Goal: Task Accomplishment & Management: Use online tool/utility

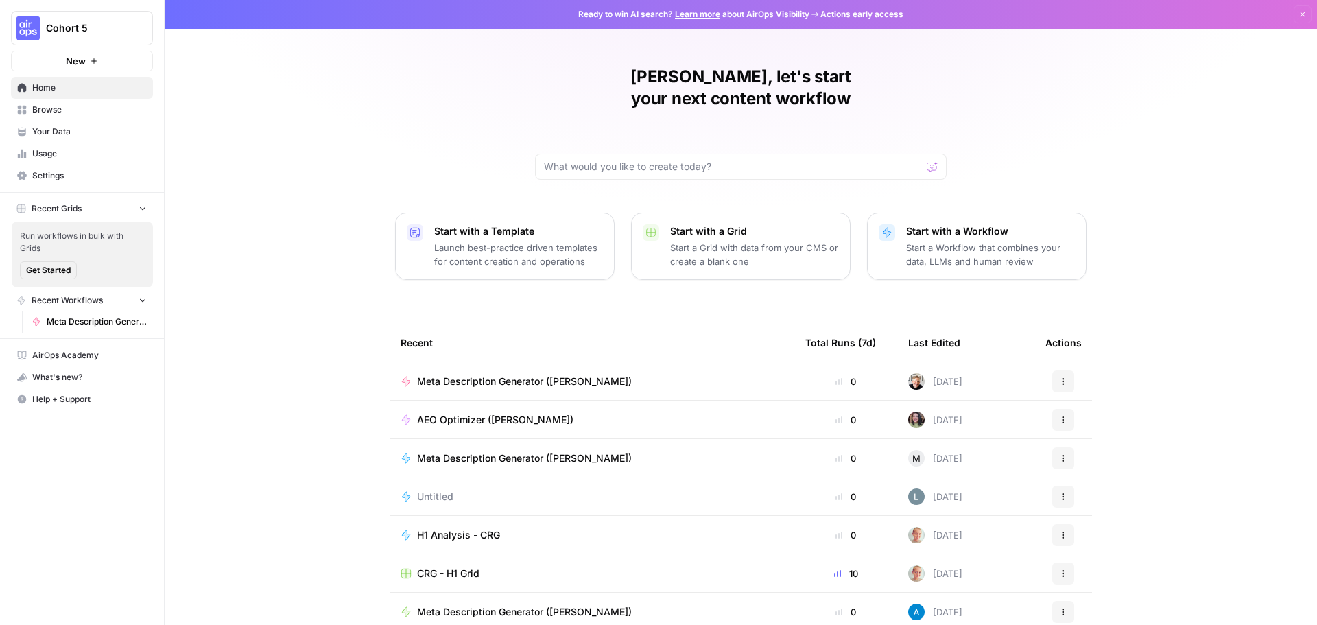
scroll to position [5, 0]
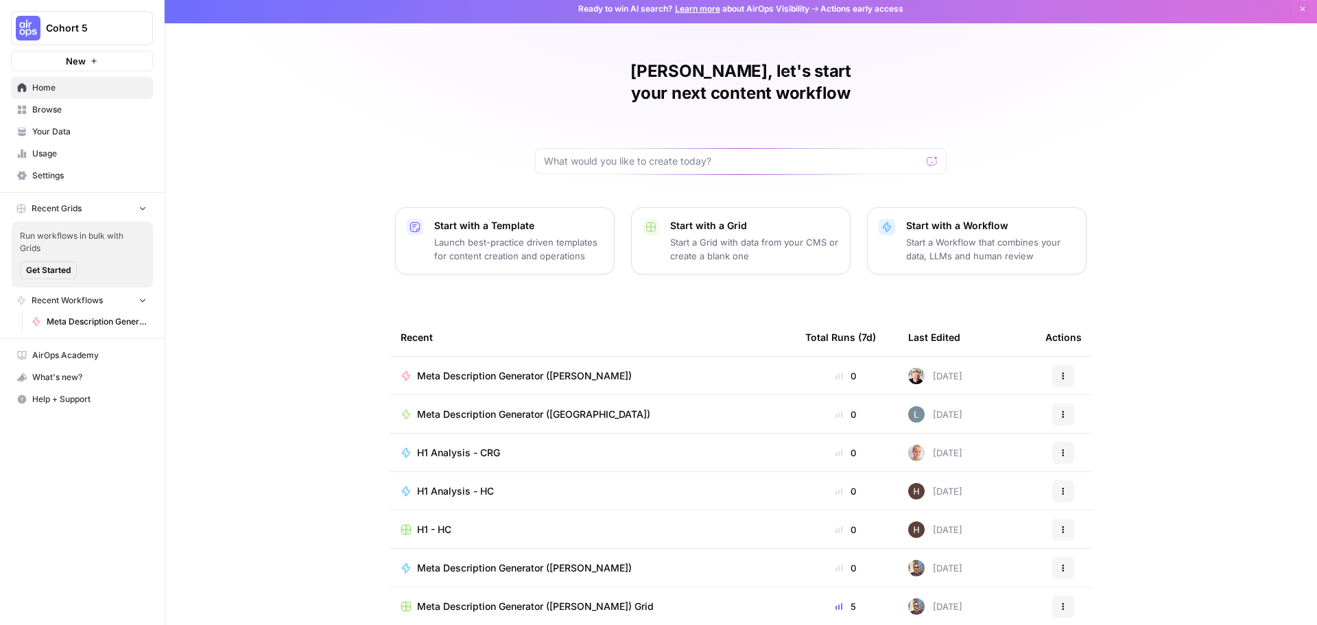
click at [712, 235] on p "Start a Grid with data from your CMS or create a blank one" at bounding box center [754, 248] width 169 height 27
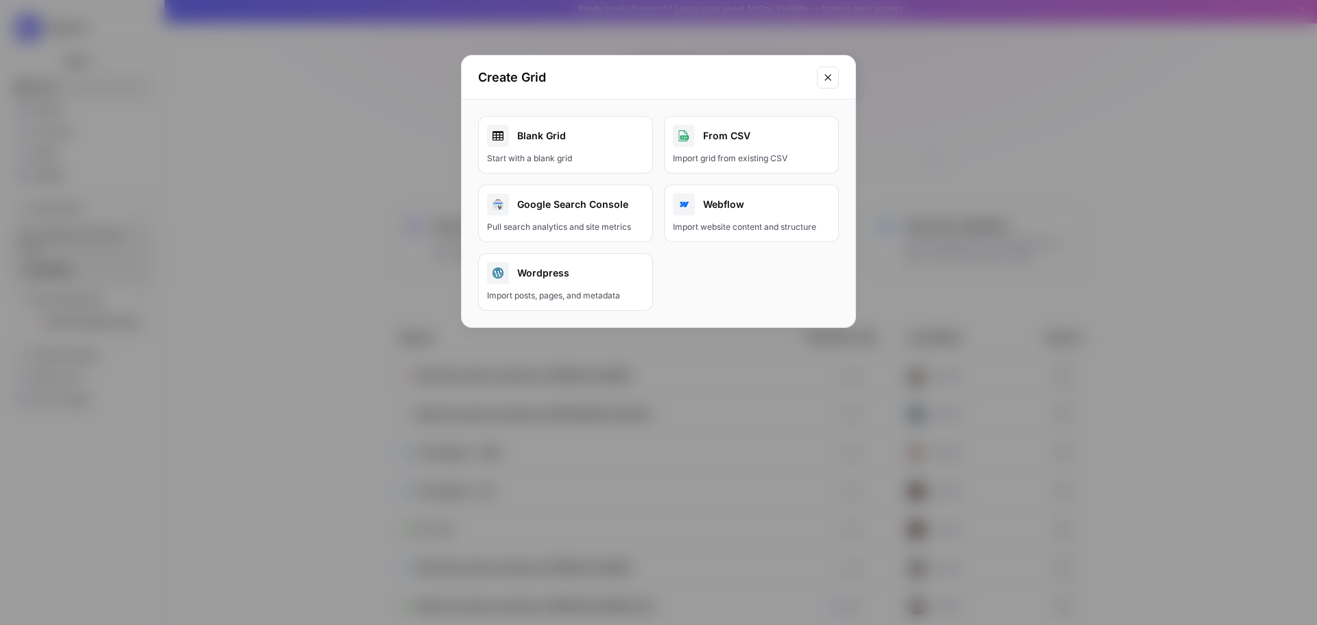
click at [557, 224] on div "Pull search analytics and site metrics" at bounding box center [565, 227] width 157 height 12
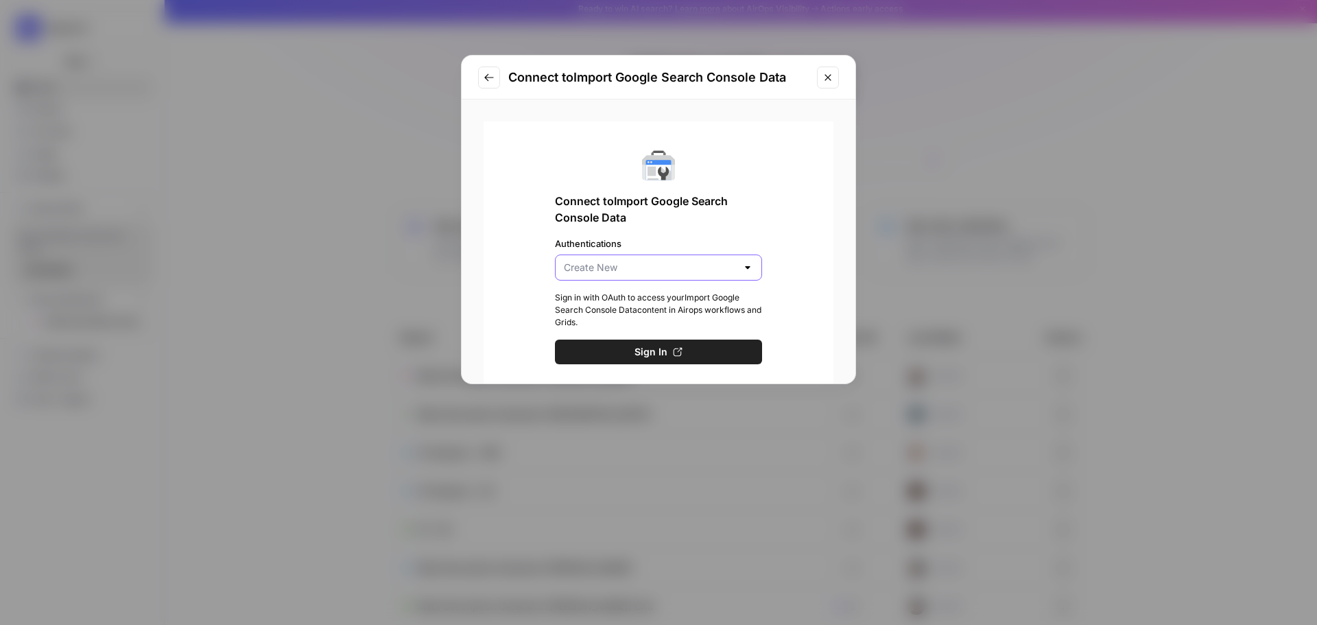
click at [652, 267] on input "Authentications" at bounding box center [650, 268] width 173 height 14
type input "Create New"
click at [627, 234] on div "Connect to Import Google Search Console Data Authentications Create New Sign in…" at bounding box center [658, 256] width 350 height 270
click at [483, 80] on button "Go to previous step" at bounding box center [489, 78] width 22 height 22
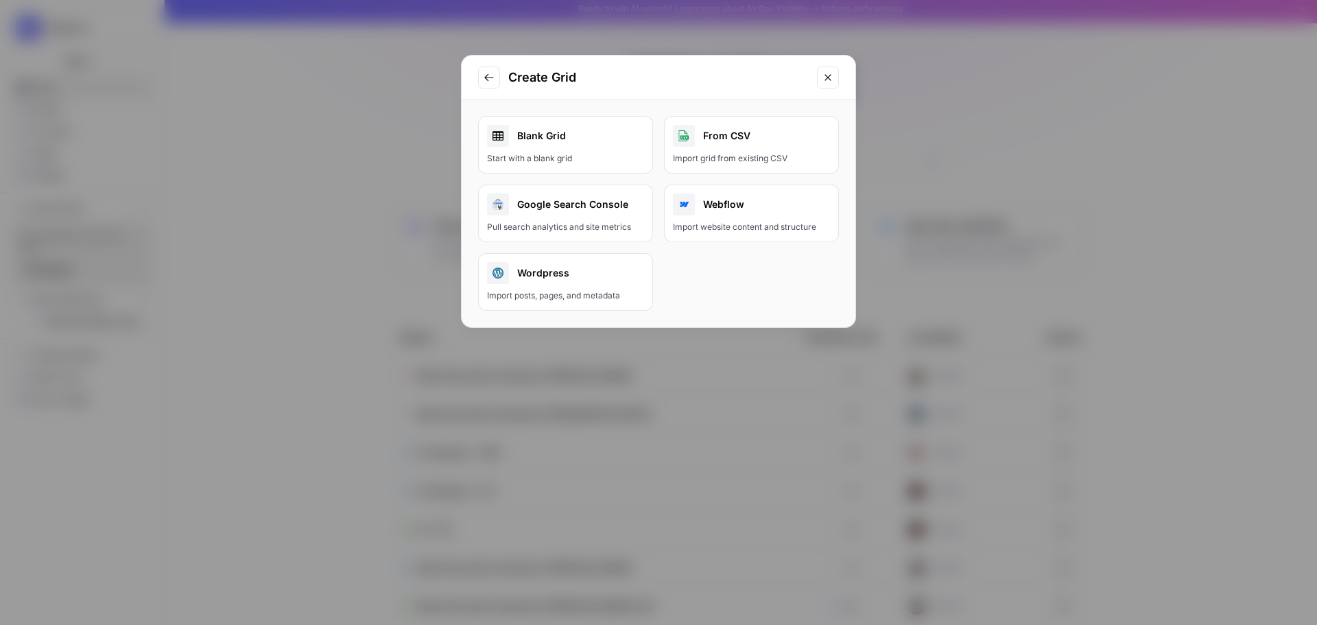
click at [552, 141] on div "Blank Grid" at bounding box center [565, 136] width 157 height 22
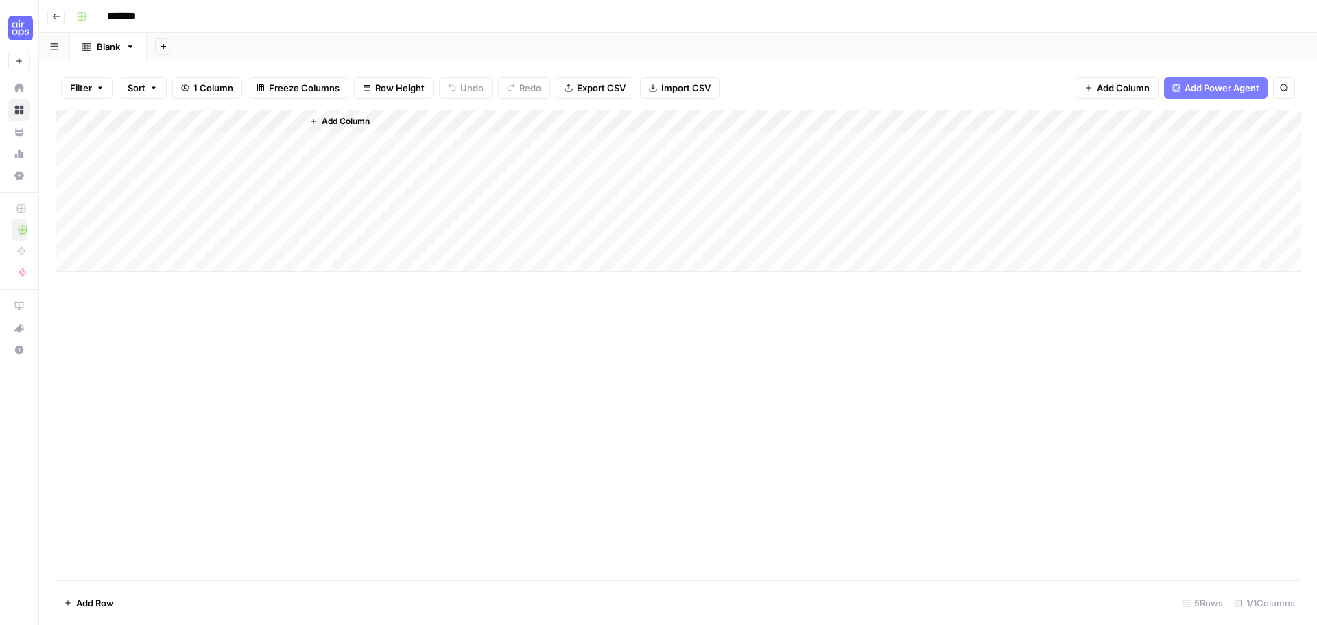
click at [207, 130] on div "Add Column" at bounding box center [678, 191] width 1245 height 162
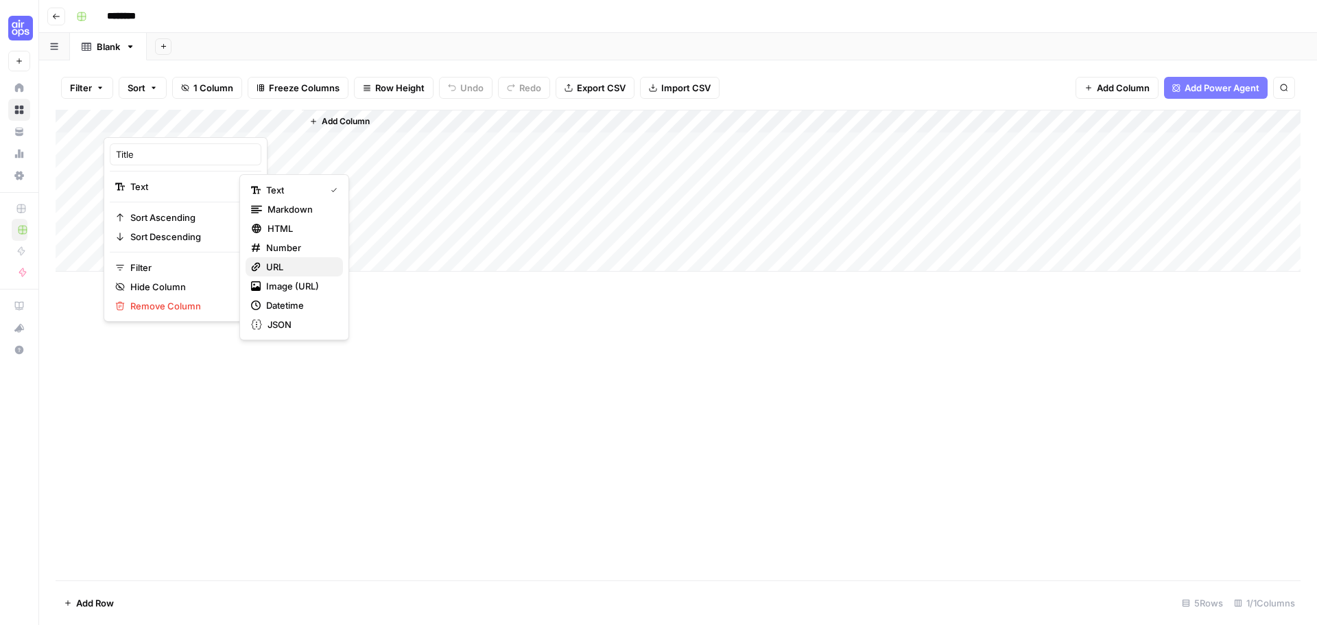
click at [289, 266] on span "URL" at bounding box center [299, 267] width 66 height 14
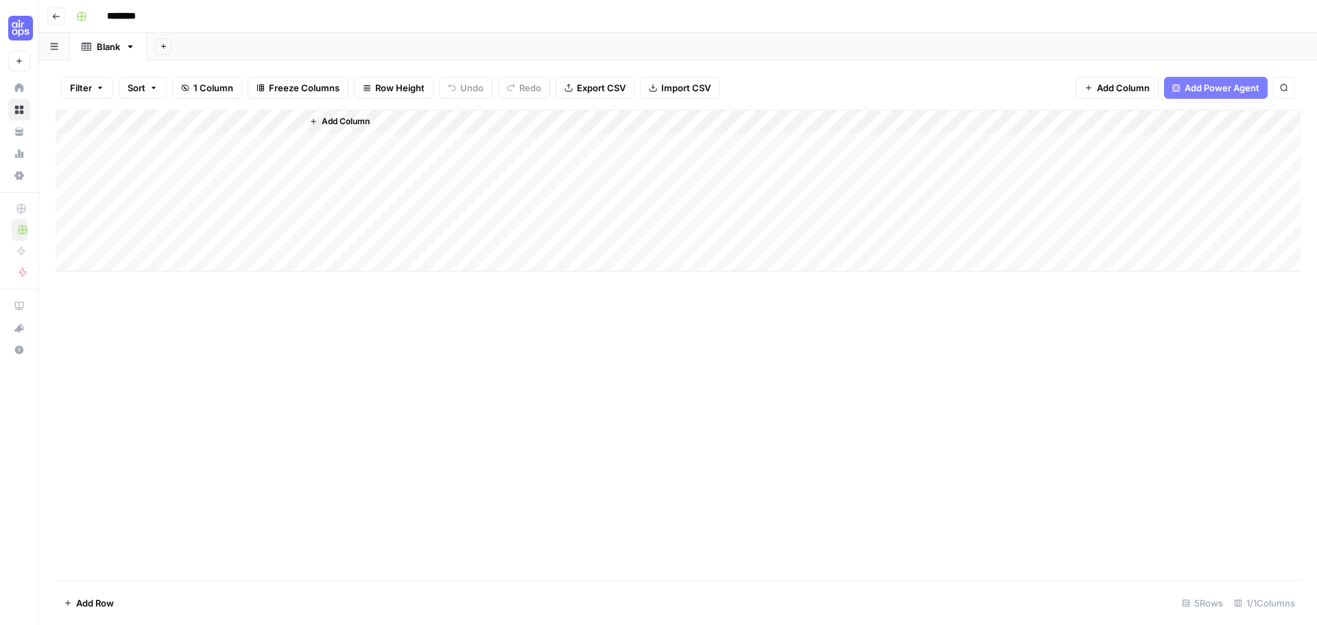
click at [350, 121] on span "Add Column" at bounding box center [346, 121] width 48 height 12
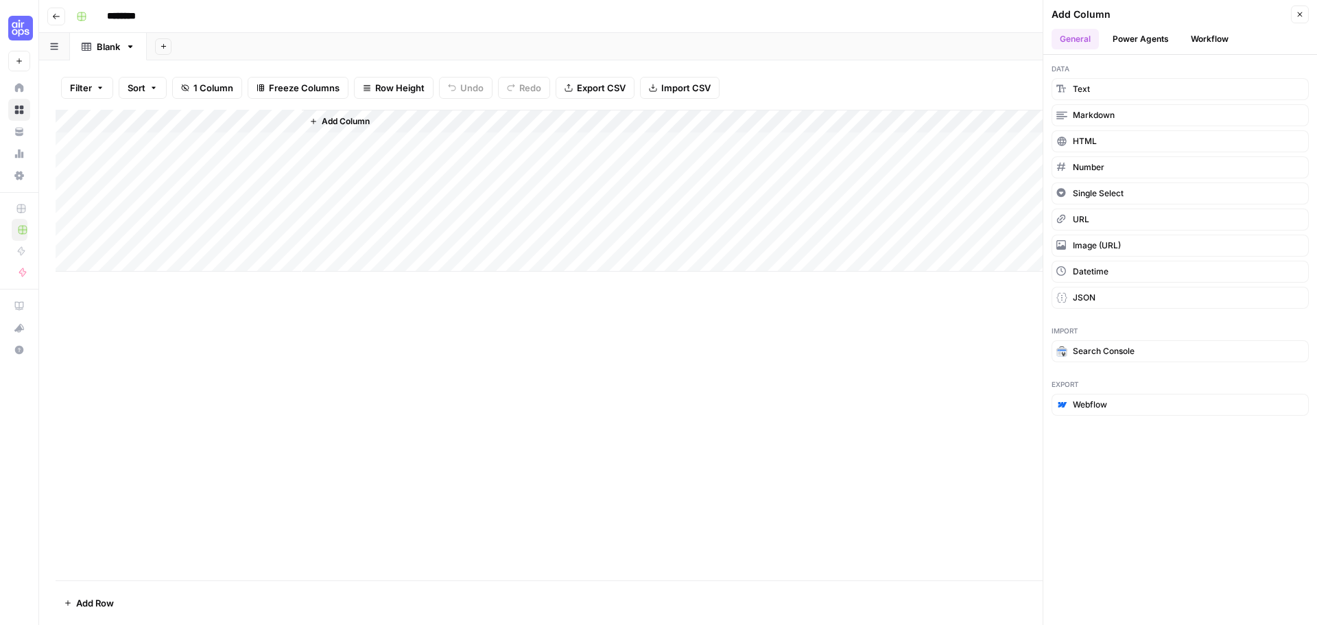
click at [488, 43] on div "Add Sheet" at bounding box center [732, 46] width 1170 height 27
click at [1087, 218] on span "URL" at bounding box center [1080, 219] width 16 height 12
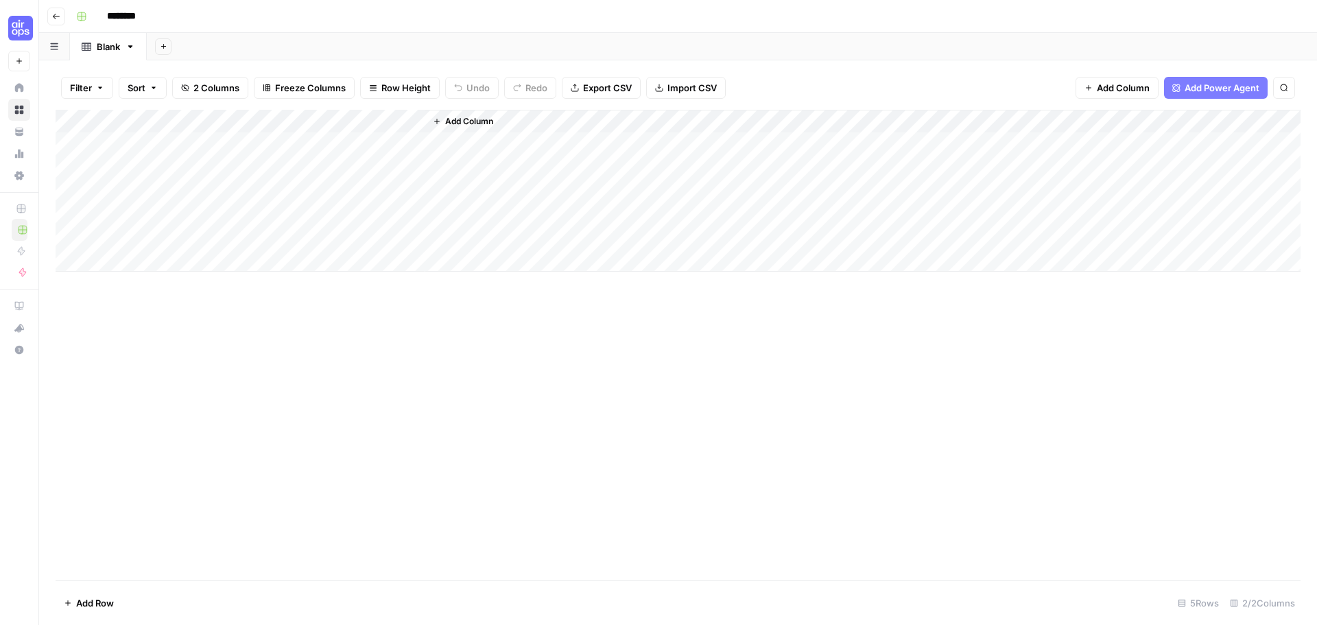
click at [362, 117] on div "Add Column" at bounding box center [678, 191] width 1245 height 162
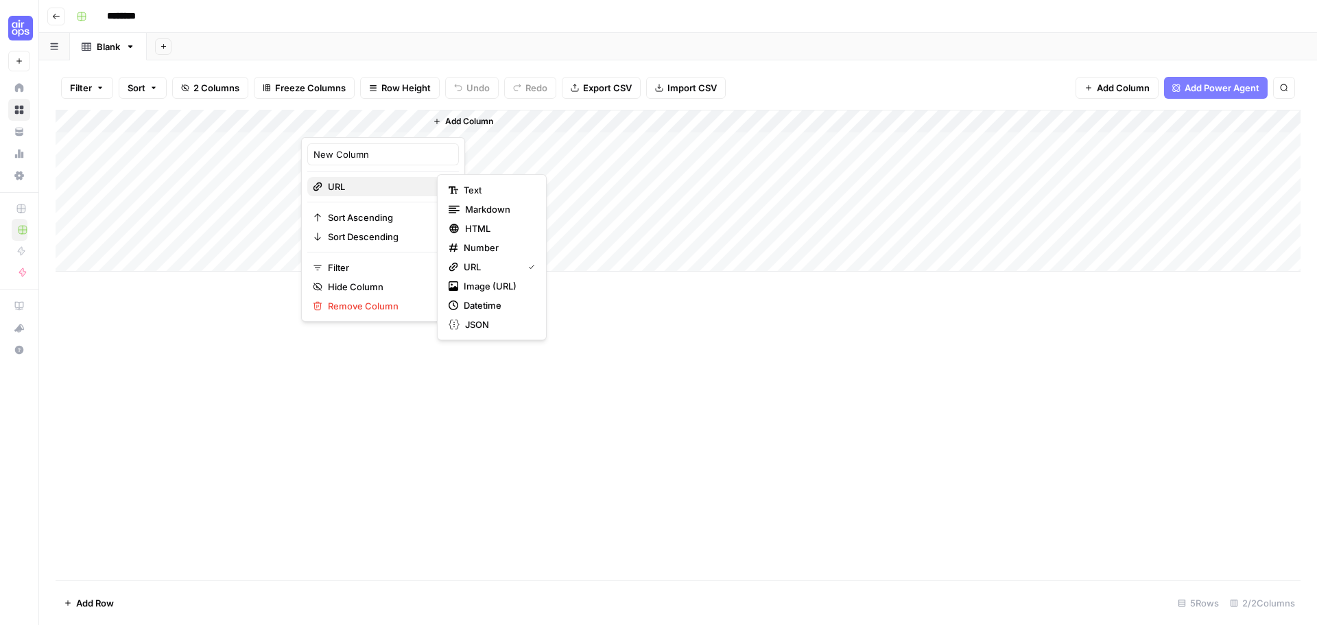
click at [344, 182] on span "URL" at bounding box center [381, 187] width 106 height 14
click at [485, 195] on span "Text" at bounding box center [497, 190] width 66 height 14
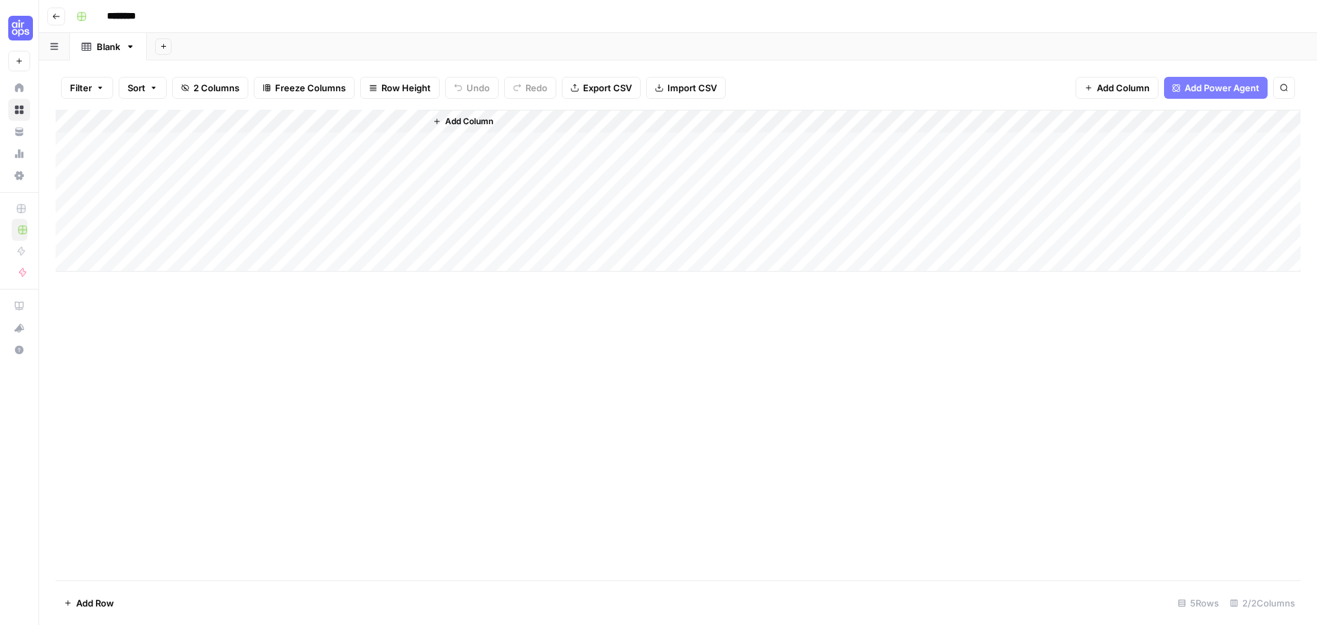
click at [439, 57] on div "Add Sheet" at bounding box center [732, 46] width 1170 height 27
click at [455, 119] on span "Add Column" at bounding box center [469, 121] width 48 height 12
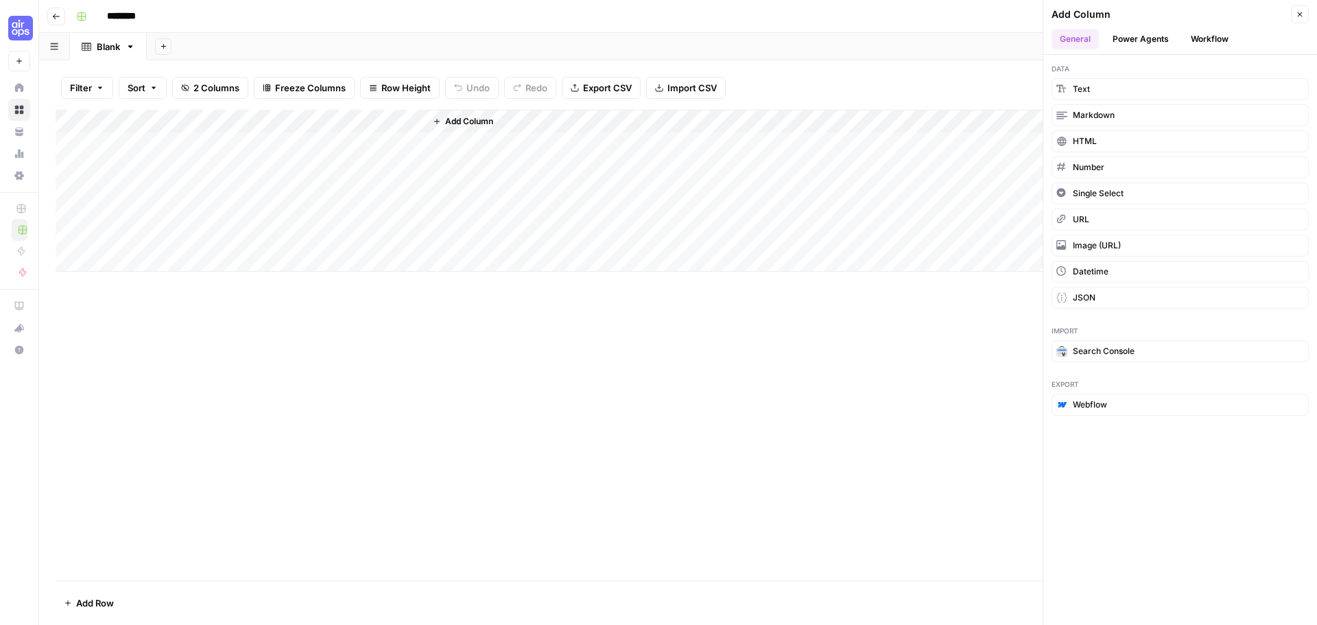
click at [1296, 18] on button "Close" at bounding box center [1299, 14] width 18 height 18
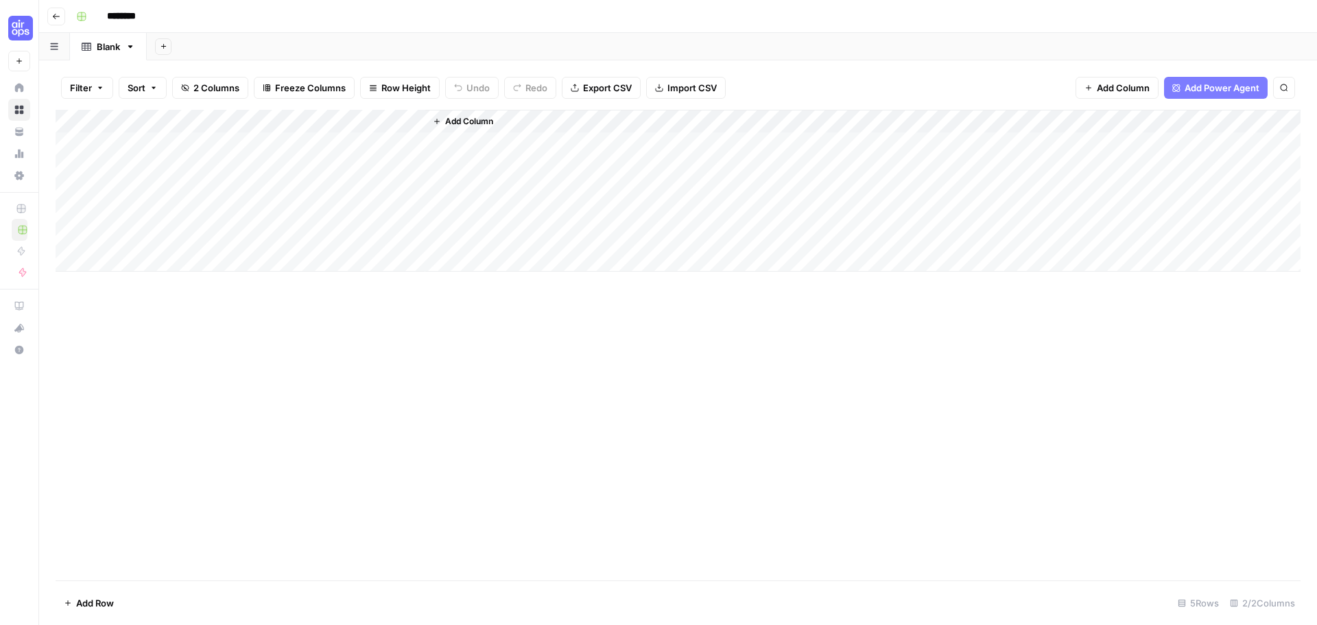
drag, startPoint x: 446, startPoint y: 120, endPoint x: 320, endPoint y: 117, distance: 126.2
click at [320, 117] on div "Add Column" at bounding box center [678, 191] width 1245 height 162
click at [470, 123] on span "Add Column" at bounding box center [469, 121] width 48 height 12
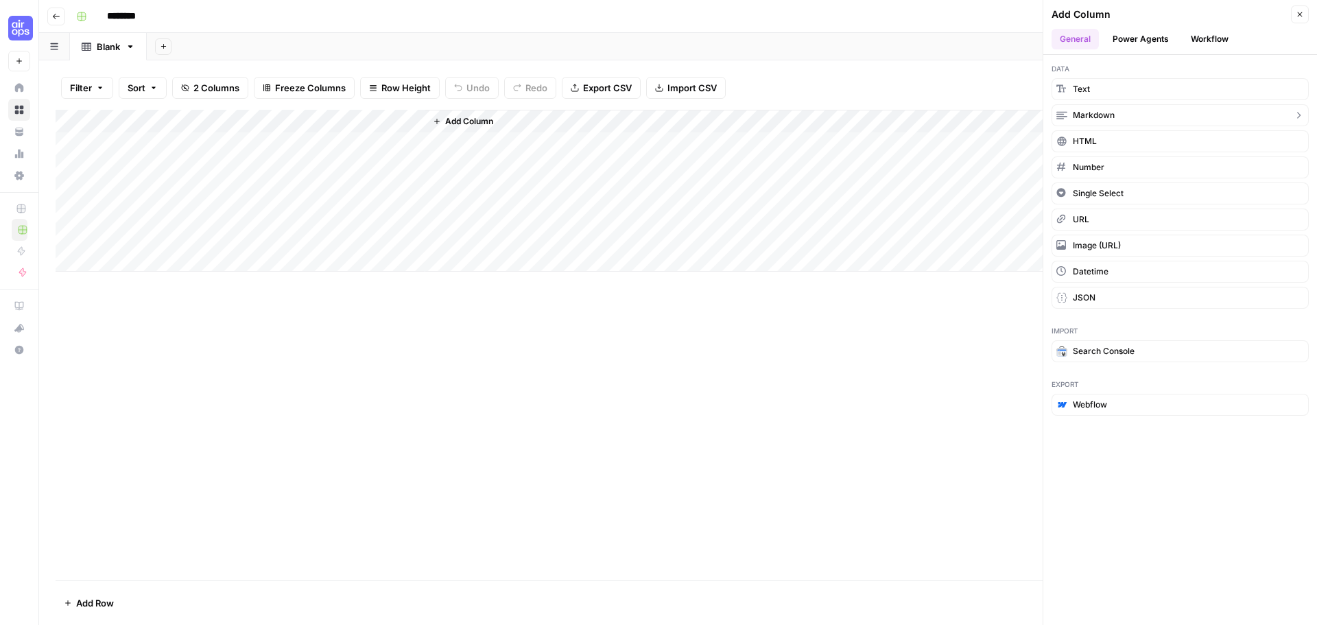
click at [988, 61] on div "Filter Sort 2 Columns Freeze Columns Row Height Undo Redo Export CSV Import CSV…" at bounding box center [677, 342] width 1277 height 564
click at [950, 58] on div "Add Sheet" at bounding box center [732, 46] width 1170 height 27
click at [1302, 9] on button "Close" at bounding box center [1299, 14] width 18 height 18
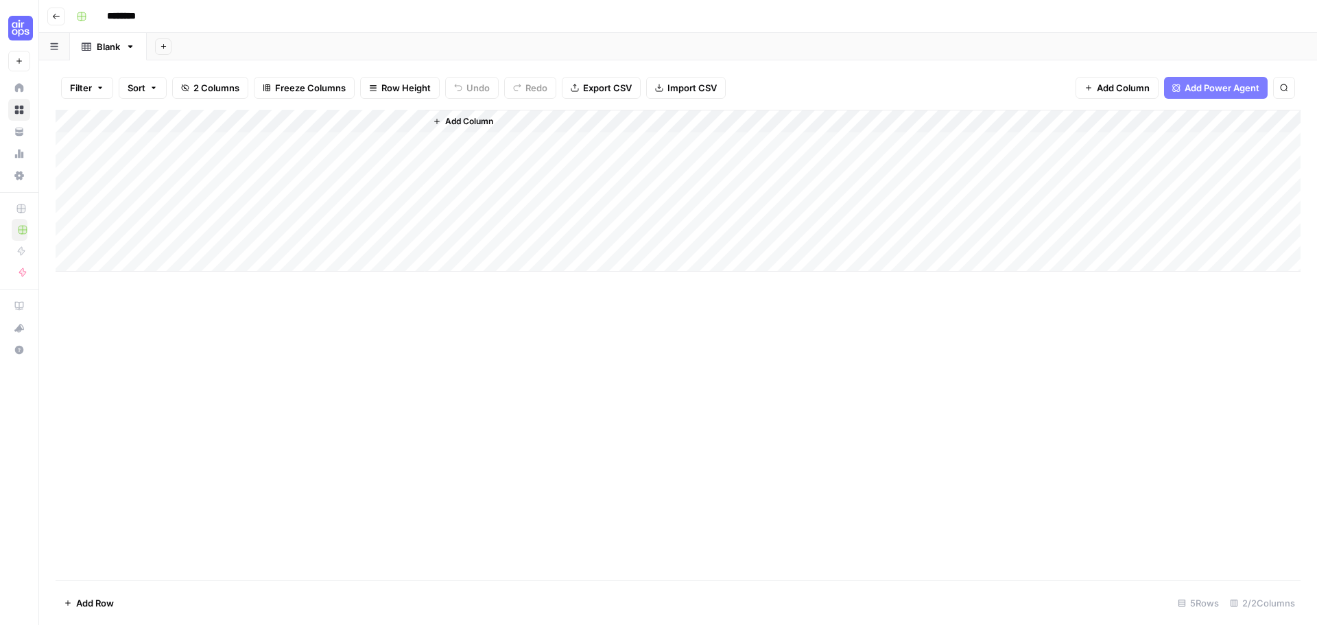
click at [1223, 90] on span "Add Power Agent" at bounding box center [1221, 88] width 75 height 14
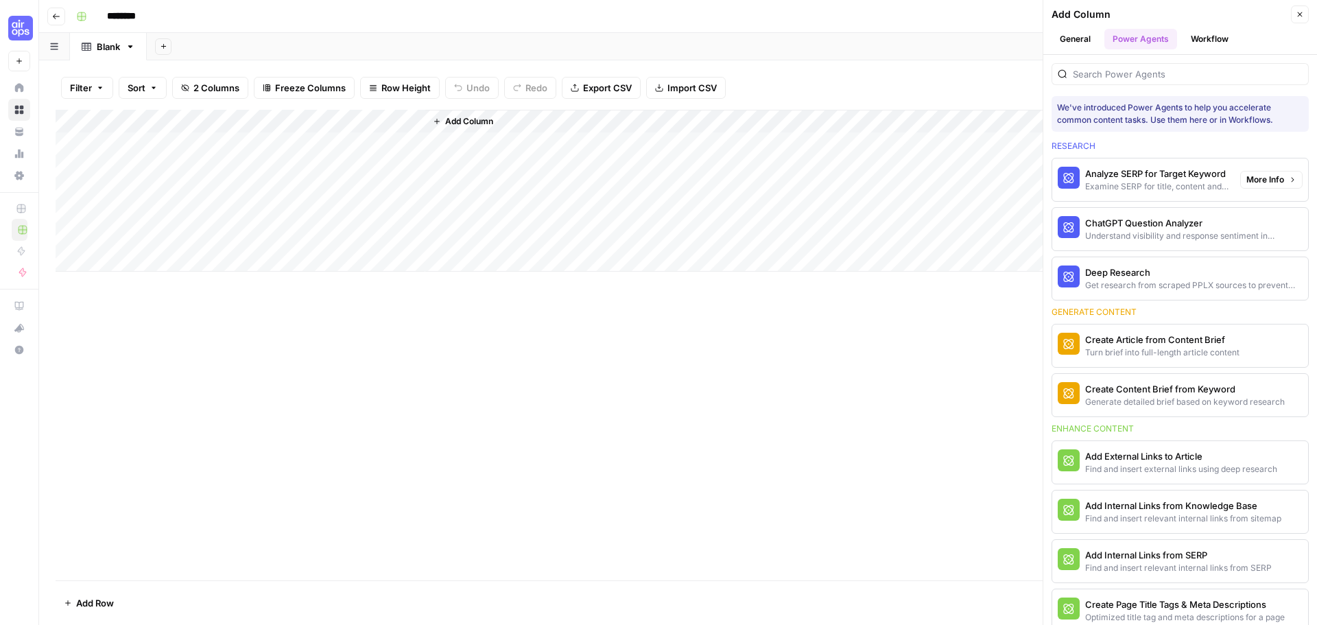
click at [1126, 177] on div "Analyze SERP for Target Keyword" at bounding box center [1157, 174] width 144 height 14
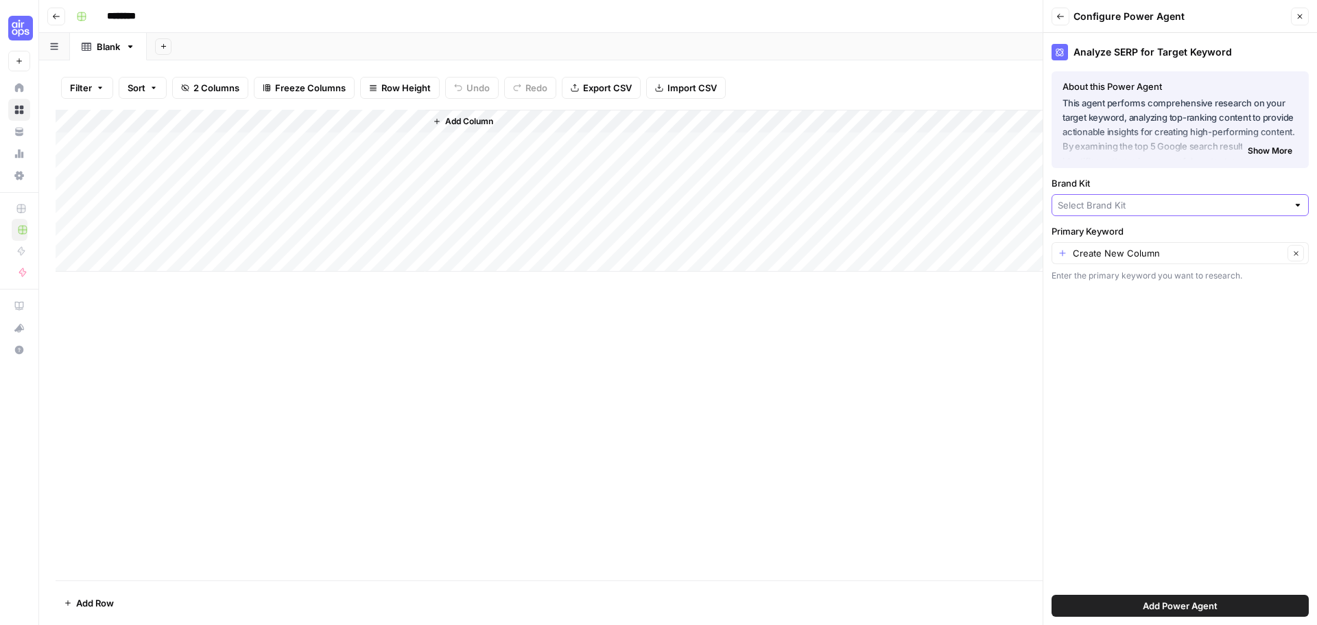
click at [1110, 205] on input "Brand Kit" at bounding box center [1172, 205] width 230 height 14
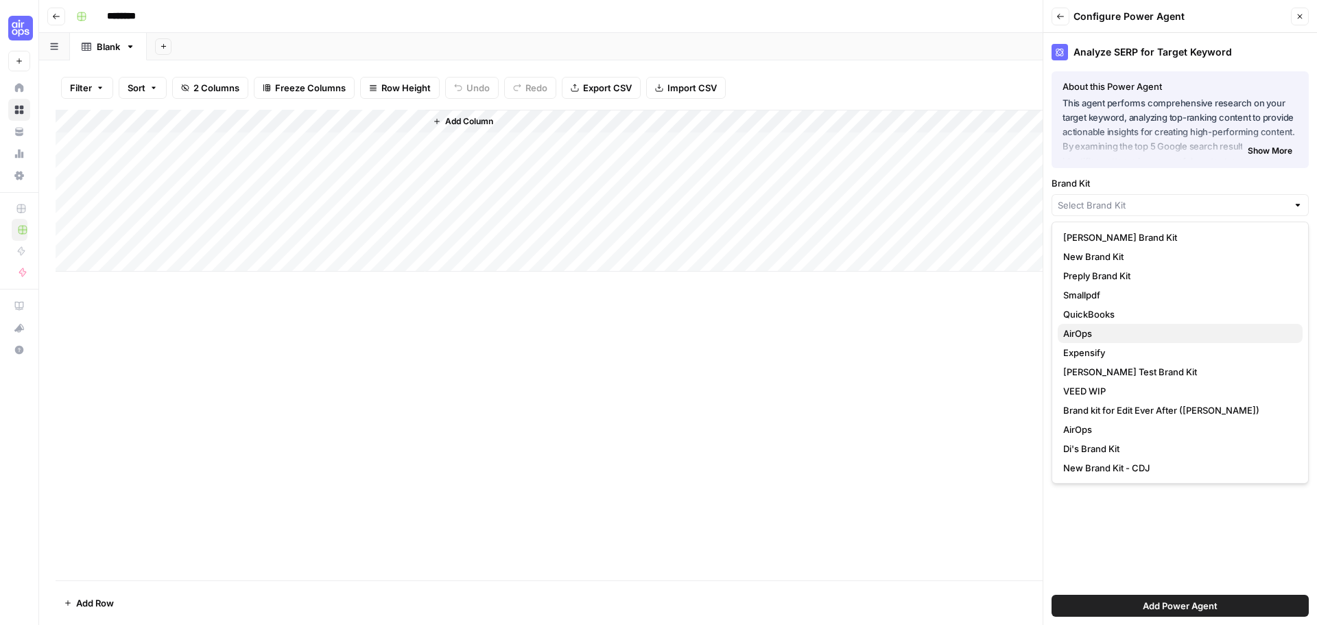
click at [1101, 328] on span "AirOps" at bounding box center [1177, 333] width 228 height 14
type input "AirOps"
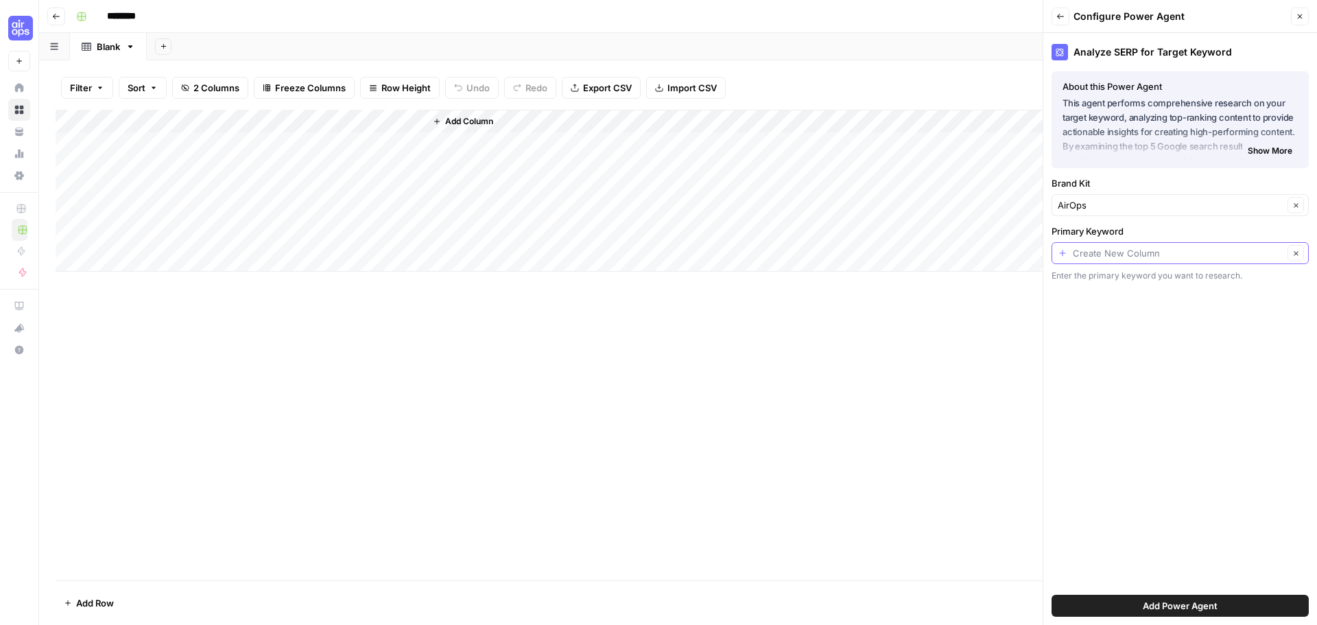
click at [1101, 259] on input "Primary Keyword" at bounding box center [1177, 253] width 211 height 14
type input "Create New Column"
click at [1109, 232] on label "Primary Keyword" at bounding box center [1179, 231] width 257 height 14
click at [1109, 246] on input "Create New Column" at bounding box center [1177, 253] width 211 height 14
type input "Create New Column"
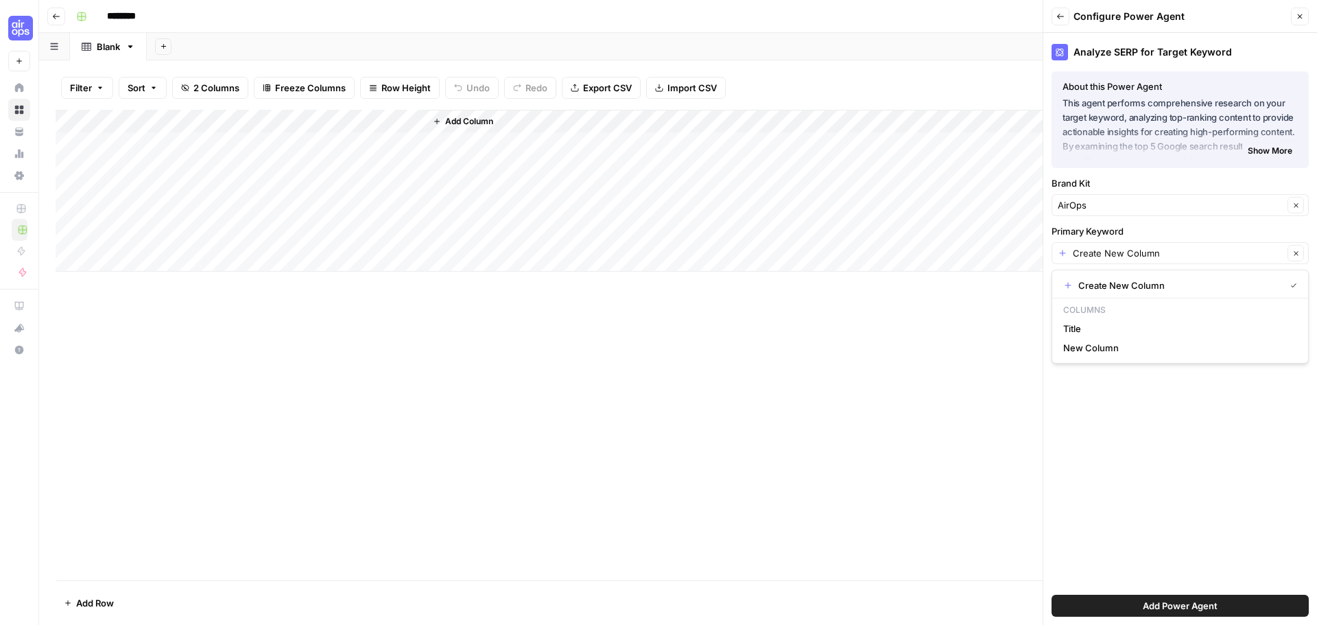
click at [1103, 231] on label "Primary Keyword" at bounding box center [1179, 231] width 257 height 14
click at [1103, 246] on input "Create New Column" at bounding box center [1177, 253] width 211 height 14
click at [1090, 324] on span "Title" at bounding box center [1177, 329] width 228 height 14
type input "Title"
click at [1080, 257] on input "Primary Keyword" at bounding box center [1170, 253] width 226 height 14
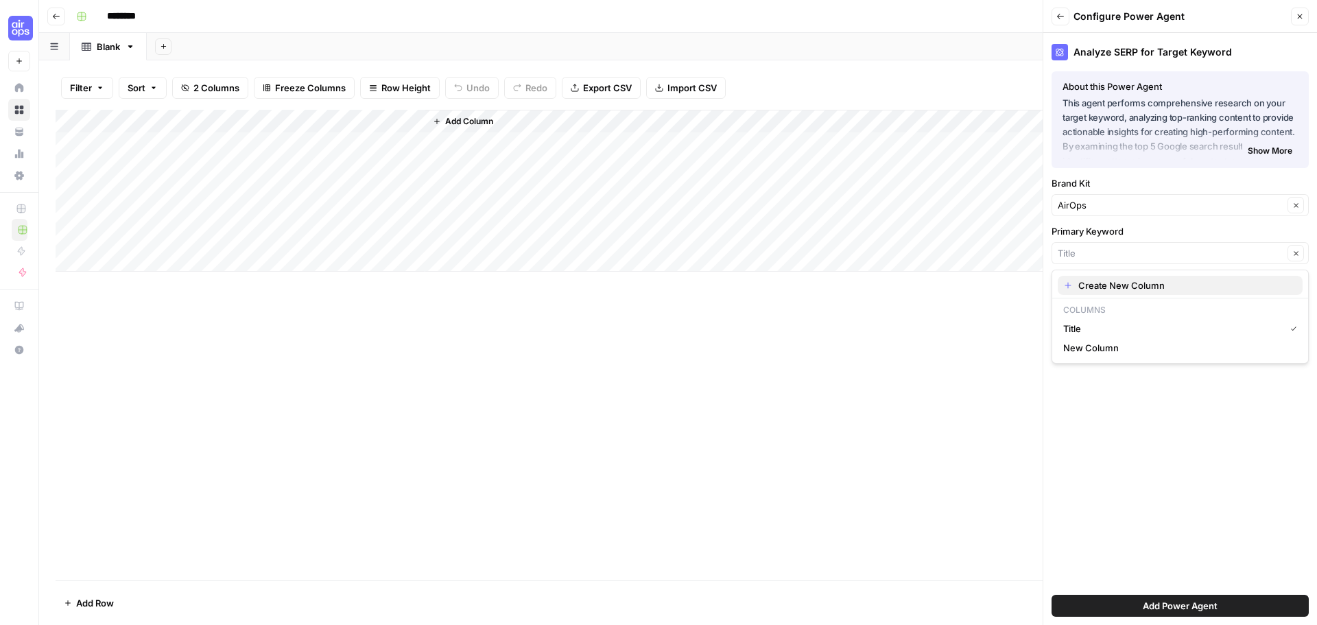
click at [1088, 293] on button "Create New Column" at bounding box center [1179, 285] width 245 height 19
type input "Create New Column"
click at [1088, 259] on input "Primary Keyword" at bounding box center [1177, 253] width 211 height 14
click at [1056, 278] on div "Create New Column Columns Title New Column" at bounding box center [1179, 316] width 257 height 94
type input "Create New Column"
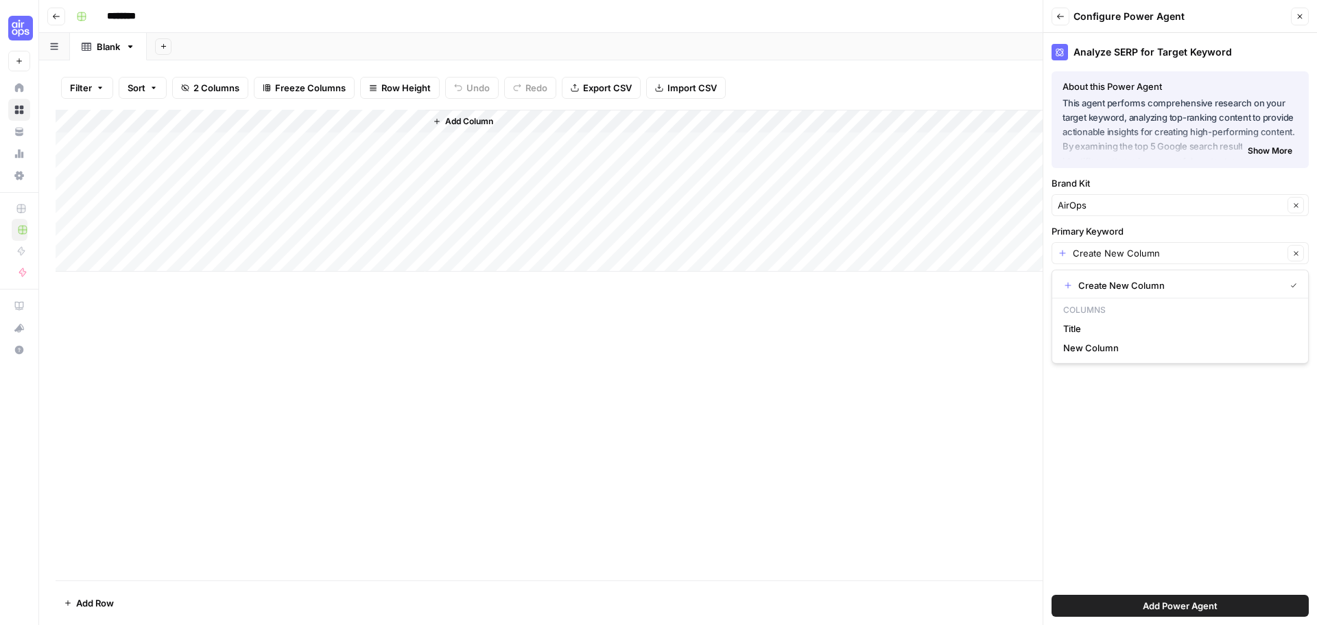
click at [1046, 267] on div "Analyze SERP for Target Keyword About this Power Agent This agent performs comp…" at bounding box center [1180, 329] width 274 height 592
click at [442, 124] on button "Add Column" at bounding box center [462, 121] width 71 height 18
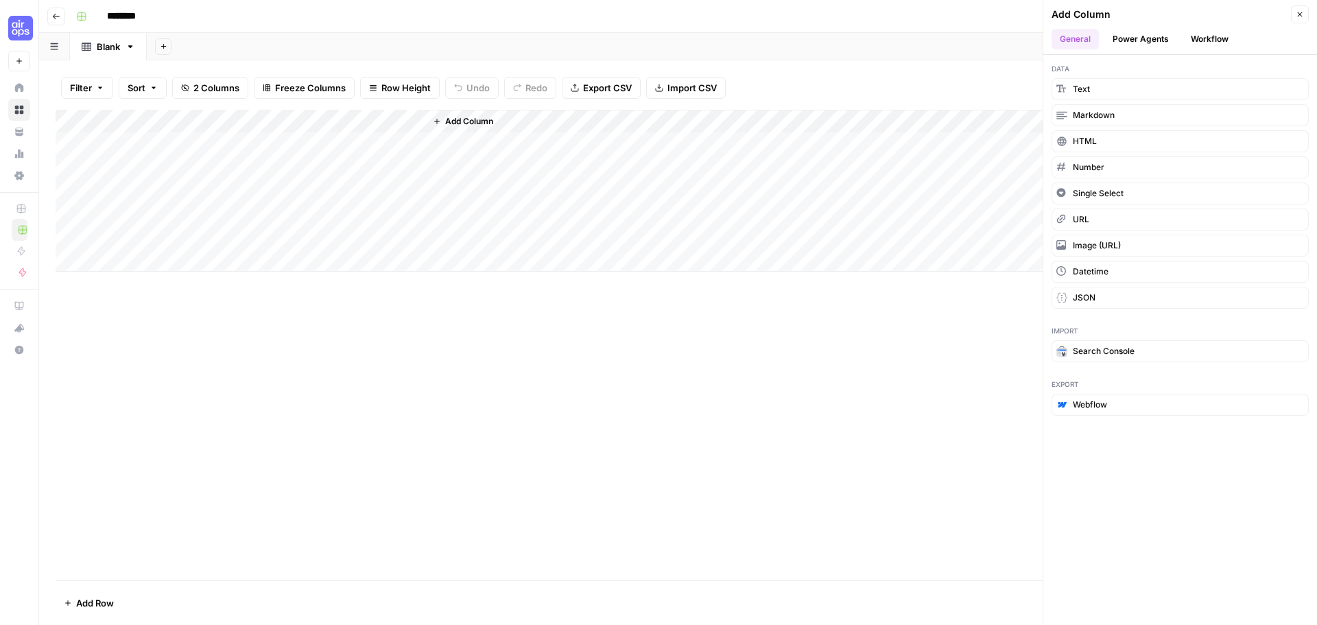
click at [464, 128] on button "Add Column" at bounding box center [462, 121] width 71 height 18
click at [1083, 89] on span "Text" at bounding box center [1080, 89] width 17 height 12
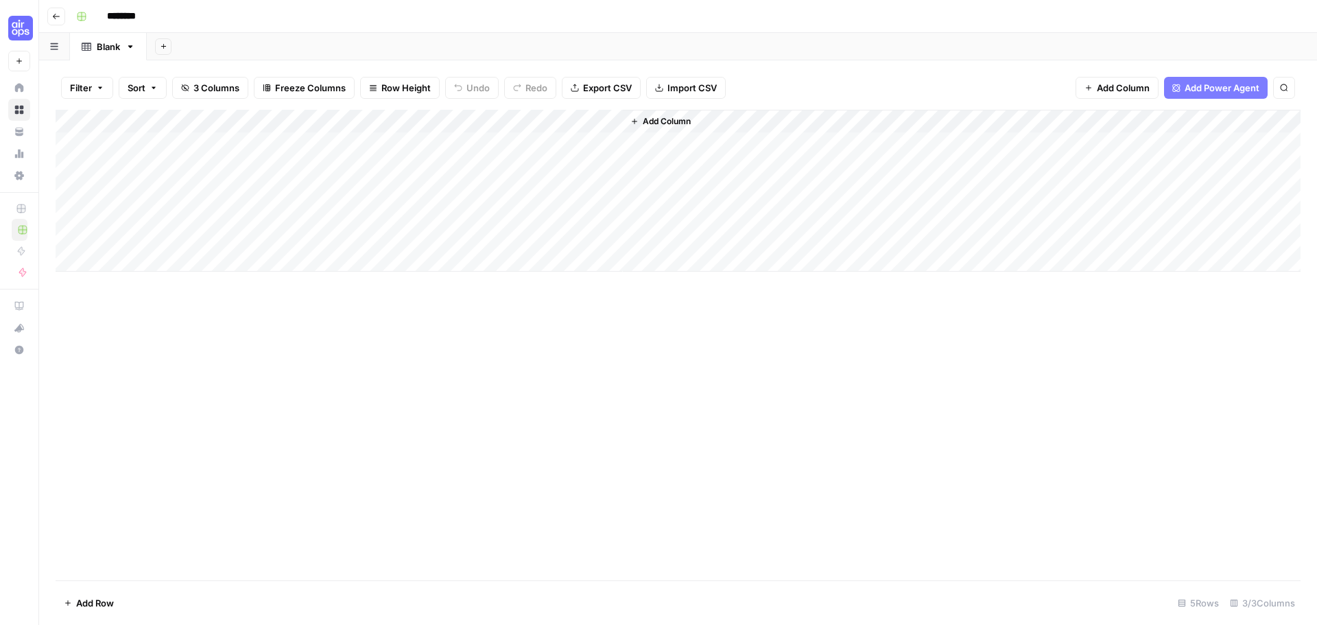
click at [488, 119] on div "Add Column" at bounding box center [678, 191] width 1245 height 162
click at [488, 119] on div at bounding box center [523, 123] width 198 height 27
click at [481, 153] on input "New Column (1)" at bounding box center [506, 154] width 139 height 14
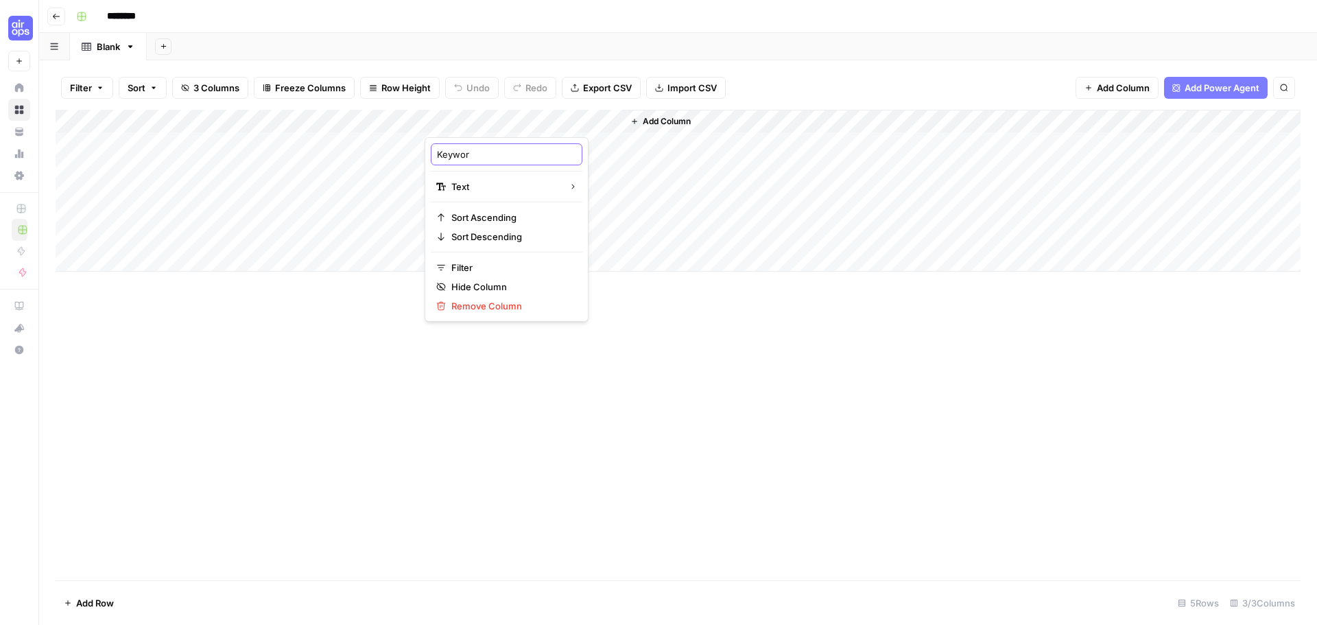
type input "Keyword"
click at [357, 116] on div "Add Column" at bounding box center [678, 191] width 1245 height 162
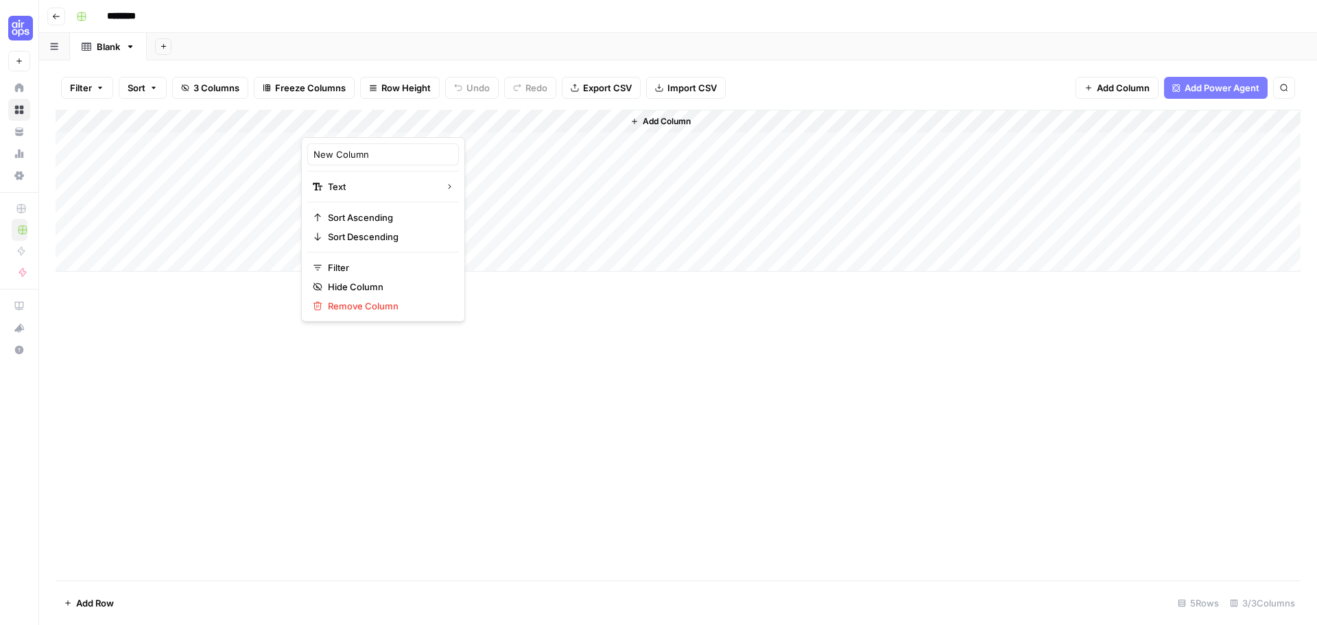
click at [447, 123] on div "Add Column" at bounding box center [678, 191] width 1245 height 162
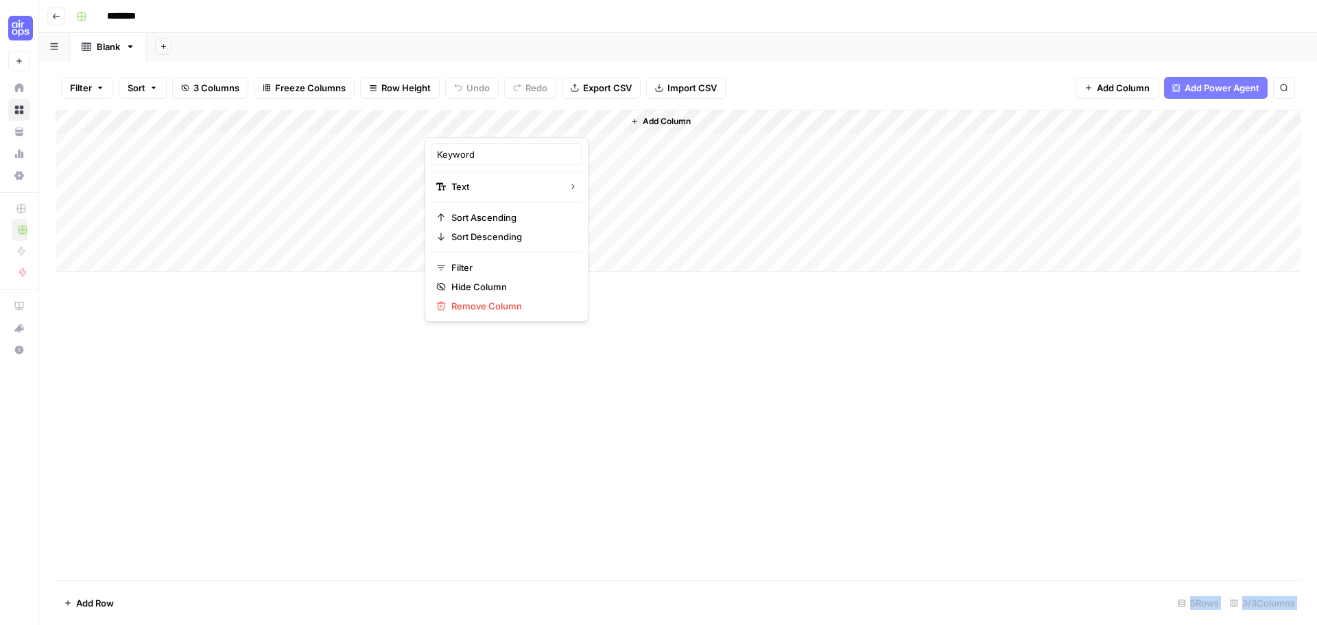
drag, startPoint x: 443, startPoint y: 123, endPoint x: 338, endPoint y: 119, distance: 105.0
click at [338, 119] on body "Cohort 5 New Home Browse Your Data Usage Settings Recent Grids New Grid Recent …" at bounding box center [658, 312] width 1317 height 625
click at [412, 124] on div "Add Column" at bounding box center [678, 191] width 1245 height 162
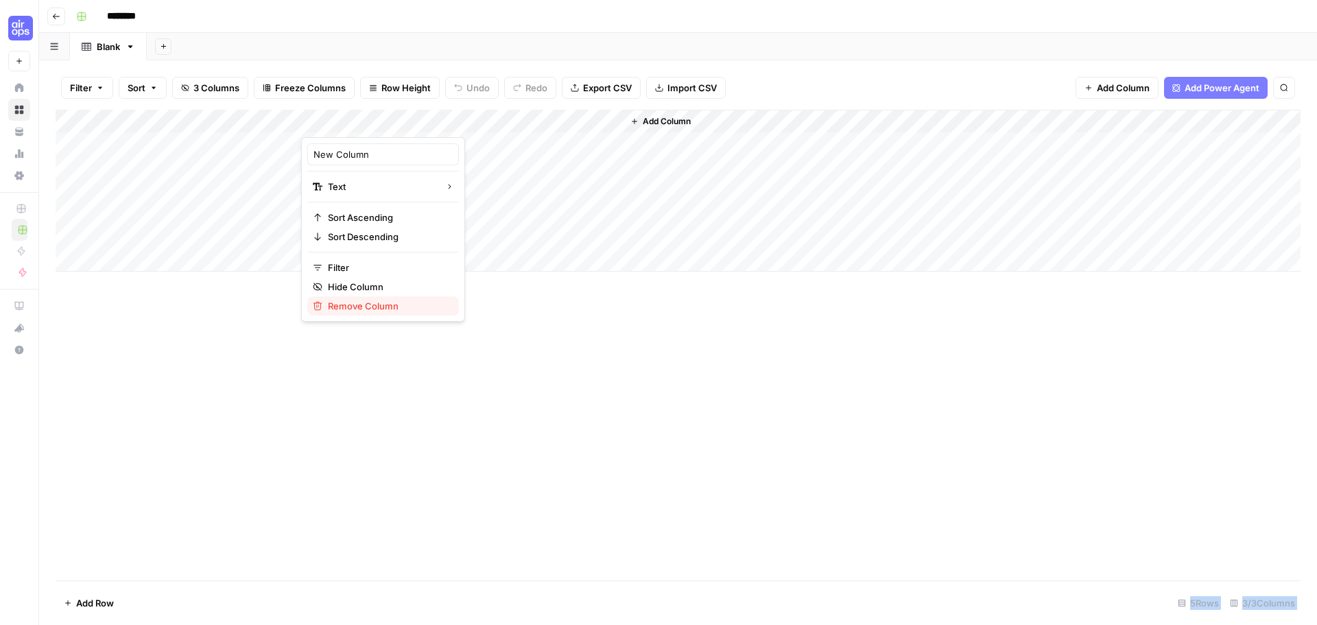
click at [361, 304] on span "Remove Column" at bounding box center [388, 306] width 120 height 14
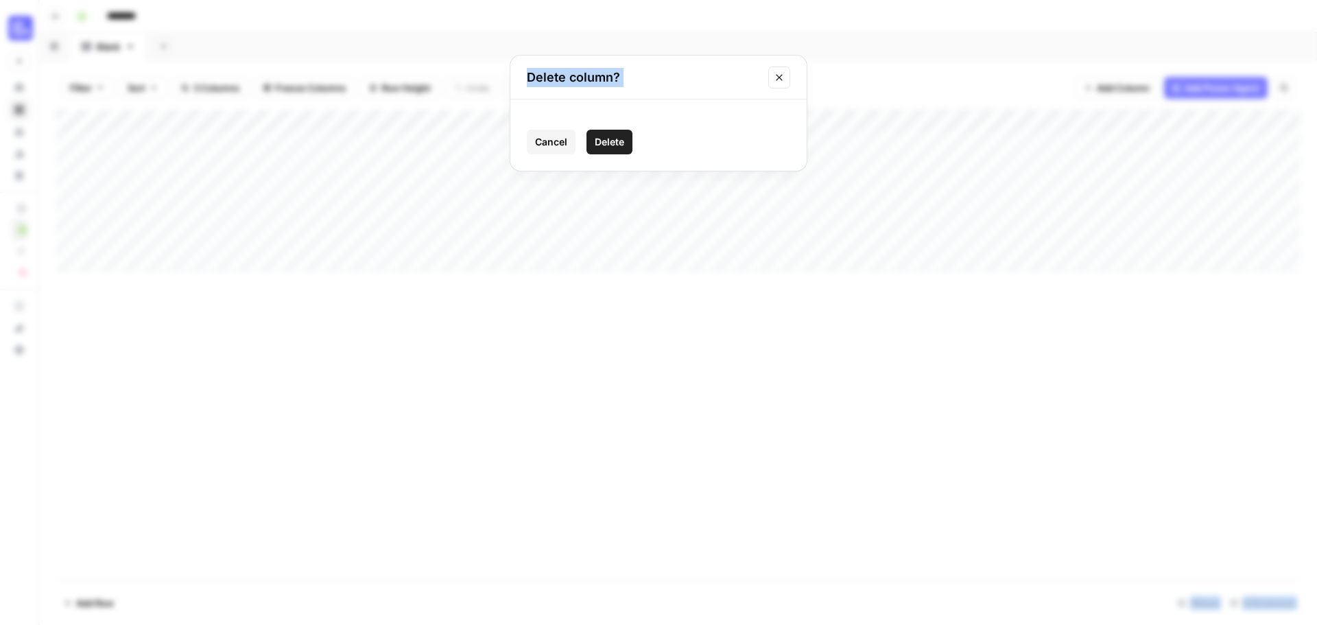
click at [621, 128] on div "Cancel Delete" at bounding box center [658, 134] width 296 height 71
click at [617, 140] on span "Delete" at bounding box center [608, 142] width 29 height 14
click at [1224, 93] on span "Add Power Agent" at bounding box center [1221, 88] width 75 height 14
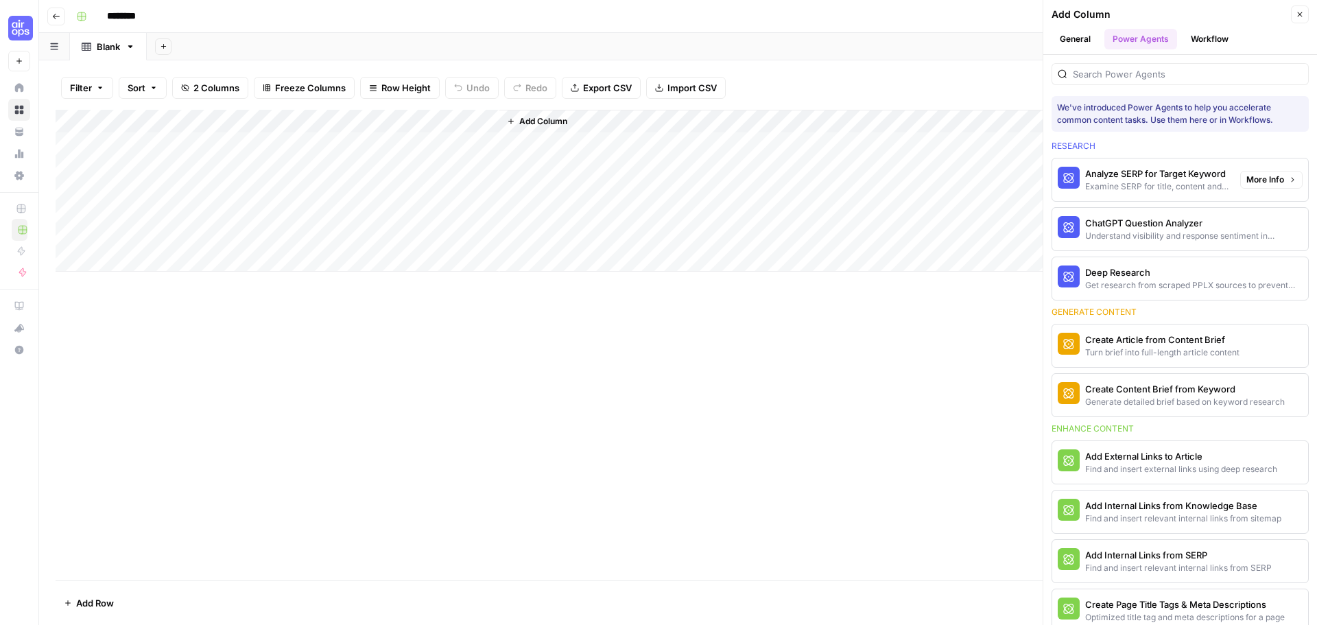
click at [1150, 175] on div "Analyze SERP for Target Keyword" at bounding box center [1157, 174] width 144 height 14
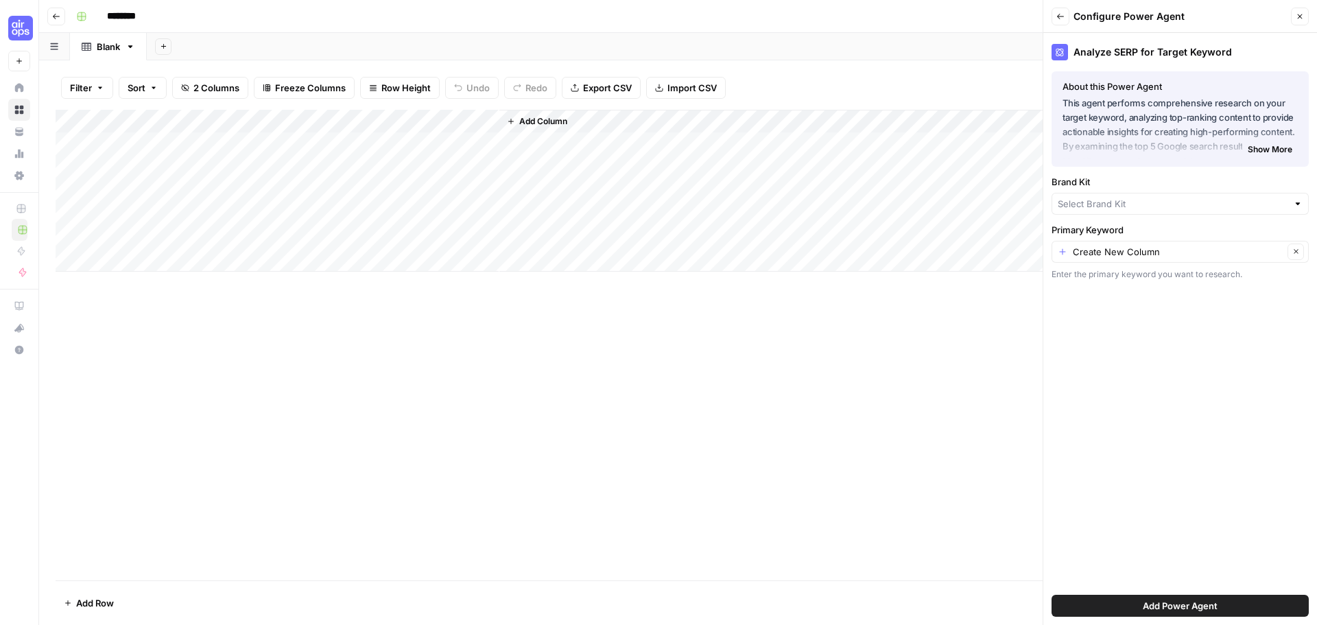
type input "AirOps"
click at [1096, 256] on input "Primary Keyword" at bounding box center [1177, 253] width 211 height 14
click at [1085, 325] on span "Keyword" at bounding box center [1169, 330] width 212 height 14
type input "Keyword"
click at [1155, 608] on span "Add Power Agent" at bounding box center [1179, 606] width 75 height 14
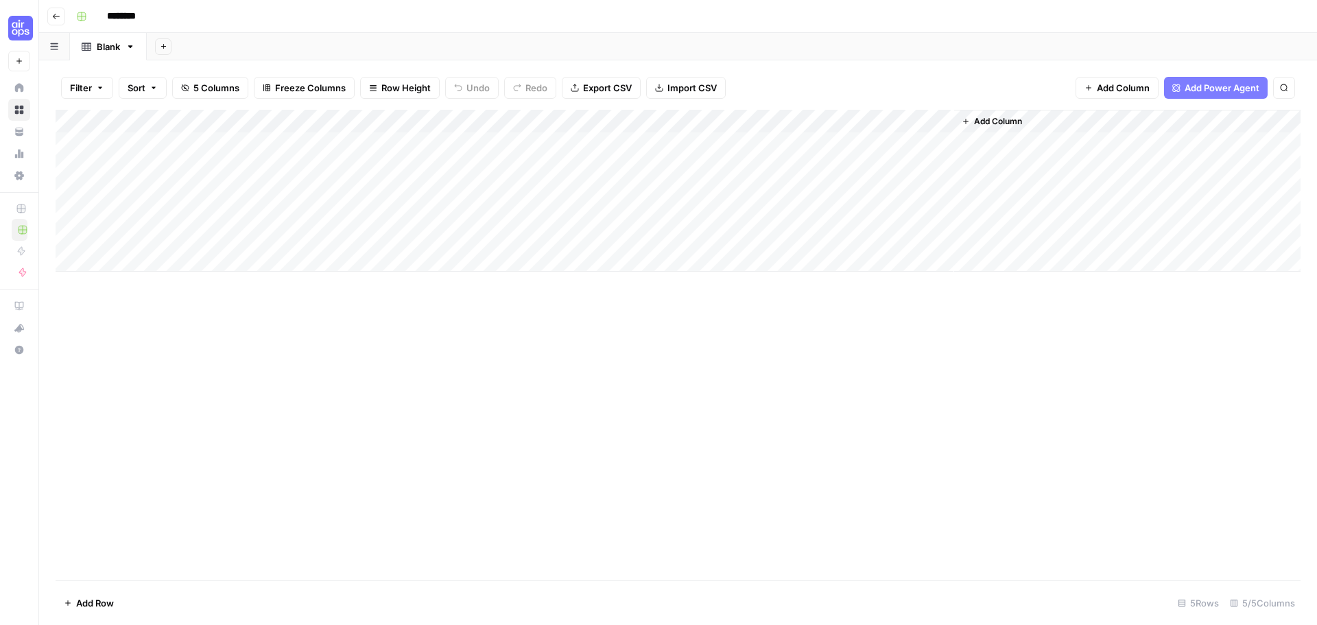
click at [292, 122] on div "Add Column" at bounding box center [678, 191] width 1245 height 162
click at [166, 309] on span "Remove Column" at bounding box center [190, 306] width 120 height 14
click at [611, 143] on span "Delete" at bounding box center [608, 142] width 29 height 14
click at [145, 19] on input "********" at bounding box center [139, 16] width 77 height 22
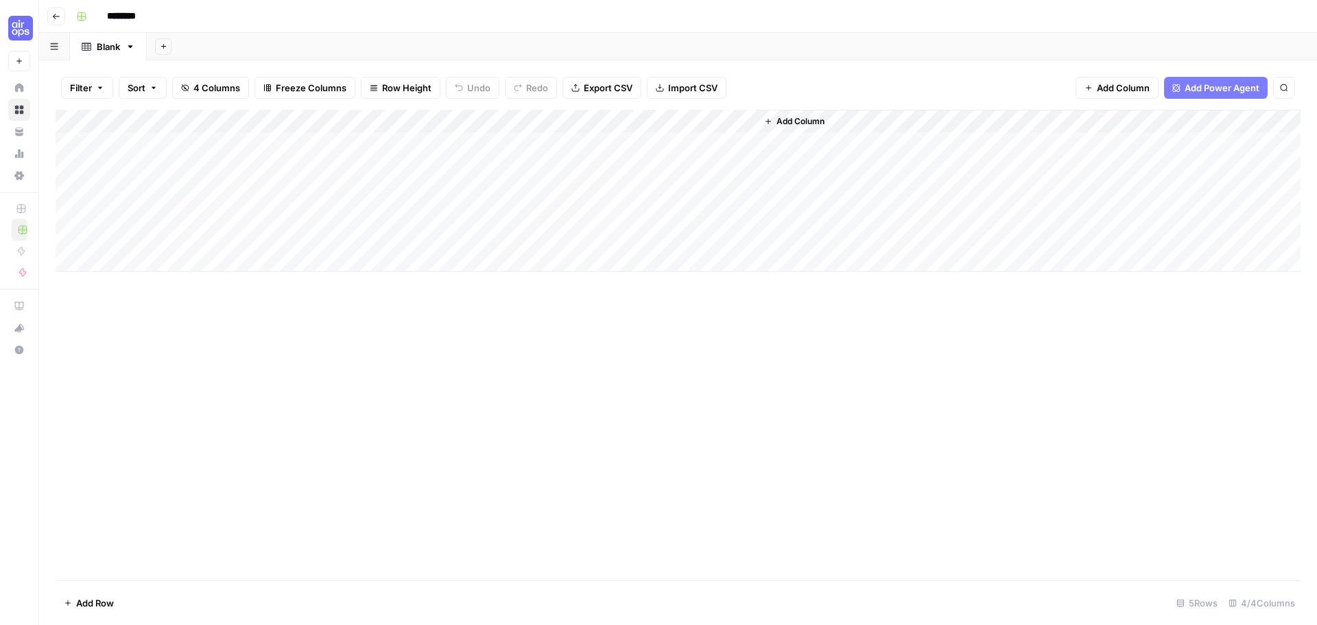
click at [145, 19] on input "********" at bounding box center [139, 16] width 77 height 22
type input "*"
type input "**********"
click at [411, 57] on div "Add Sheet" at bounding box center [732, 46] width 1170 height 27
click at [202, 138] on div "Add Column" at bounding box center [678, 191] width 1245 height 162
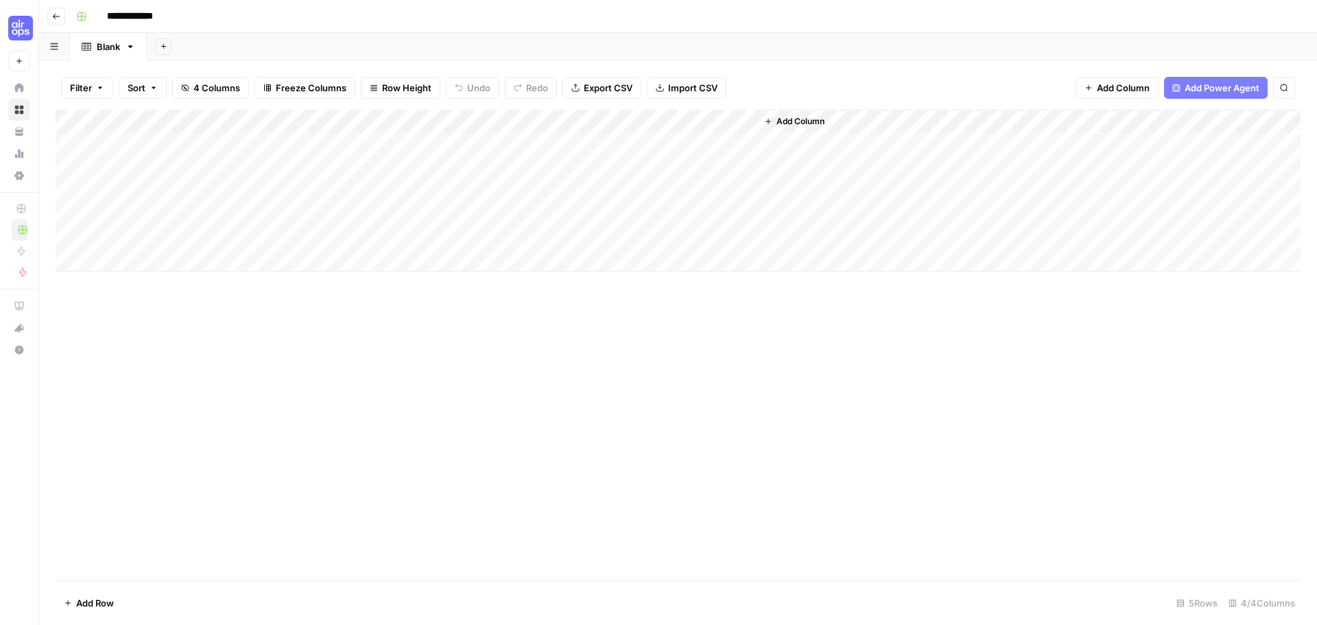
click at [202, 138] on div "Add Column" at bounding box center [678, 191] width 1245 height 162
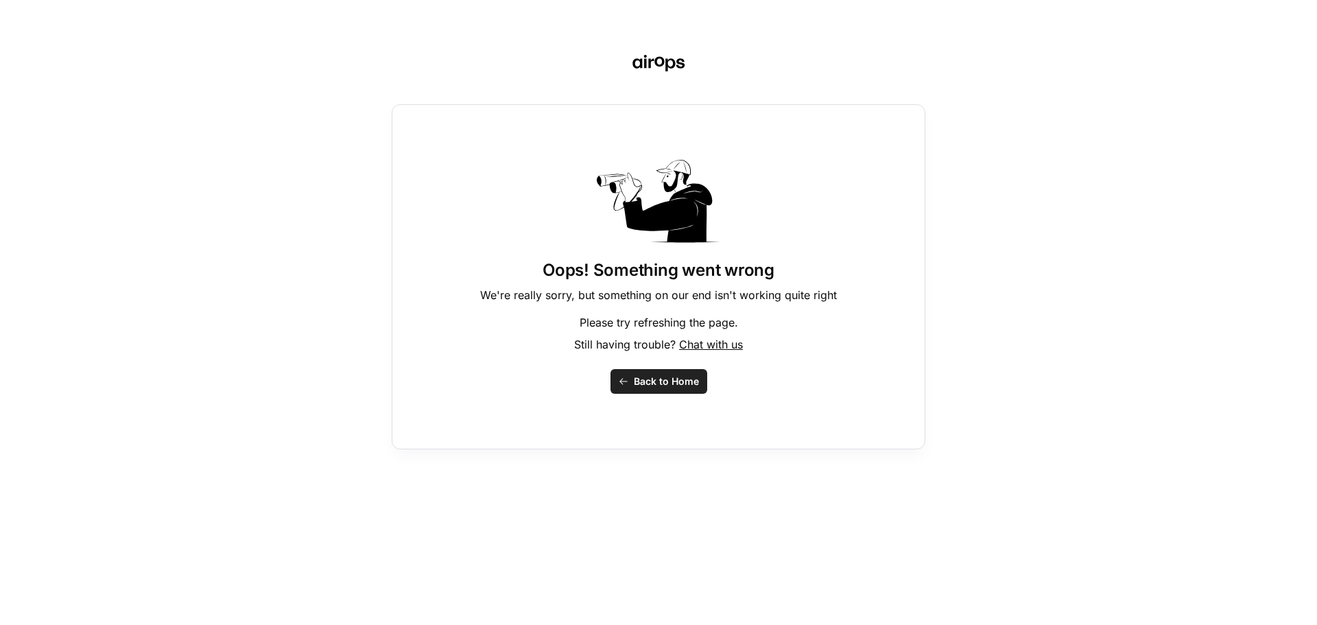
click at [673, 376] on span "Back to Home" at bounding box center [666, 381] width 65 height 14
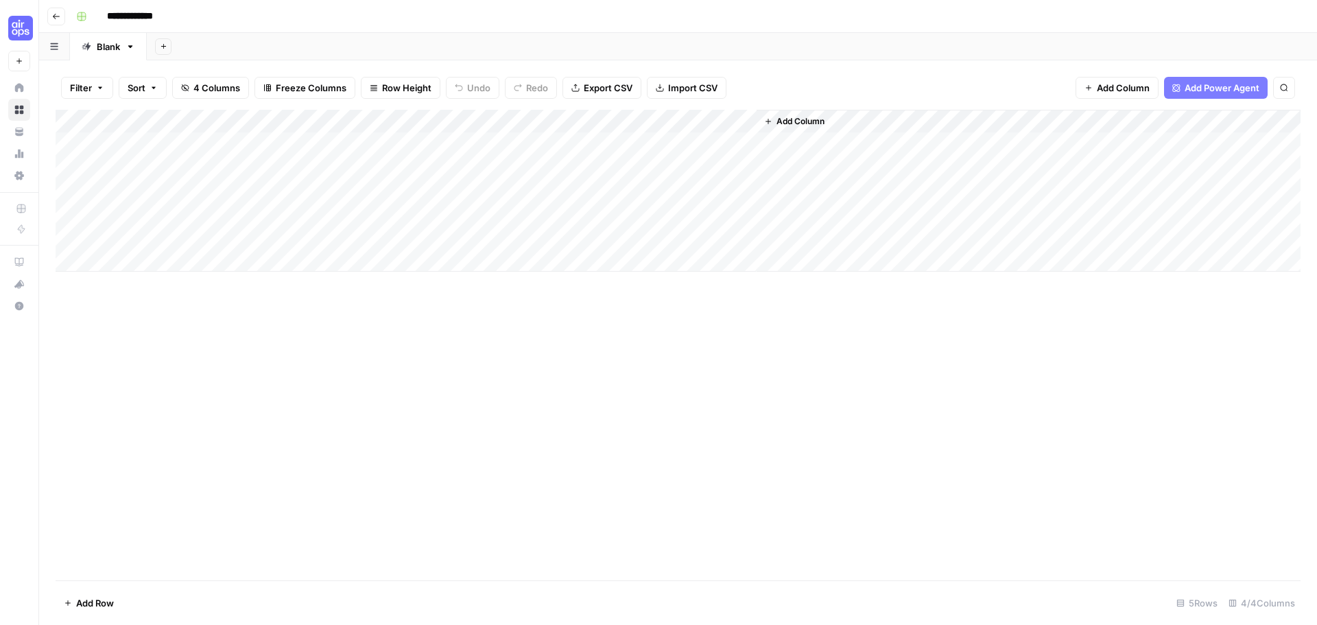
click at [221, 139] on div "Add Column" at bounding box center [678, 191] width 1245 height 162
click at [132, 142] on div "Add Column" at bounding box center [678, 191] width 1245 height 162
type textarea "**********"
click at [187, 160] on div "Add Column" at bounding box center [678, 191] width 1245 height 162
type textarea "**********"
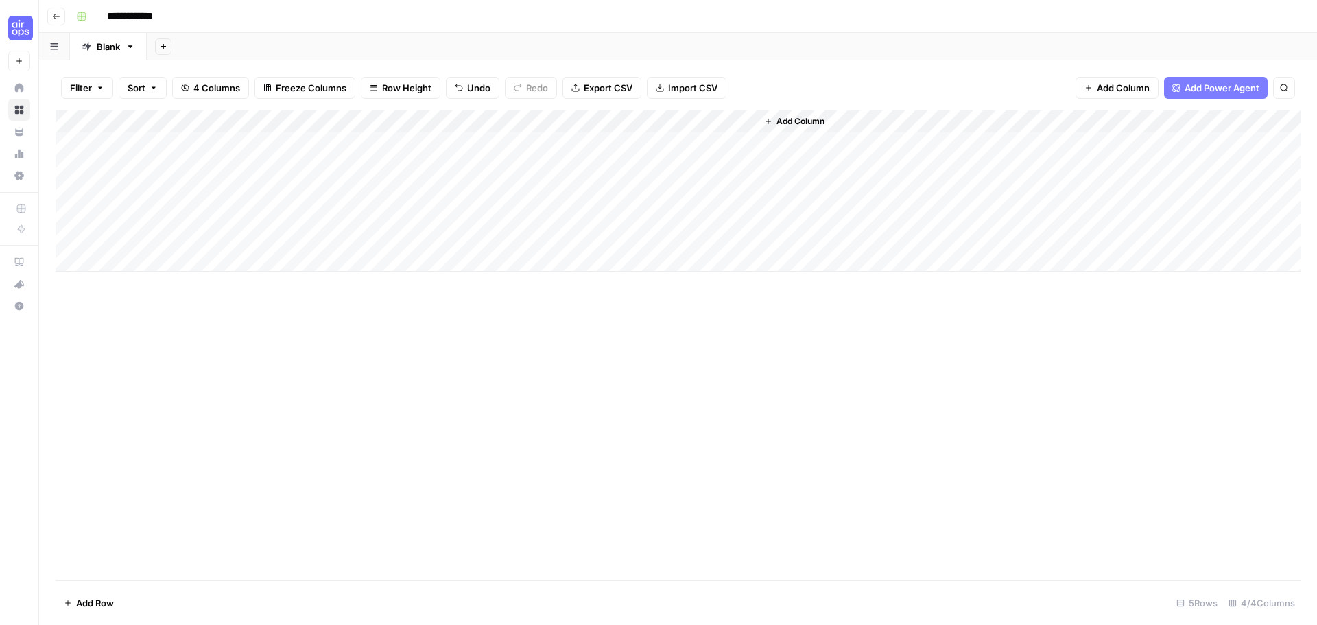
click at [219, 186] on div "Add Column" at bounding box center [678, 191] width 1245 height 162
type textarea "**********"
click at [185, 217] on div "Add Column" at bounding box center [678, 191] width 1245 height 162
type textarea "**********"
click at [211, 230] on div "Add Column" at bounding box center [678, 191] width 1245 height 162
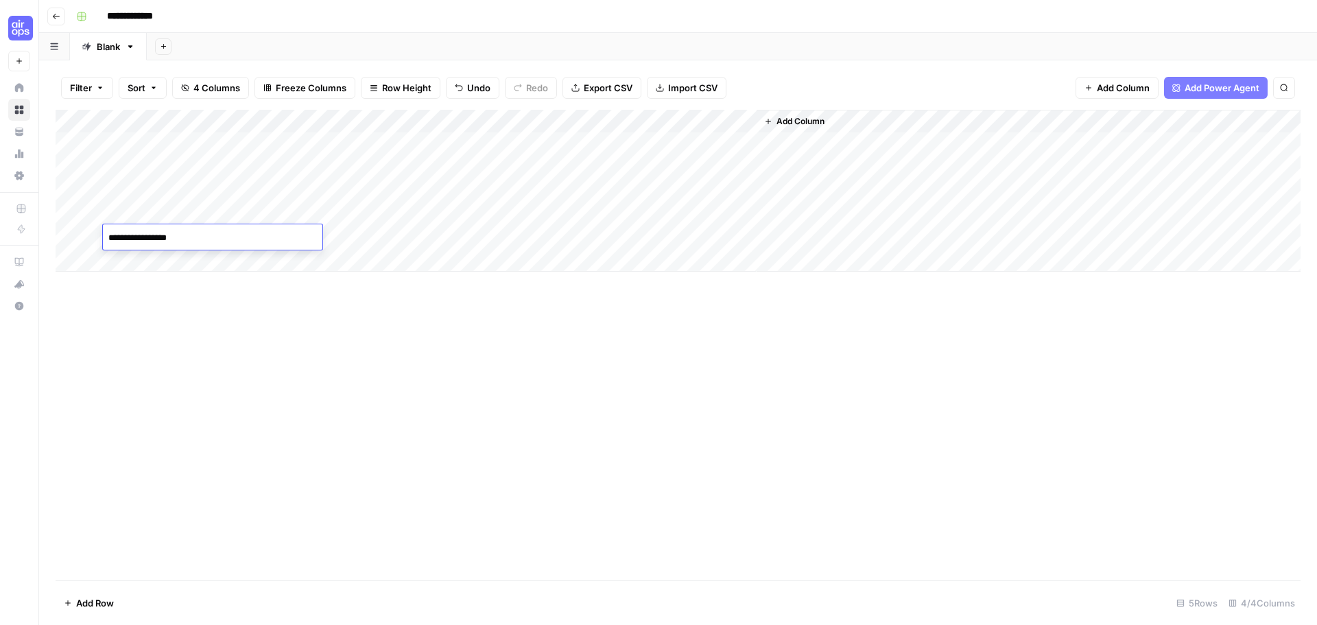
type textarea "**********"
click at [402, 141] on div "Add Column" at bounding box center [678, 191] width 1245 height 162
click at [632, 53] on div "Add Sheet" at bounding box center [732, 46] width 1170 height 27
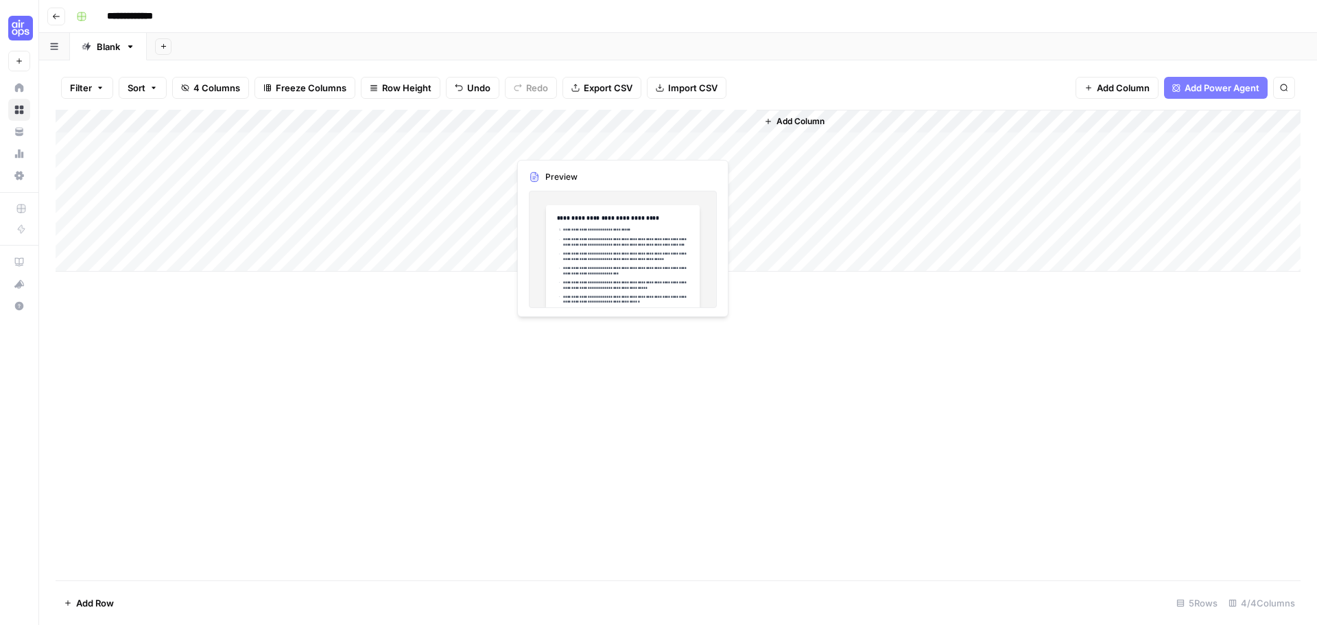
click at [578, 143] on div "Add Column" at bounding box center [678, 191] width 1245 height 162
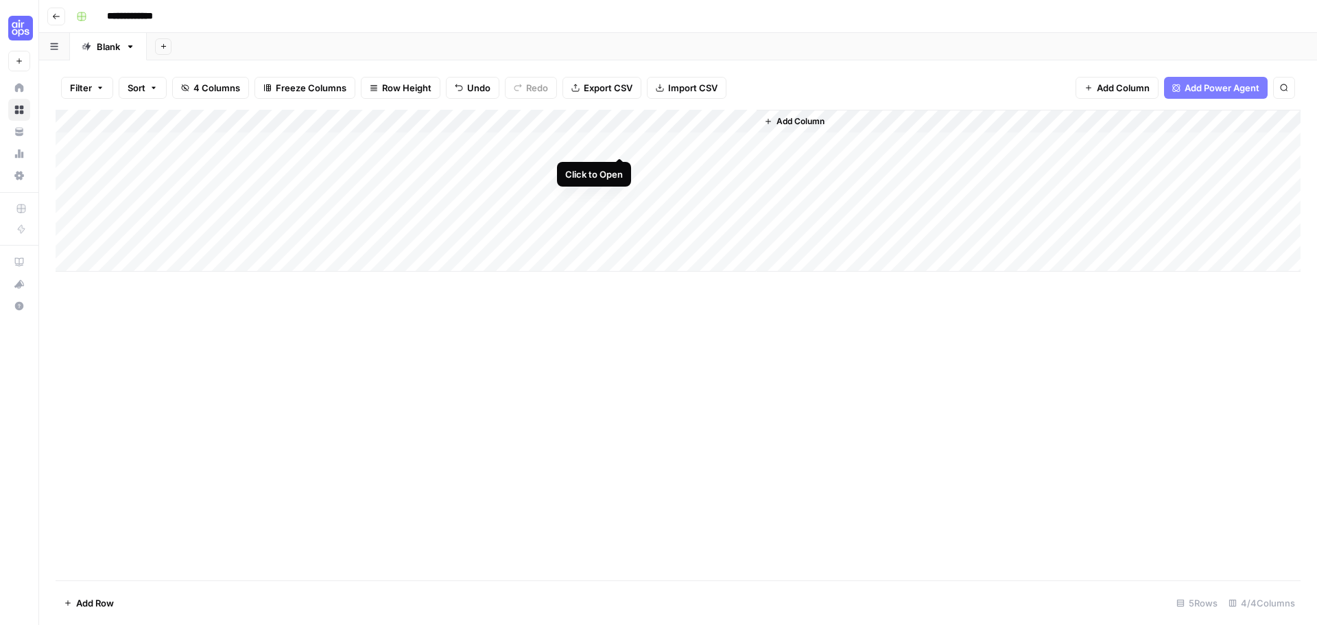
click at [620, 145] on div "Add Column" at bounding box center [678, 191] width 1245 height 162
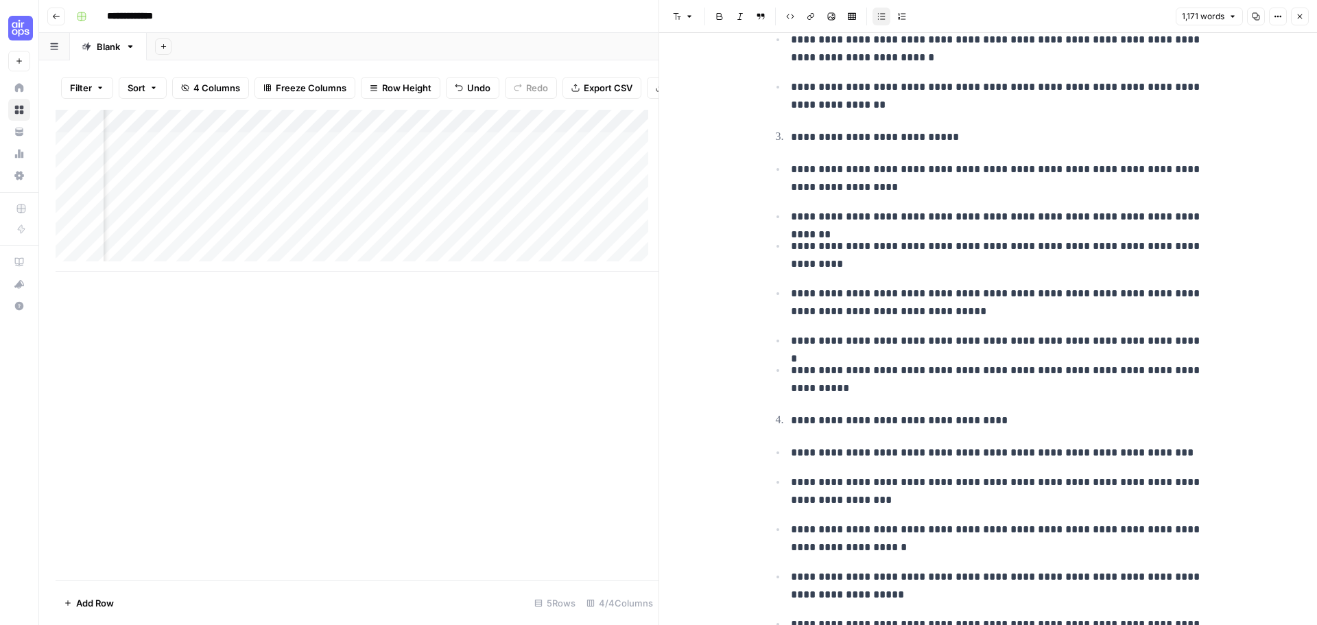
scroll to position [0, 184]
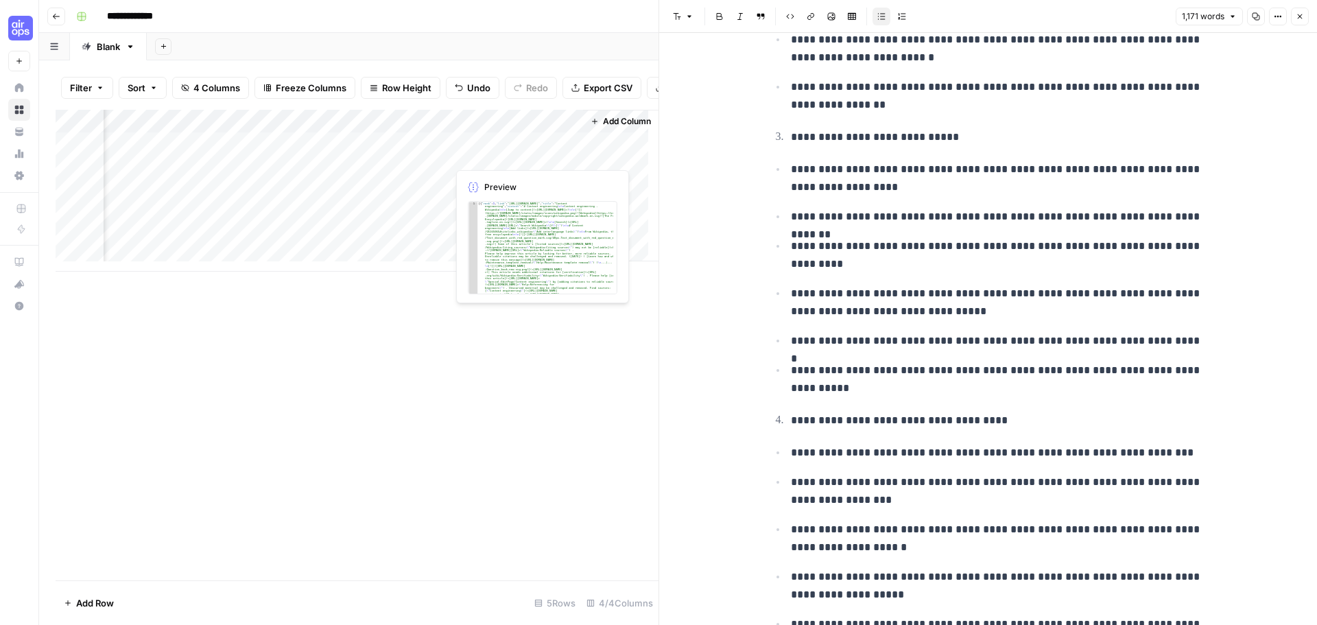
click at [512, 154] on div "Add Column" at bounding box center [357, 191] width 603 height 162
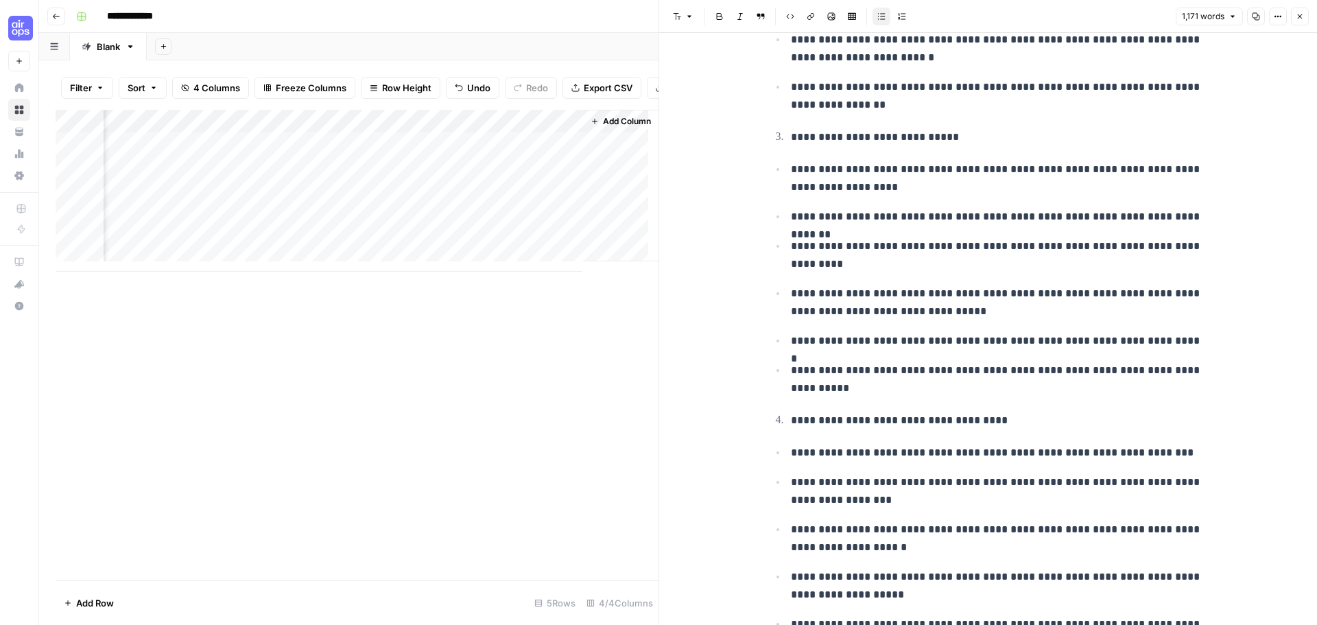
click at [559, 153] on div "Add Column" at bounding box center [357, 191] width 603 height 162
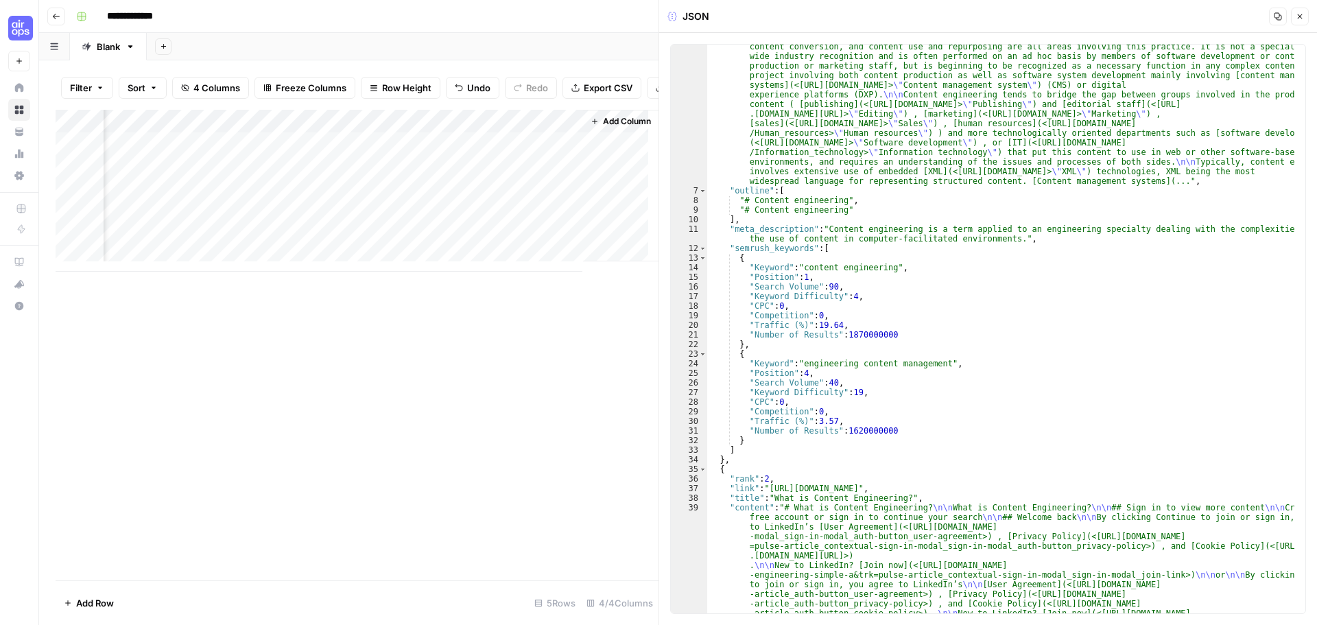
scroll to position [494, 0]
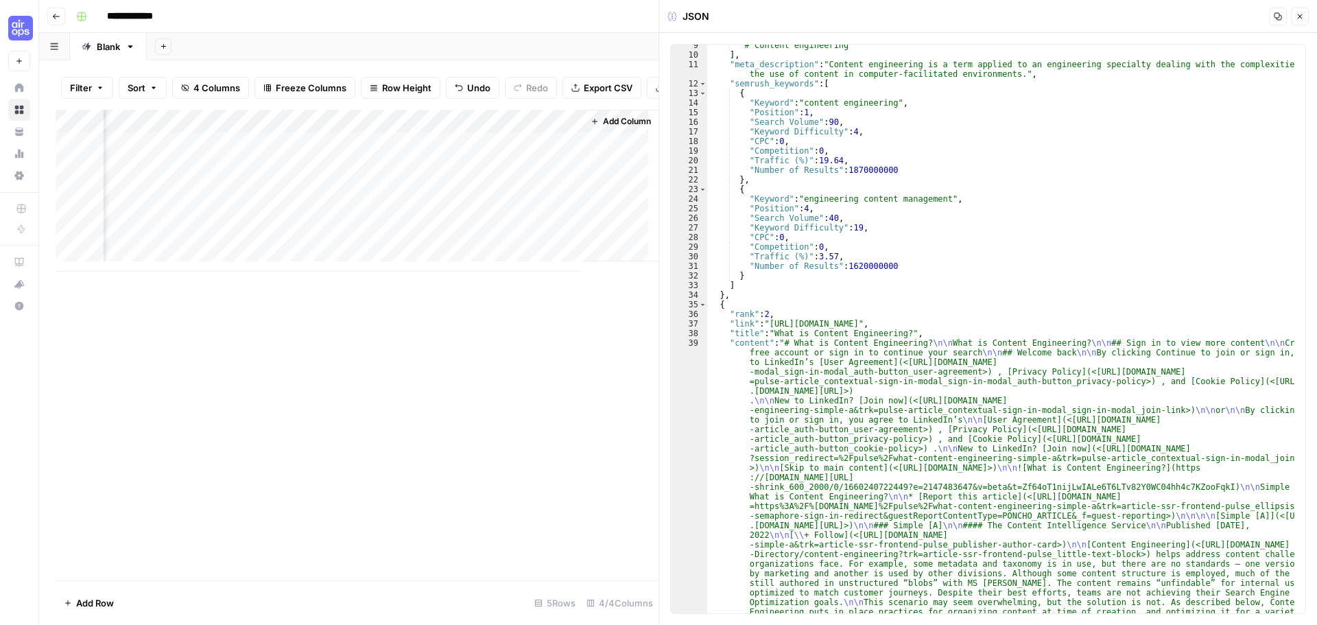
click at [1297, 14] on icon "button" at bounding box center [1299, 16] width 8 height 8
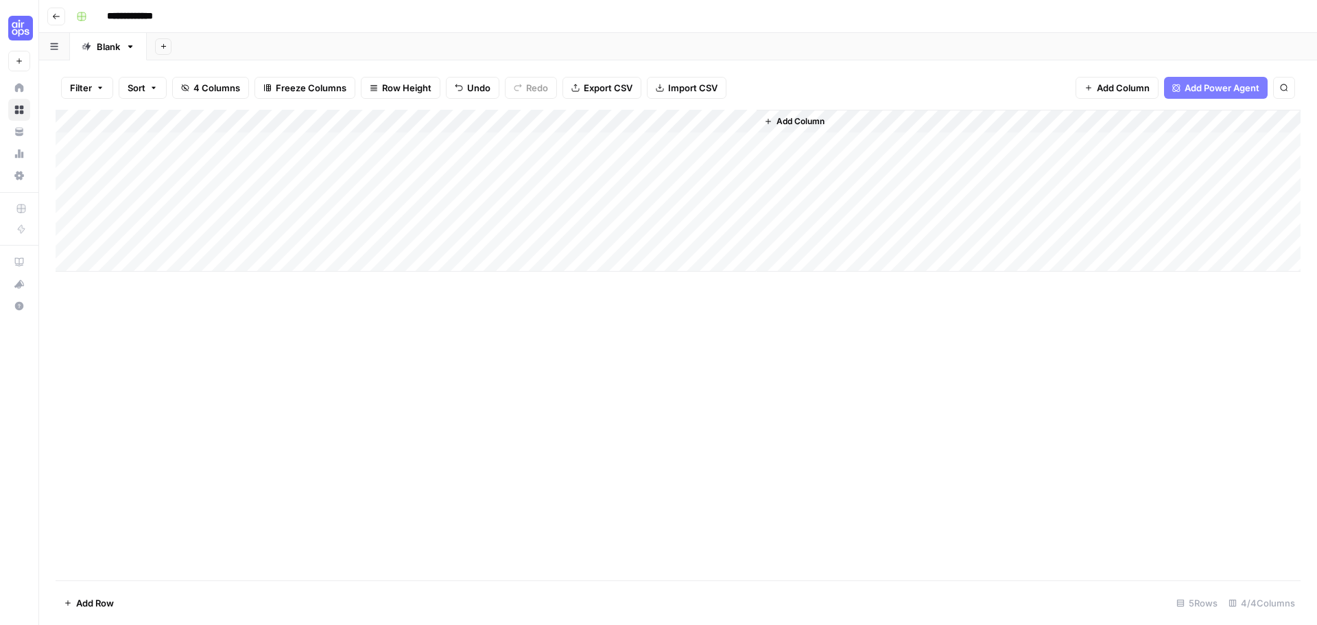
click at [703, 41] on div "Add Sheet" at bounding box center [732, 46] width 1170 height 27
click at [365, 143] on div "Add Column" at bounding box center [678, 191] width 1245 height 162
click at [477, 142] on div "Add Column" at bounding box center [678, 191] width 1245 height 162
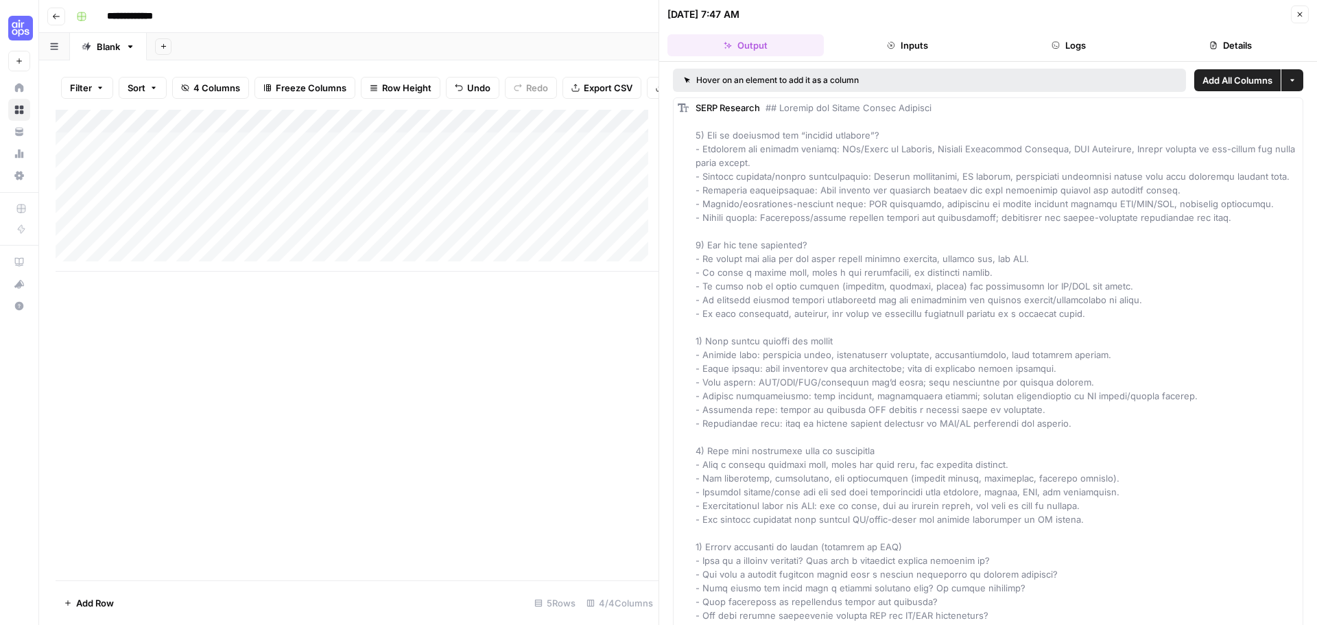
click at [924, 43] on button "Inputs" at bounding box center [907, 45] width 156 height 22
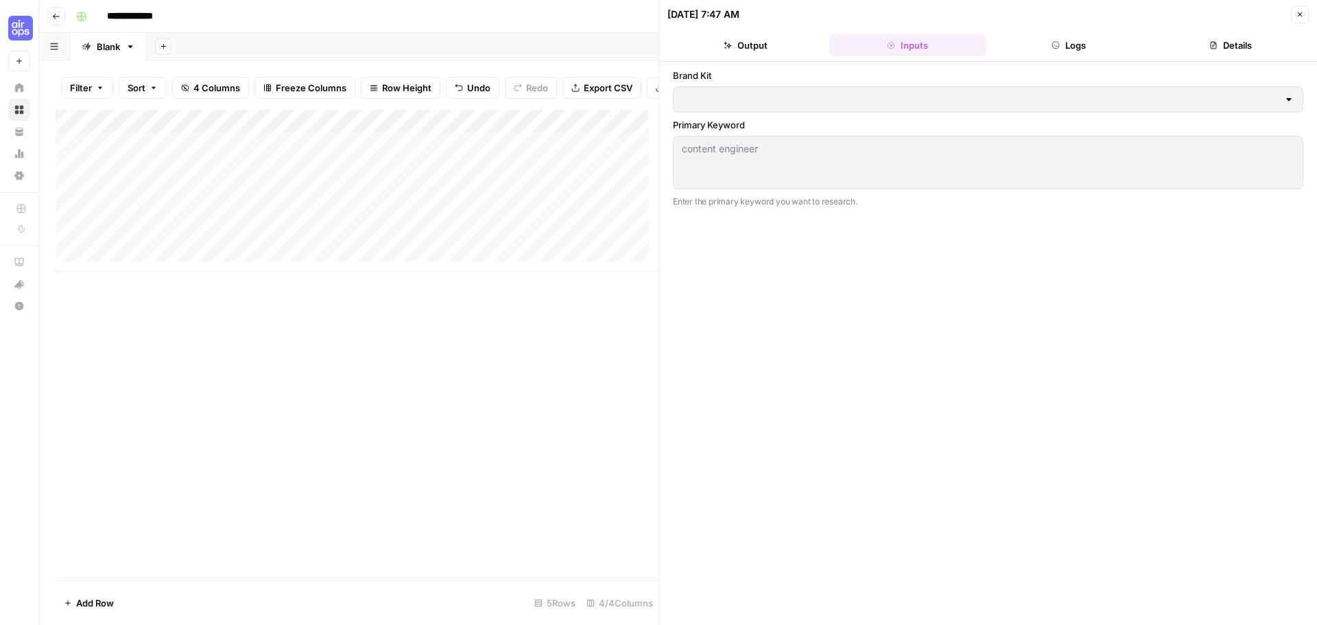
type input "AirOps"
click at [769, 40] on button "Output" at bounding box center [745, 45] width 156 height 22
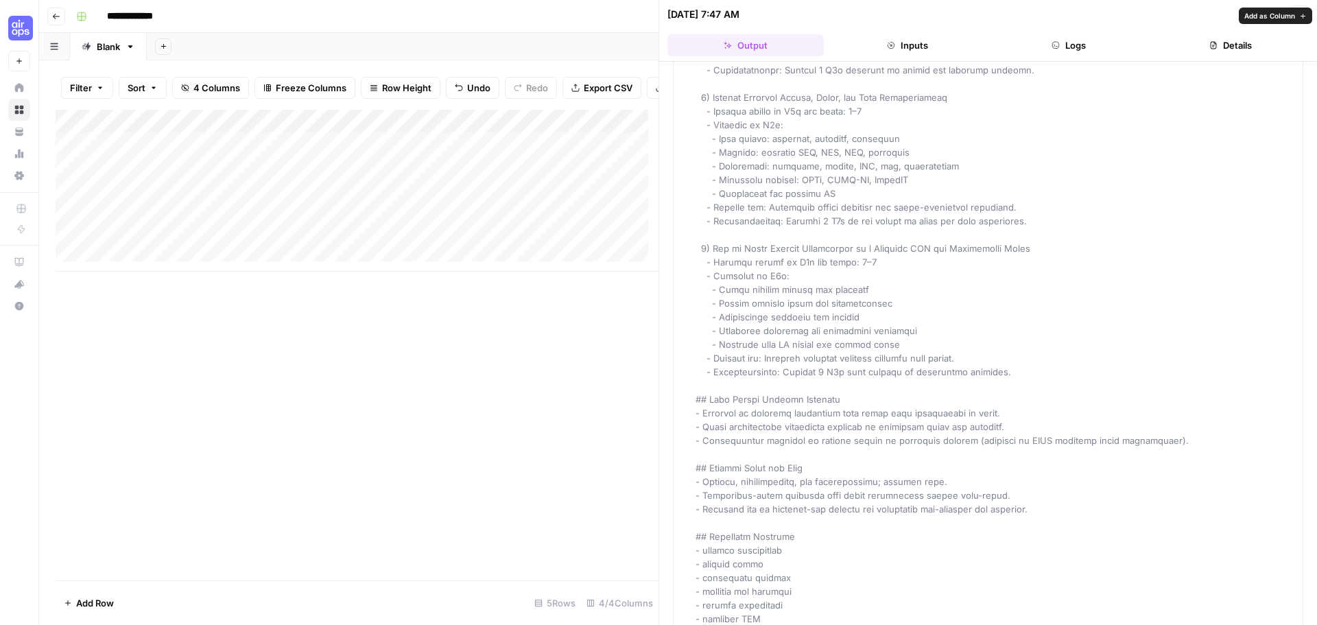
scroll to position [1988, 0]
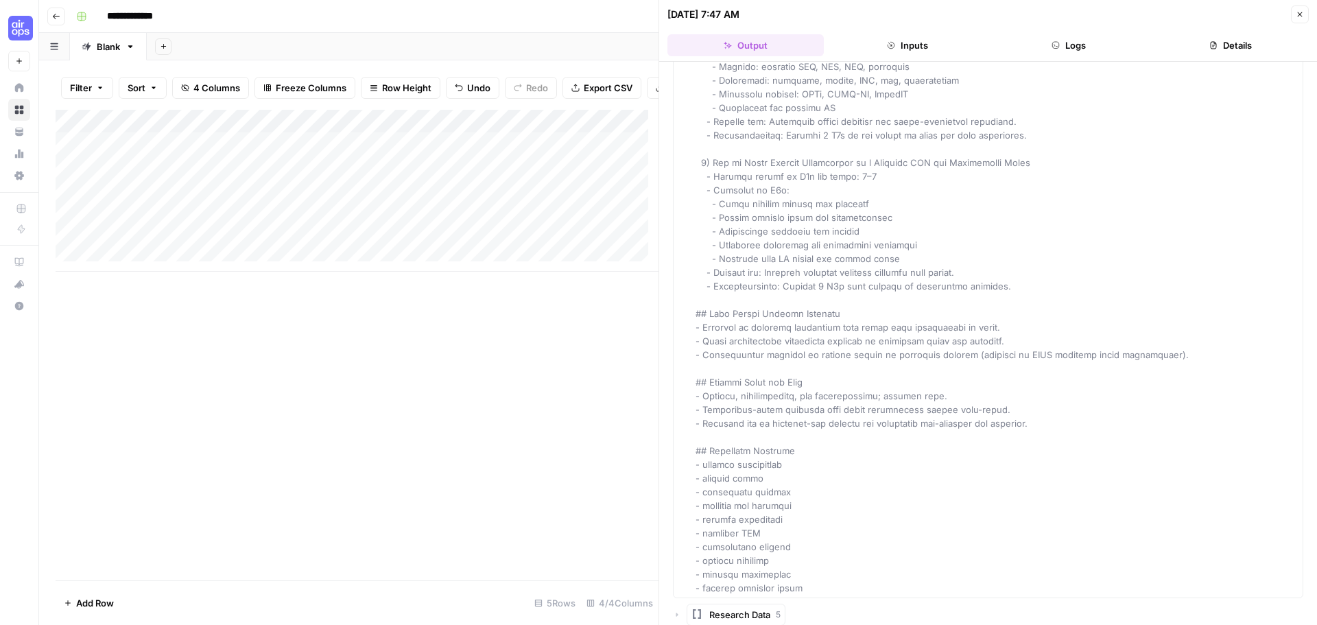
click at [1306, 17] on button "Close" at bounding box center [1299, 14] width 18 height 18
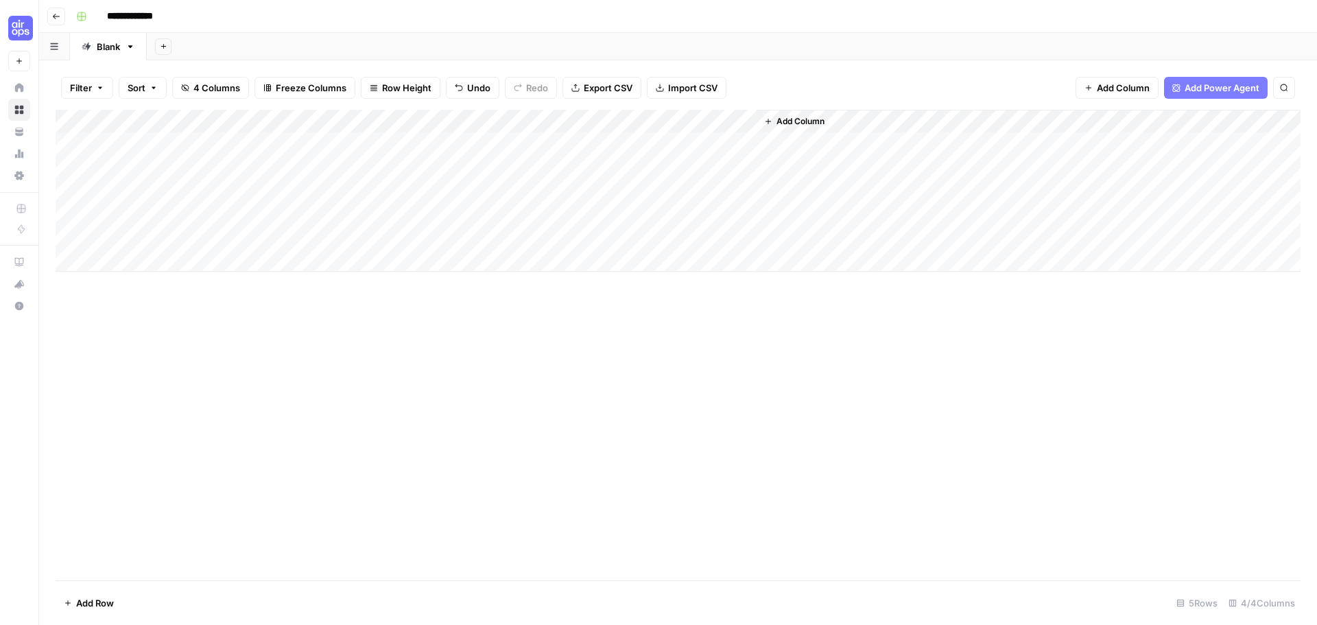
click at [795, 119] on span "Add Column" at bounding box center [800, 121] width 48 height 12
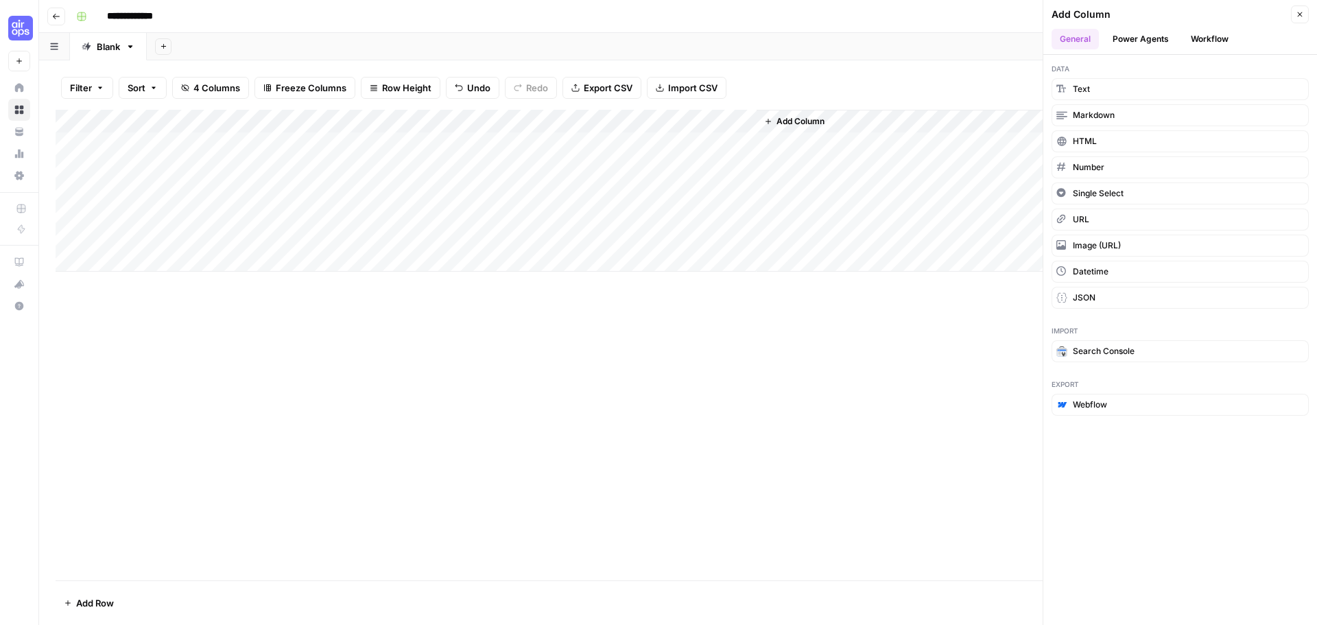
click at [1198, 42] on button "Workflow" at bounding box center [1209, 39] width 54 height 21
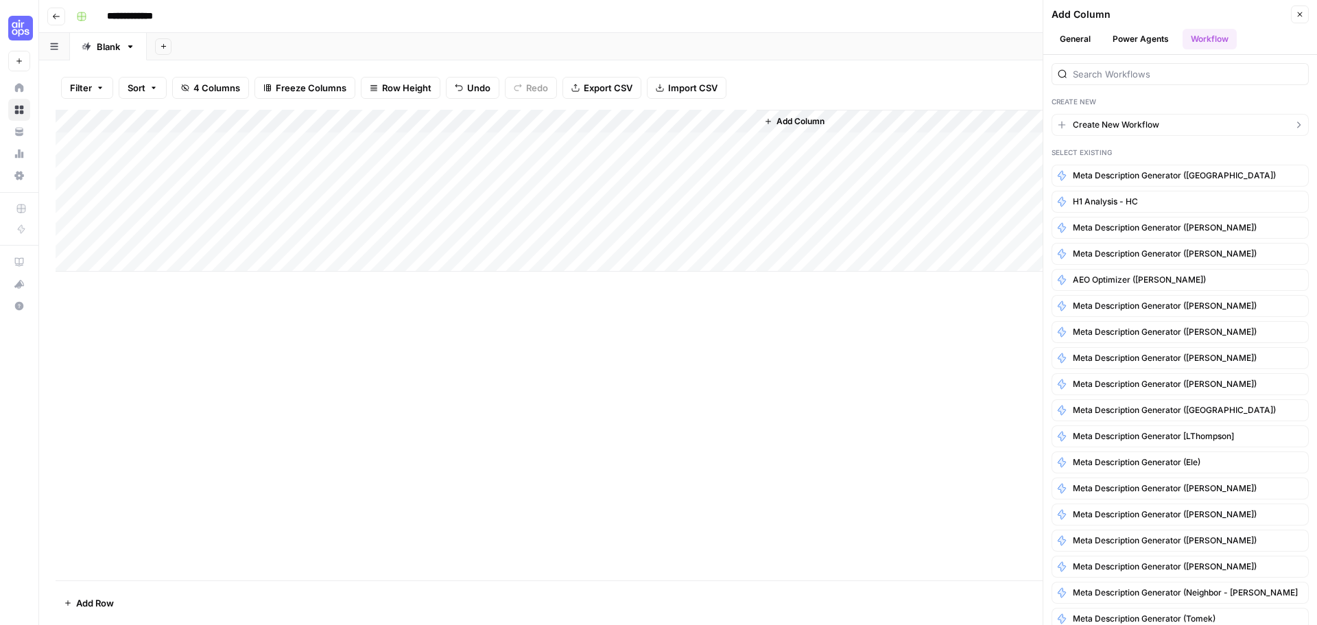
click at [1094, 123] on span "Create New Workflow" at bounding box center [1115, 125] width 86 height 12
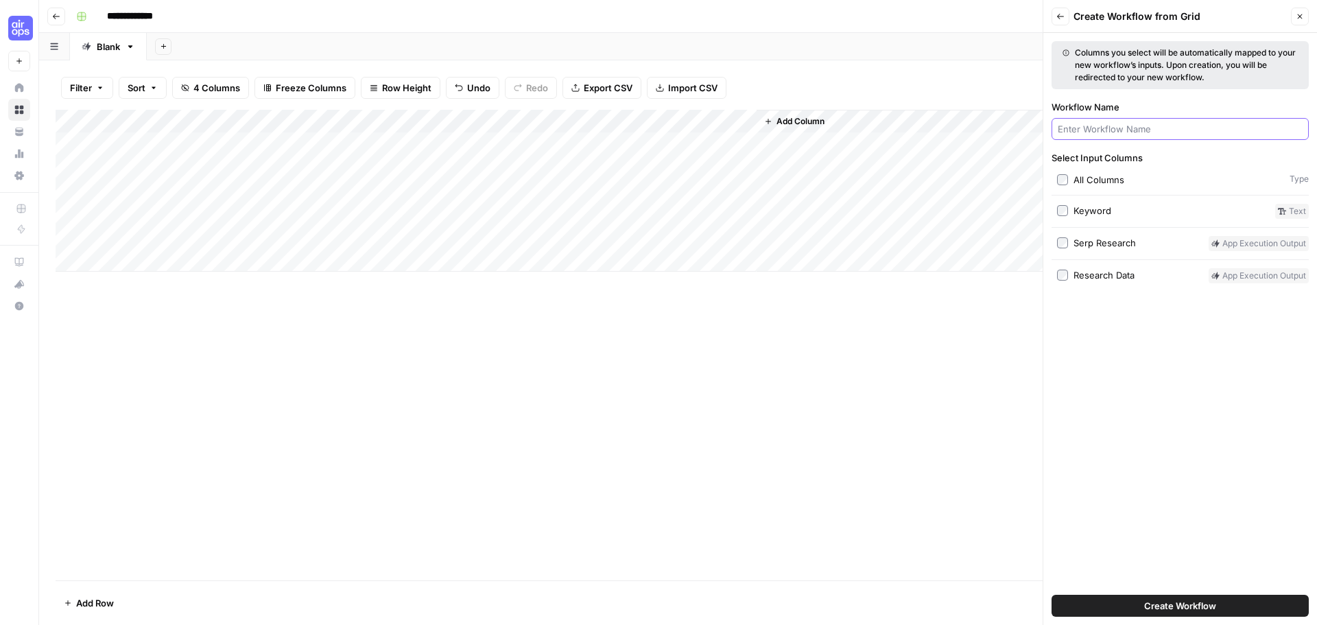
click at [1084, 132] on input "Workflow Name" at bounding box center [1179, 129] width 245 height 14
type input "O"
type input "R"
type input "SERP Research To Brief"
click at [1157, 614] on button "Create Workflow" at bounding box center [1179, 605] width 257 height 22
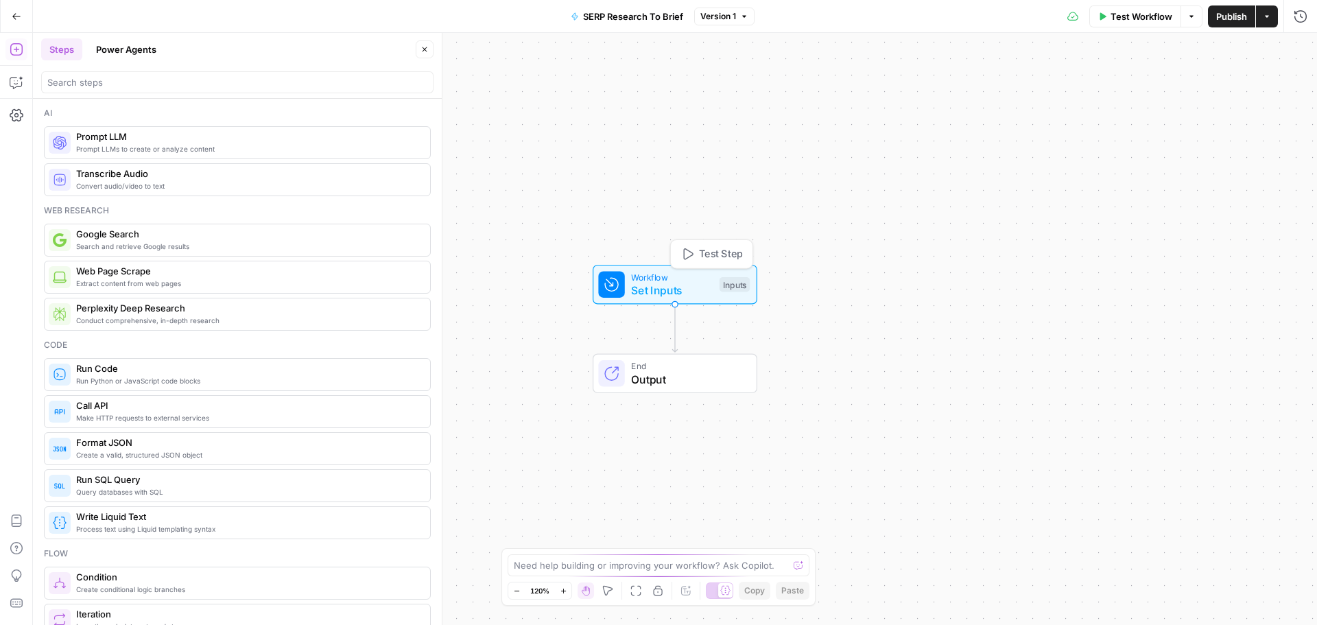
click at [657, 286] on span "Set Inputs" at bounding box center [672, 290] width 82 height 16
click at [1151, 112] on Research "Serp Research (Optional)" at bounding box center [1187, 111] width 219 height 14
click at [1170, 156] on span "Add Field" at bounding box center [1162, 154] width 40 height 14
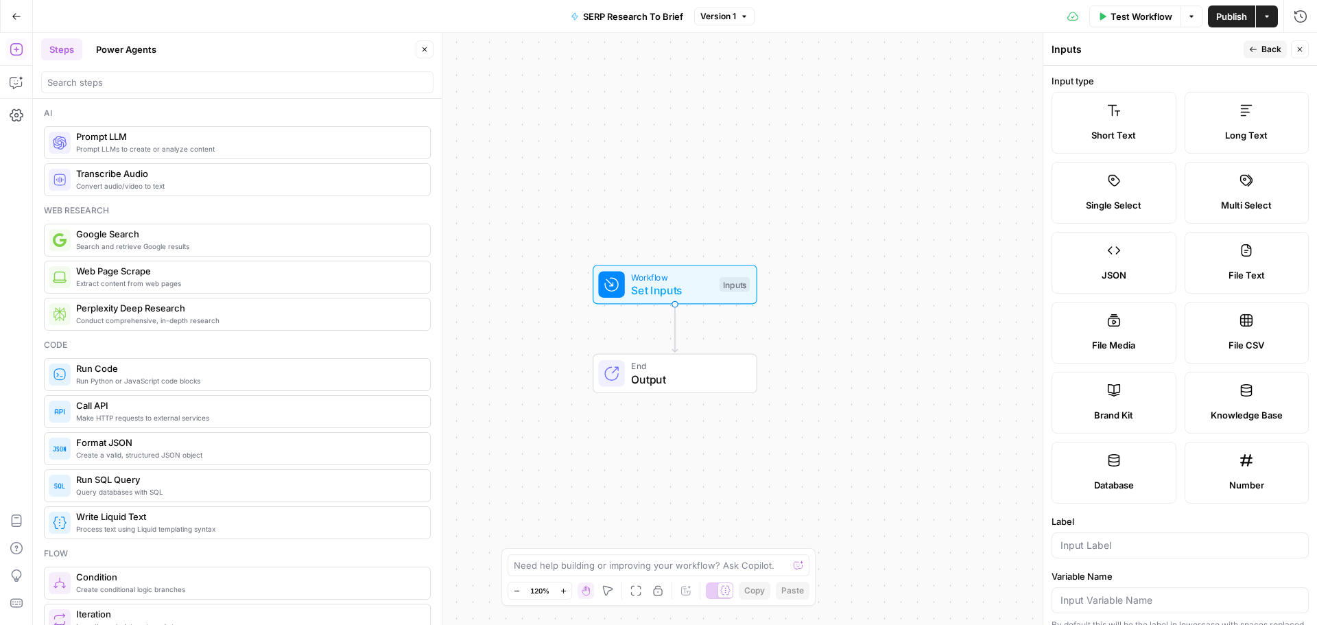
click at [1114, 125] on label "Short Text" at bounding box center [1113, 123] width 125 height 62
click at [1100, 538] on div at bounding box center [1179, 545] width 257 height 26
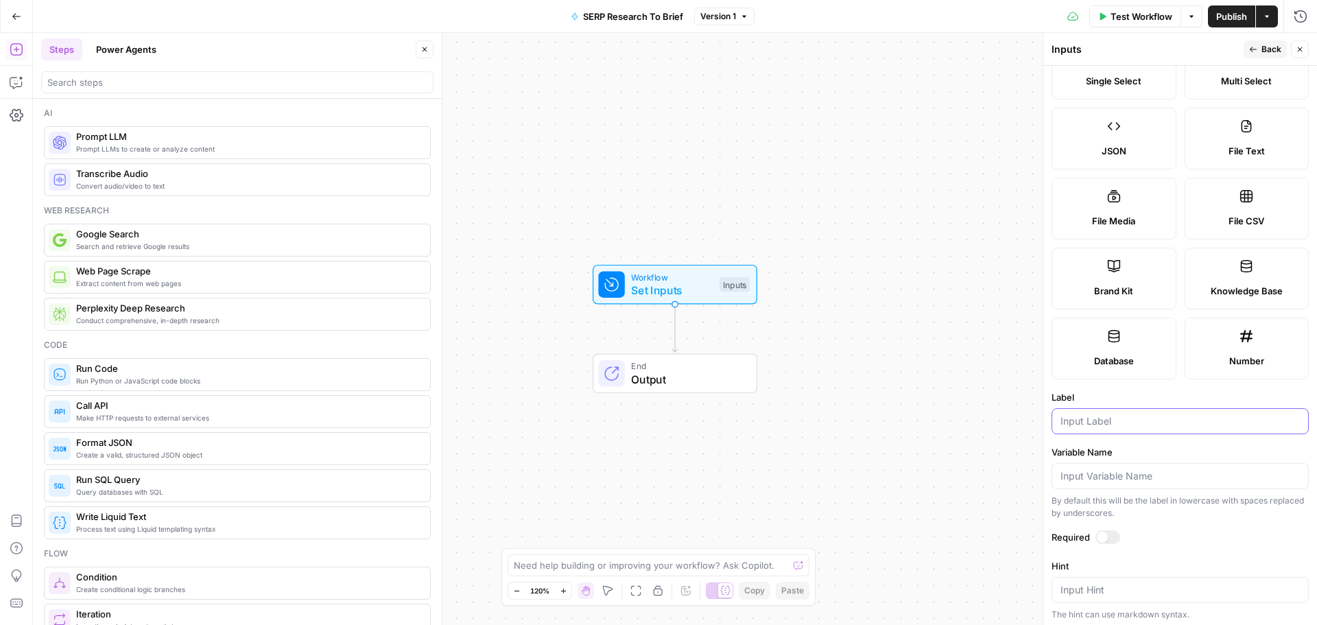
scroll to position [274, 0]
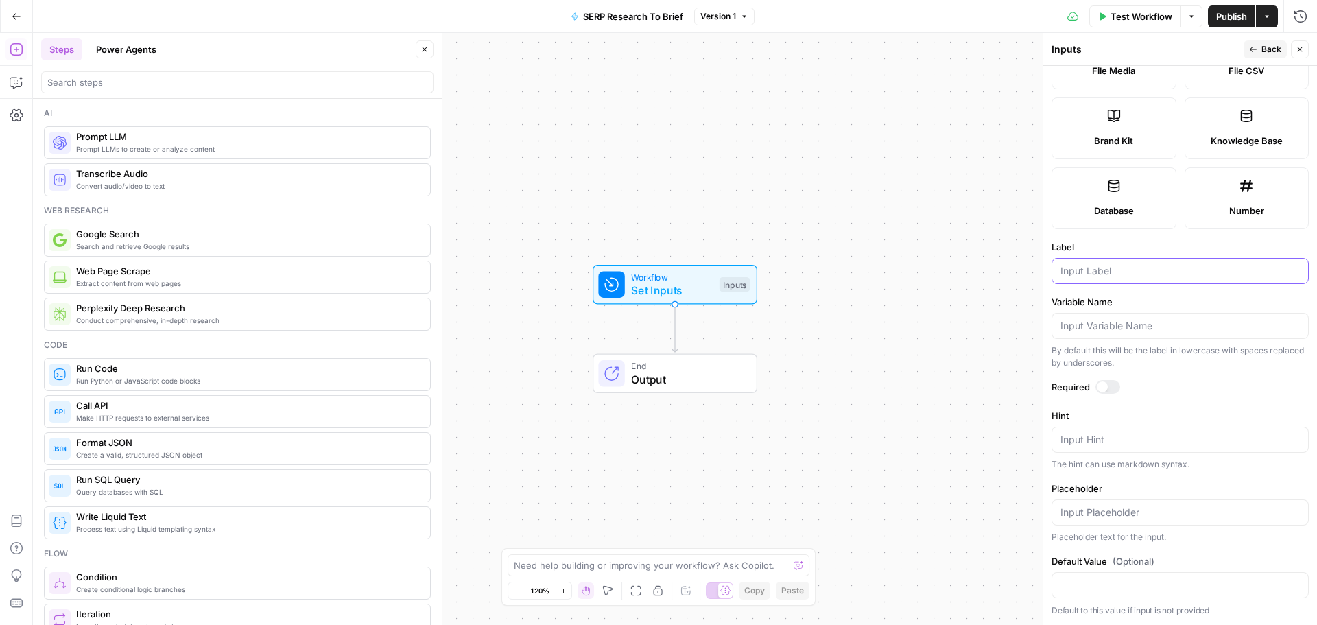
click at [1095, 272] on input "Label" at bounding box center [1179, 271] width 239 height 14
click at [1095, 323] on input "Variable Name" at bounding box center [1179, 326] width 239 height 14
click at [1098, 264] on input "Label" at bounding box center [1179, 271] width 239 height 14
click at [1113, 133] on label "Brand Kit" at bounding box center [1113, 128] width 125 height 62
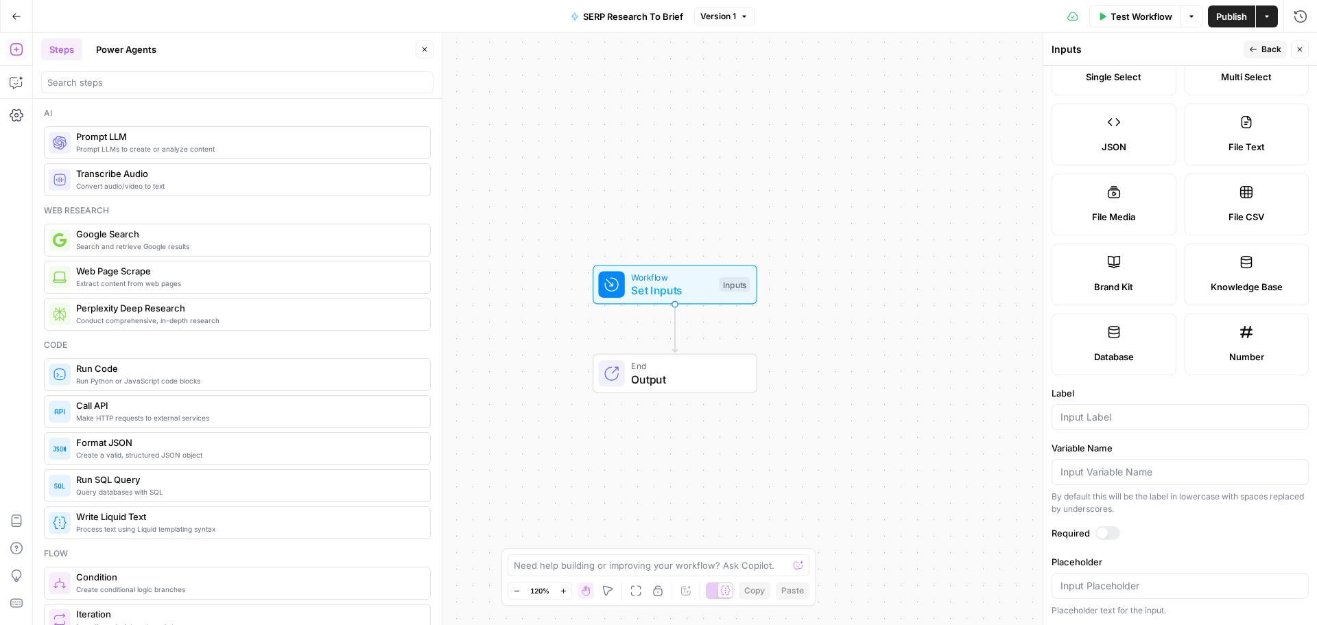
click at [1105, 407] on div at bounding box center [1179, 417] width 257 height 26
click at [1099, 418] on input "Label" at bounding box center [1179, 417] width 239 height 14
type input "Brand Kit"
click at [1102, 389] on label "Label" at bounding box center [1179, 393] width 257 height 14
click at [1102, 410] on input "Brand Kit" at bounding box center [1179, 417] width 239 height 14
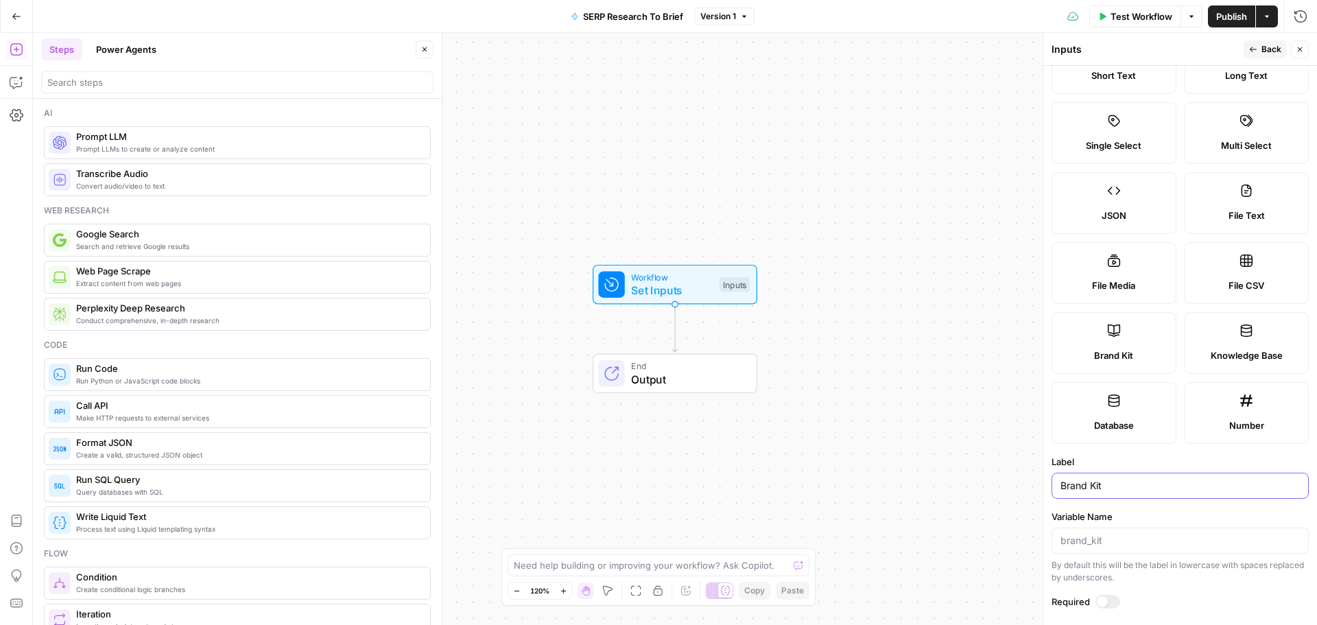
scroll to position [0, 0]
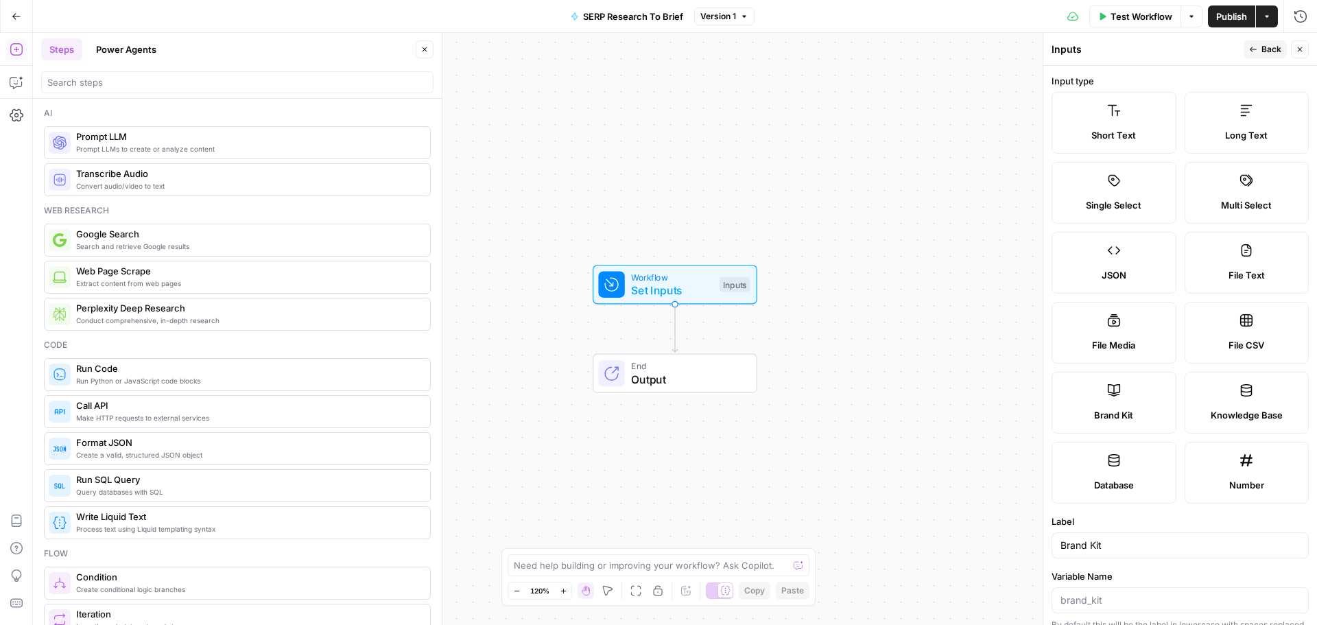
click at [1114, 125] on label "Short Text" at bounding box center [1113, 123] width 125 height 62
click at [1133, 115] on label "Short Text" at bounding box center [1113, 123] width 125 height 62
click at [1112, 426] on label "Brand Kit" at bounding box center [1113, 403] width 125 height 62
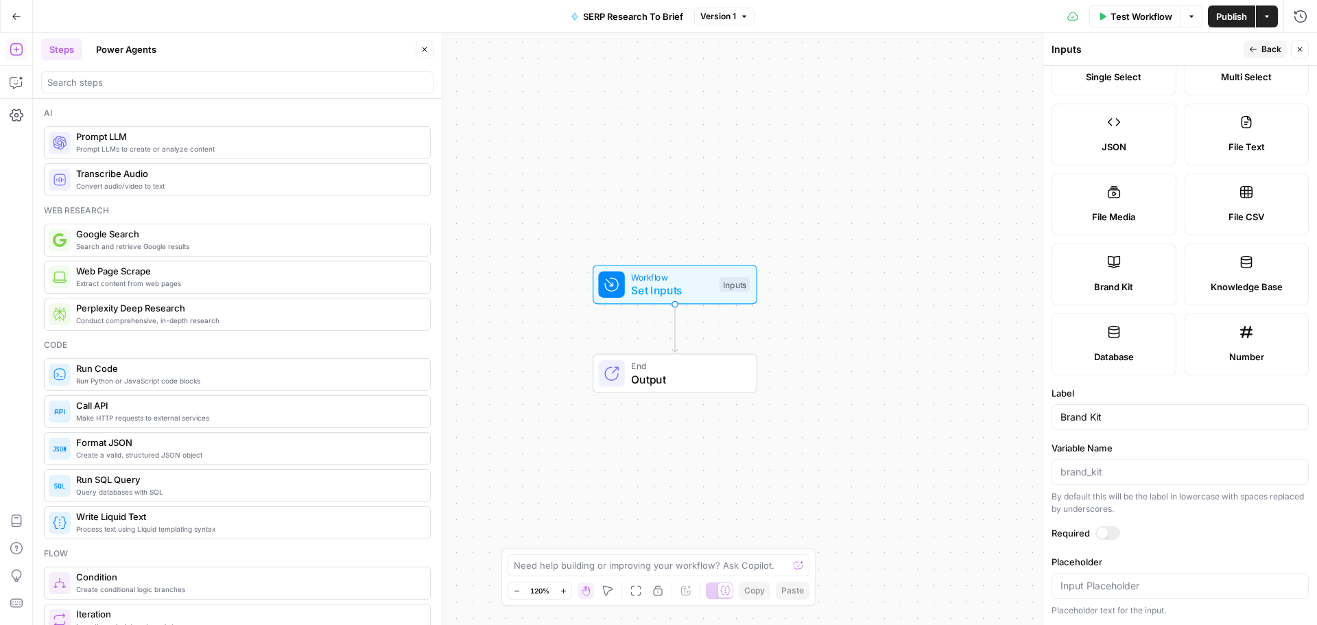
click at [1263, 50] on span "Back" at bounding box center [1271, 49] width 20 height 12
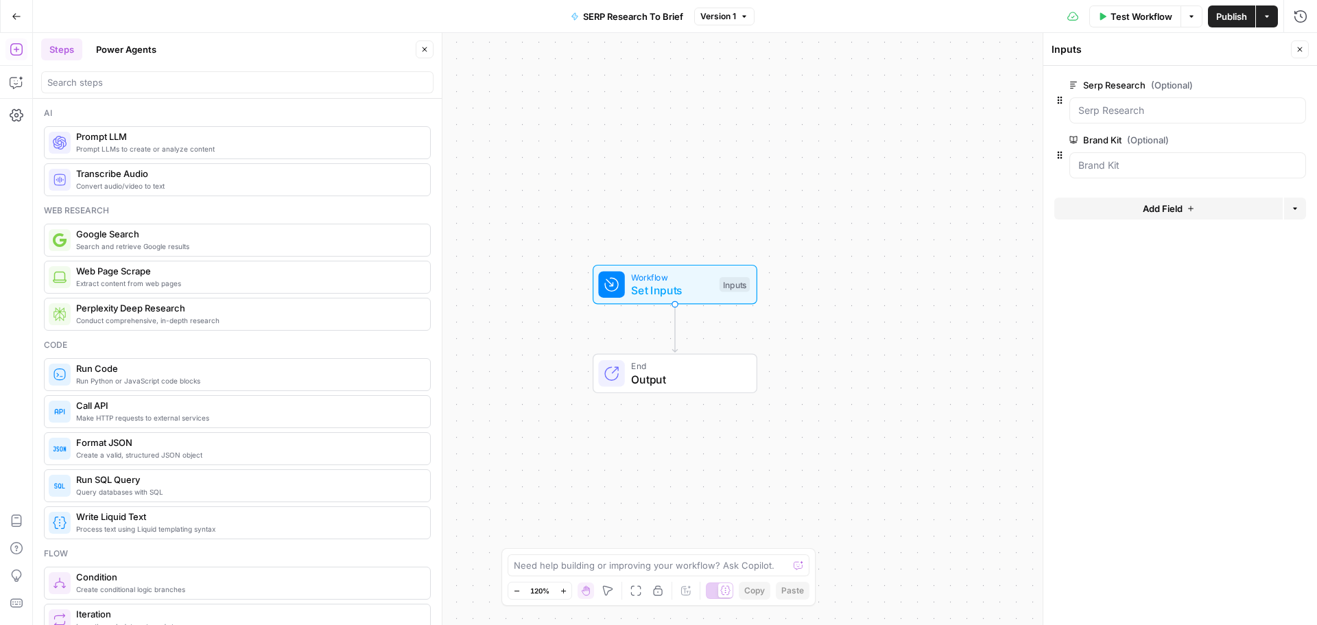
click at [1167, 212] on span "Add Field" at bounding box center [1162, 209] width 40 height 14
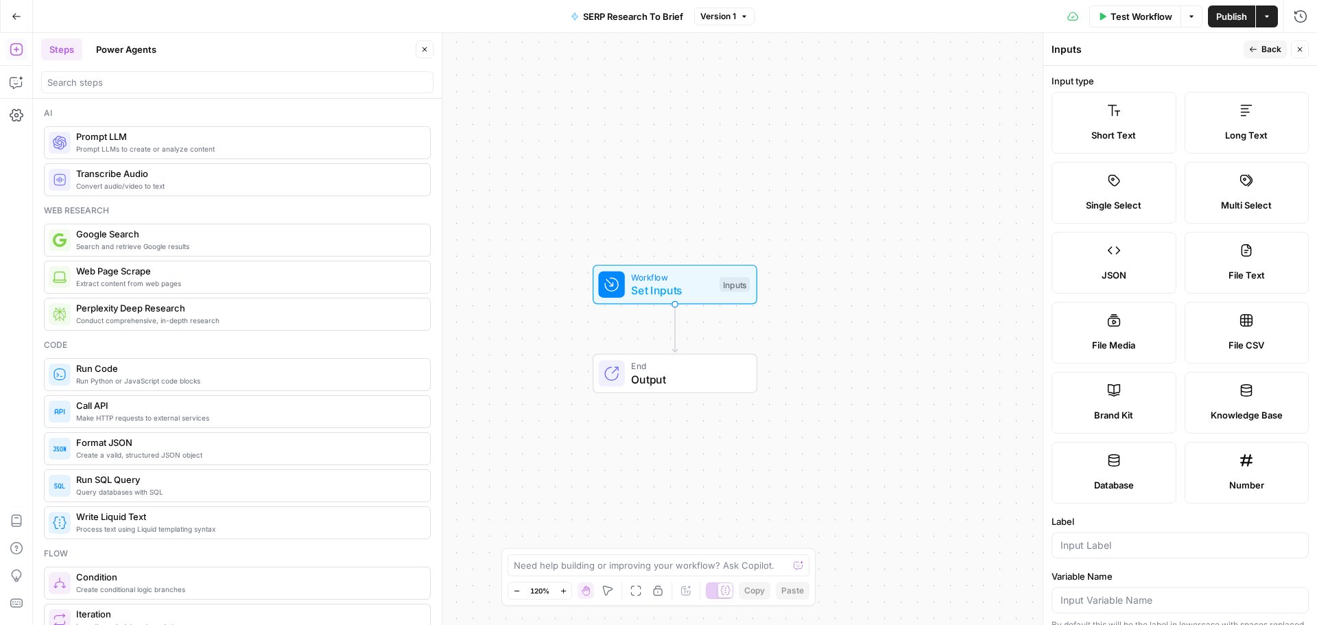
click at [1255, 51] on icon "button" at bounding box center [1253, 49] width 8 height 8
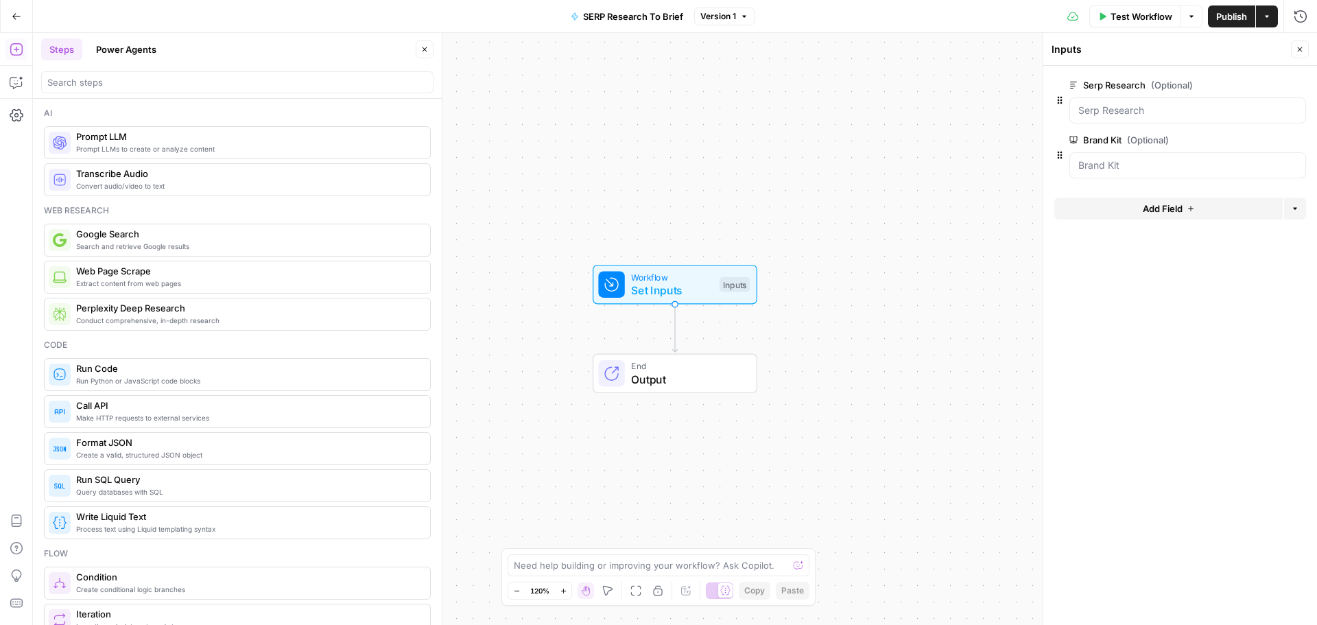
click at [677, 367] on span "End" at bounding box center [687, 365] width 112 height 13
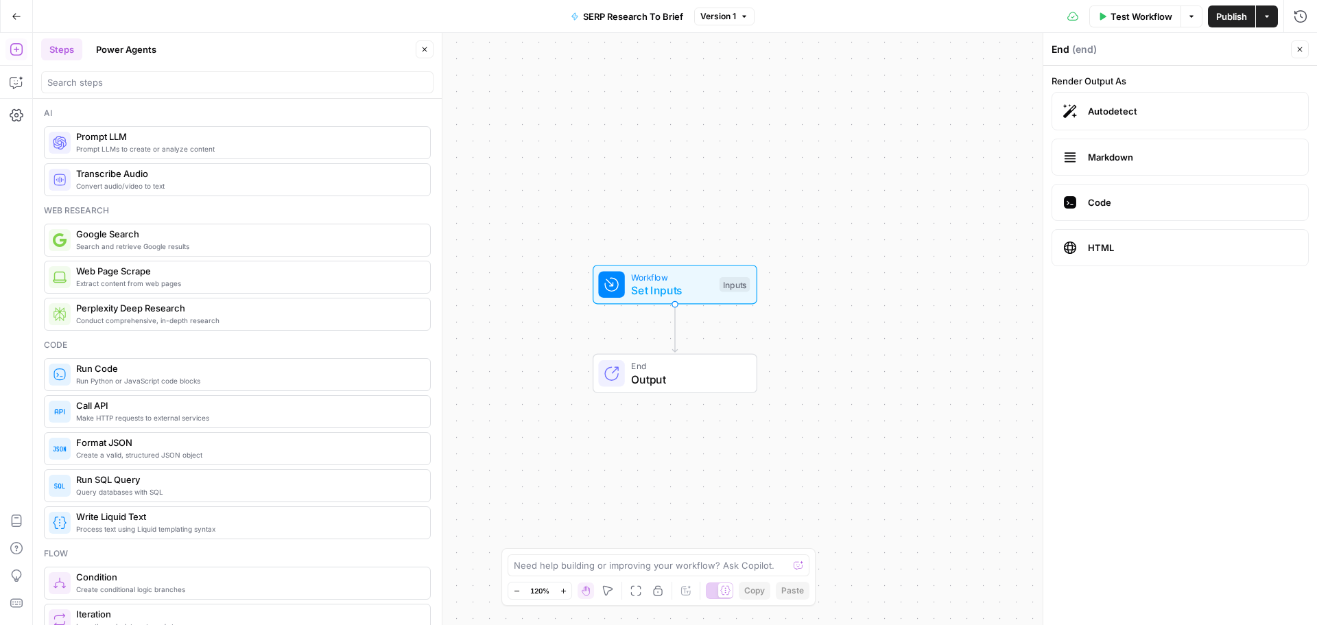
click at [689, 276] on span "Workflow" at bounding box center [672, 276] width 82 height 13
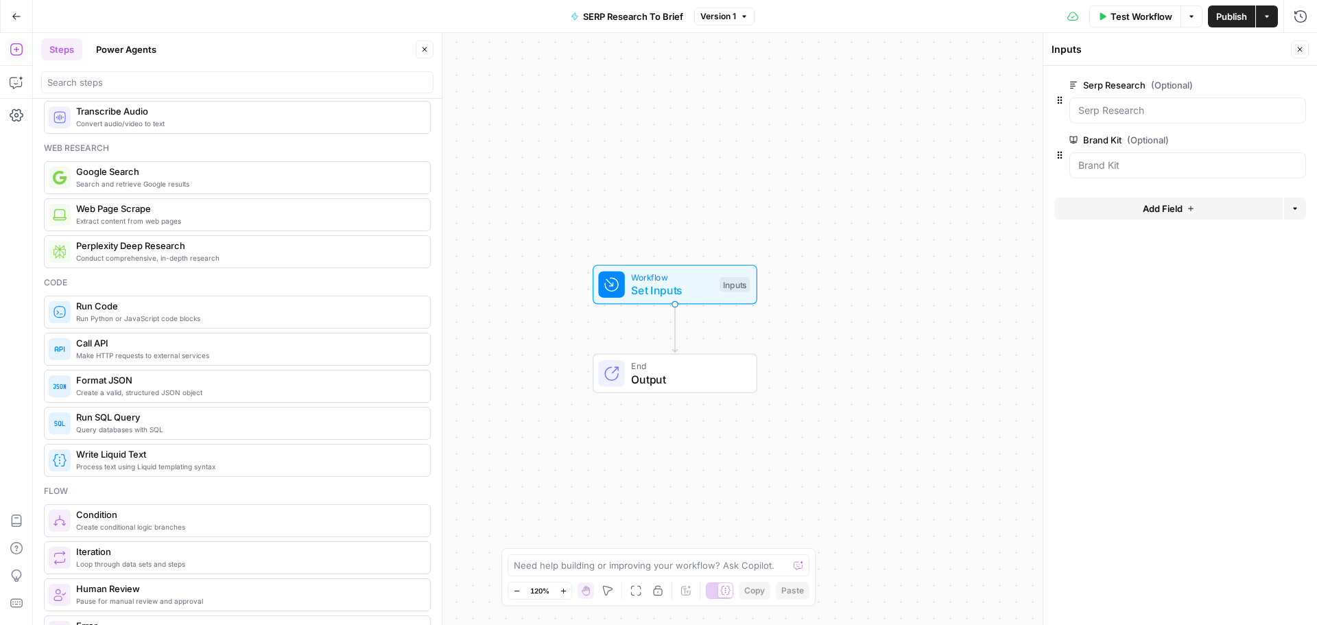
scroll to position [0, 0]
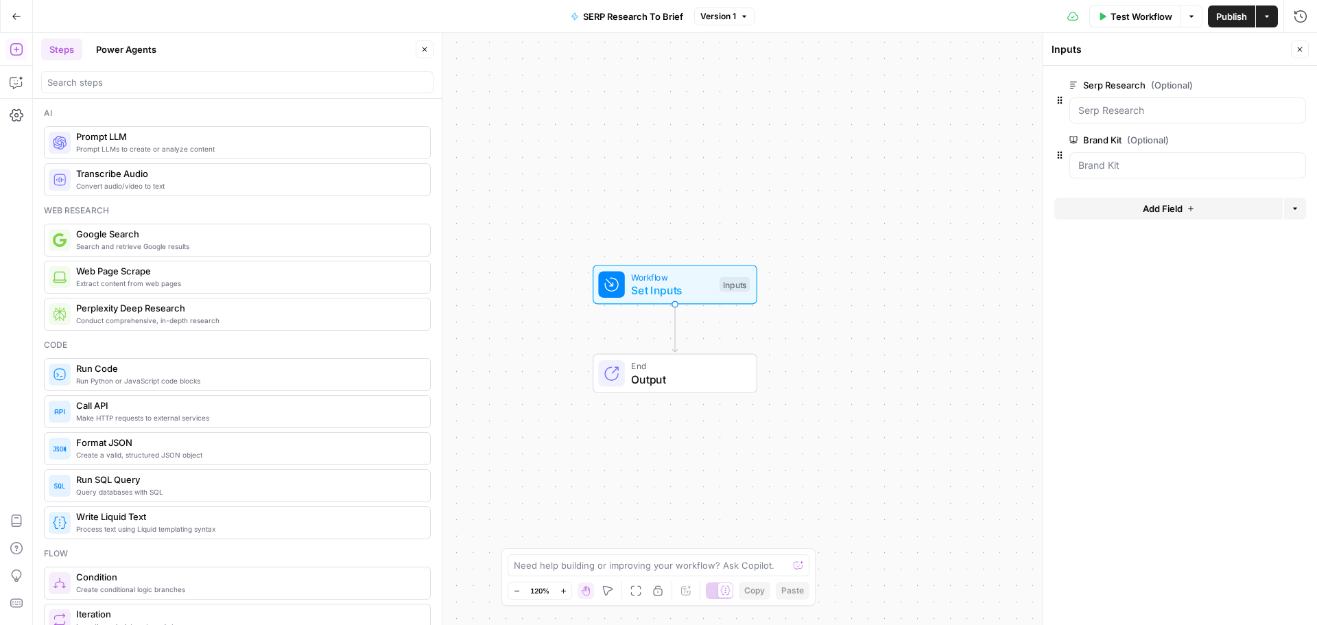
click at [124, 146] on span "Prompt LLMs to create or analyze content" at bounding box center [247, 148] width 343 height 11
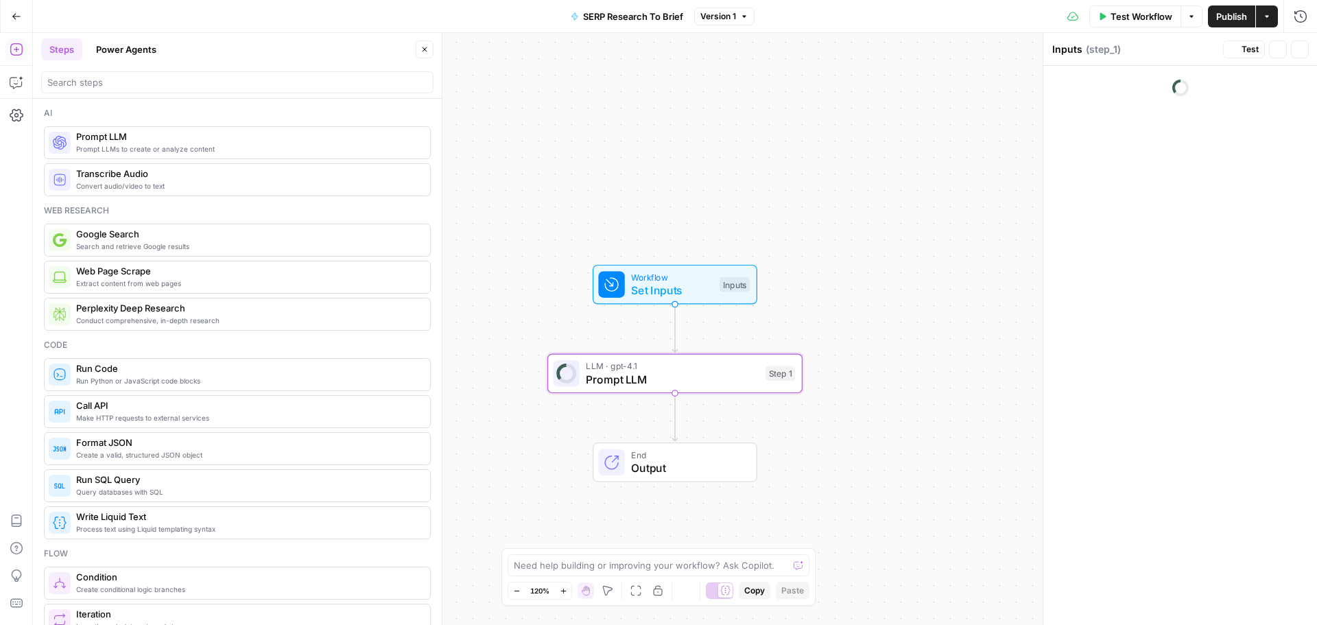
type textarea "Prompt LLM"
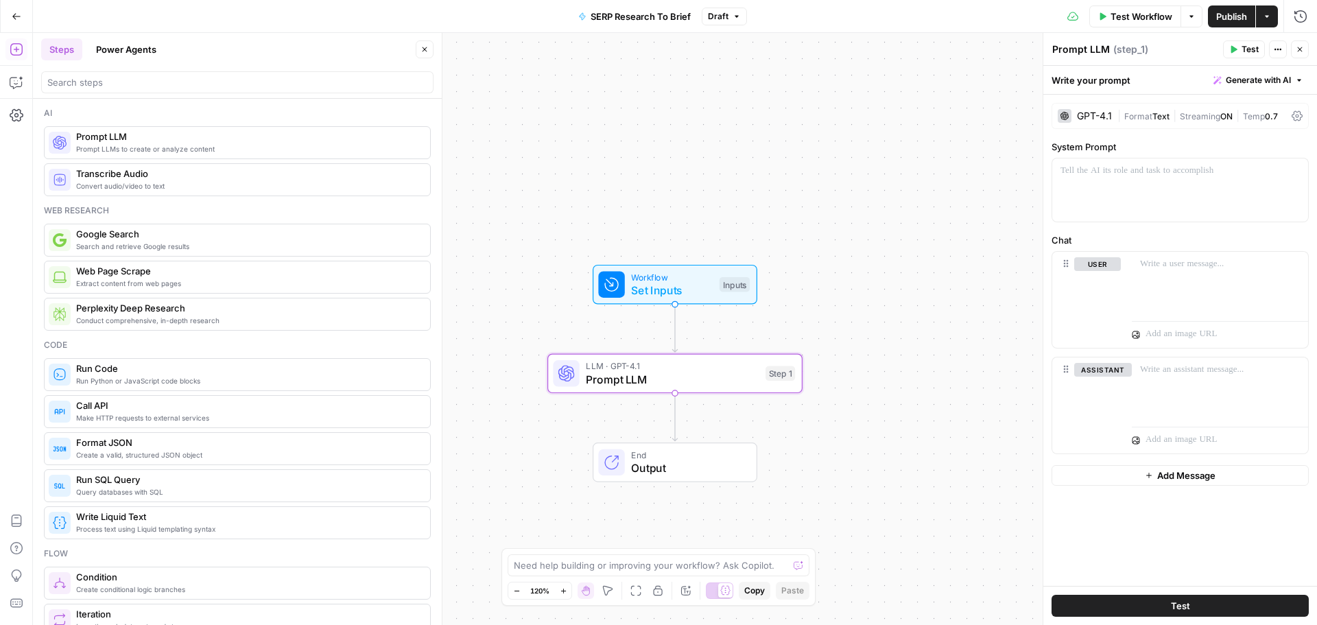
click at [1099, 112] on div "GPT-4.1" at bounding box center [1094, 116] width 35 height 10
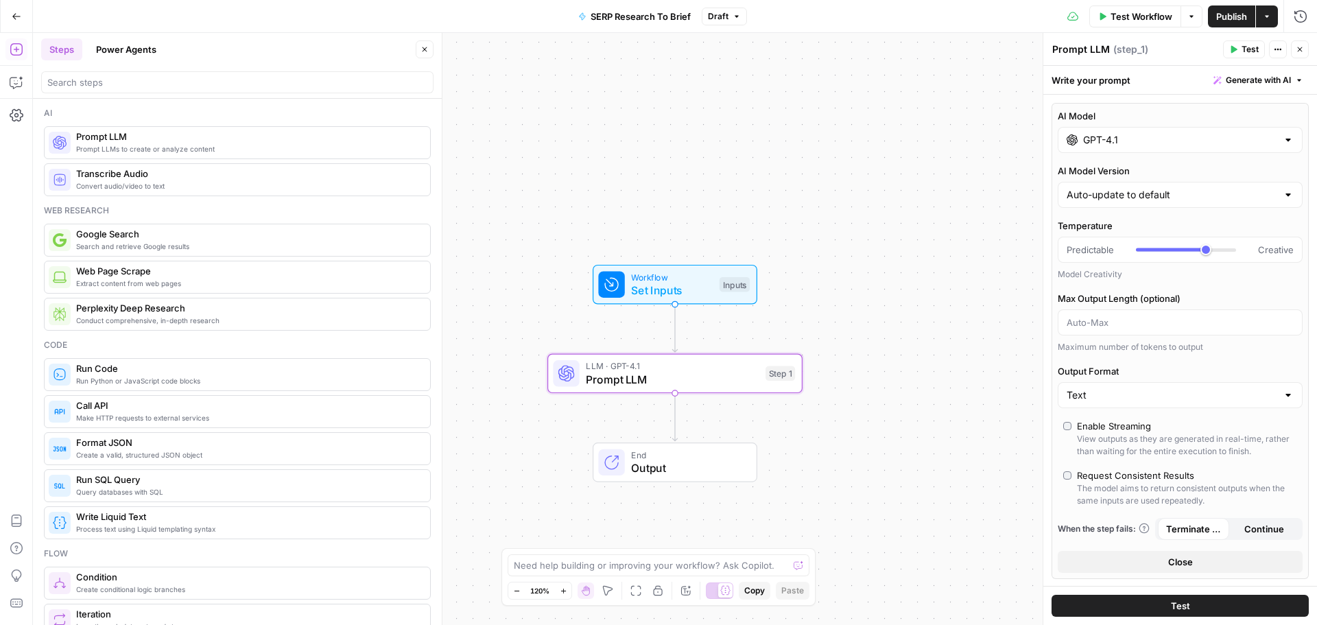
click at [1111, 139] on input "GPT-4.1" at bounding box center [1180, 140] width 194 height 14
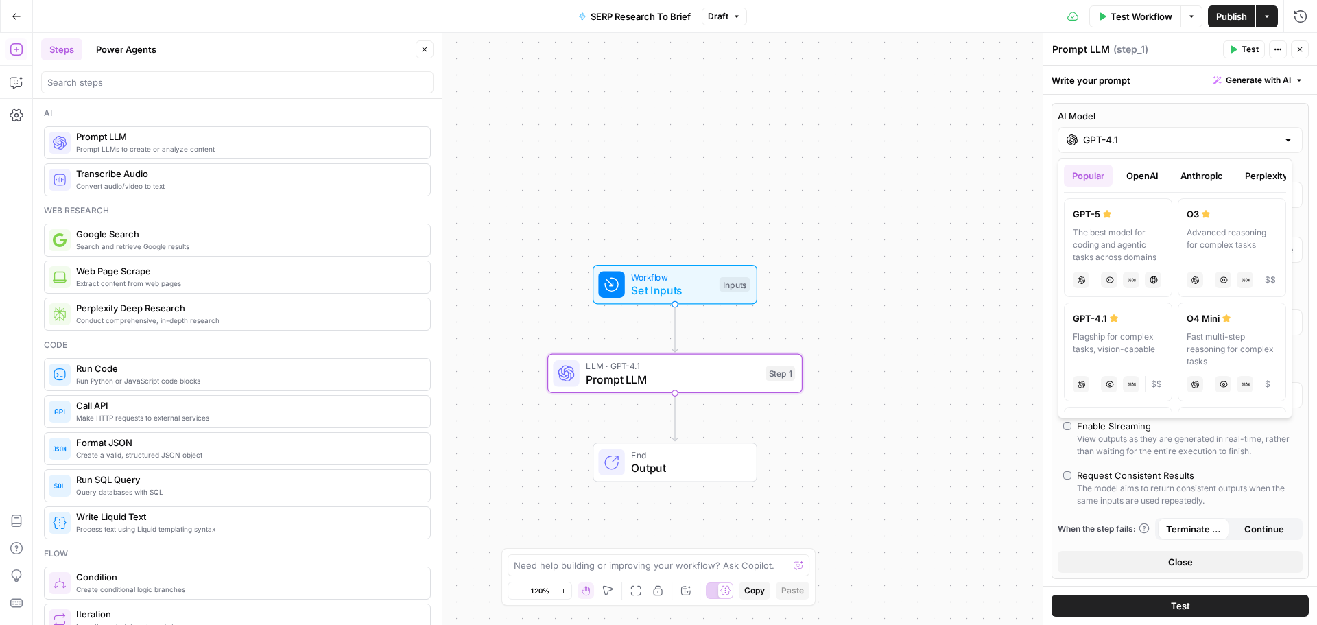
click at [1107, 239] on div "The best model for coding and agentic tasks across domains" at bounding box center [1117, 244] width 91 height 37
type input "GPT-5"
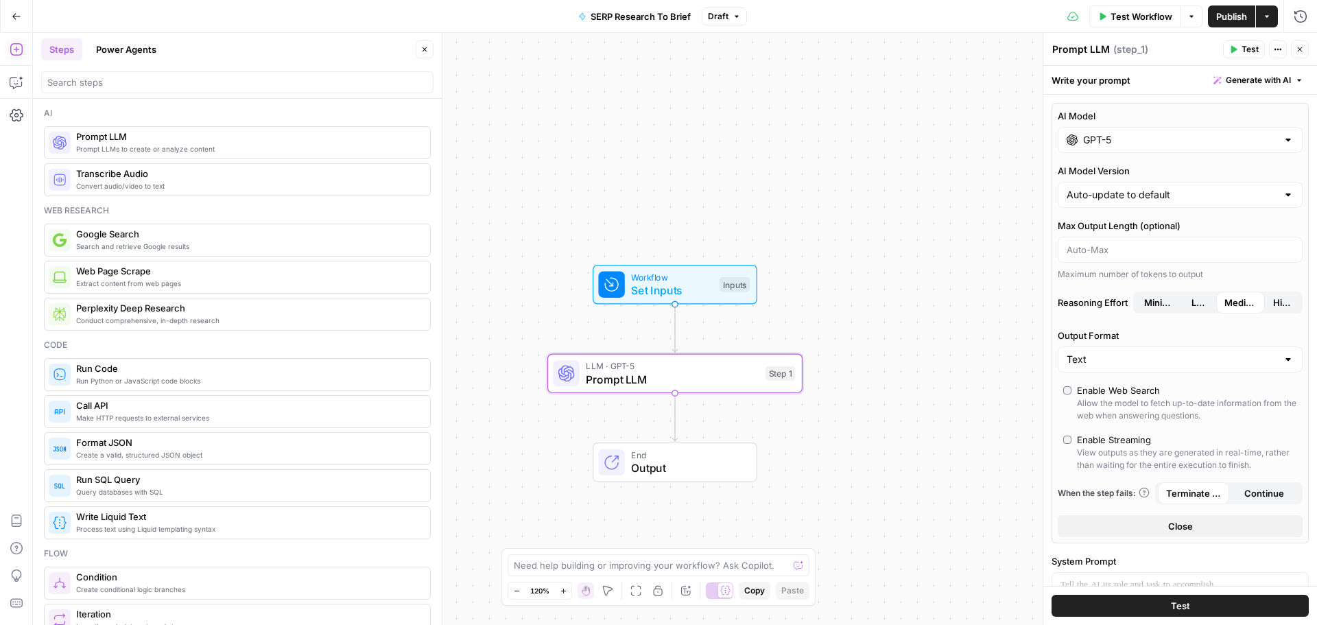
click at [1126, 95] on div "AI Model GPT-5 AI Model Version Auto-update to default Max Output Length (optio…" at bounding box center [1180, 501] width 274 height 813
click at [1110, 255] on input "Max Output Length (optional)" at bounding box center [1179, 250] width 227 height 14
click at [1115, 194] on input "AI Model Version" at bounding box center [1171, 195] width 211 height 14
type input "Auto-update to default"
click at [1121, 167] on label "AI Model Version" at bounding box center [1179, 171] width 245 height 14
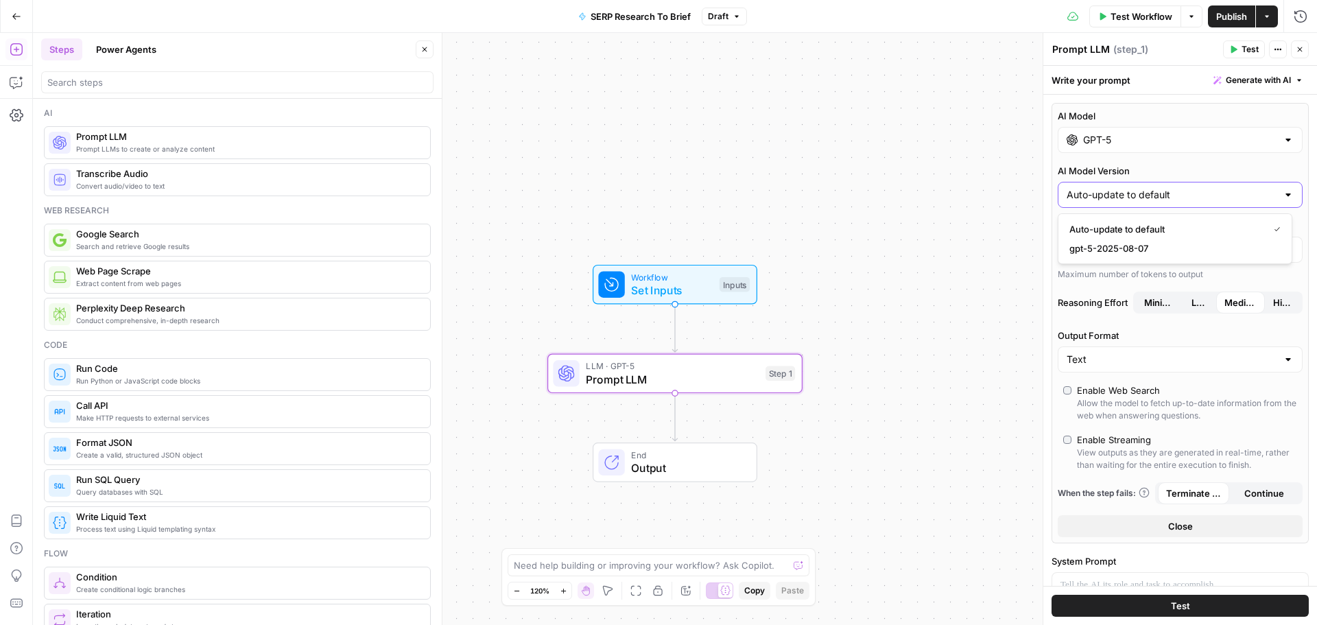
click at [1121, 188] on input "Auto-update to default" at bounding box center [1171, 195] width 211 height 14
type input "Auto-update to default"
click at [1135, 154] on div "AI Model GPT-5 AI Model Version Auto-update to default Max Output Length (optio…" at bounding box center [1179, 323] width 257 height 440
click at [1276, 50] on icon "button" at bounding box center [1277, 49] width 8 height 8
click at [1158, 75] on div "Write your prompt Generate with AI" at bounding box center [1180, 80] width 274 height 28
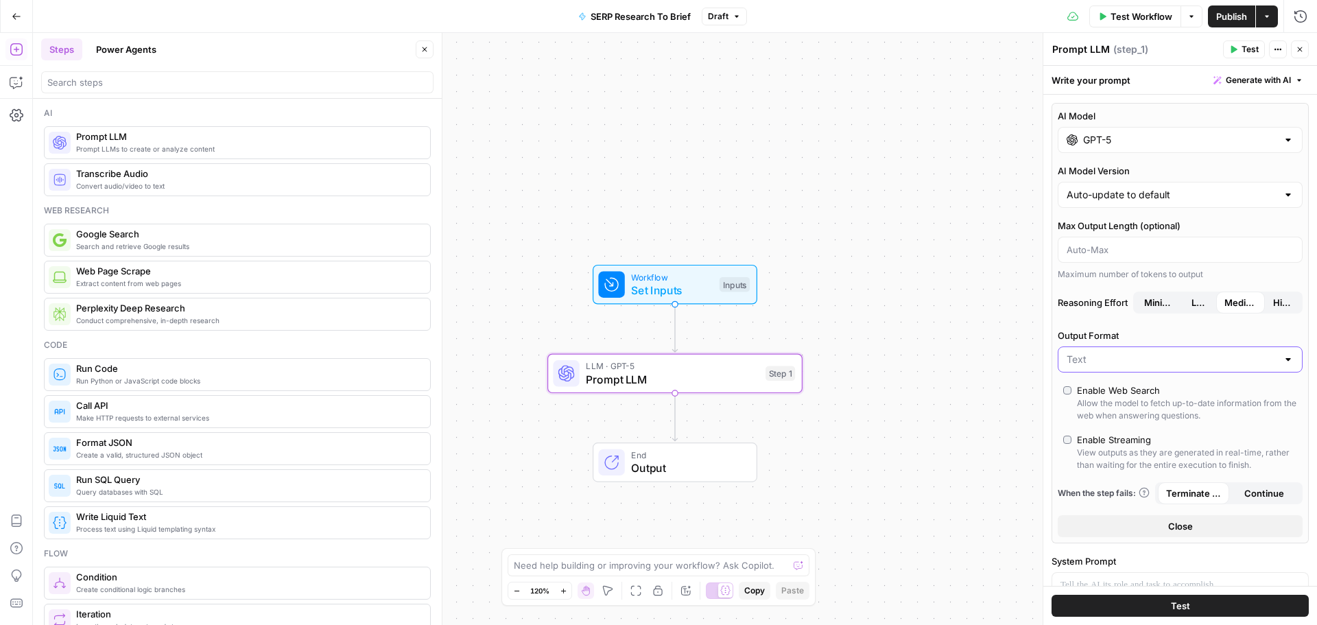
click at [1090, 361] on input "Output Format" at bounding box center [1171, 359] width 211 height 14
click at [1082, 386] on button "Text" at bounding box center [1175, 393] width 222 height 19
type input "Text"
click at [1123, 334] on label "Output Format" at bounding box center [1179, 335] width 245 height 14
click at [1123, 352] on input "Text" at bounding box center [1171, 359] width 211 height 14
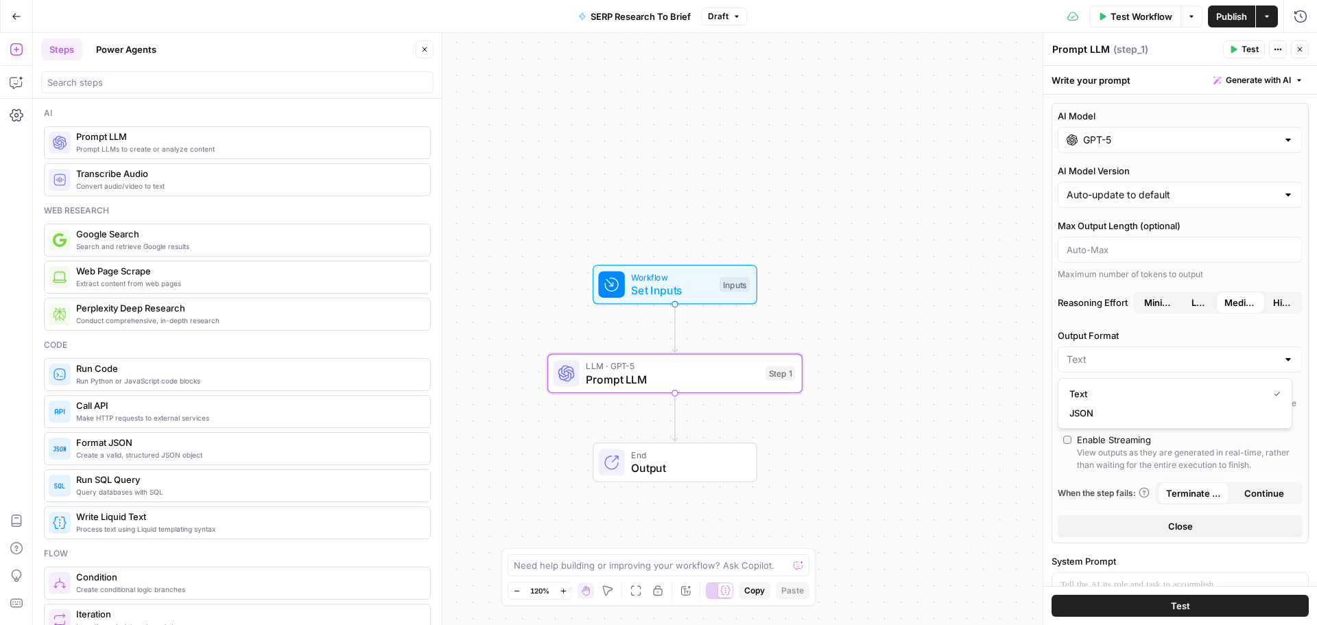
type input "Text"
click at [1124, 341] on label "Output Format" at bounding box center [1179, 335] width 245 height 14
click at [1124, 352] on input "Text" at bounding box center [1171, 359] width 211 height 14
type input "Text"
click at [1103, 478] on div "AI Model GPT-5 AI Model Version Auto-update to default Max Output Length (optio…" at bounding box center [1179, 323] width 257 height 440
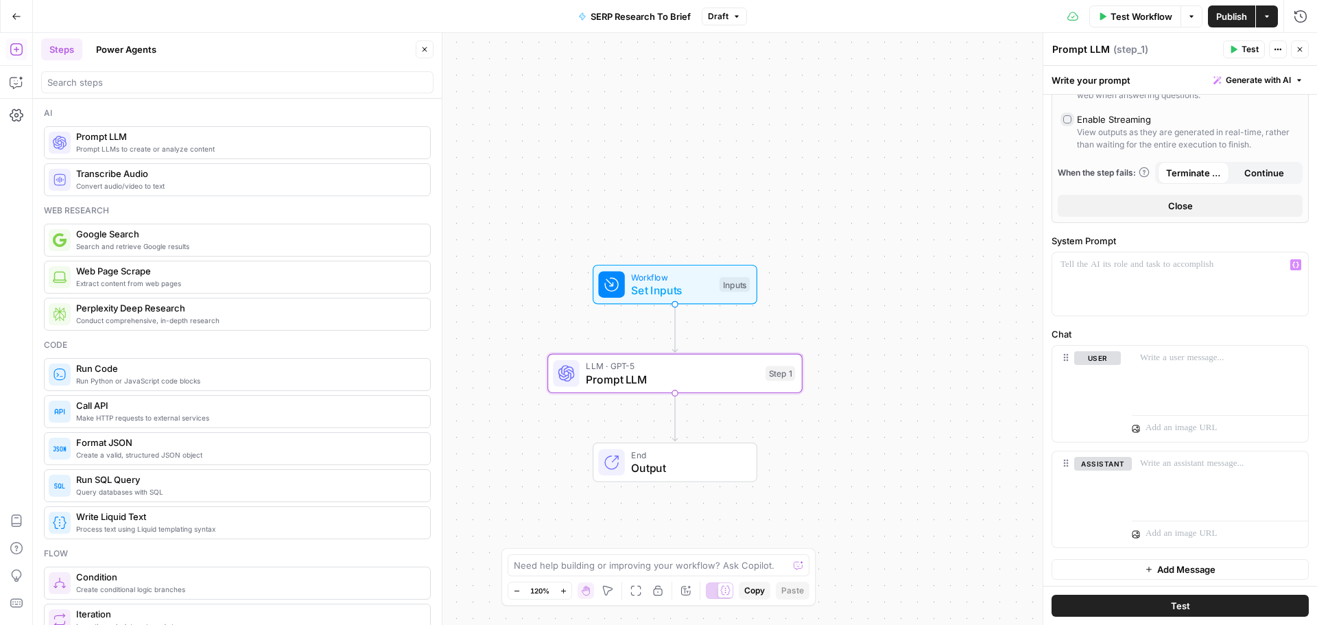
scroll to position [322, 0]
click at [1143, 277] on div at bounding box center [1180, 281] width 256 height 63
drag, startPoint x: 1221, startPoint y: 261, endPoint x: 1245, endPoint y: 294, distance: 41.3
click at [1245, 294] on div "**********" at bounding box center [1180, 281] width 256 height 63
click at [1176, 392] on div at bounding box center [1219, 375] width 176 height 63
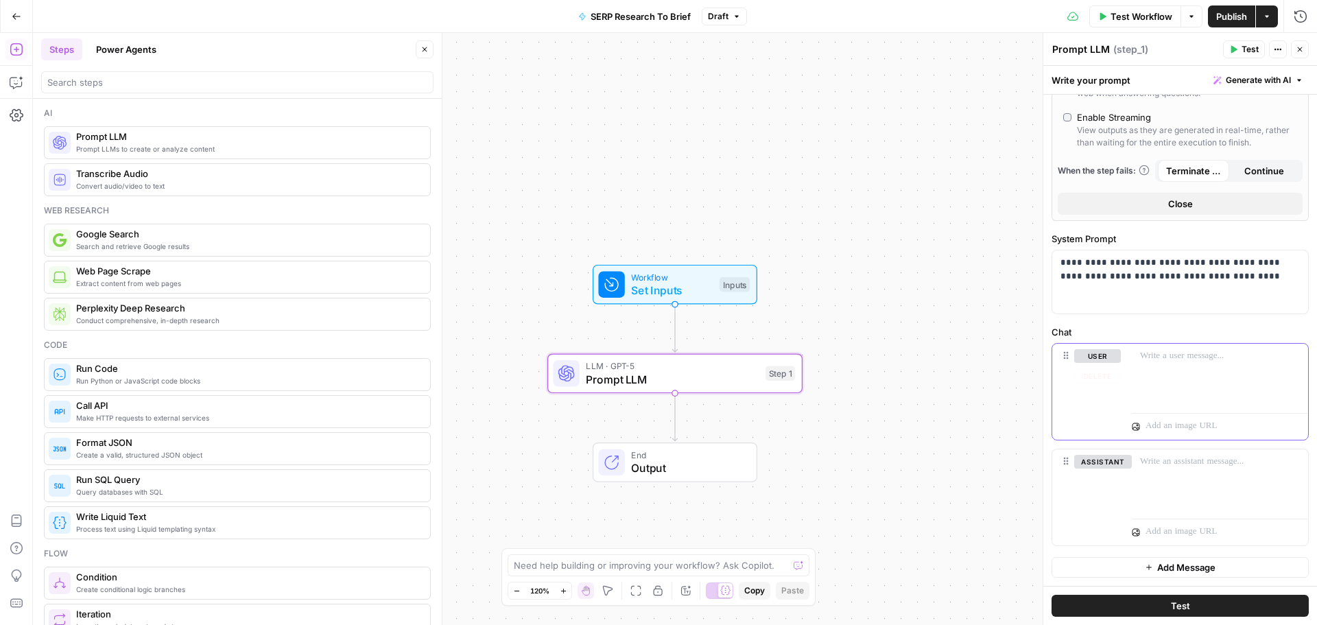
click at [1089, 394] on div "user Delete" at bounding box center [1097, 391] width 47 height 85
drag, startPoint x: 1214, startPoint y: 357, endPoint x: 1278, endPoint y: 356, distance: 64.5
click at [1278, 356] on p "**********" at bounding box center [1214, 369] width 149 height 41
drag, startPoint x: 1157, startPoint y: 368, endPoint x: 1247, endPoint y: 367, distance: 89.8
click at [1247, 367] on p "**********" at bounding box center [1214, 369] width 149 height 41
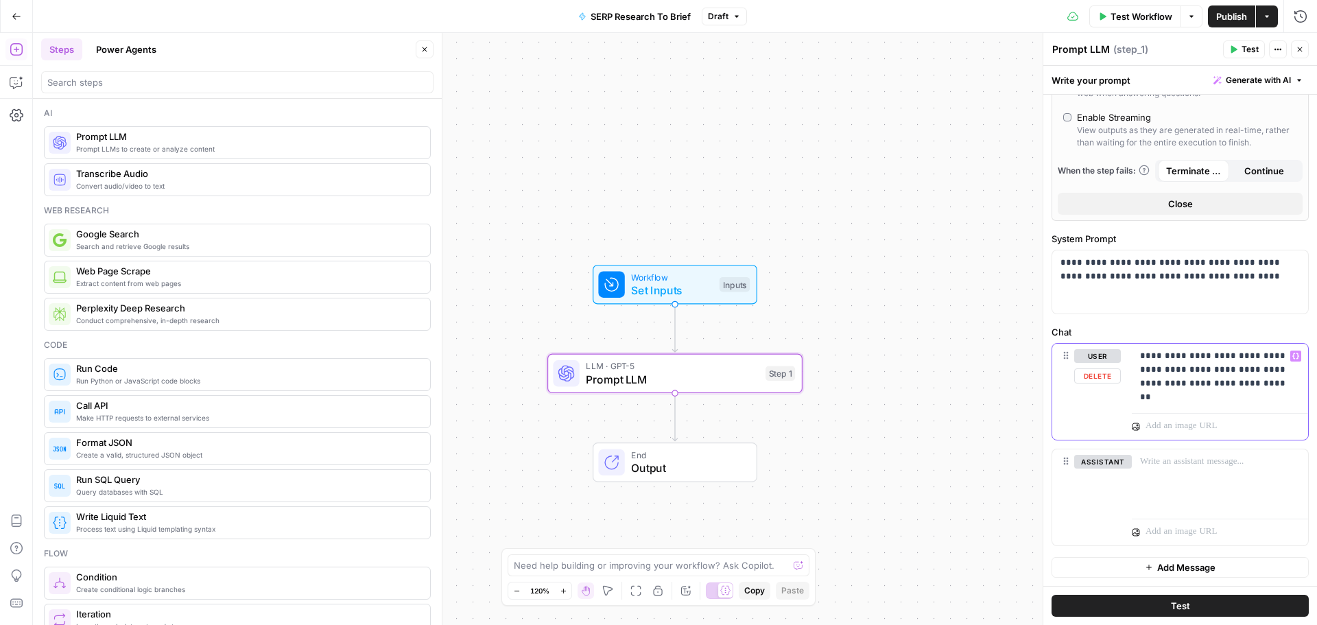
click at [1225, 370] on p "**********" at bounding box center [1214, 369] width 149 height 41
click at [1155, 369] on p "**********" at bounding box center [1214, 369] width 149 height 41
drag, startPoint x: 1196, startPoint y: 368, endPoint x: 1222, endPoint y: 368, distance: 26.1
click at [1222, 368] on p "**********" at bounding box center [1214, 369] width 149 height 41
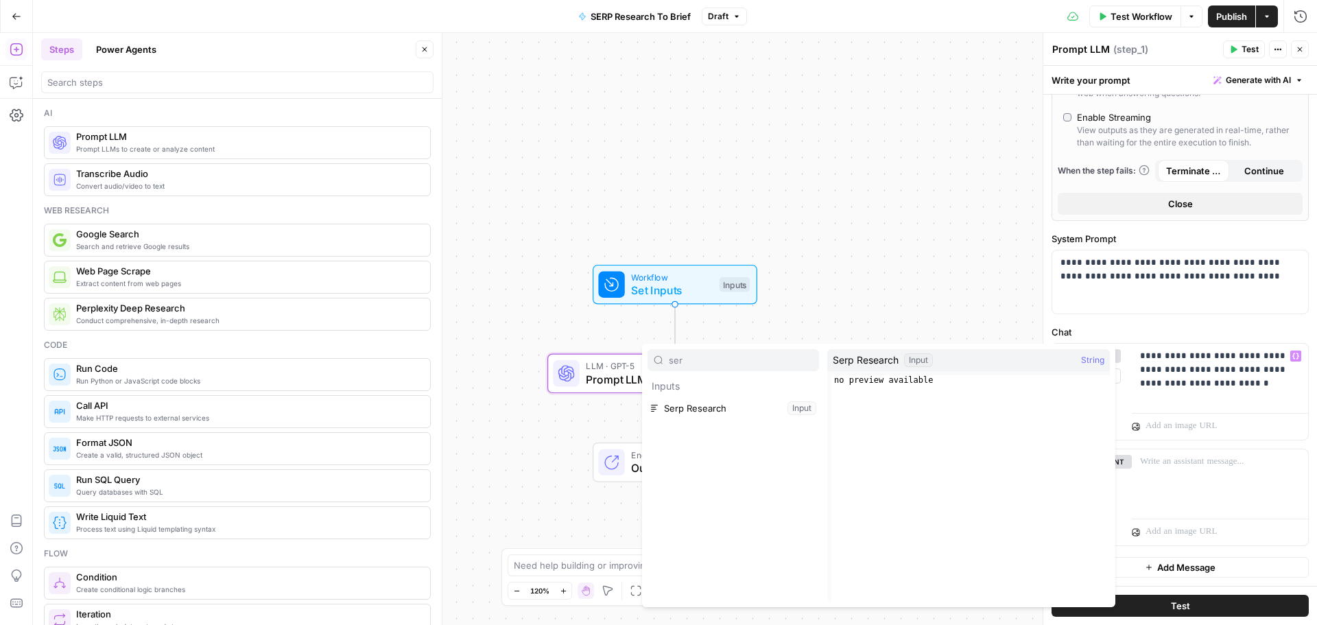
type input "ser"
click at [674, 416] on button "Select variable Serp Research" at bounding box center [732, 408] width 171 height 22
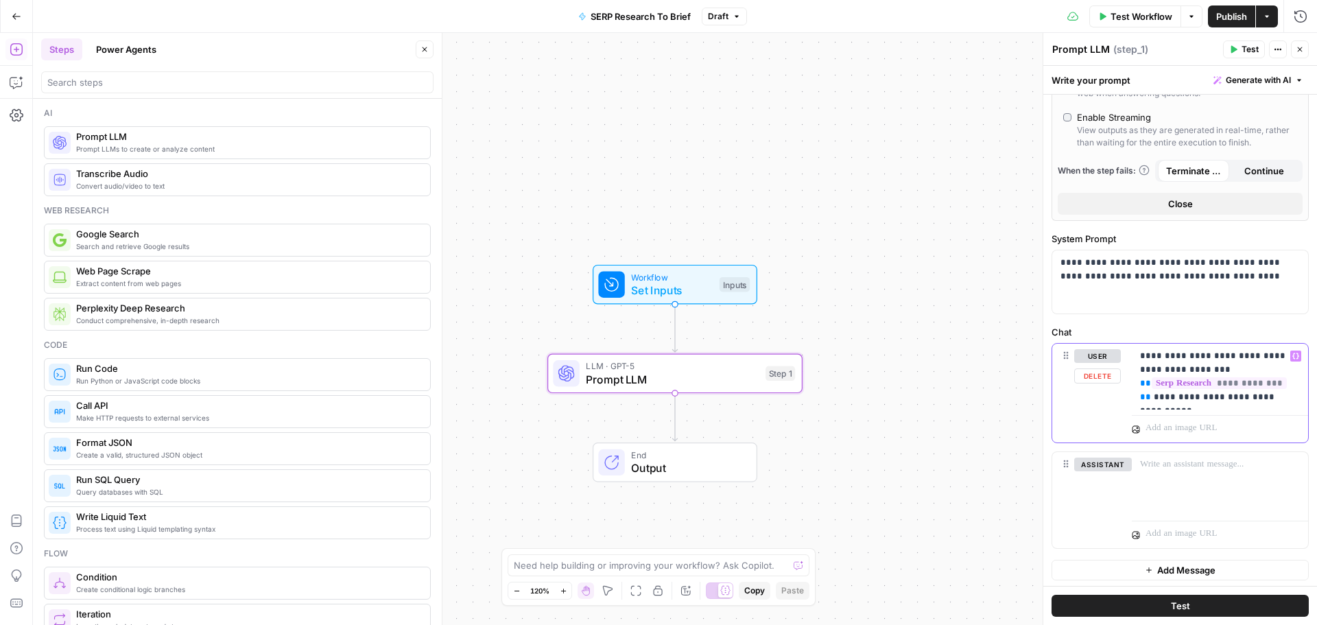
drag, startPoint x: 1241, startPoint y: 396, endPoint x: 1260, endPoint y: 396, distance: 19.2
click at [1260, 396] on p "**********" at bounding box center [1214, 376] width 149 height 55
click at [1285, 394] on p "**********" at bounding box center [1214, 376] width 149 height 55
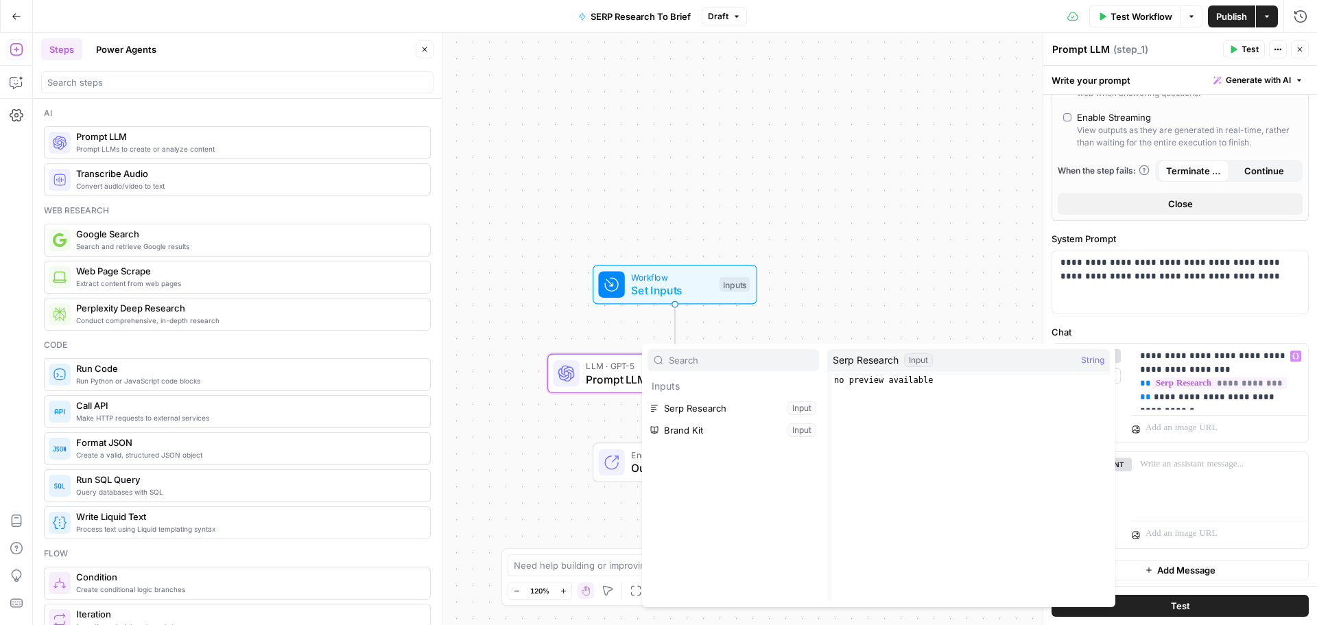
click at [1234, 411] on div at bounding box center [1219, 425] width 176 height 33
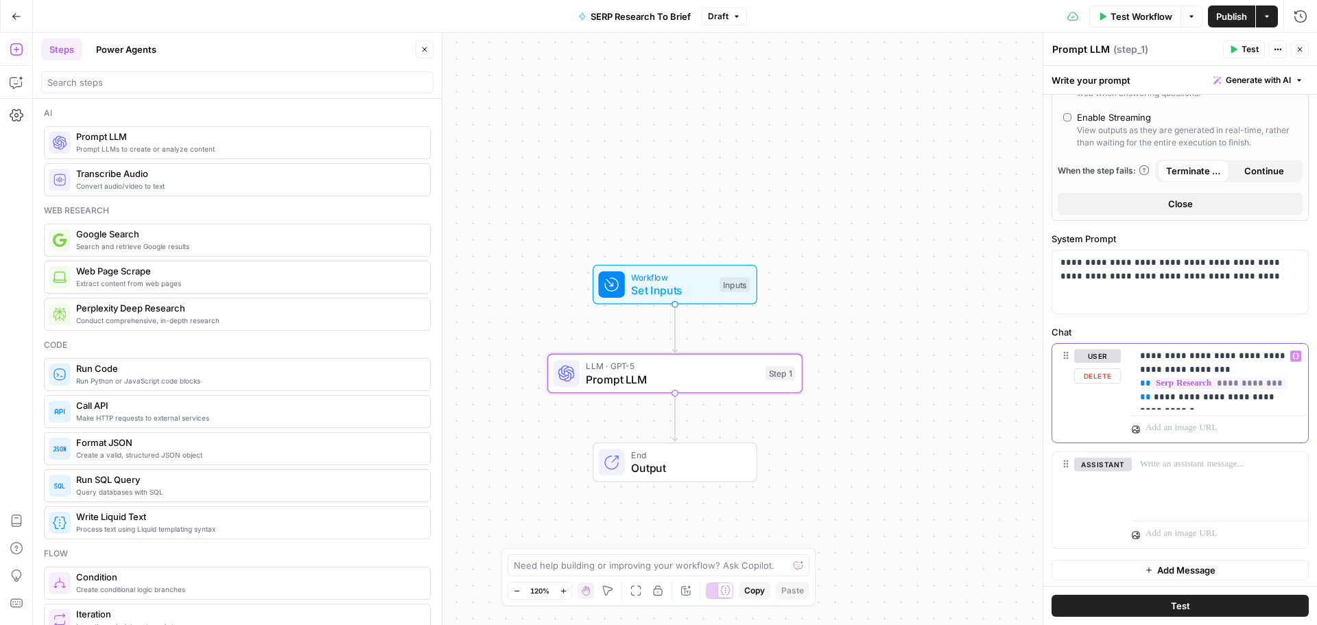
drag, startPoint x: 1290, startPoint y: 398, endPoint x: 1140, endPoint y: 403, distance: 149.6
click at [1140, 403] on div "**********" at bounding box center [1219, 377] width 176 height 66
click at [1140, 406] on div "**********" at bounding box center [1219, 375] width 176 height 63
click at [1290, 383] on div "**********" at bounding box center [1219, 375] width 176 height 63
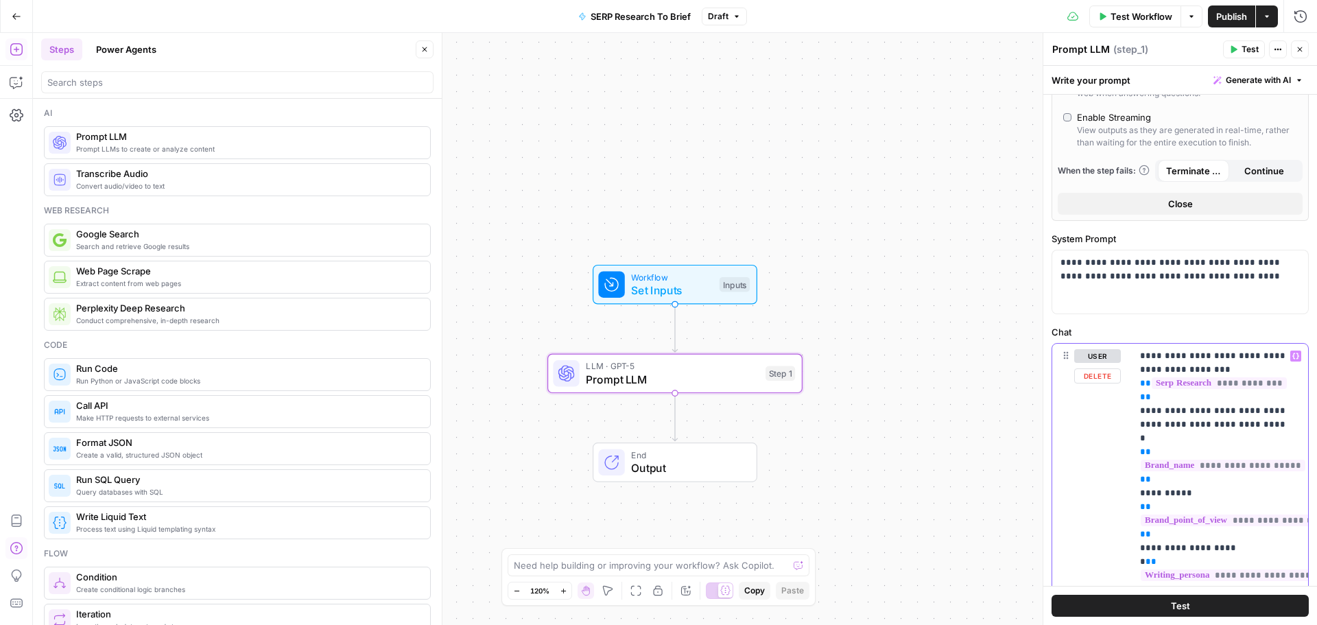
click at [1140, 400] on p "**********" at bounding box center [1214, 465] width 149 height 233
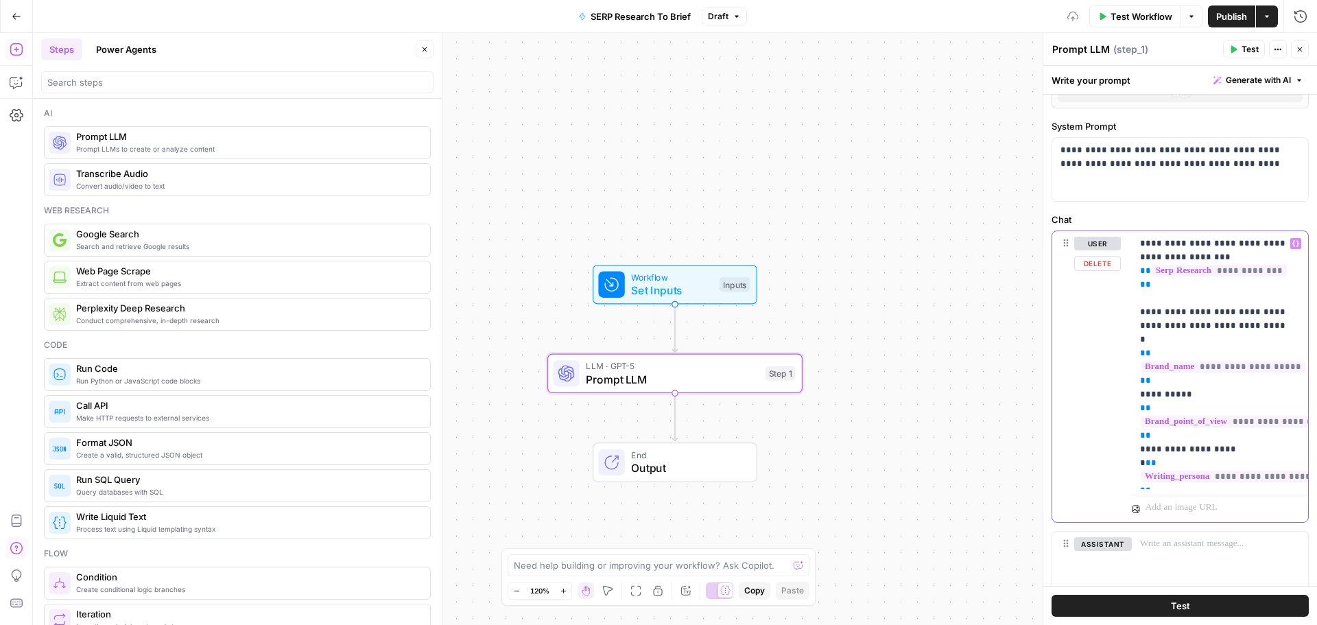
scroll to position [527, 0]
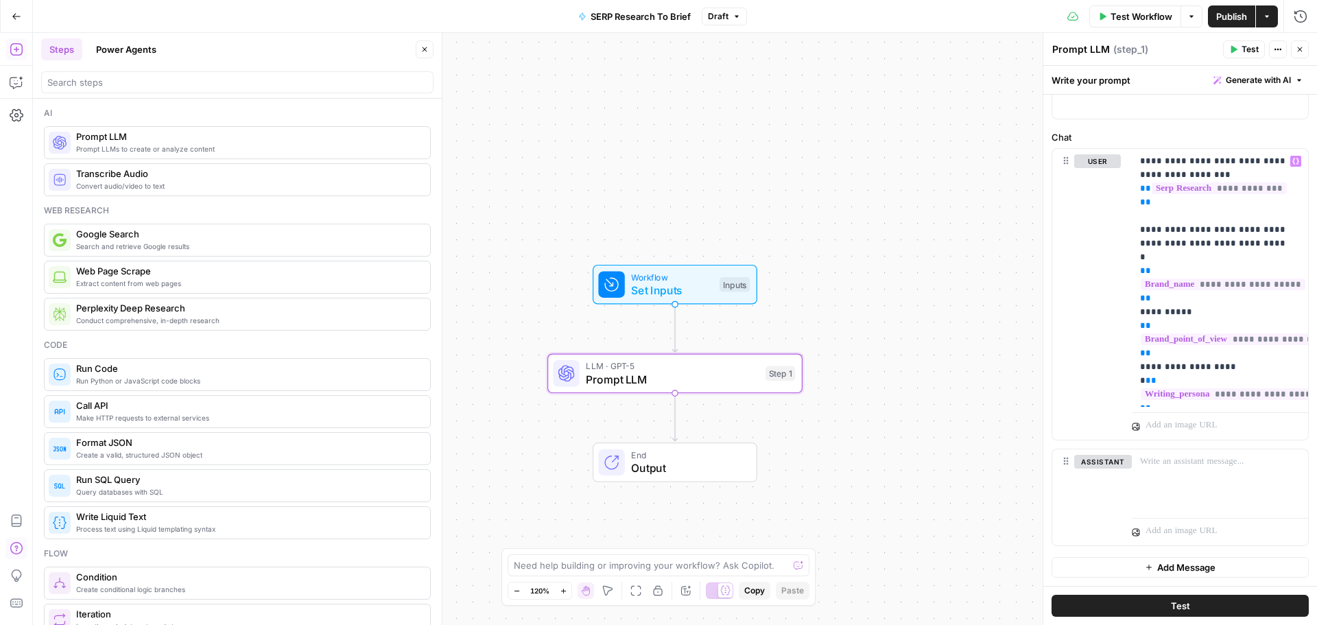
click at [1175, 603] on span "Test" at bounding box center [1179, 606] width 19 height 14
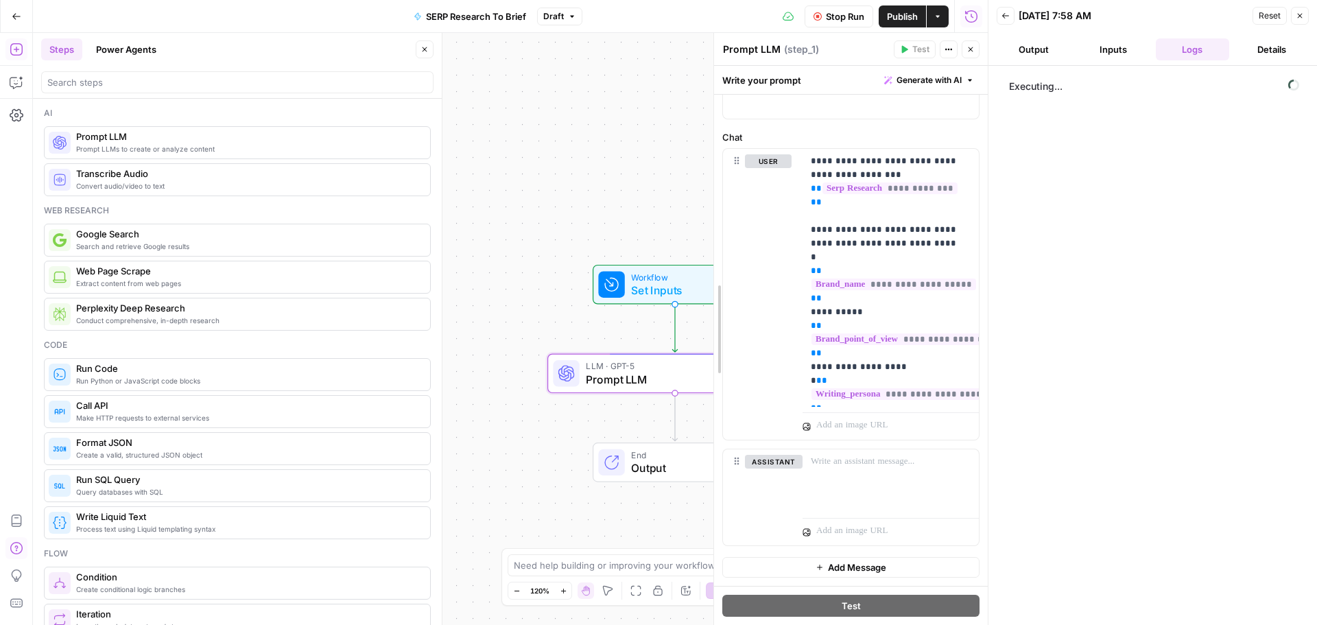
scroll to position [552, 0]
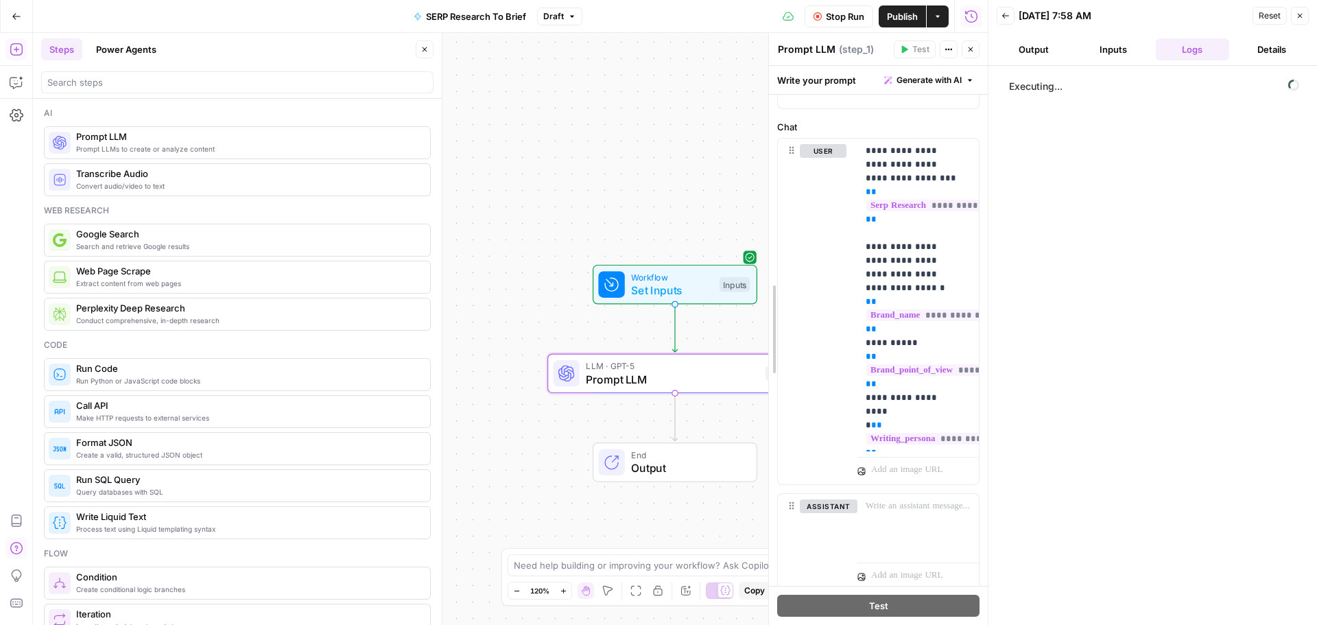
drag, startPoint x: 712, startPoint y: 119, endPoint x: 999, endPoint y: 123, distance: 287.3
click at [999, 123] on body "Cohort 5 New Home Browse Your Data Usage Settings Recent Grids SERP Analysis Re…" at bounding box center [658, 312] width 1317 height 625
drag, startPoint x: 441, startPoint y: 166, endPoint x: 193, endPoint y: 165, distance: 248.2
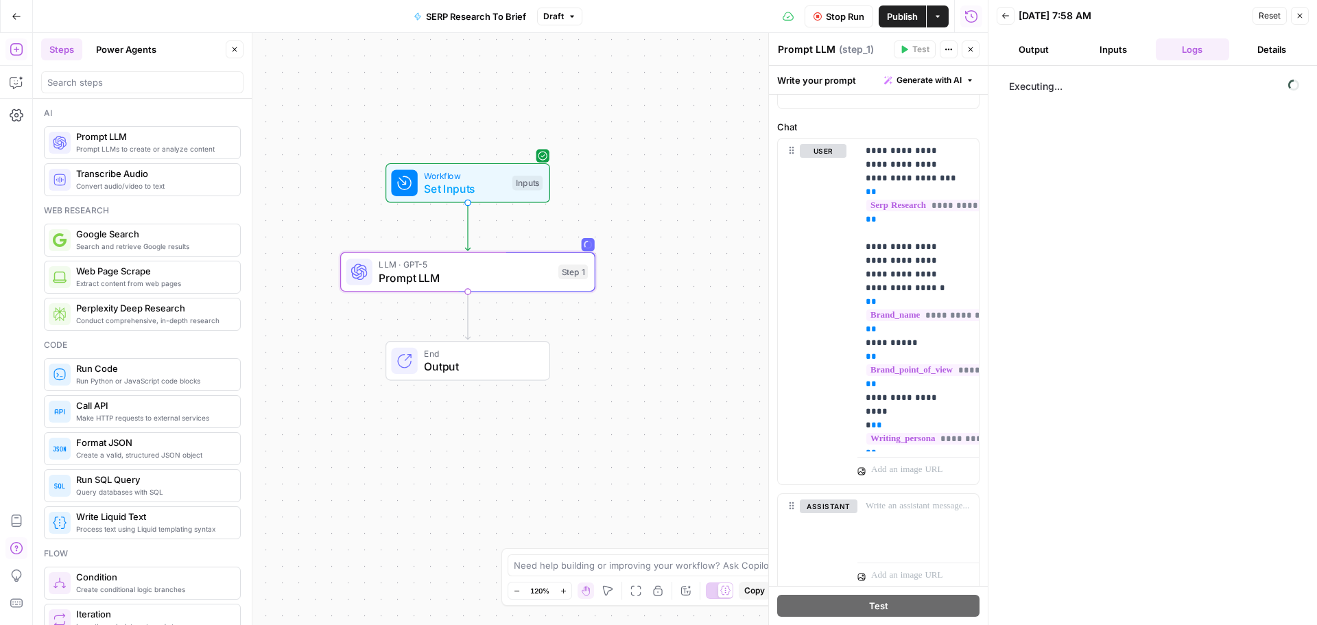
drag, startPoint x: 632, startPoint y: 418, endPoint x: 424, endPoint y: 454, distance: 210.1
click at [424, 454] on div "Workflow Set Inputs Inputs LLM · GPT-5 Prompt LLM Step 1 End Output" at bounding box center [510, 329] width 954 height 592
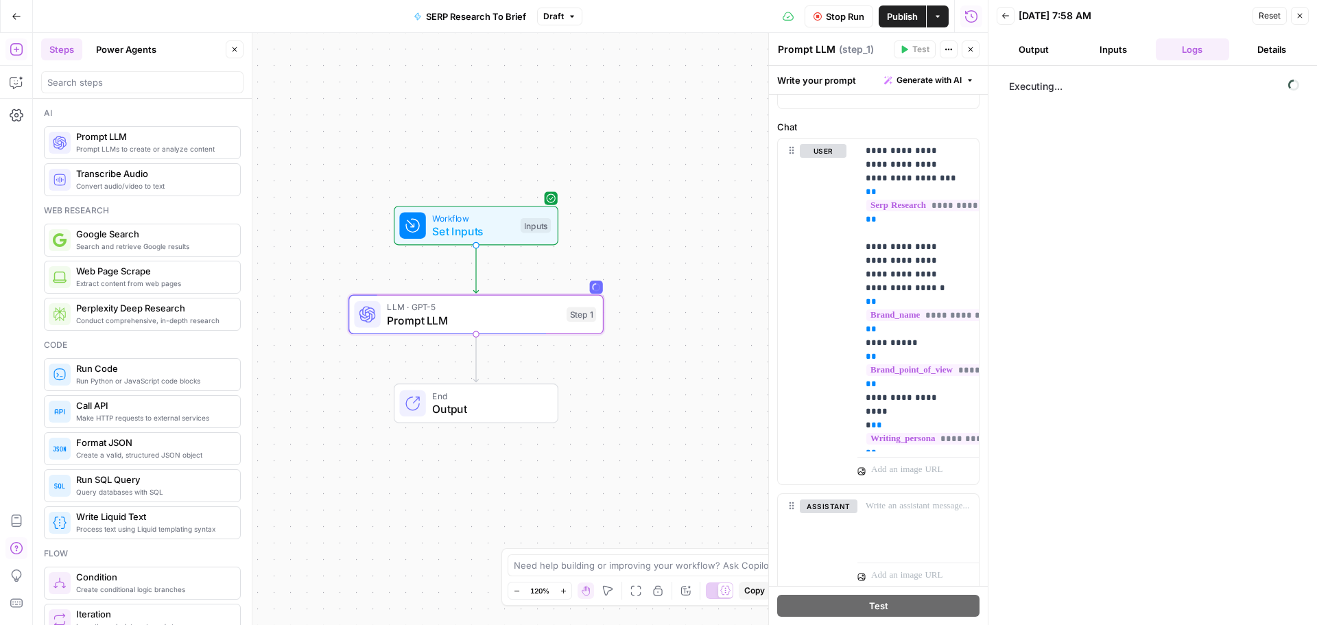
drag, startPoint x: 632, startPoint y: 409, endPoint x: 640, endPoint y: 451, distance: 43.3
click at [640, 451] on div "Workflow Set Inputs Inputs LLM · GPT-5 Prompt LLM Step 1 End Output" at bounding box center [510, 329] width 954 height 592
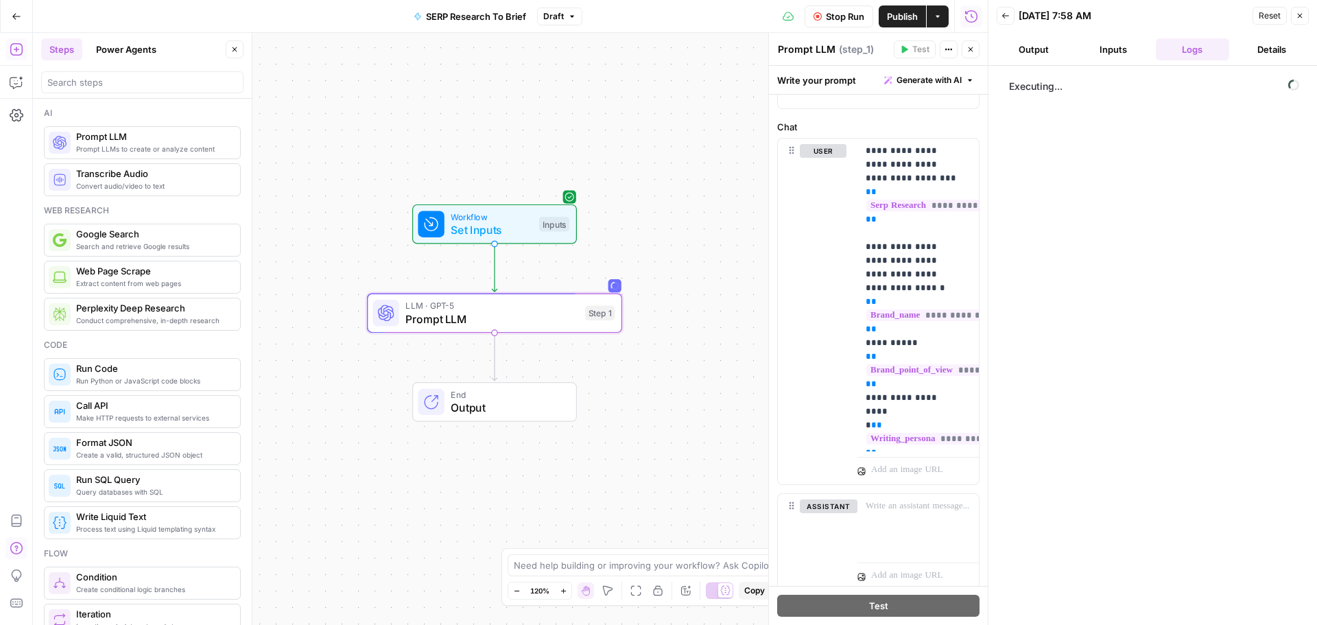
drag, startPoint x: 643, startPoint y: 436, endPoint x: 661, endPoint y: 435, distance: 17.9
click at [661, 435] on div "Workflow Set Inputs Inputs LLM · GPT-5 Prompt LLM Step 1 End Output" at bounding box center [510, 329] width 954 height 592
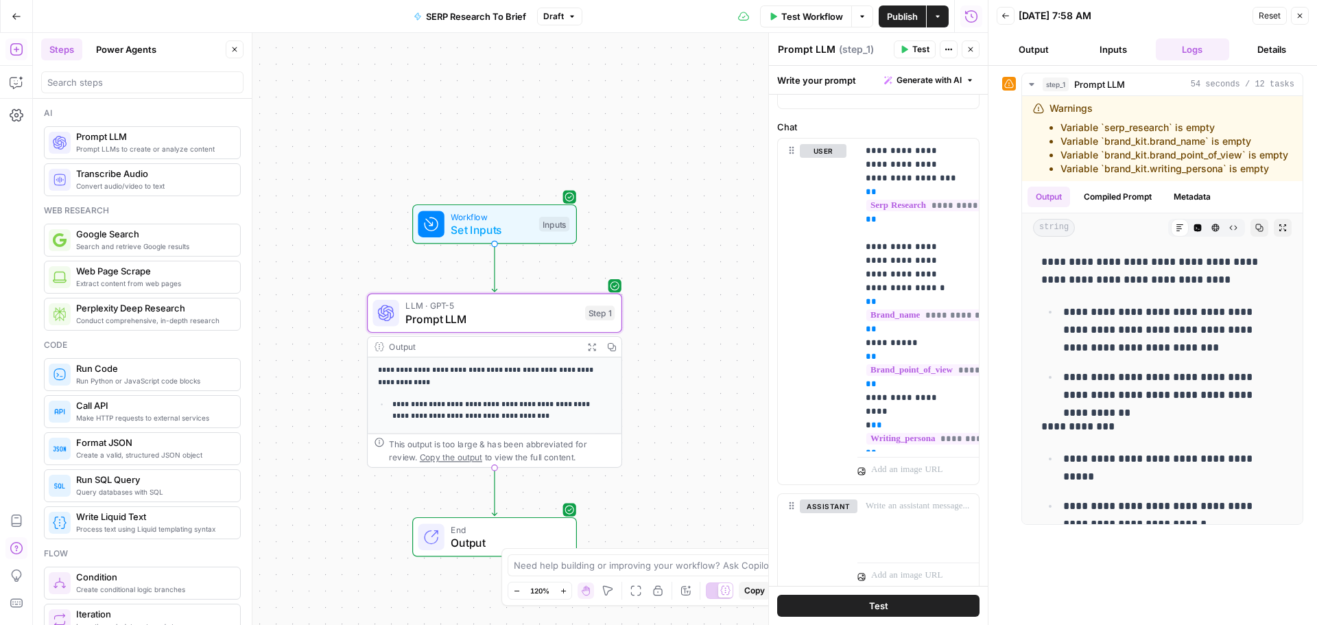
click at [1039, 46] on button "Output" at bounding box center [1033, 49] width 74 height 22
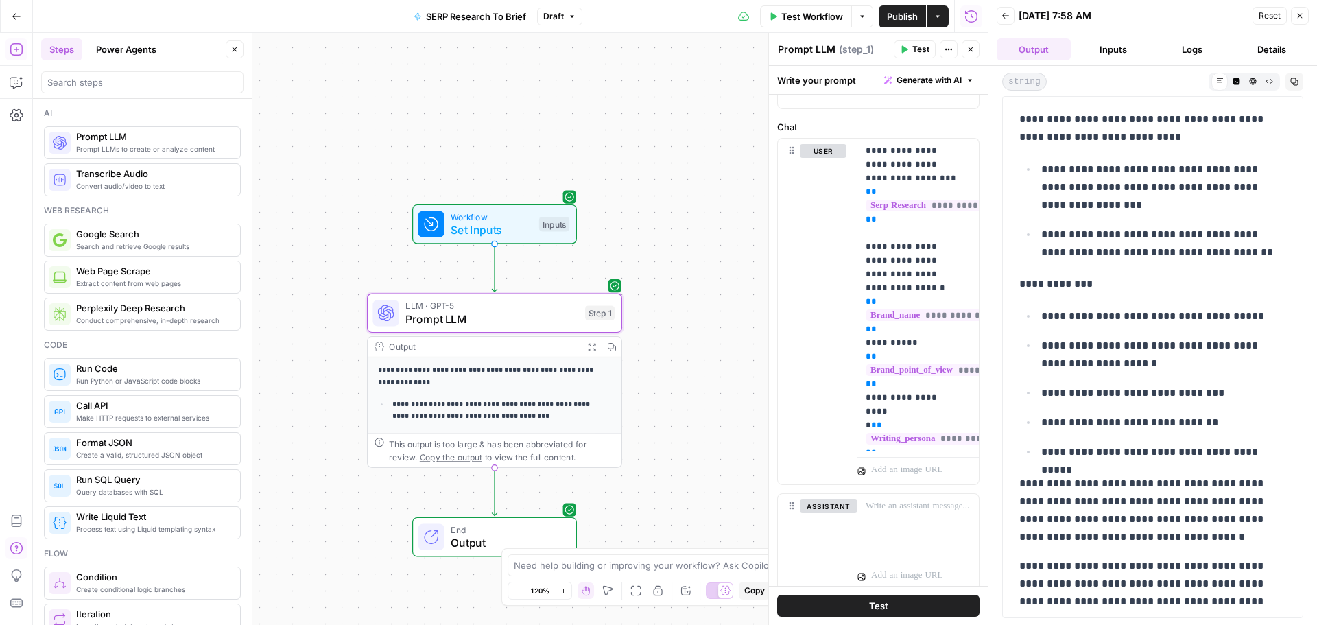
click at [1110, 51] on button "Inputs" at bounding box center [1113, 49] width 74 height 22
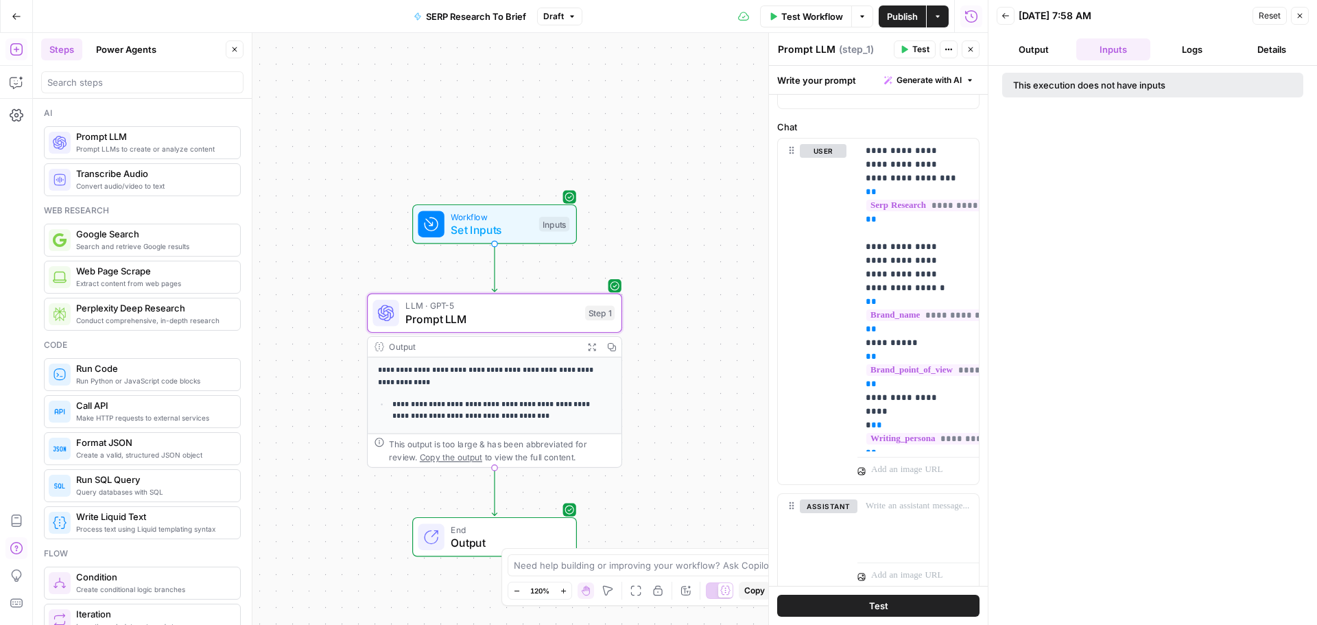
click at [1295, 19] on icon "button" at bounding box center [1299, 16] width 8 height 8
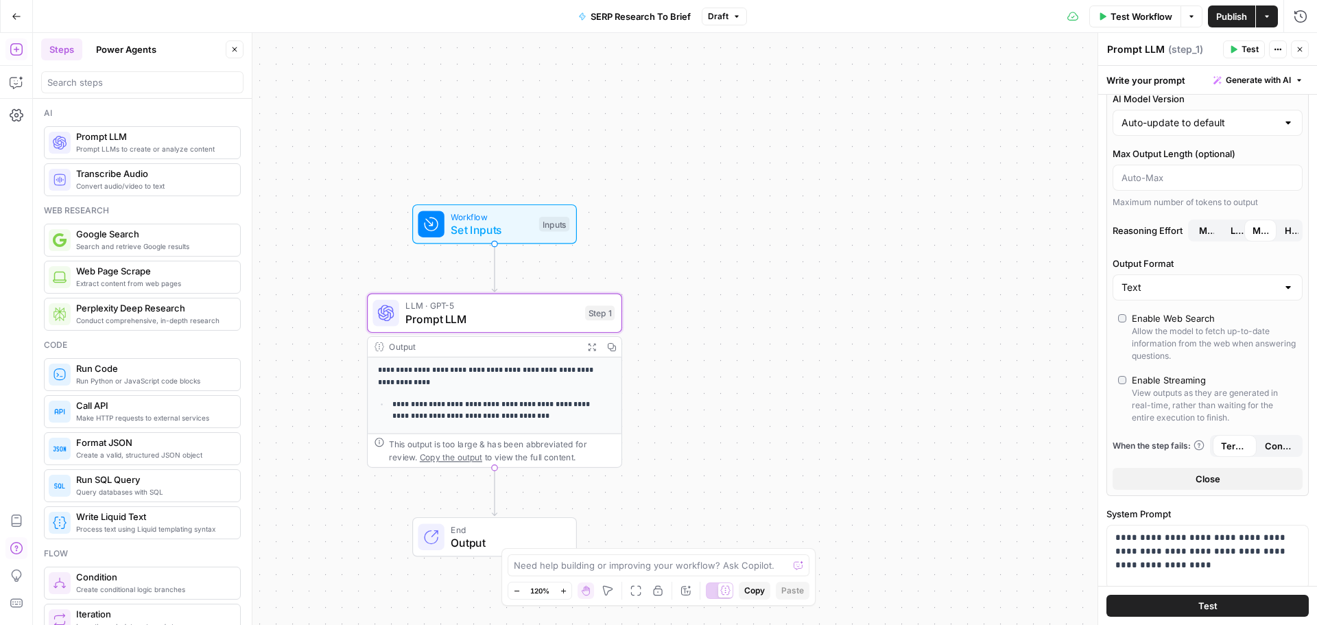
scroll to position [0, 0]
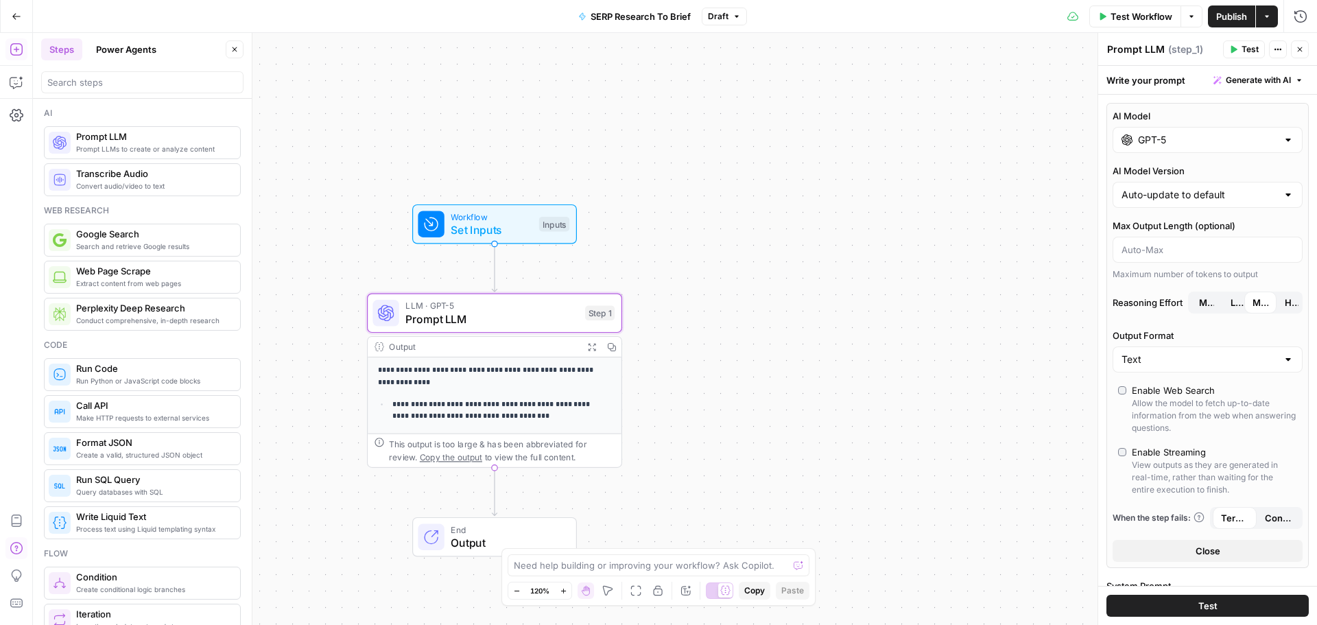
click at [470, 221] on span "Set Inputs" at bounding box center [491, 229] width 82 height 16
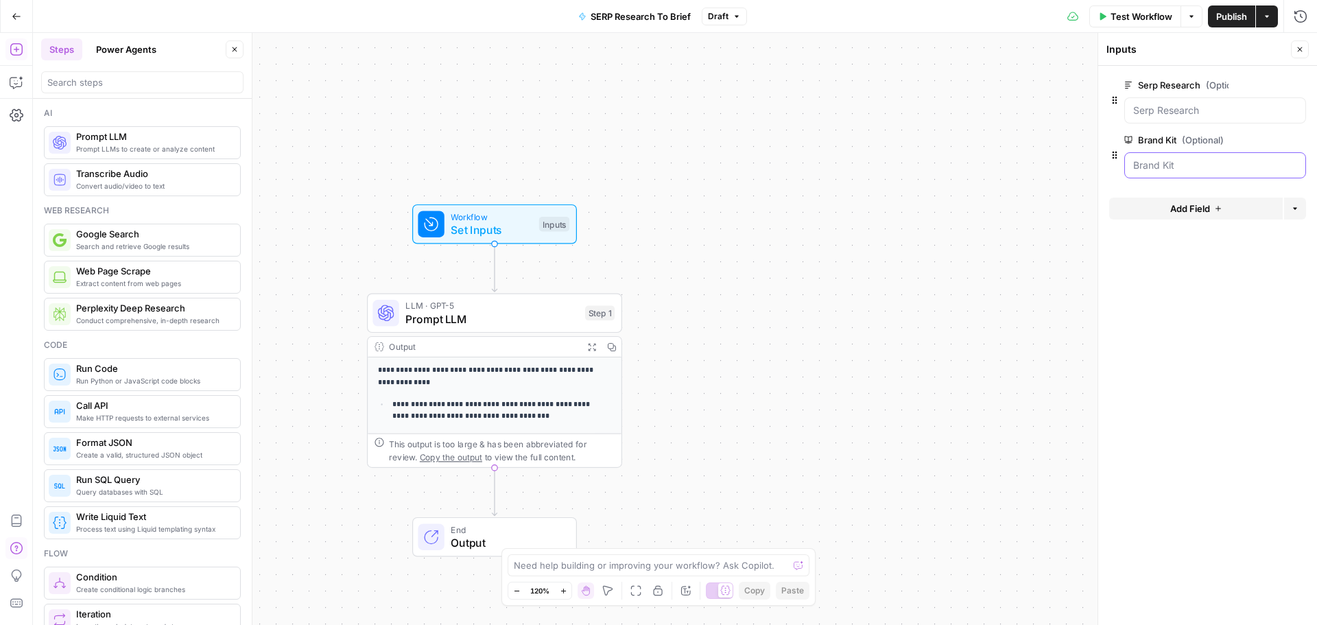
click at [1173, 164] on Kit "Brand Kit (Optional)" at bounding box center [1215, 165] width 164 height 14
click at [1180, 103] on div at bounding box center [1215, 110] width 182 height 26
click at [1193, 105] on Research "Serp Research (Optional)" at bounding box center [1215, 111] width 164 height 14
click at [1244, 88] on span "edit field" at bounding box center [1254, 85] width 30 height 11
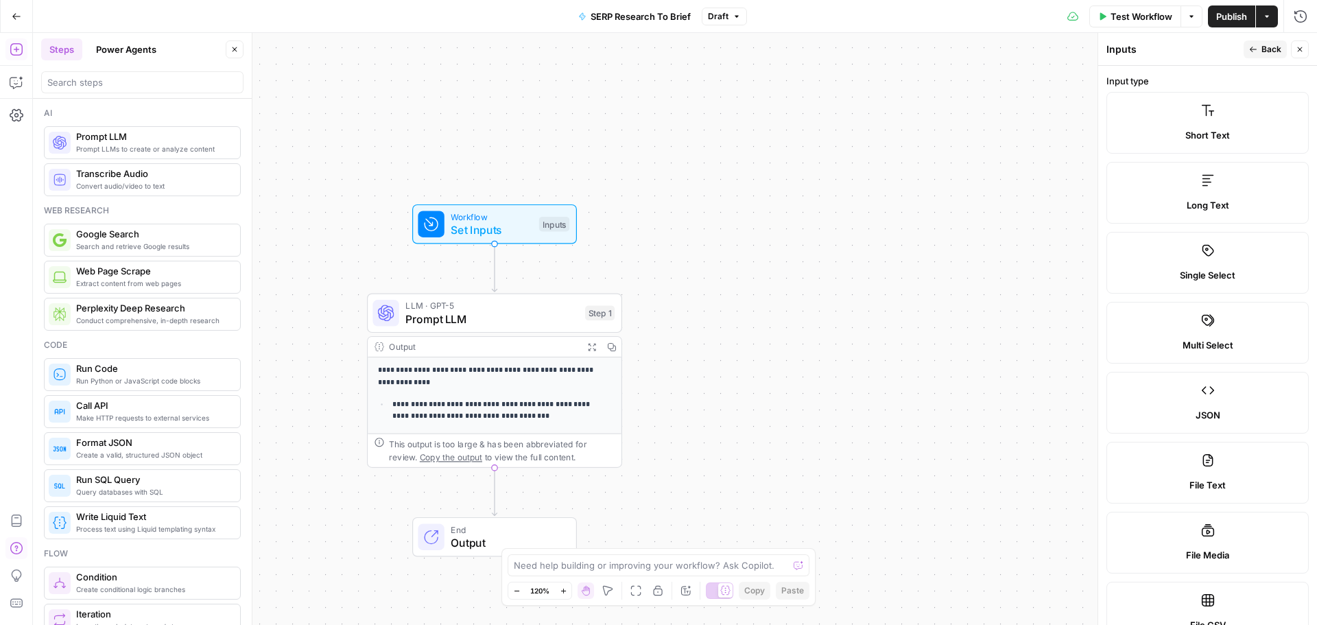
click at [1221, 189] on label "Long Text" at bounding box center [1207, 193] width 202 height 62
click at [1258, 55] on button "Back" at bounding box center [1264, 49] width 43 height 18
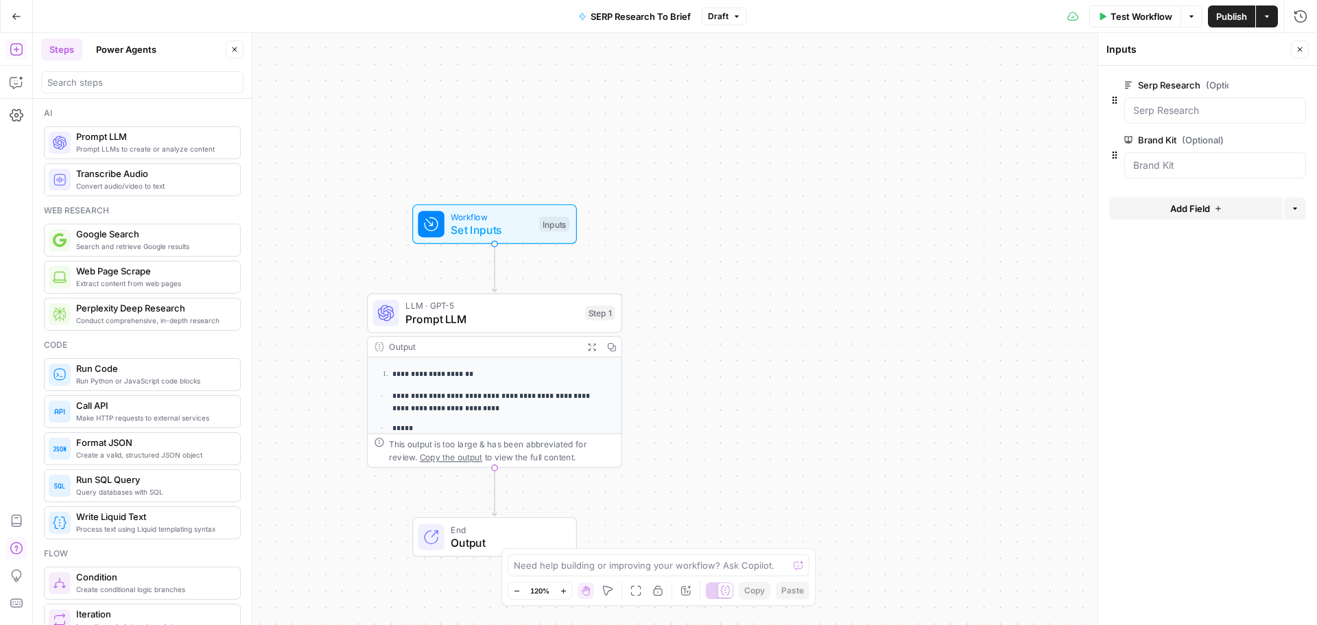
scroll to position [284, 0]
click at [455, 459] on span "Copy the output" at bounding box center [451, 457] width 62 height 10
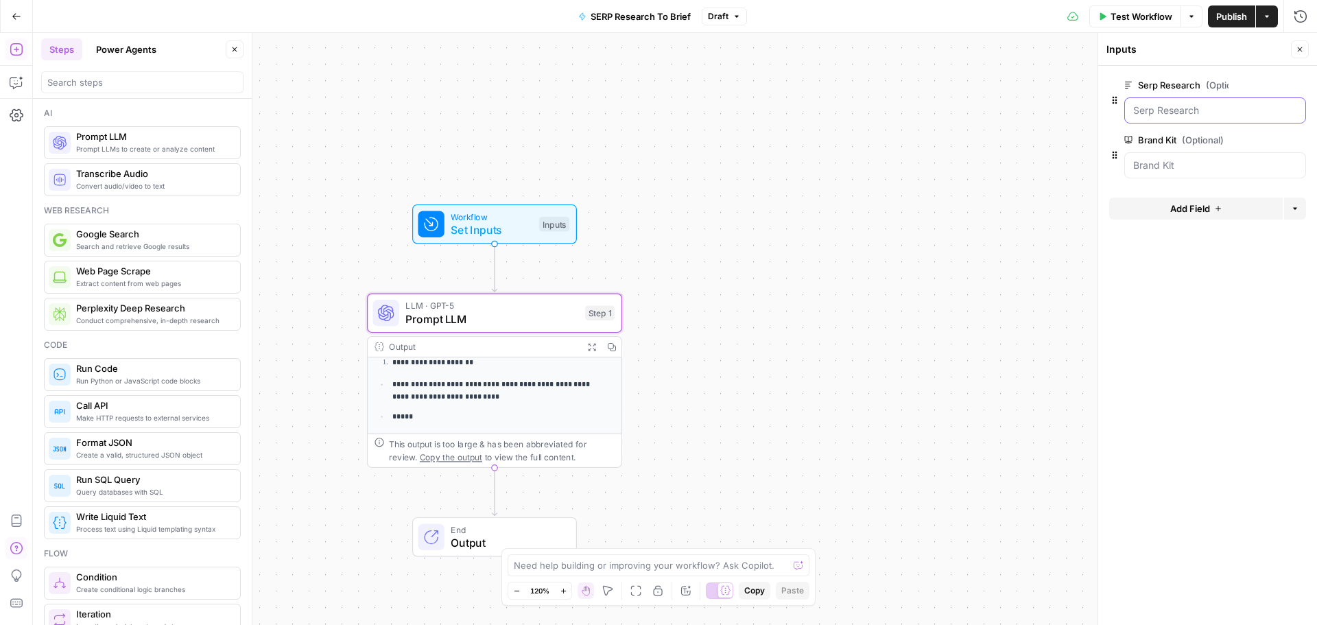
click at [1179, 114] on Research "Serp Research (Optional)" at bounding box center [1215, 111] width 164 height 14
click at [1168, 112] on Research "Serp Research (Optional)" at bounding box center [1215, 111] width 164 height 14
click at [485, 220] on span "Workflow" at bounding box center [491, 216] width 82 height 13
click at [14, 16] on icon "button" at bounding box center [16, 16] width 8 height 6
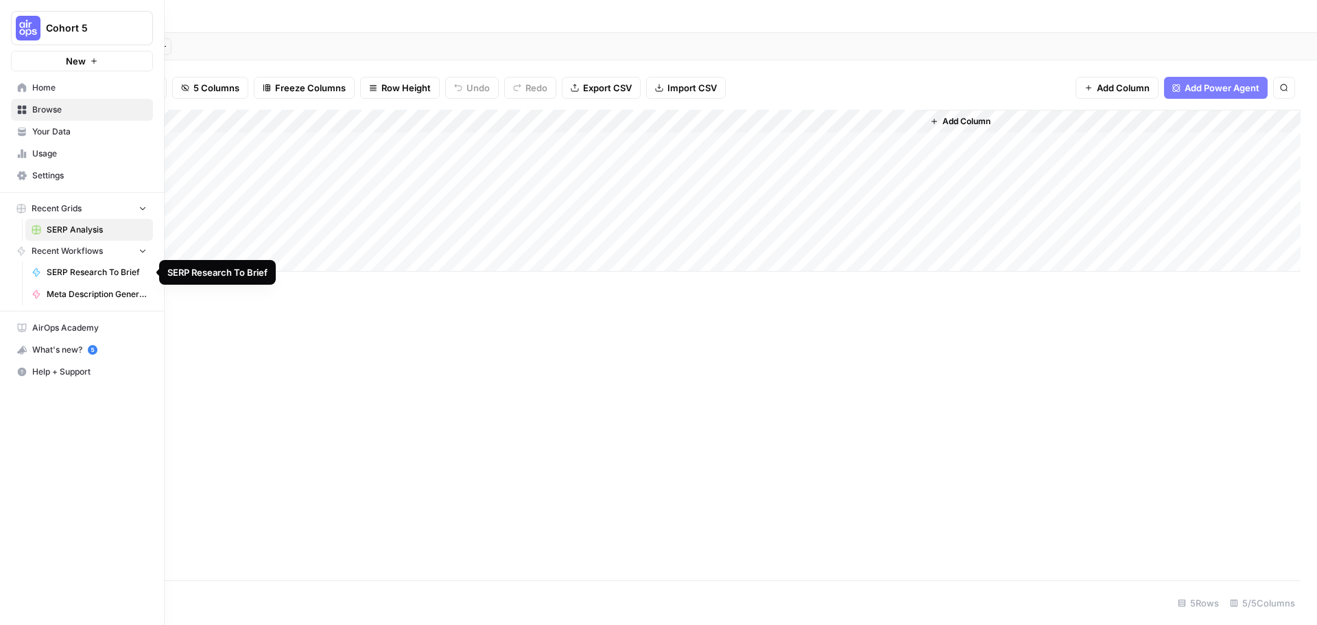
click at [86, 268] on span "SERP Research To Brief" at bounding box center [97, 272] width 100 height 12
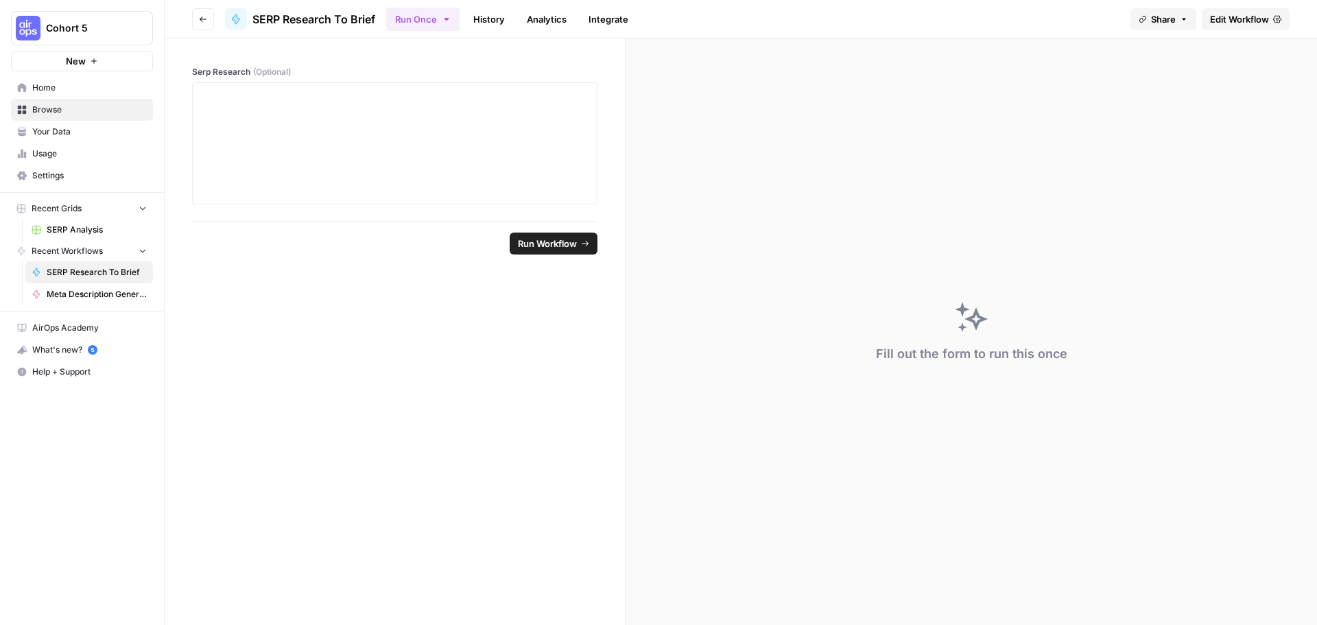
click at [54, 79] on link "Home" at bounding box center [82, 88] width 142 height 22
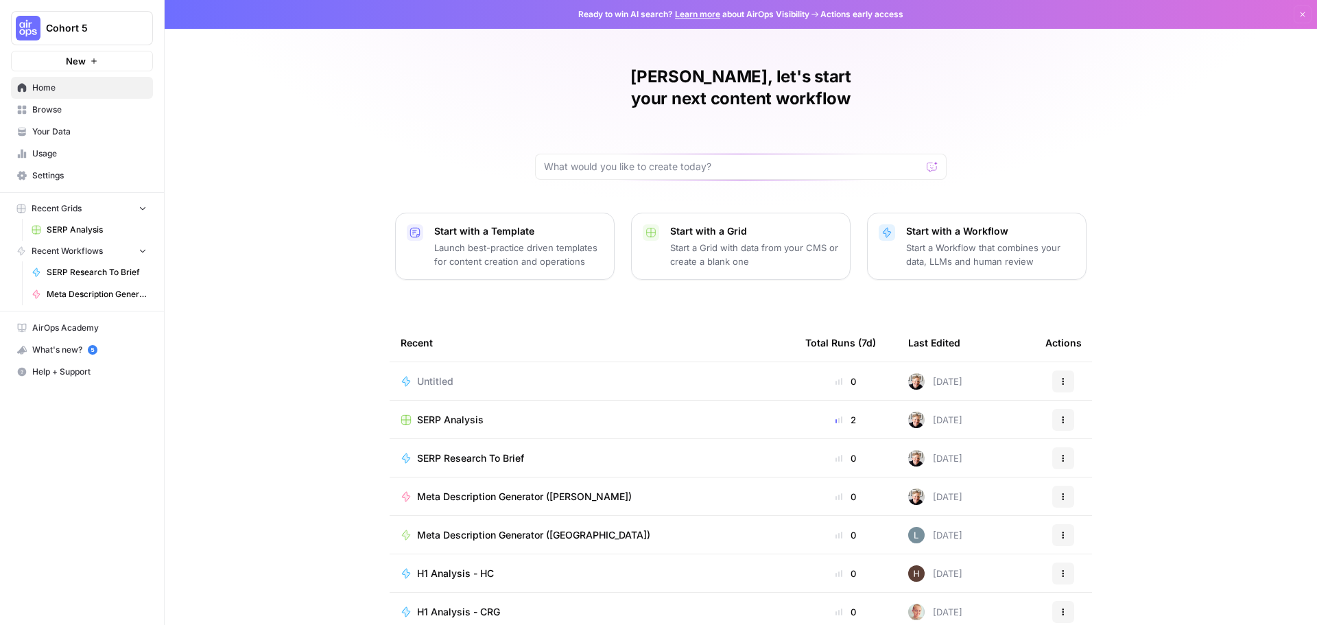
click at [469, 374] on div "Untitled" at bounding box center [591, 381] width 383 height 14
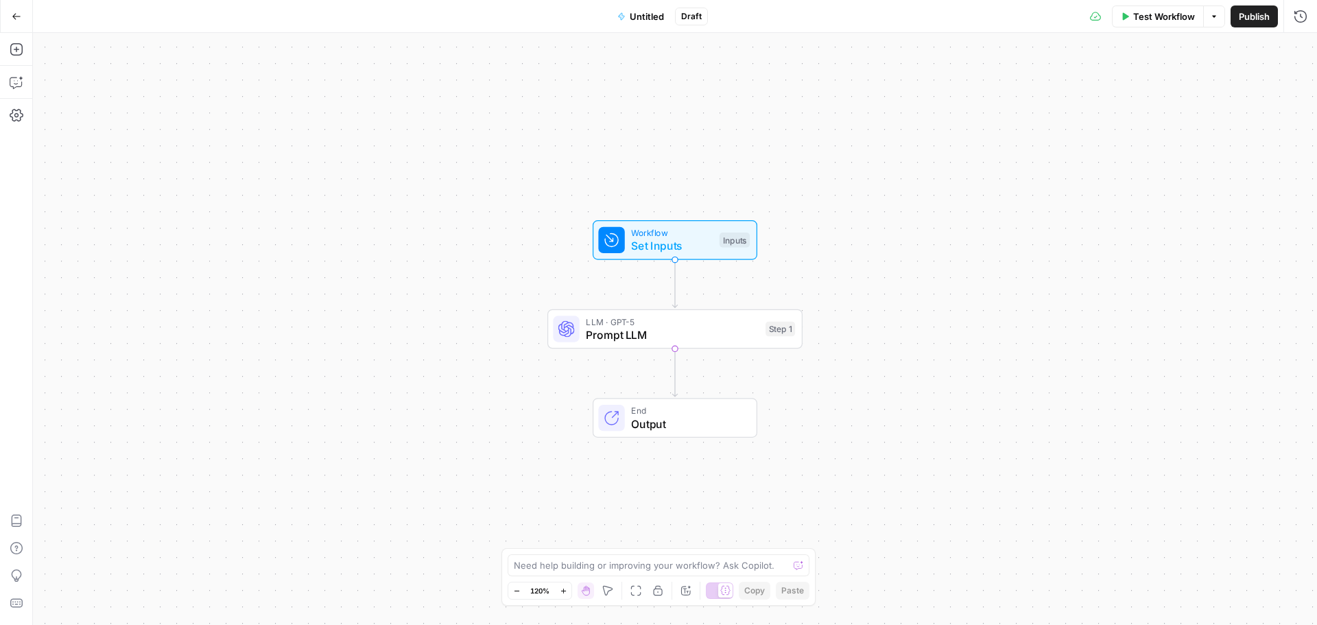
click at [672, 249] on span "Set Inputs" at bounding box center [672, 245] width 82 height 16
drag, startPoint x: 12, startPoint y: 57, endPoint x: 14, endPoint y: 49, distance: 7.7
click at [14, 49] on icon "button" at bounding box center [17, 50] width 14 height 14
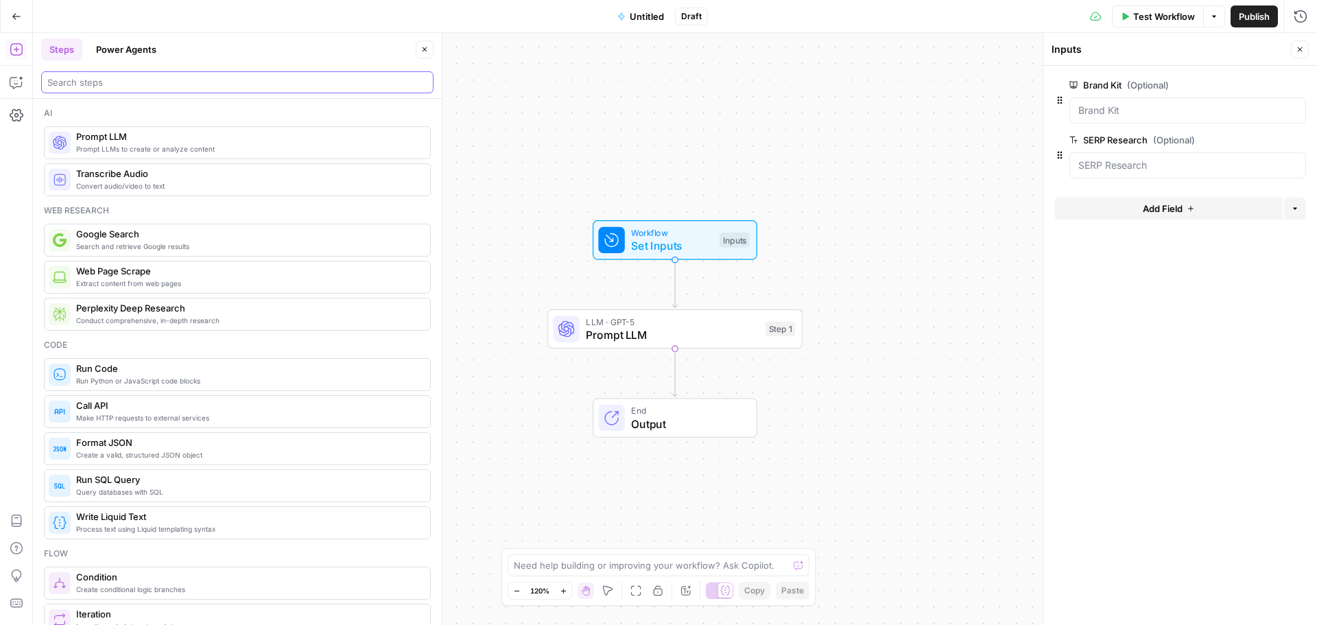
click at [93, 84] on input "search" at bounding box center [237, 82] width 380 height 14
drag, startPoint x: 437, startPoint y: 130, endPoint x: 433, endPoint y: 351, distance: 221.5
click at [548, 117] on div "Workflow Set Inputs Inputs LLM · GPT-5 Prompt LLM Step 1 End Output" at bounding box center [675, 329] width 1284 height 592
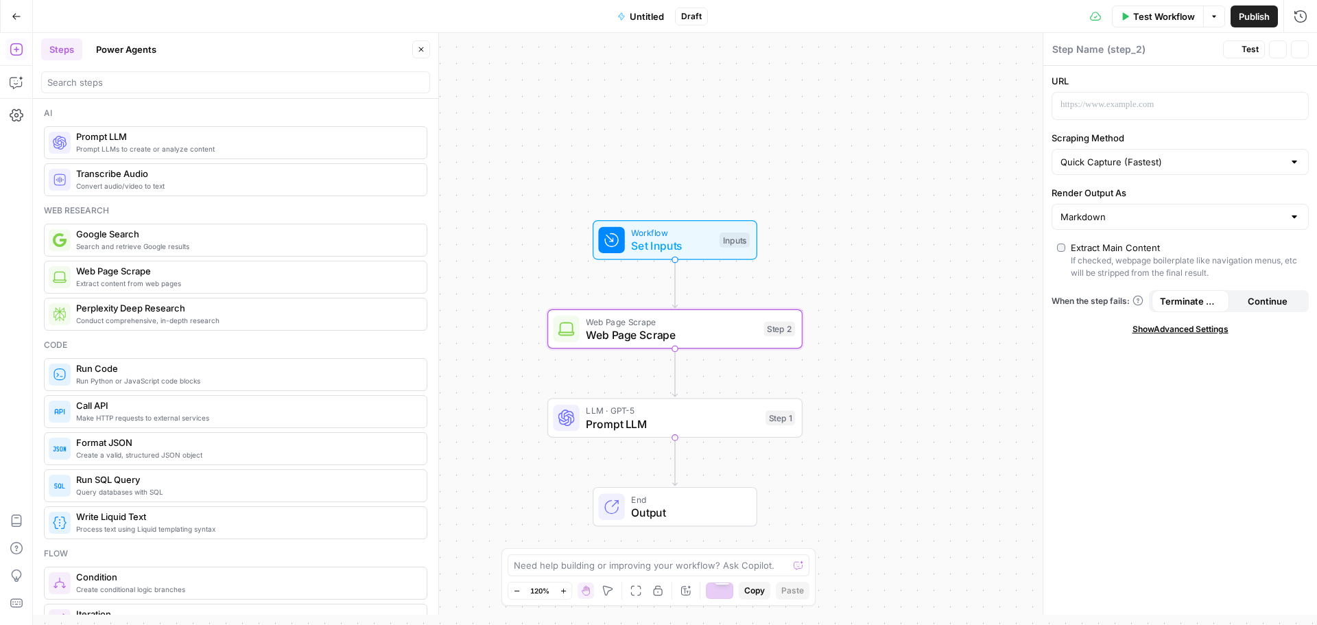
type textarea "Web Page Scrape"
click at [1094, 99] on p at bounding box center [1168, 105] width 217 height 14
click at [707, 310] on div "Copy step Delete step Add Note Test" at bounding box center [715, 298] width 165 height 29
click at [703, 301] on icon "button" at bounding box center [700, 298] width 13 height 13
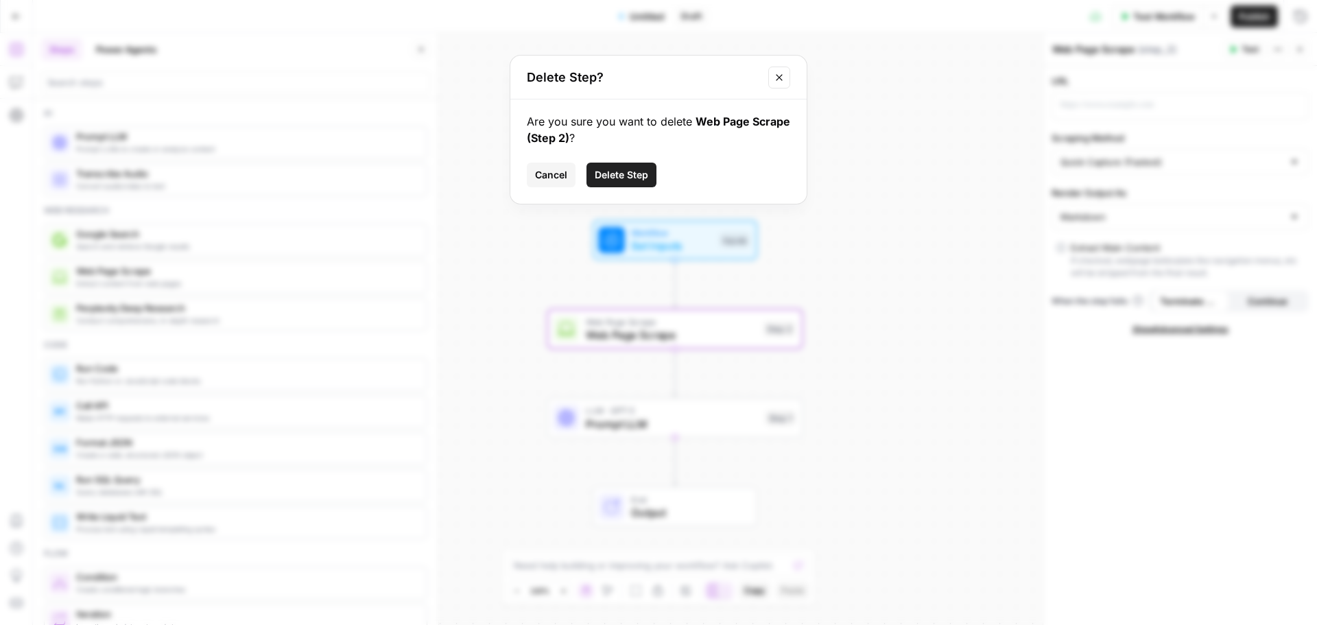
click at [604, 172] on span "Delete Step" at bounding box center [620, 175] width 53 height 14
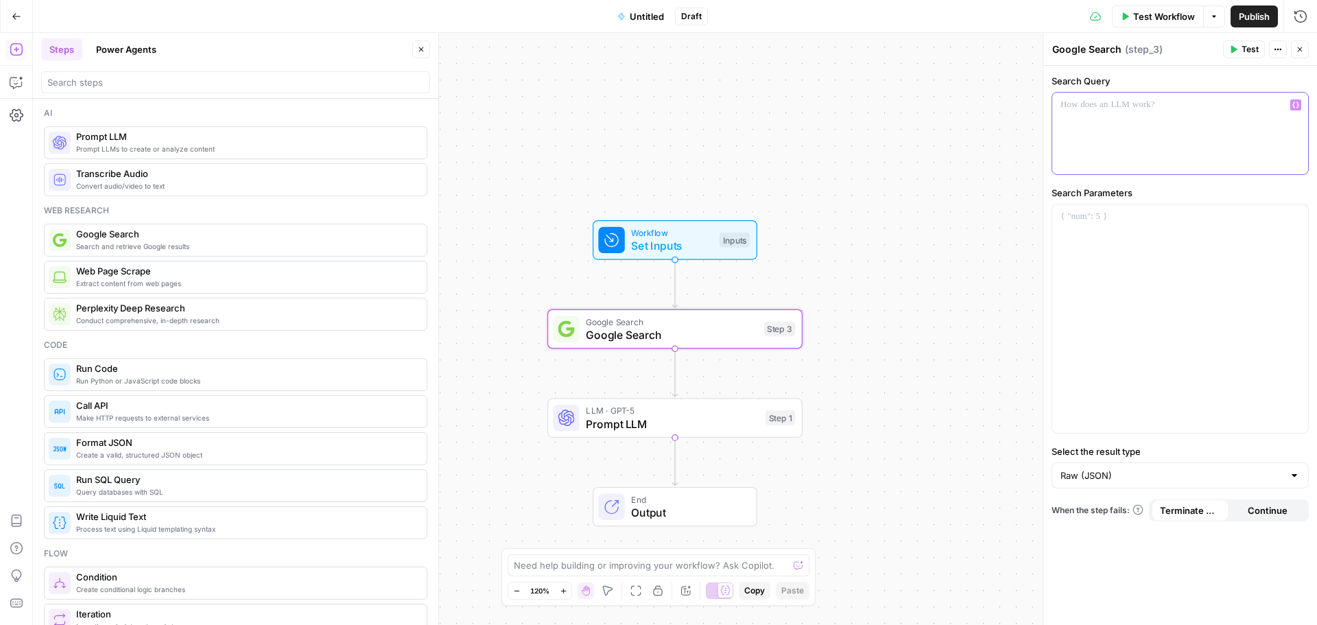
click at [1097, 124] on div at bounding box center [1180, 134] width 256 height 82
click at [683, 239] on span "Set Inputs" at bounding box center [672, 245] width 82 height 16
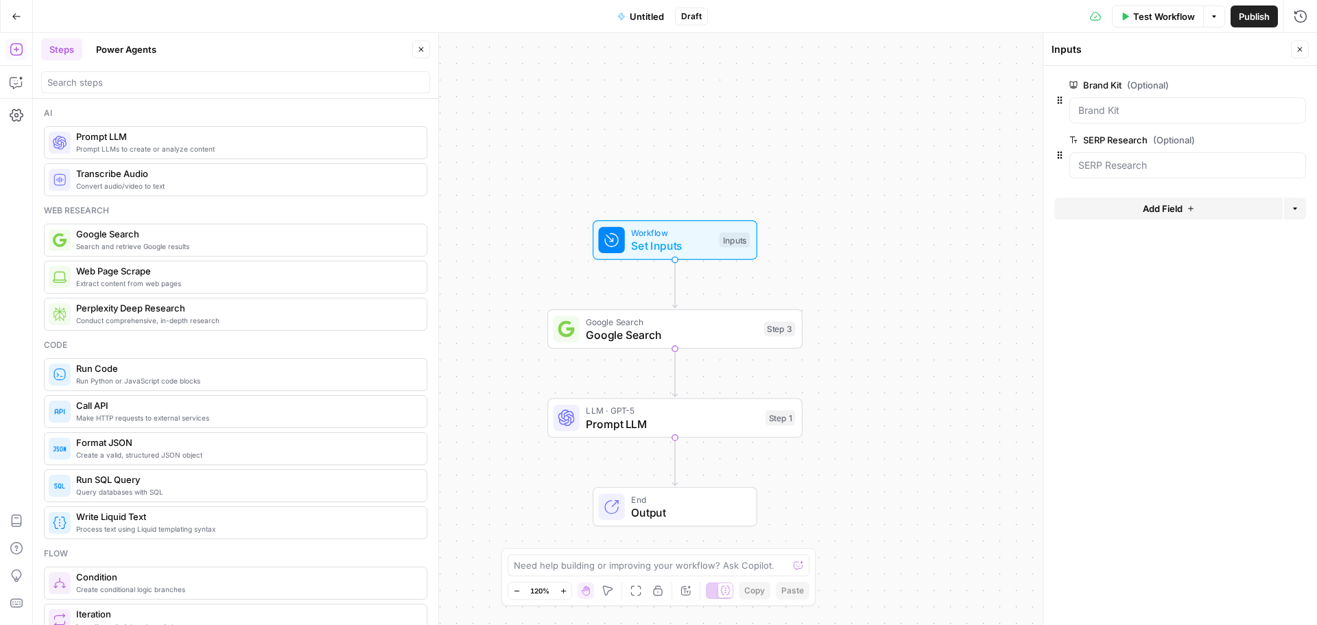
click at [1174, 206] on span "Add Field" at bounding box center [1162, 209] width 40 height 14
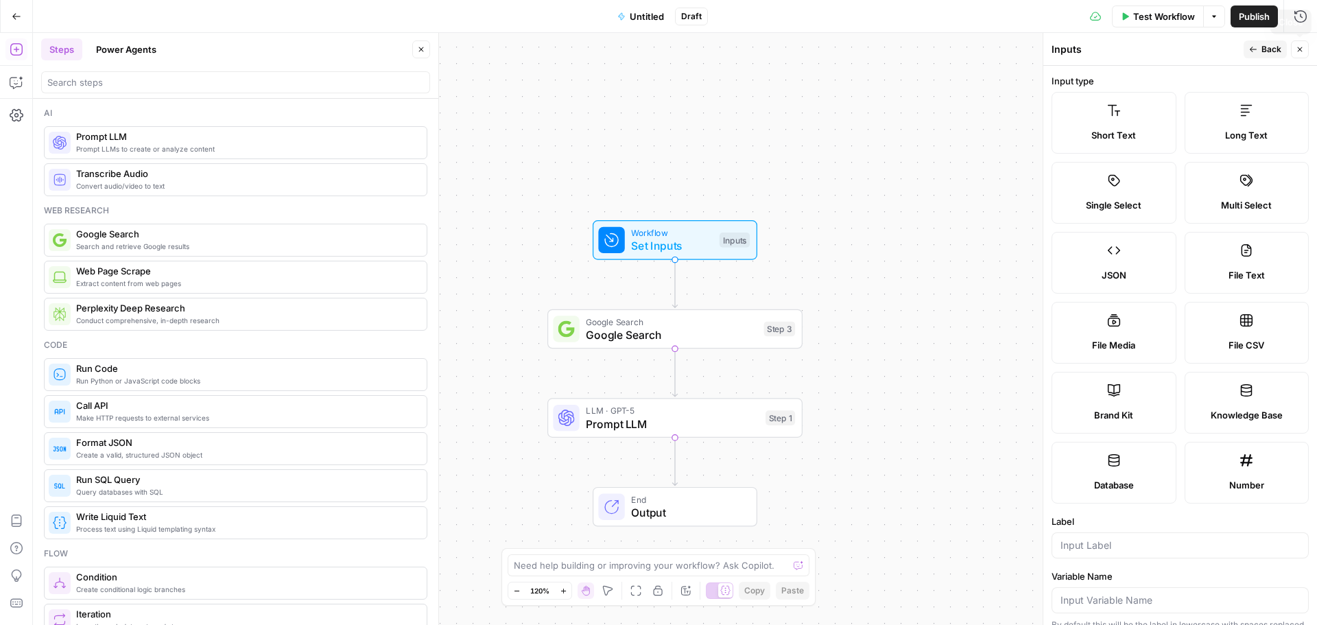
click at [1260, 49] on button "Back" at bounding box center [1264, 49] width 43 height 18
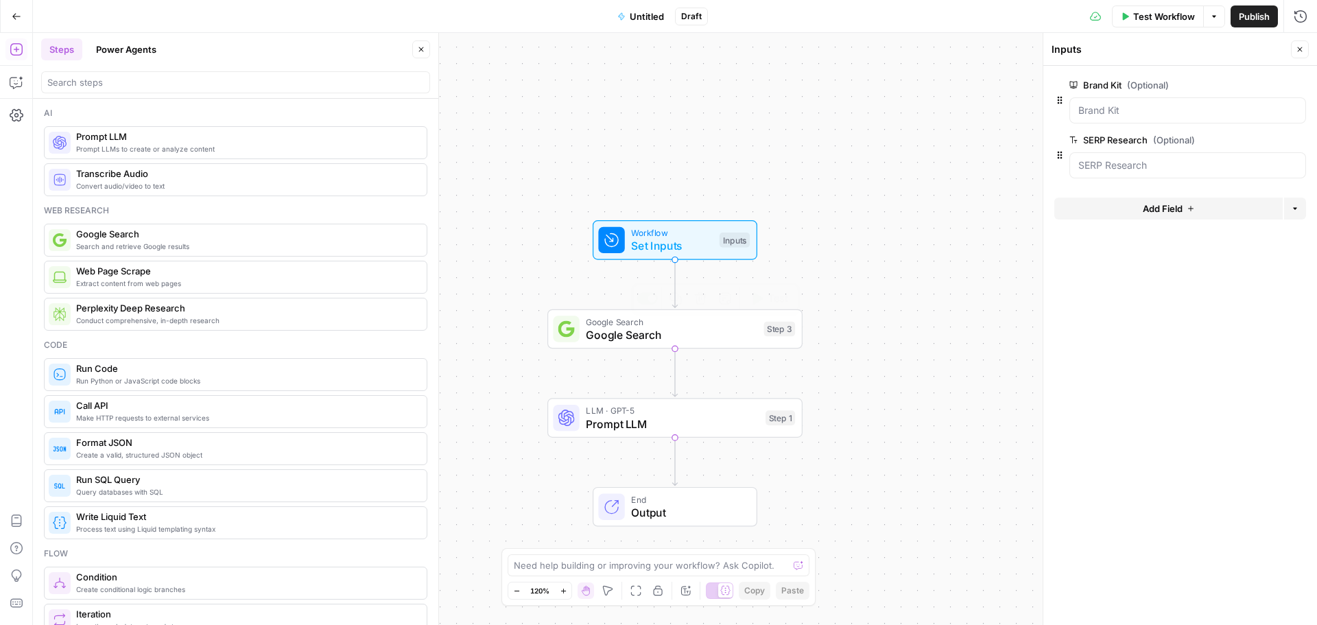
click at [647, 341] on span "Google Search" at bounding box center [671, 334] width 171 height 16
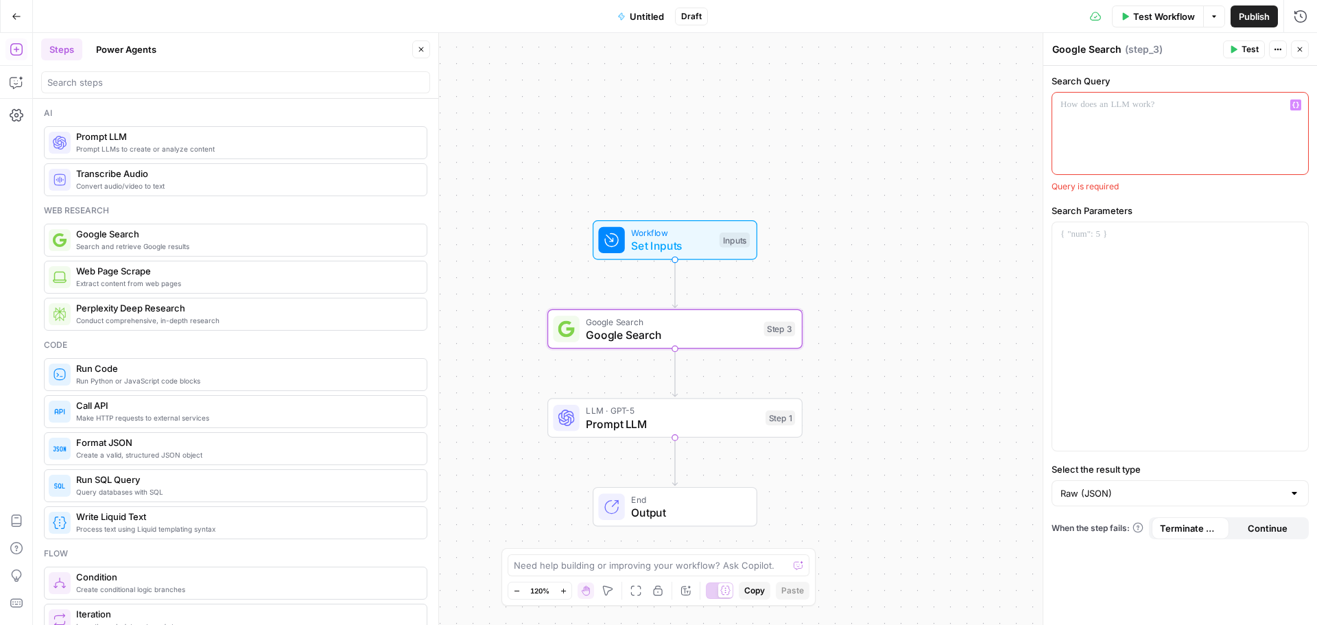
click at [1104, 134] on div at bounding box center [1180, 134] width 256 height 82
click at [939, 153] on div "Workflow Set Inputs Inputs Google Search Google Search Step 3 LLM · GPT-5 Promp…" at bounding box center [675, 329] width 1284 height 592
click at [1136, 271] on div at bounding box center [1180, 336] width 256 height 228
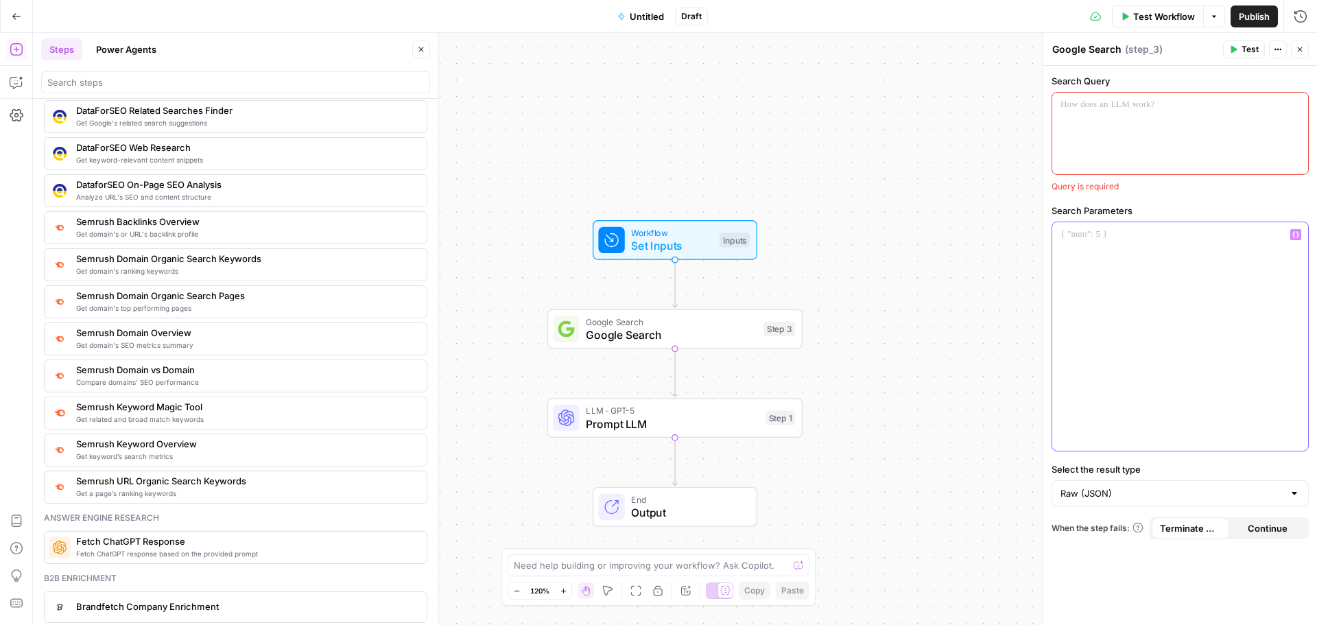
scroll to position [1371, 0]
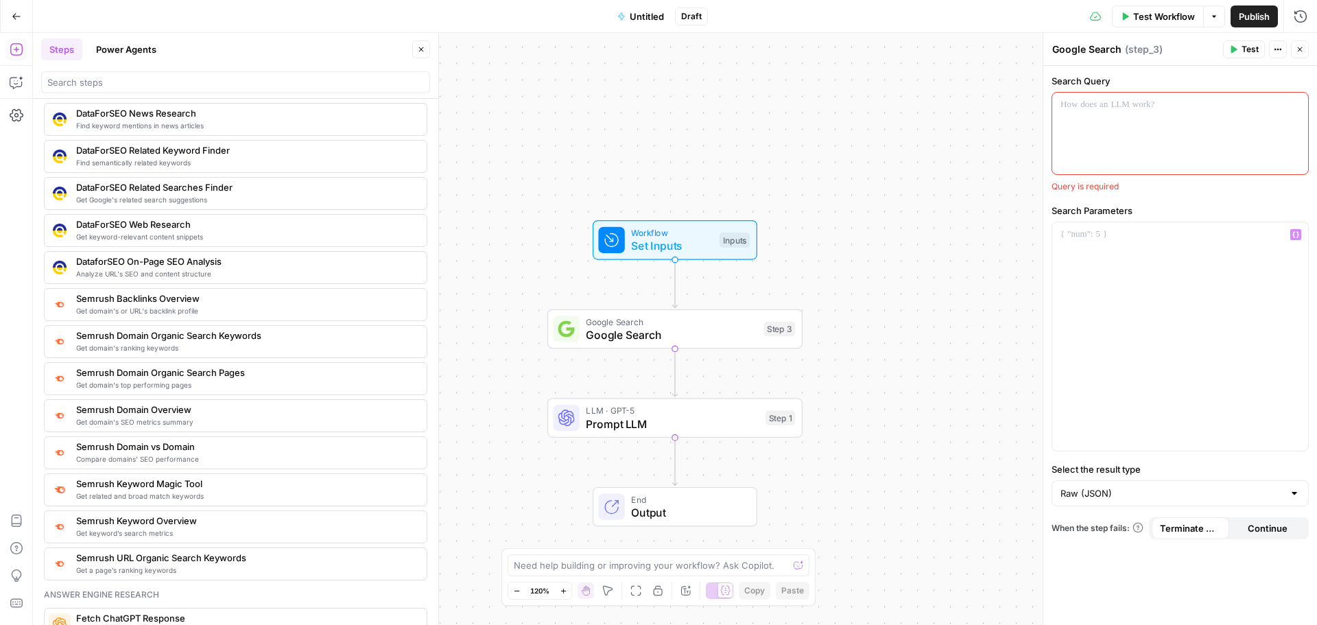
click at [1107, 110] on p at bounding box center [1179, 105] width 239 height 14
click at [23, 11] on button "Go Back" at bounding box center [16, 16] width 25 height 25
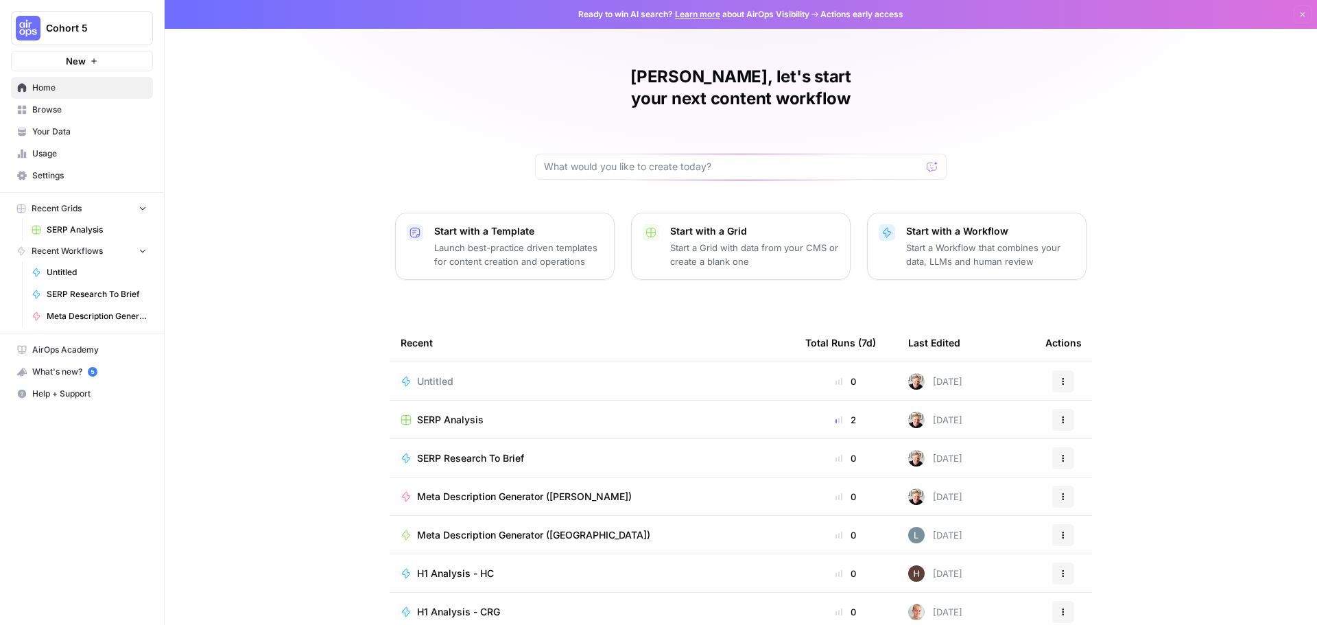
click at [477, 374] on div "Untitled" at bounding box center [591, 381] width 383 height 14
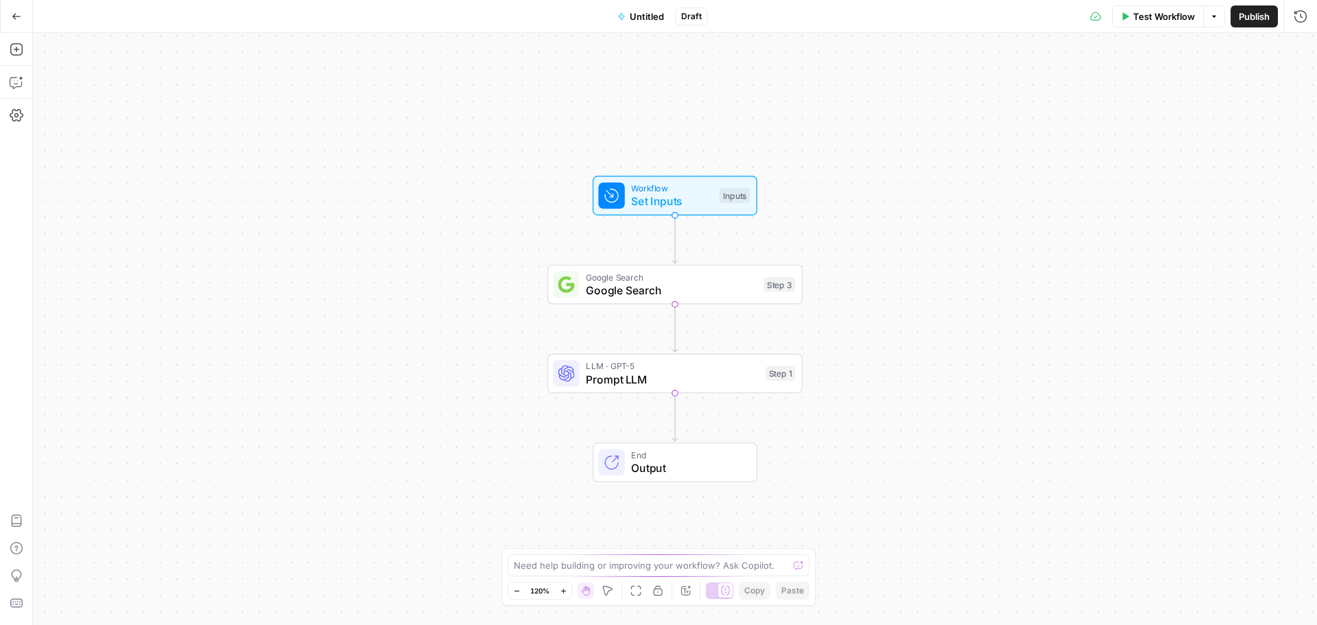
click at [677, 197] on span "Set Inputs" at bounding box center [672, 201] width 82 height 16
click at [1296, 143] on icon "button" at bounding box center [1298, 140] width 8 height 8
click at [1173, 154] on span "Add Field" at bounding box center [1162, 154] width 40 height 14
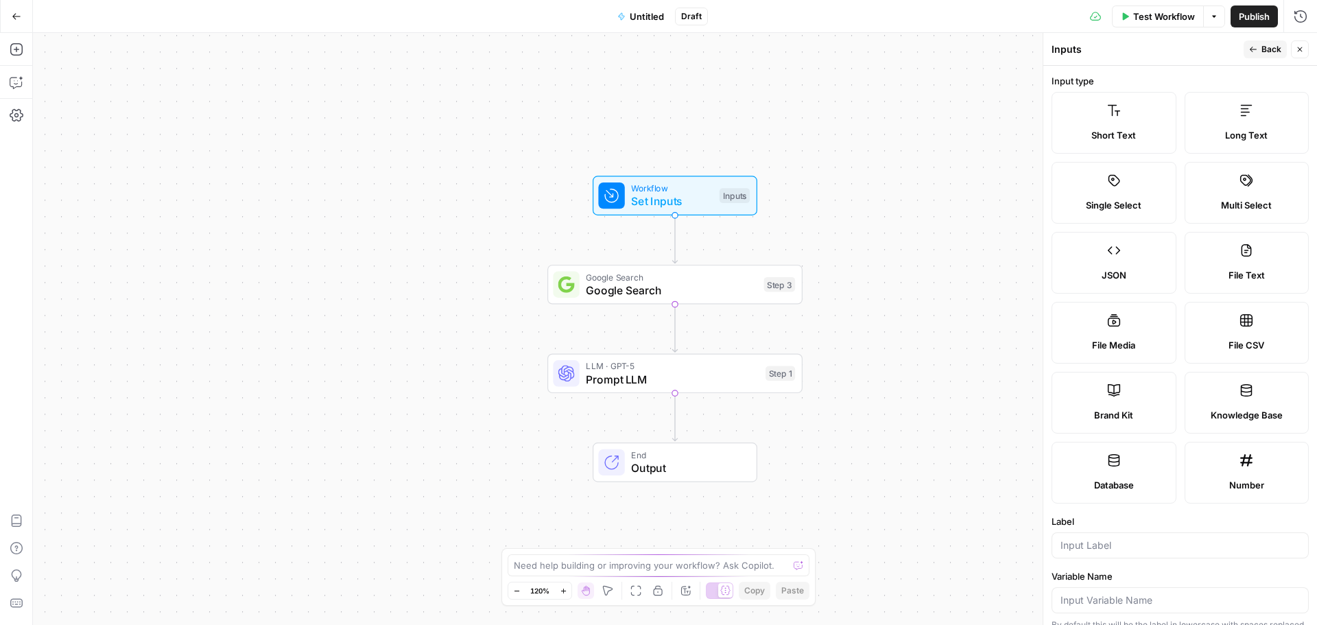
click at [1110, 130] on span "Short Text" at bounding box center [1113, 135] width 45 height 14
click at [1103, 539] on input "Label" at bounding box center [1179, 545] width 239 height 14
type input "Keyword"
click at [1266, 51] on span "Back" at bounding box center [1271, 49] width 20 height 12
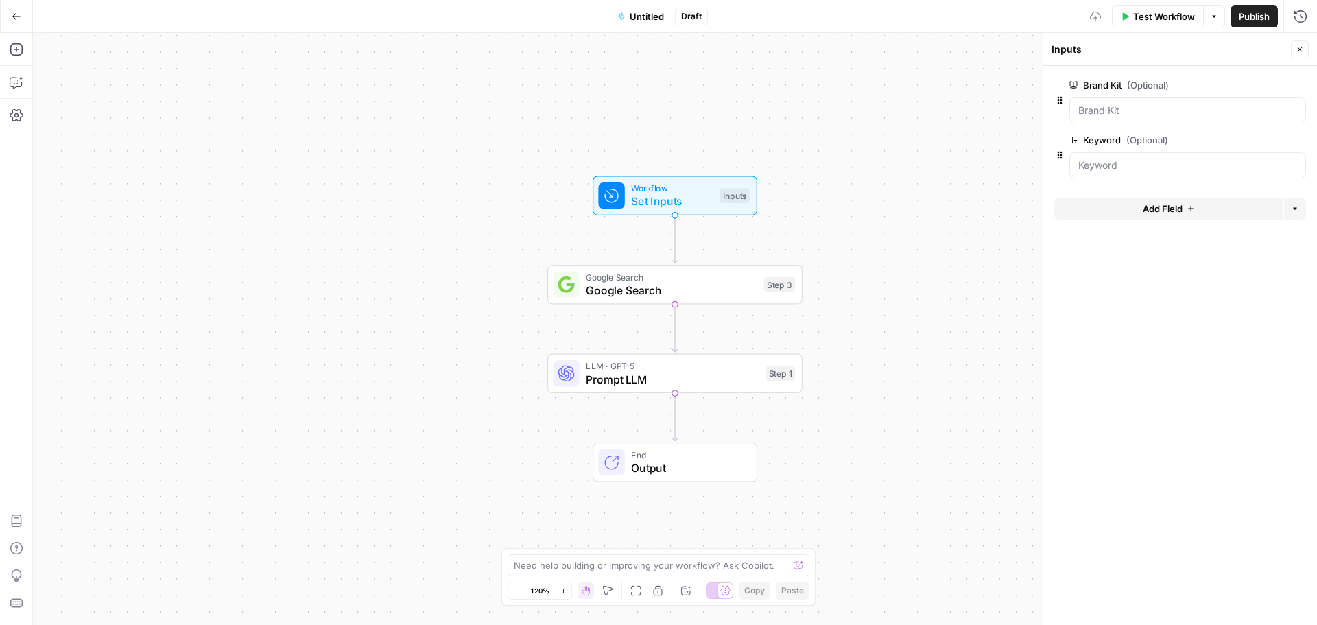
click at [1139, 208] on button "Add Field" at bounding box center [1168, 208] width 228 height 22
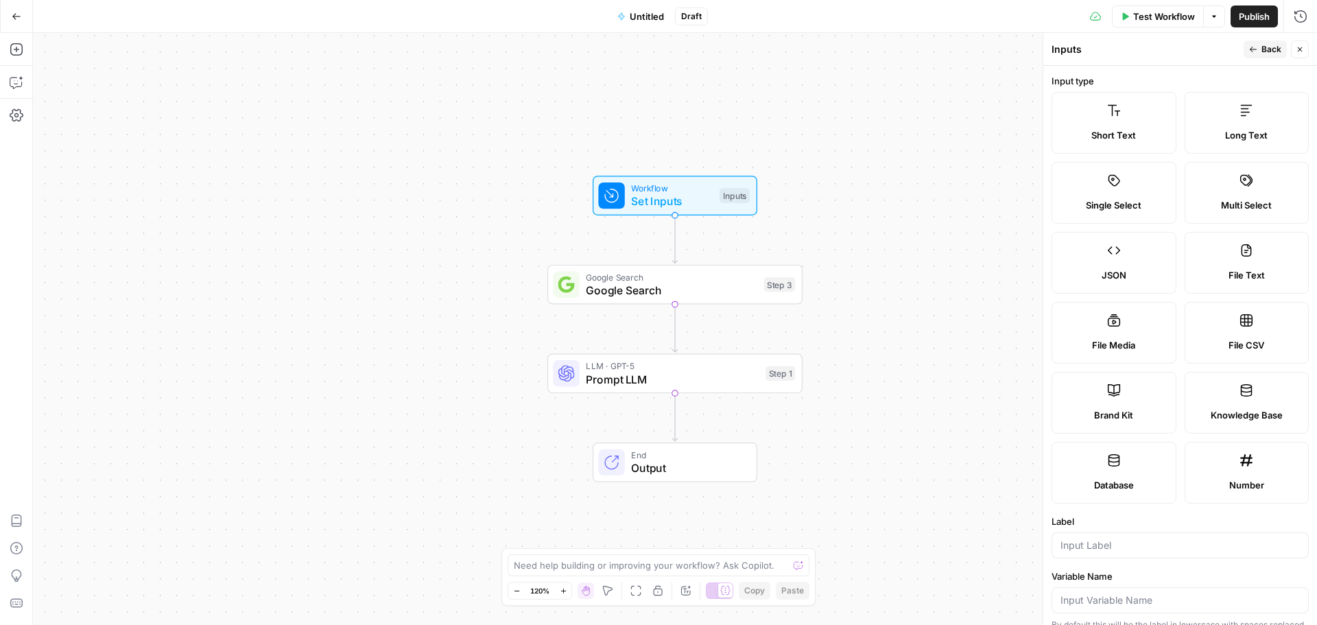
click at [1292, 48] on button "Close" at bounding box center [1299, 49] width 18 height 18
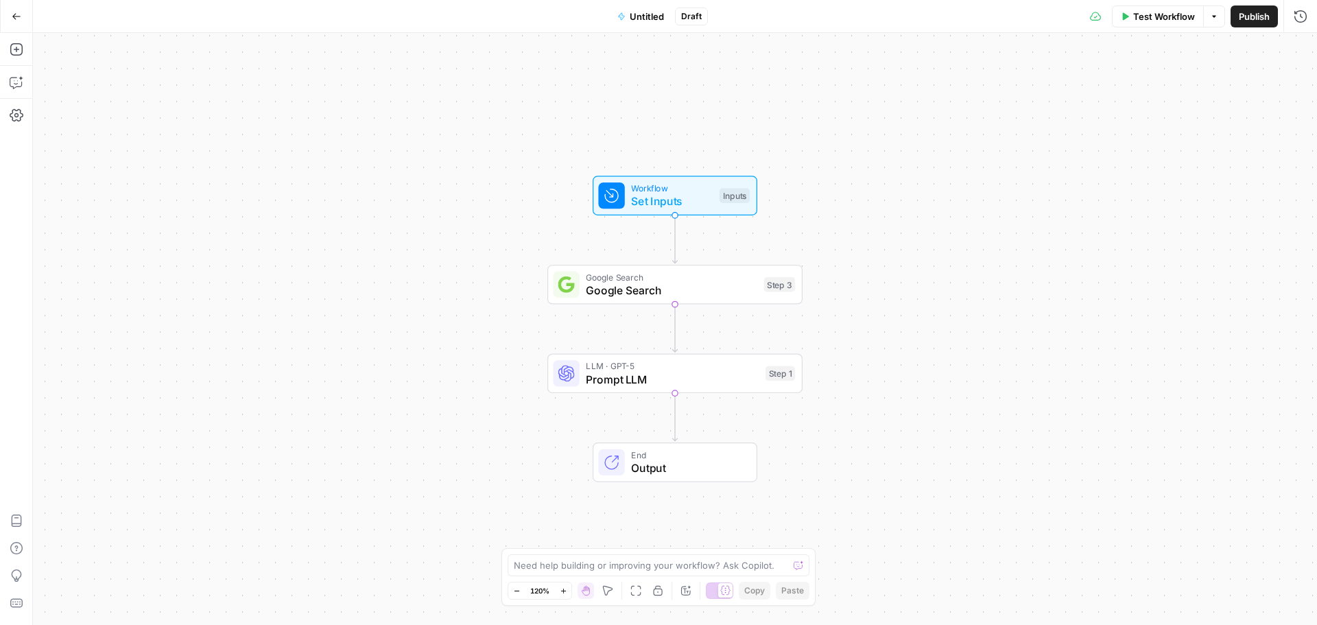
click at [657, 286] on span "Google Search" at bounding box center [671, 290] width 171 height 16
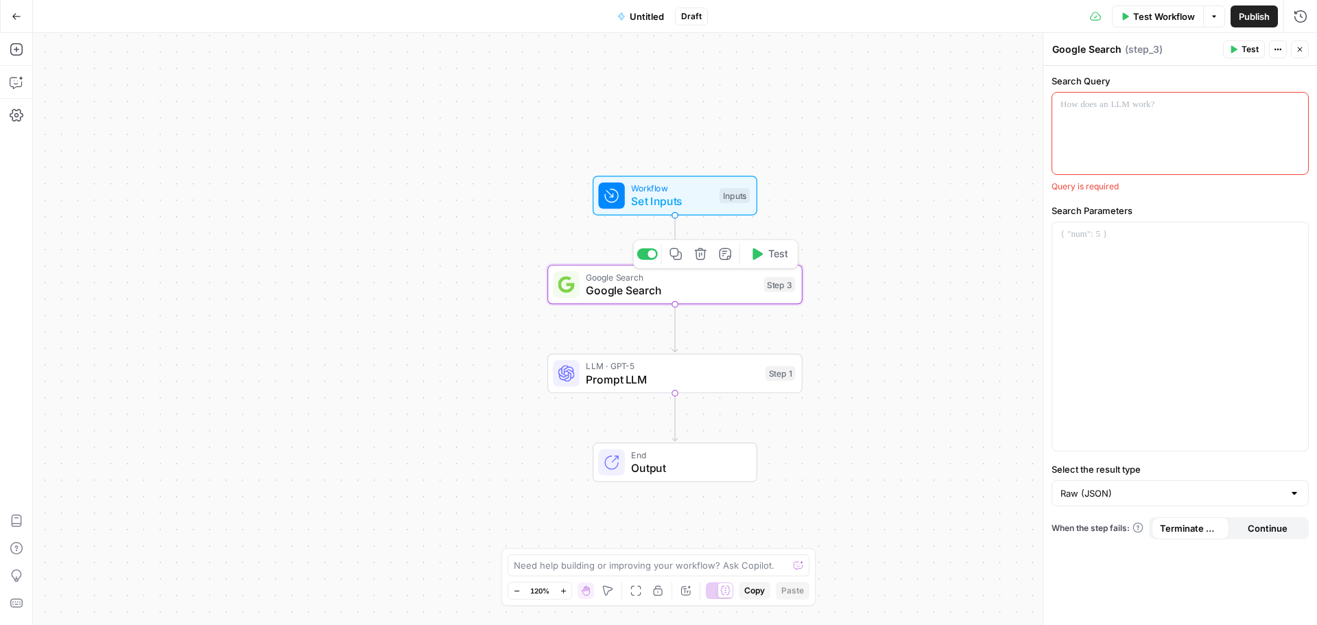
click at [1090, 122] on div at bounding box center [1180, 134] width 256 height 82
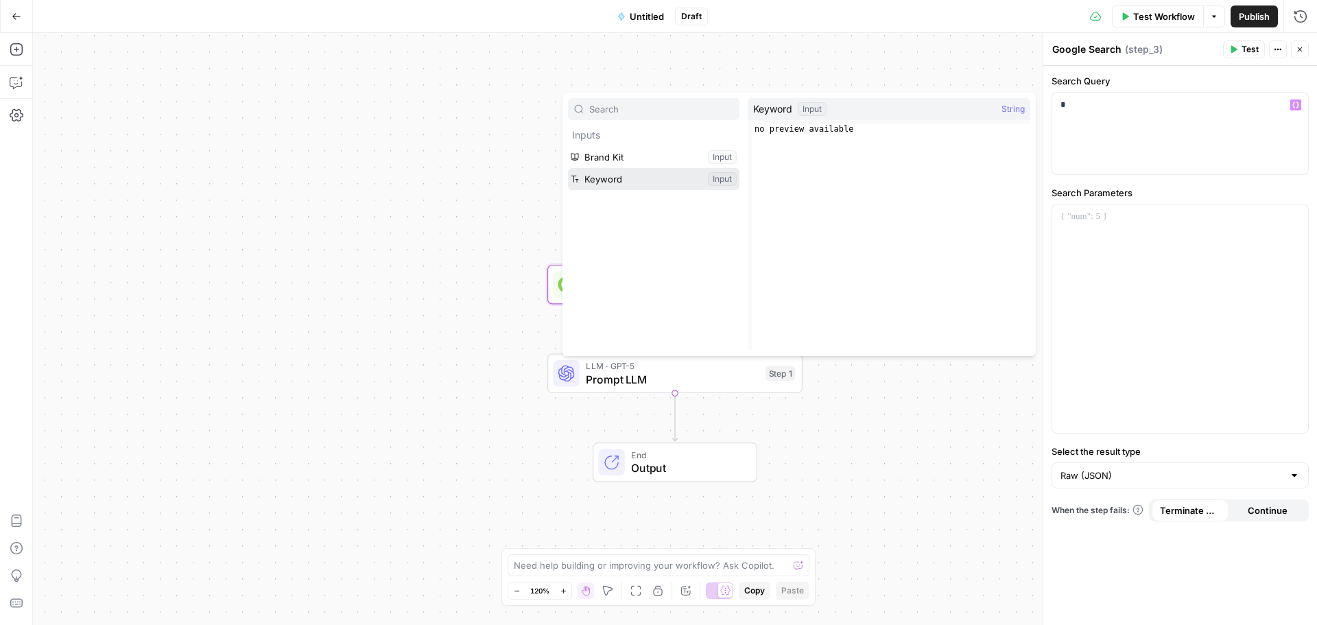
click at [602, 174] on button "Select variable Keyword" at bounding box center [653, 179] width 171 height 22
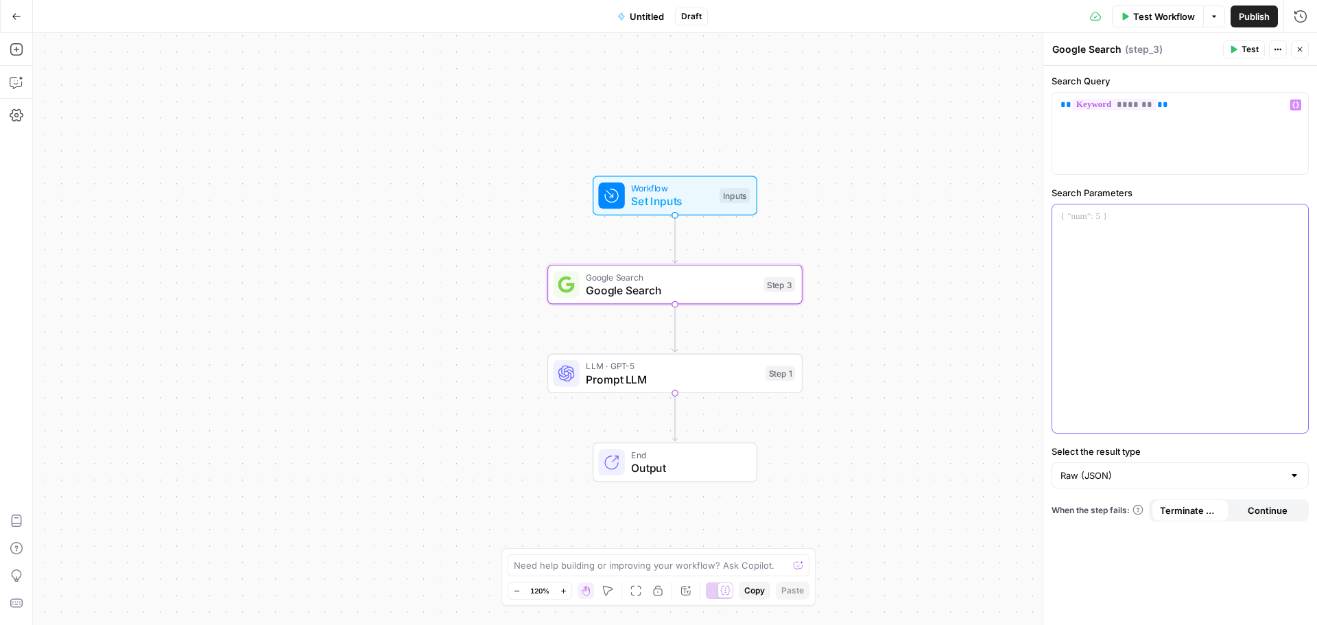
click at [1114, 241] on div at bounding box center [1180, 318] width 256 height 228
click at [1295, 219] on icon "button" at bounding box center [1295, 216] width 7 height 7
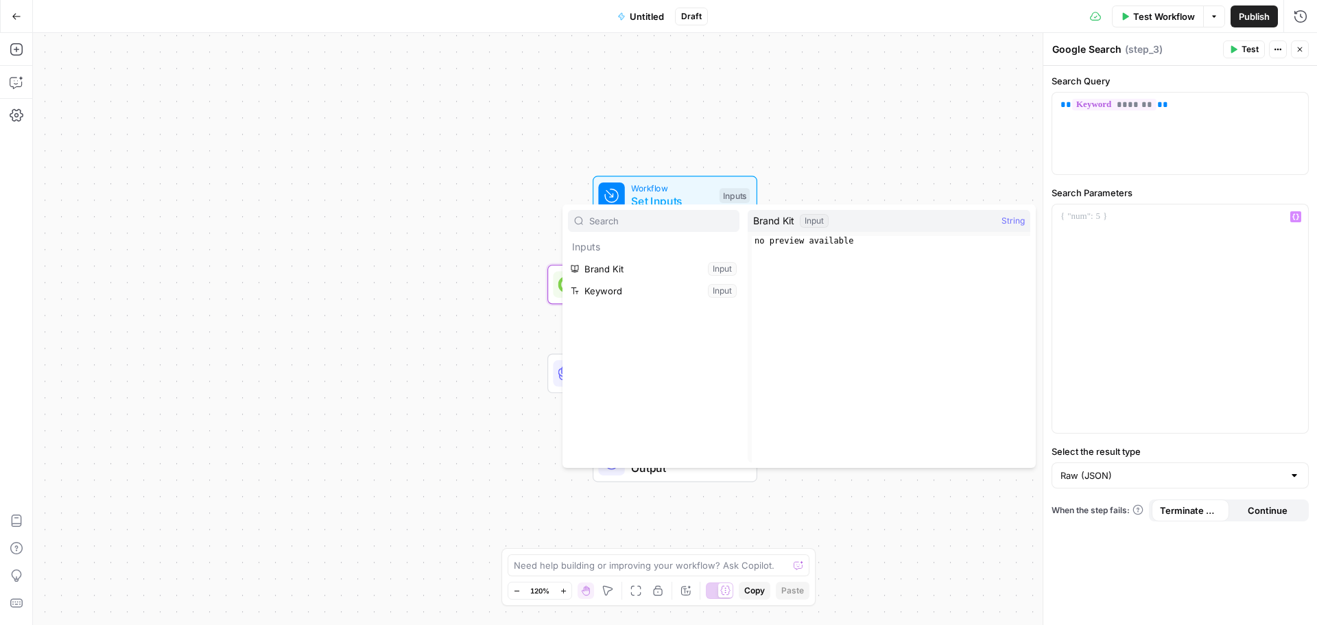
click at [939, 178] on div "Workflow Set Inputs Inputs Google Search Google Search Step 3 LLM · GPT-5 Promp…" at bounding box center [675, 329] width 1284 height 592
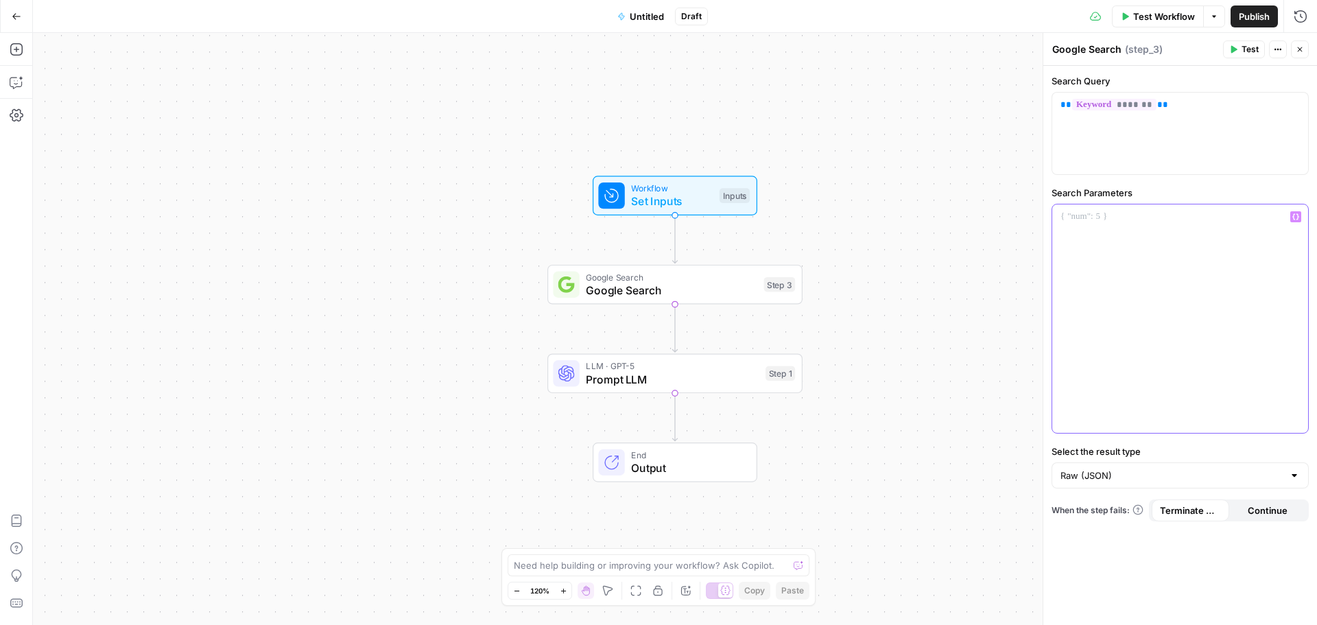
click at [1118, 217] on p at bounding box center [1179, 217] width 239 height 14
click at [1118, 217] on p "******" at bounding box center [1179, 217] width 239 height 14
click at [1097, 214] on p "**********" at bounding box center [1179, 217] width 239 height 14
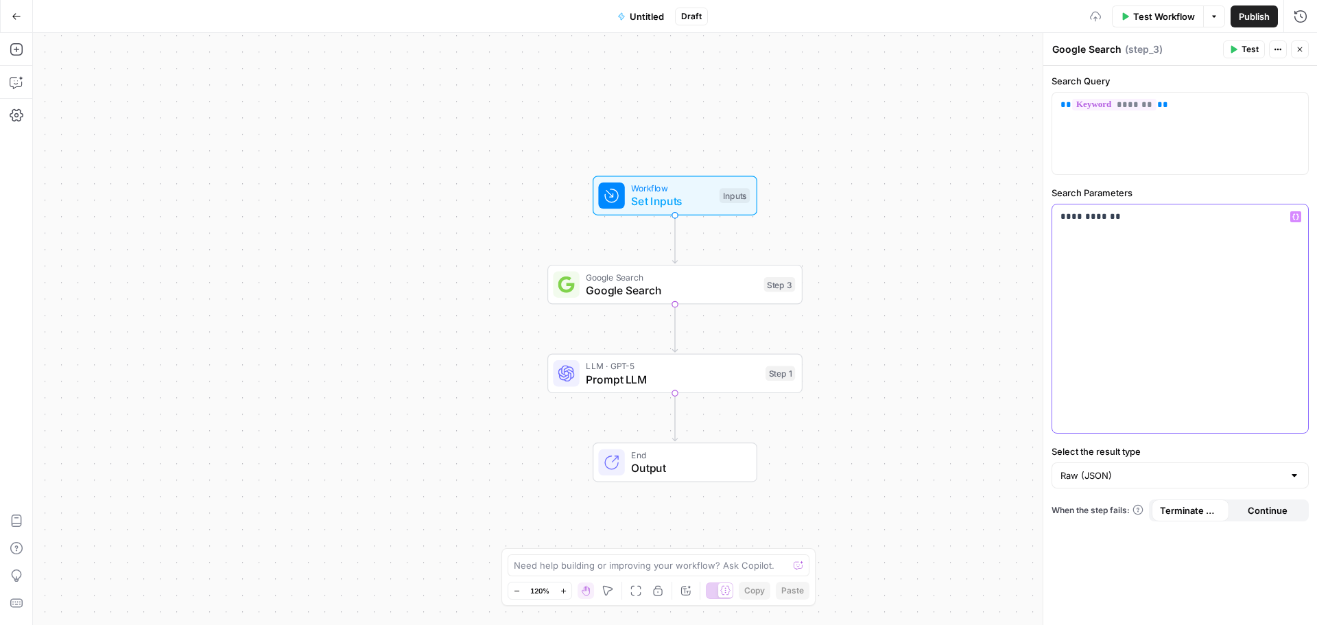
click at [1114, 212] on p "**********" at bounding box center [1179, 217] width 239 height 14
copy p "**********"
click at [1133, 472] on input "Select the result type" at bounding box center [1171, 475] width 223 height 14
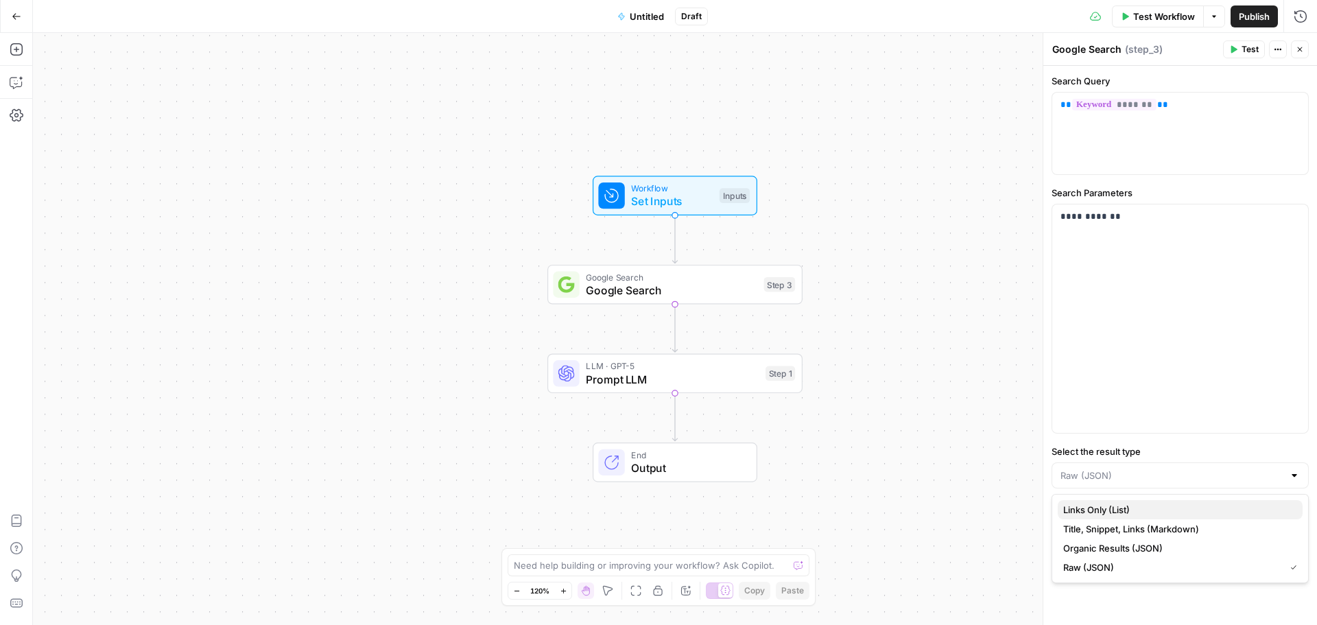
click at [1105, 512] on span "Links Only (List)" at bounding box center [1177, 510] width 228 height 14
type input "Links Only (List)"
click at [1118, 451] on label "Select the result type" at bounding box center [1179, 451] width 257 height 14
click at [1118, 468] on input "Links Only (List)" at bounding box center [1171, 475] width 223 height 14
click at [1118, 451] on label "Select the result type" at bounding box center [1179, 451] width 257 height 14
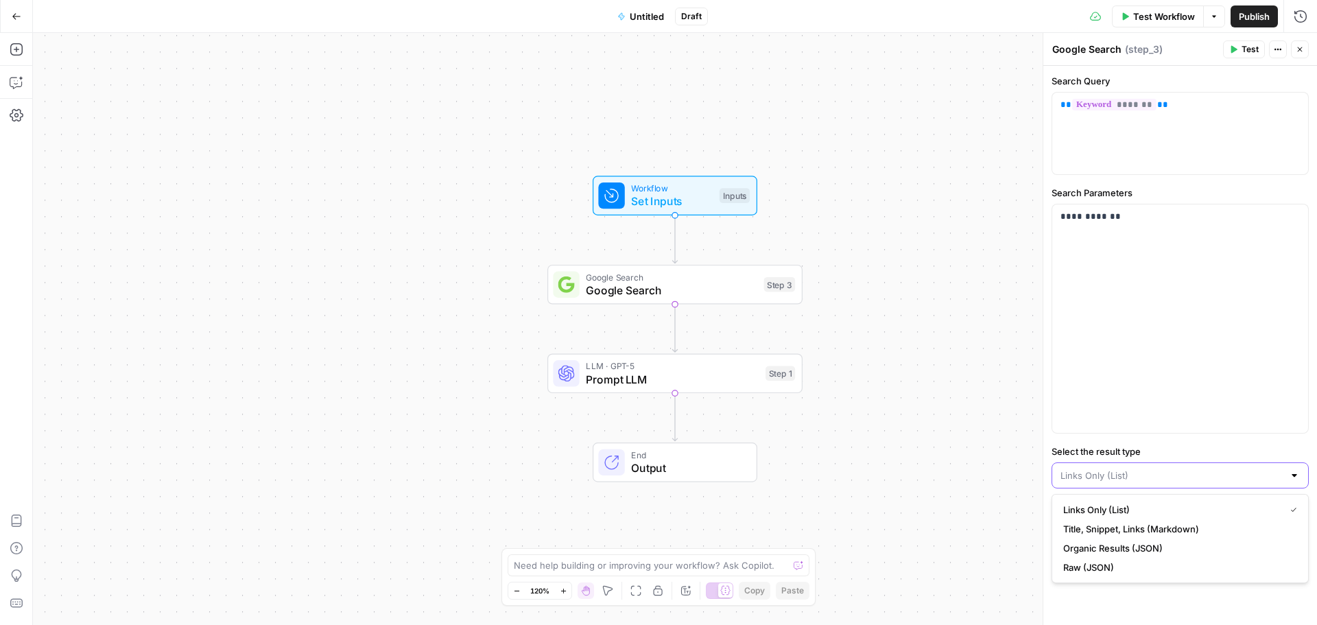
click at [1118, 468] on input "Select the result type" at bounding box center [1171, 475] width 223 height 14
click at [1098, 551] on span "Organic Results (JSON)" at bounding box center [1177, 548] width 228 height 14
type input "Organic Results (JSON)"
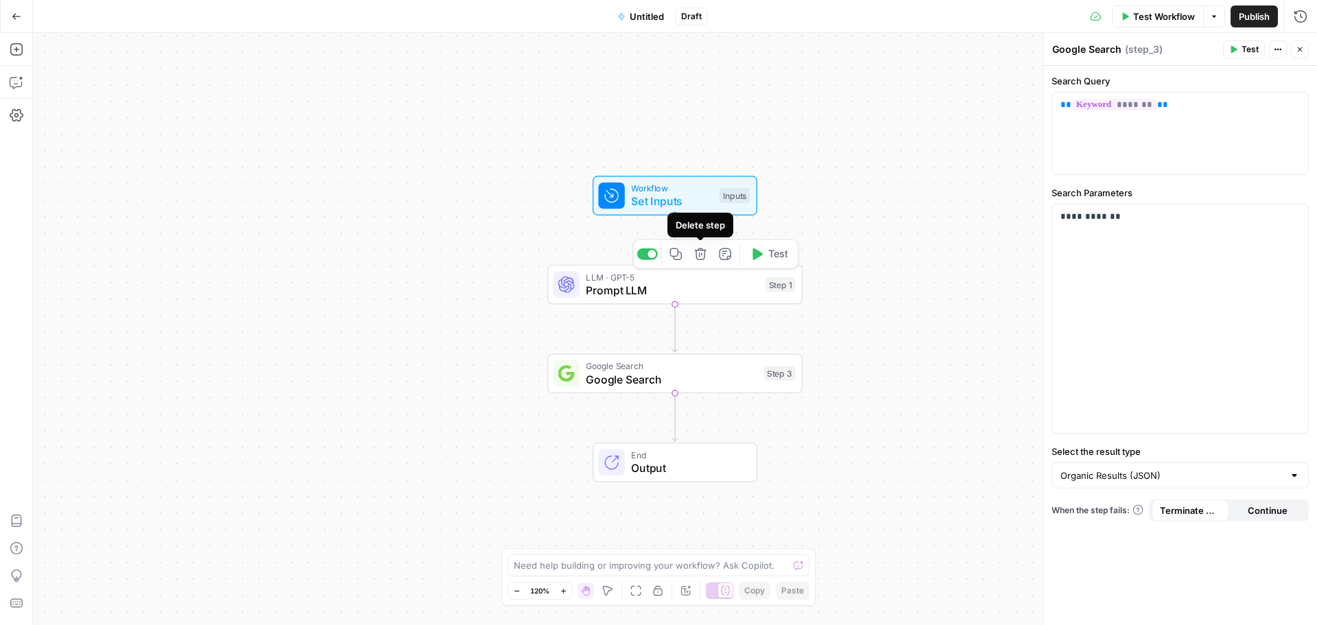
click at [784, 290] on div "Step 1" at bounding box center [779, 284] width 29 height 15
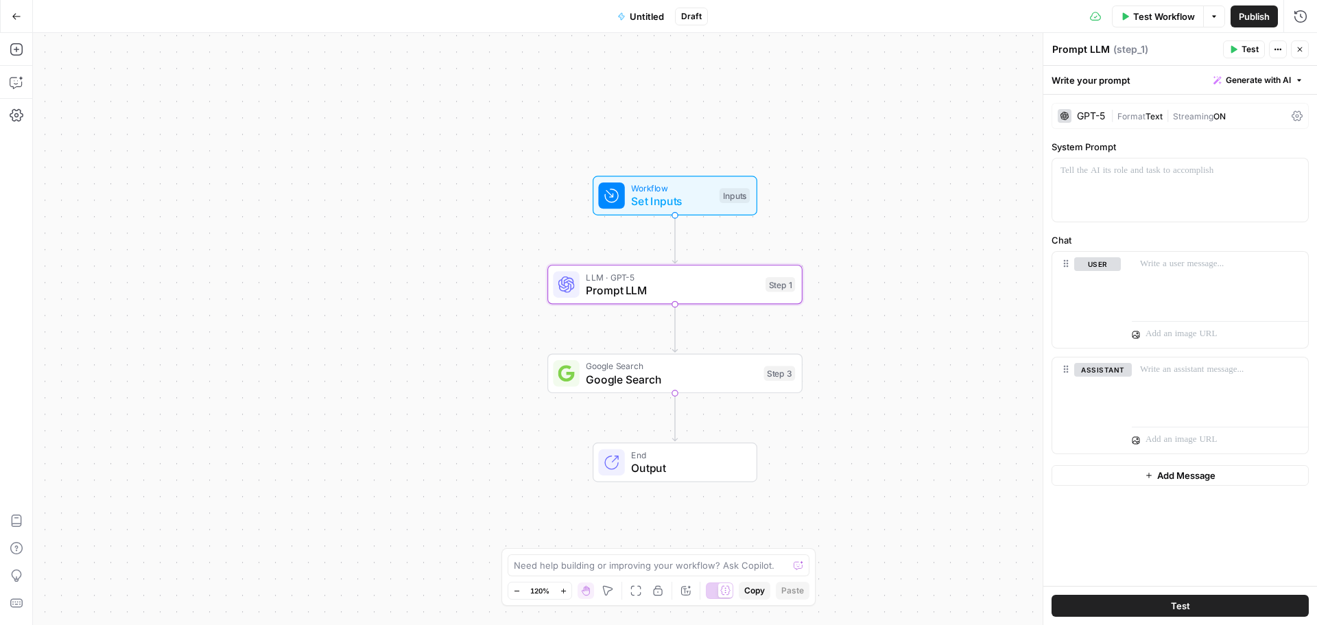
click at [759, 289] on div "LLM · GPT-5 Prompt LLM Step 1 Copy step Delete step Add Note Test" at bounding box center [674, 284] width 242 height 28
click at [702, 257] on icon "button" at bounding box center [700, 254] width 13 height 13
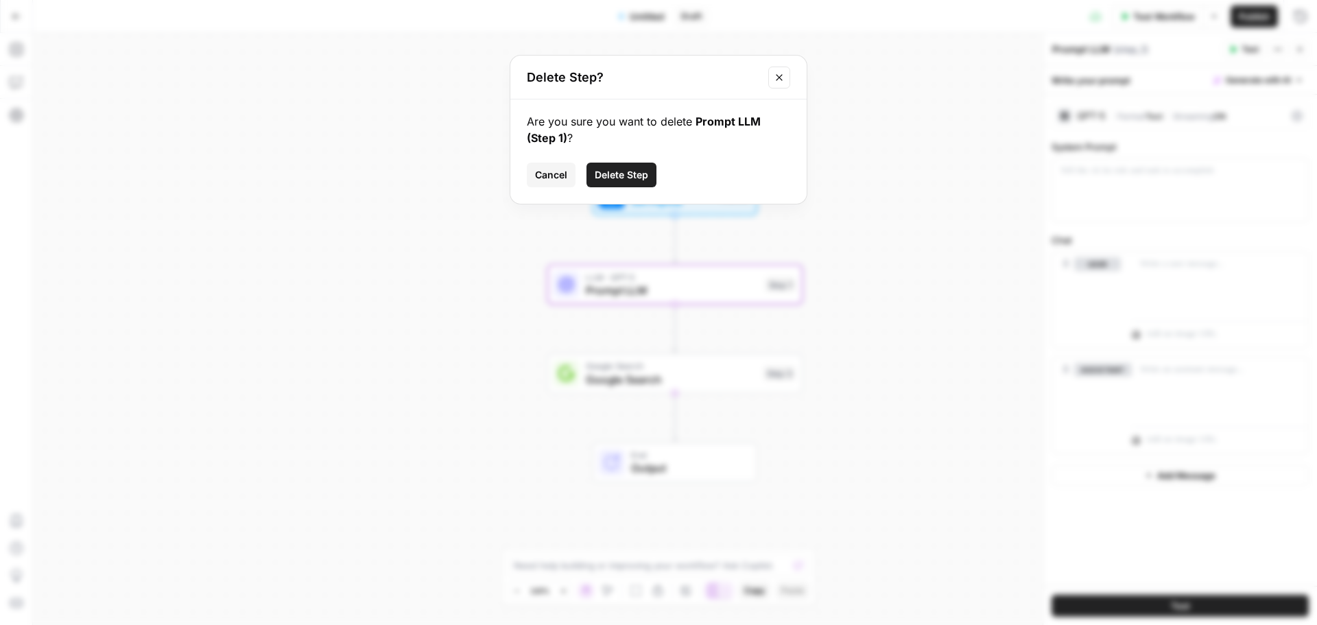
click at [628, 167] on button "Delete Step" at bounding box center [621, 175] width 70 height 25
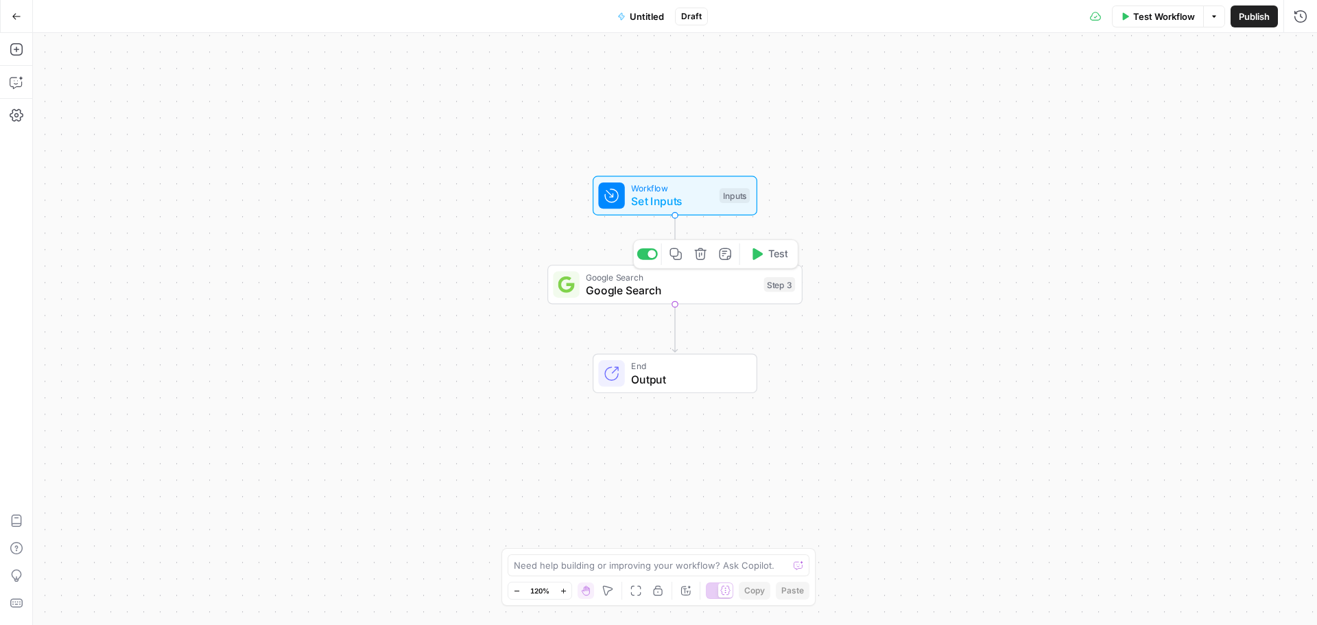
click at [674, 289] on span "Google Search" at bounding box center [671, 290] width 171 height 16
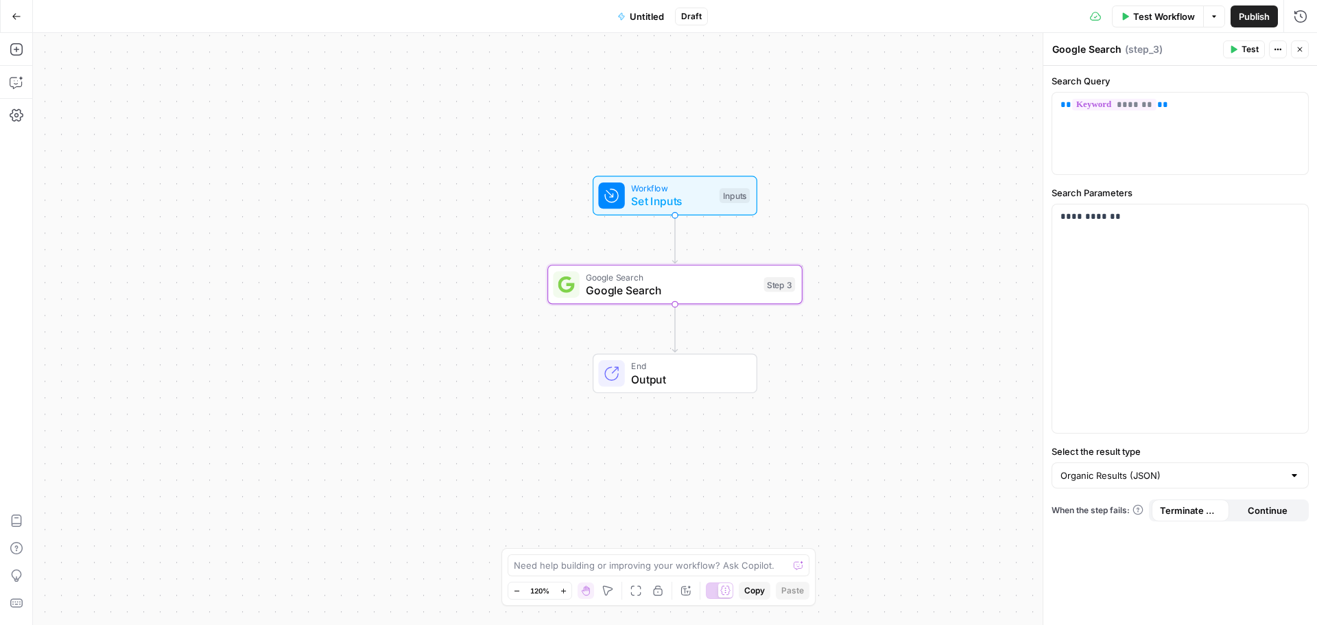
click at [1140, 44] on span "( step_3 )" at bounding box center [1144, 50] width 38 height 14
click at [1153, 43] on span "( step_3 )" at bounding box center [1144, 50] width 38 height 14
click at [1275, 48] on icon "button" at bounding box center [1277, 49] width 8 height 8
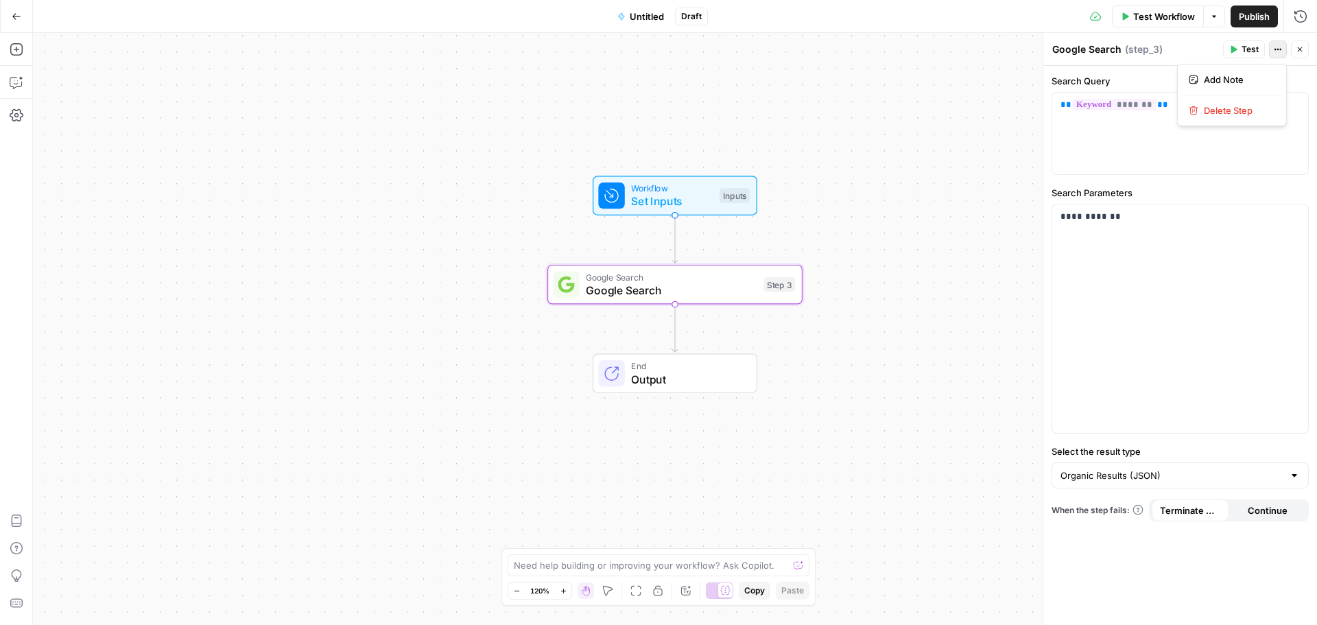
click at [1105, 41] on div "Google Search Google Search" at bounding box center [1086, 49] width 76 height 16
click at [1079, 52] on textarea "Google Search" at bounding box center [1086, 50] width 69 height 14
click at [1164, 49] on div "Google Search Google Search ( step_3 )" at bounding box center [1134, 49] width 167 height 15
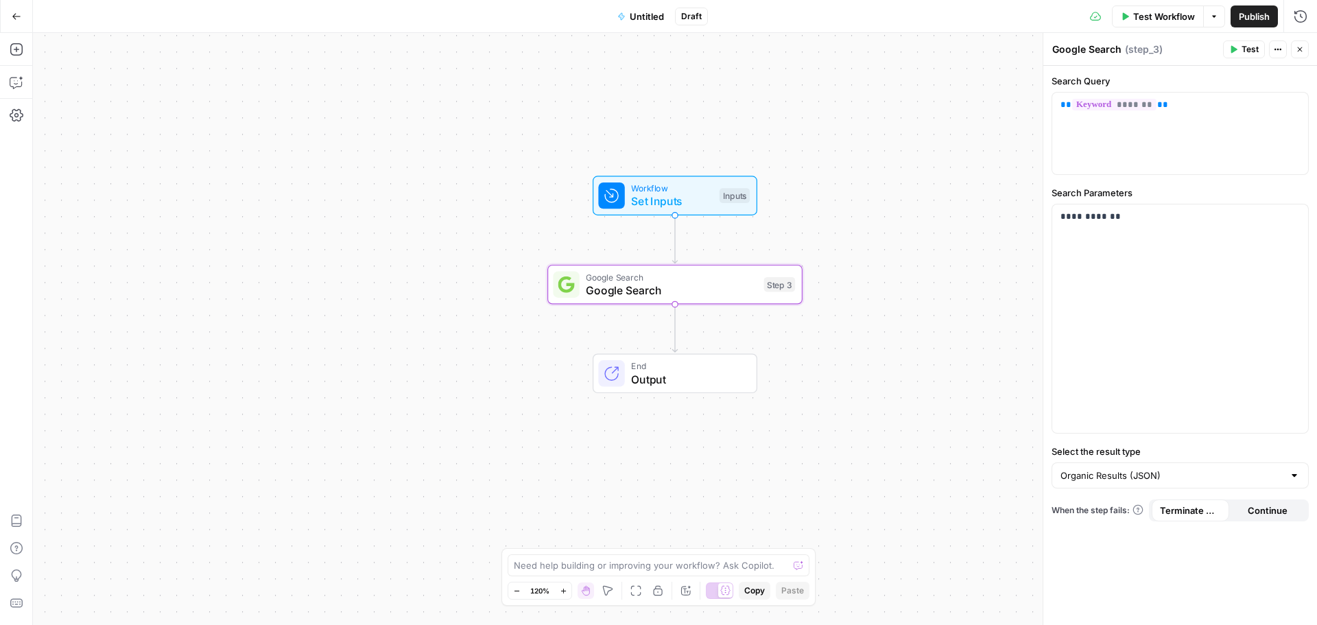
click at [1161, 12] on span "Test Workflow" at bounding box center [1164, 17] width 62 height 14
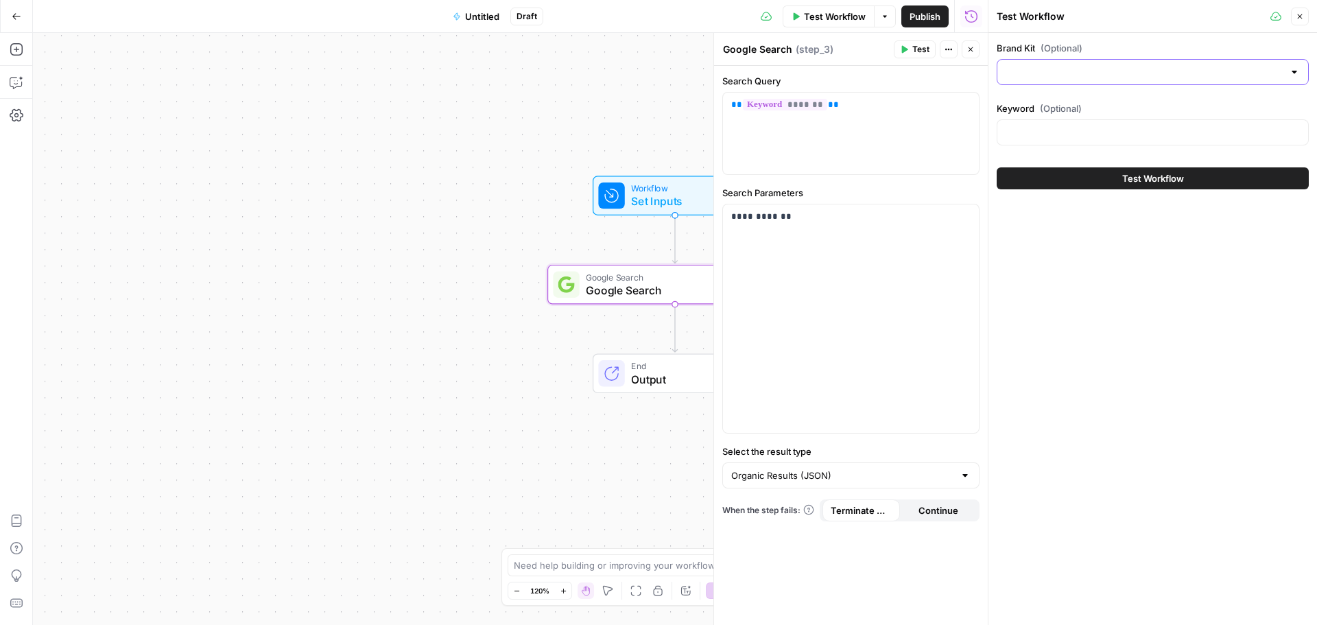
click at [1053, 66] on input "Brand Kit (Optional)" at bounding box center [1144, 72] width 278 height 14
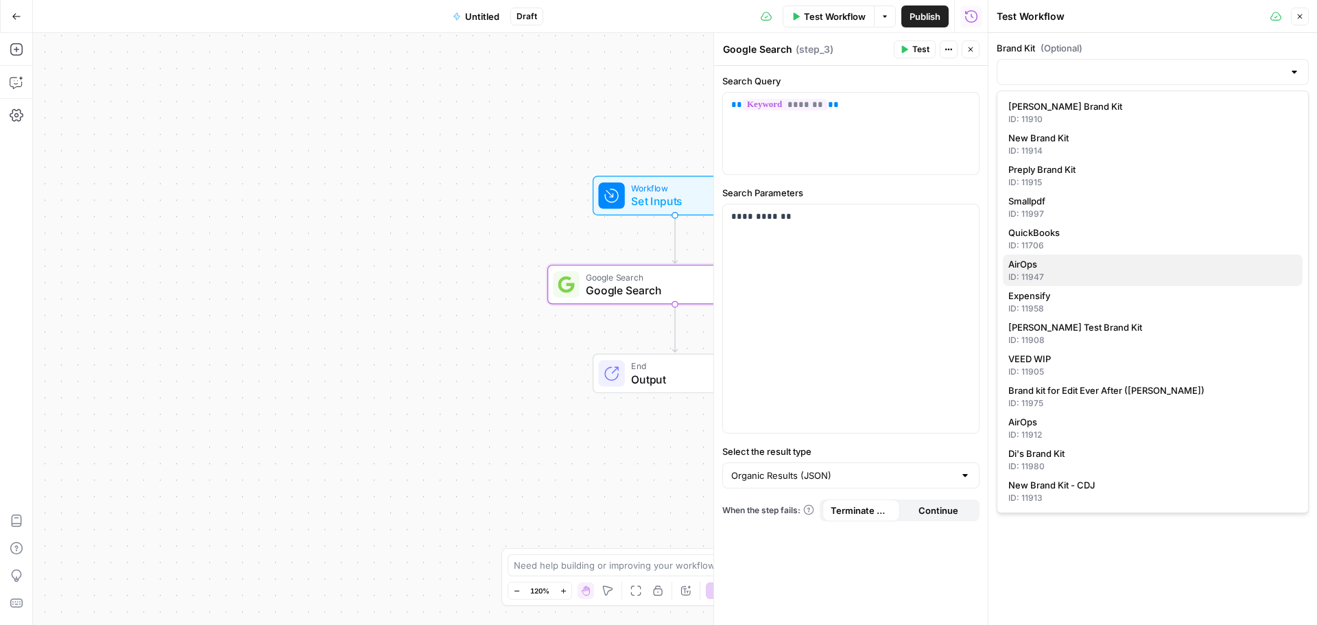
click at [1033, 266] on span "AirOps" at bounding box center [1149, 264] width 283 height 14
type input "AirOps"
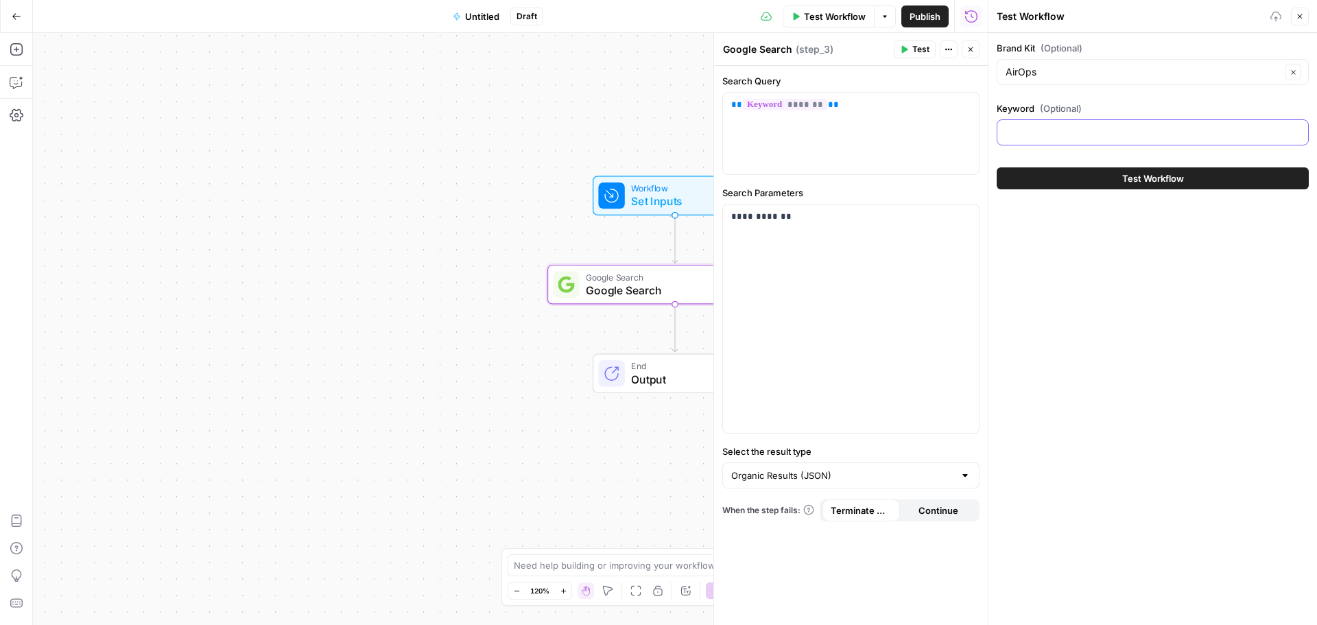
click at [1053, 129] on input "Keyword (Optional)" at bounding box center [1152, 132] width 294 height 14
type input "content engineering"
click at [1139, 179] on span "Test Workflow" at bounding box center [1153, 178] width 62 height 14
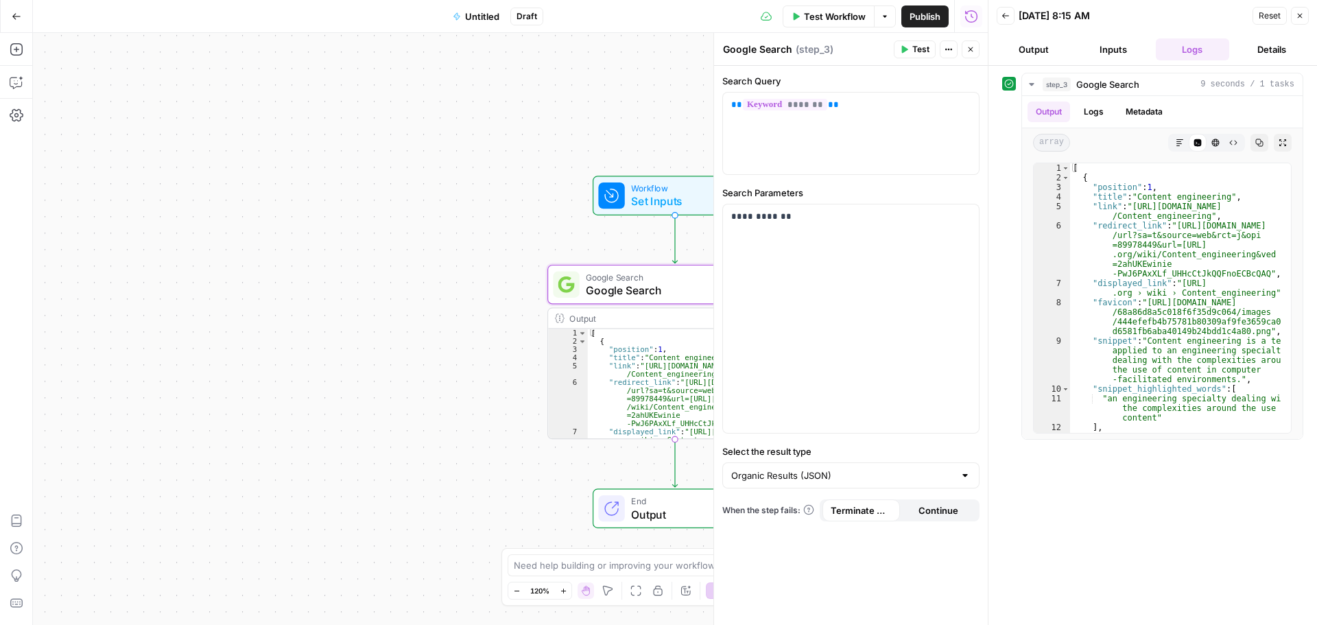
click at [623, 91] on div "Workflow Set Inputs Inputs Google Search Google Search Step 3 Output Expand Out…" at bounding box center [510, 329] width 954 height 592
click at [1297, 16] on icon "button" at bounding box center [1299, 16] width 8 height 8
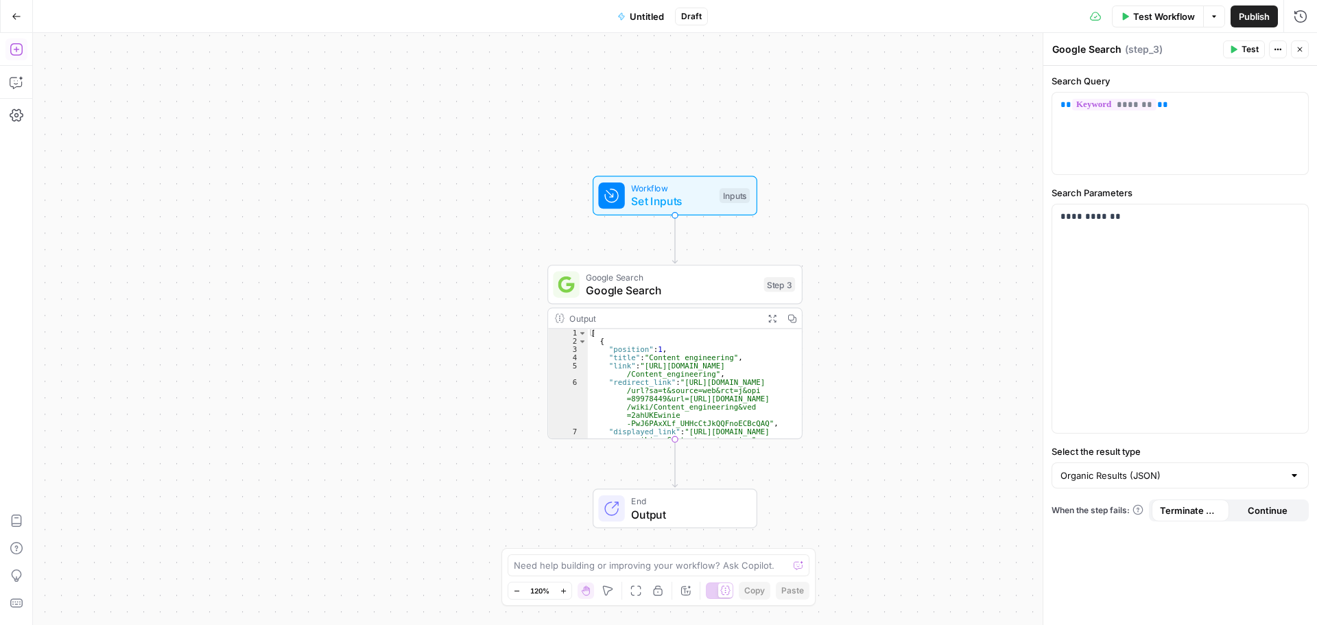
click at [14, 54] on icon "button" at bounding box center [17, 50] width 14 height 14
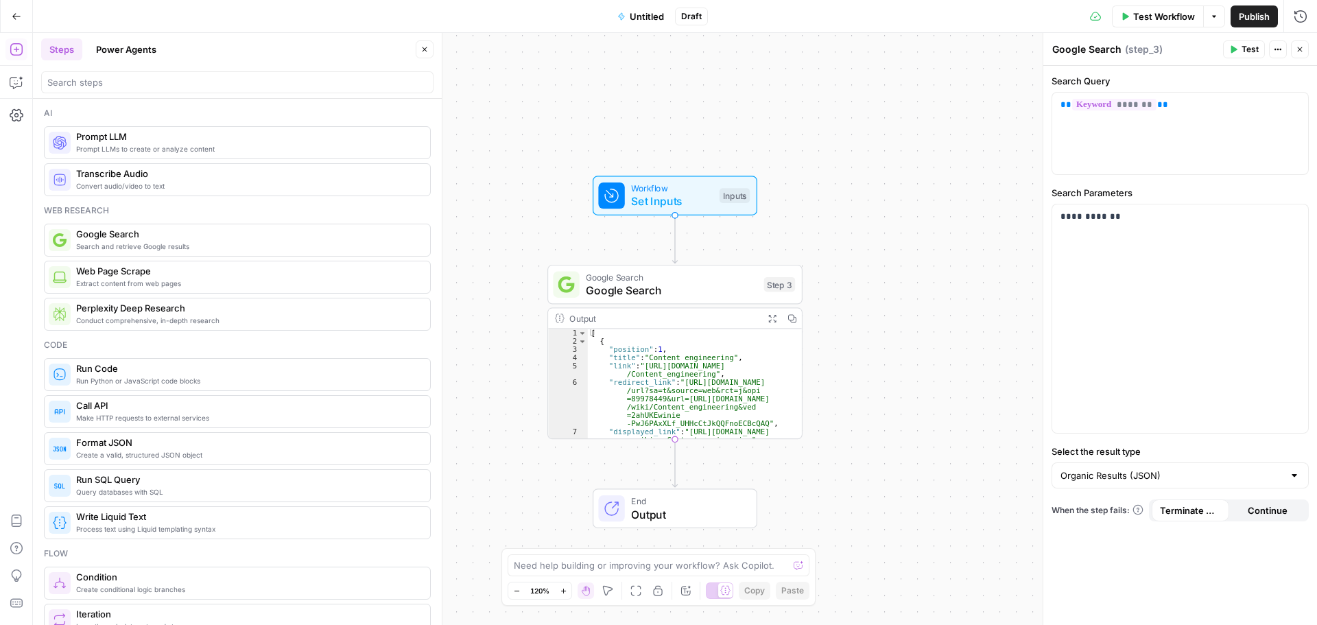
click at [774, 285] on div "Step 3" at bounding box center [780, 284] width 32 height 15
drag, startPoint x: 774, startPoint y: 285, endPoint x: 728, endPoint y: 285, distance: 45.9
click at [728, 285] on span "Google Search" at bounding box center [671, 290] width 171 height 16
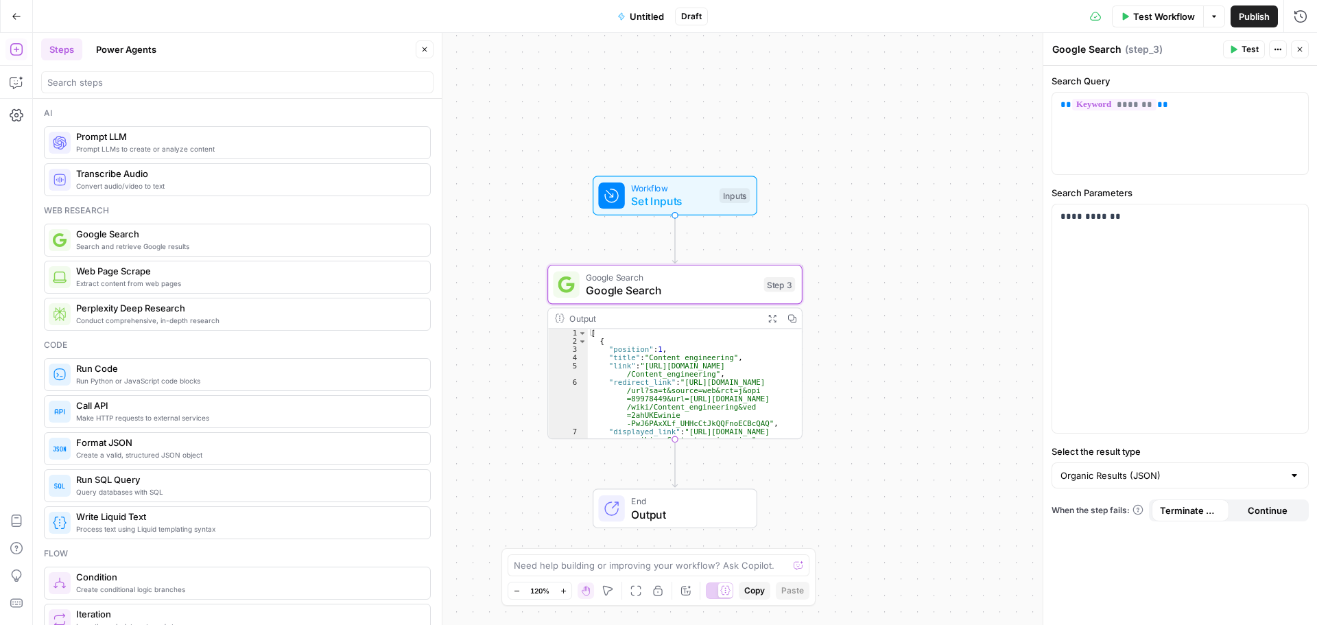
click at [724, 586] on icon at bounding box center [725, 590] width 10 height 10
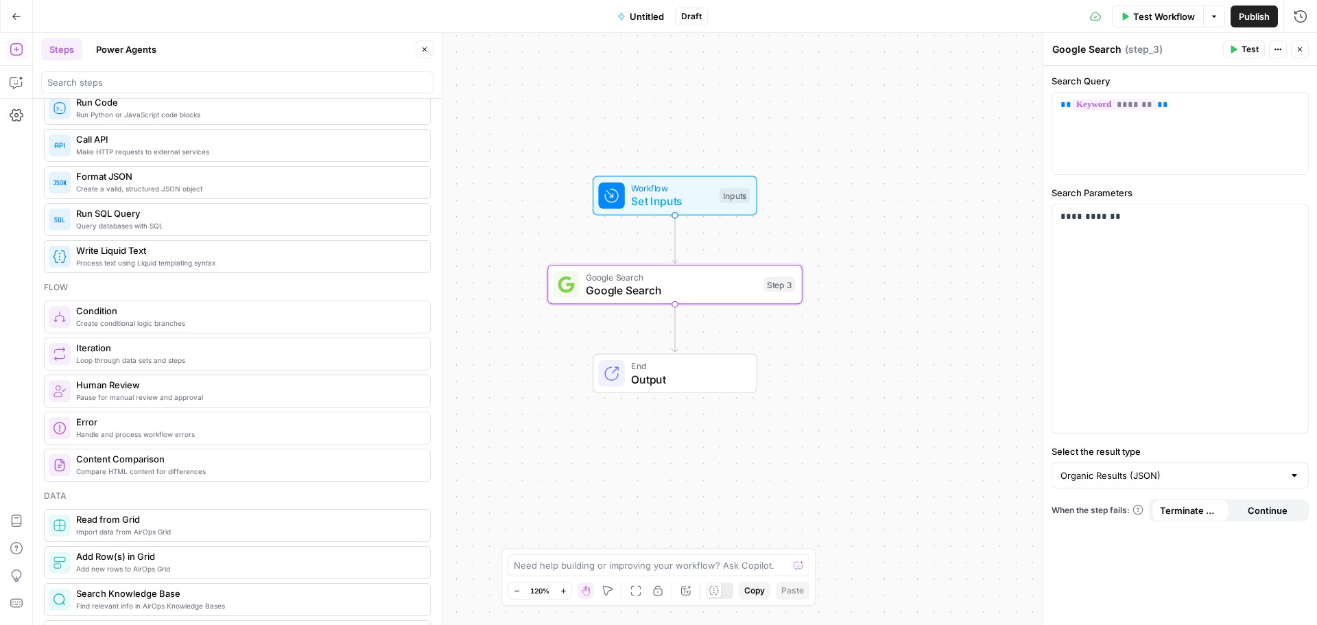
scroll to position [343, 0]
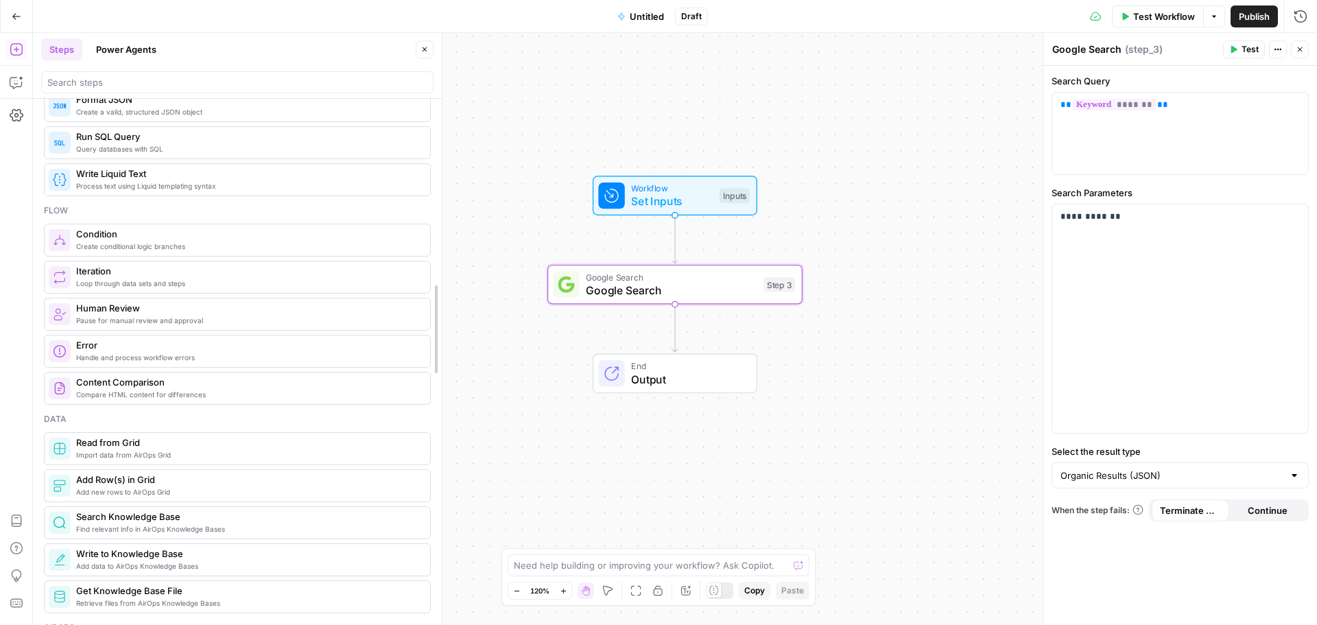
drag, startPoint x: 435, startPoint y: 188, endPoint x: 435, endPoint y: 103, distance: 85.0
drag, startPoint x: 436, startPoint y: 228, endPoint x: 435, endPoint y: 283, distance: 54.2
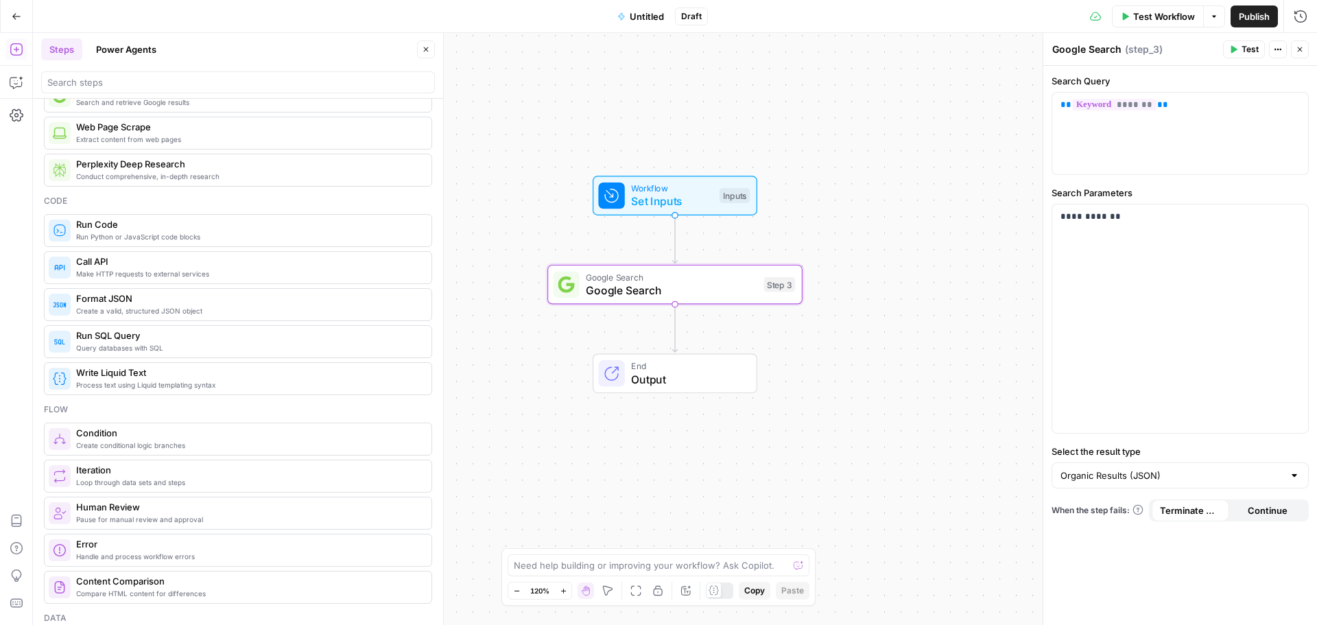
scroll to position [0, 0]
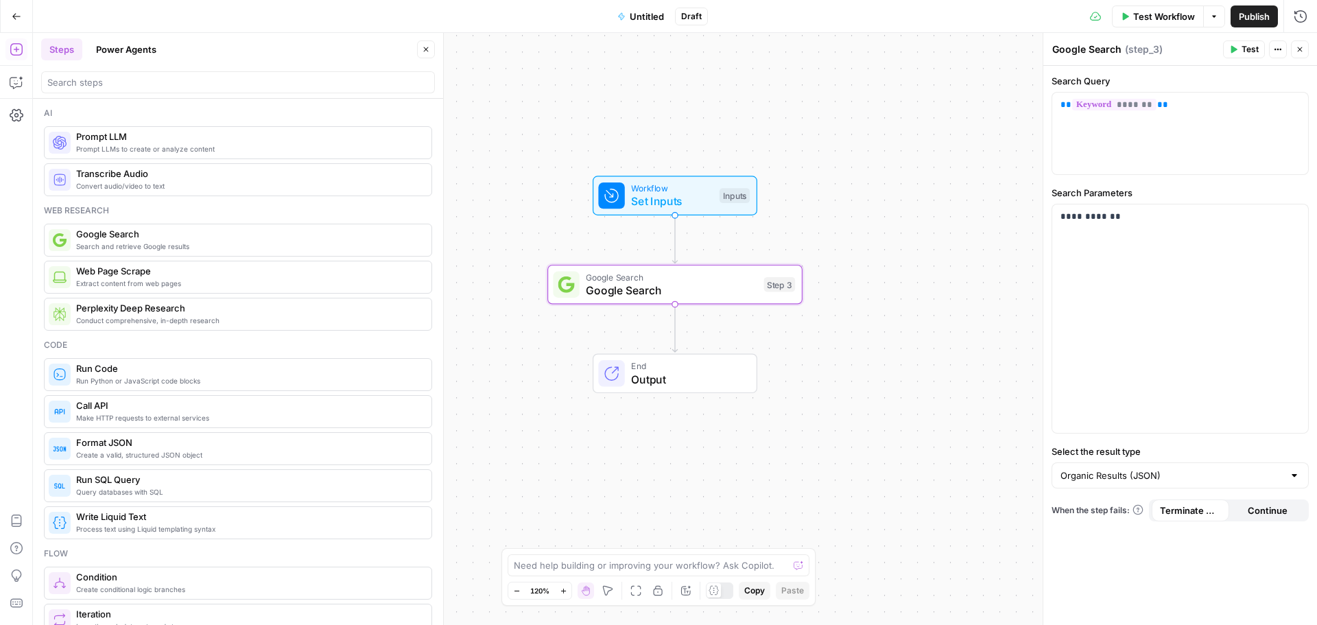
click at [121, 54] on button "Power Agents" at bounding box center [126, 49] width 77 height 22
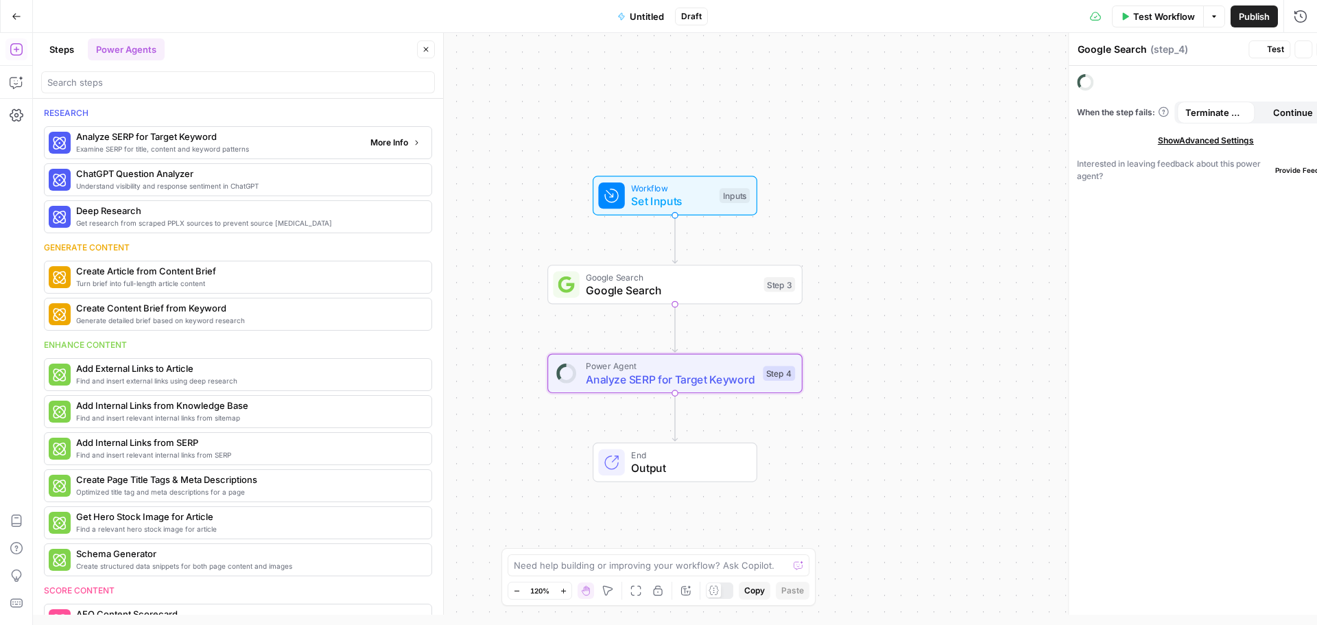
type textarea "Analyze SERP for Target Keyword"
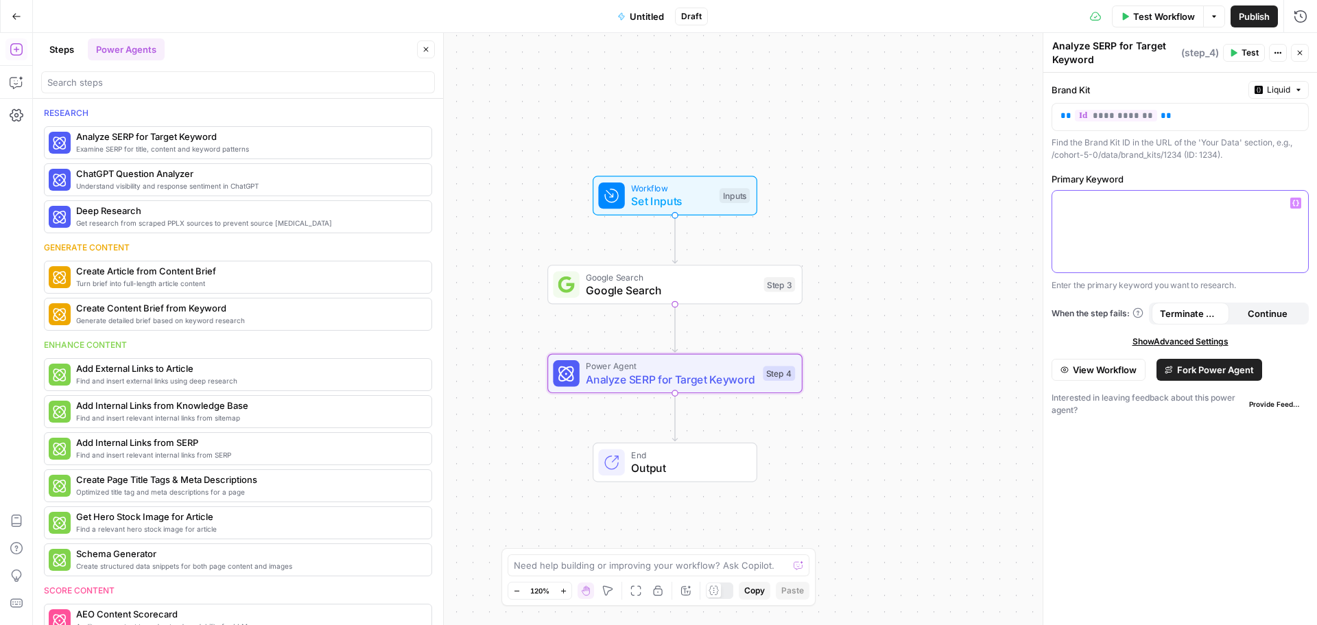
click at [1088, 222] on div at bounding box center [1180, 232] width 256 height 82
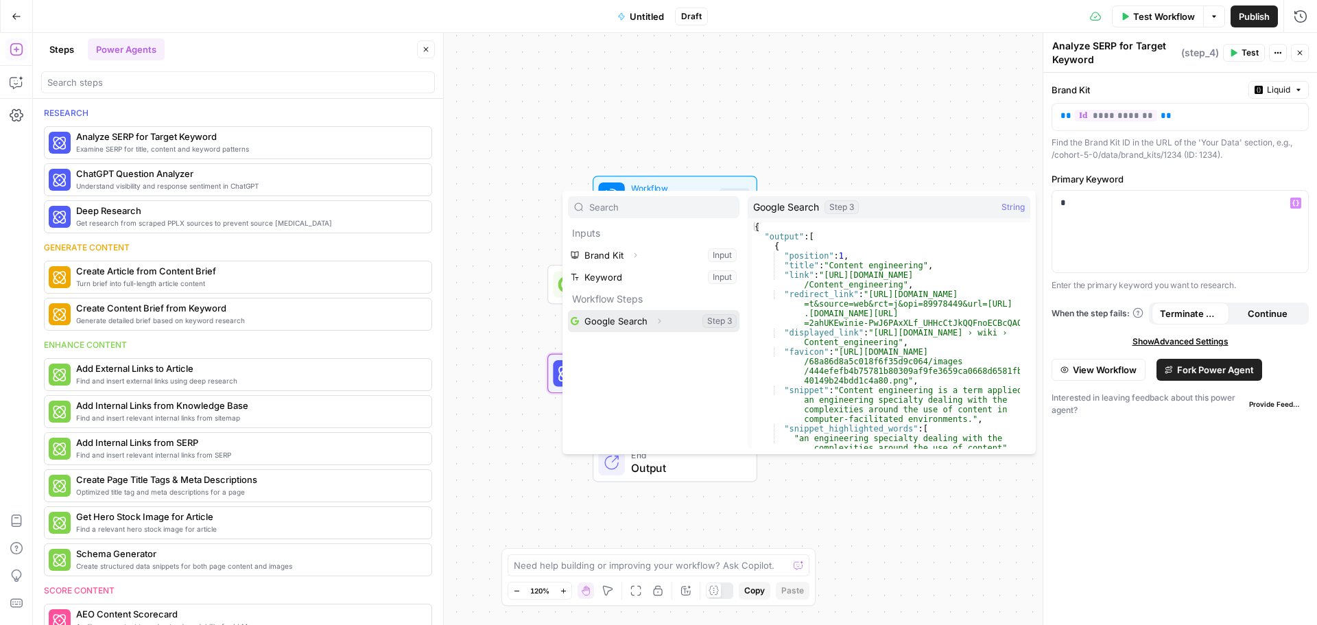
click at [609, 324] on button "Select variable Google Search" at bounding box center [653, 321] width 171 height 22
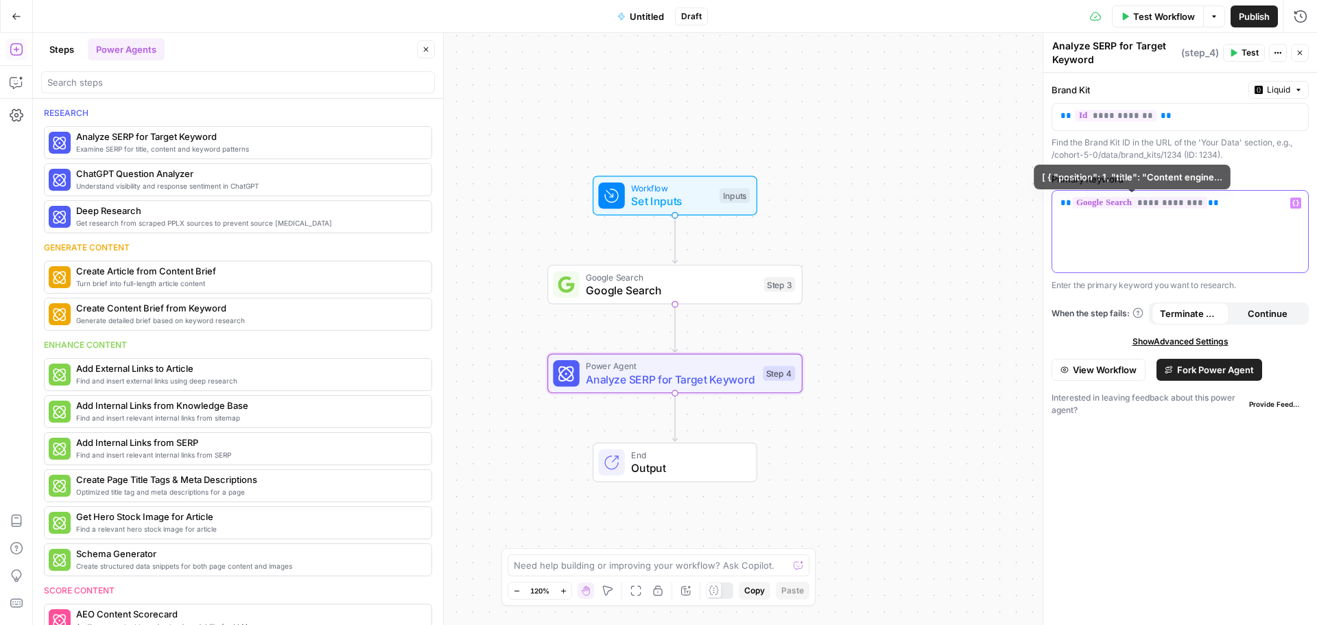
drag, startPoint x: 1242, startPoint y: 202, endPoint x: 1026, endPoint y: 198, distance: 216.0
click at [1026, 198] on body "Cohort 5 New Home Browse Your Data Usage Settings Recent Grids SERP Analysis Re…" at bounding box center [658, 312] width 1317 height 625
click at [1212, 206] on p "**********" at bounding box center [1179, 203] width 239 height 14
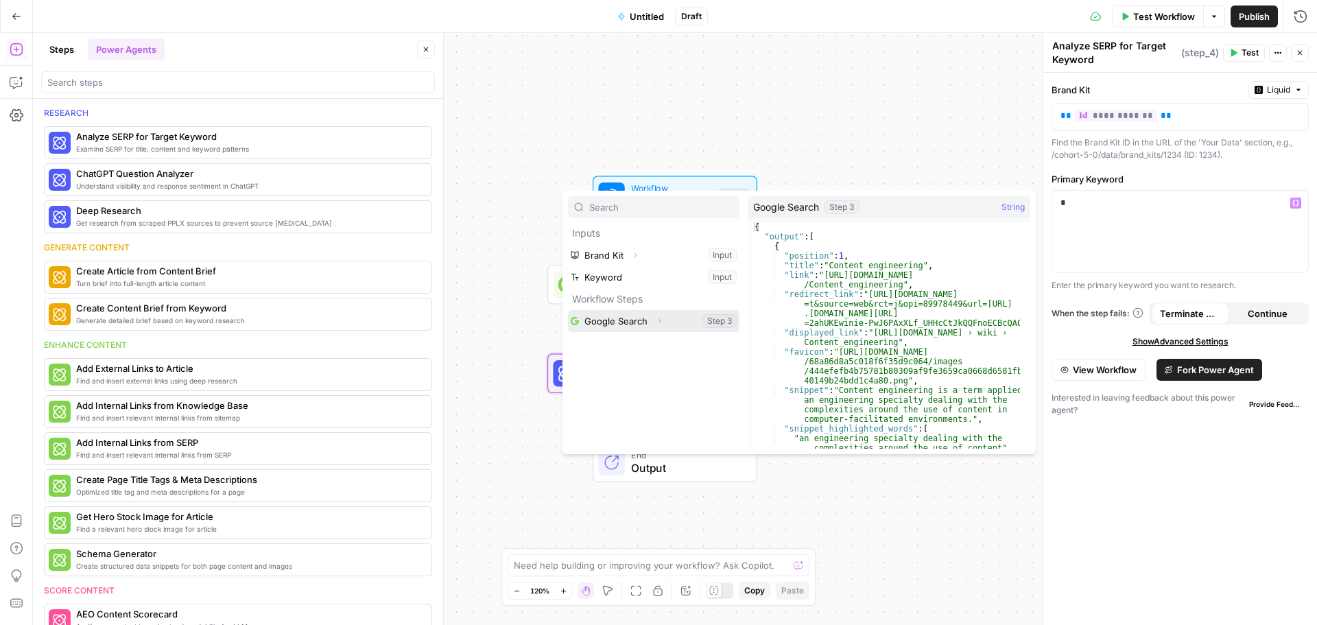
click at [605, 319] on button "Select variable Google Search" at bounding box center [653, 321] width 171 height 22
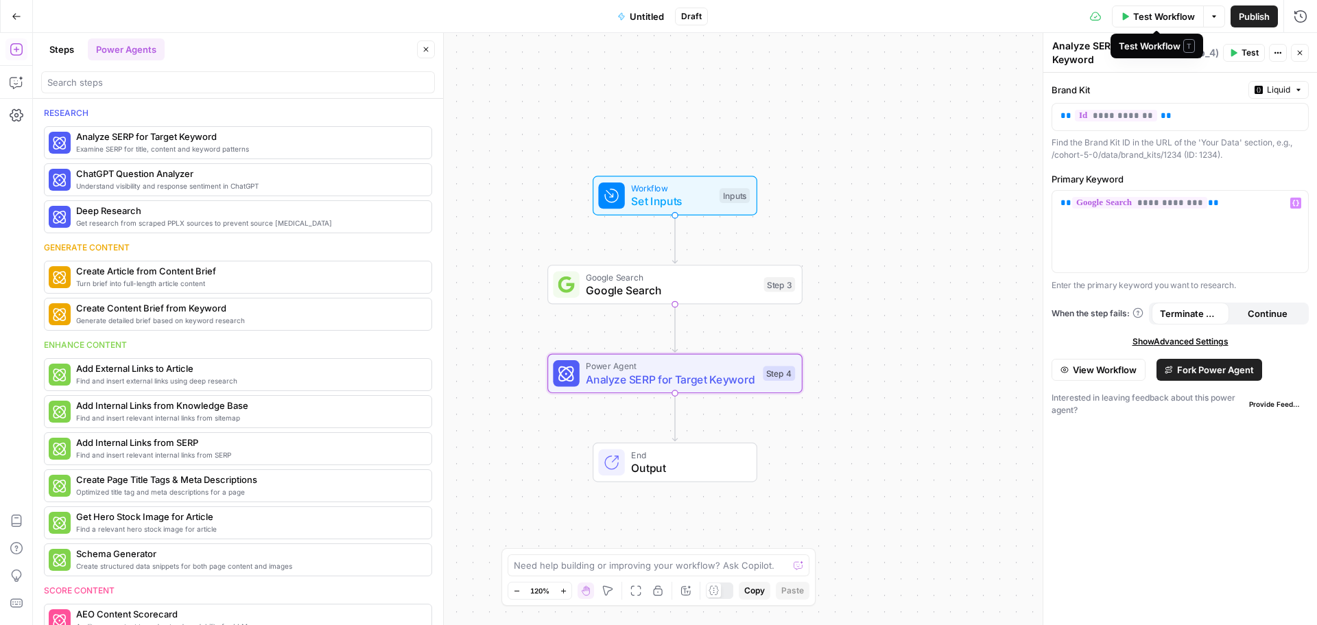
click at [1153, 20] on span "Test Workflow" at bounding box center [1164, 17] width 62 height 14
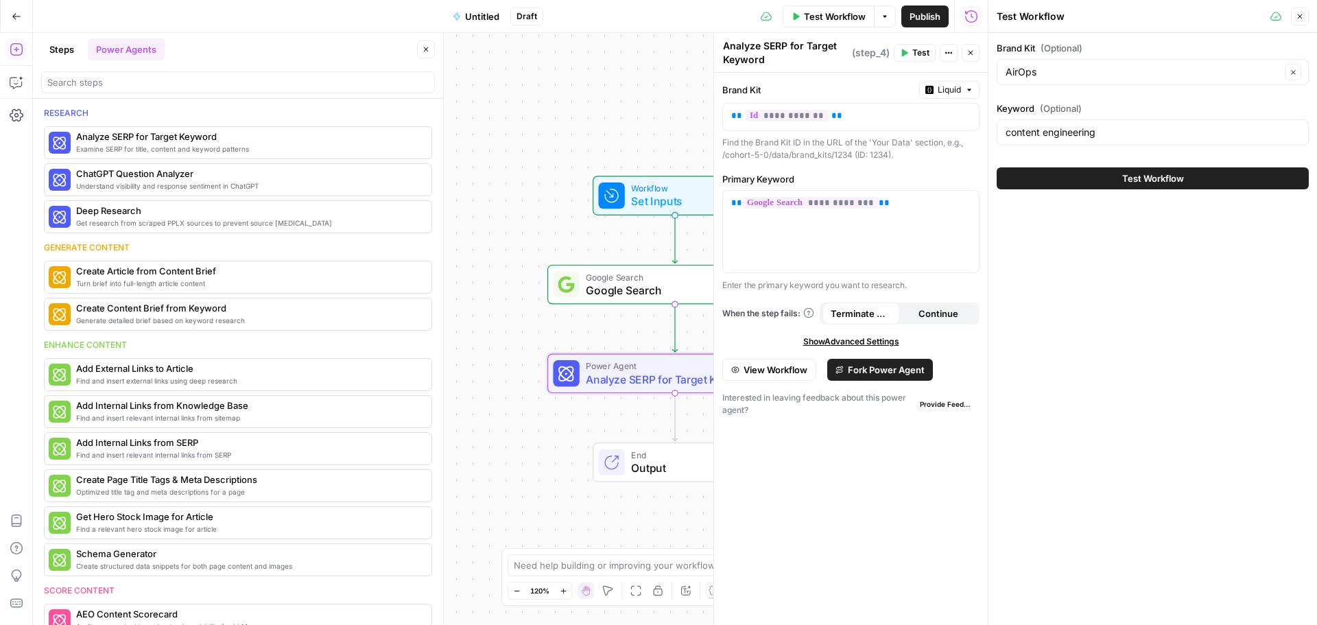
click at [1136, 181] on span "Test Workflow" at bounding box center [1153, 178] width 62 height 14
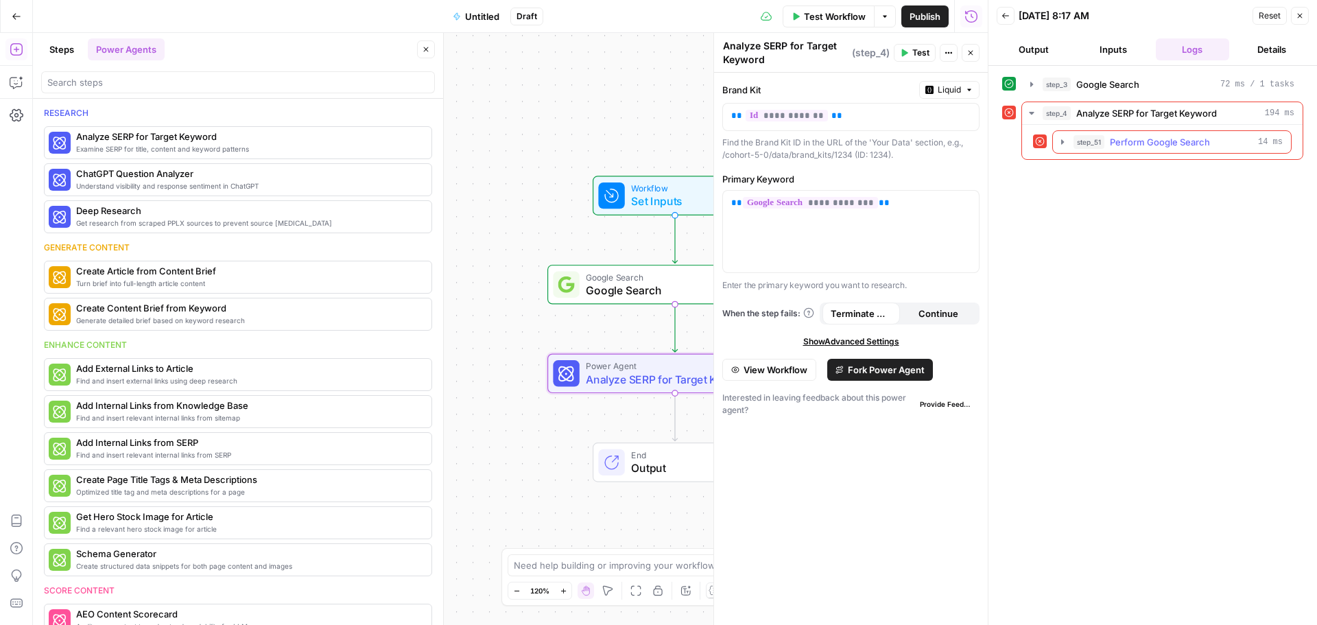
click at [1129, 142] on span "Perform Google Search" at bounding box center [1159, 142] width 100 height 14
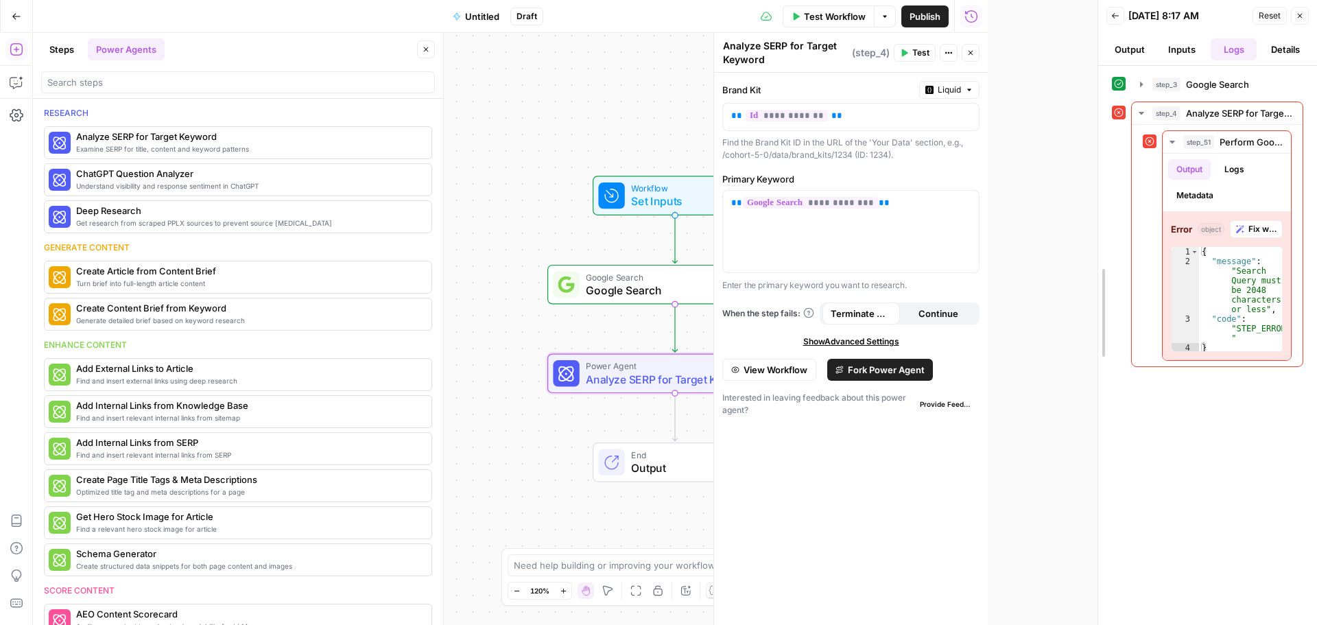
drag, startPoint x: 990, startPoint y: 95, endPoint x: 1227, endPoint y: 102, distance: 237.3
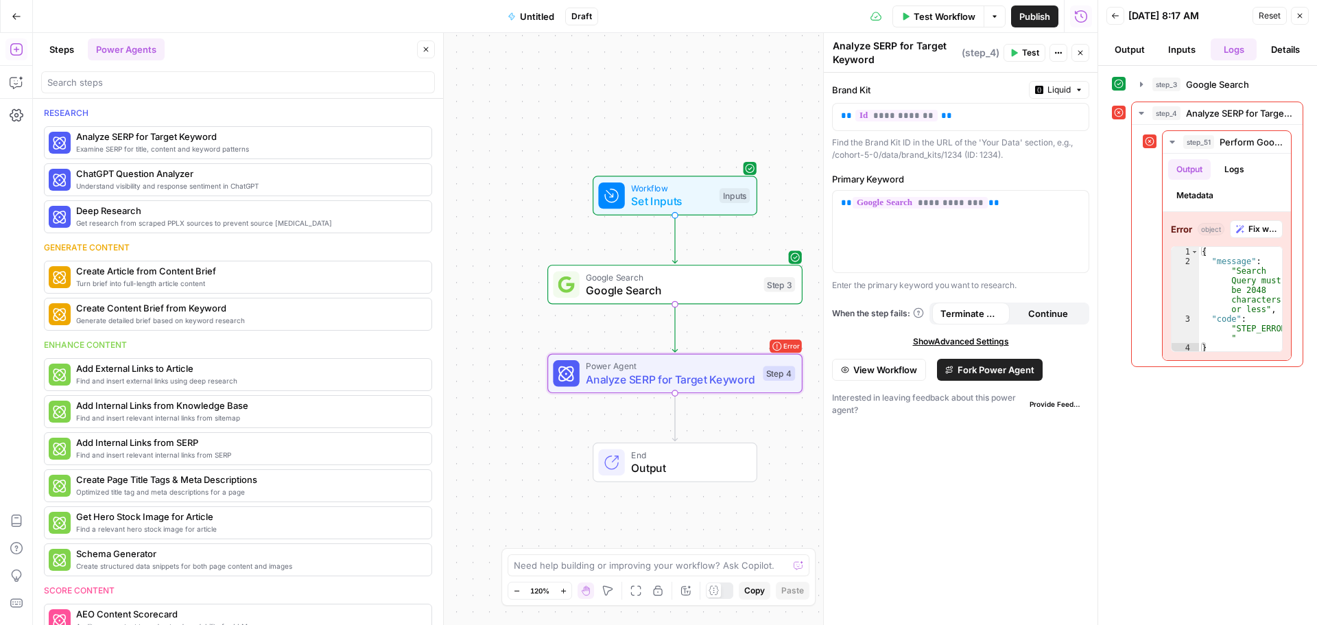
click at [700, 283] on span "Google Search" at bounding box center [671, 290] width 171 height 16
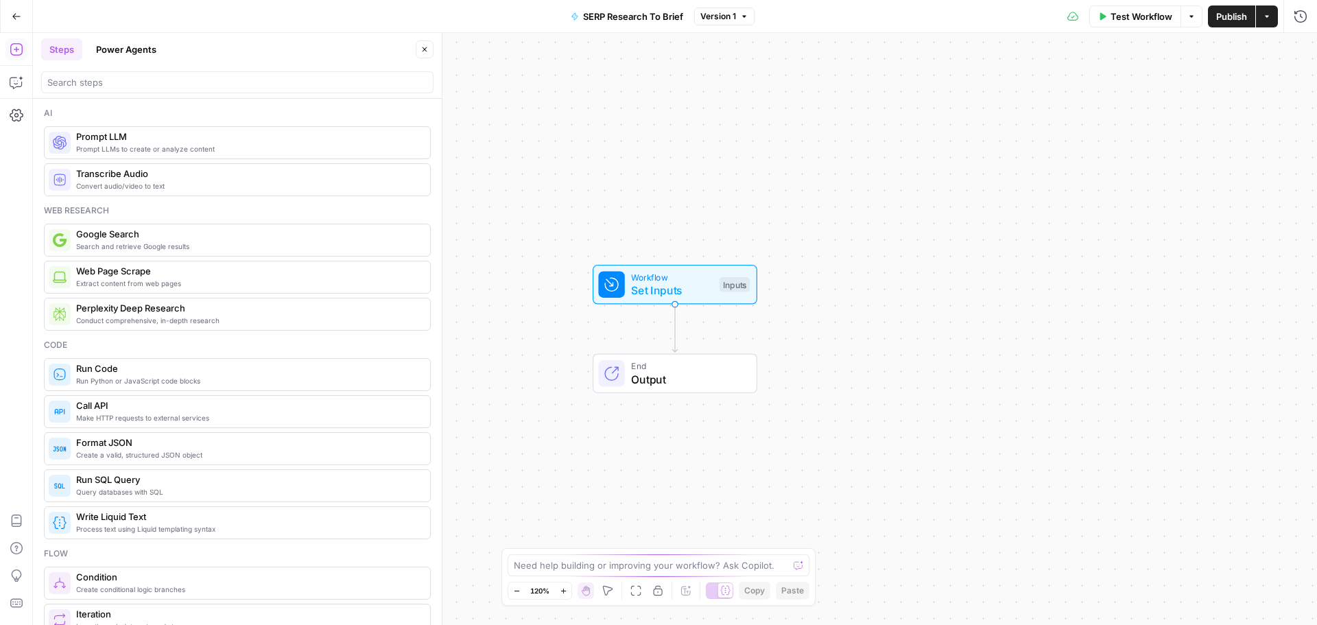
click at [21, 14] on button "Go Back" at bounding box center [16, 16] width 25 height 25
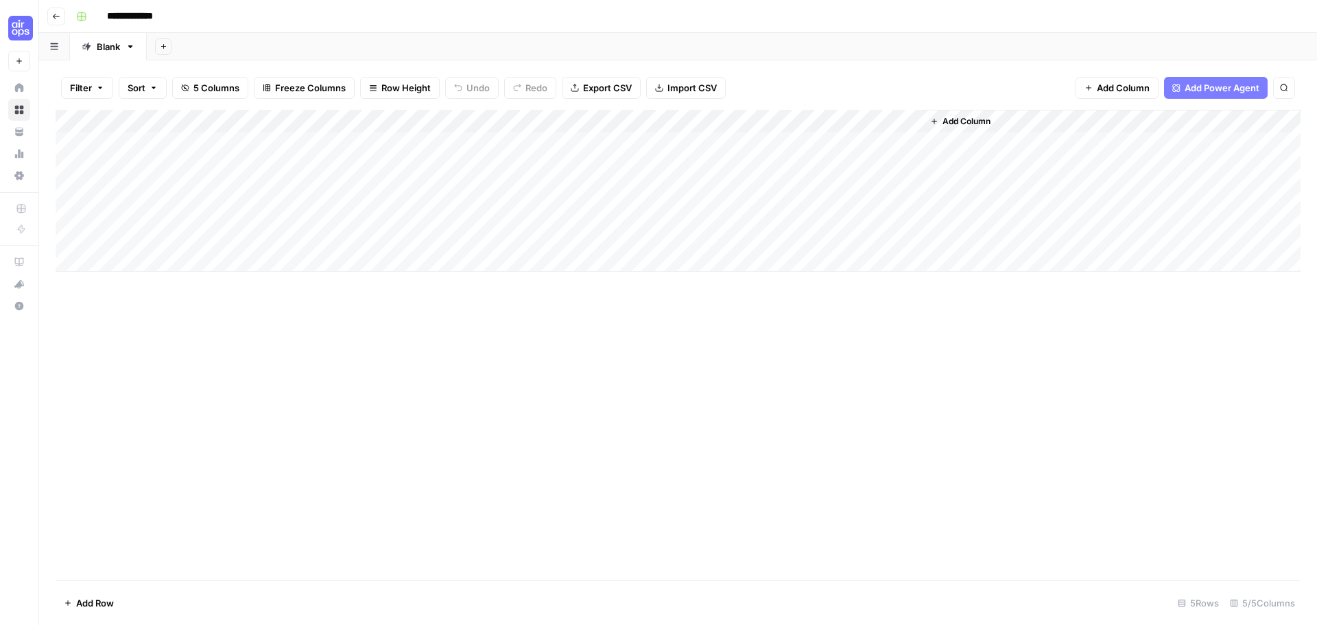
click at [56, 17] on icon "button" at bounding box center [56, 16] width 8 height 8
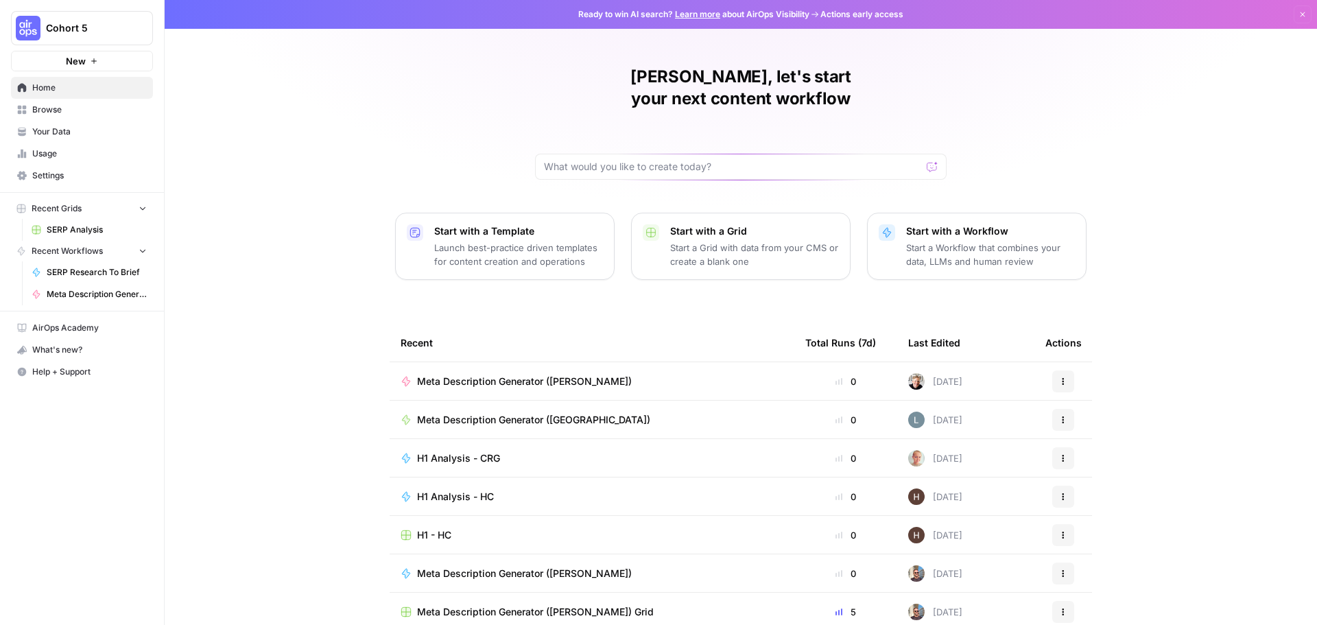
click at [474, 374] on span "Meta Description Generator ([PERSON_NAME])" at bounding box center [524, 381] width 215 height 14
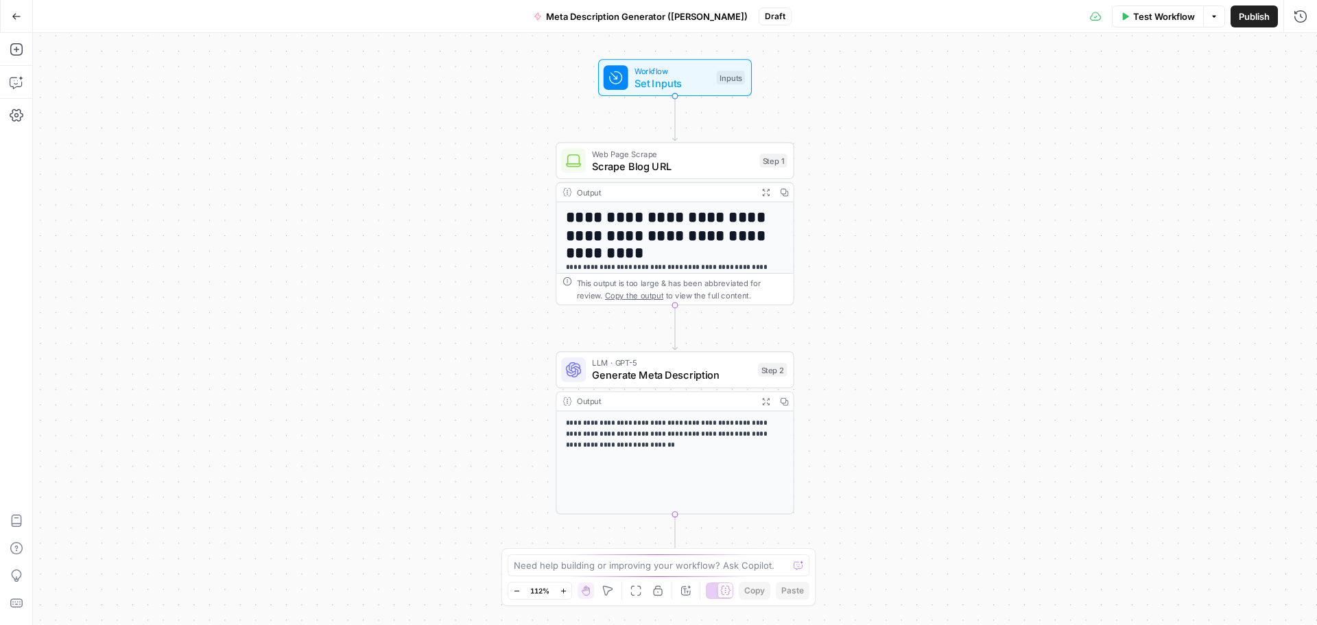
click at [690, 90] on span "Set Inputs" at bounding box center [672, 82] width 76 height 15
click at [670, 75] on span "Set Inputs" at bounding box center [672, 82] width 76 height 15
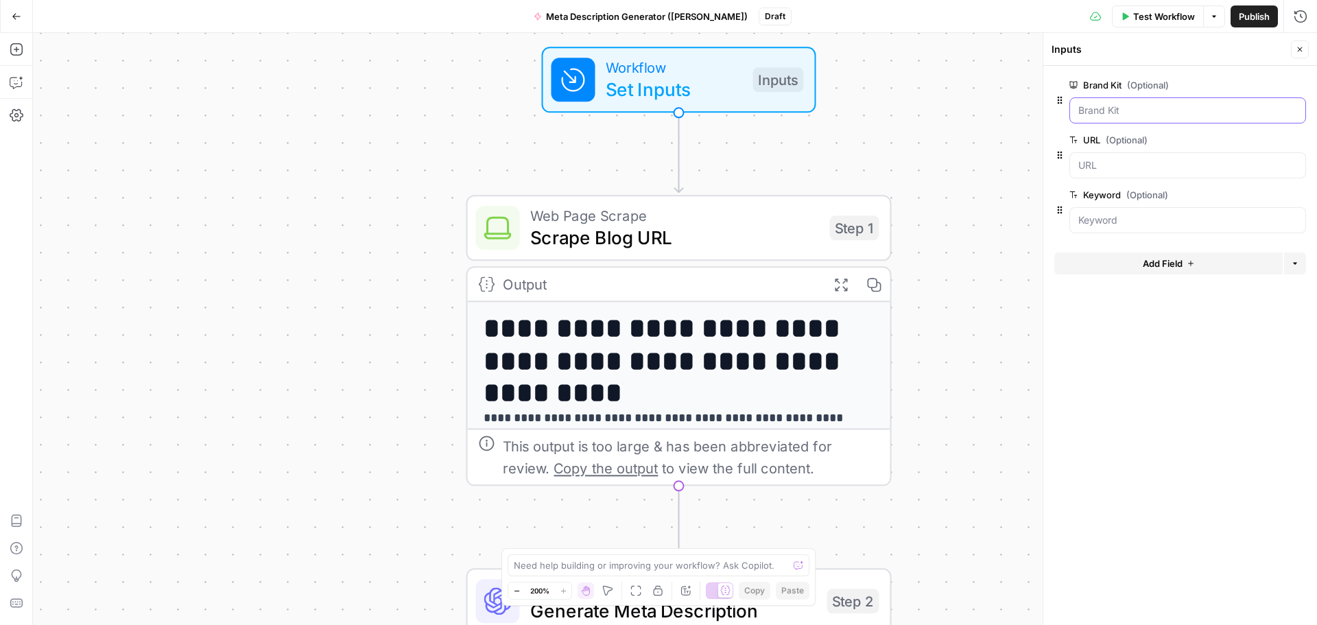
click at [1129, 116] on Kit "Brand Kit (Optional)" at bounding box center [1187, 111] width 219 height 14
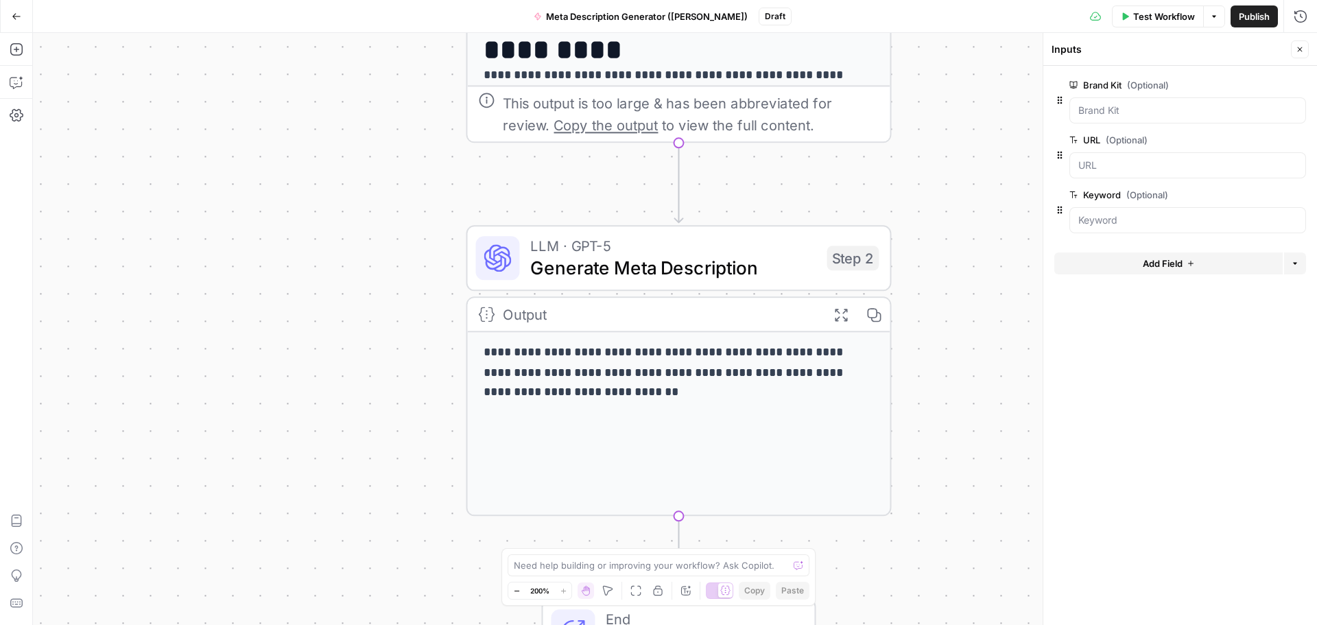
click at [513, 359] on p "**********" at bounding box center [677, 373] width 389 height 60
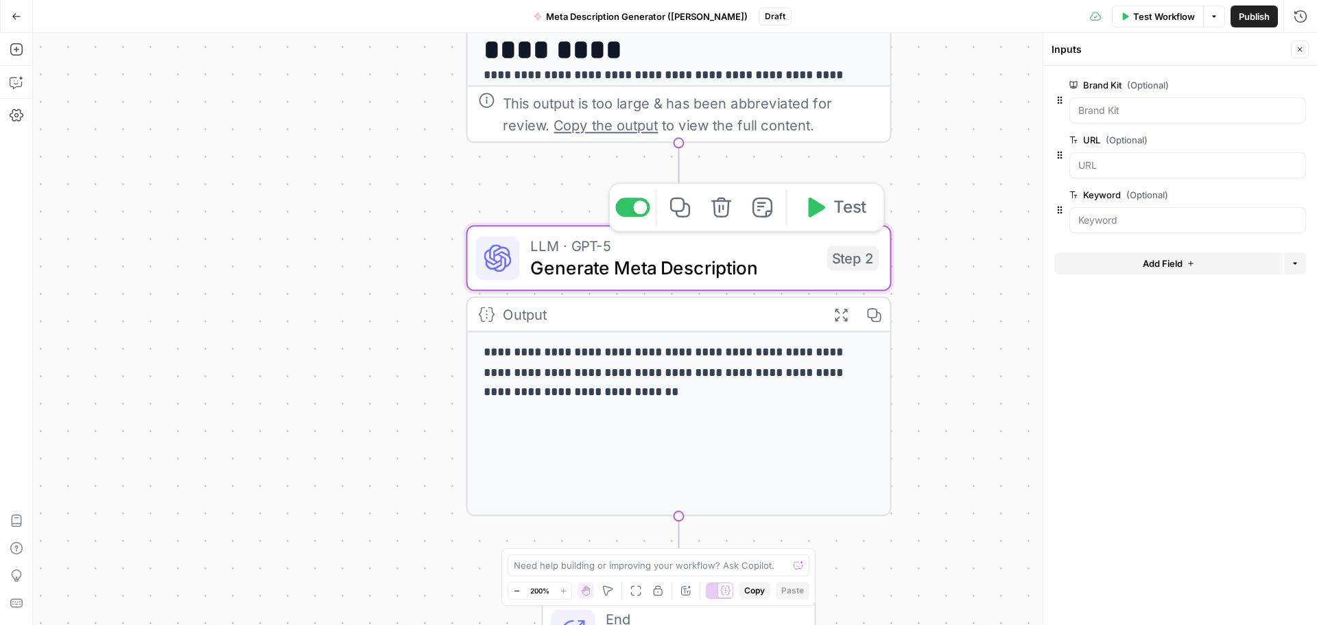
click at [694, 257] on span "Generate Meta Description" at bounding box center [672, 267] width 285 height 27
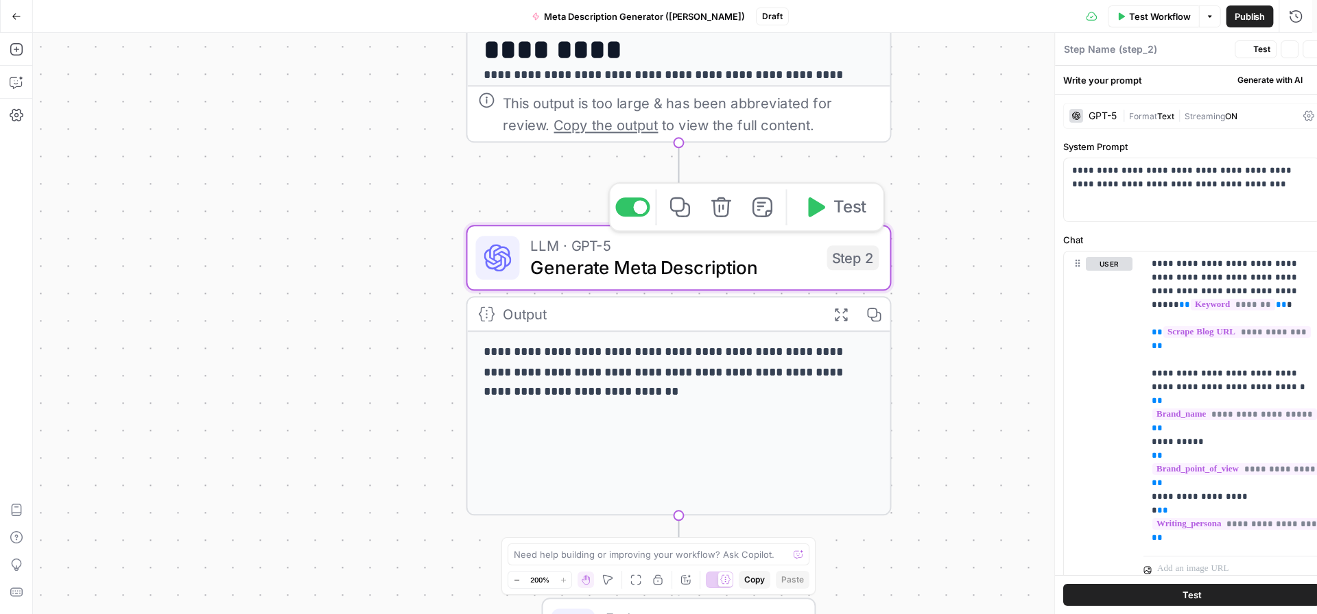
type textarea "Generate Meta Description"
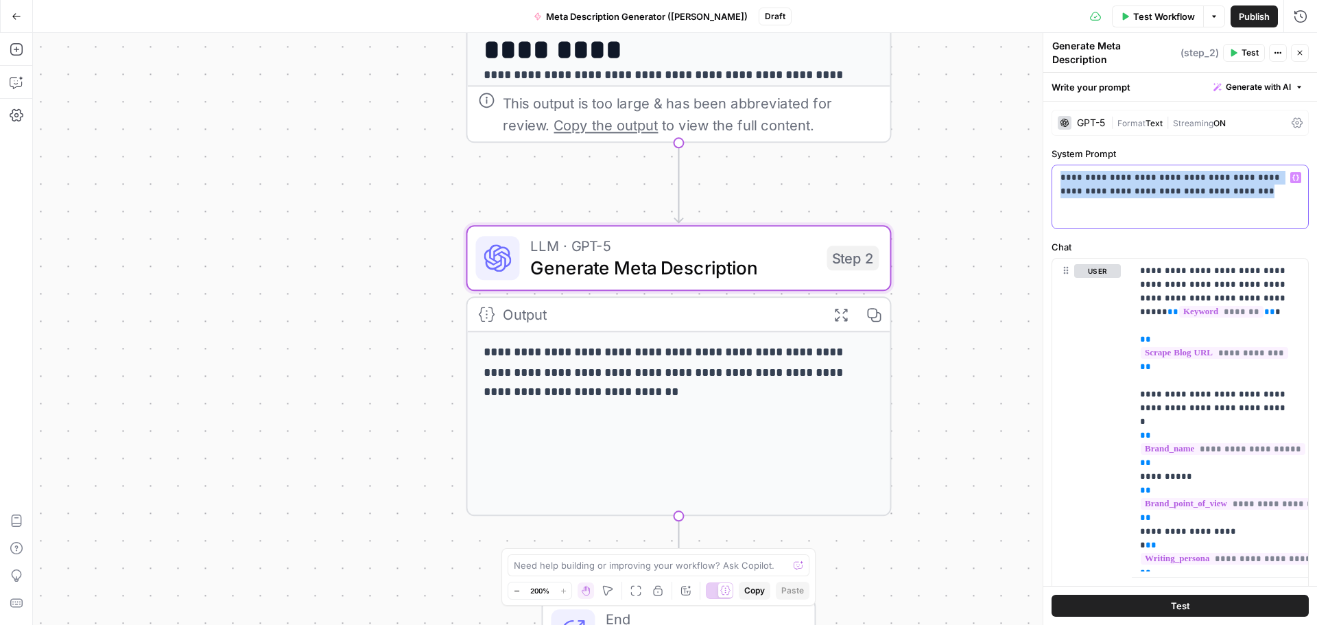
drag, startPoint x: 1226, startPoint y: 184, endPoint x: 1048, endPoint y: 176, distance: 177.8
click at [1048, 176] on div "**********" at bounding box center [1179, 329] width 274 height 592
copy p "**********"
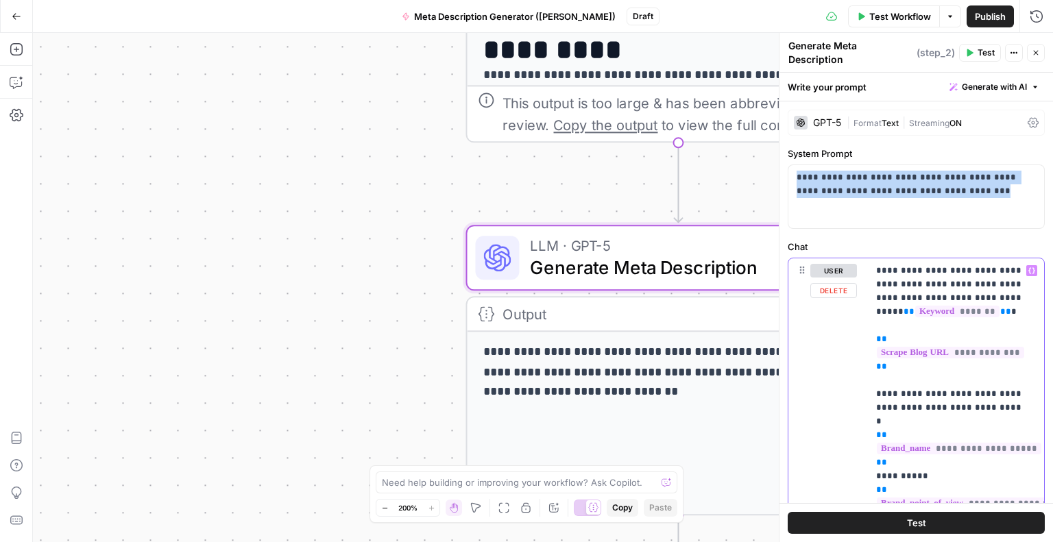
drag, startPoint x: 880, startPoint y: 259, endPoint x: 998, endPoint y: 287, distance: 121.9
click at [998, 287] on p "**********" at bounding box center [950, 415] width 149 height 302
copy p "**********"
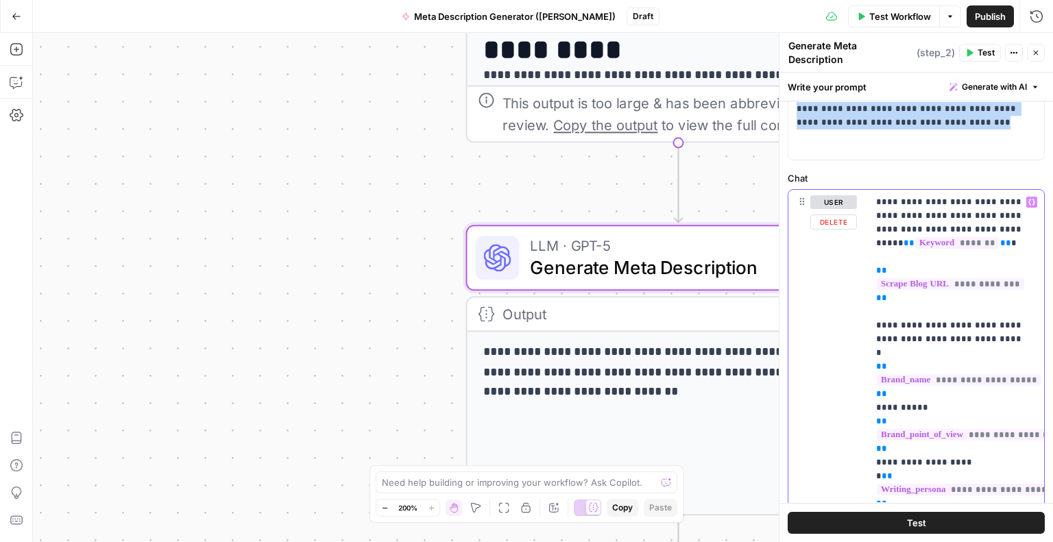
scroll to position [137, 0]
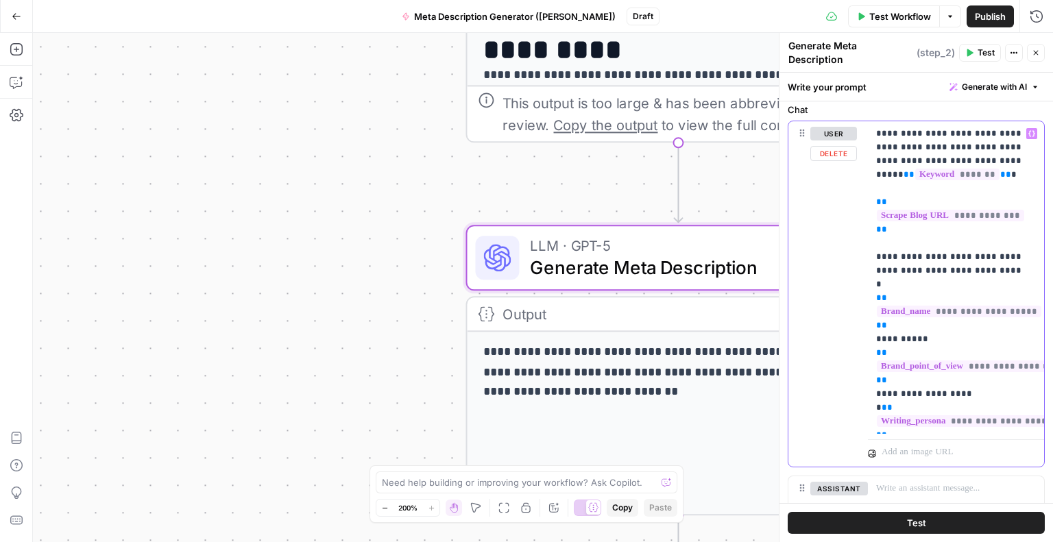
drag, startPoint x: 872, startPoint y: 298, endPoint x: 988, endPoint y: 422, distance: 169.8
click at [988, 422] on div "**********" at bounding box center [956, 277] width 176 height 313
copy p "**********"
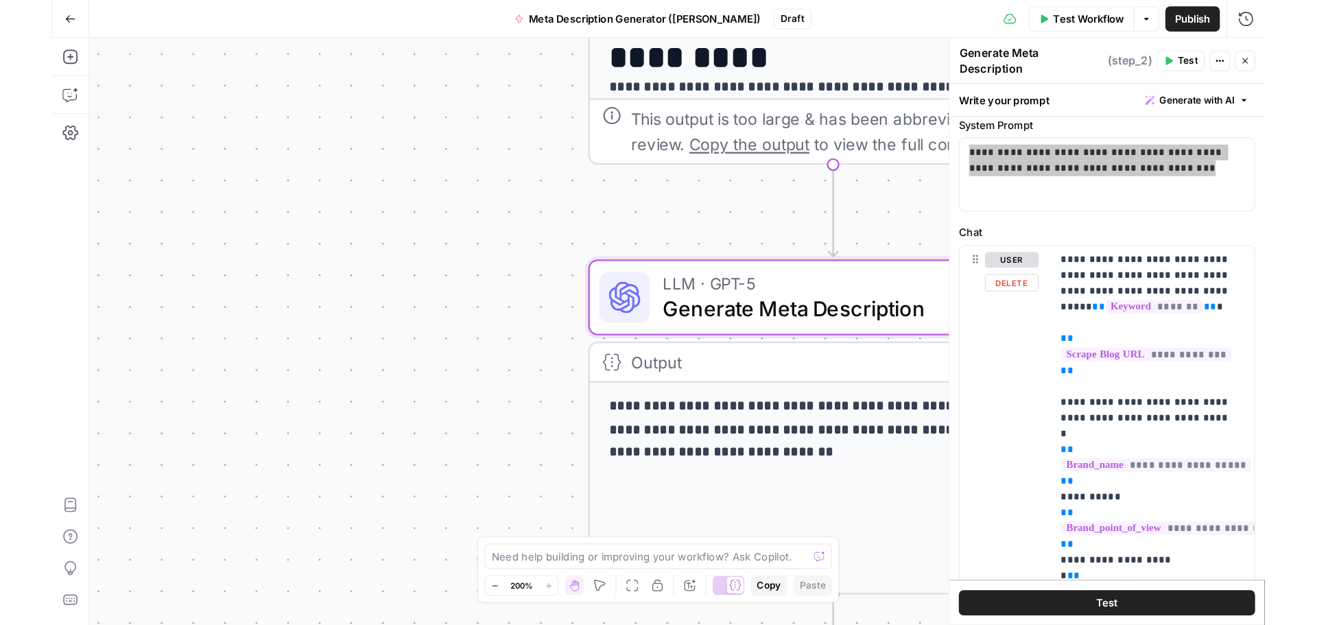
scroll to position [0, 0]
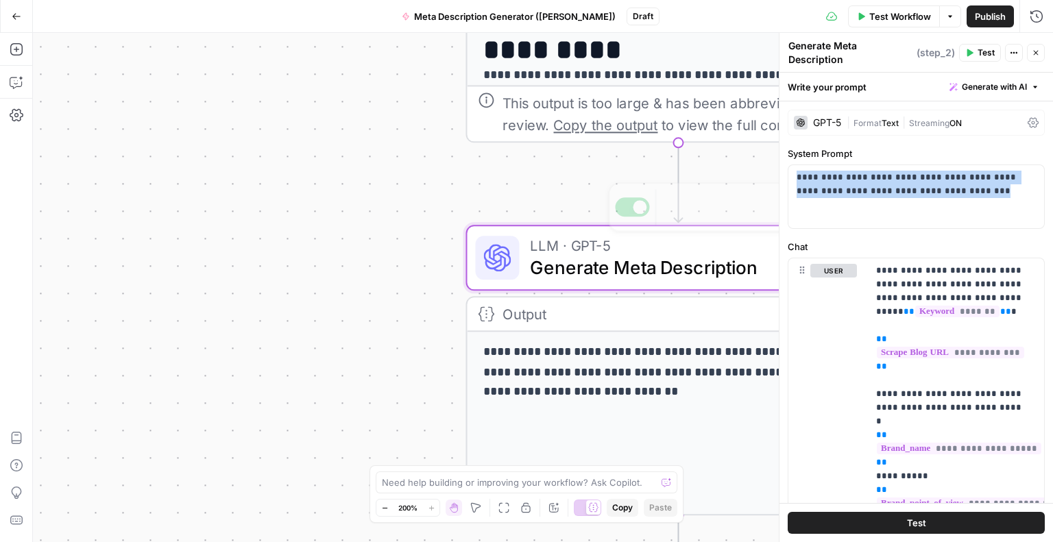
click at [670, 353] on p "**********" at bounding box center [678, 373] width 390 height 60
click at [427, 339] on div "**********" at bounding box center [543, 287] width 1020 height 509
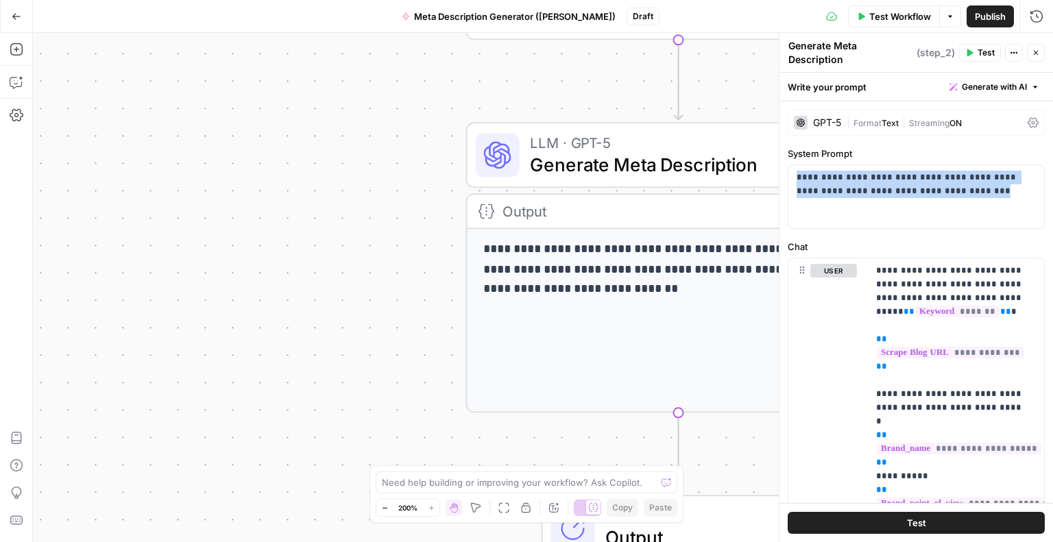
click at [1034, 51] on icon "button" at bounding box center [1036, 53] width 8 height 8
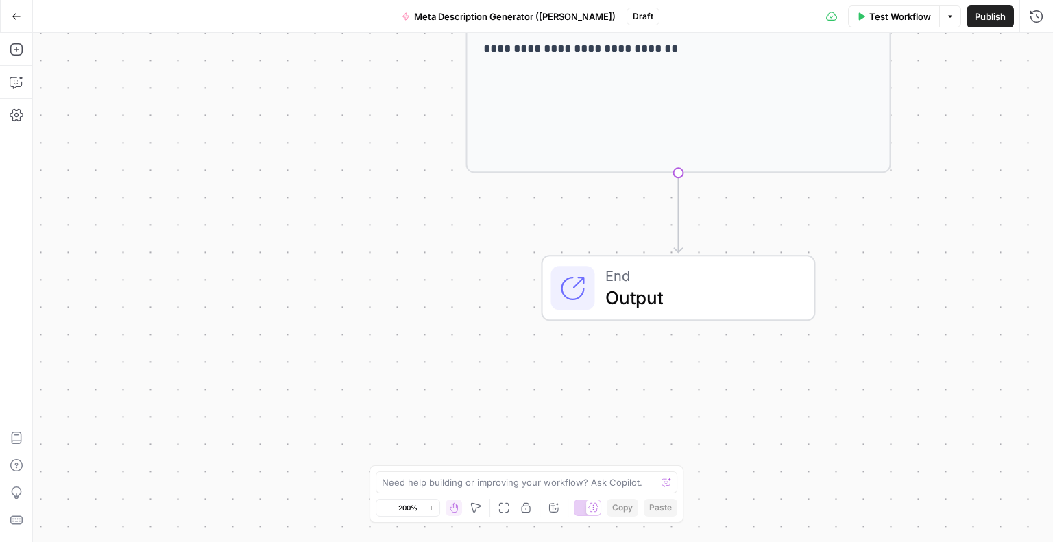
click at [724, 276] on span "End" at bounding box center [698, 276] width 187 height 22
click at [469, 215] on div "**********" at bounding box center [543, 287] width 1020 height 509
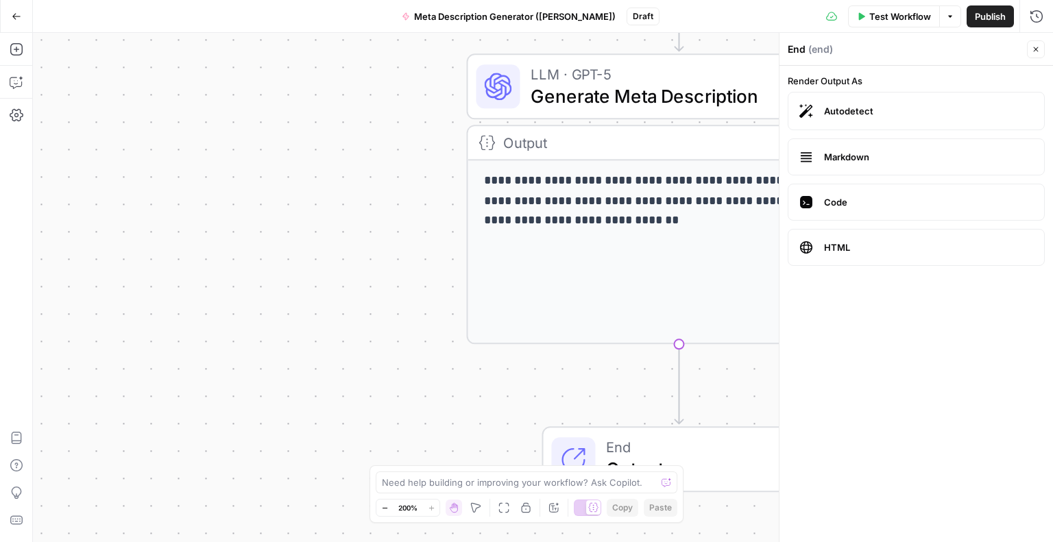
click at [568, 198] on p "**********" at bounding box center [679, 201] width 390 height 60
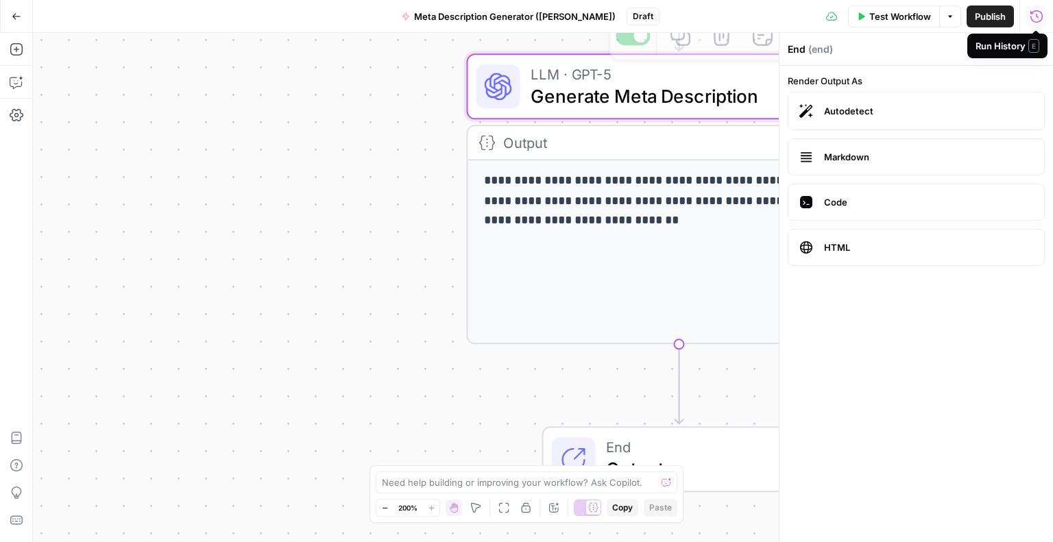
click at [695, 270] on div "**********" at bounding box center [679, 251] width 422 height 182
click at [424, 239] on div "**********" at bounding box center [543, 287] width 1020 height 509
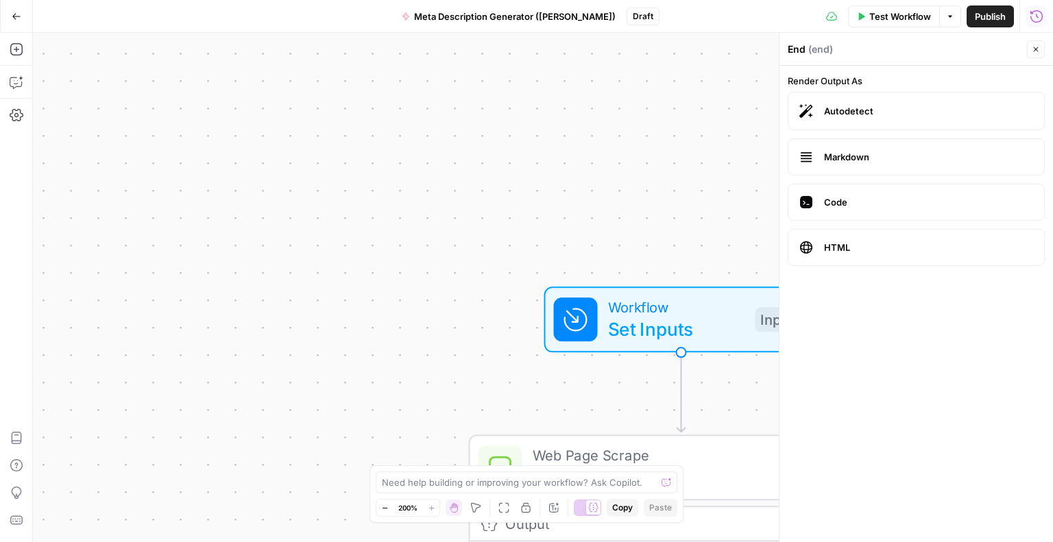
click at [699, 338] on span "Set Inputs" at bounding box center [676, 328] width 136 height 27
click at [699, 338] on span "Set Inputs" at bounding box center [676, 329] width 136 height 27
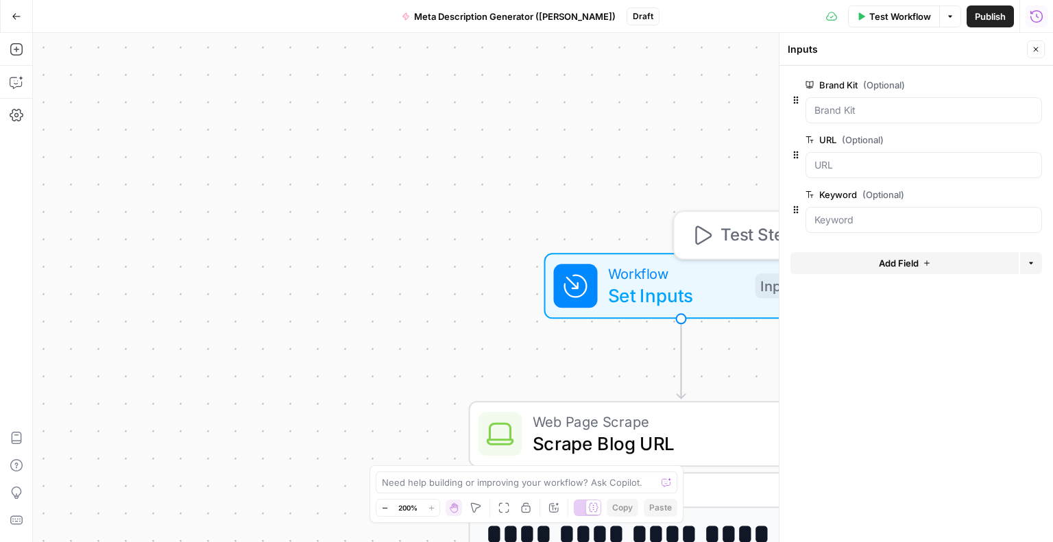
click at [673, 272] on span "Workflow" at bounding box center [676, 274] width 136 height 22
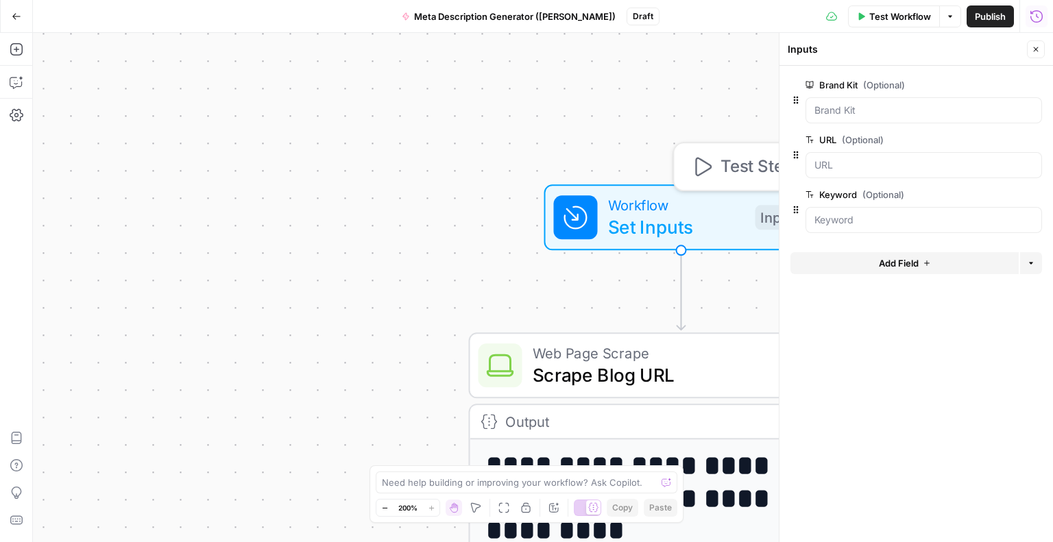
click at [627, 352] on span "Web Page Scrape" at bounding box center [677, 353] width 288 height 22
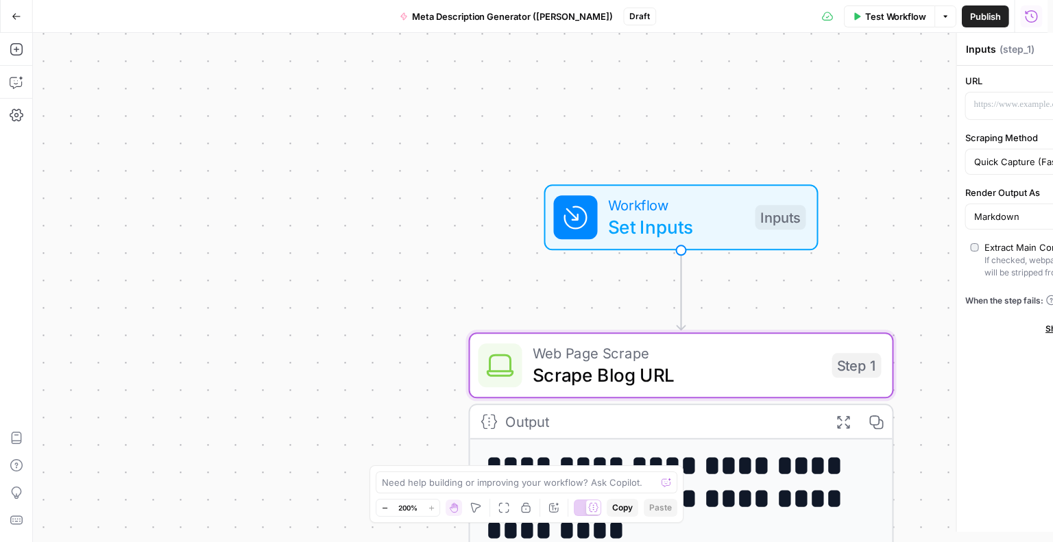
type textarea "Scrape Blog URL"
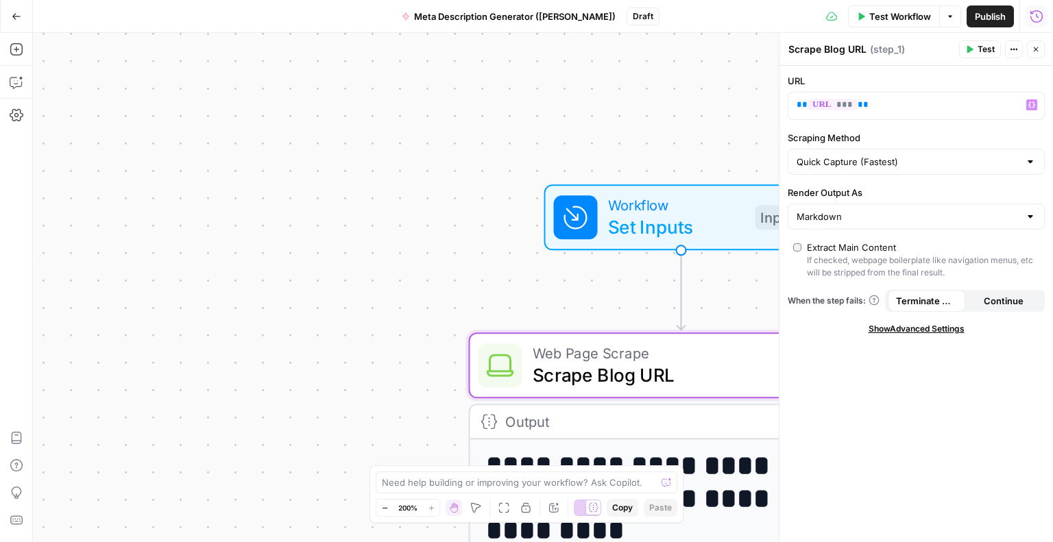
click at [688, 221] on span "Set Inputs" at bounding box center [676, 226] width 136 height 27
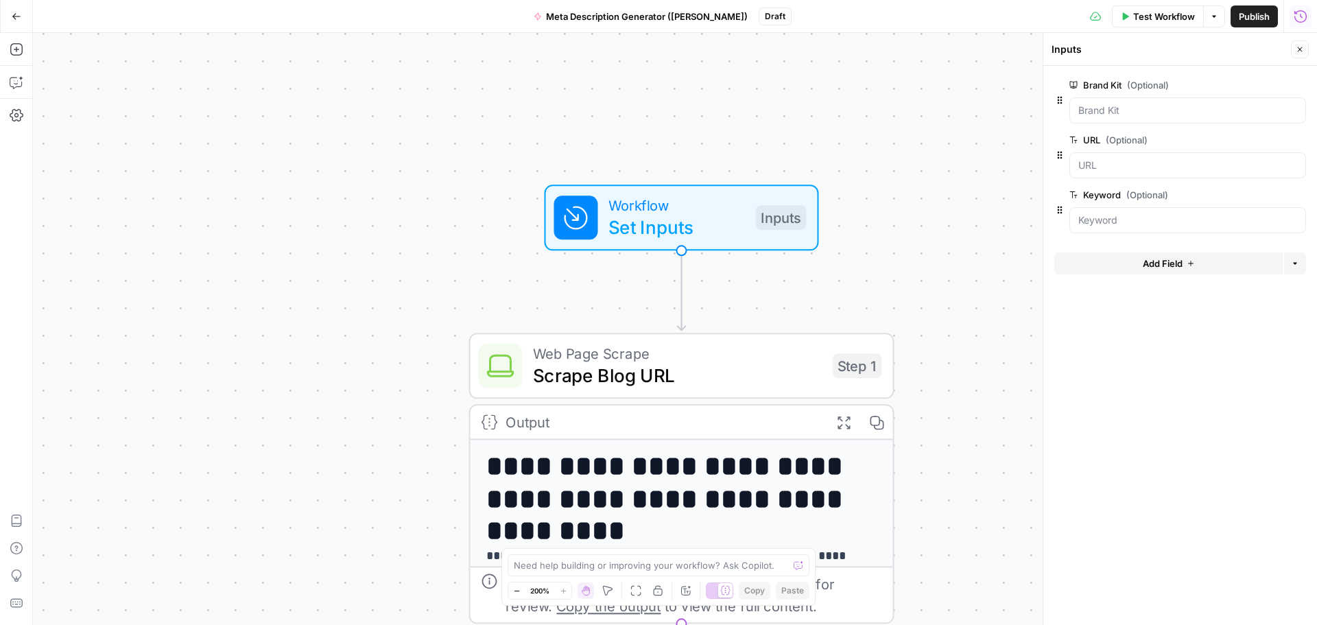
click at [1299, 47] on icon "button" at bounding box center [1299, 49] width 8 height 8
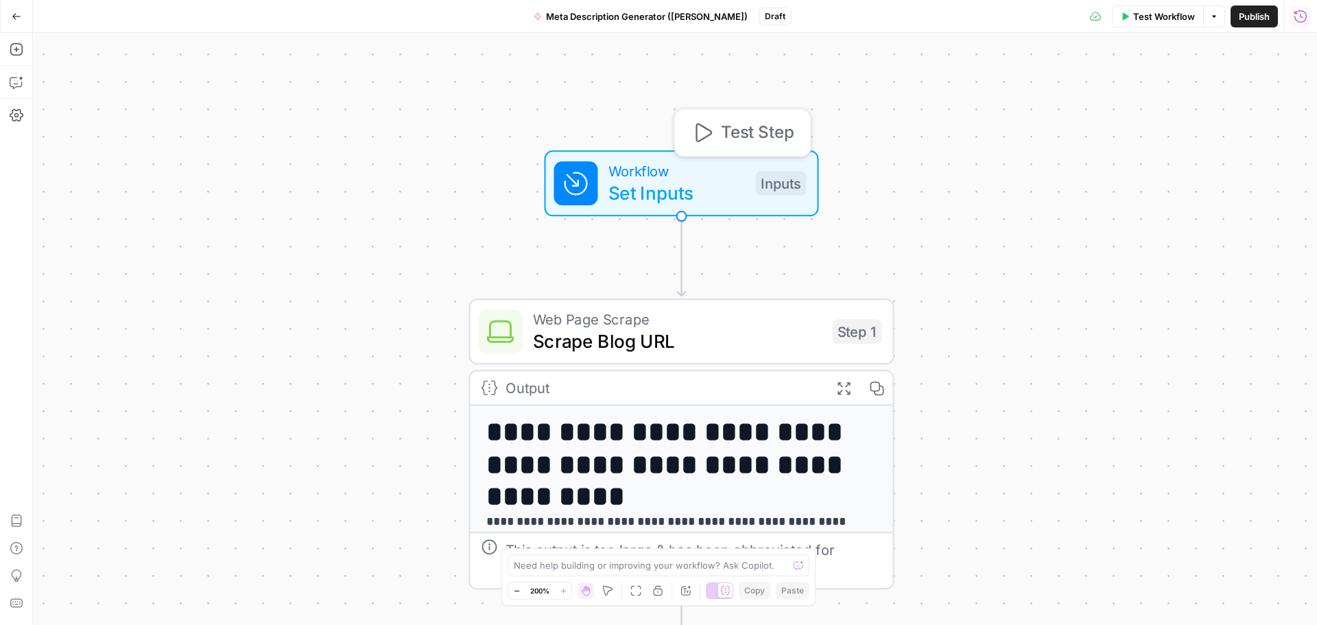
click at [707, 193] on span "Set Inputs" at bounding box center [676, 192] width 136 height 27
click at [1107, 112] on Kit "Brand Kit (Optional)" at bounding box center [1187, 111] width 219 height 14
click at [1240, 82] on span "edit field" at bounding box center [1254, 85] width 30 height 11
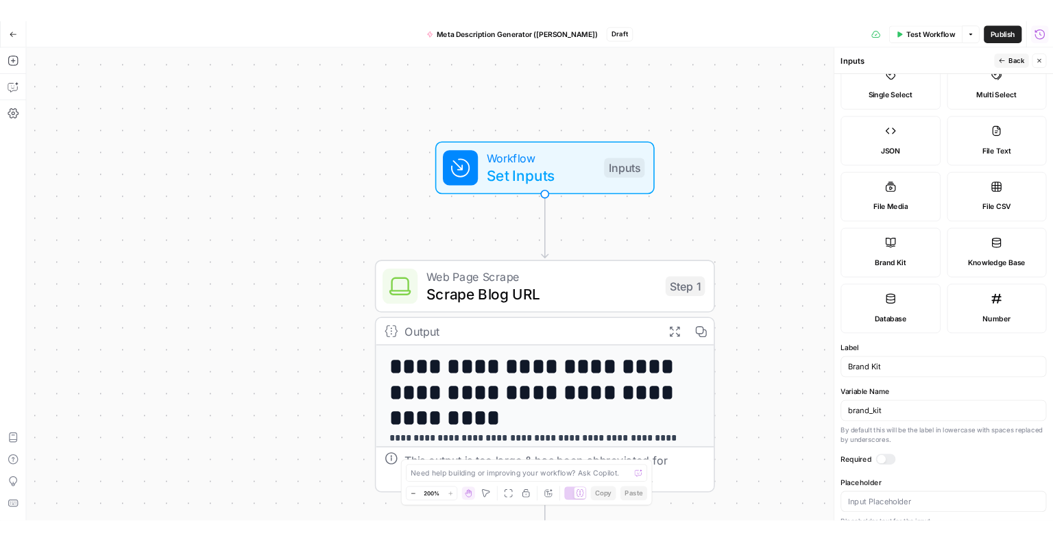
scroll to position [128, 0]
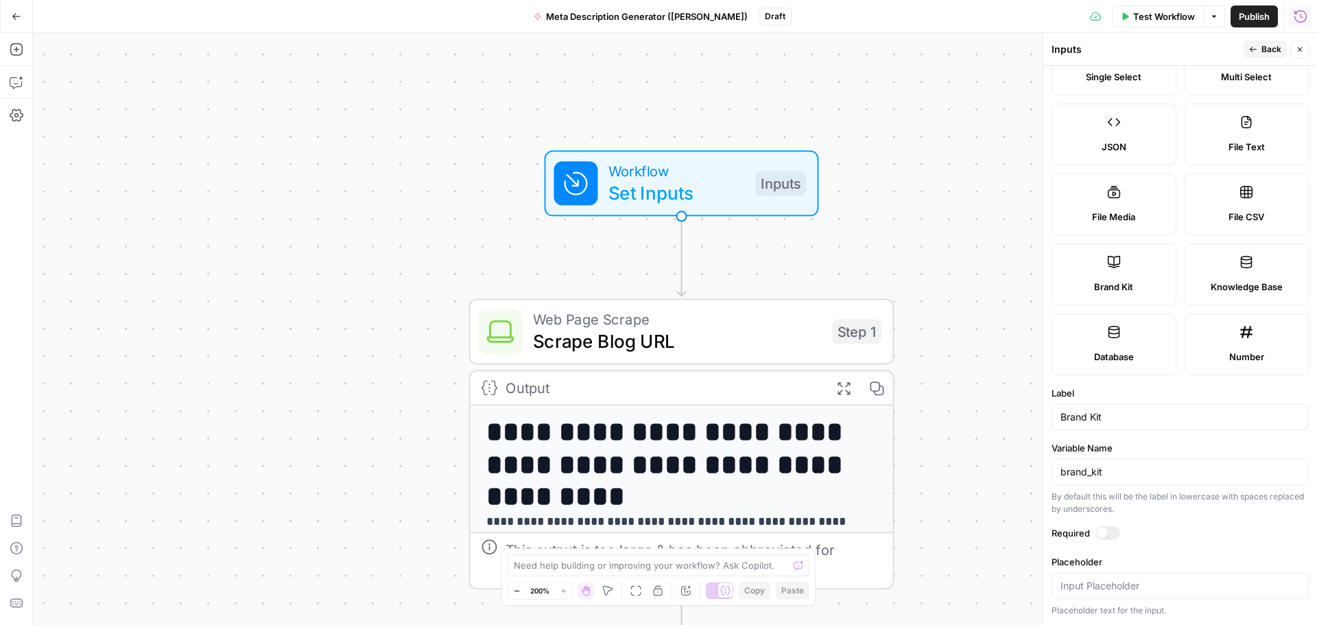
click at [1265, 49] on span "Back" at bounding box center [1271, 49] width 20 height 12
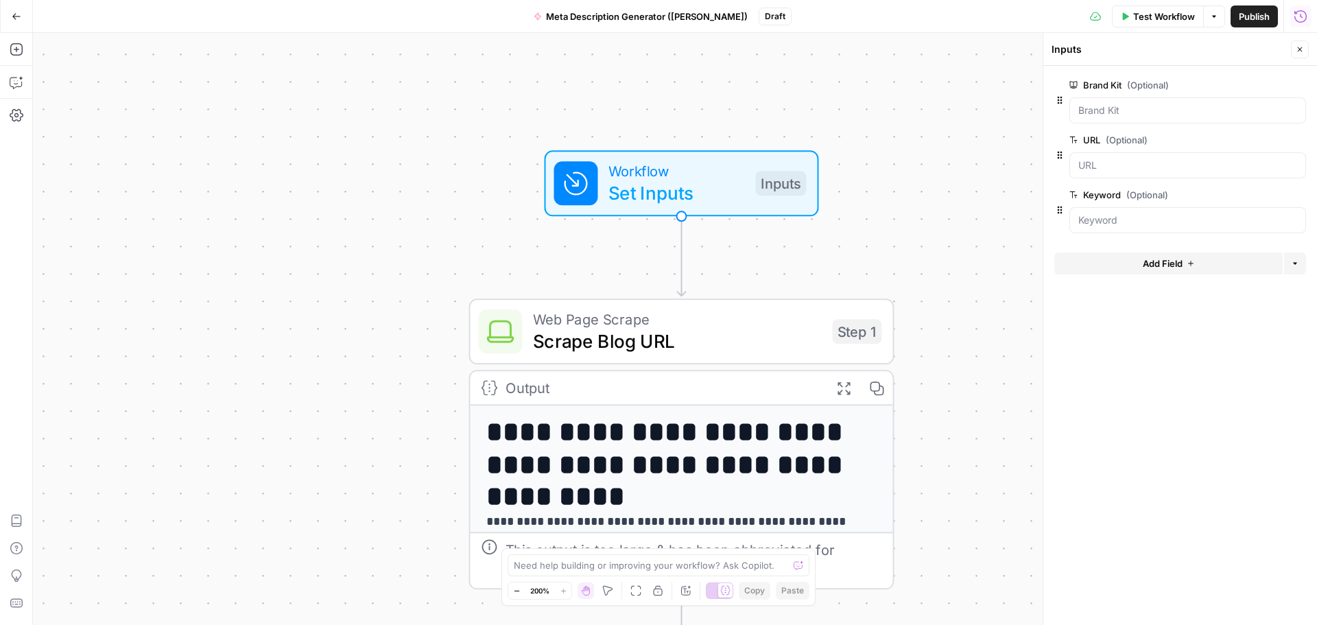
click at [1299, 51] on icon "button" at bounding box center [1299, 49] width 8 height 8
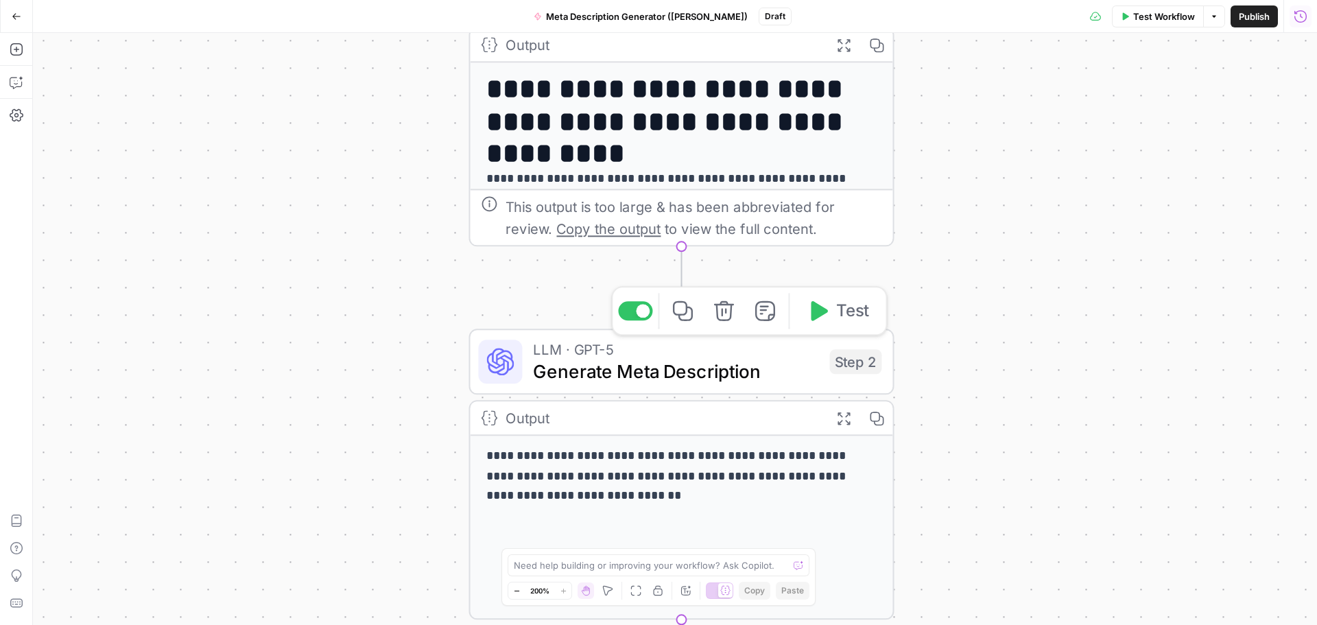
click at [713, 377] on span "Generate Meta Description" at bounding box center [675, 370] width 285 height 27
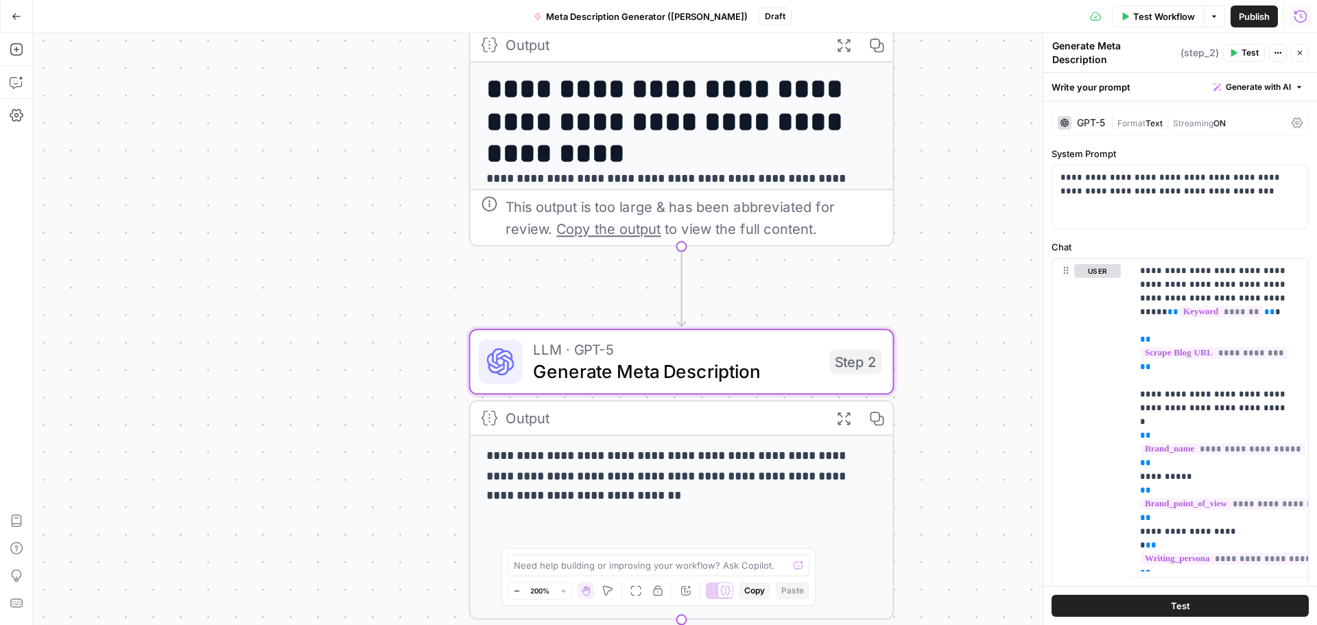
click at [930, 253] on div "**********" at bounding box center [675, 329] width 1284 height 592
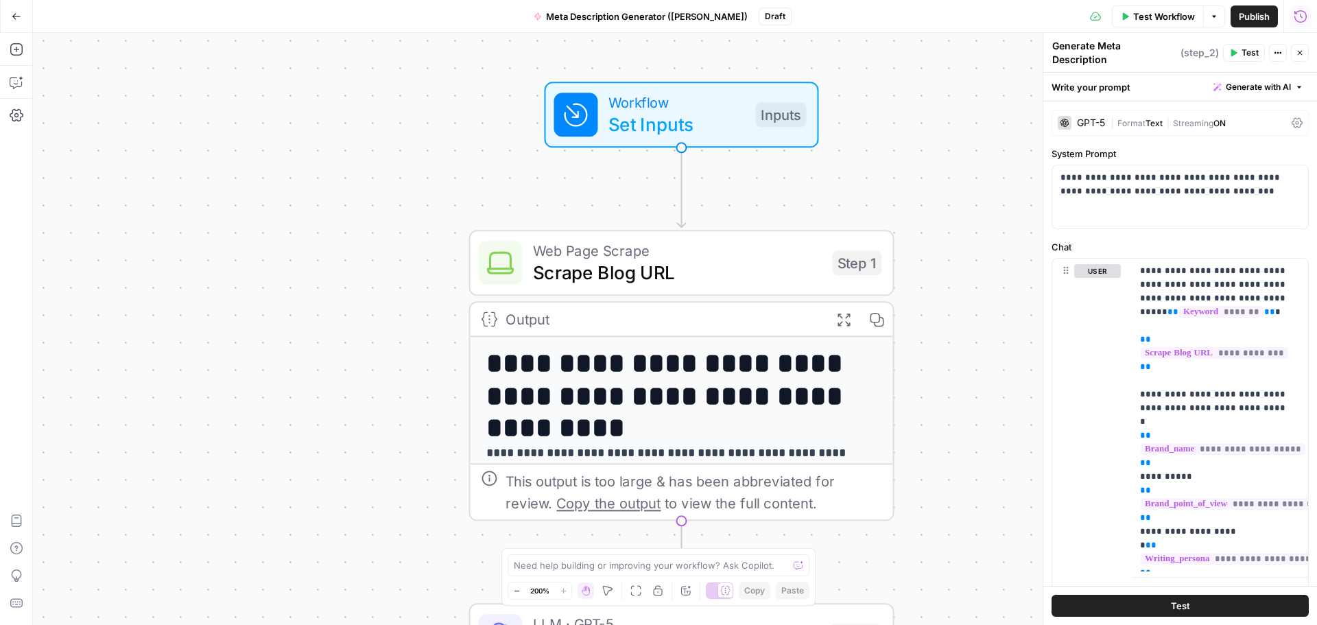
click at [668, 352] on h1 "**********" at bounding box center [670, 380] width 369 height 64
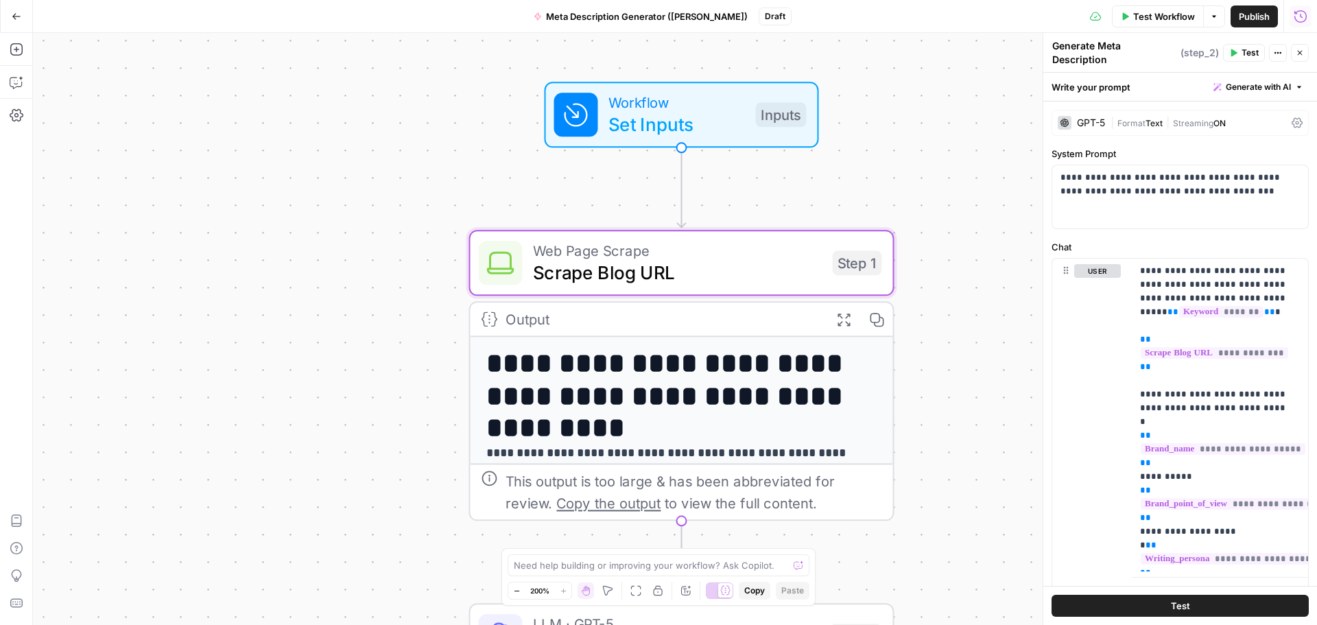
click at [665, 247] on span "Web Page Scrape" at bounding box center [677, 250] width 288 height 22
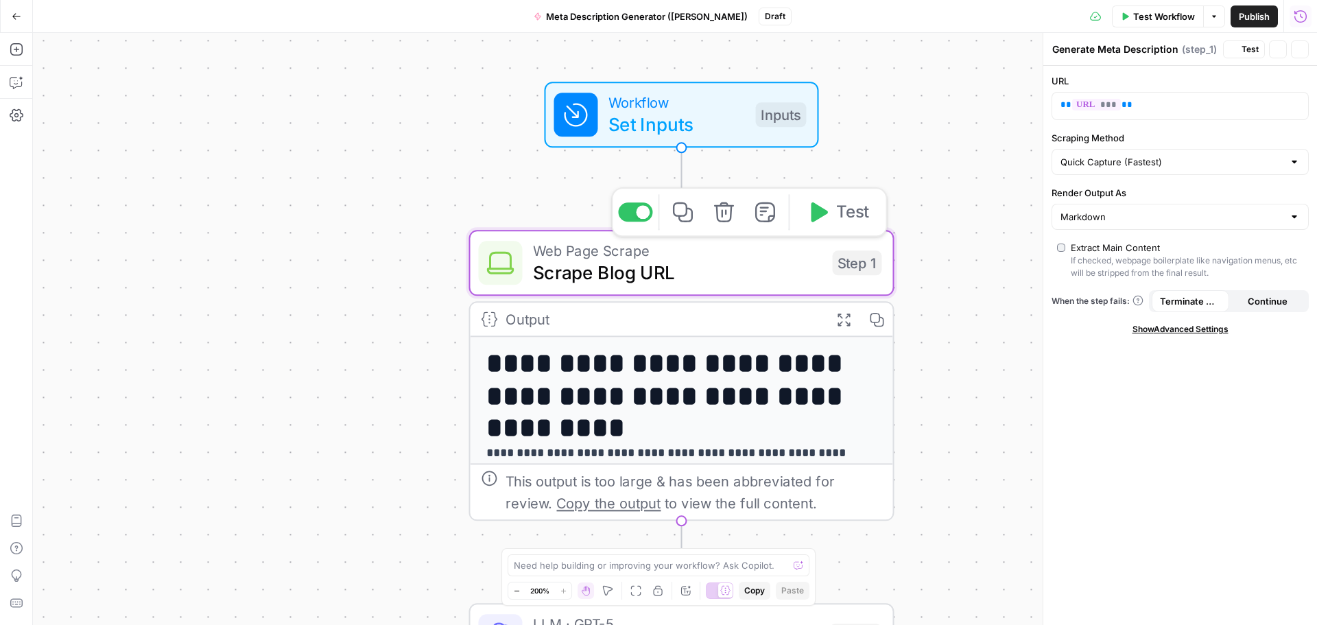
type textarea "Scrape Blog URL"
click at [680, 116] on span "Set Inputs" at bounding box center [676, 123] width 136 height 27
click at [1305, 47] on button "Close" at bounding box center [1299, 49] width 18 height 18
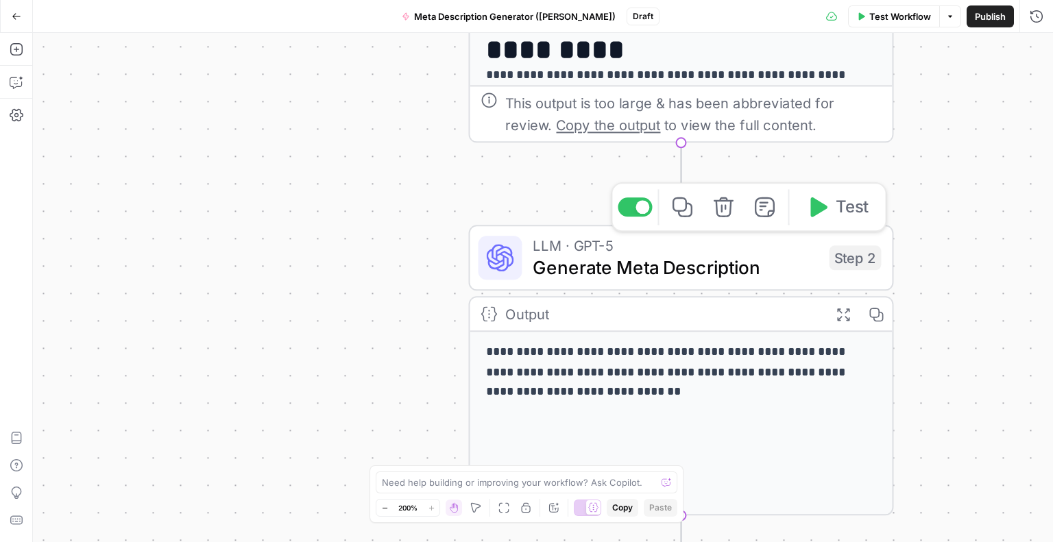
click at [613, 263] on span "Generate Meta Description" at bounding box center [675, 267] width 285 height 27
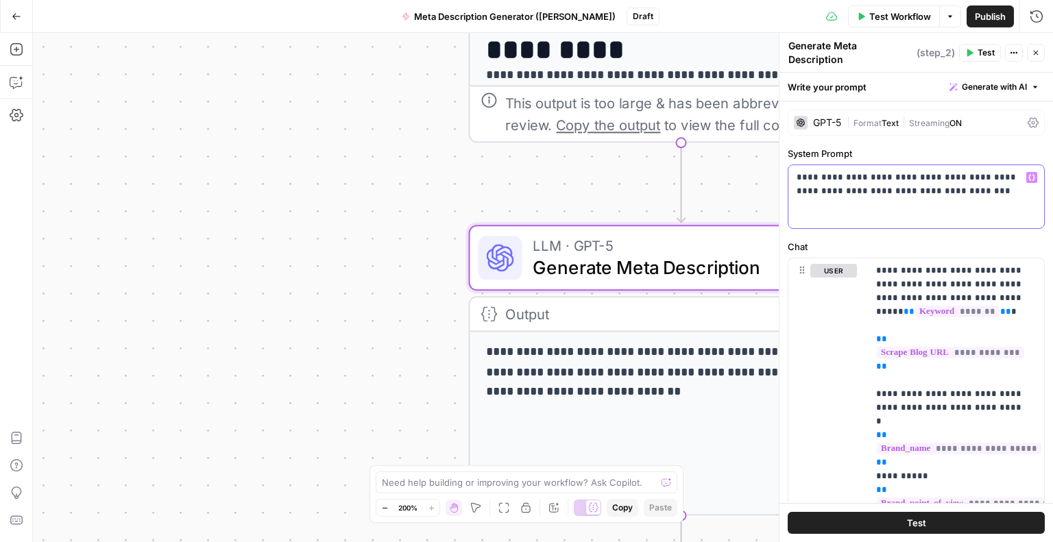
click at [941, 178] on p "**********" at bounding box center [911, 184] width 229 height 27
drag, startPoint x: 953, startPoint y: 182, endPoint x: 760, endPoint y: 162, distance: 194.4
click at [760, 162] on body "**********" at bounding box center [526, 271] width 1053 height 542
drag, startPoint x: 798, startPoint y: 166, endPoint x: 958, endPoint y: 191, distance: 161.7
click at [958, 191] on p "**********" at bounding box center [911, 184] width 229 height 27
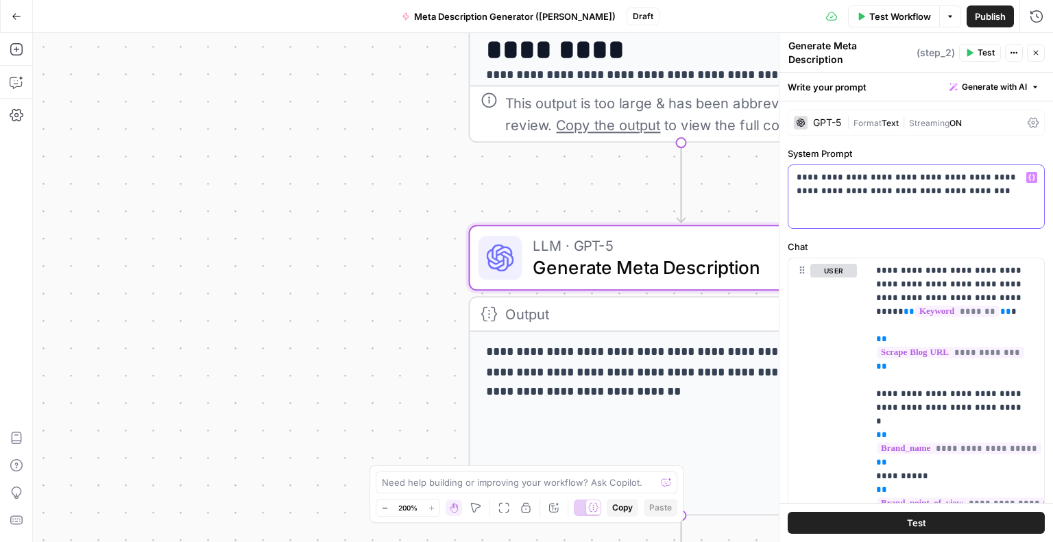
copy p "**********"
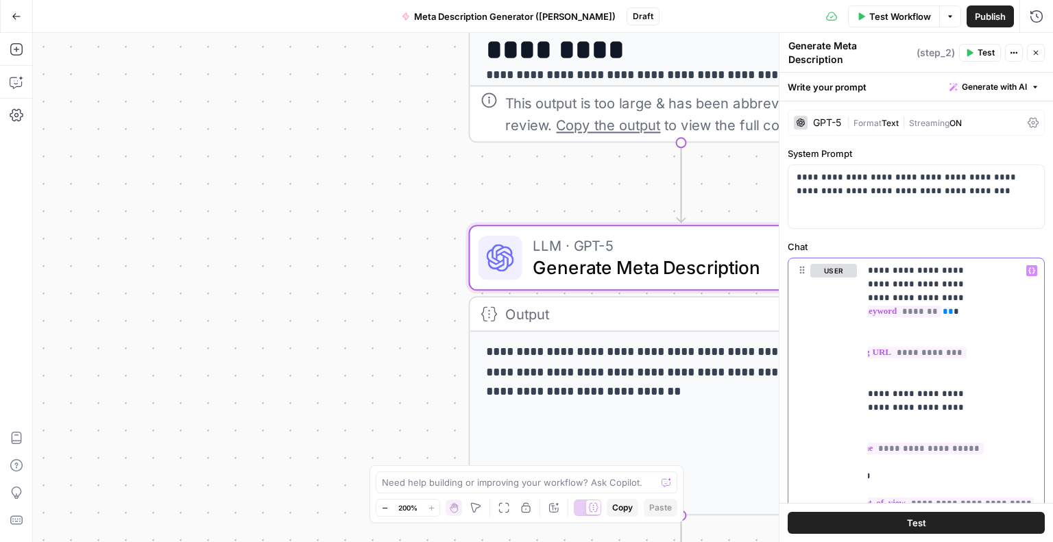
scroll to position [0, 59]
drag, startPoint x: 877, startPoint y: 260, endPoint x: 1011, endPoint y: 488, distance: 264.6
click at [1025, 531] on div "**********" at bounding box center [917, 308] width 274 height 470
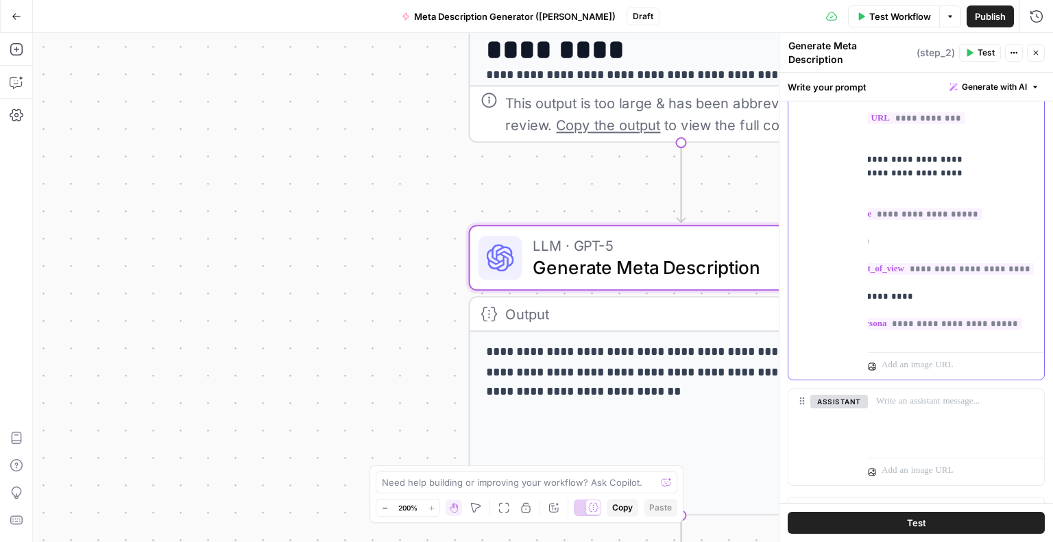
scroll to position [249, 0]
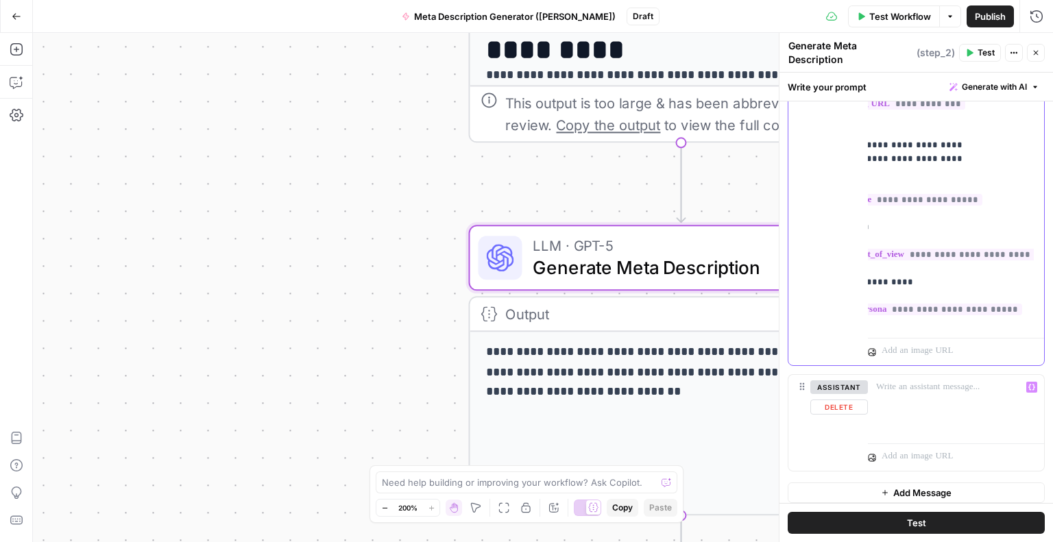
copy p "**********"
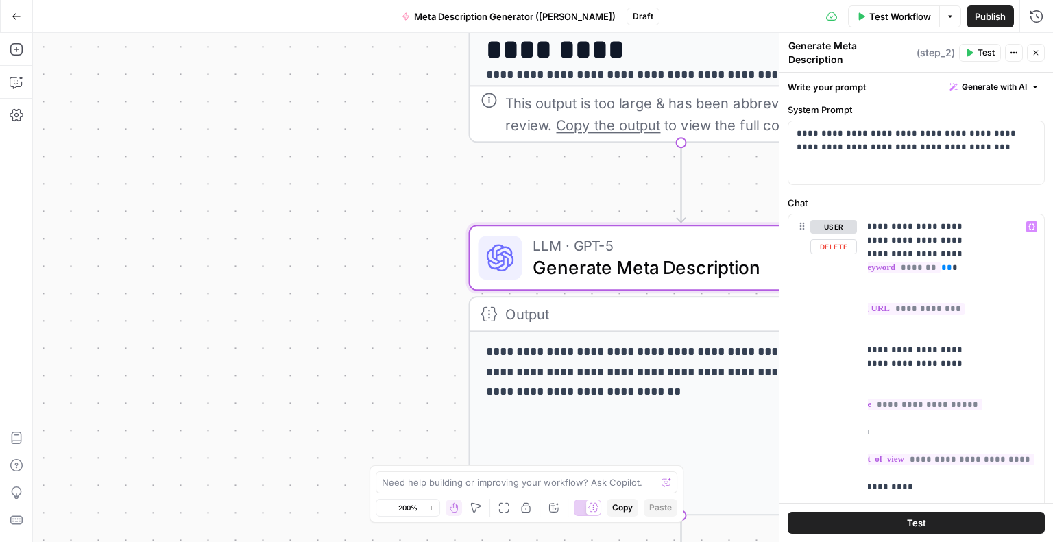
scroll to position [43, 0]
click at [964, 251] on p "**********" at bounding box center [891, 372] width 149 height 302
drag, startPoint x: 935, startPoint y: 315, endPoint x: 805, endPoint y: 311, distance: 130.3
click at [804, 311] on div "**********" at bounding box center [917, 393] width 256 height 356
click at [913, 268] on p "**********" at bounding box center [891, 372] width 149 height 302
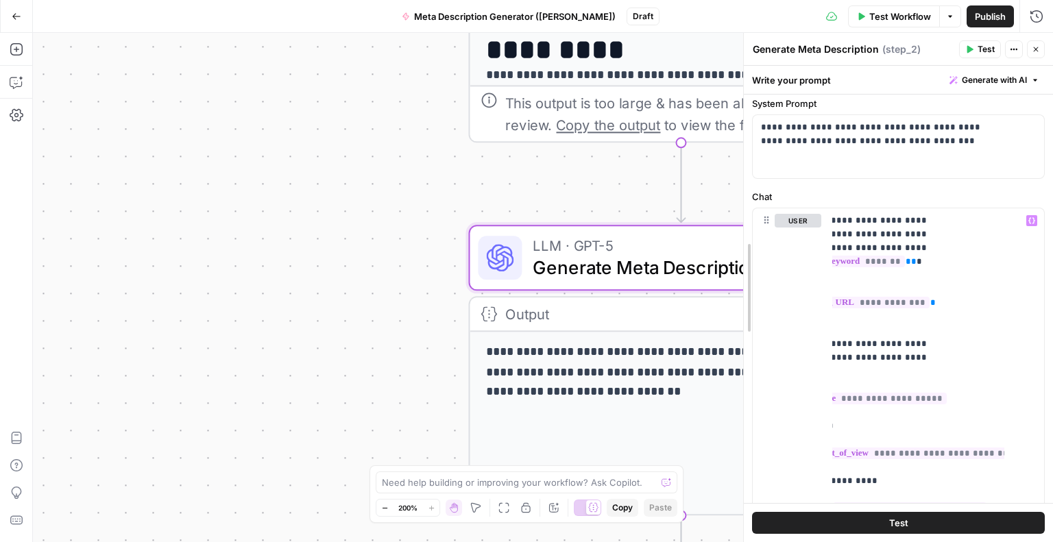
scroll to position [0, 0]
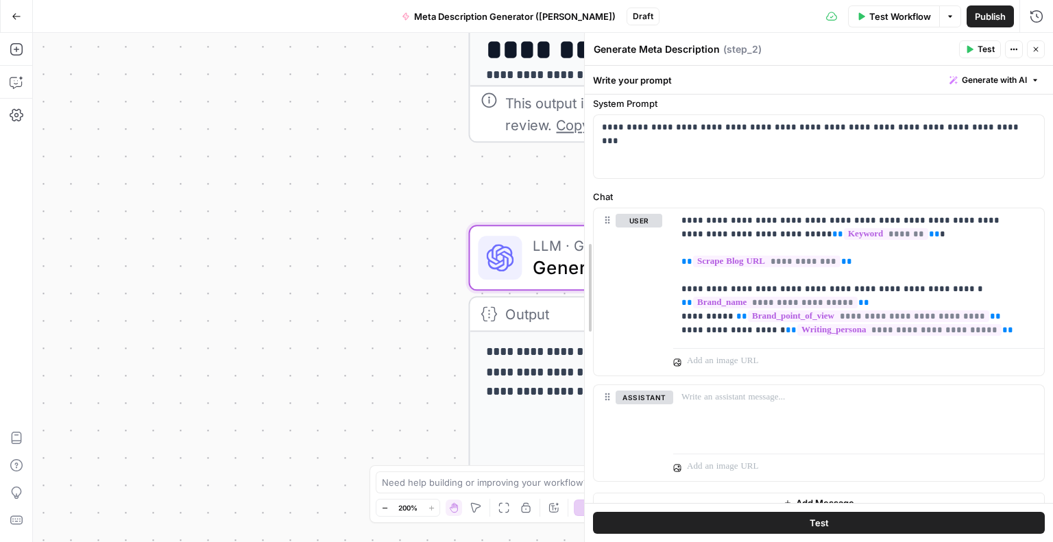
drag, startPoint x: 784, startPoint y: 274, endPoint x: 589, endPoint y: 269, distance: 194.8
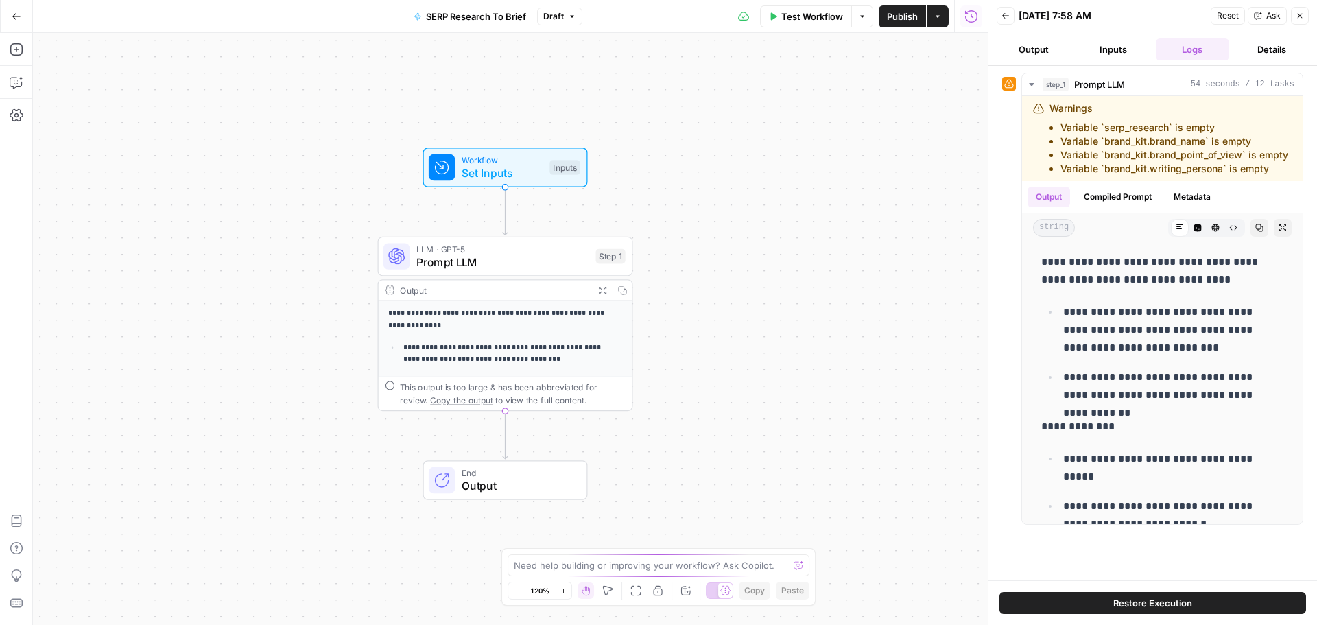
click at [18, 17] on icon "button" at bounding box center [17, 17] width 10 height 10
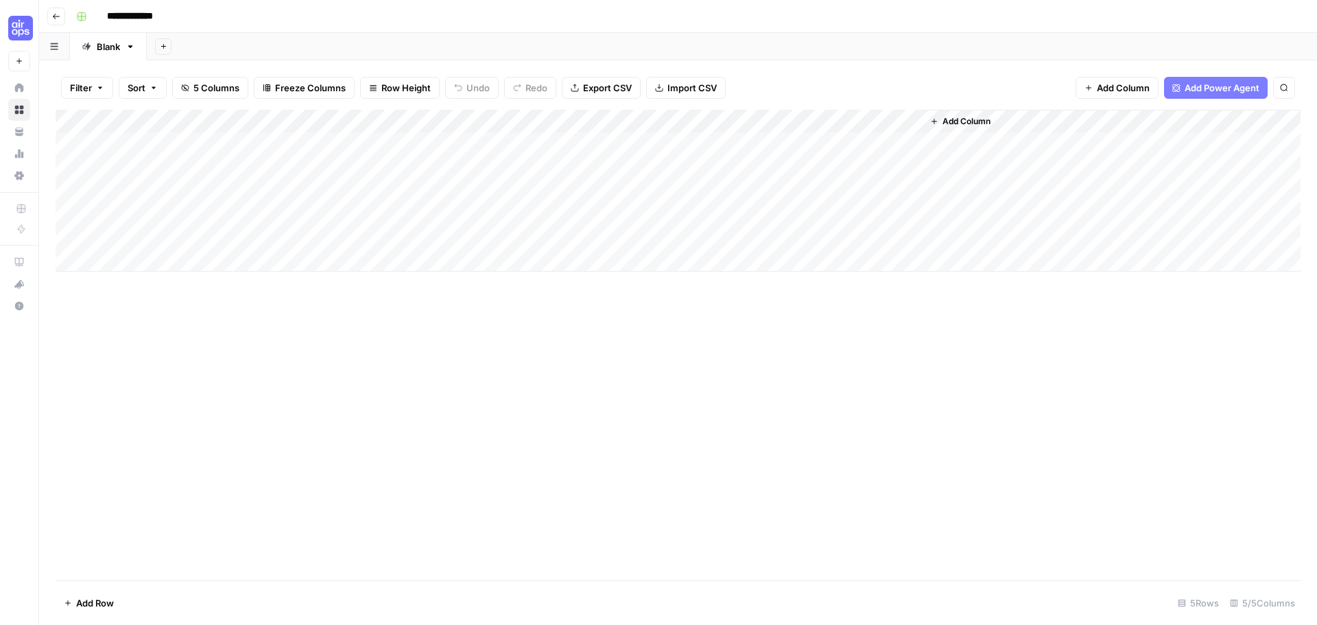
click at [838, 141] on div "Add Column" at bounding box center [678, 191] width 1245 height 162
click at [793, 145] on div "Add Column" at bounding box center [678, 191] width 1245 height 162
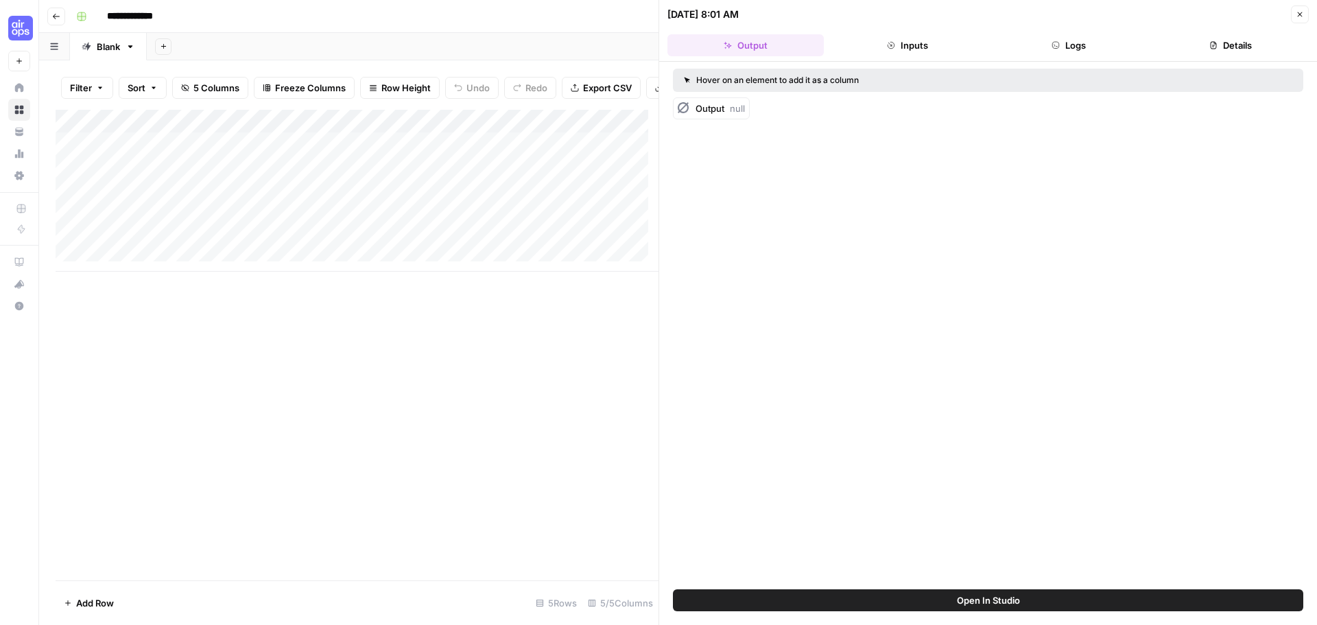
click at [1081, 45] on button "Logs" at bounding box center [1069, 45] width 156 height 22
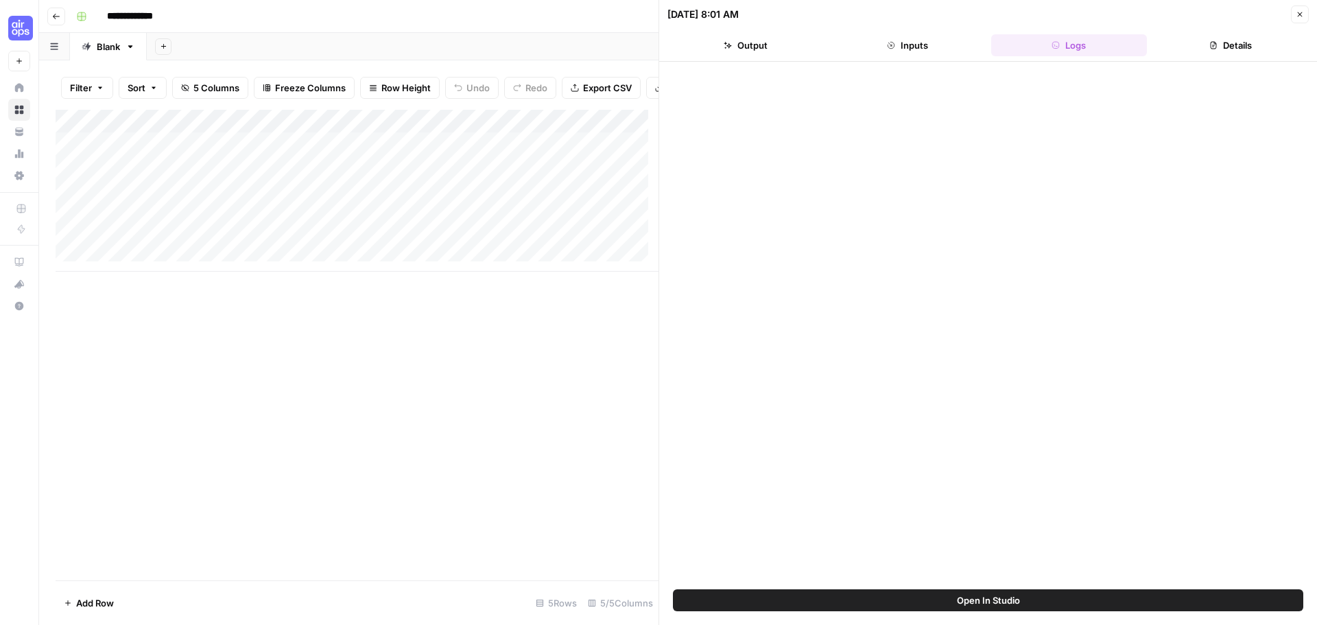
click at [1227, 44] on button "Details" at bounding box center [1230, 45] width 156 height 22
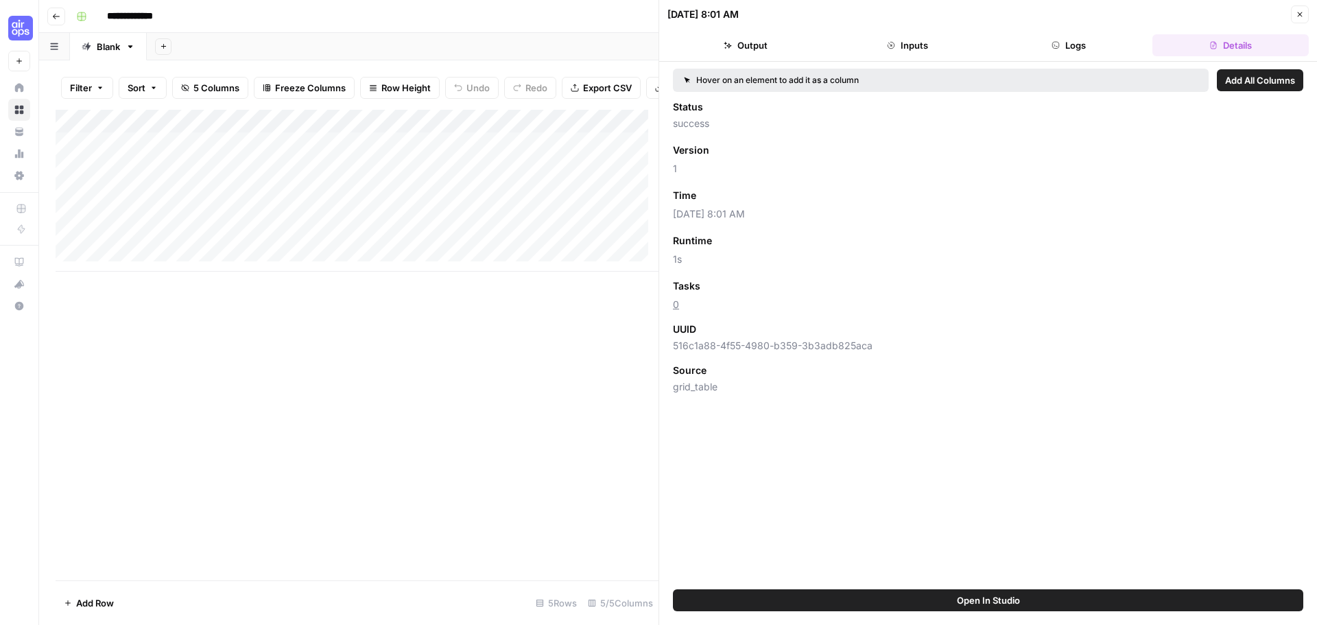
click at [703, 56] on header "[DATE] 8:01 AM Close Output Inputs Logs Details" at bounding box center [988, 31] width 658 height 62
click at [730, 50] on button "Output" at bounding box center [745, 45] width 156 height 22
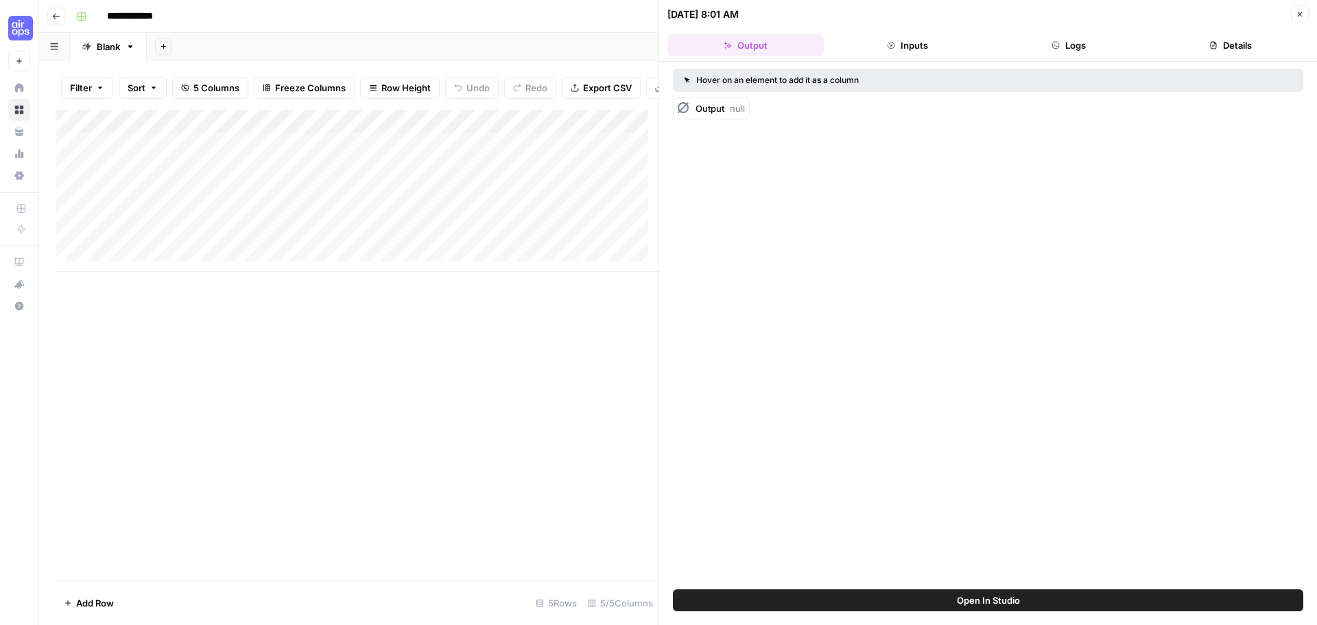
click at [1293, 8] on button "Close" at bounding box center [1299, 14] width 18 height 18
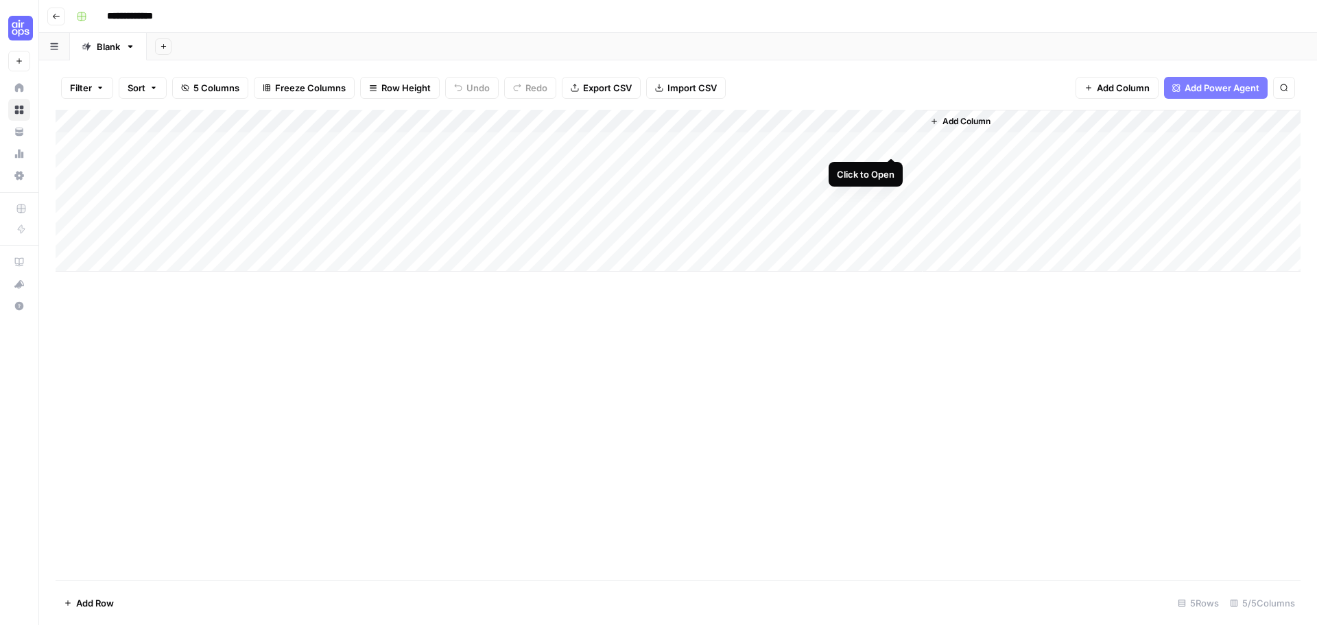
click at [889, 141] on div "Add Column" at bounding box center [678, 191] width 1245 height 162
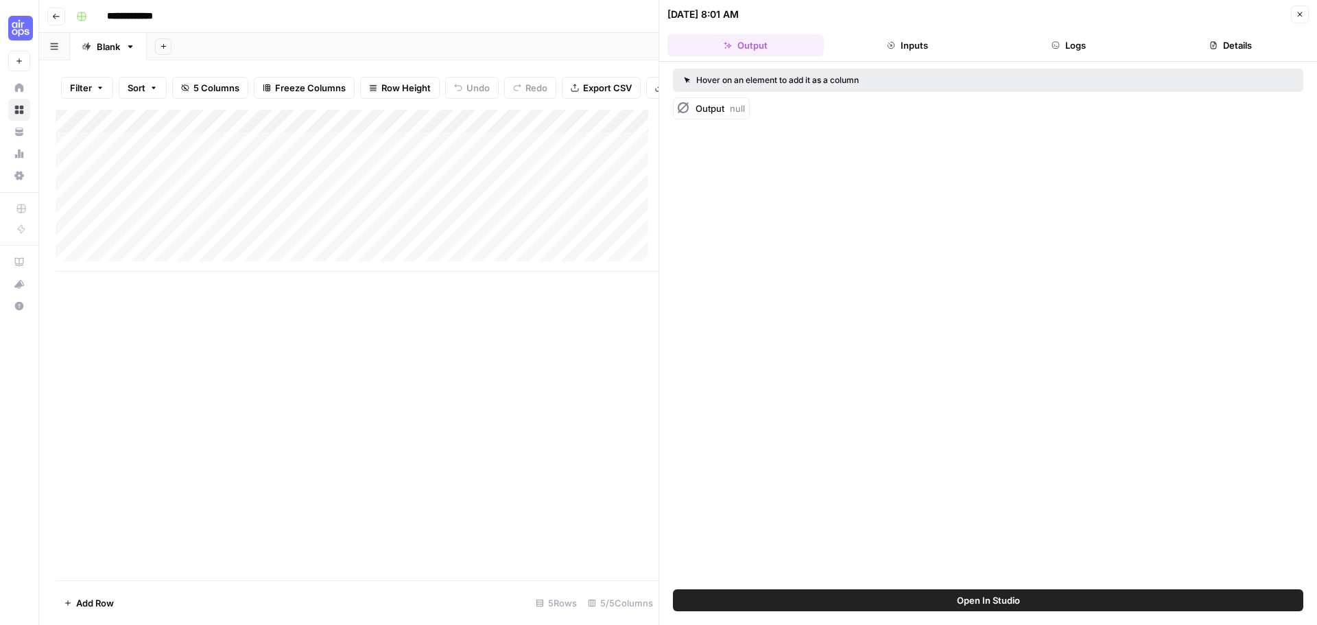
click at [895, 43] on button "Inputs" at bounding box center [907, 45] width 156 height 22
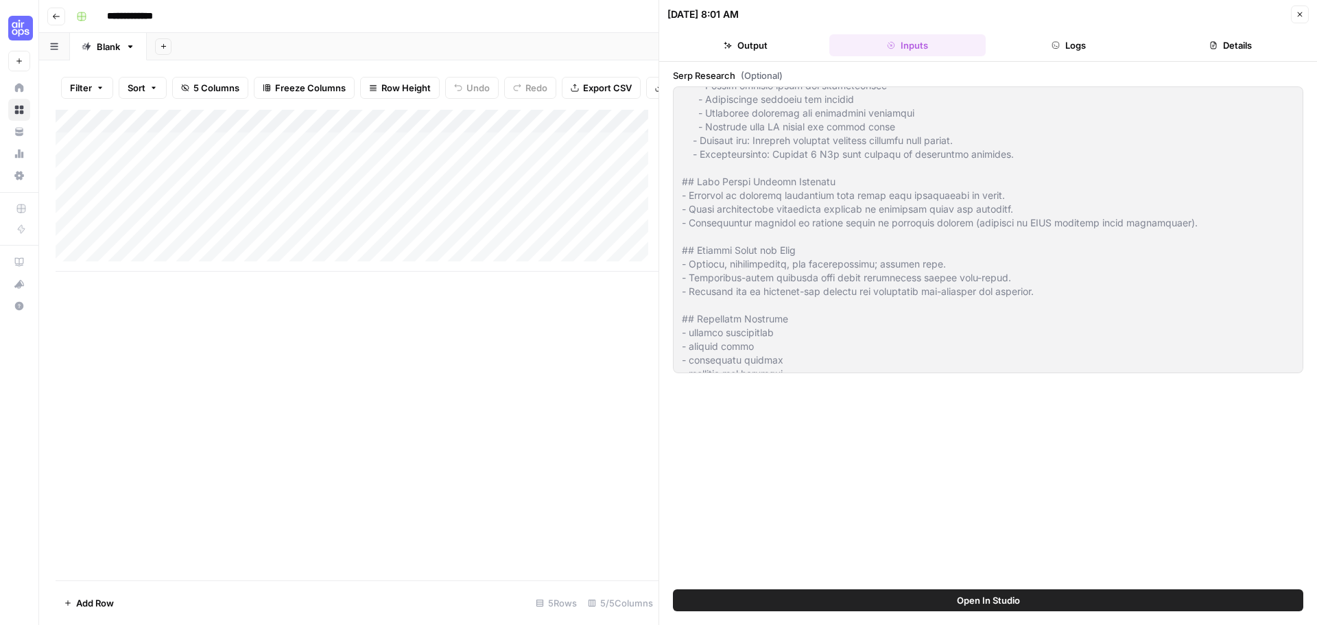
scroll to position [2222, 0]
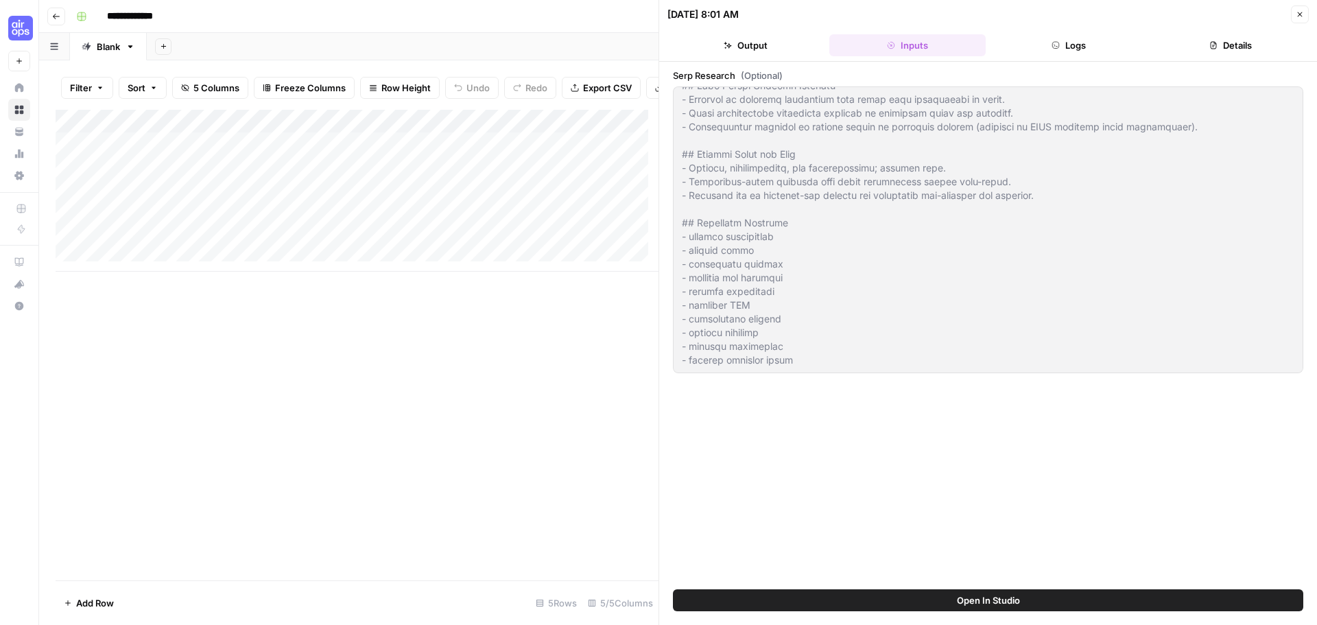
click at [1119, 55] on button "Logs" at bounding box center [1069, 45] width 156 height 22
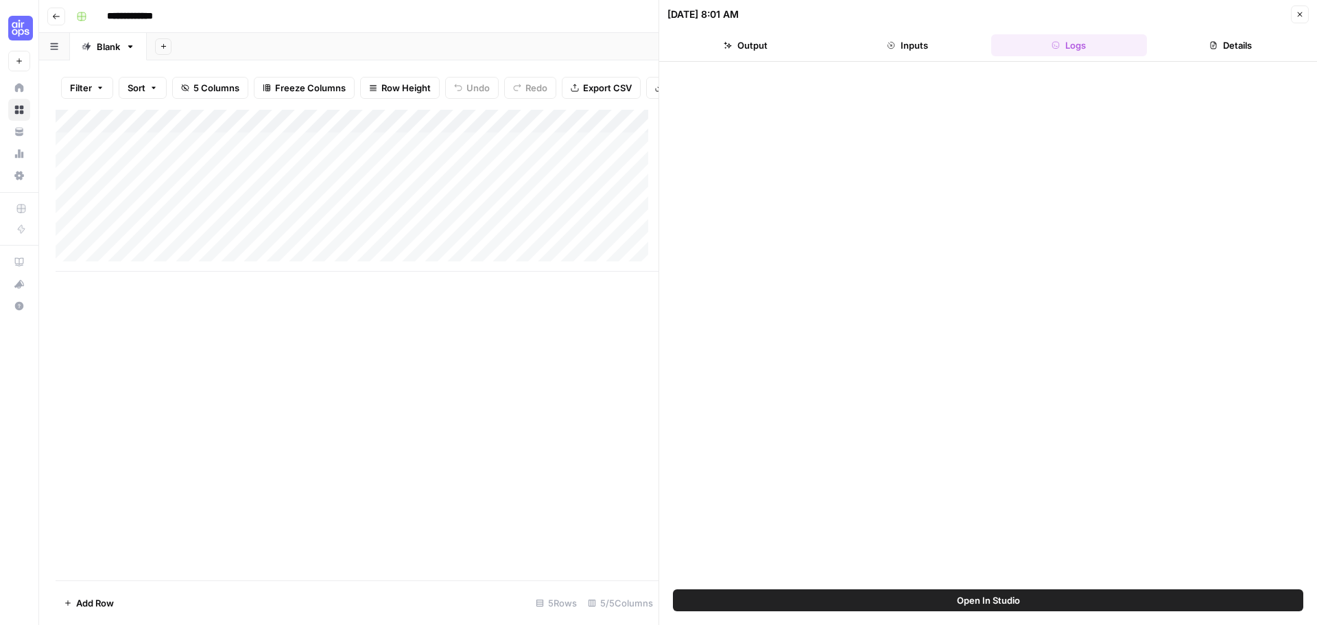
click at [778, 46] on button "Output" at bounding box center [745, 45] width 156 height 22
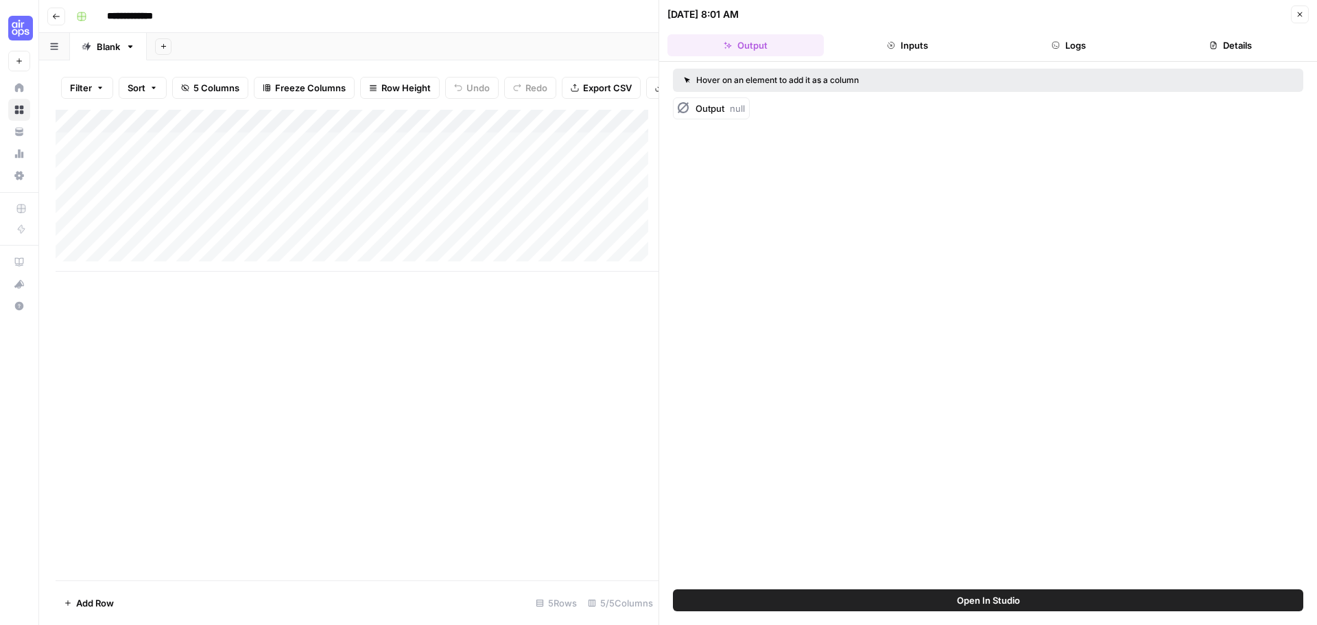
click at [1290, 4] on header "[DATE] 8:01 AM Close Output Inputs Logs Details" at bounding box center [988, 31] width 658 height 62
click at [1295, 11] on button "Close" at bounding box center [1299, 14] width 18 height 18
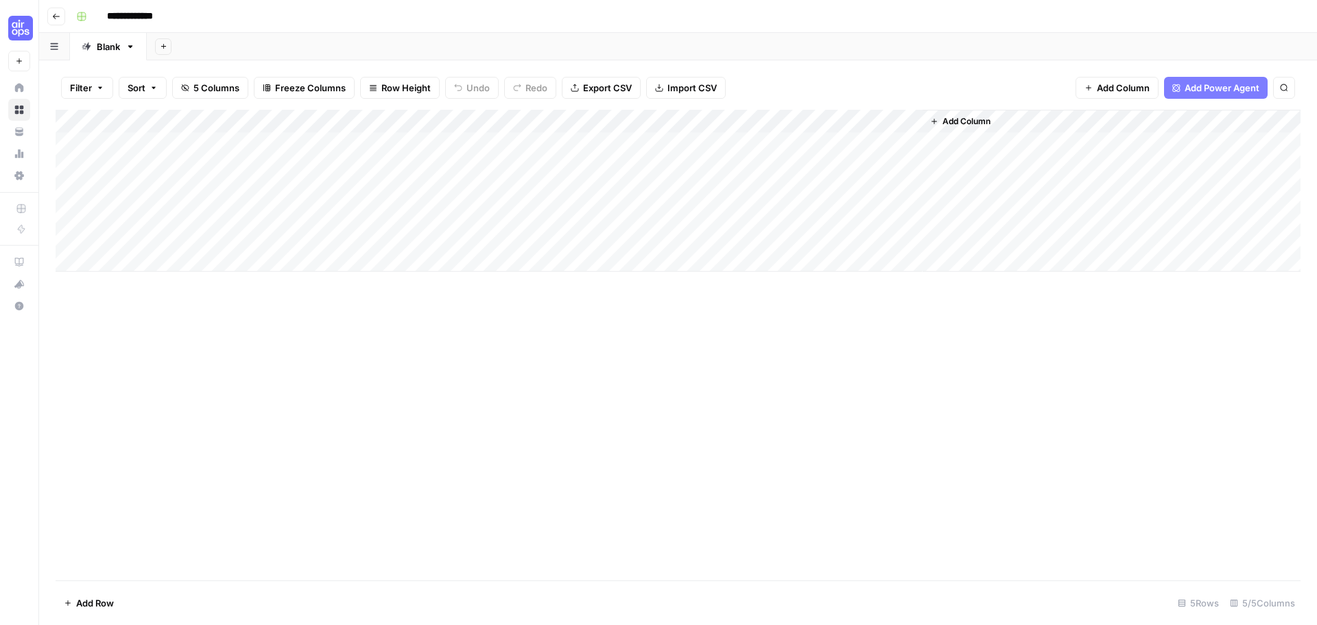
click at [813, 63] on div "Filter Sort 5 Columns Freeze Columns Row Height Undo Redo Export CSV Import CSV…" at bounding box center [677, 342] width 1277 height 564
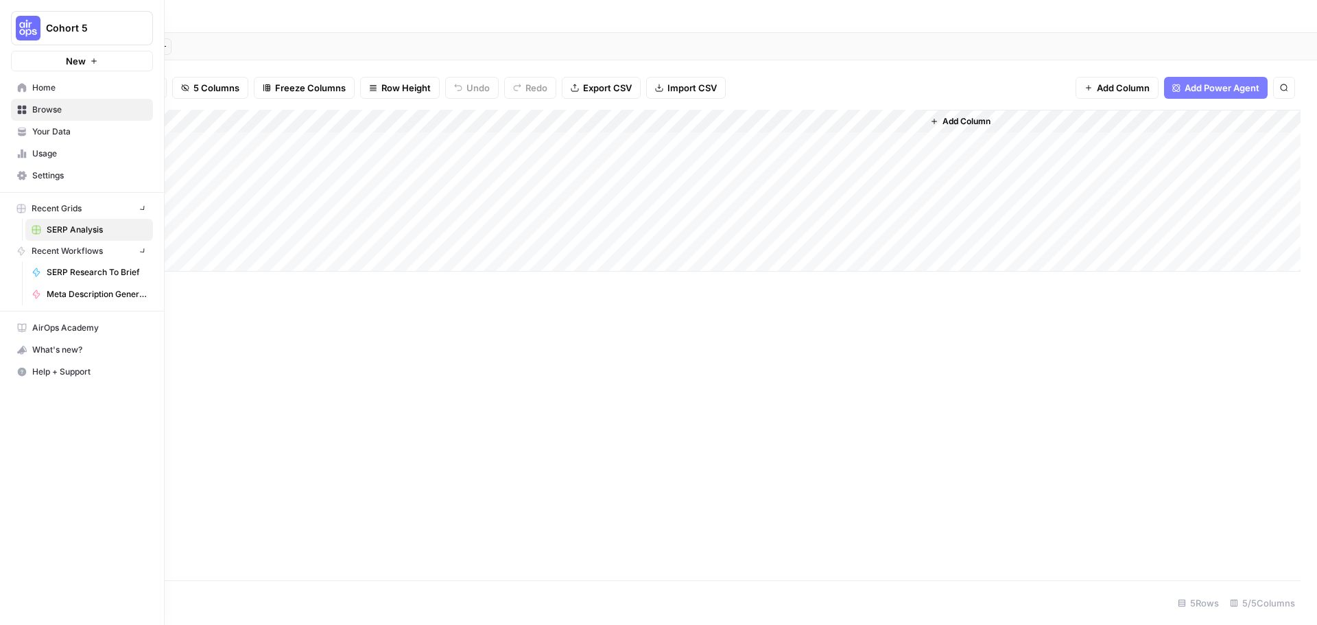
click at [19, 60] on button "New" at bounding box center [82, 61] width 142 height 21
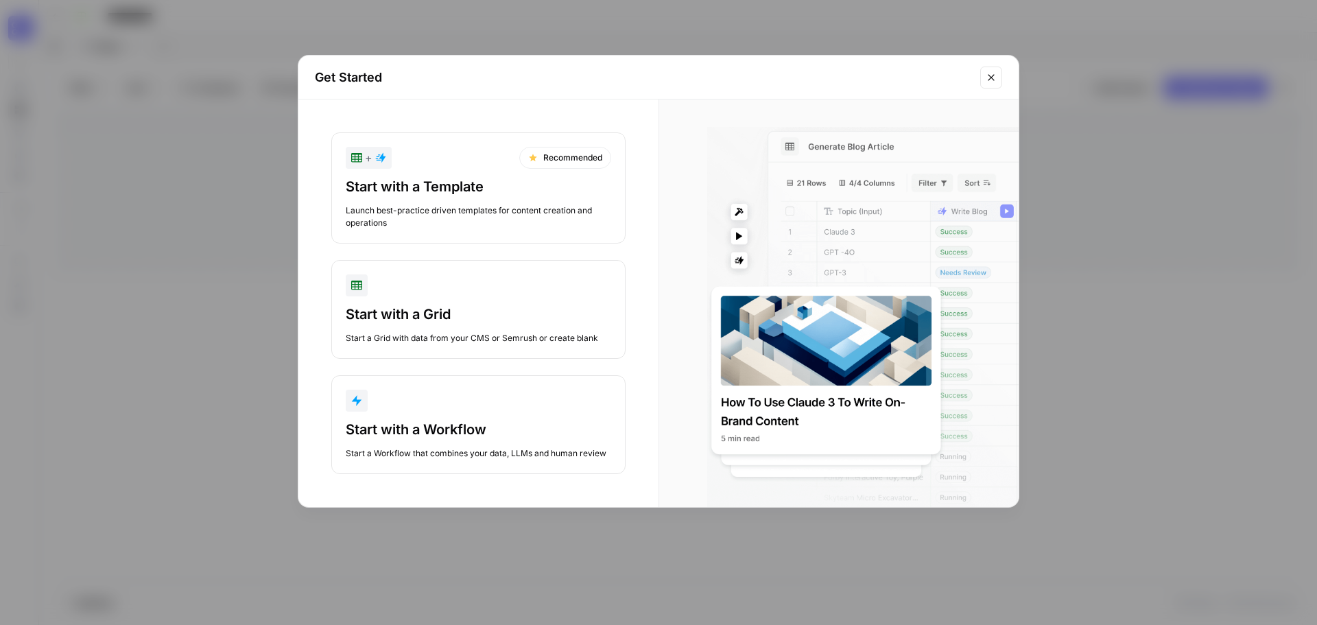
click at [983, 84] on button "Close modal" at bounding box center [991, 78] width 22 height 22
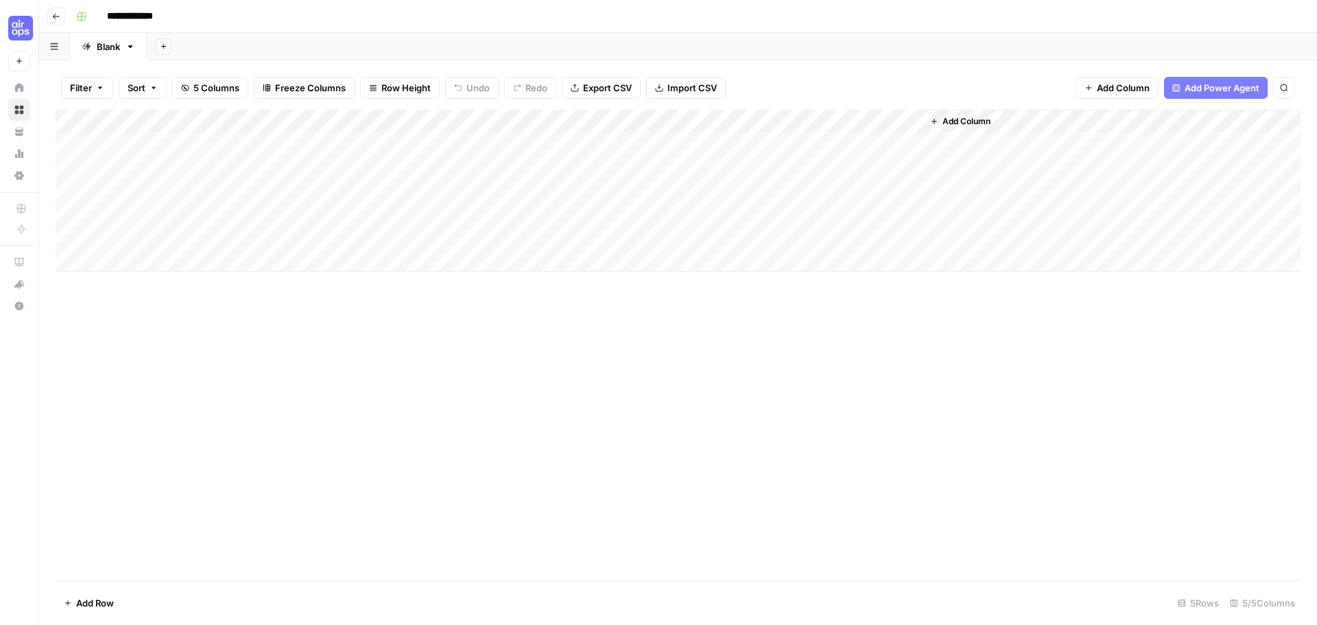
click at [887, 62] on div "Filter Sort 5 Columns Freeze Columns Row Height Undo Redo Export CSV Import CSV…" at bounding box center [677, 342] width 1277 height 564
click at [47, 16] on button "Go back" at bounding box center [56, 17] width 18 height 18
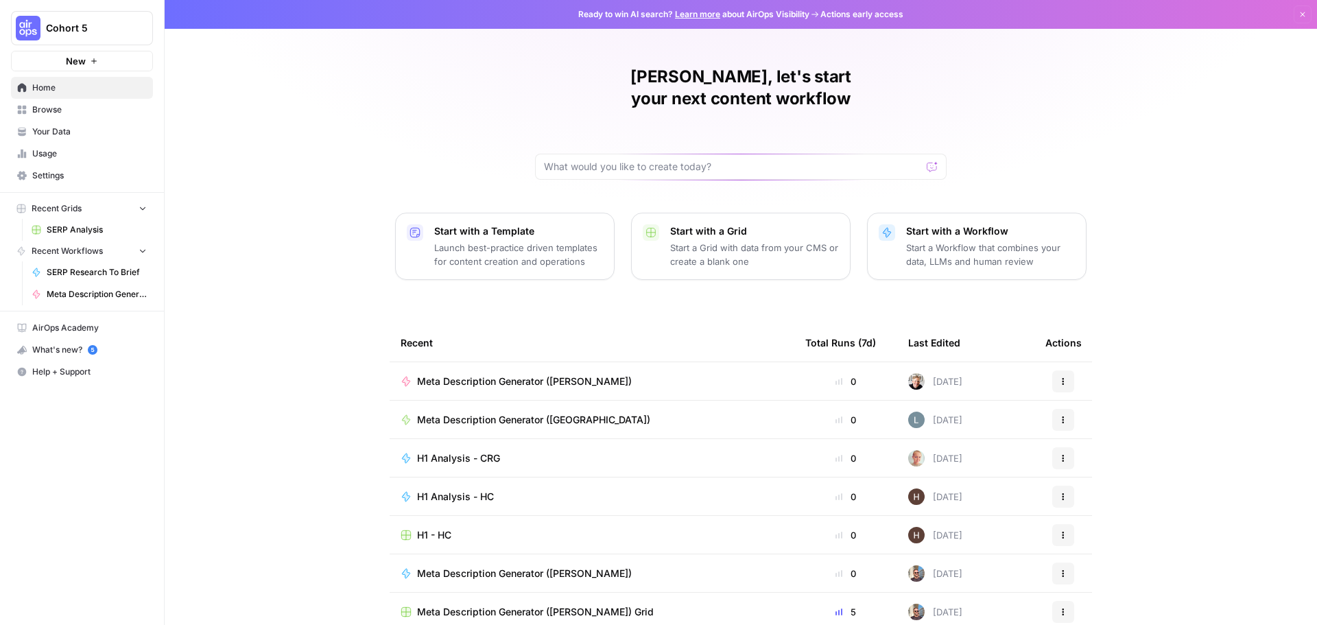
click at [968, 224] on p "Start with a Workflow" at bounding box center [990, 231] width 169 height 14
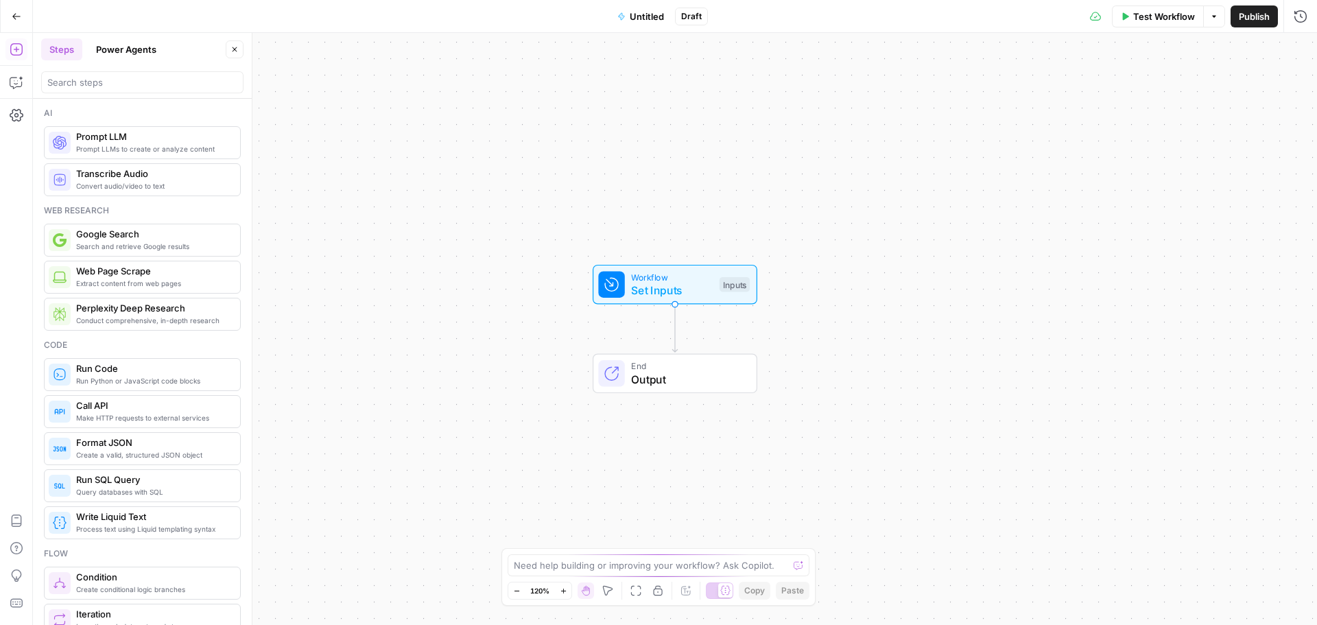
click at [673, 287] on span "Set Inputs" at bounding box center [672, 290] width 82 height 16
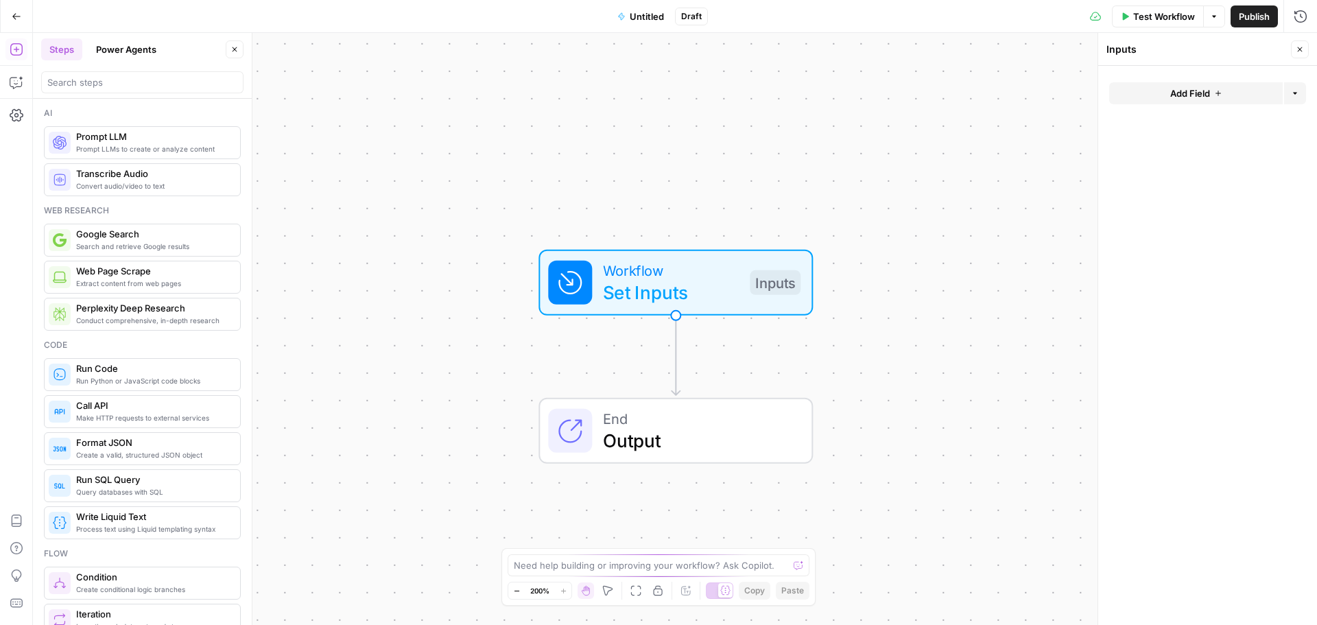
click at [1204, 95] on span "Add Field" at bounding box center [1190, 93] width 40 height 14
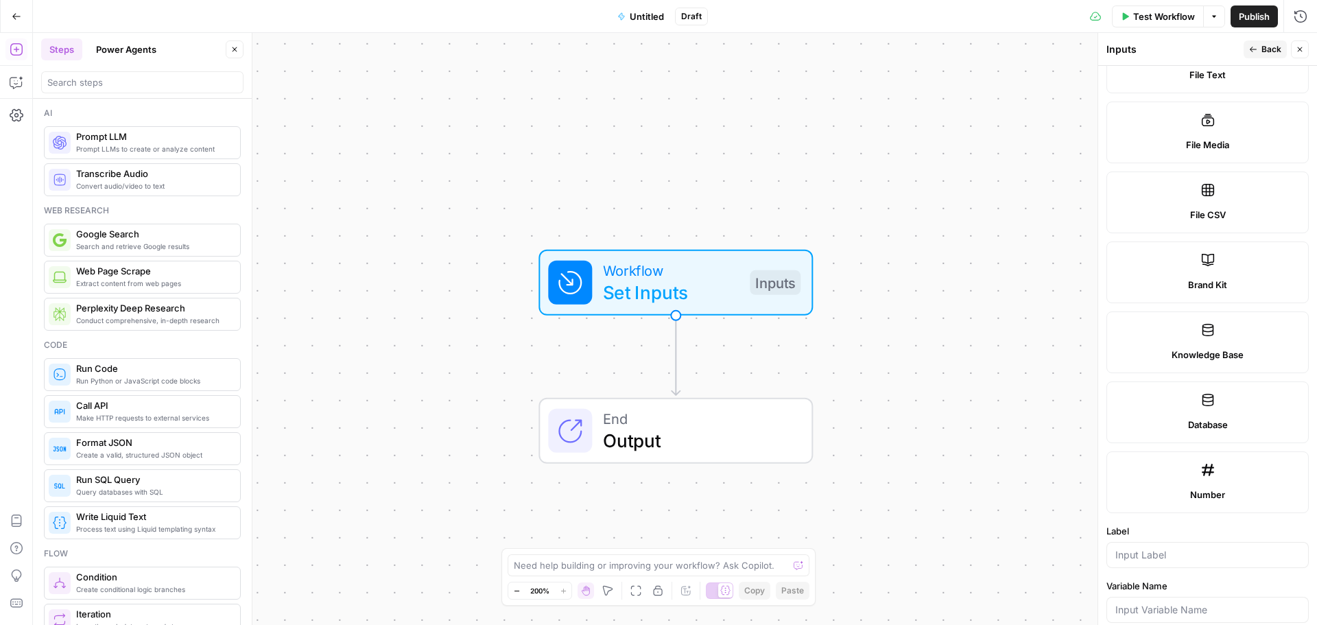
scroll to position [411, 0]
click at [1204, 267] on label "Brand Kit" at bounding box center [1207, 271] width 202 height 62
click at [1225, 283] on div "Brand Kit" at bounding box center [1207, 283] width 179 height 14
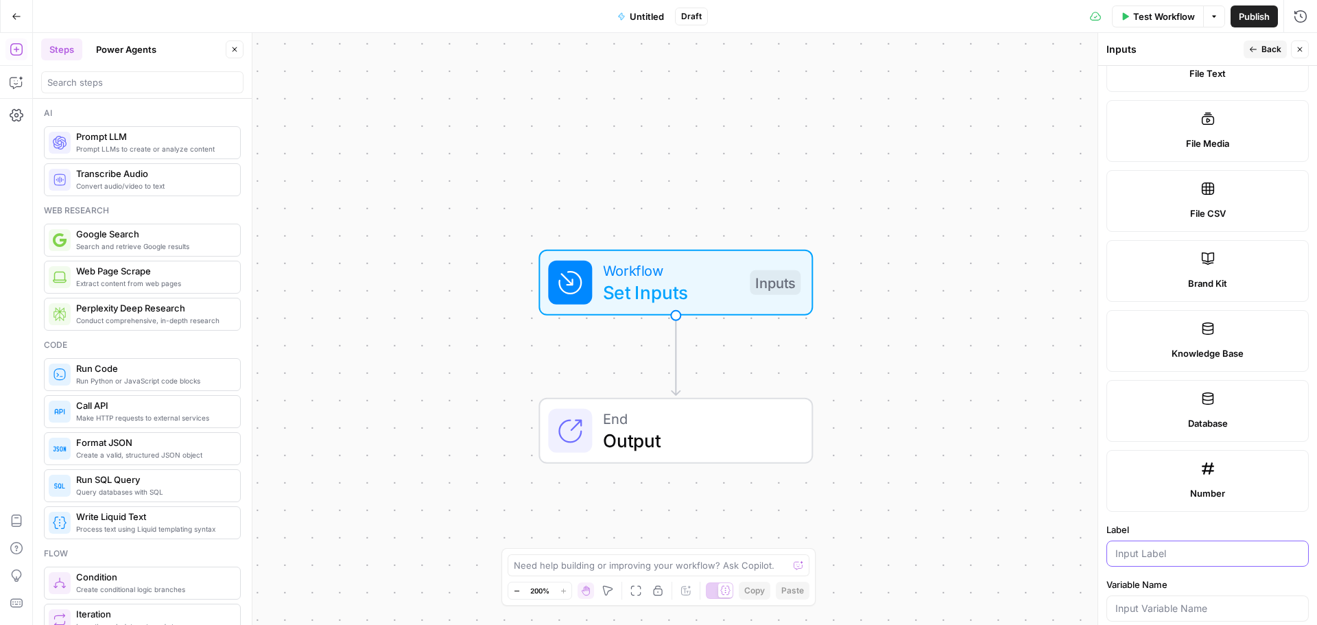
click at [1167, 549] on input "Label" at bounding box center [1207, 553] width 184 height 14
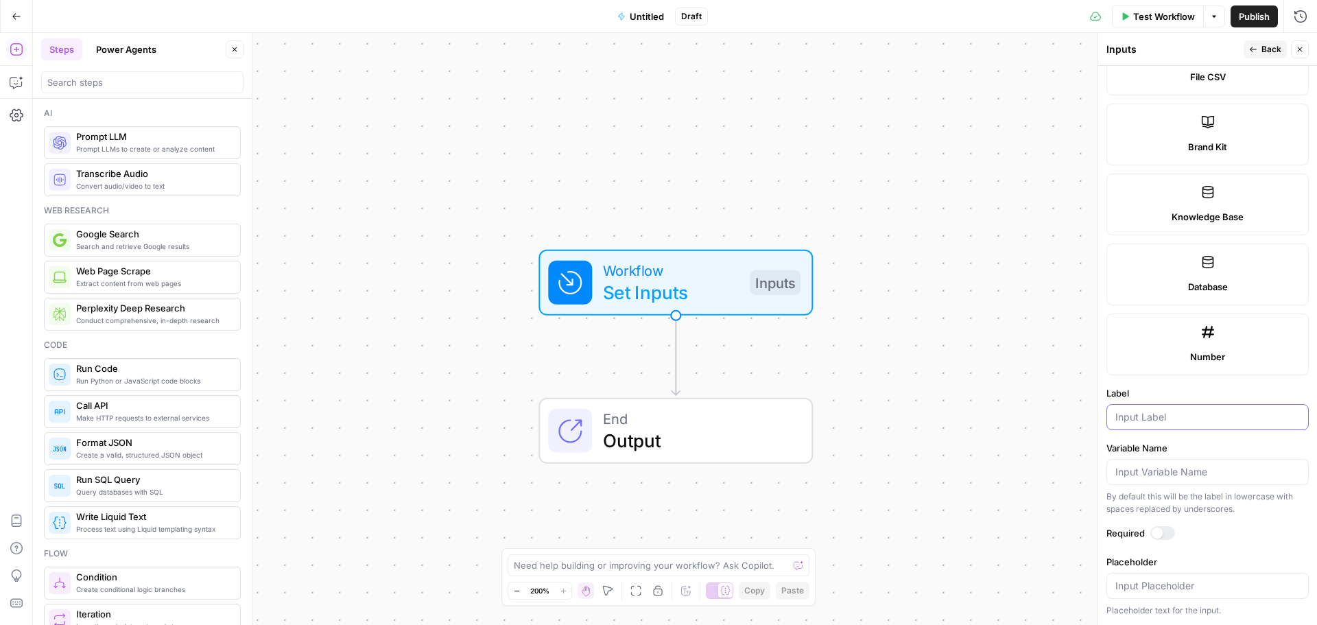
click at [1154, 421] on input "Label" at bounding box center [1207, 417] width 184 height 14
type input "b"
type input "Brand Kit"
click at [1181, 392] on label "Label" at bounding box center [1207, 393] width 202 height 14
click at [1181, 410] on input "Brand Kit" at bounding box center [1207, 417] width 184 height 14
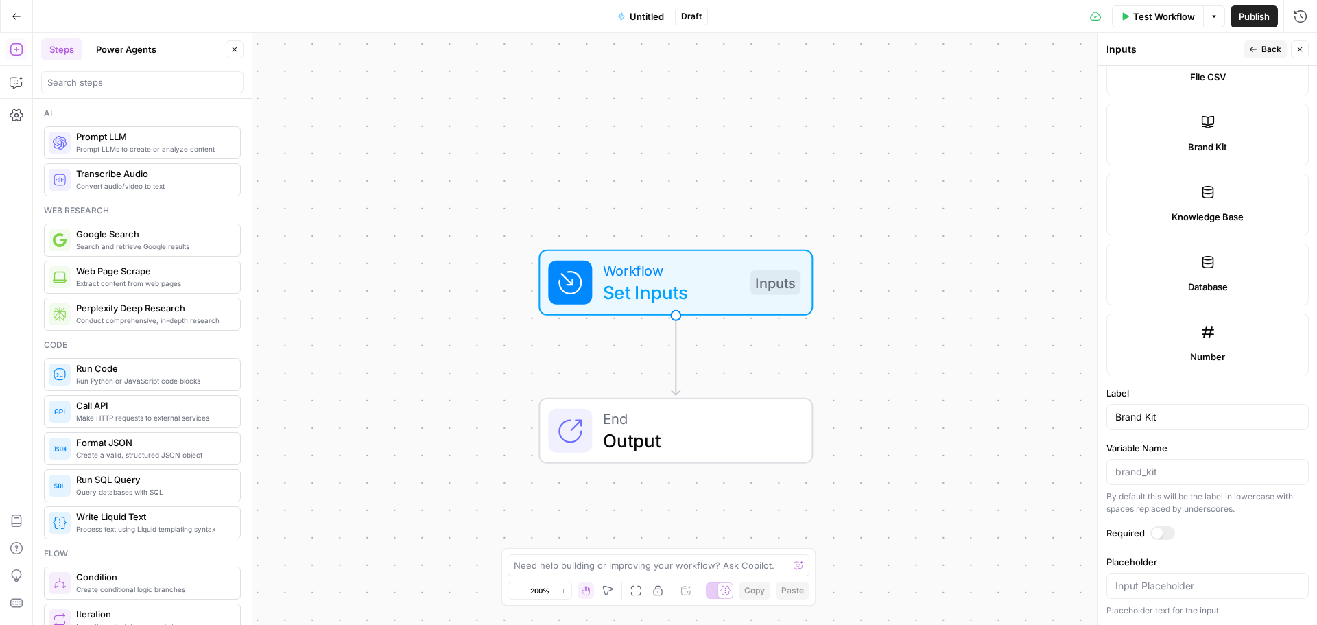
click at [1036, 507] on div "Workflow Set Inputs Inputs End Output" at bounding box center [675, 329] width 1284 height 592
click at [1267, 53] on span "Back" at bounding box center [1271, 49] width 20 height 12
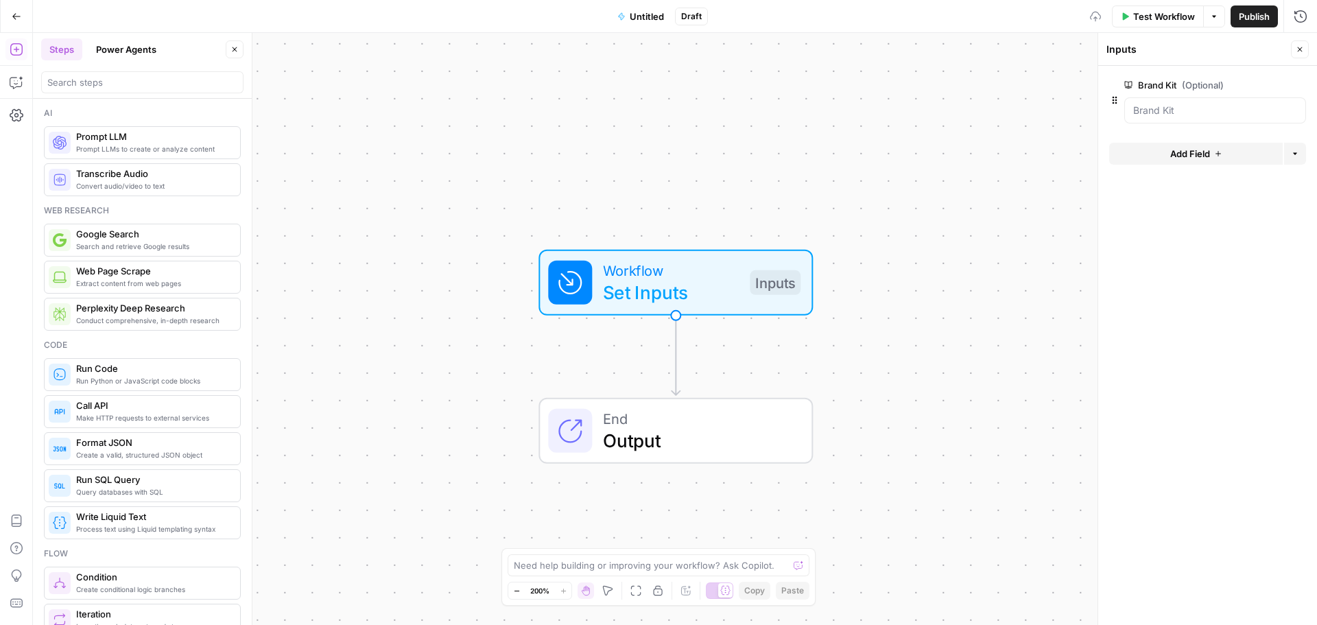
click at [1190, 154] on span "Add Field" at bounding box center [1190, 154] width 40 height 14
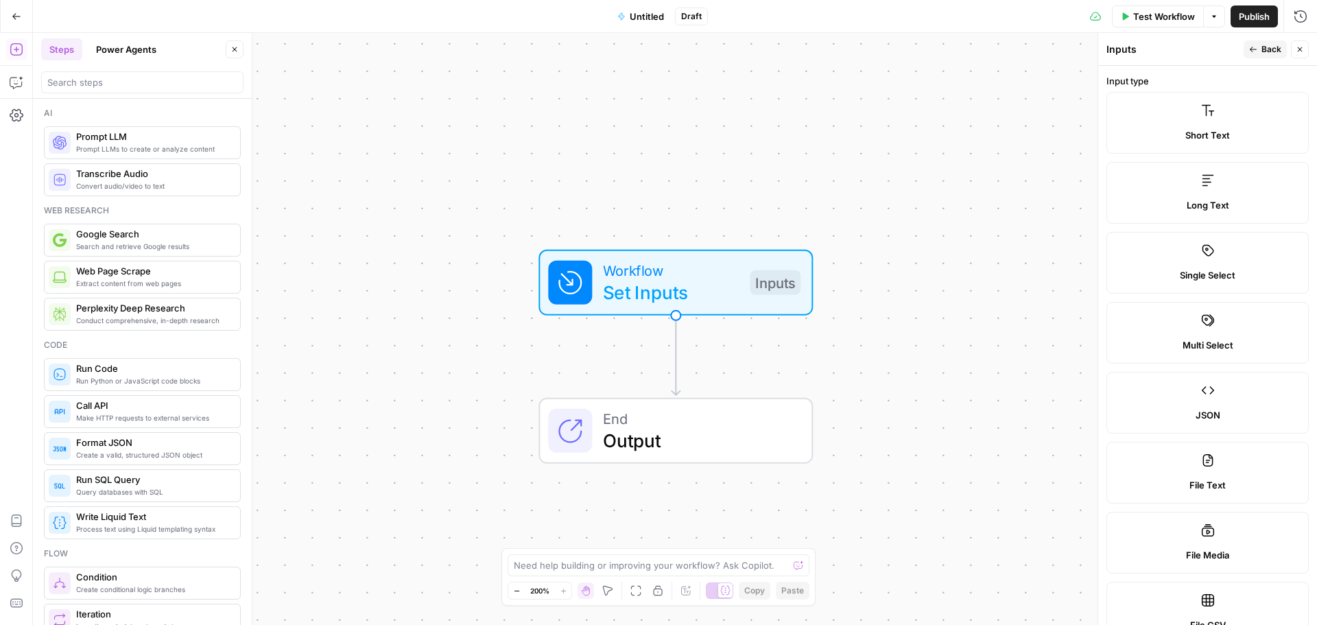
click at [1208, 266] on label "Single Select" at bounding box center [1207, 263] width 202 height 62
click at [1202, 137] on span "Short Text" at bounding box center [1207, 135] width 45 height 14
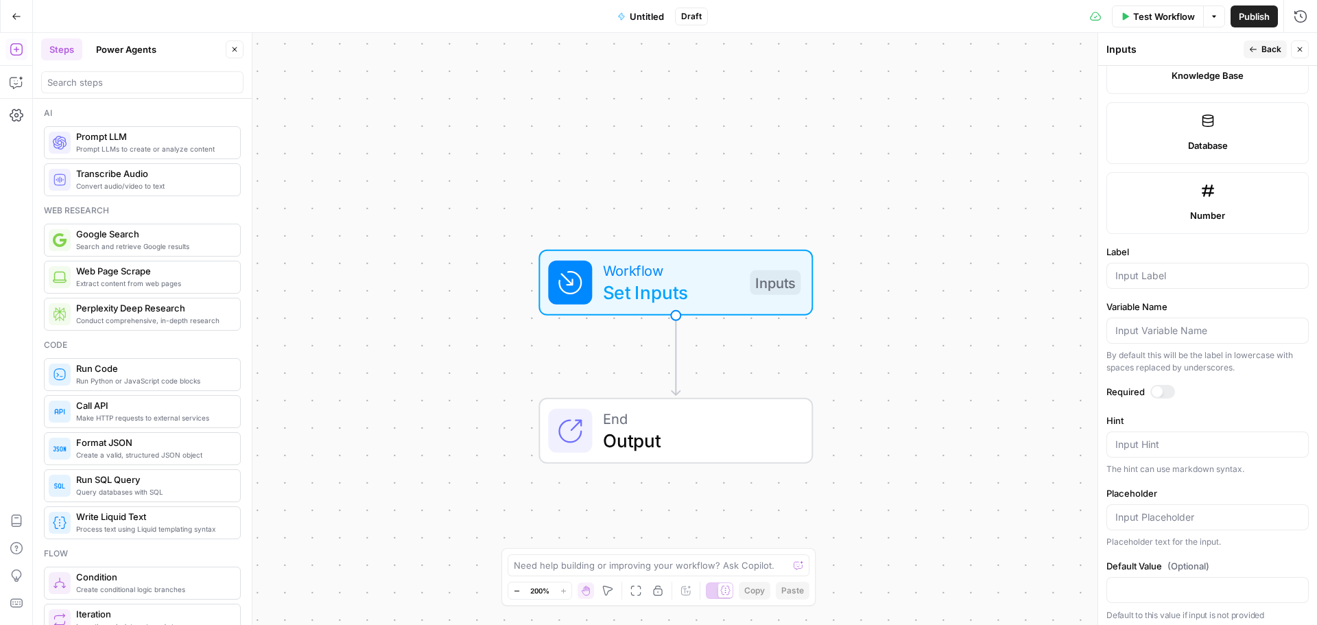
scroll to position [695, 0]
click at [1142, 259] on div at bounding box center [1207, 270] width 202 height 26
type input "SERP Research"
click at [1146, 243] on label "Label" at bounding box center [1207, 246] width 202 height 14
click at [1146, 263] on input "SERP Research" at bounding box center [1207, 270] width 184 height 14
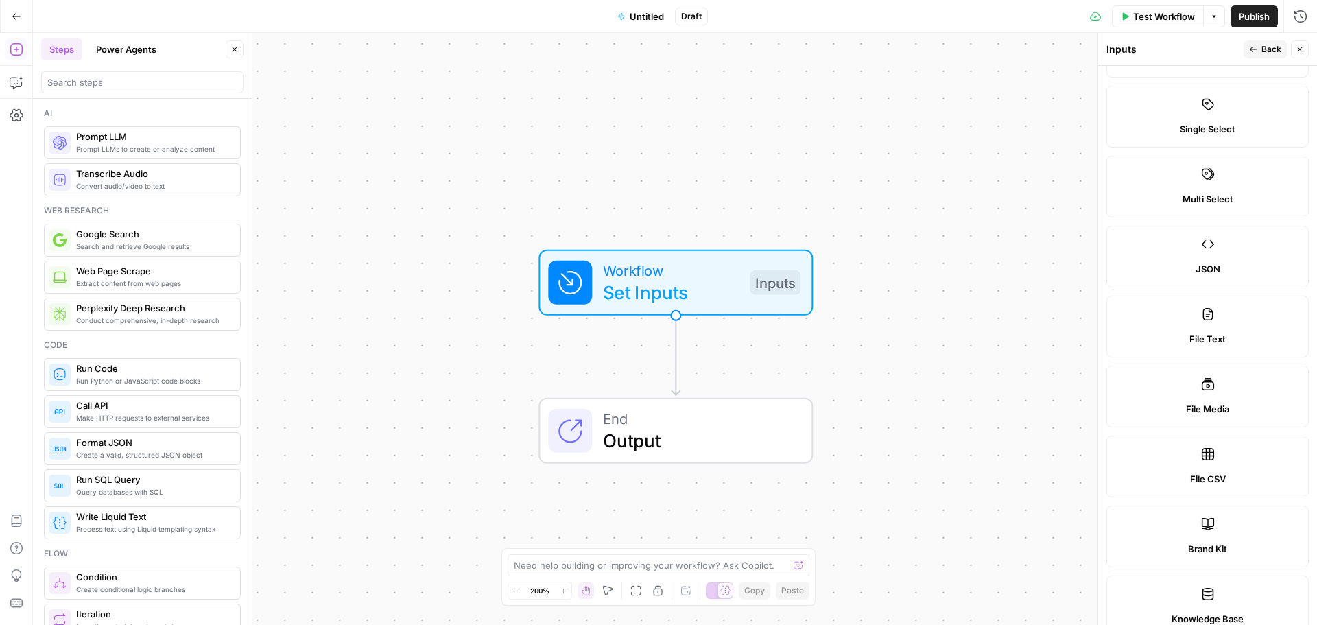
scroll to position [0, 0]
click at [1269, 52] on span "Back" at bounding box center [1271, 49] width 20 height 12
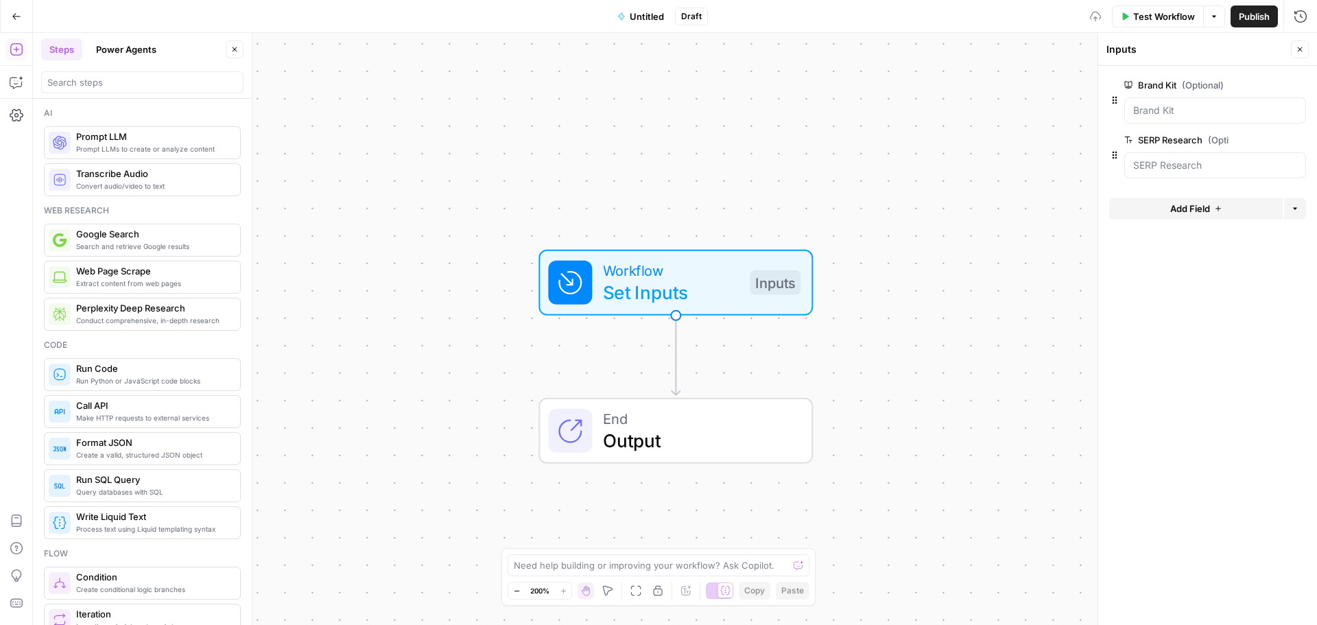
click at [1183, 209] on span "Add Field" at bounding box center [1190, 209] width 40 height 14
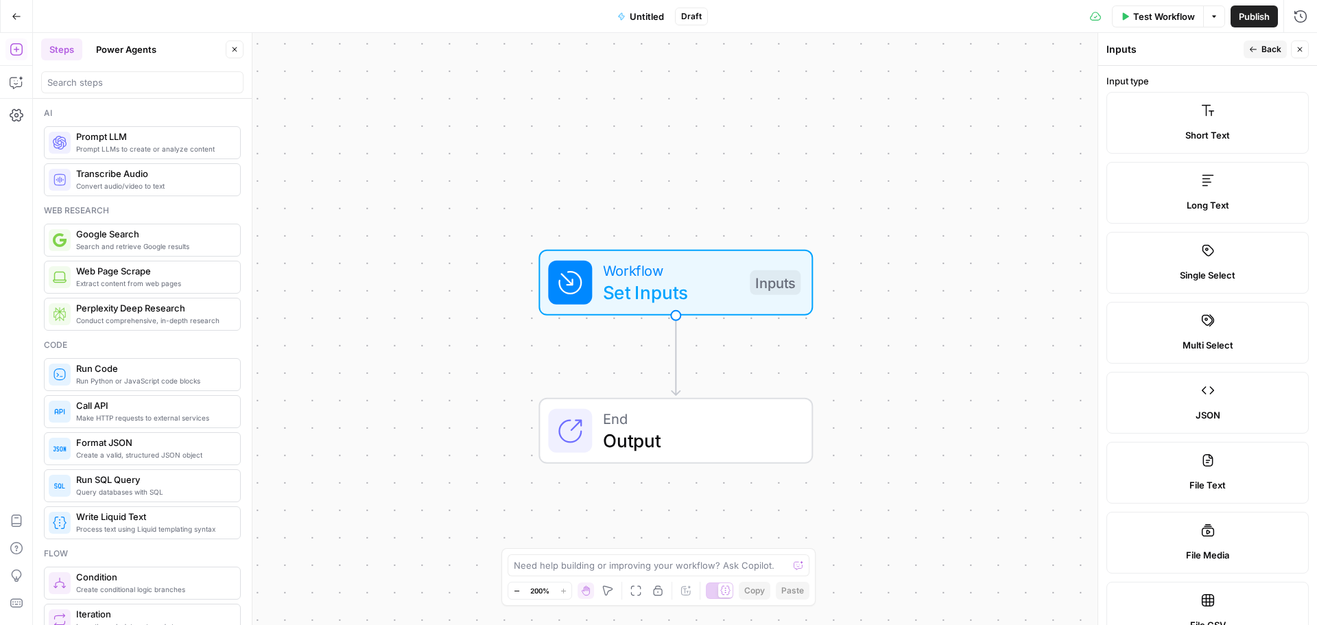
click at [1258, 50] on button "Back" at bounding box center [1264, 49] width 43 height 18
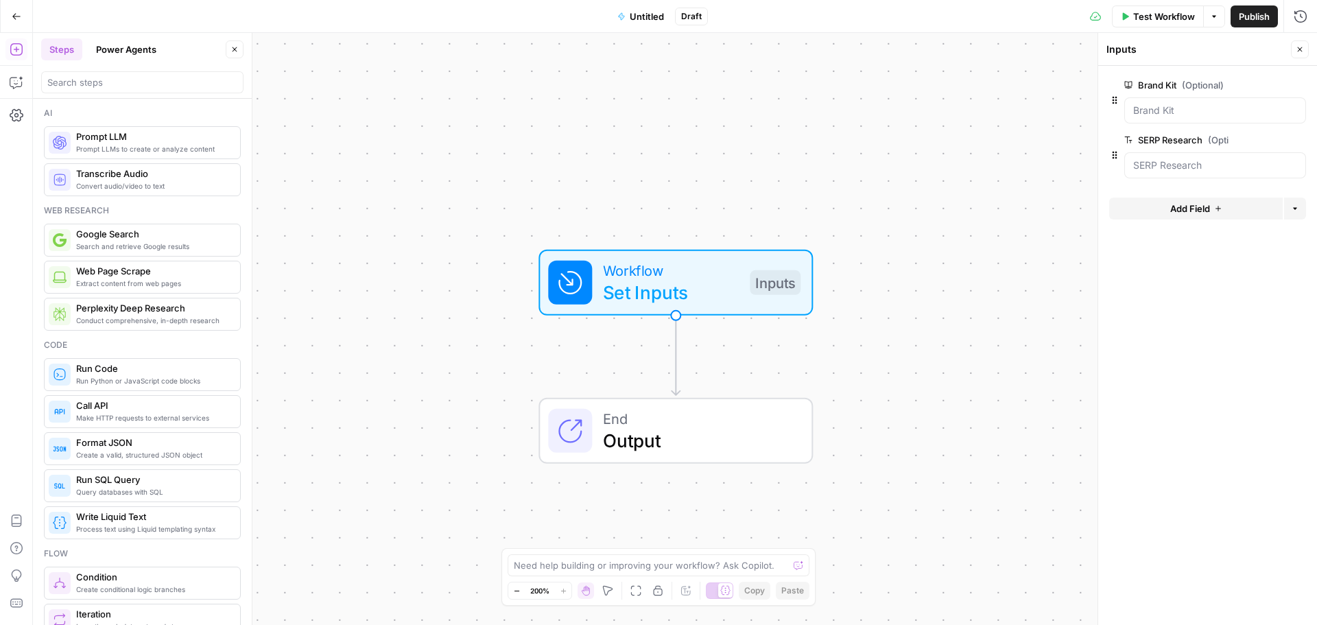
click at [1215, 64] on header "Inputs Close" at bounding box center [1207, 49] width 219 height 33
click at [1303, 49] on button "Close" at bounding box center [1299, 49] width 18 height 18
click at [693, 283] on span "Set Inputs" at bounding box center [671, 291] width 136 height 27
click at [1137, 50] on div "Inputs" at bounding box center [1196, 50] width 180 height 14
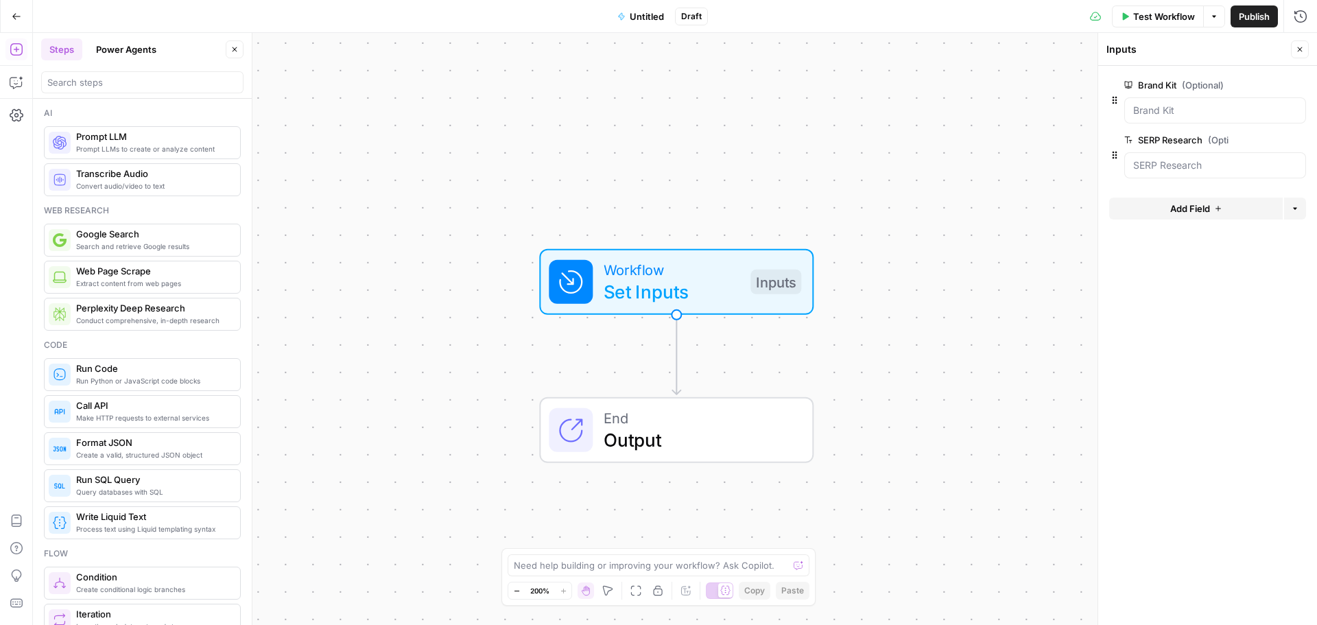
click at [623, 130] on div "Workflow Set Inputs Inputs End Output" at bounding box center [675, 329] width 1284 height 592
click at [680, 282] on span "Set Inputs" at bounding box center [671, 291] width 136 height 27
click at [671, 119] on div "Workflow Set Inputs Inputs Test Step End Output" at bounding box center [675, 329] width 1284 height 592
click at [1297, 48] on icon "button" at bounding box center [1299, 49] width 8 height 8
click at [1205, 21] on button "Options" at bounding box center [1214, 16] width 22 height 22
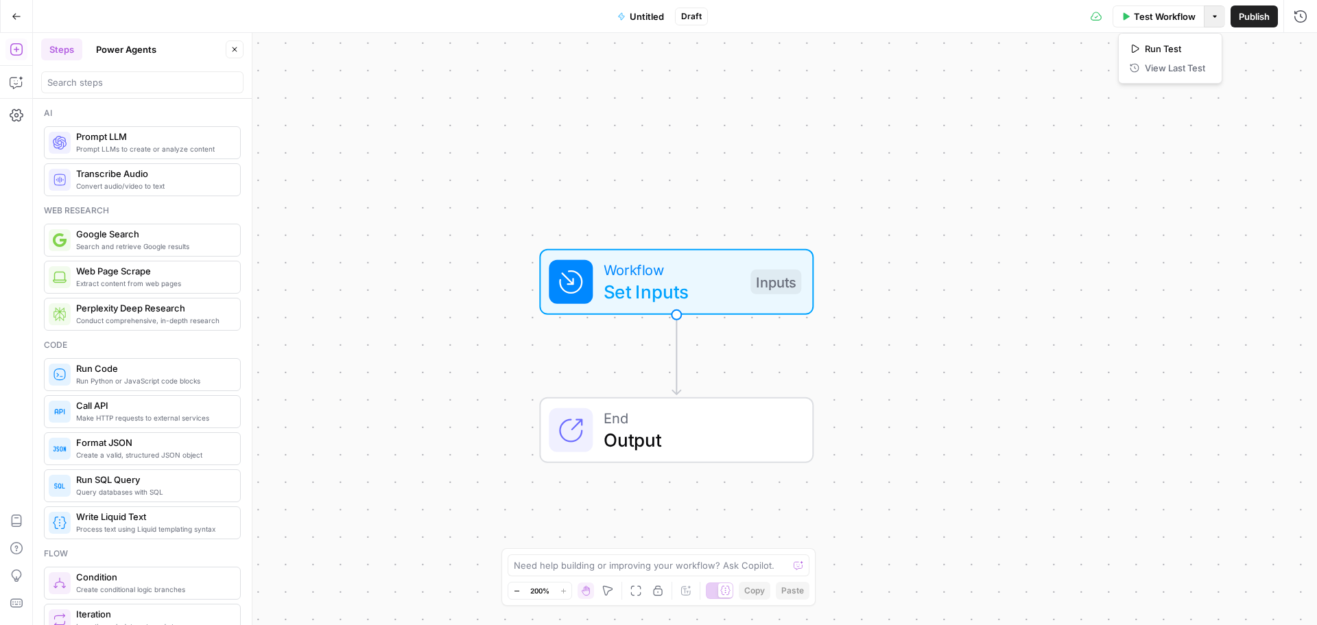
click at [843, 139] on div "Workflow Set Inputs Inputs End Output" at bounding box center [675, 329] width 1284 height 592
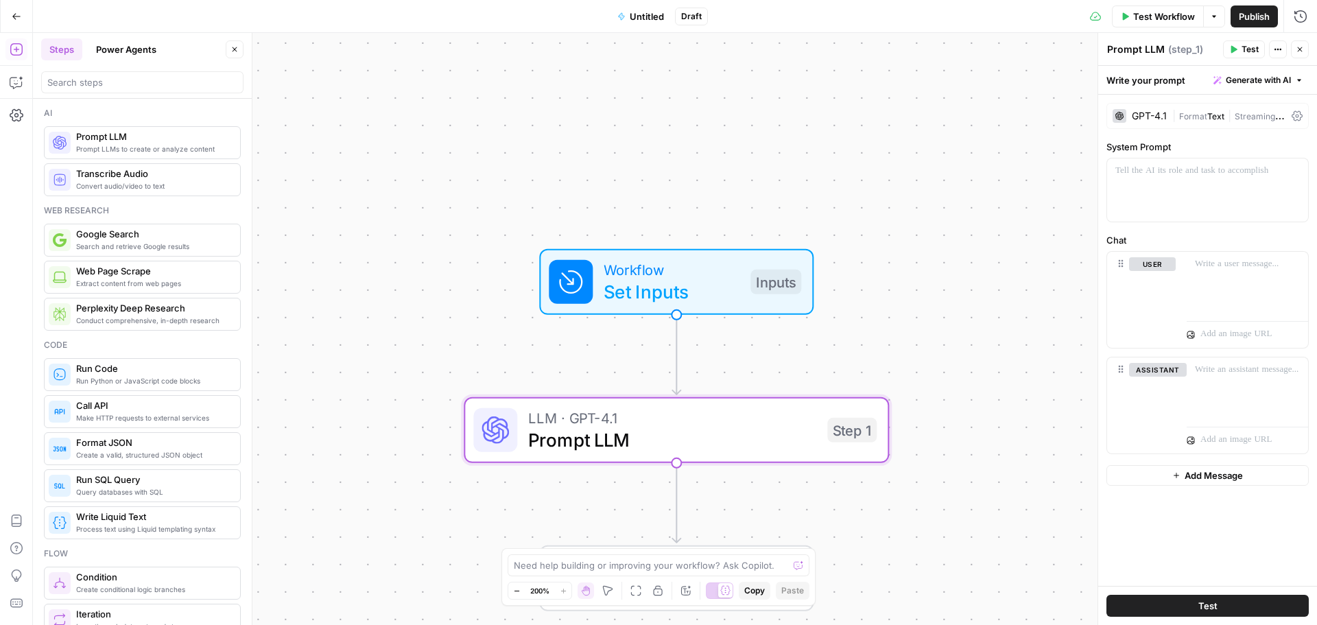
click at [1146, 111] on div "GPT-4.1" at bounding box center [1148, 116] width 35 height 10
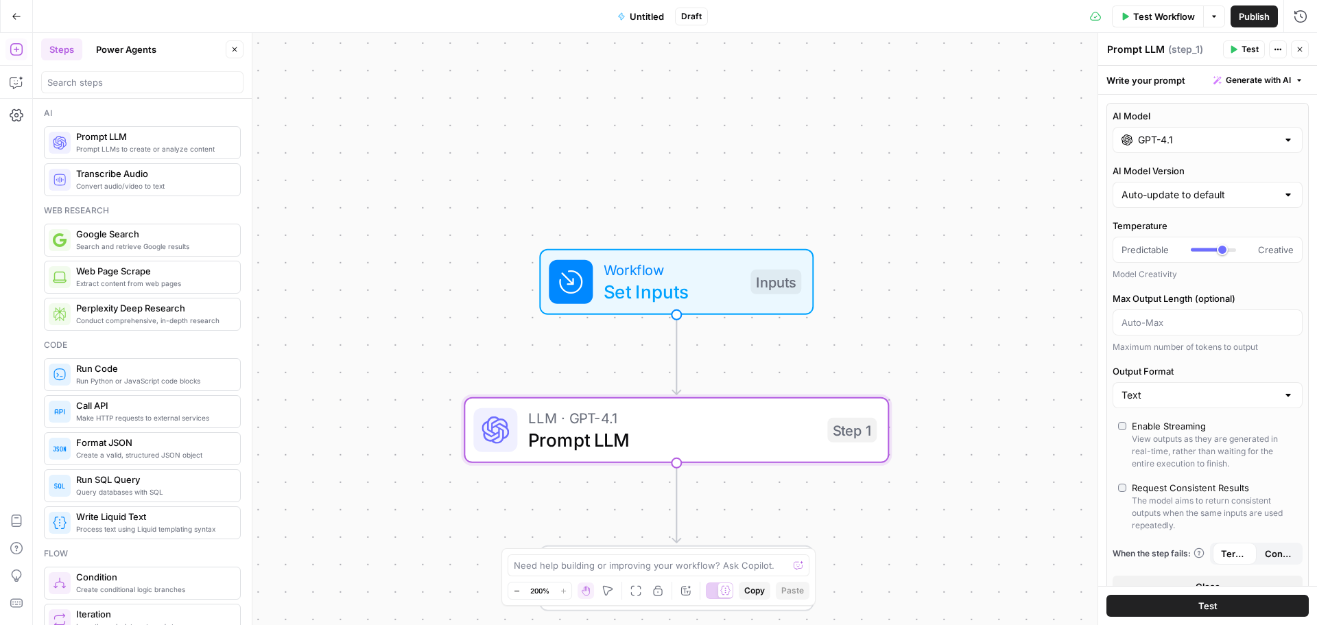
click at [1149, 138] on input "GPT-4.1" at bounding box center [1207, 140] width 139 height 14
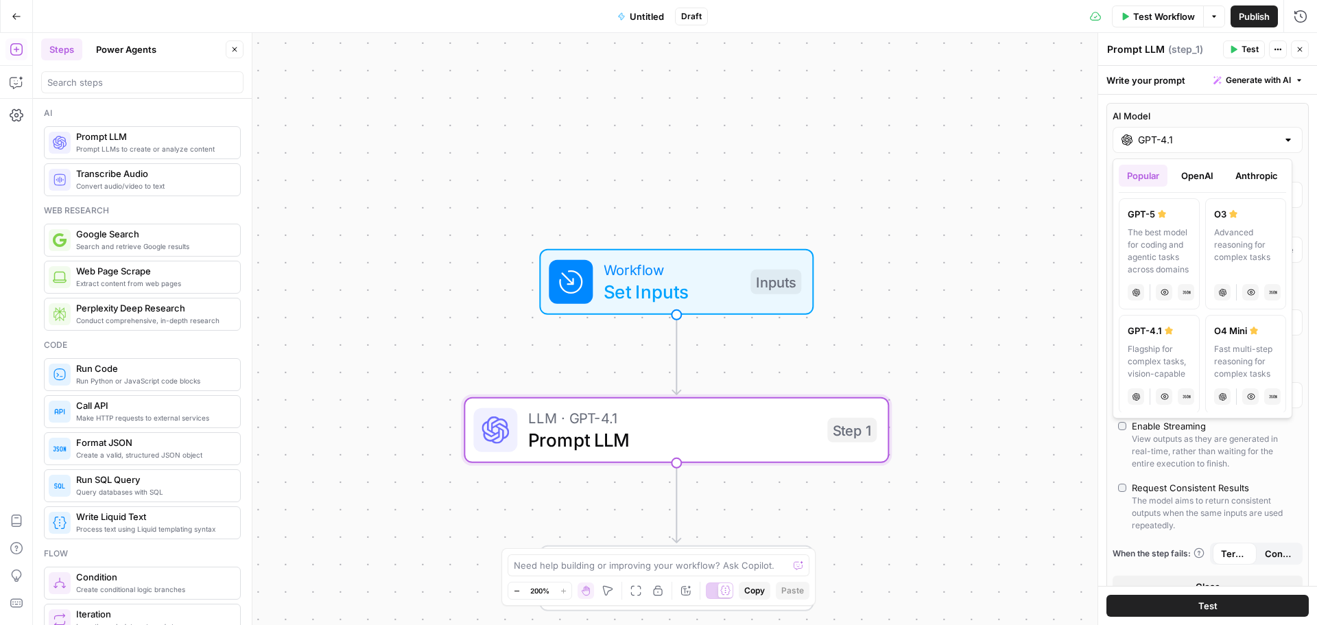
click at [1153, 240] on div "The best model for coding and agentic tasks across domains" at bounding box center [1158, 250] width 63 height 49
type input "GPT-5"
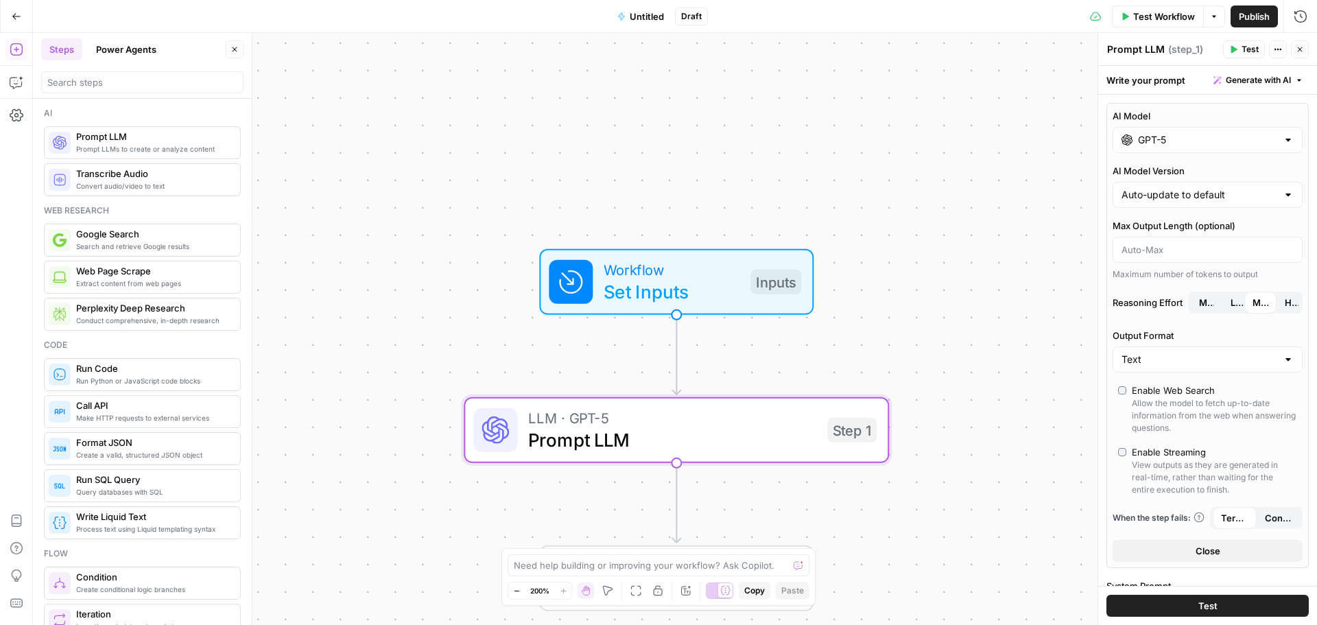
click at [1190, 114] on label "AI Model" at bounding box center [1207, 116] width 190 height 14
click at [1190, 133] on input "GPT-5" at bounding box center [1207, 140] width 139 height 14
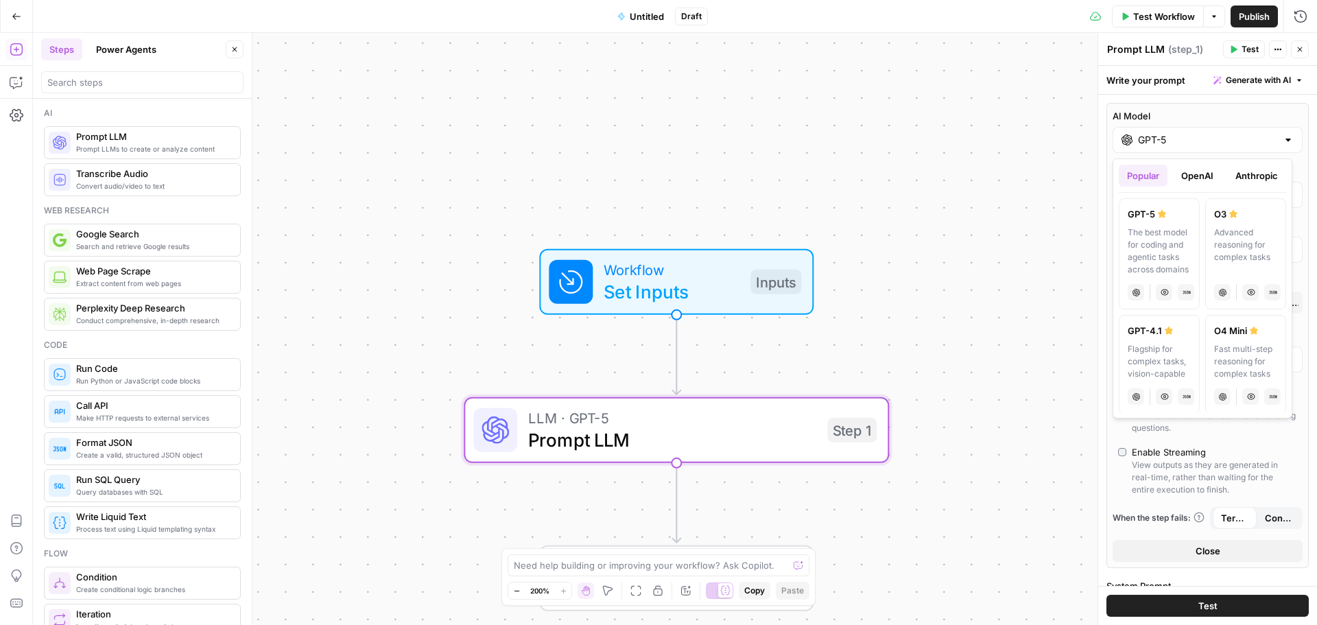
click at [1191, 106] on div "AI Model GPT-5 AI Model Version Auto-update to default Max Output Length (optio…" at bounding box center [1207, 335] width 202 height 465
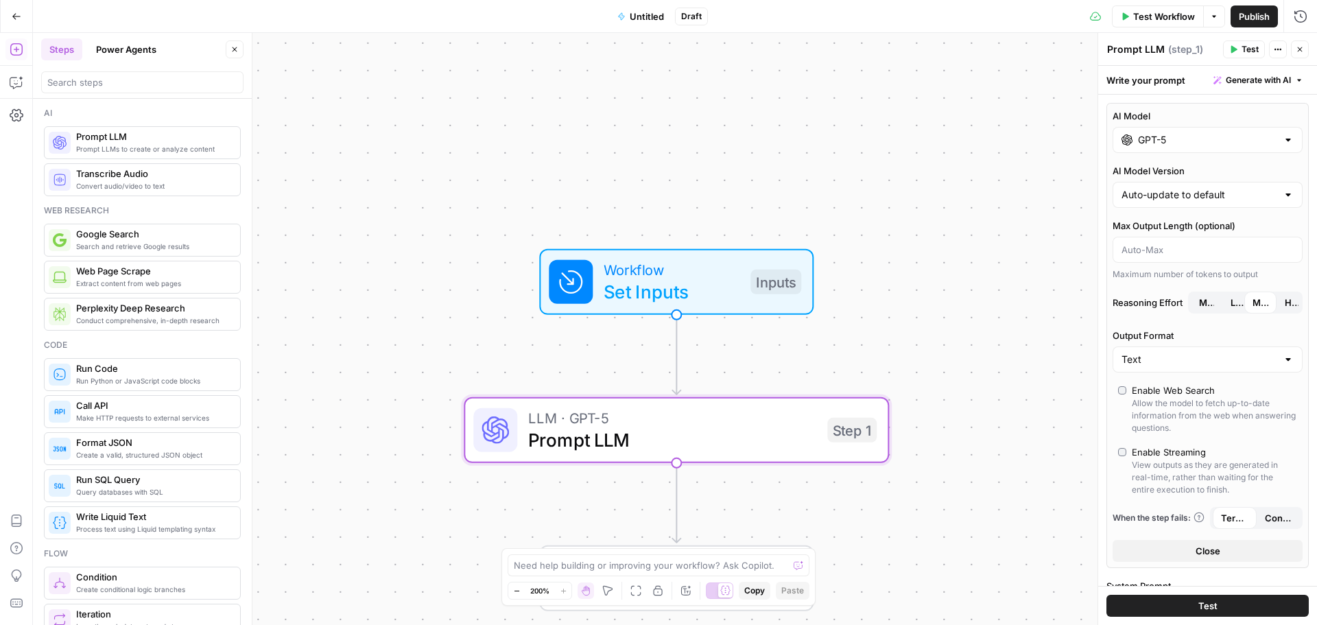
click at [695, 278] on span "Set Inputs" at bounding box center [671, 291] width 136 height 27
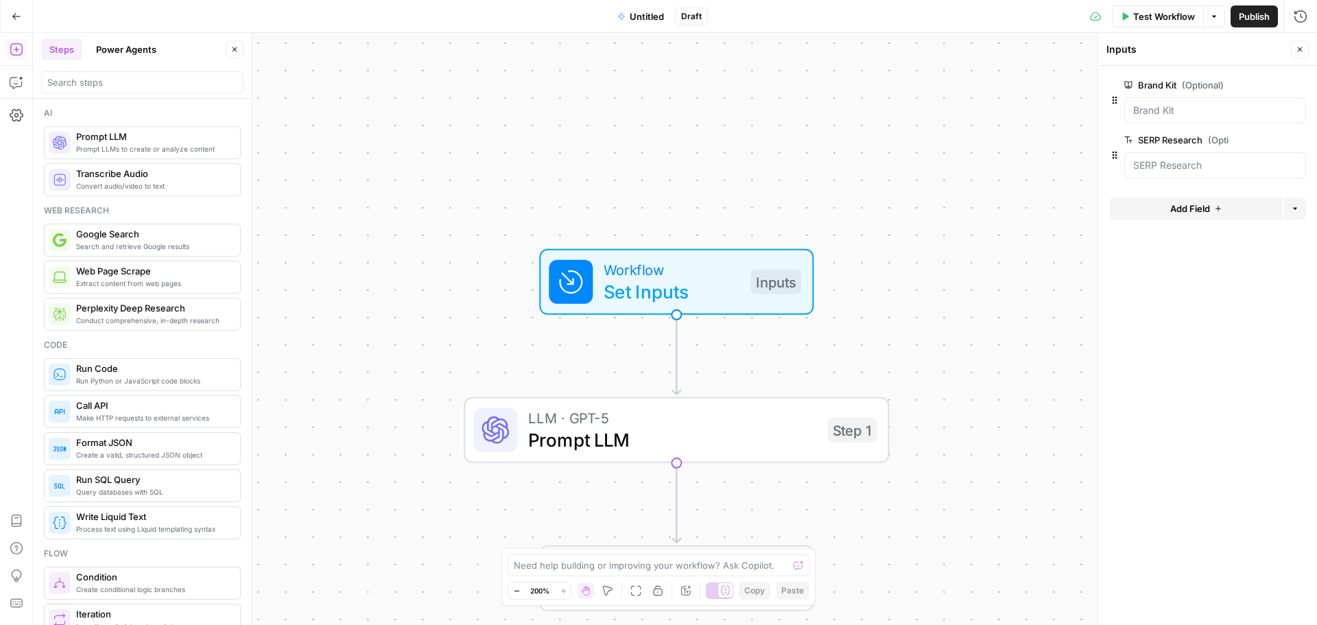
click at [1216, 23] on button "Options" at bounding box center [1214, 16] width 22 height 22
click at [1245, 36] on header "Inputs Close" at bounding box center [1207, 49] width 219 height 33
click at [665, 294] on span "Set Inputs" at bounding box center [671, 291] width 136 height 27
click at [665, 293] on span "Set Inputs" at bounding box center [671, 291] width 136 height 27
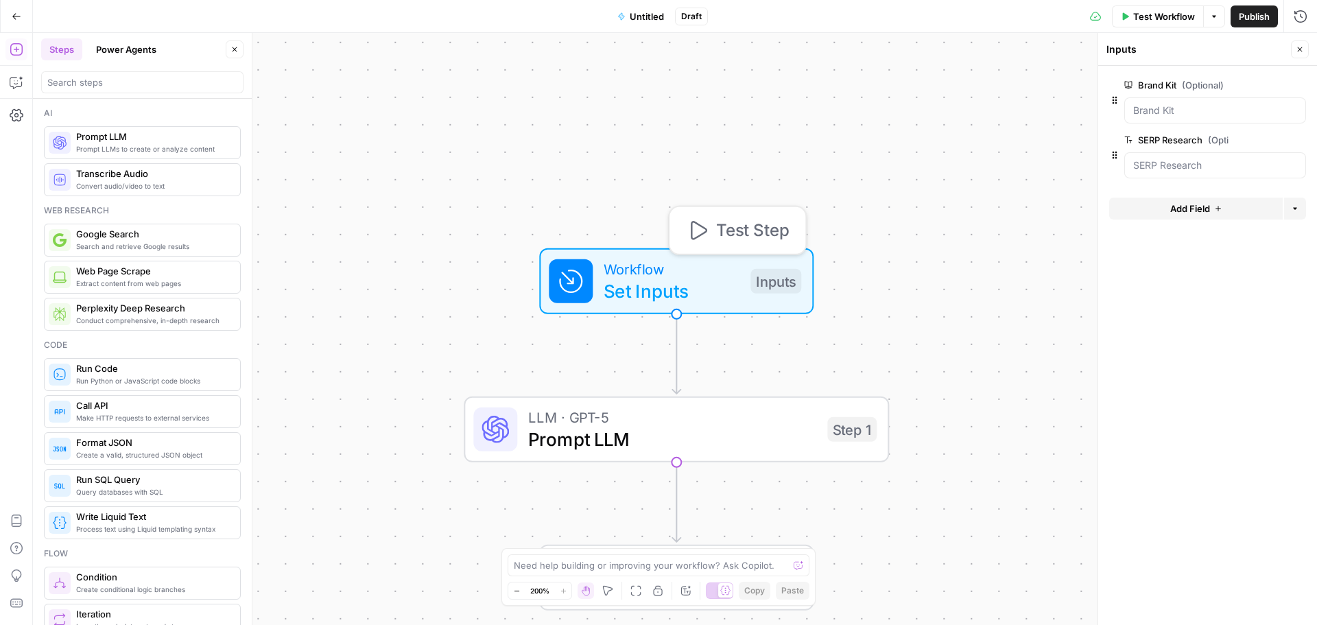
click at [665, 293] on span "Set Inputs" at bounding box center [671, 290] width 136 height 27
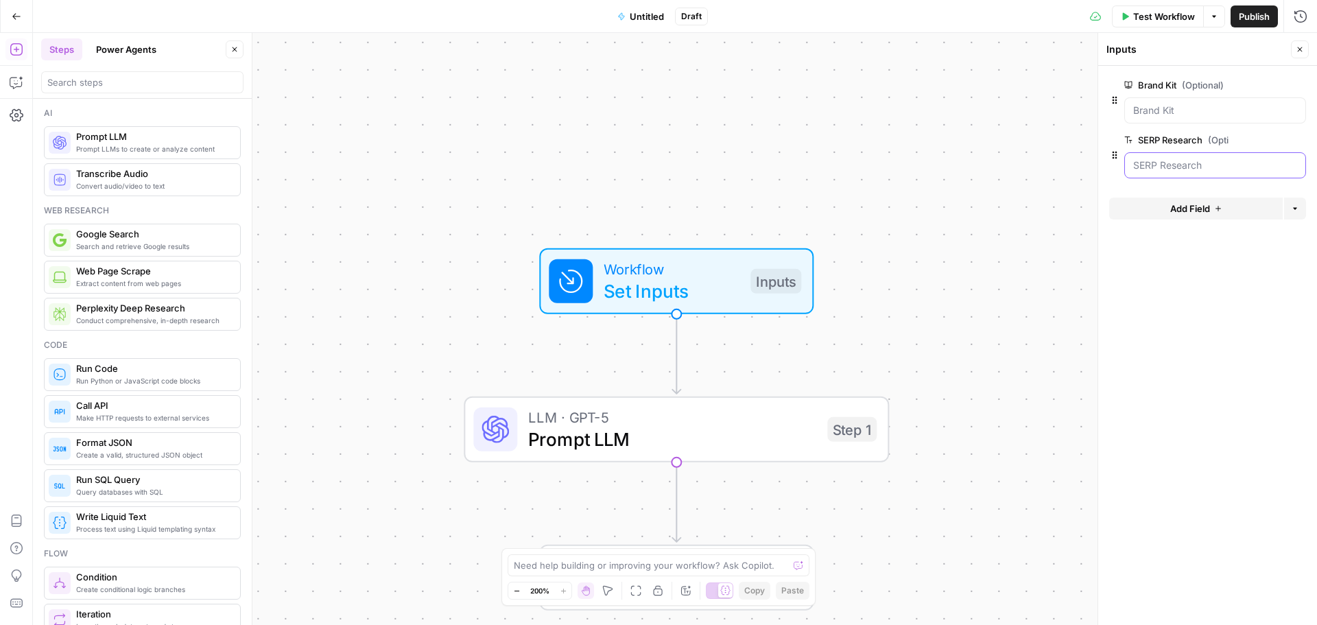
click at [1179, 170] on Research "SERP Research (Optional)" at bounding box center [1215, 165] width 164 height 14
click at [1249, 138] on span "edit field" at bounding box center [1254, 139] width 30 height 11
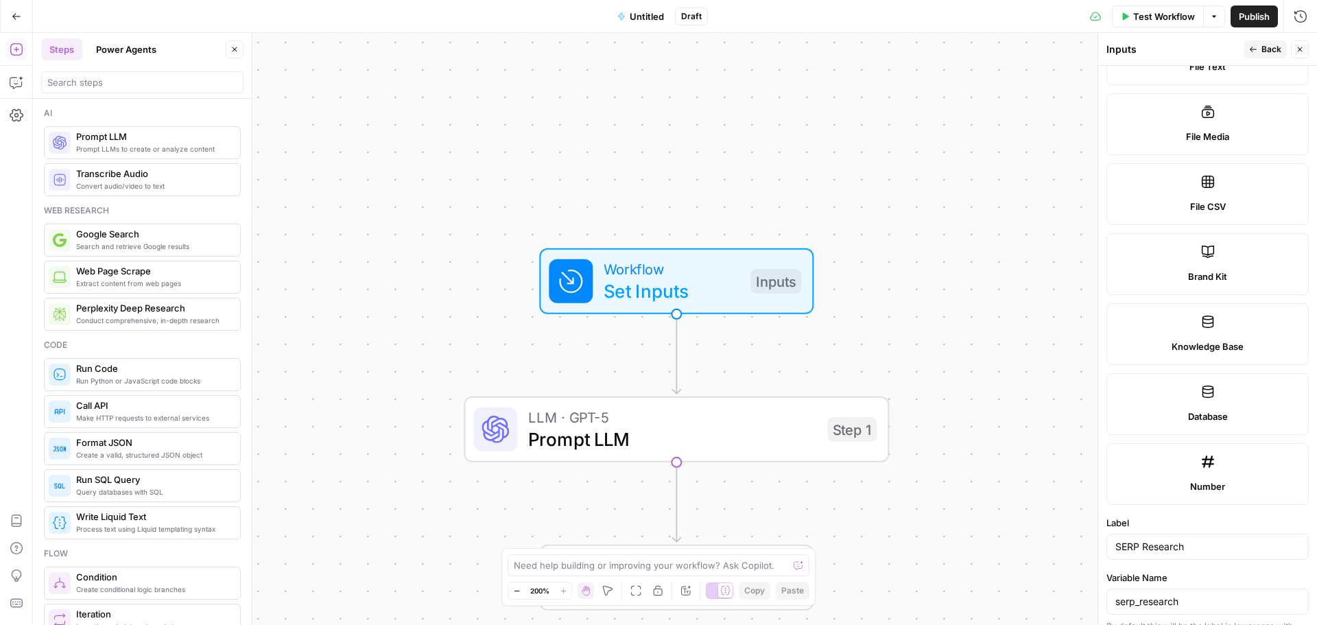
scroll to position [695, 0]
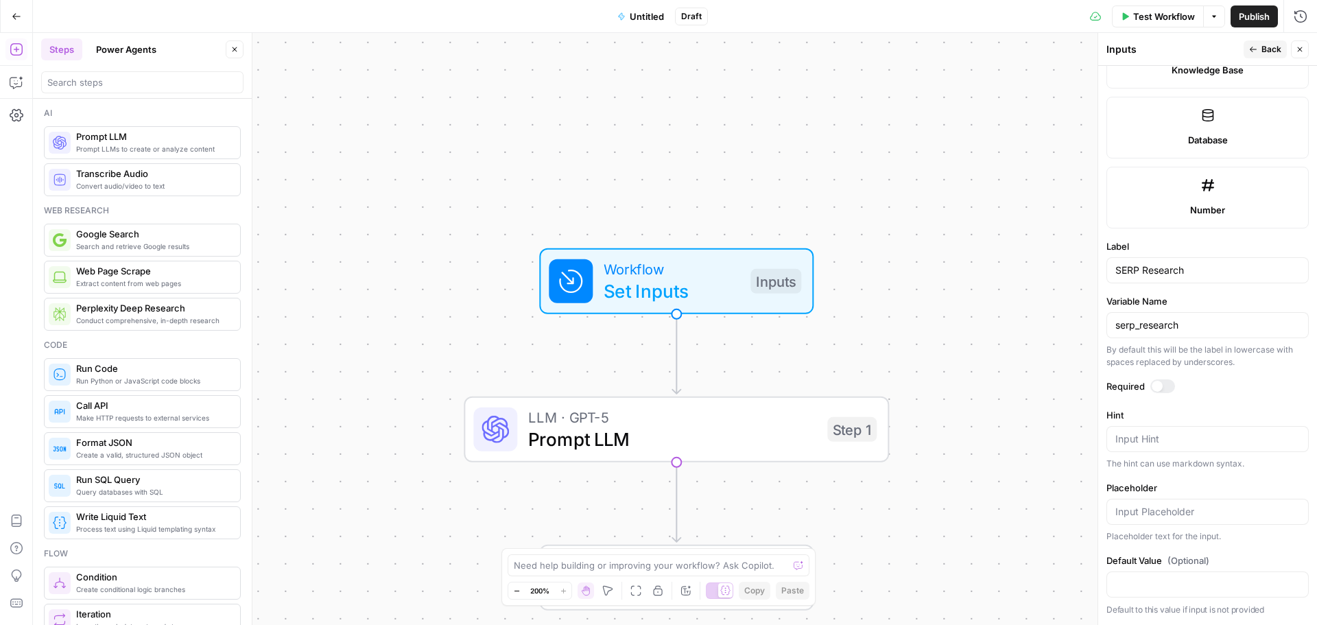
click at [1022, 344] on div "Workflow Set Inputs Inputs LLM · GPT-5 Prompt LLM Step 1 End Output" at bounding box center [675, 329] width 1284 height 592
click at [1301, 56] on button "Close" at bounding box center [1299, 49] width 18 height 18
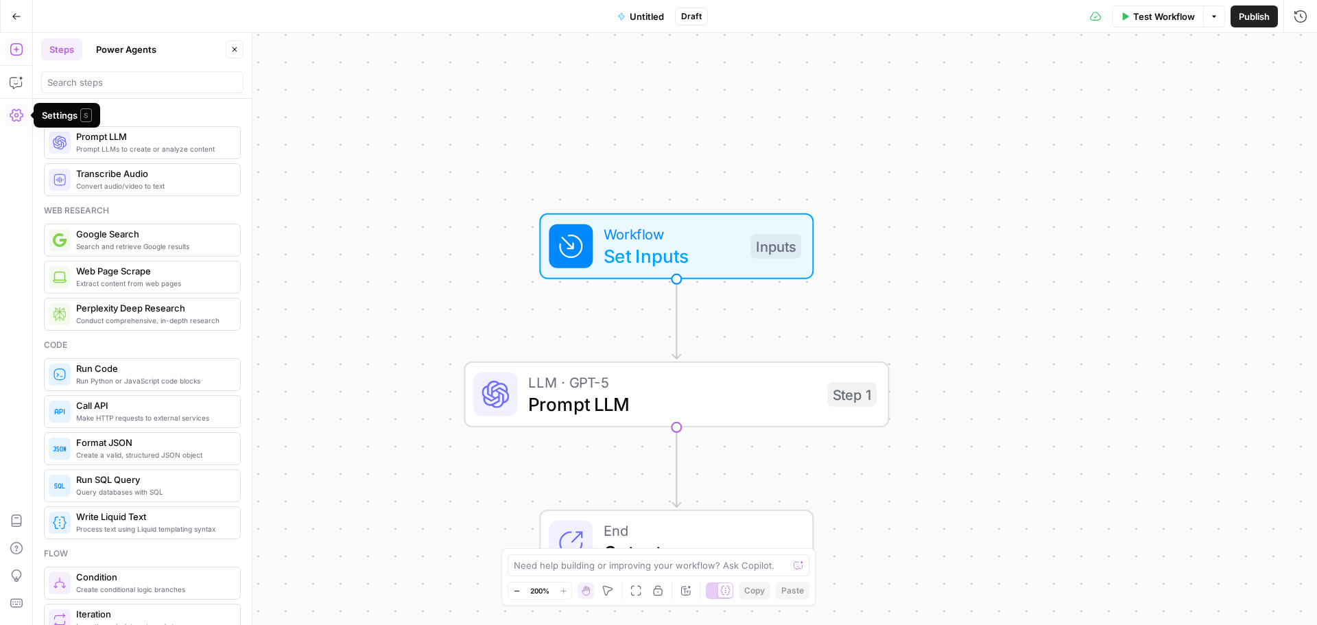
click at [20, 112] on icon "button" at bounding box center [17, 115] width 14 height 12
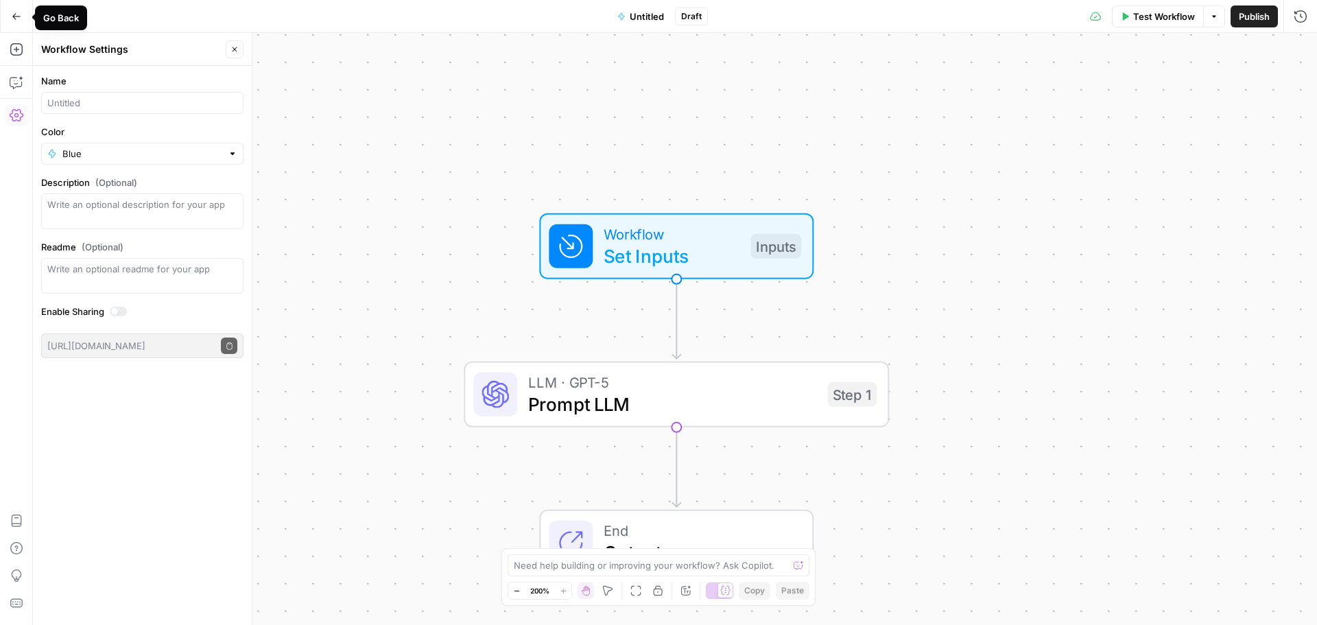
click at [12, 17] on icon "button" at bounding box center [17, 17] width 10 height 10
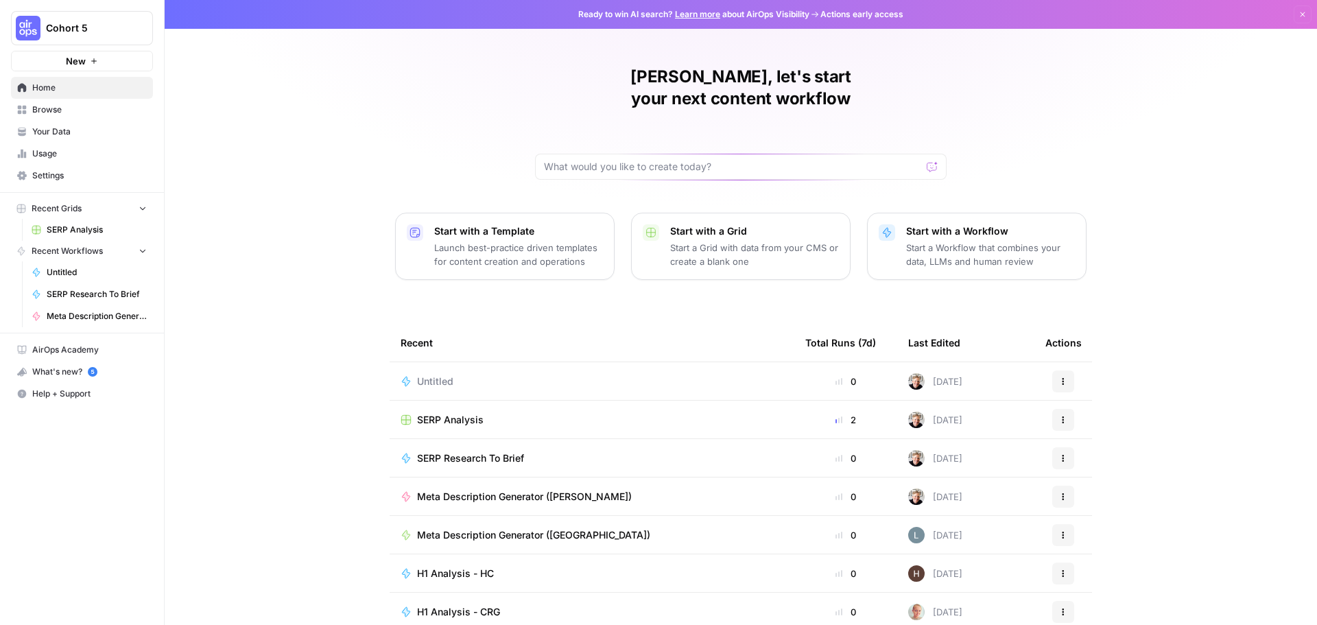
click at [441, 400] on td "SERP Analysis" at bounding box center [591, 419] width 405 height 38
click at [441, 413] on span "SERP Analysis" at bounding box center [450, 420] width 67 height 14
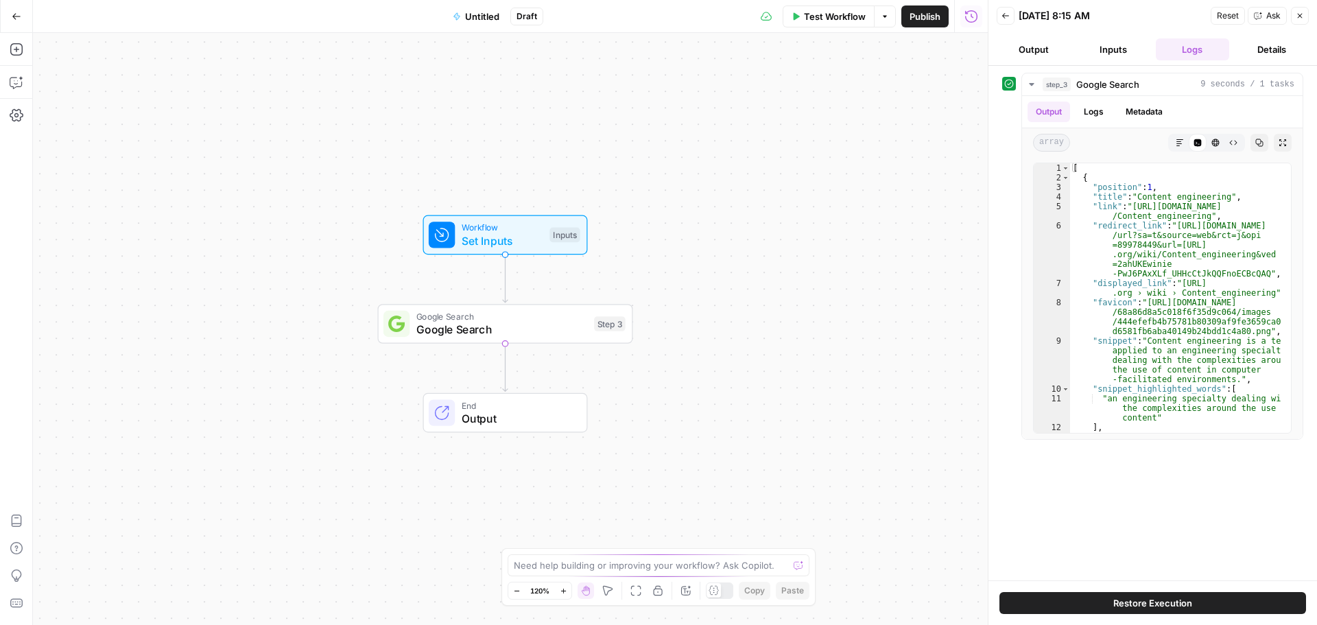
click at [13, 12] on icon "button" at bounding box center [17, 17] width 10 height 10
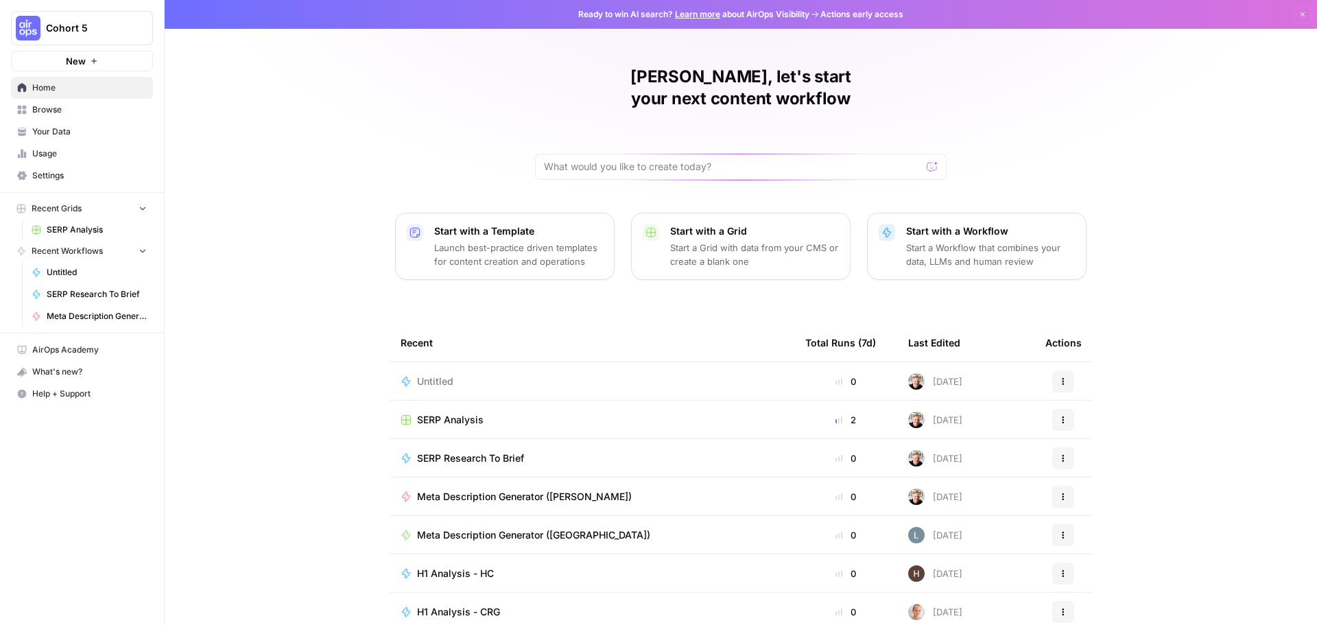
click at [71, 232] on span "SERP Analysis" at bounding box center [97, 230] width 100 height 12
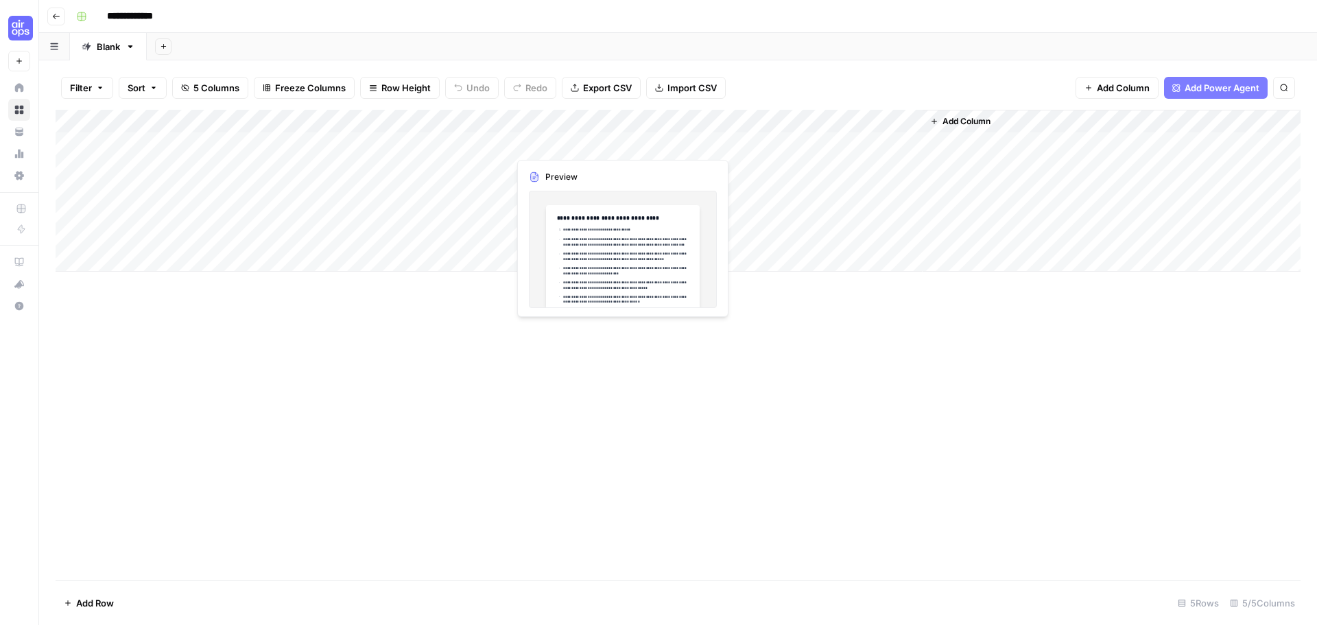
click at [553, 148] on div "Add Column" at bounding box center [678, 191] width 1245 height 162
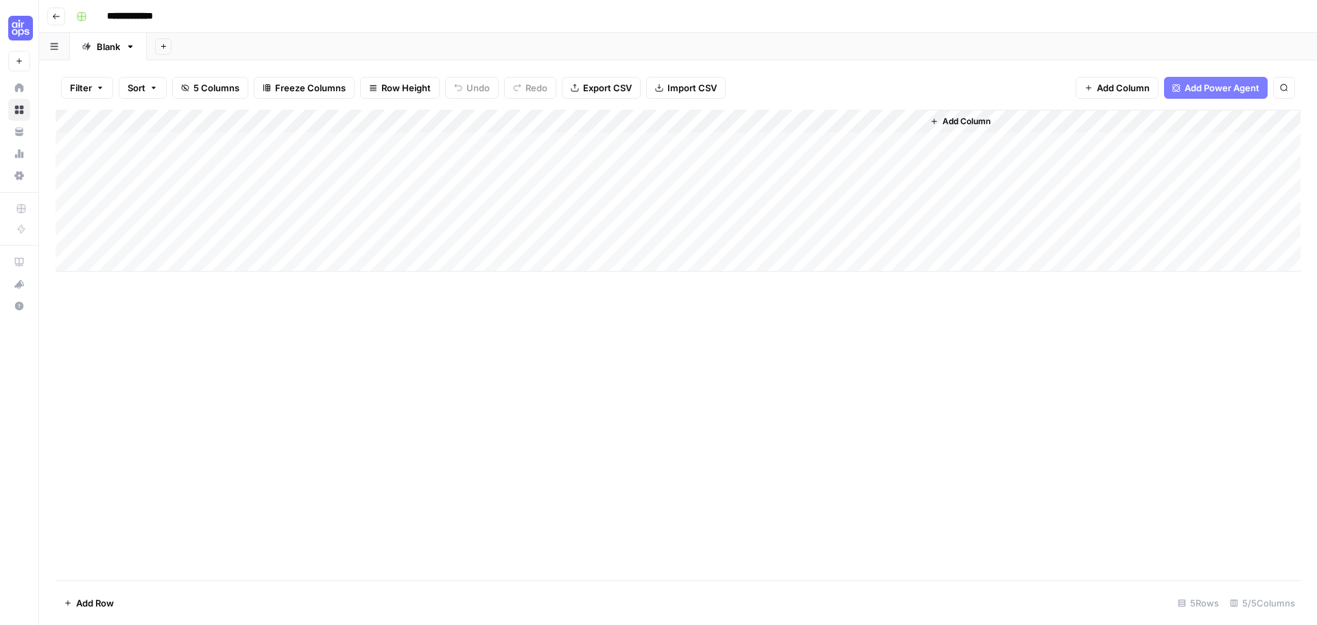
click at [616, 122] on div "Add Column" at bounding box center [678, 191] width 1245 height 162
click at [565, 156] on input "Serp Research" at bounding box center [590, 154] width 139 height 14
click at [557, 58] on div "Add Sheet" at bounding box center [732, 46] width 1170 height 27
click at [911, 122] on div "Add Column" at bounding box center [678, 191] width 1245 height 162
click at [898, 121] on div "Add Column" at bounding box center [678, 191] width 1245 height 162
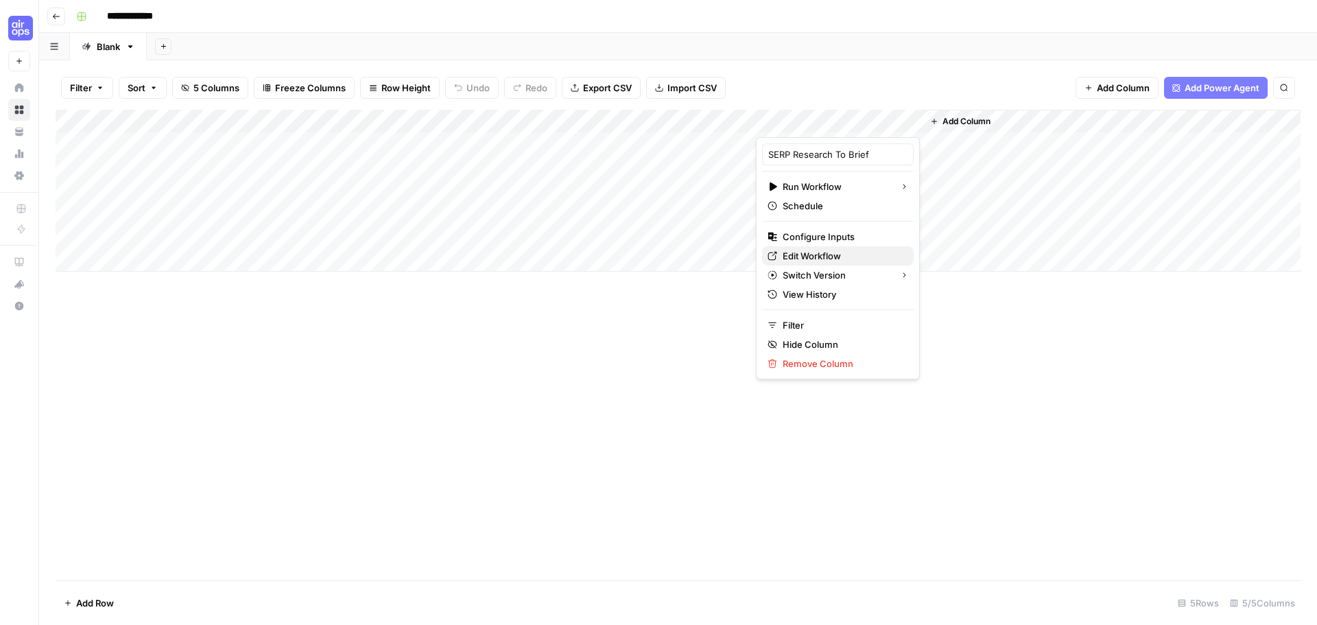
click at [812, 260] on span "Edit Workflow" at bounding box center [842, 256] width 120 height 14
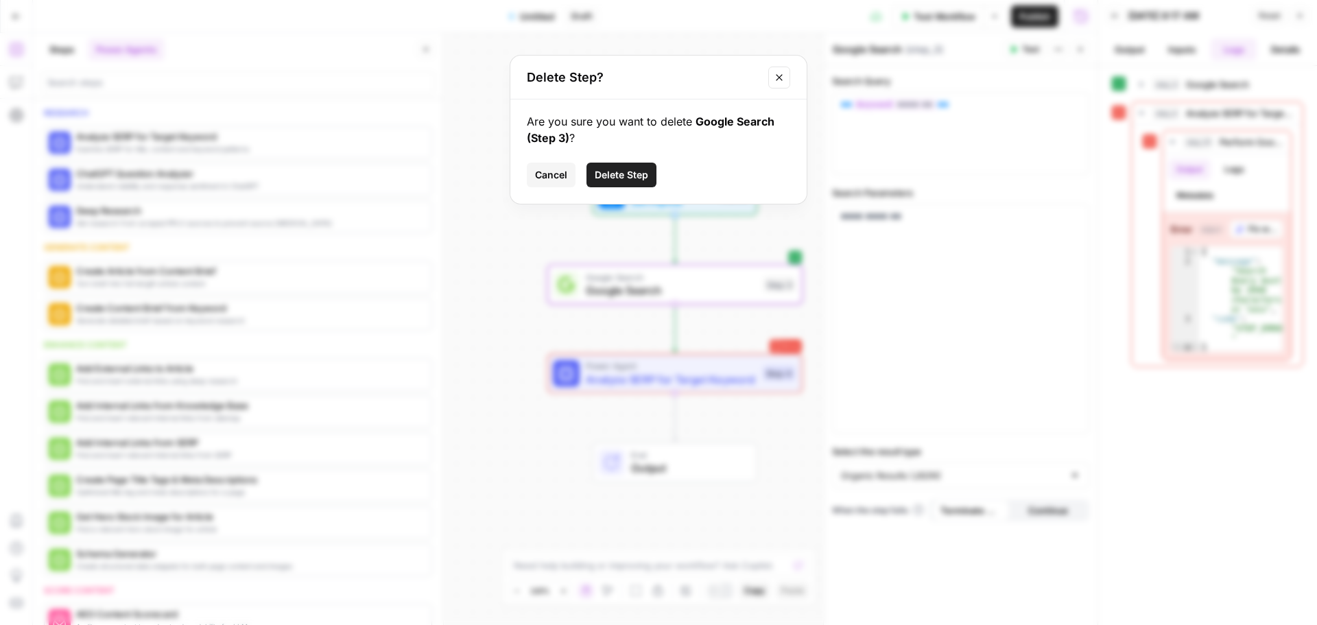
click at [616, 173] on span "Delete Step" at bounding box center [620, 175] width 53 height 14
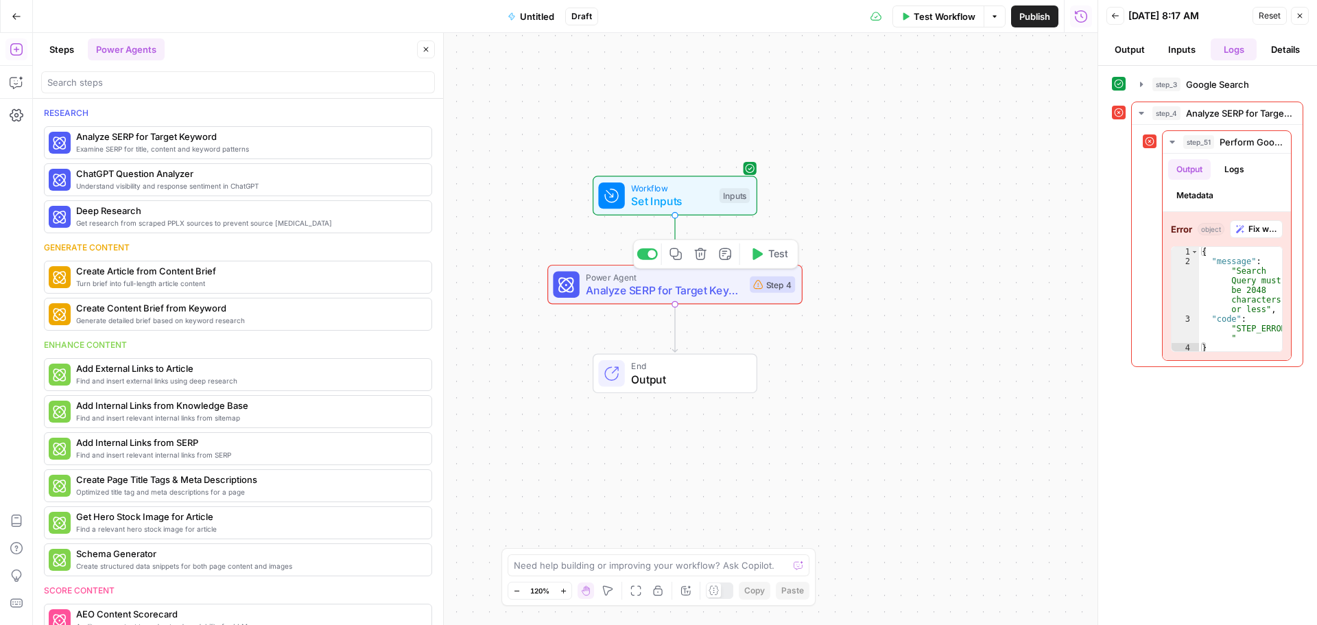
click at [677, 278] on span "Power Agent" at bounding box center [664, 276] width 157 height 13
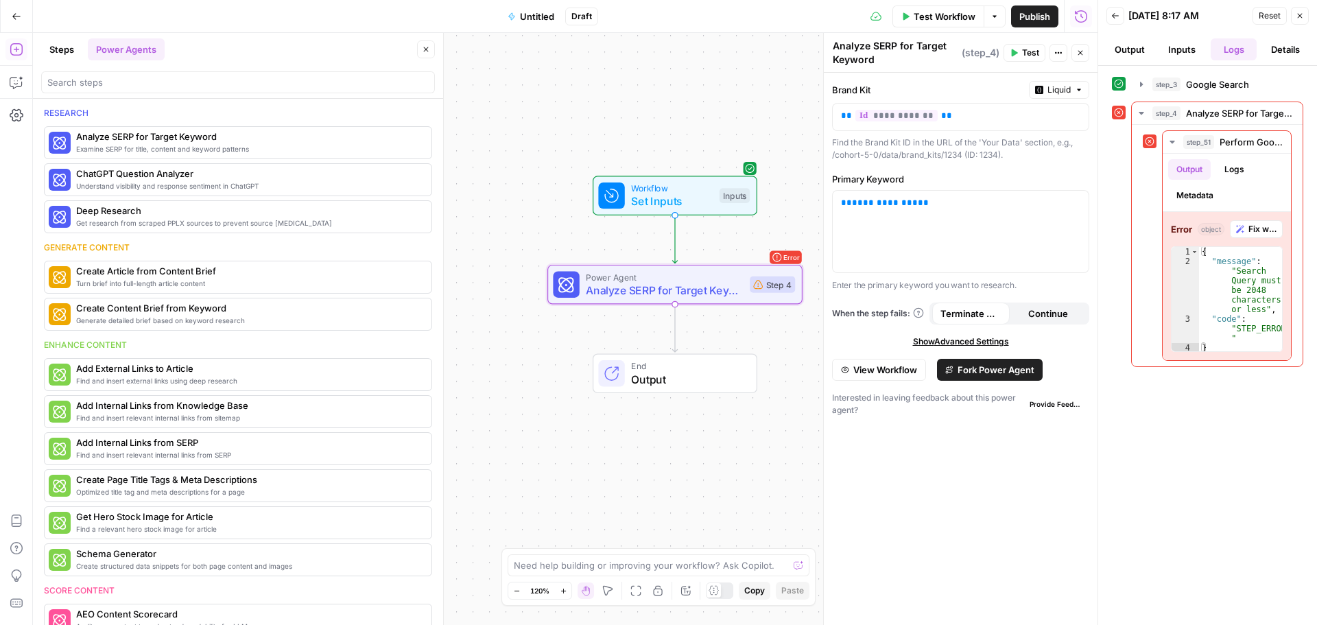
click at [971, 55] on span "( step_4 )" at bounding box center [980, 53] width 38 height 14
click at [1057, 50] on icon "button" at bounding box center [1058, 53] width 8 height 8
click at [954, 91] on label "Brand Kit" at bounding box center [927, 90] width 191 height 14
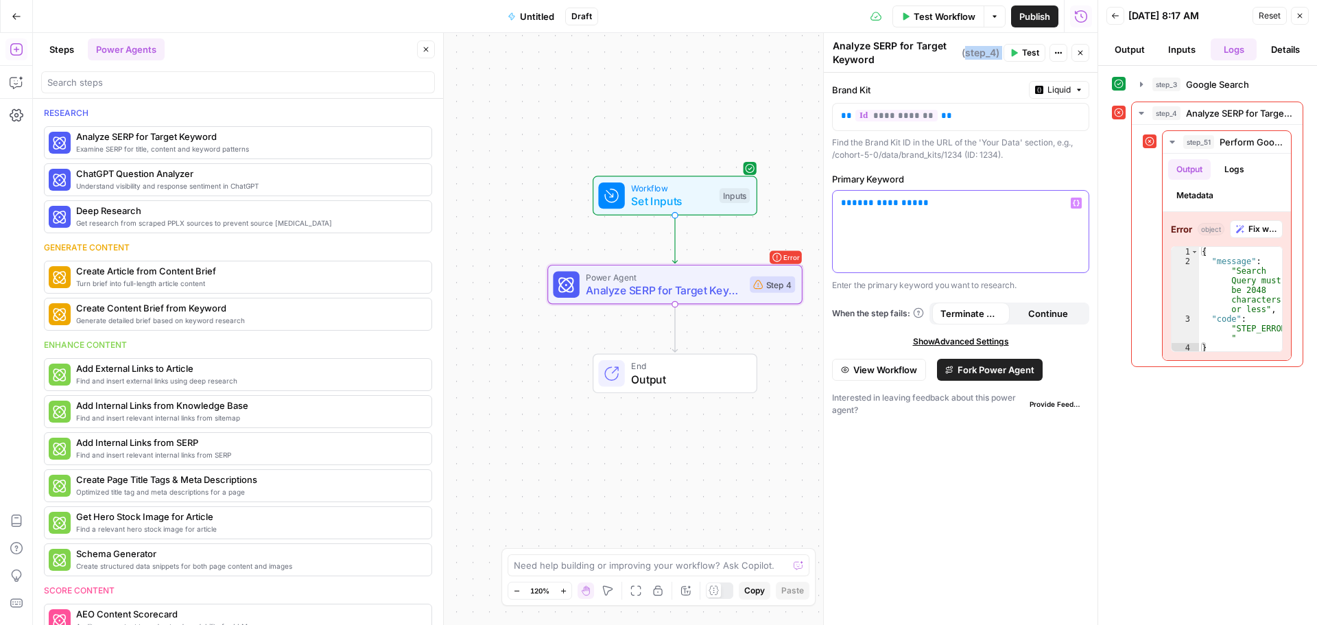
click at [917, 200] on p "**********" at bounding box center [960, 203] width 239 height 14
drag, startPoint x: 926, startPoint y: 206, endPoint x: 826, endPoint y: 202, distance: 99.5
click at [826, 202] on div "**********" at bounding box center [960, 329] width 274 height 592
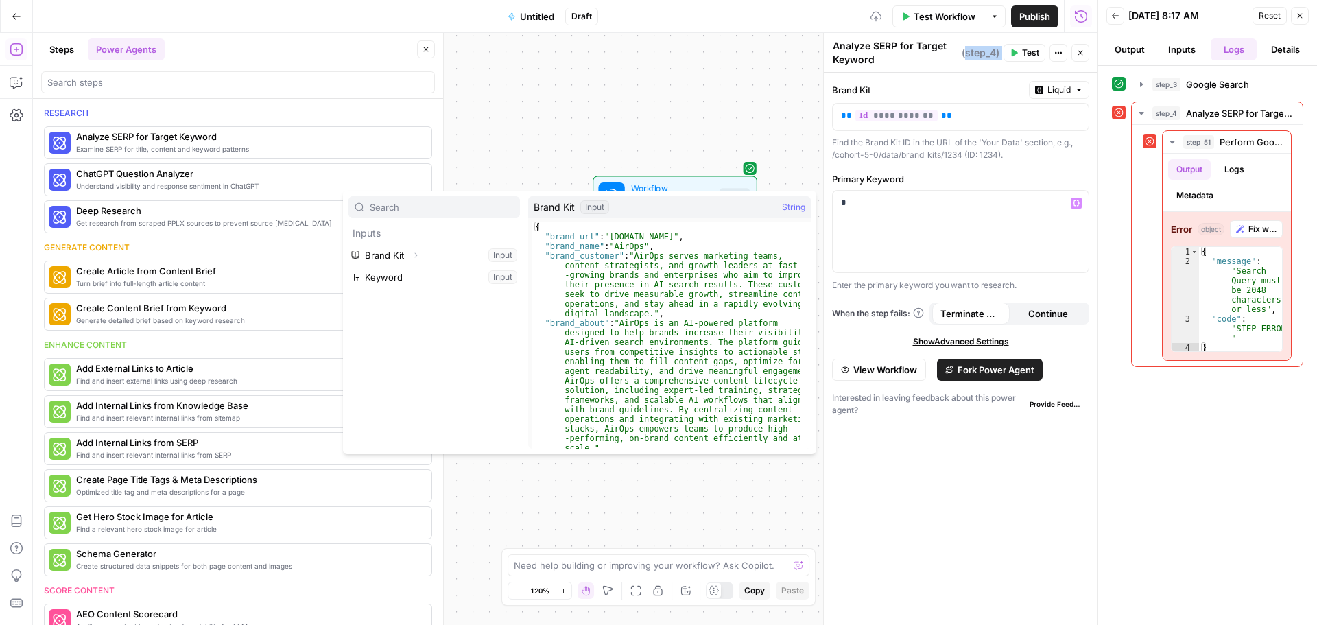
type input "d"
type input "ke"
click at [895, 195] on div "*" at bounding box center [960, 232] width 256 height 82
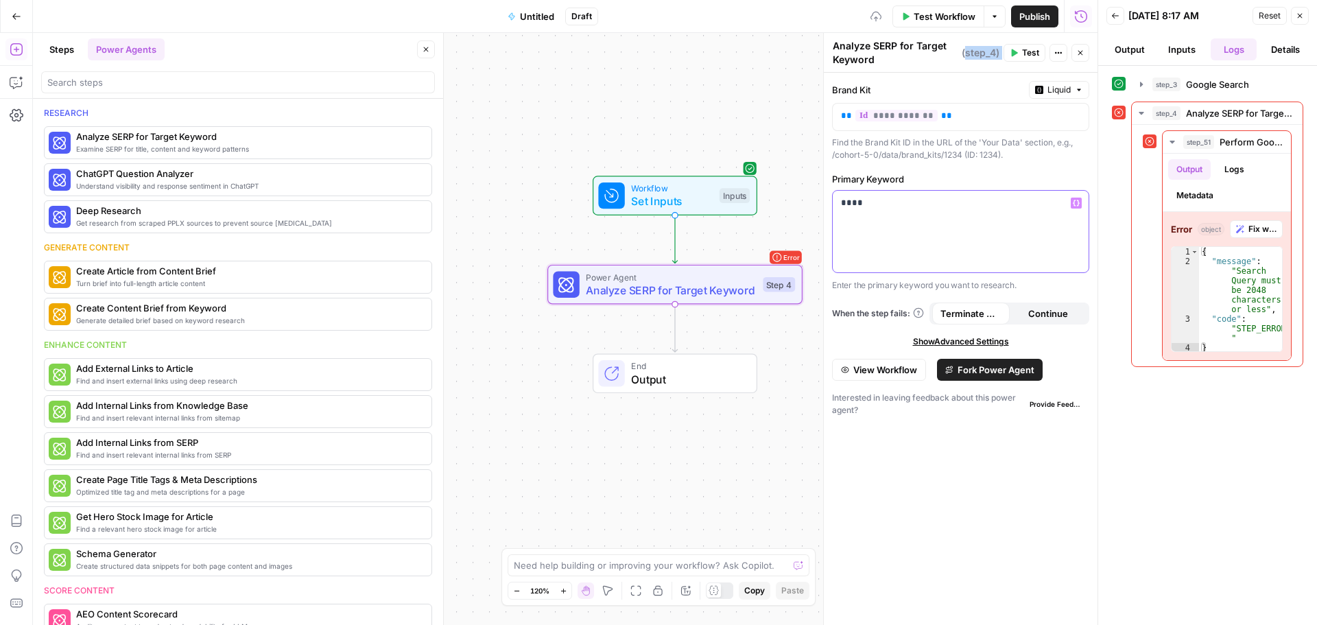
click at [887, 202] on p "****" at bounding box center [960, 203] width 239 height 14
click at [887, 203] on p "****" at bounding box center [960, 203] width 239 height 14
click at [1079, 206] on button "Variables Menu" at bounding box center [1075, 202] width 11 height 11
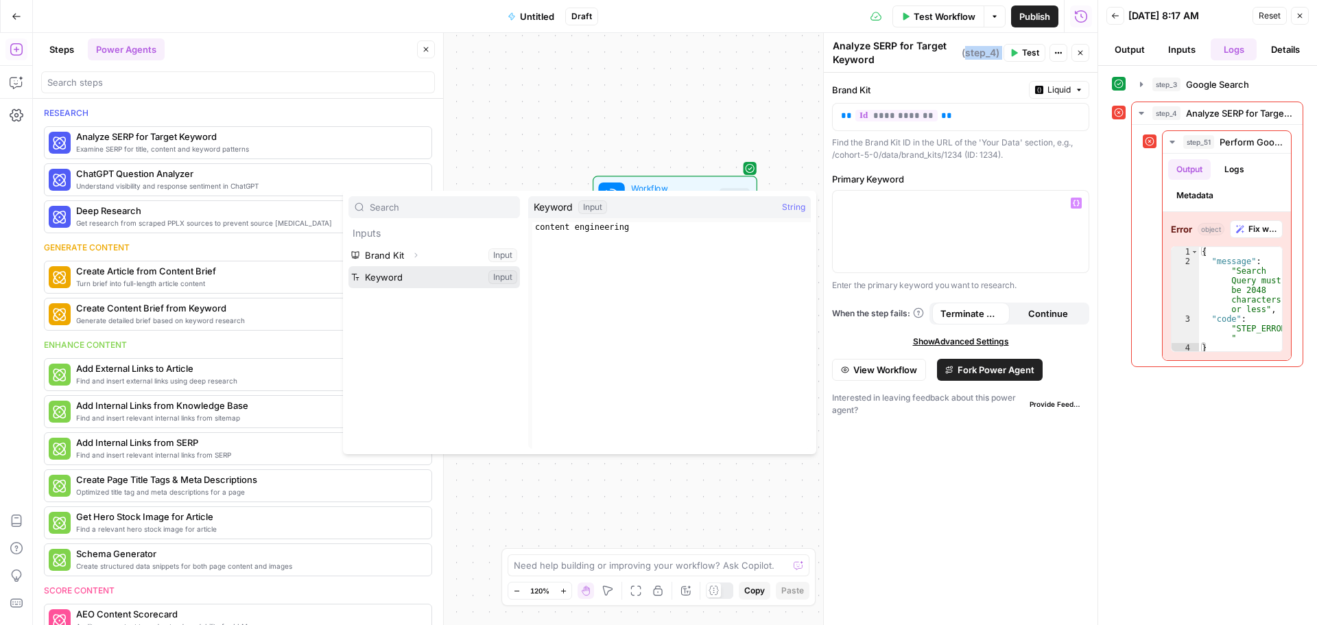
click at [397, 273] on button "Select variable Keyword" at bounding box center [433, 277] width 171 height 22
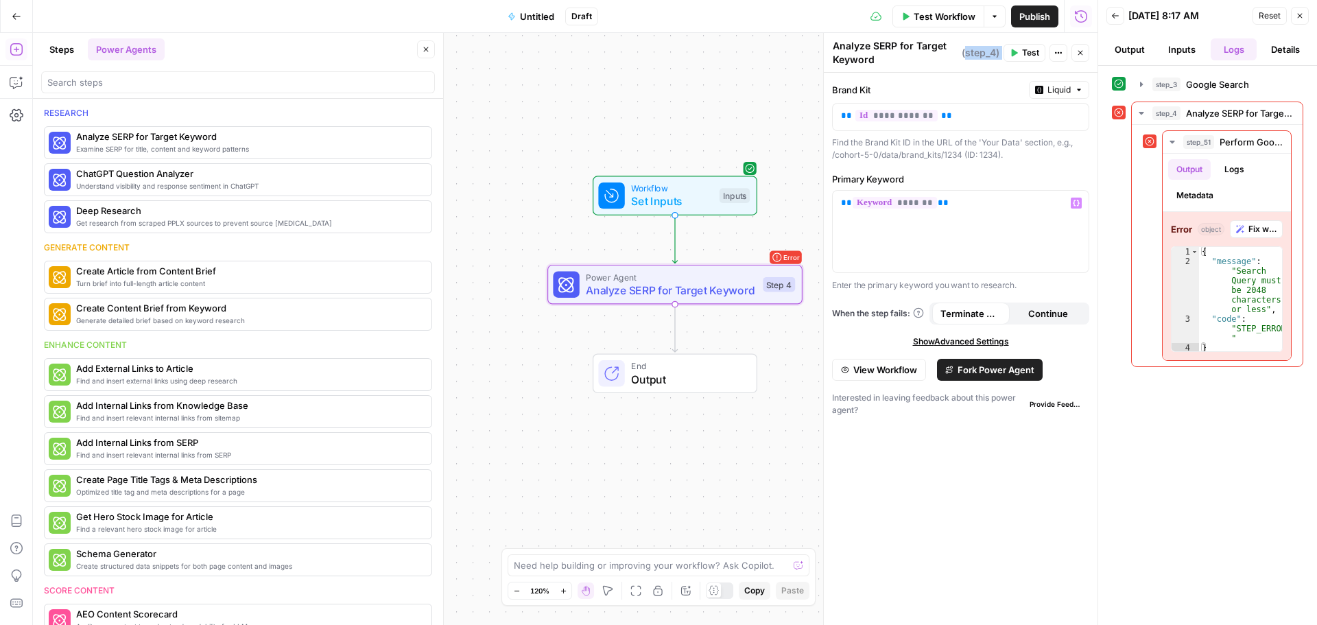
click at [940, 16] on span "Test Workflow" at bounding box center [944, 17] width 62 height 14
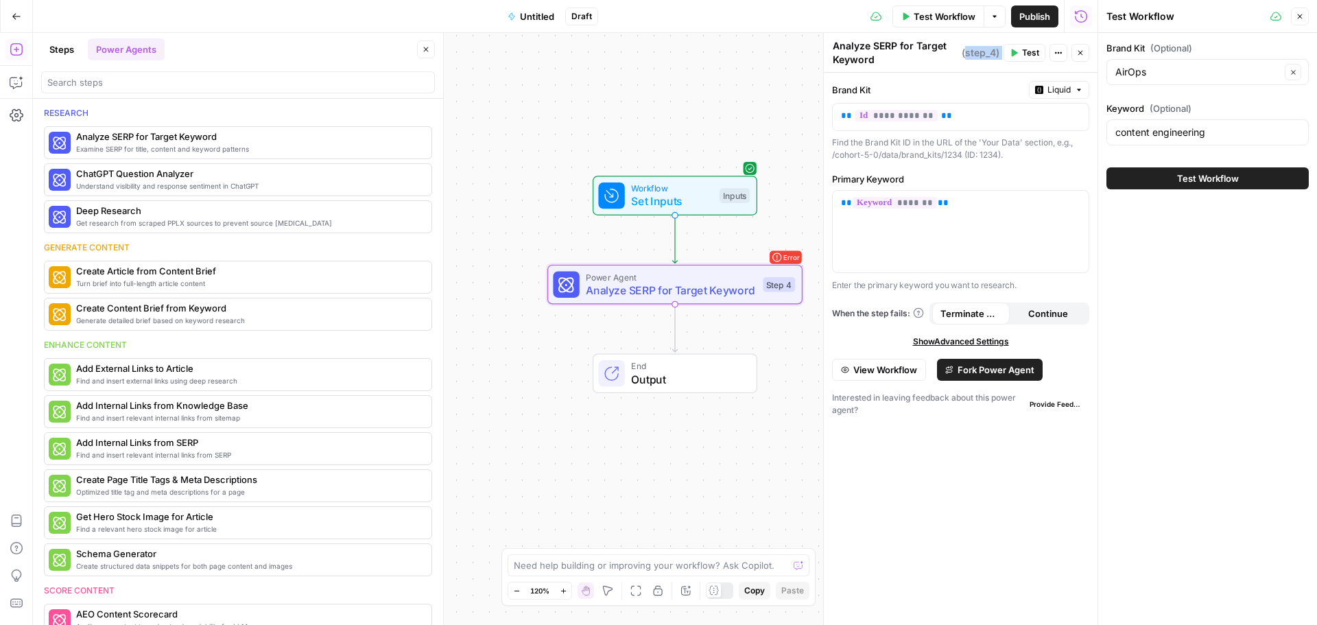
click at [1199, 179] on span "Test Workflow" at bounding box center [1208, 178] width 62 height 14
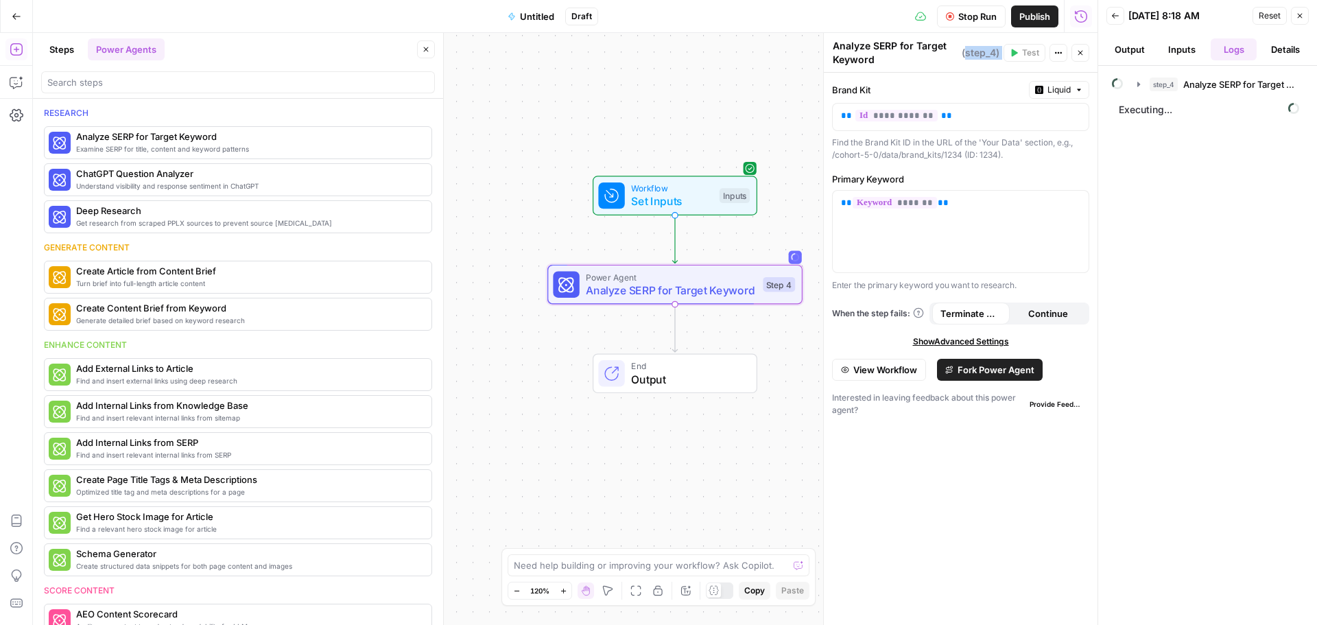
click at [954, 343] on span "Show Advanced Settings" at bounding box center [961, 341] width 96 height 12
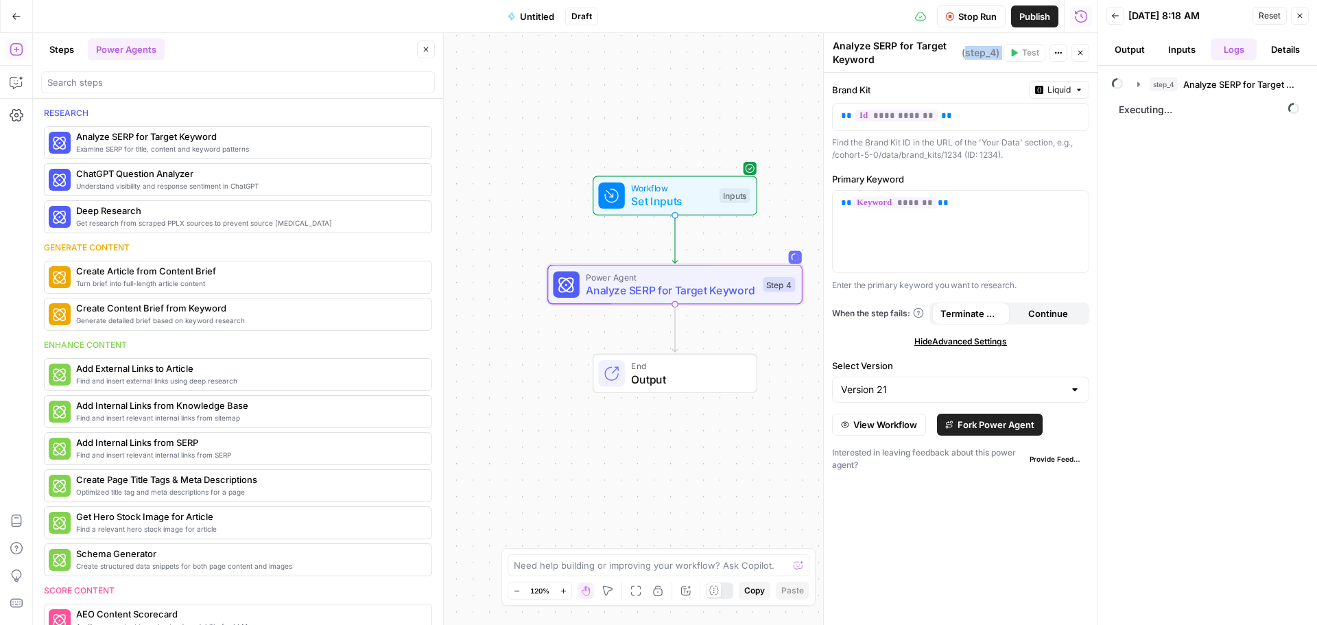
click at [954, 343] on span "Hide Advanced Settings" at bounding box center [960, 341] width 93 height 12
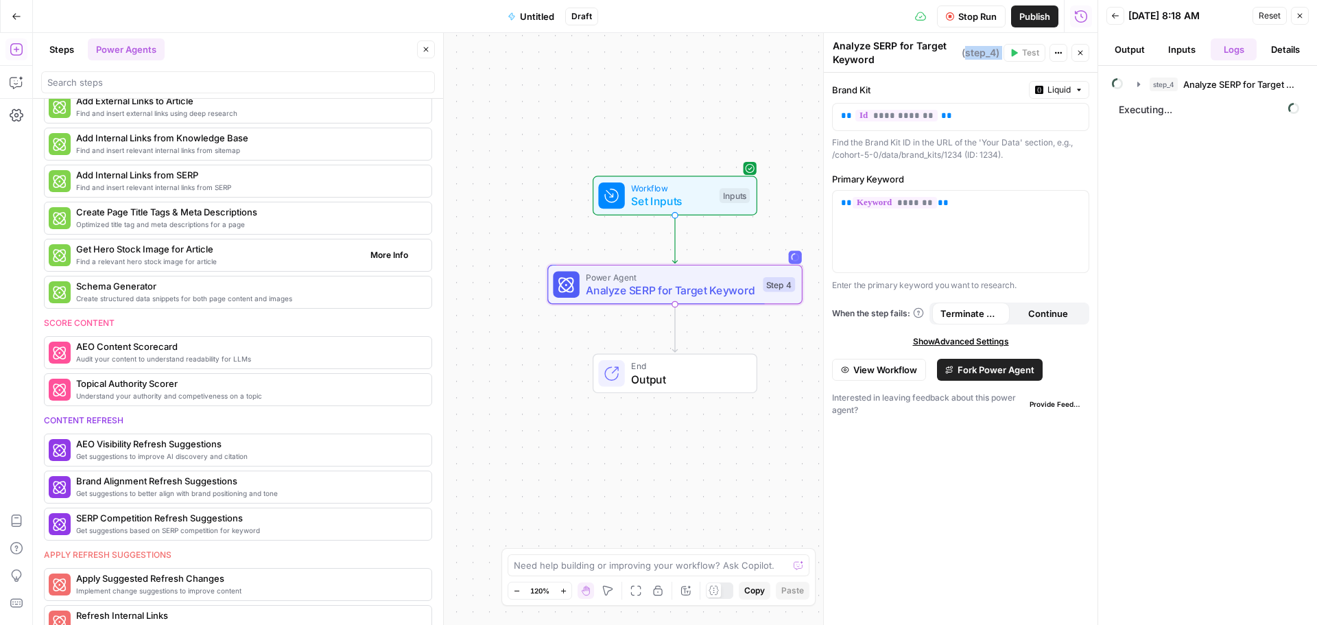
scroll to position [274, 0]
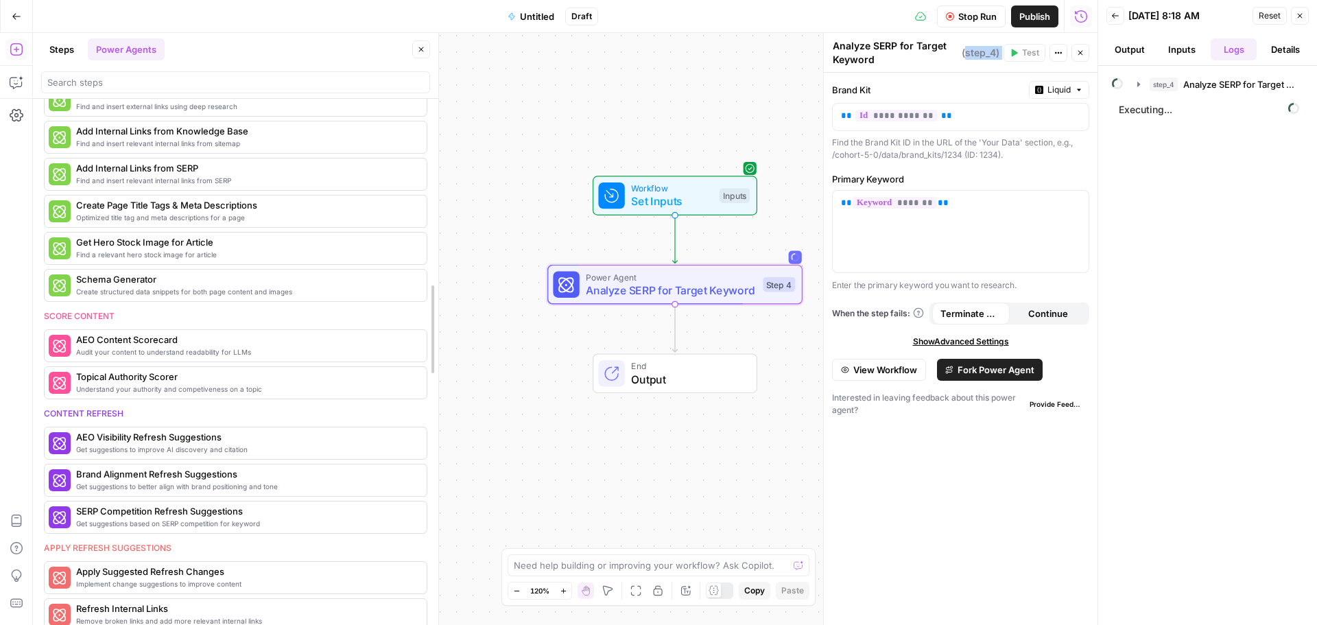
drag, startPoint x: 438, startPoint y: 376, endPoint x: 433, endPoint y: 392, distance: 17.1
drag, startPoint x: 432, startPoint y: 333, endPoint x: 431, endPoint y: 359, distance: 26.1
click at [59, 43] on button "Steps" at bounding box center [61, 49] width 41 height 22
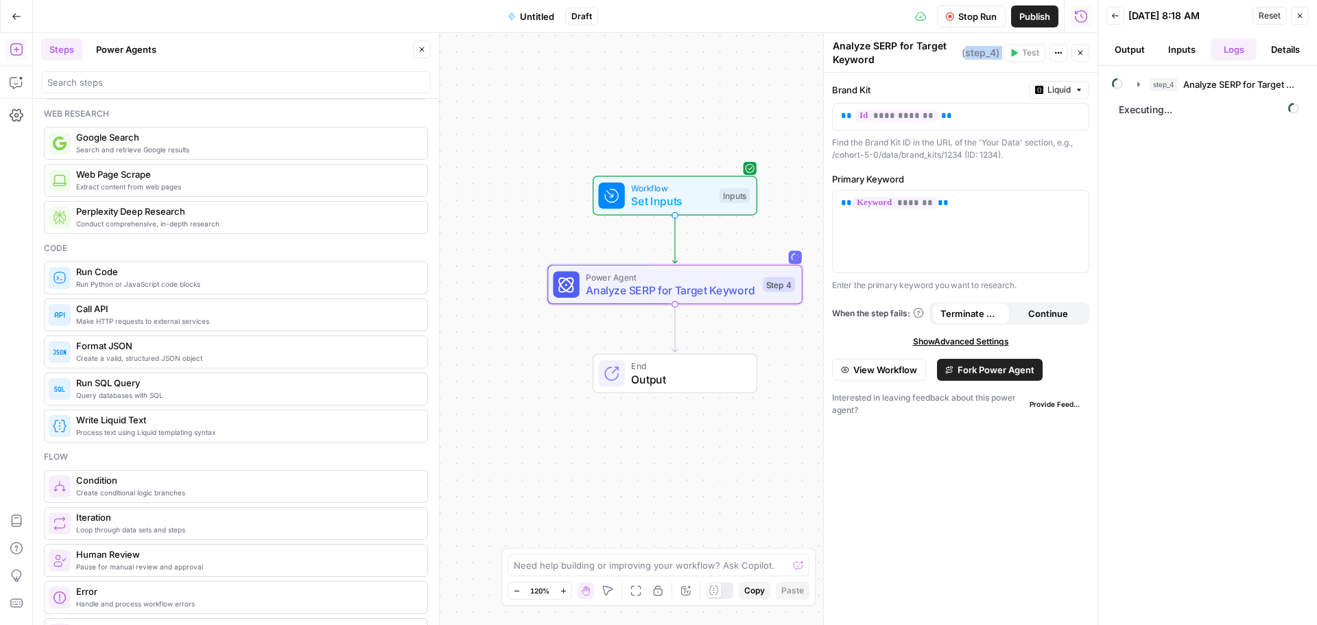
scroll to position [0, 0]
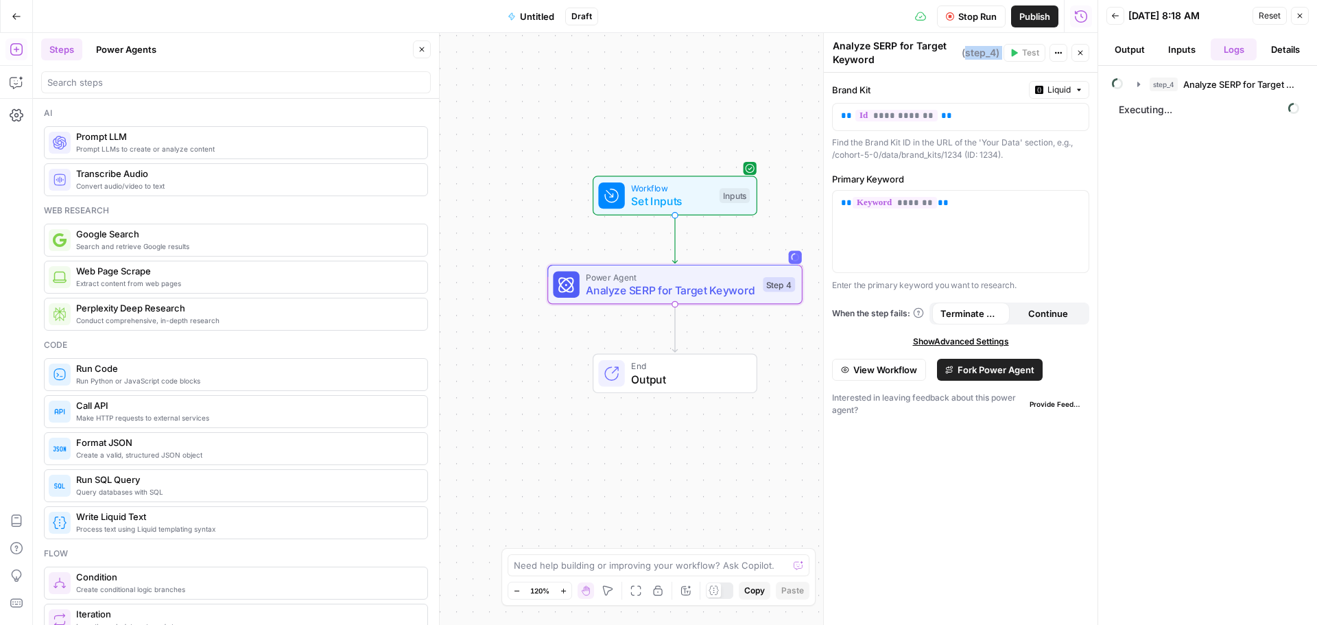
click at [139, 54] on button "Power Agents" at bounding box center [126, 49] width 77 height 22
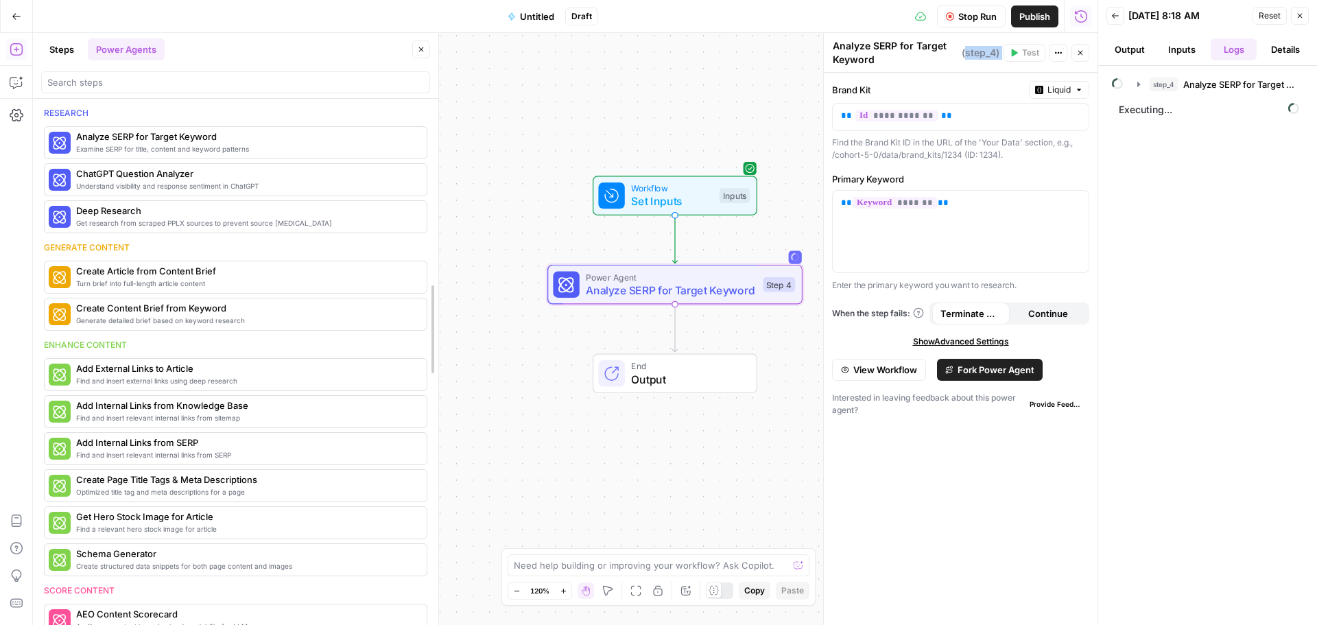
drag, startPoint x: 434, startPoint y: 145, endPoint x: 433, endPoint y: 160, distance: 15.8
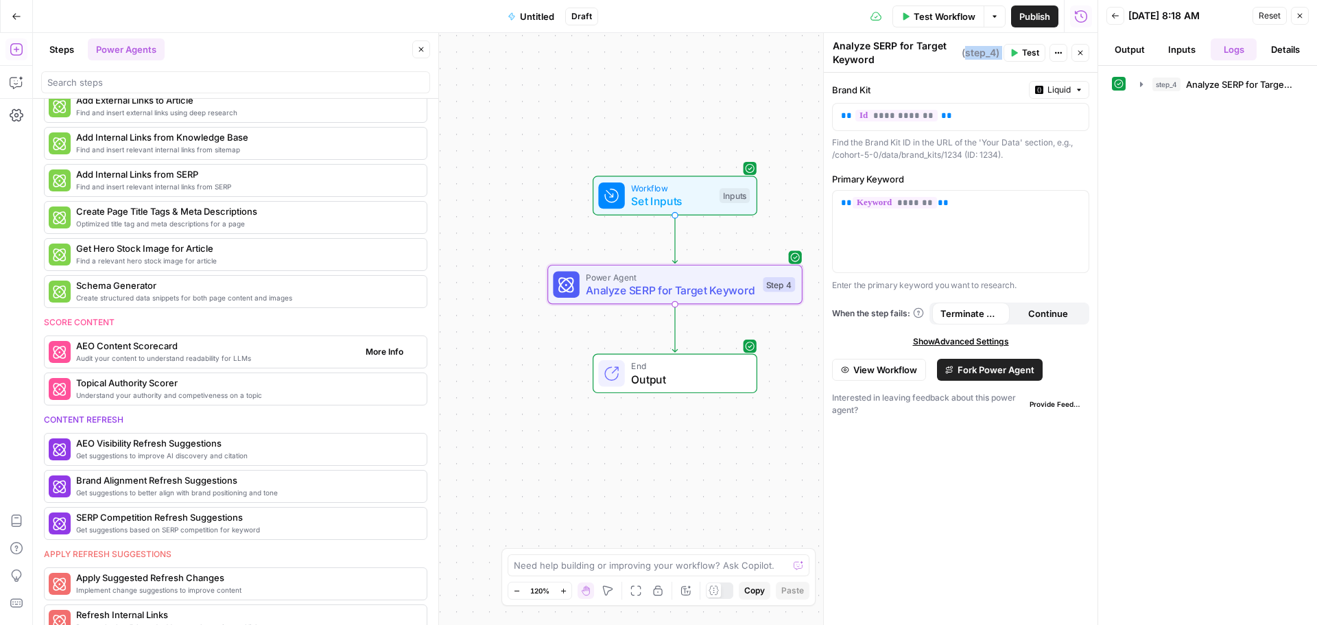
scroll to position [274, 0]
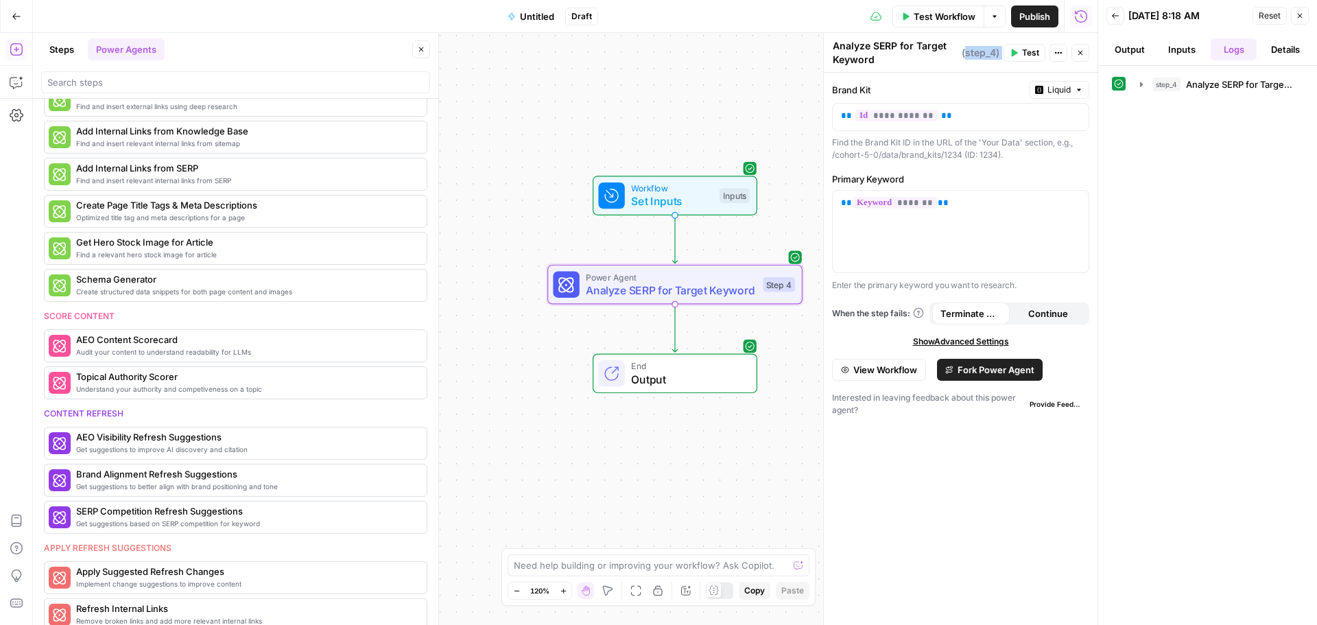
click at [1189, 47] on button "Inputs" at bounding box center [1181, 49] width 47 height 22
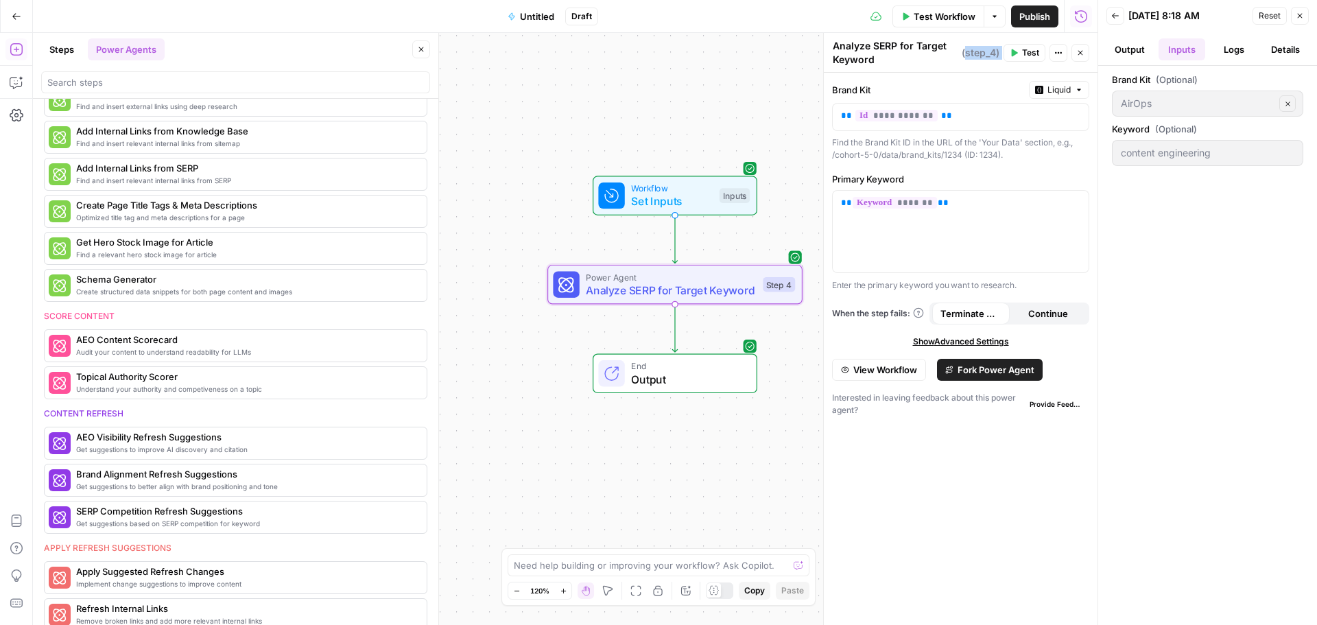
click at [1138, 47] on button "Output" at bounding box center [1129, 49] width 47 height 22
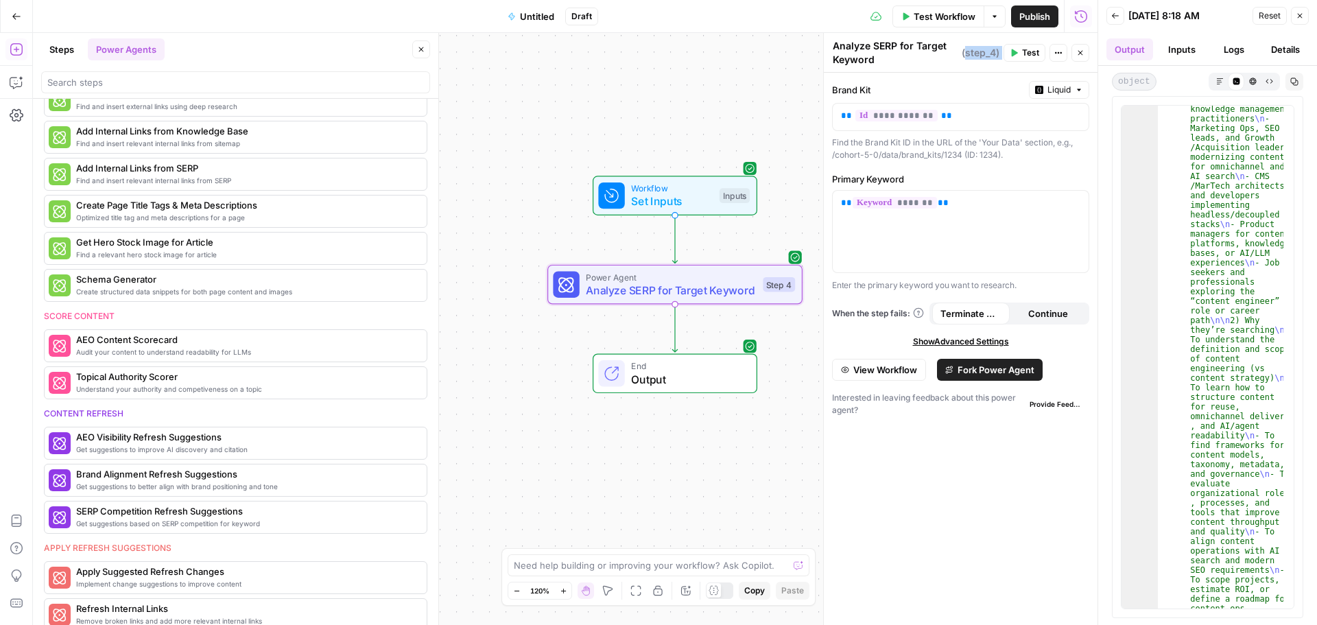
scroll to position [0, 0]
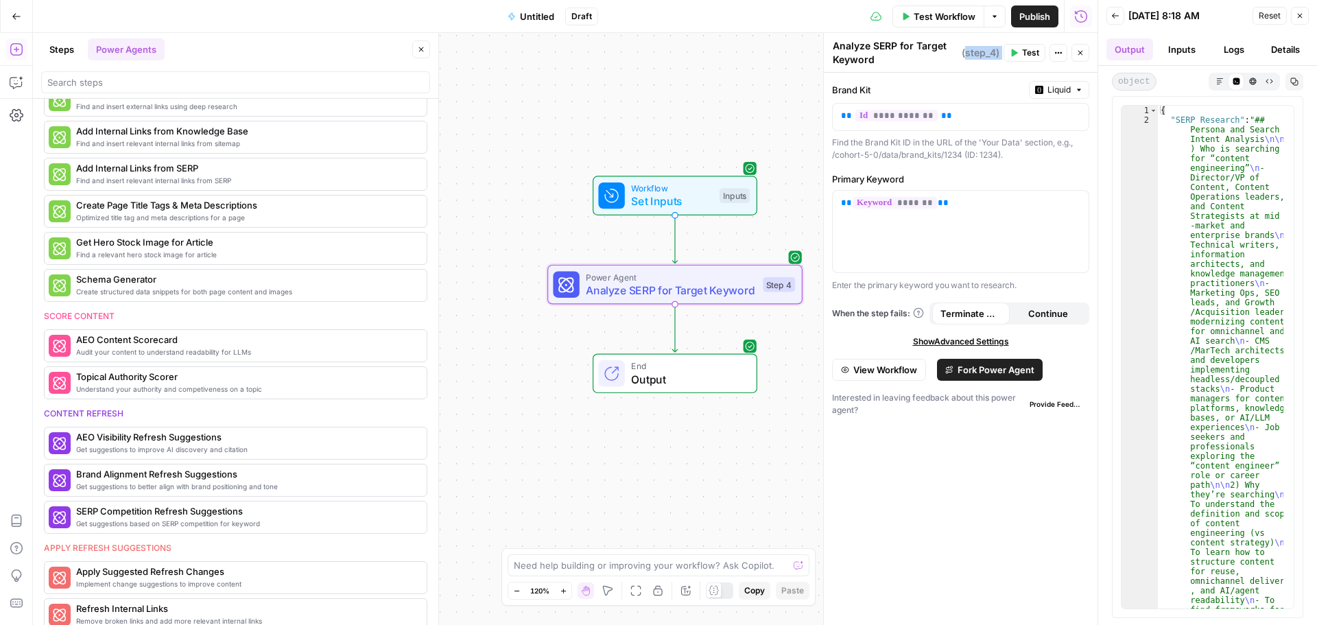
click at [1178, 44] on button "Inputs" at bounding box center [1181, 49] width 47 height 22
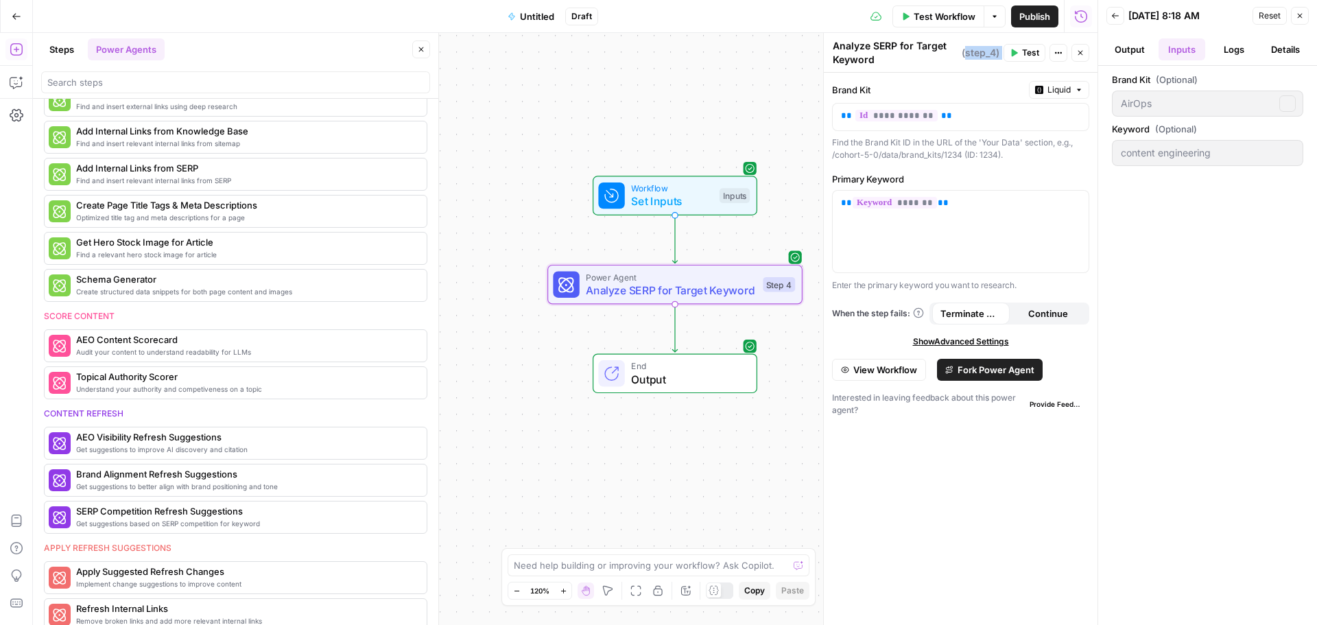
click at [1144, 46] on button "Output" at bounding box center [1129, 49] width 47 height 22
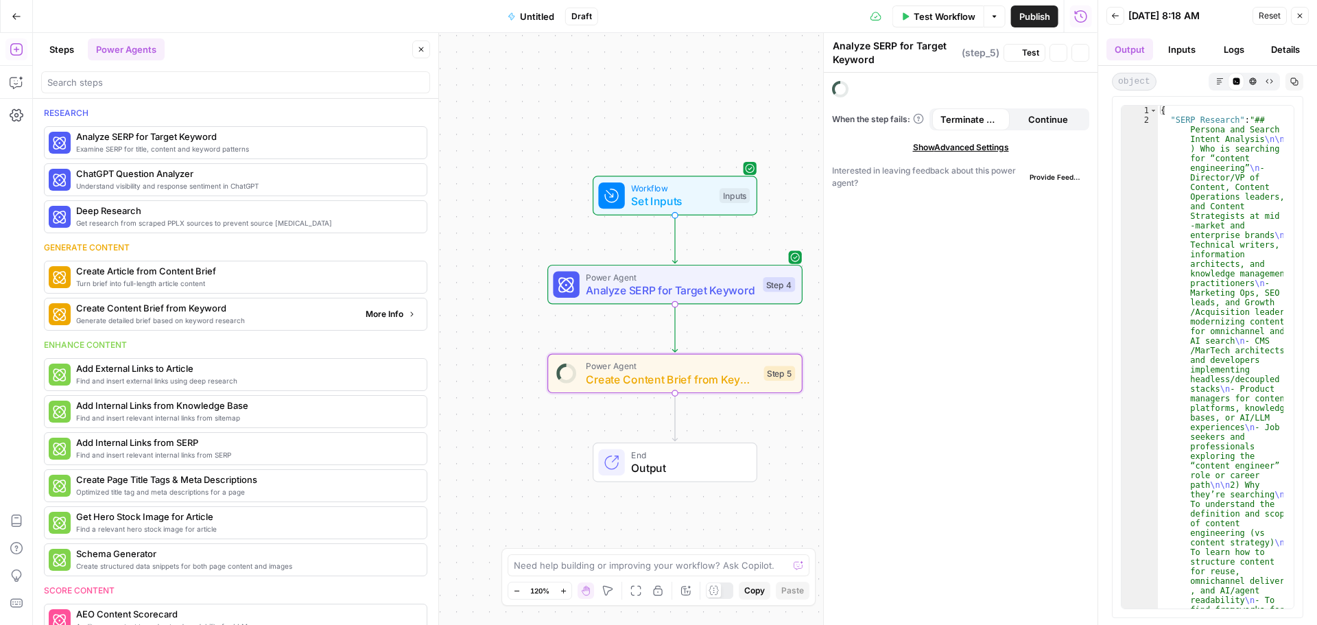
type textarea "Create Content Brief from Keyword"
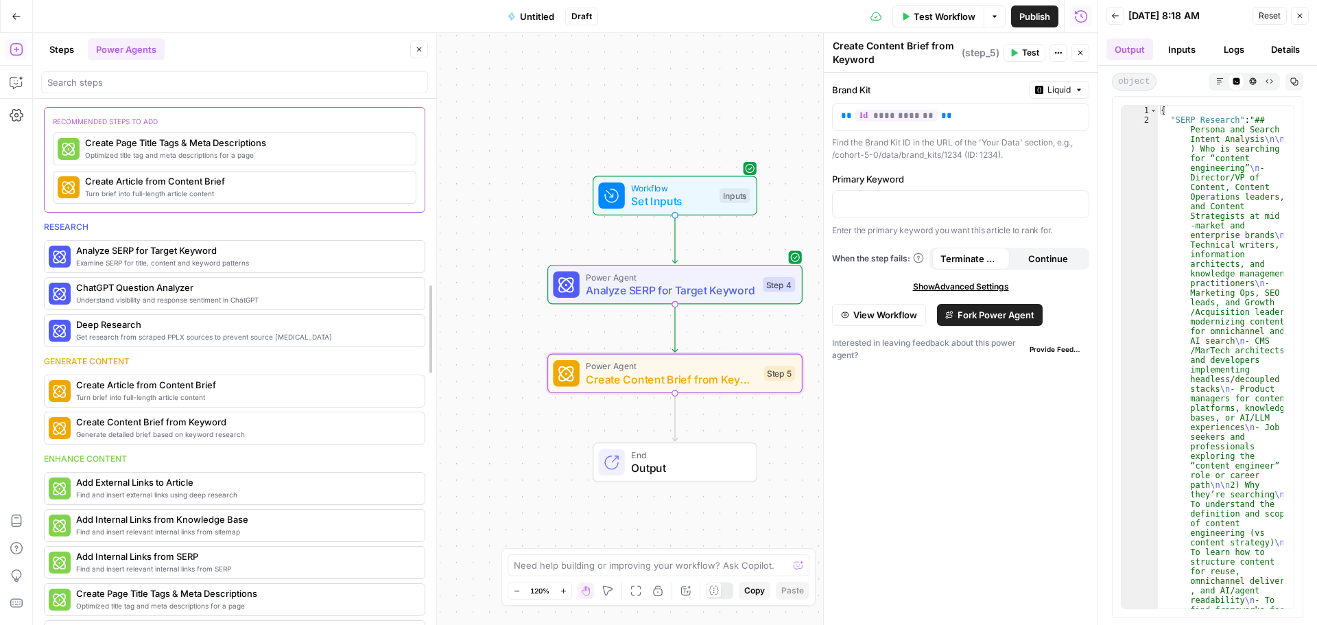
drag, startPoint x: 435, startPoint y: 224, endPoint x: 433, endPoint y: 267, distance: 43.2
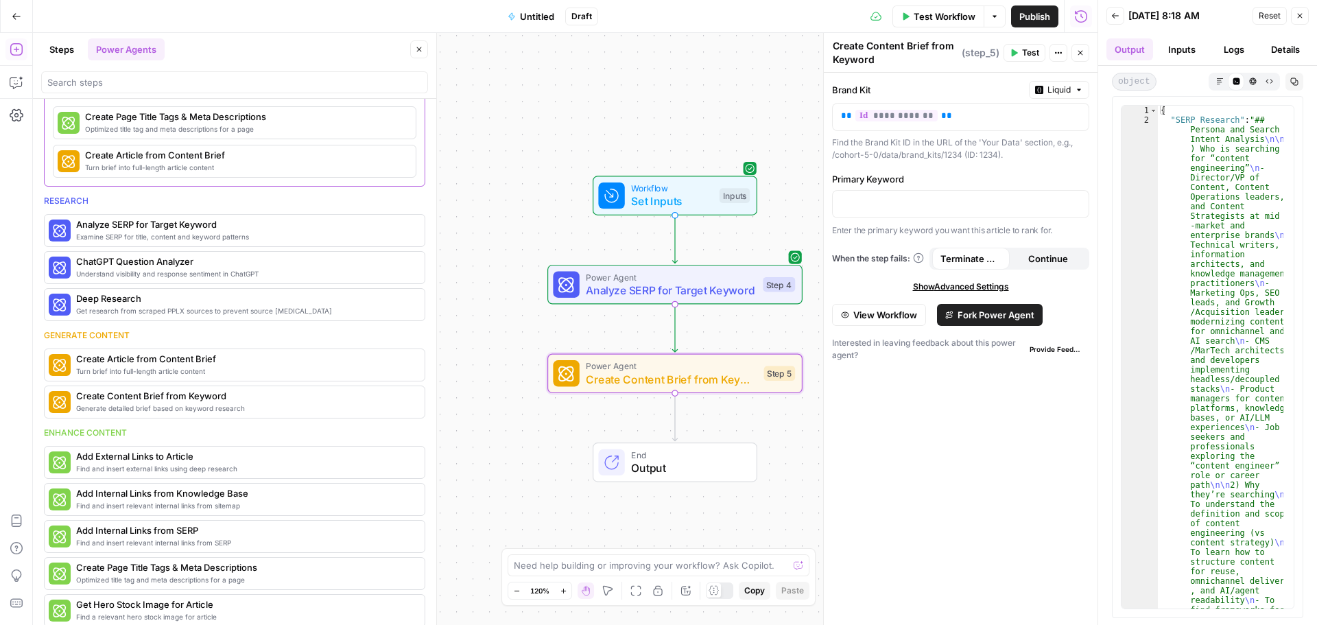
scroll to position [25, 0]
click at [861, 194] on div at bounding box center [960, 204] width 256 height 27
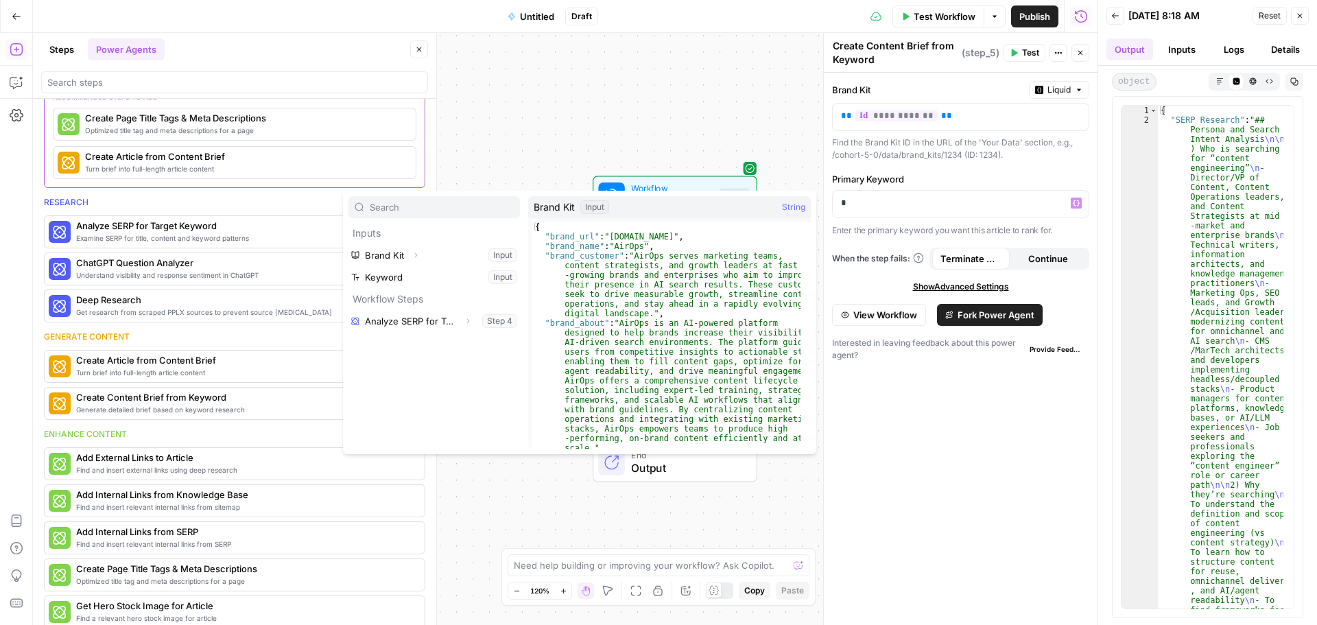
click at [524, 151] on div "Workflow Set Inputs Inputs Power Agent Analyze SERP for Target Keyword Step 4 P…" at bounding box center [565, 329] width 1064 height 592
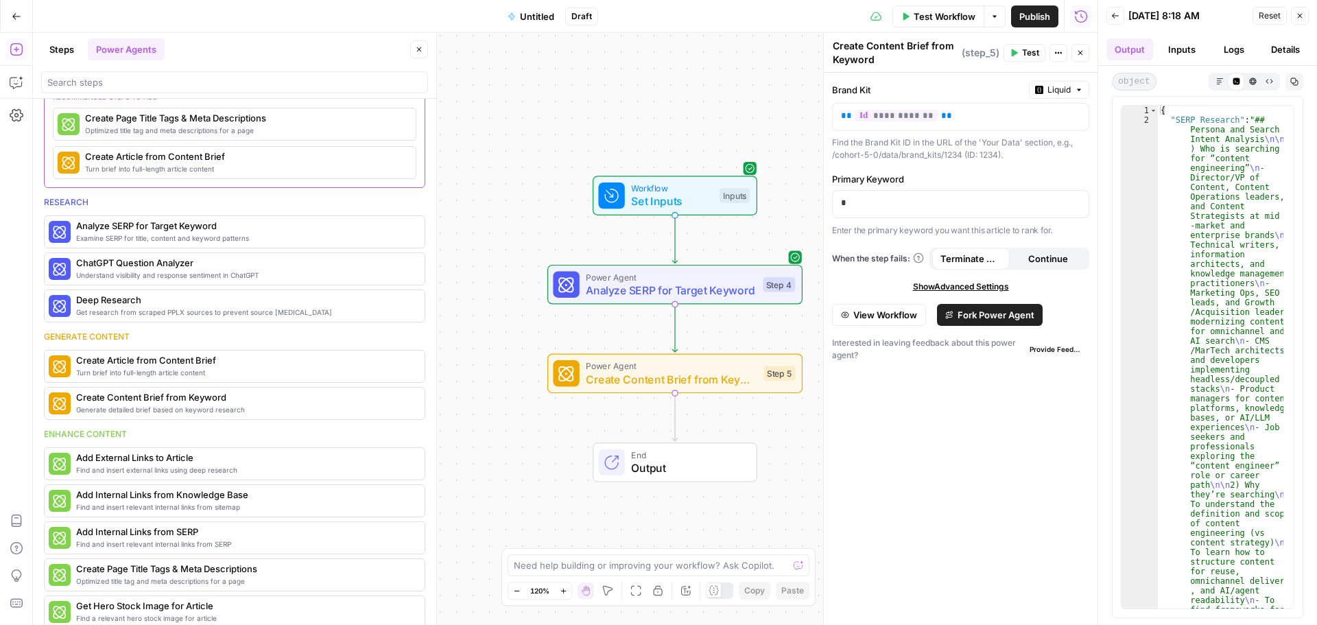
click at [553, 149] on div "Workflow Set Inputs Inputs Power Agent Analyze SERP for Target Keyword Step 4 P…" at bounding box center [565, 329] width 1064 height 592
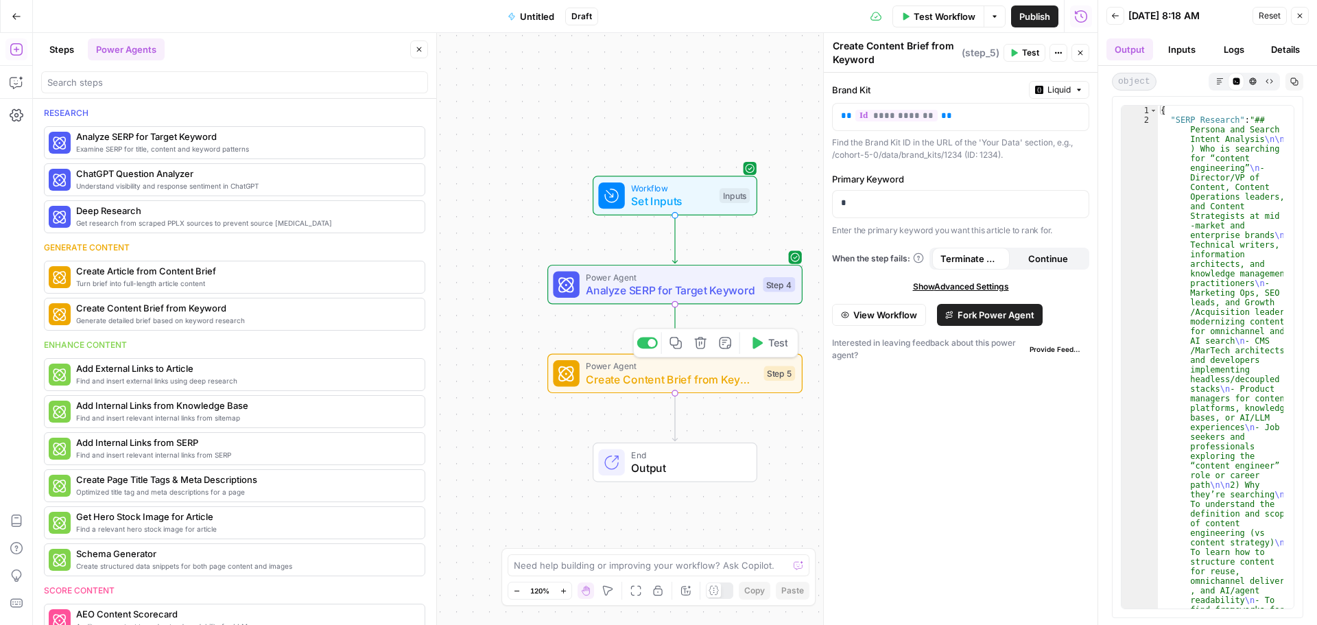
click at [702, 347] on icon "button" at bounding box center [700, 342] width 13 height 13
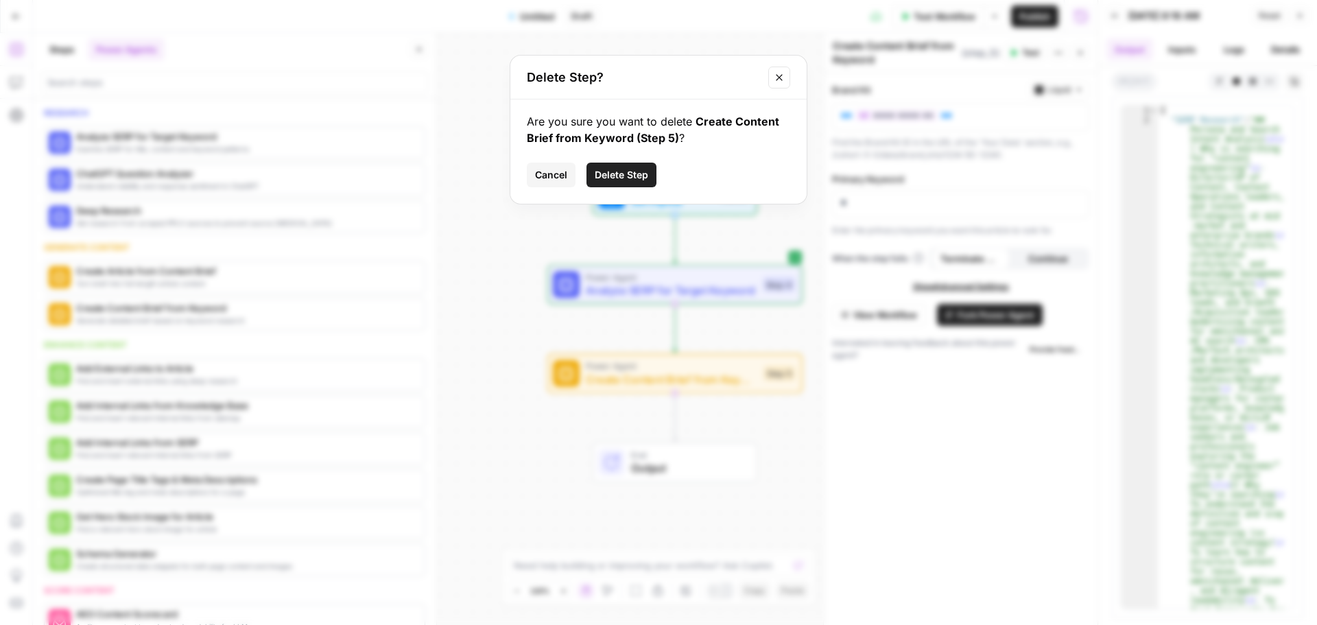
click at [623, 176] on span "Delete Step" at bounding box center [620, 175] width 53 height 14
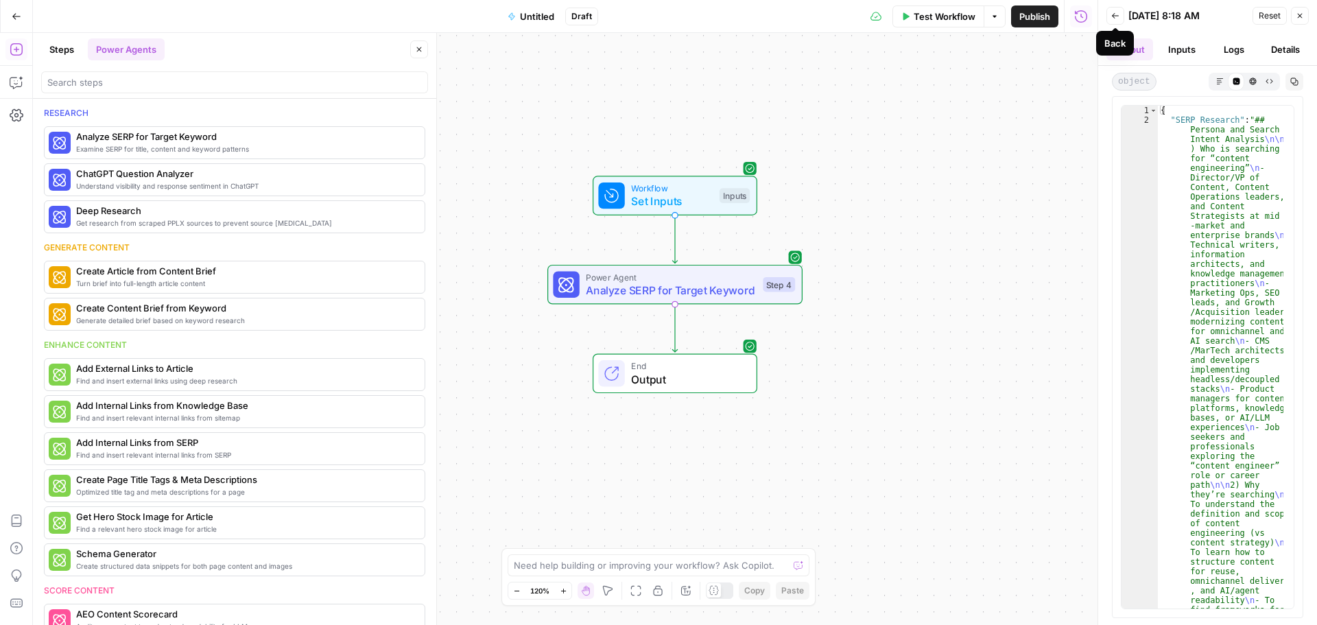
click at [1118, 16] on icon "button" at bounding box center [1115, 16] width 8 height 8
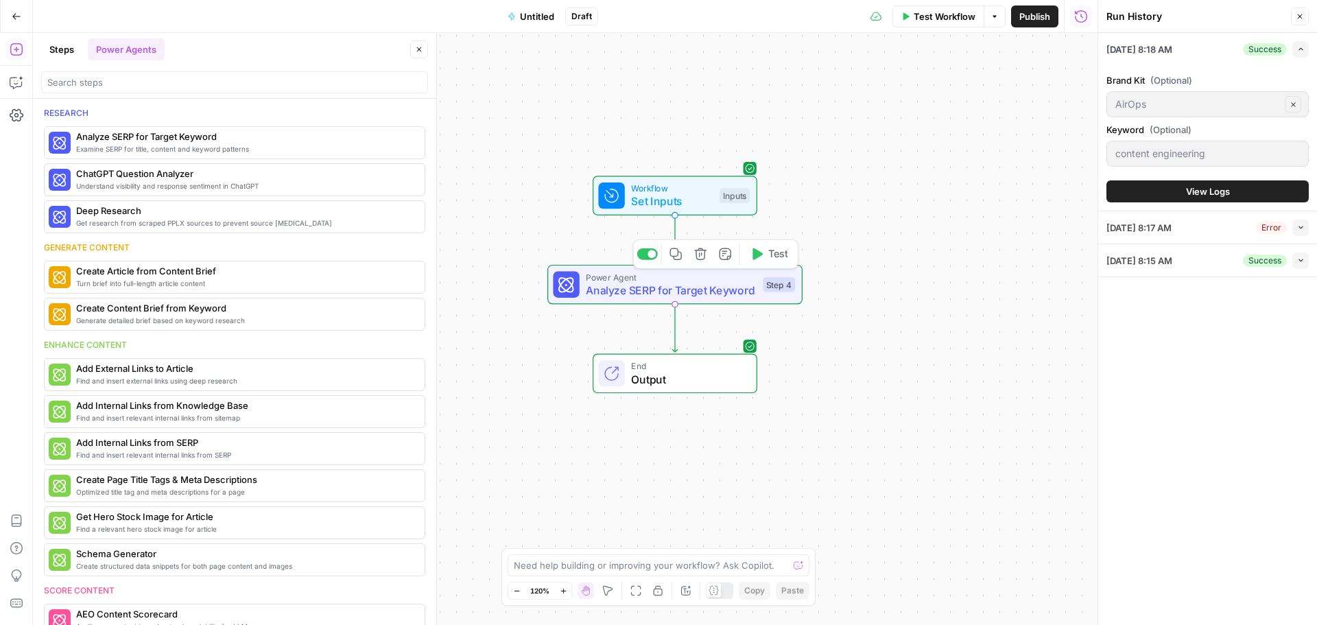
click at [688, 291] on span "Analyze SERP for Target Keyword" at bounding box center [671, 290] width 170 height 16
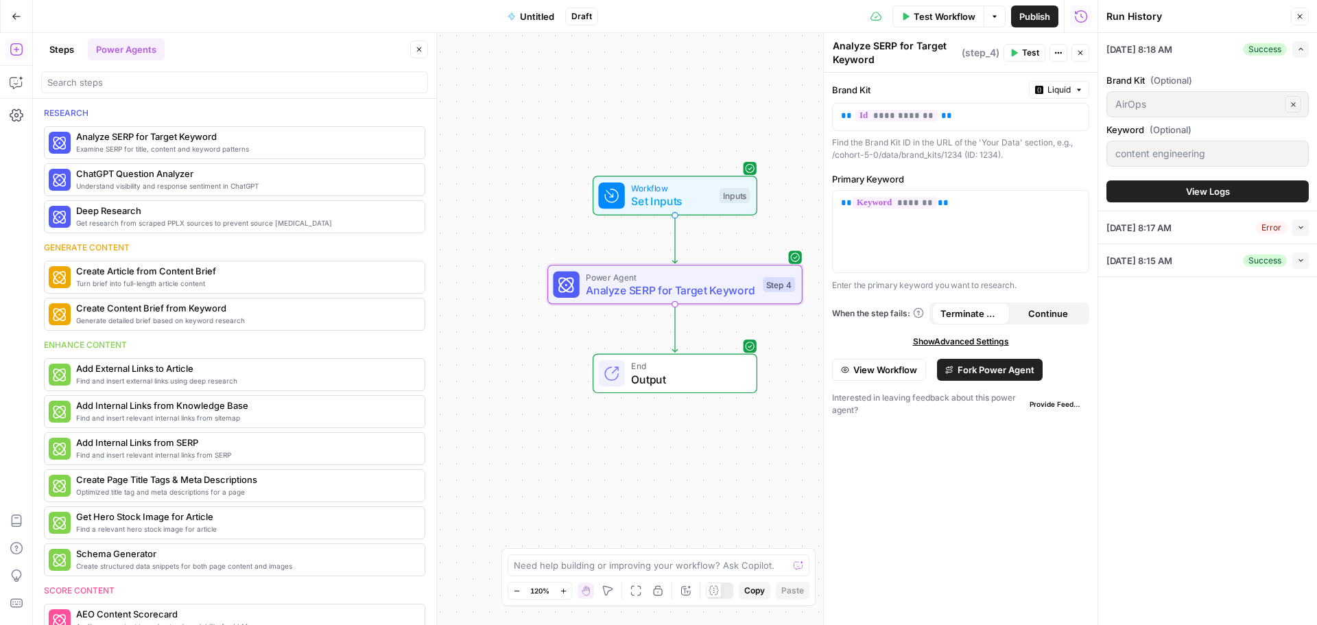
click at [977, 368] on span "Fork Power Agent" at bounding box center [995, 370] width 77 height 14
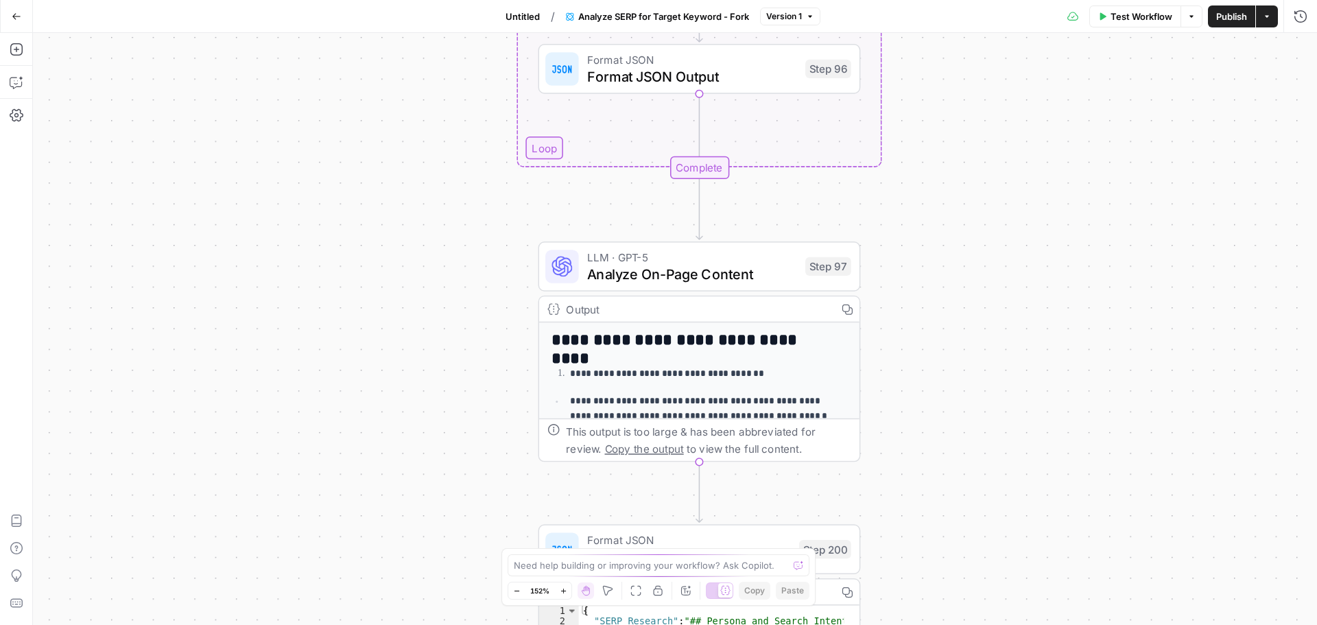
drag, startPoint x: 610, startPoint y: 257, endPoint x: 389, endPoint y: 289, distance: 223.0
click at [389, 289] on div "Workflow Set Inputs Inputs Google Search Perform Google Search Step 51 Output C…" at bounding box center [675, 329] width 1284 height 592
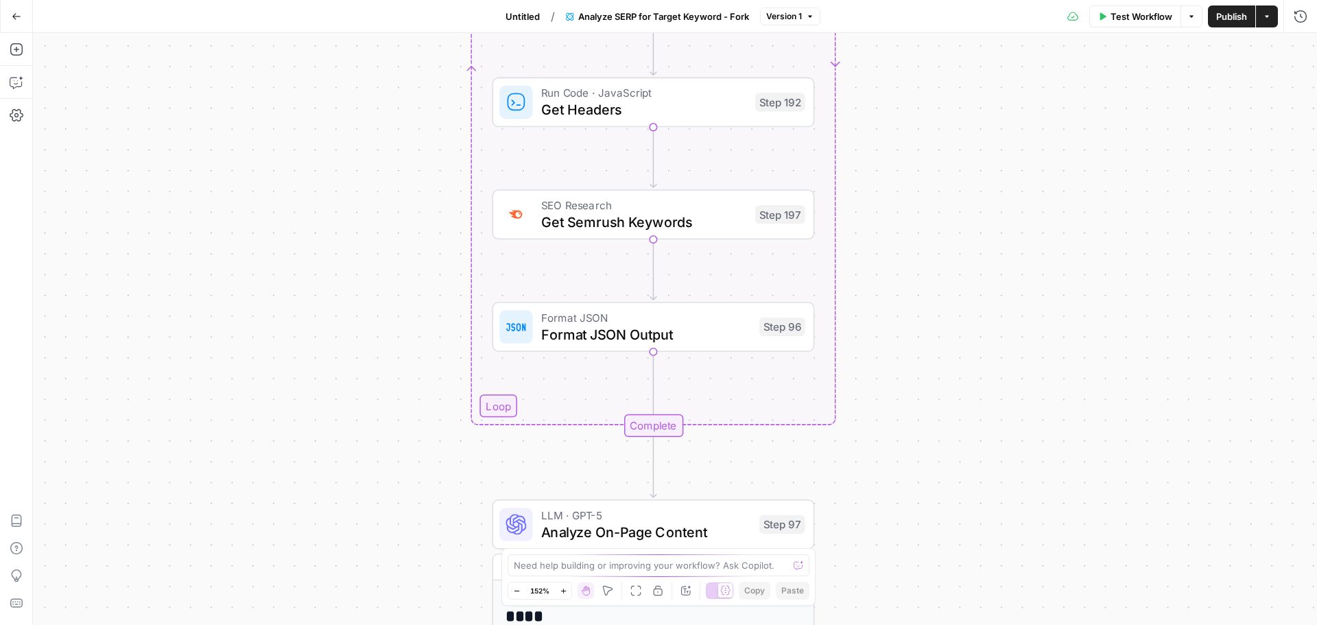
drag, startPoint x: 1061, startPoint y: 248, endPoint x: 1003, endPoint y: 394, distance: 157.0
click at [1016, 508] on div "Workflow Set Inputs Inputs Google Search Perform Google Search Step 51 Output C…" at bounding box center [675, 329] width 1284 height 592
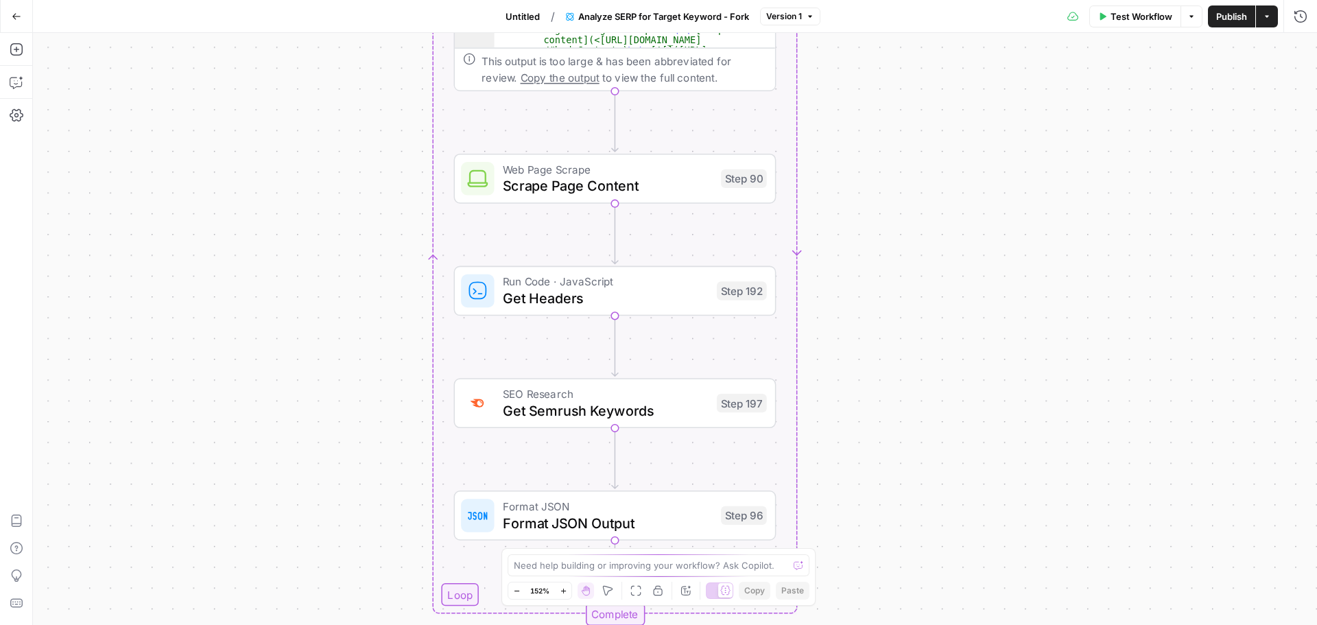
drag, startPoint x: 968, startPoint y: 258, endPoint x: 924, endPoint y: 490, distance: 235.9
click at [924, 490] on div "Workflow Set Inputs Inputs Google Search Perform Google Search Step 51 Output C…" at bounding box center [675, 329] width 1284 height 592
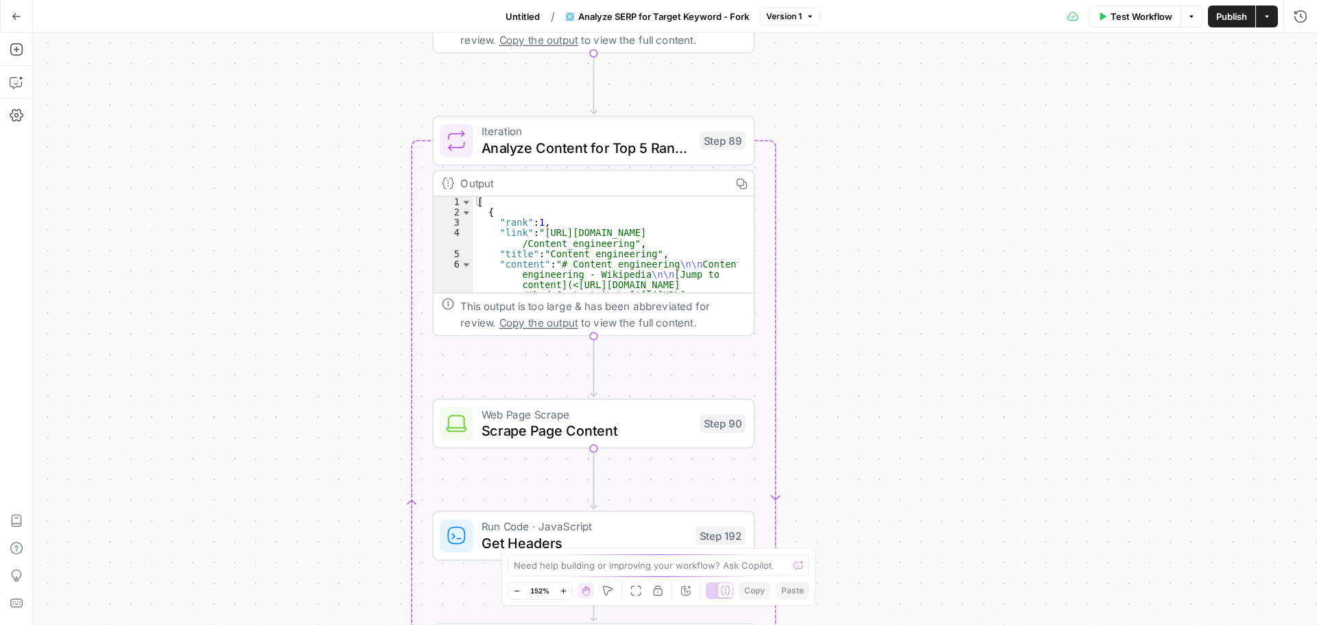
drag, startPoint x: 934, startPoint y: 301, endPoint x: 921, endPoint y: 499, distance: 198.6
click at [921, 499] on div "Workflow Set Inputs Inputs Google Search Perform Google Search Step 51 Output C…" at bounding box center [675, 329] width 1284 height 592
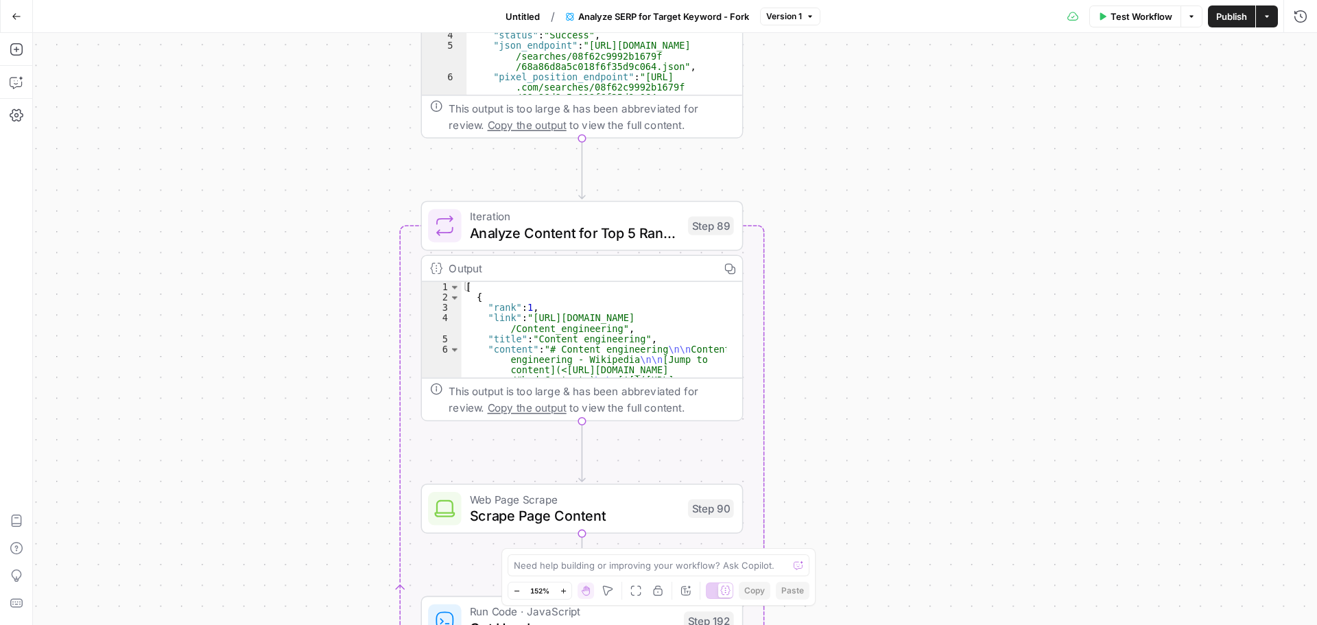
drag, startPoint x: 917, startPoint y: 363, endPoint x: 911, endPoint y: 396, distance: 33.6
click at [911, 396] on div "Workflow Set Inputs Inputs Google Search Perform Google Search Step 51 Output C…" at bounding box center [675, 329] width 1284 height 592
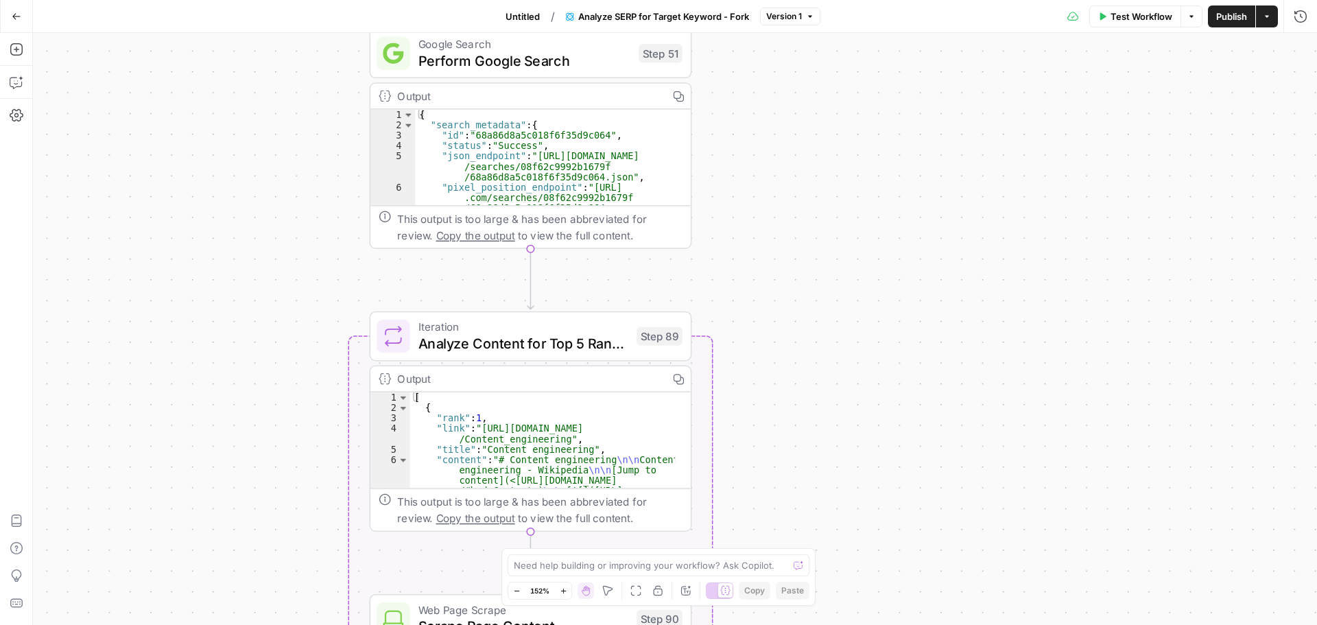
drag, startPoint x: 911, startPoint y: 396, endPoint x: 859, endPoint y: 507, distance: 122.4
click at [859, 507] on div "Workflow Set Inputs Inputs Google Search Perform Google Search Step 51 Output C…" at bounding box center [675, 329] width 1284 height 592
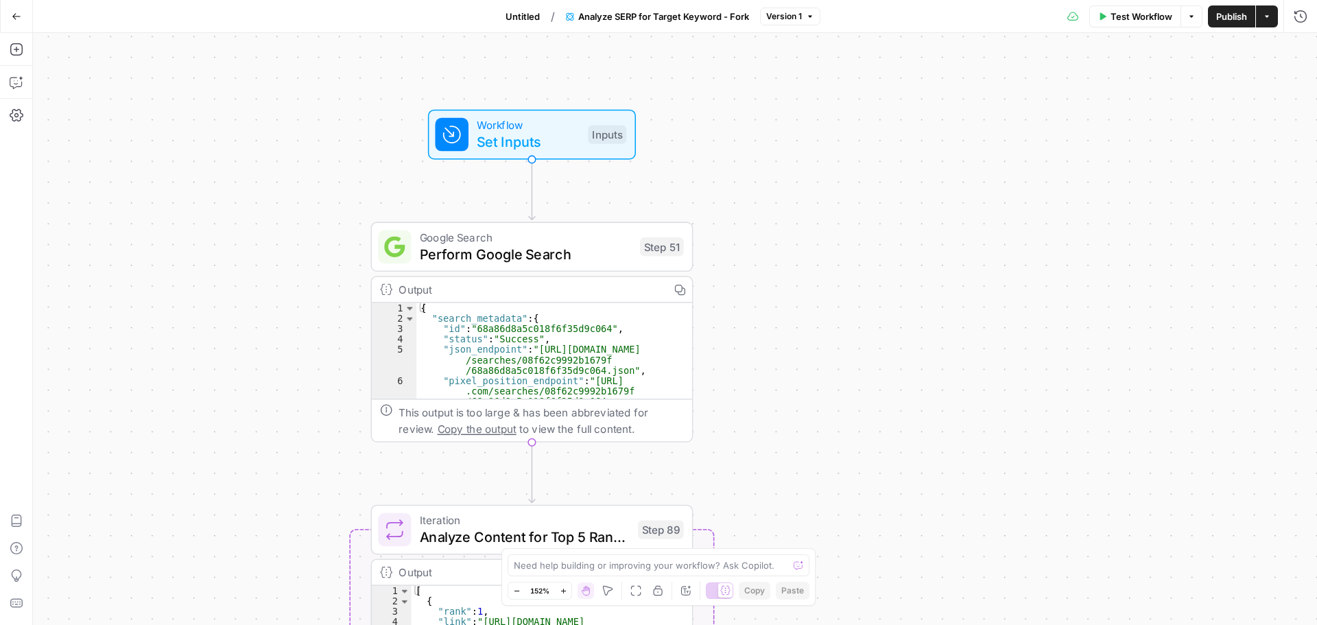
drag, startPoint x: 869, startPoint y: 293, endPoint x: 870, endPoint y: 464, distance: 170.7
click at [870, 464] on div "Workflow Set Inputs Inputs Google Search Perform Google Search Step 51 Output C…" at bounding box center [675, 329] width 1284 height 592
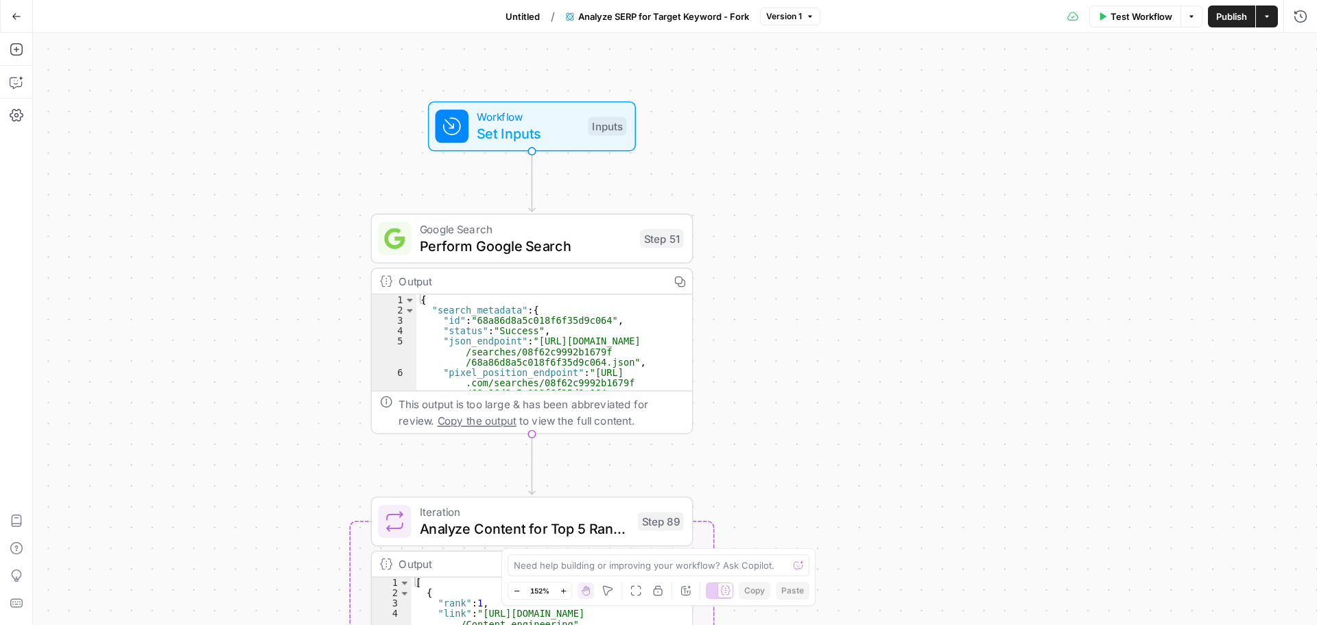
drag, startPoint x: 870, startPoint y: 455, endPoint x: 869, endPoint y: 378, distance: 76.8
click at [869, 378] on div "Workflow Set Inputs Inputs Google Search Perform Google Search Step 51 Output C…" at bounding box center [675, 329] width 1284 height 592
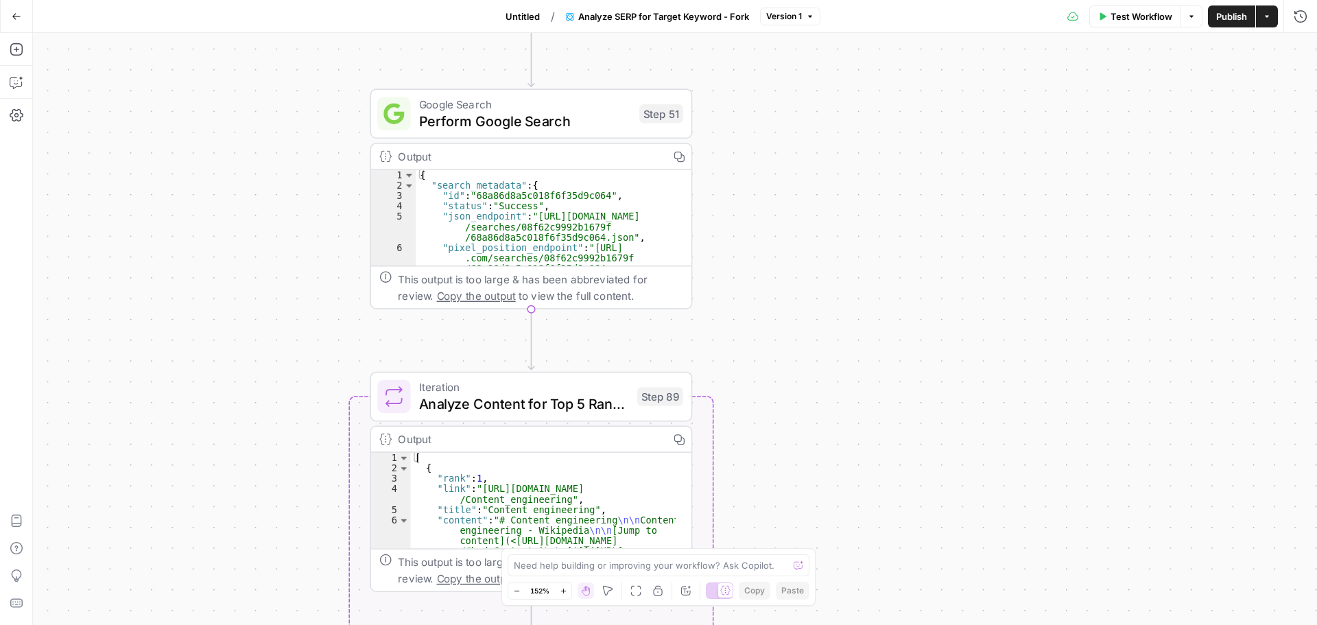
drag, startPoint x: 874, startPoint y: 461, endPoint x: 874, endPoint y: 402, distance: 59.0
click at [874, 402] on div "Workflow Set Inputs Inputs Google Search Perform Google Search Step 51 Output C…" at bounding box center [675, 329] width 1284 height 592
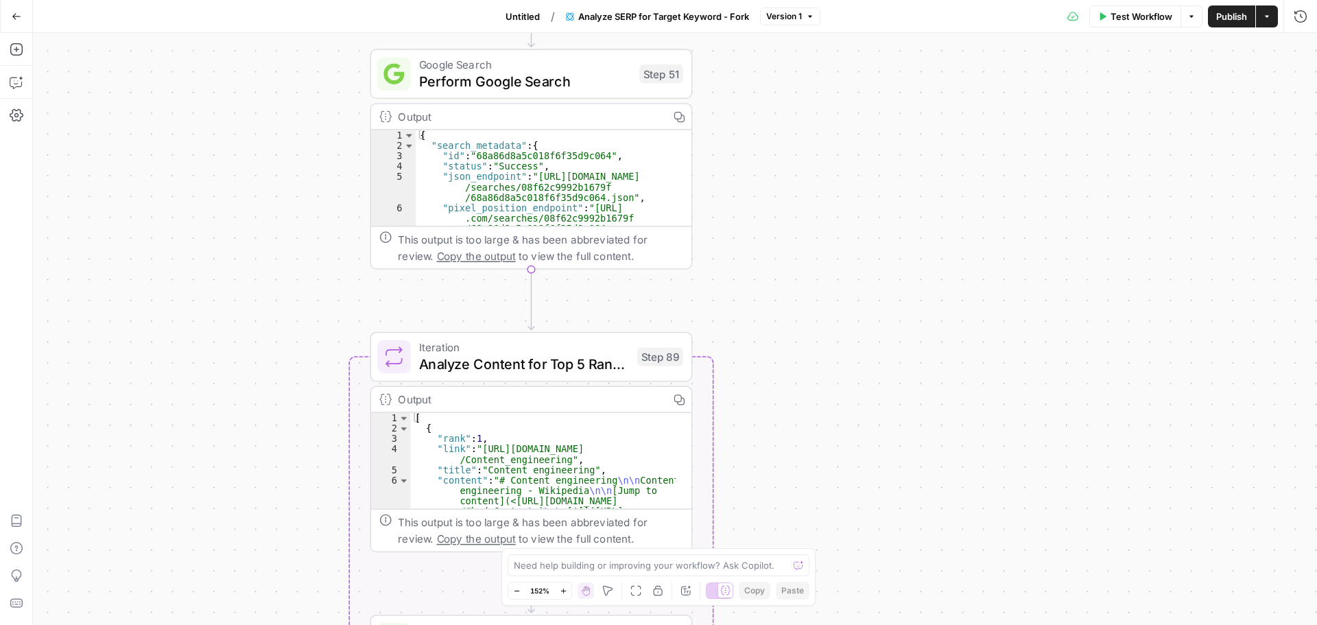
drag, startPoint x: 875, startPoint y: 435, endPoint x: 875, endPoint y: 372, distance: 63.1
click at [875, 372] on div "Workflow Set Inputs Inputs Google Search Perform Google Search Step 51 Output C…" at bounding box center [675, 329] width 1284 height 592
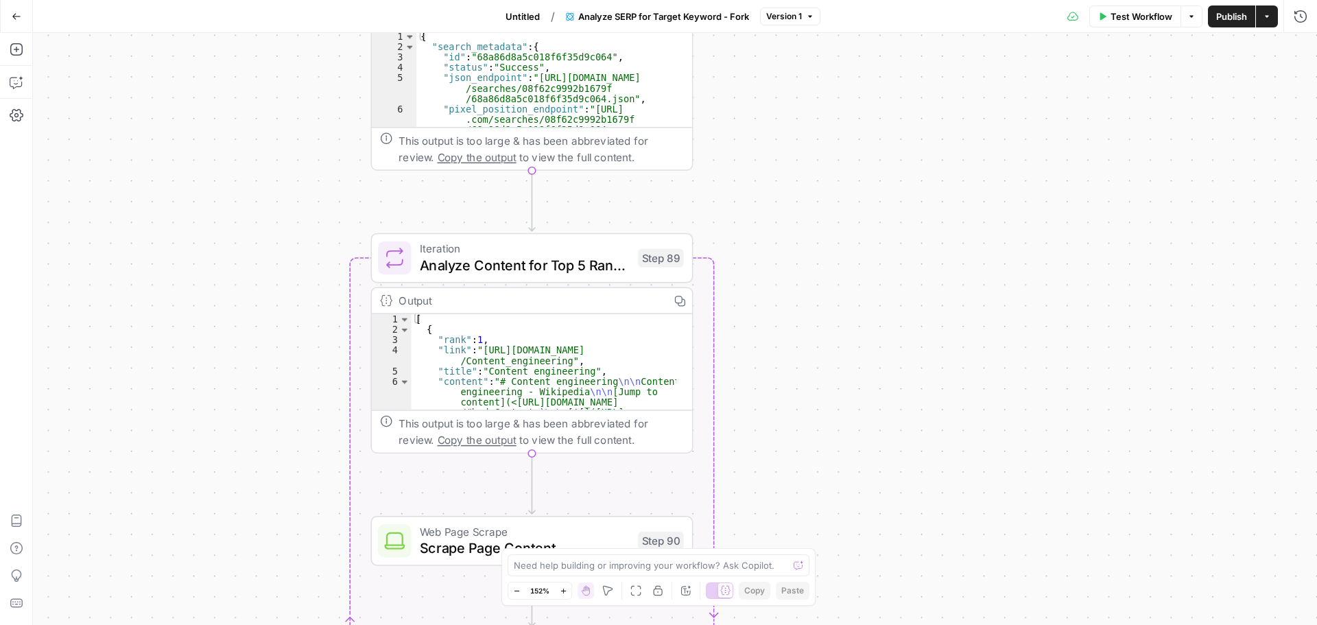
drag, startPoint x: 879, startPoint y: 442, endPoint x: 880, endPoint y: 371, distance: 70.6
click at [880, 371] on div "Workflow Set Inputs Inputs Google Search Perform Google Search Step 51 Output C…" at bounding box center [675, 329] width 1284 height 592
drag, startPoint x: 880, startPoint y: 445, endPoint x: 880, endPoint y: 341, distance: 103.5
click at [880, 340] on div "Workflow Set Inputs Inputs Google Search Perform Google Search Step 51 Output C…" at bounding box center [675, 329] width 1284 height 592
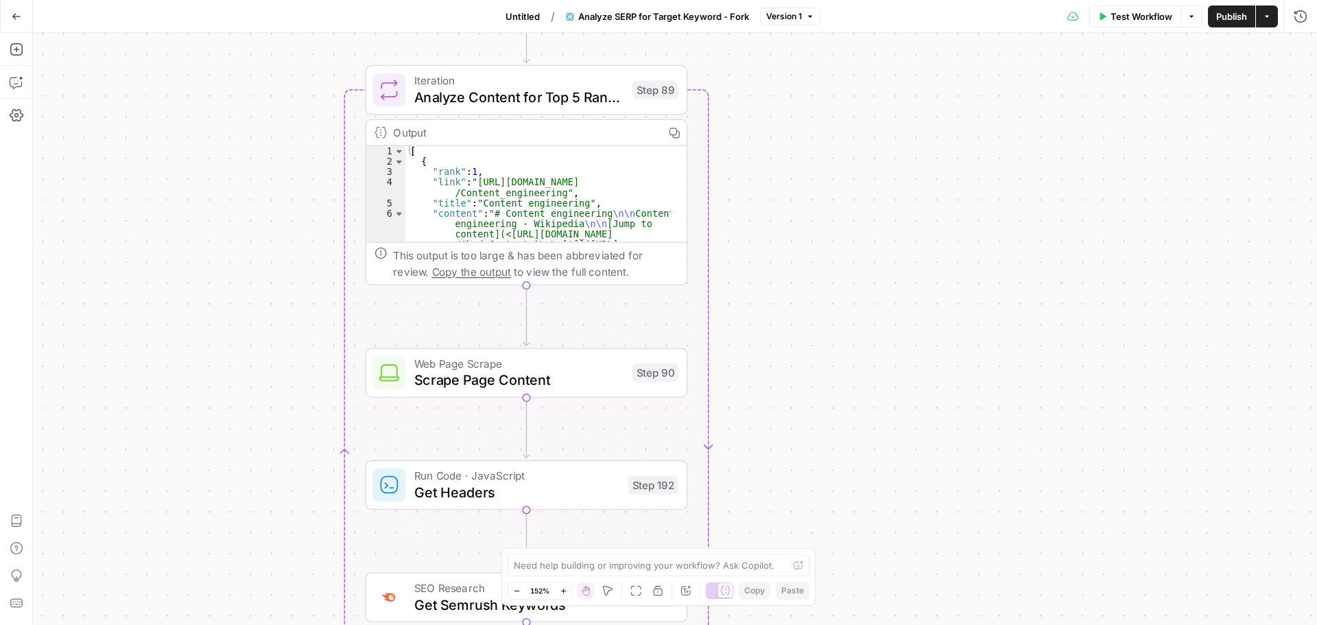
drag, startPoint x: 882, startPoint y: 407, endPoint x: 875, endPoint y: 328, distance: 79.9
click at [875, 328] on div "Workflow Set Inputs Inputs Google Search Perform Google Search Step 51 Output C…" at bounding box center [675, 329] width 1284 height 592
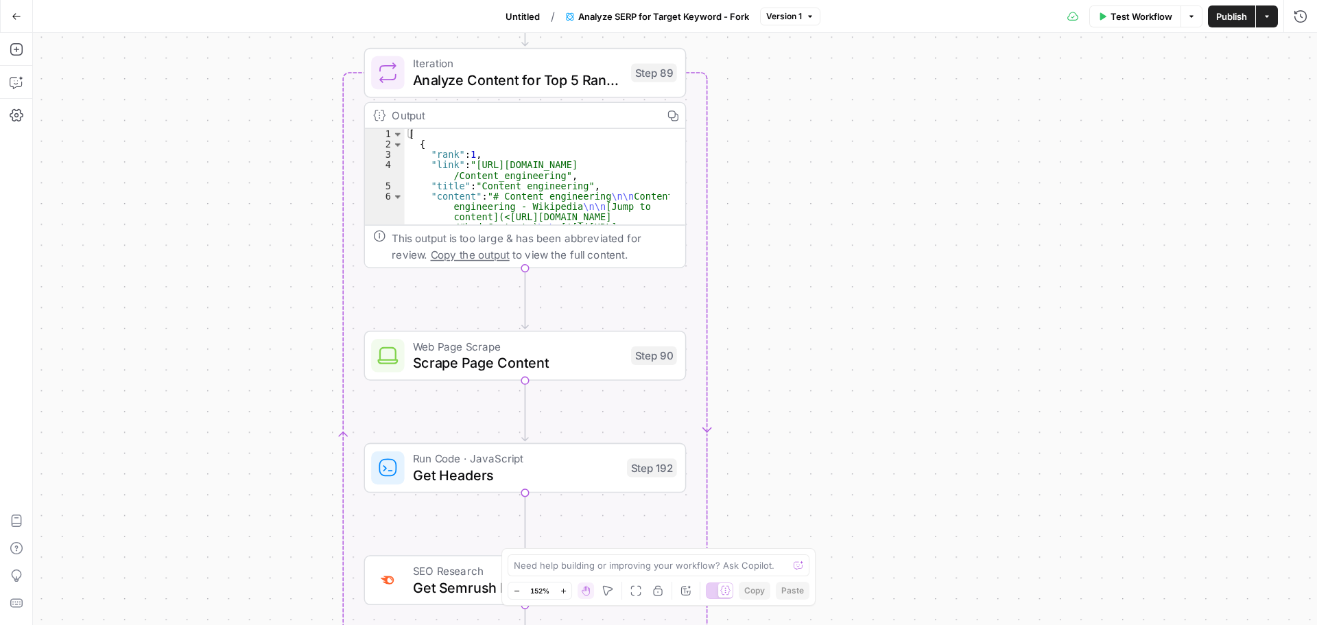
drag, startPoint x: 876, startPoint y: 395, endPoint x: 889, endPoint y: 227, distance: 168.5
click at [891, 239] on div "Workflow Set Inputs Inputs Google Search Perform Google Search Step 51 Output C…" at bounding box center [675, 329] width 1284 height 592
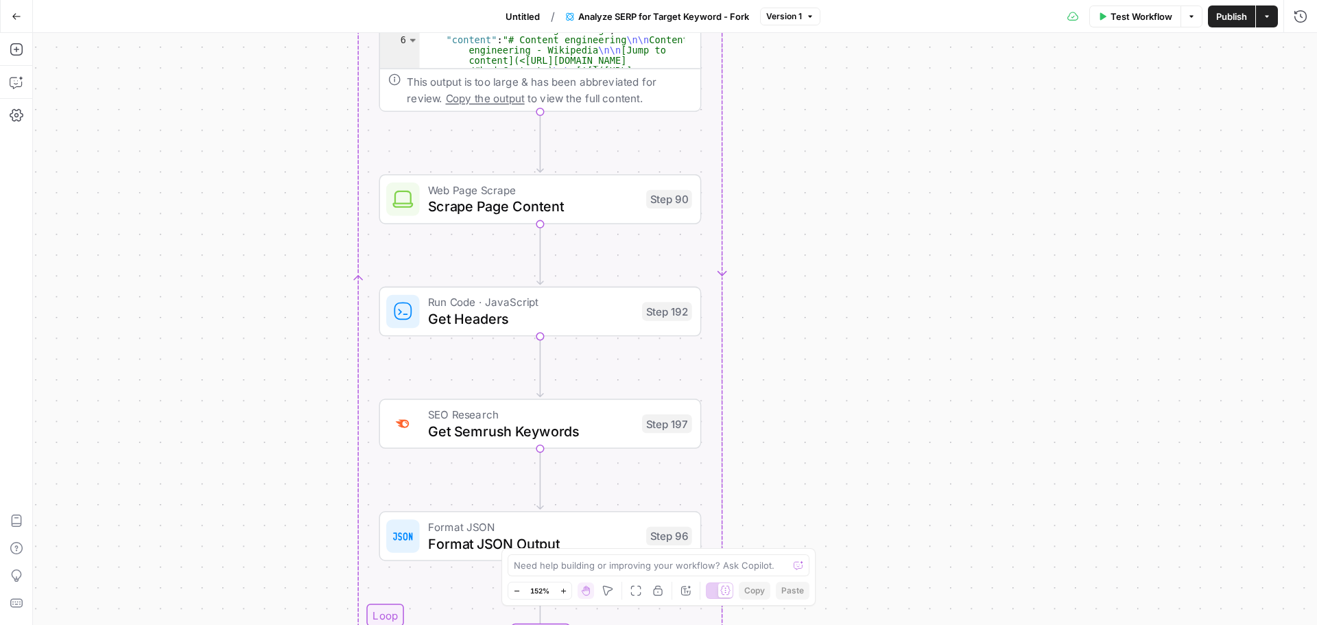
drag, startPoint x: 880, startPoint y: 383, endPoint x: 887, endPoint y: 283, distance: 100.3
click at [887, 283] on div "Workflow Set Inputs Inputs Google Search Perform Google Search Step 51 Output C…" at bounding box center [675, 329] width 1284 height 592
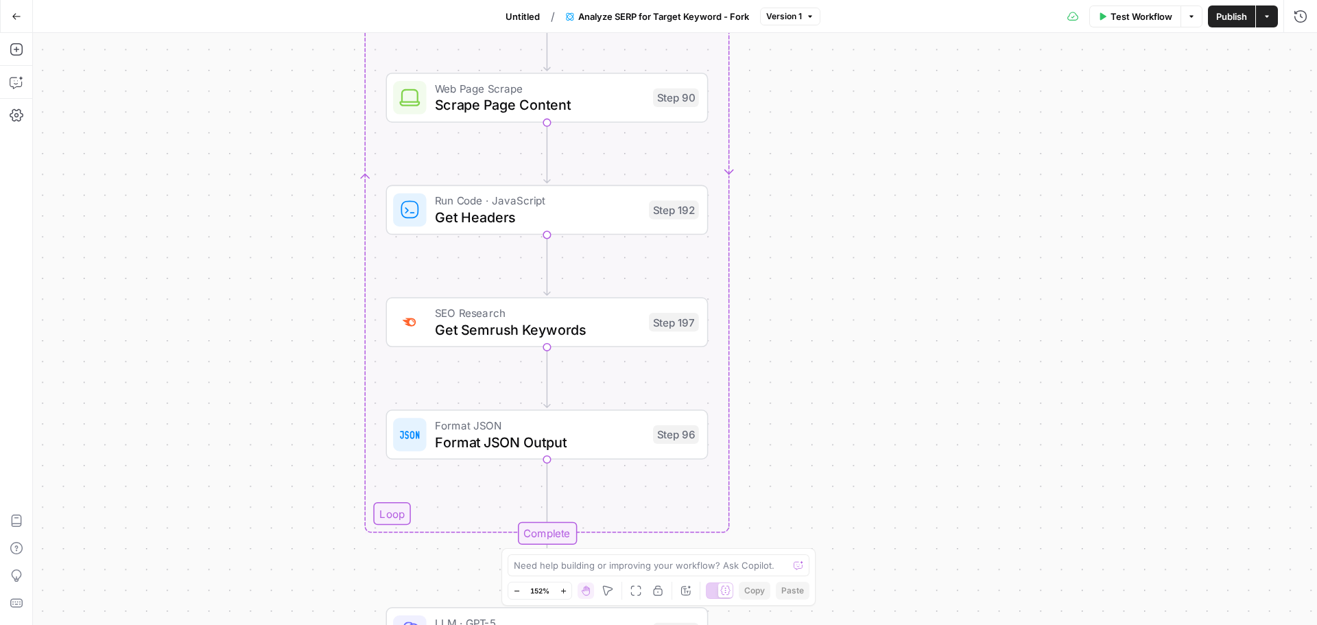
drag, startPoint x: 885, startPoint y: 422, endPoint x: 885, endPoint y: 258, distance: 164.6
click at [885, 261] on div "Workflow Set Inputs Inputs Google Search Perform Google Search Step 51 Output C…" at bounding box center [675, 329] width 1284 height 592
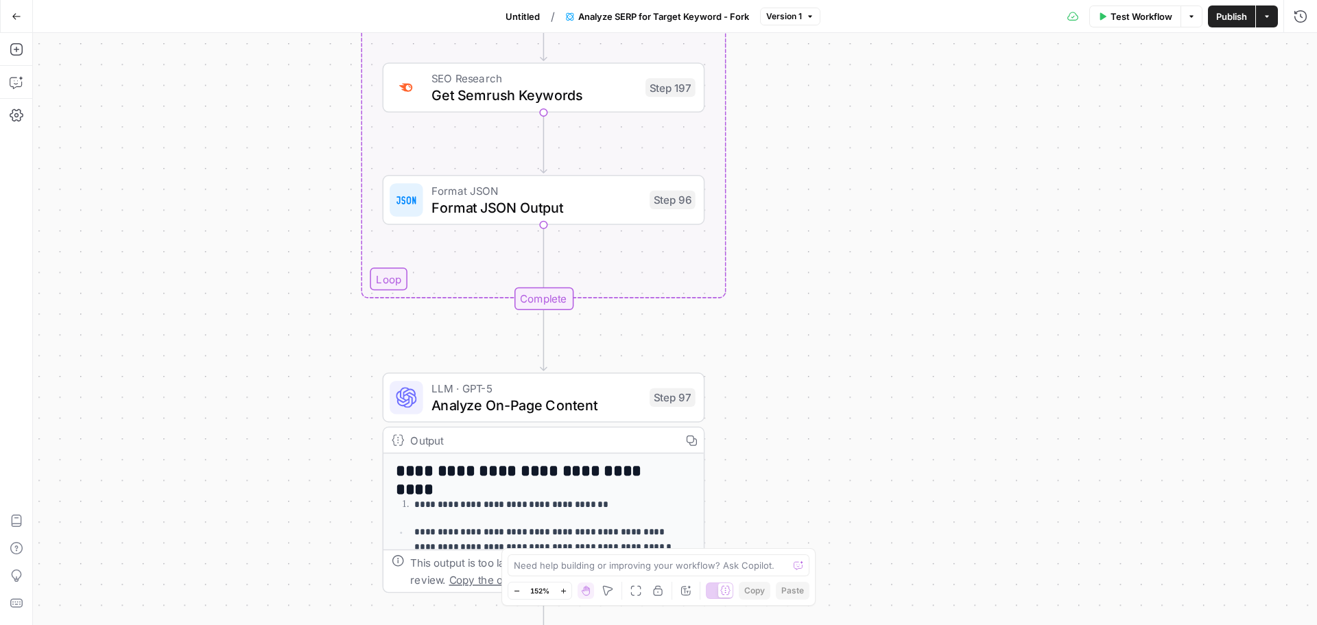
drag, startPoint x: 887, startPoint y: 383, endPoint x: 880, endPoint y: 296, distance: 88.0
click at [880, 296] on div "Workflow Set Inputs Inputs Google Search Perform Google Search Step 51 Output C…" at bounding box center [675, 329] width 1284 height 592
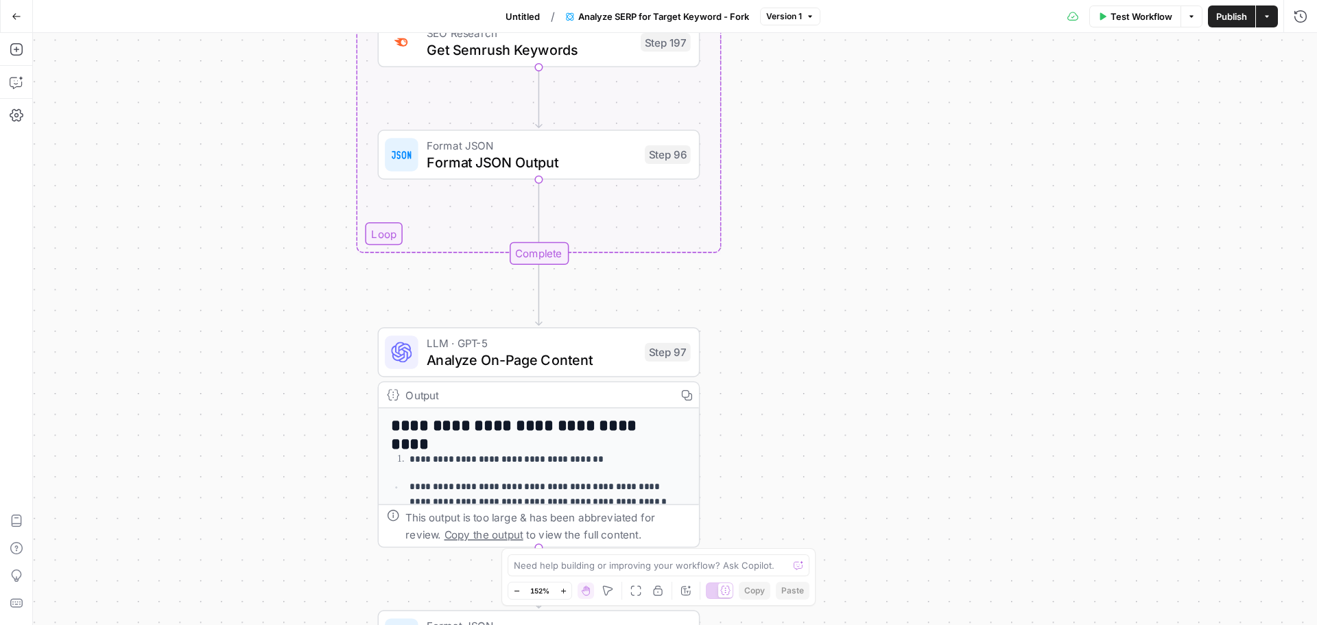
drag, startPoint x: 881, startPoint y: 357, endPoint x: 873, endPoint y: 287, distance: 71.1
click at [874, 287] on div "Workflow Set Inputs Inputs Google Search Perform Google Search Step 51 Output C…" at bounding box center [675, 329] width 1284 height 592
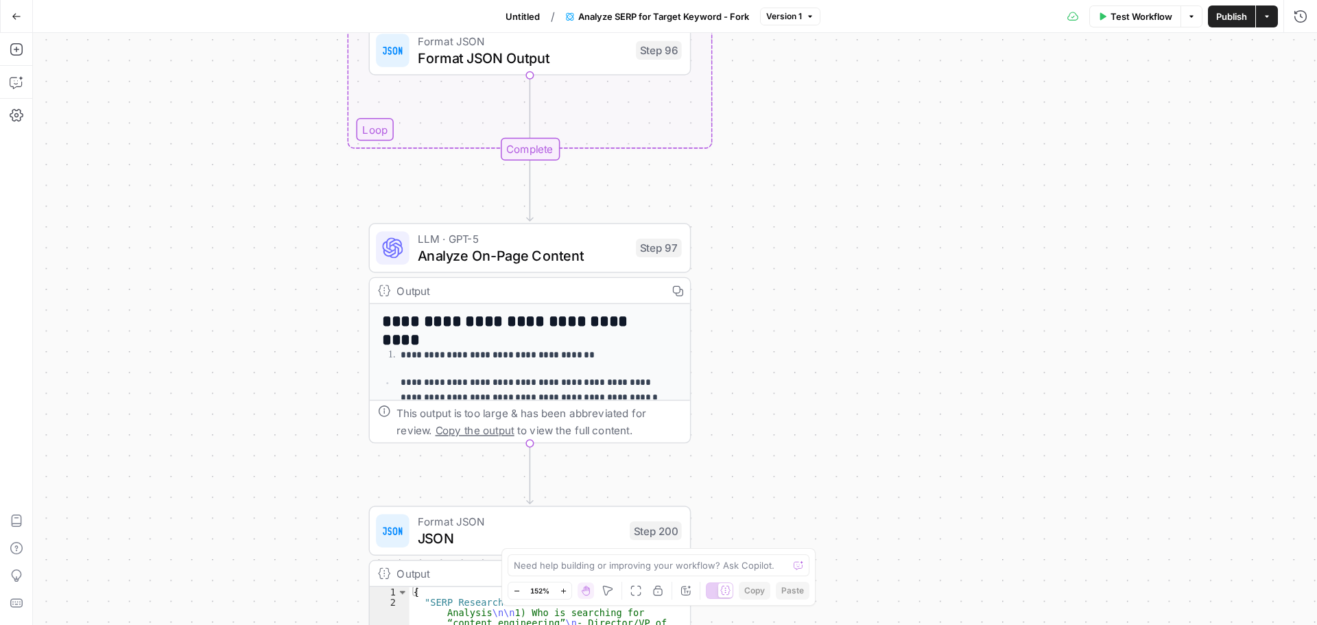
drag, startPoint x: 872, startPoint y: 381, endPoint x: 872, endPoint y: 285, distance: 96.0
click at [872, 285] on div "Workflow Set Inputs Inputs Google Search Perform Google Search Step 51 Output C…" at bounding box center [675, 329] width 1284 height 592
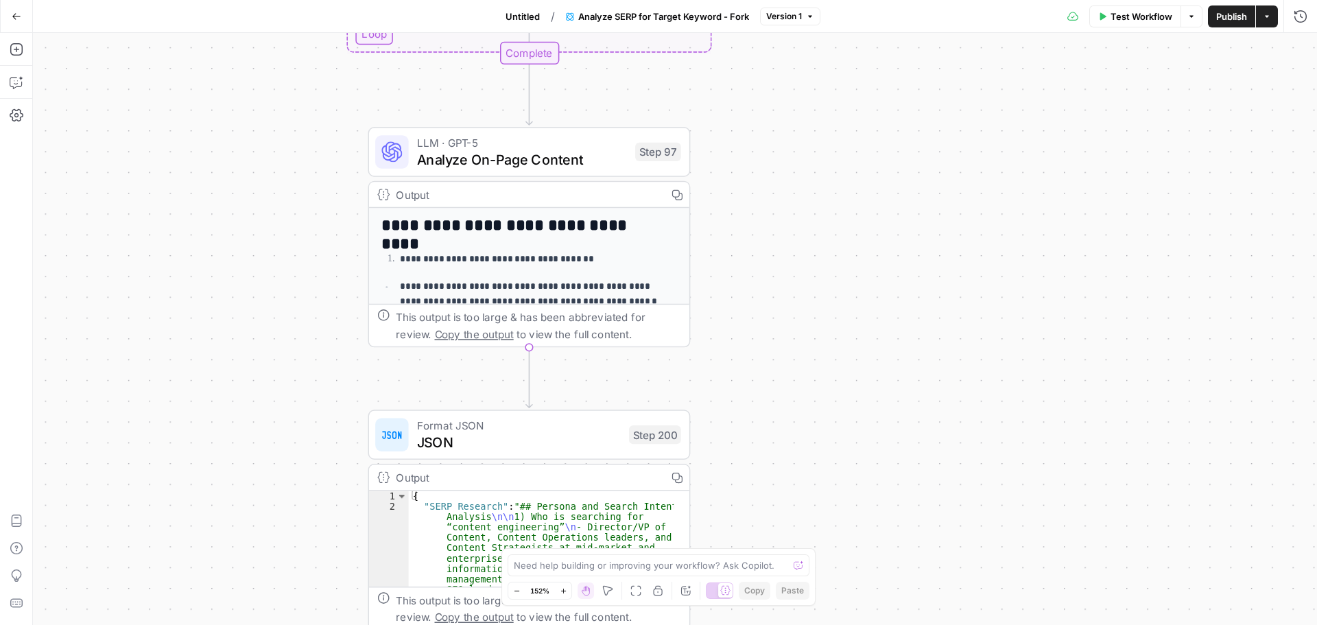
drag, startPoint x: 870, startPoint y: 385, endPoint x: 870, endPoint y: 297, distance: 87.8
click at [871, 295] on div "Workflow Set Inputs Inputs Google Search Perform Google Search Step 51 Output C…" at bounding box center [675, 329] width 1284 height 592
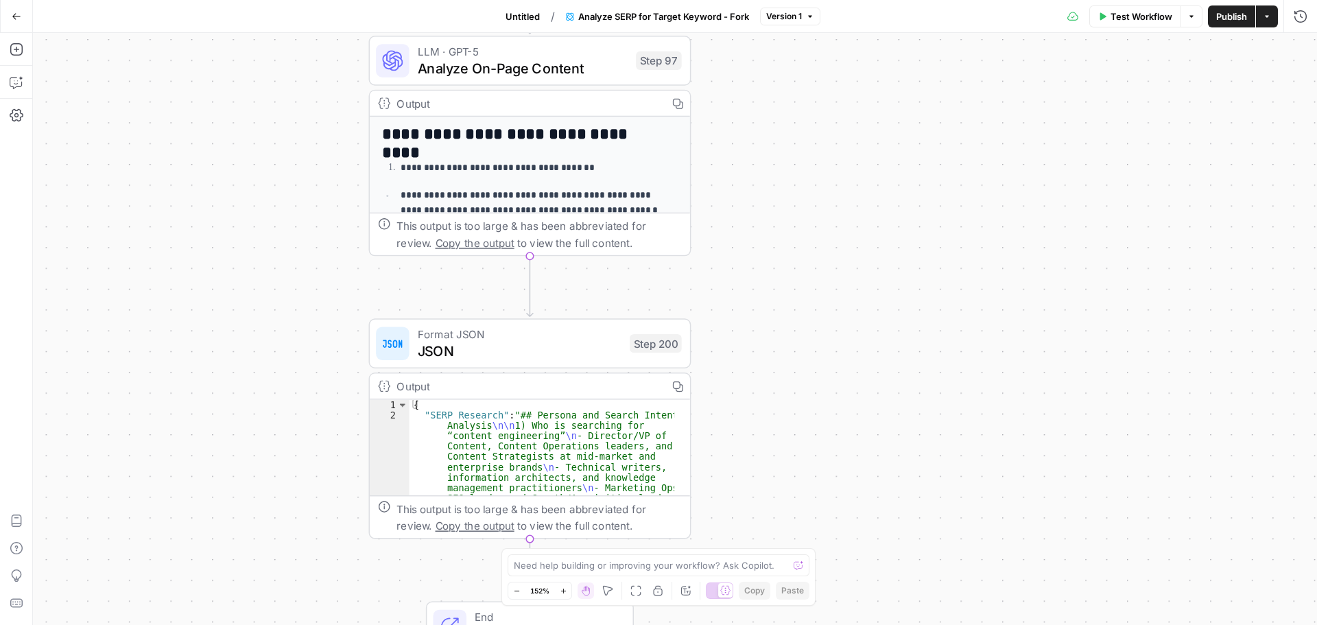
drag, startPoint x: 872, startPoint y: 405, endPoint x: 870, endPoint y: 317, distance: 87.1
click at [870, 317] on div "Workflow Set Inputs Inputs Google Search Perform Google Search Step 51 Output C…" at bounding box center [675, 329] width 1284 height 592
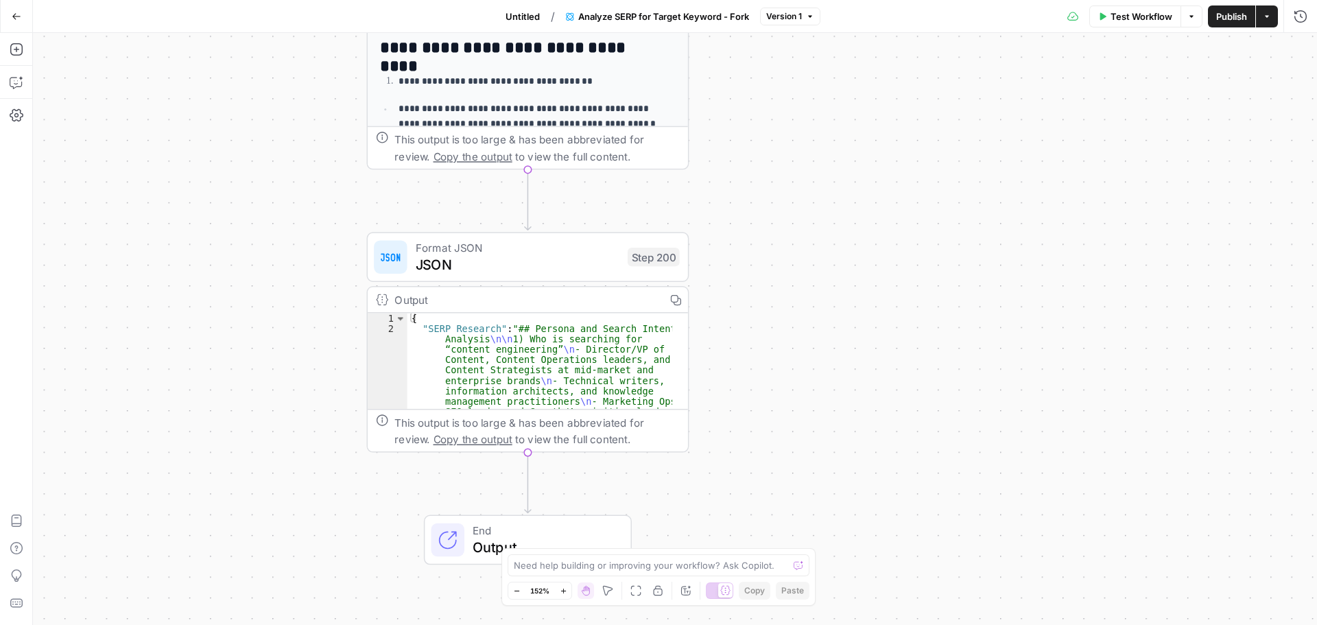
drag, startPoint x: 874, startPoint y: 411, endPoint x: 874, endPoint y: 318, distance: 93.3
click at [874, 318] on div "Workflow Set Inputs Inputs Google Search Perform Google Search Step 51 Output C…" at bounding box center [675, 329] width 1284 height 592
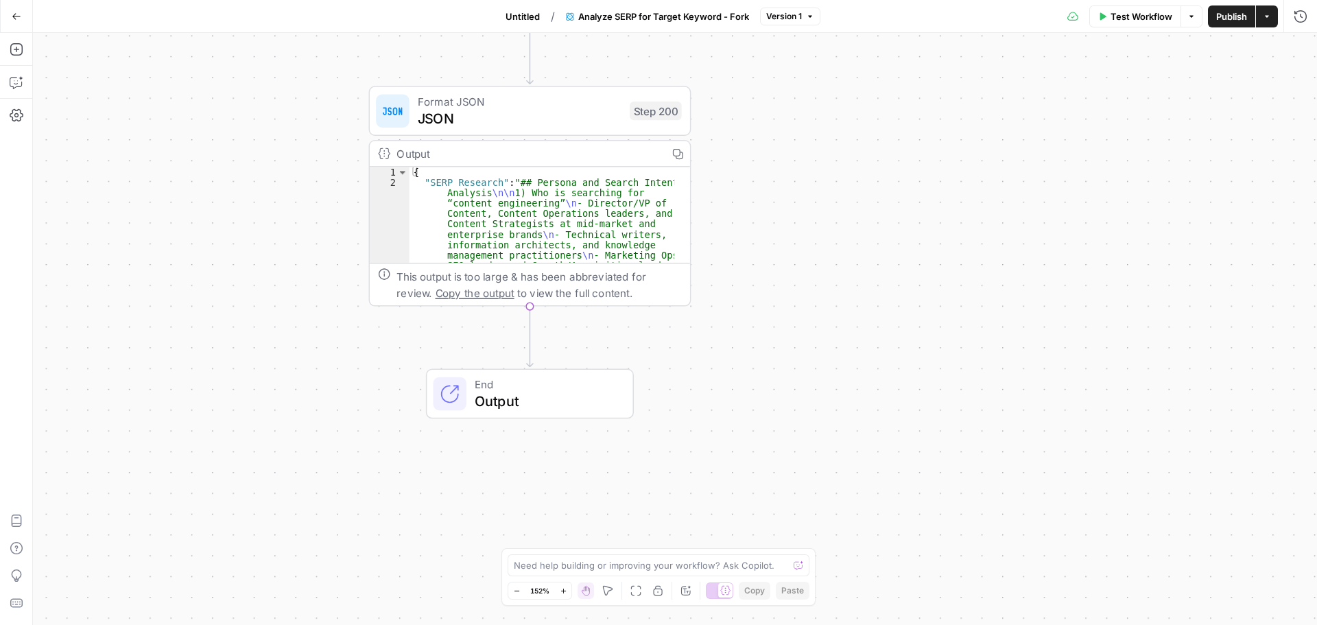
drag, startPoint x: 876, startPoint y: 370, endPoint x: 876, endPoint y: 307, distance: 63.1
click at [876, 307] on div "Workflow Set Inputs Inputs Google Search Perform Google Search Step 51 Output C…" at bounding box center [675, 329] width 1284 height 592
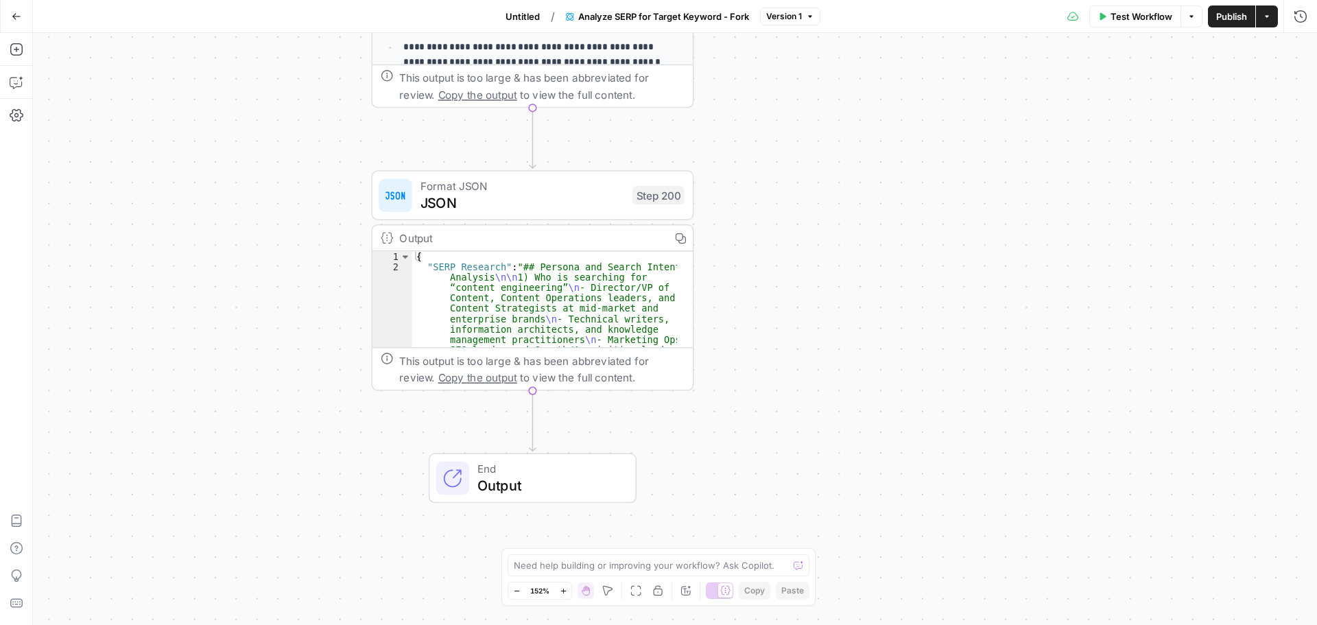
drag, startPoint x: 872, startPoint y: 356, endPoint x: 873, endPoint y: 447, distance: 91.2
click at [873, 447] on div "Workflow Set Inputs Inputs Google Search Perform Google Search Step 51 Output C…" at bounding box center [675, 329] width 1284 height 592
drag, startPoint x: 881, startPoint y: 269, endPoint x: 902, endPoint y: 476, distance: 208.1
click at [901, 483] on div "Workflow Set Inputs Inputs Google Search Perform Google Search Step 51 Output C…" at bounding box center [675, 329] width 1284 height 592
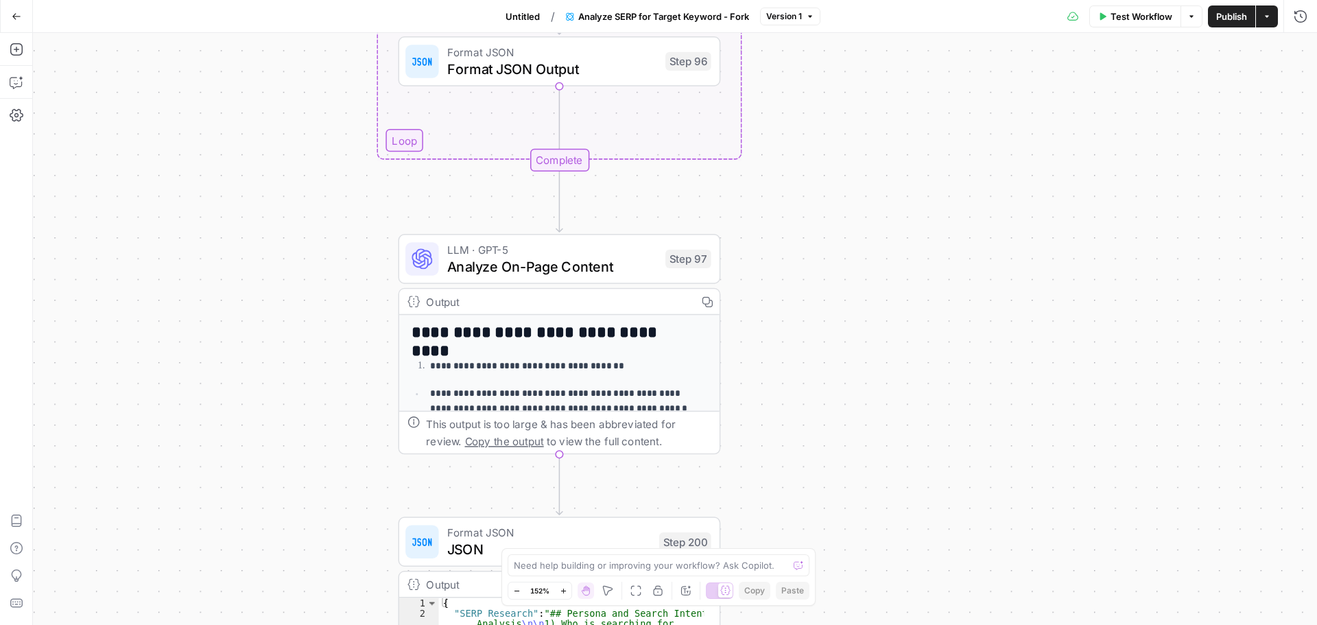
drag, startPoint x: 911, startPoint y: 392, endPoint x: 911, endPoint y: 455, distance: 63.1
click at [911, 461] on div "Workflow Set Inputs Inputs Google Search Perform Google Search Step 51 Output C…" at bounding box center [675, 329] width 1284 height 592
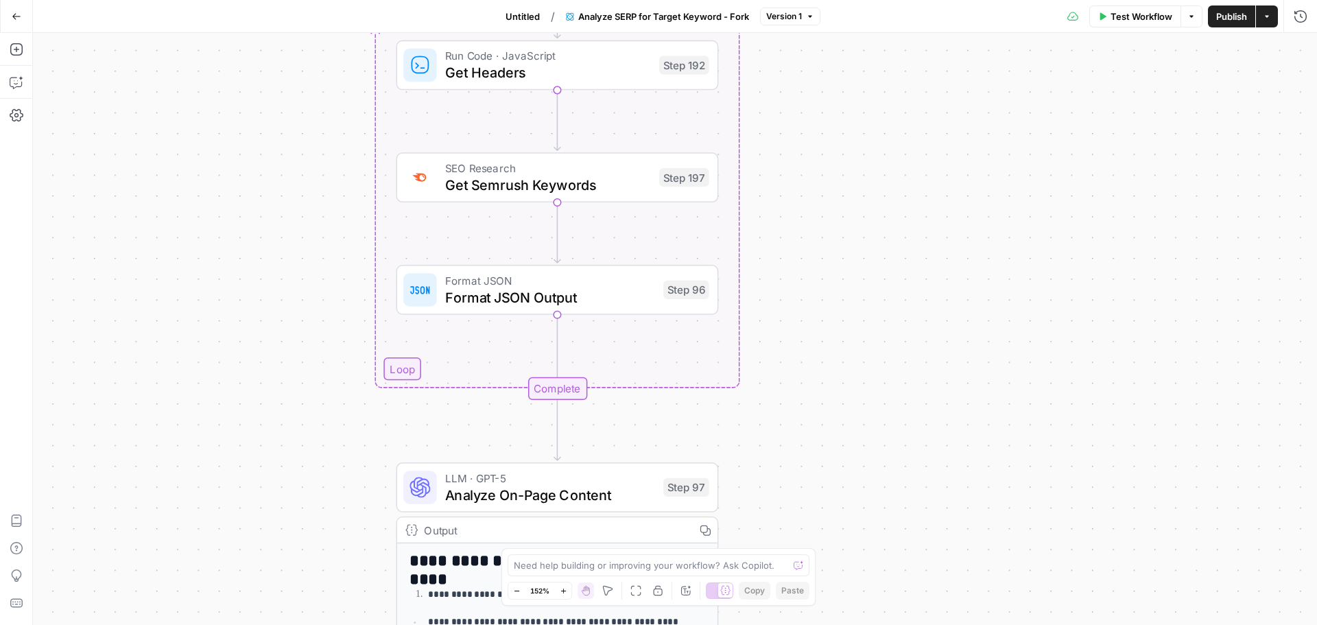
click at [909, 462] on div "Workflow Set Inputs Inputs Google Search Perform Google Search Step 51 Output C…" at bounding box center [675, 329] width 1284 height 592
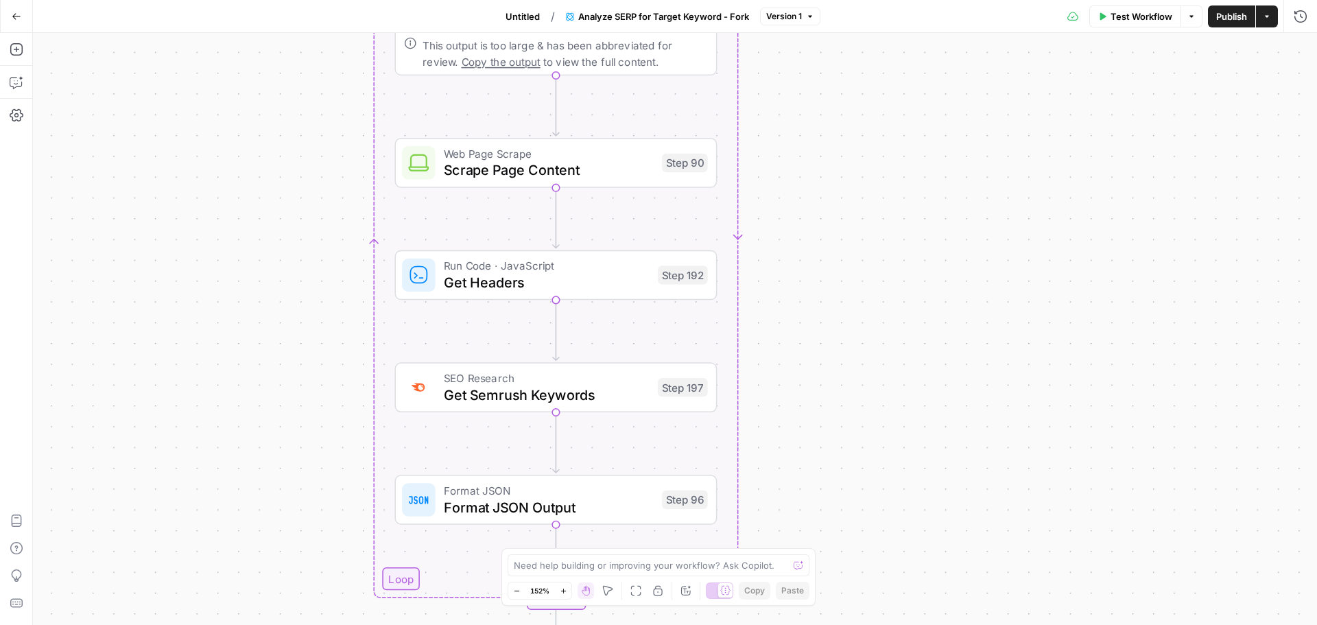
drag, startPoint x: 906, startPoint y: 507, endPoint x: 907, endPoint y: 463, distance: 43.9
click at [906, 520] on div "Workflow Set Inputs Inputs Google Search Perform Google Search Step 51 Output C…" at bounding box center [675, 329] width 1284 height 592
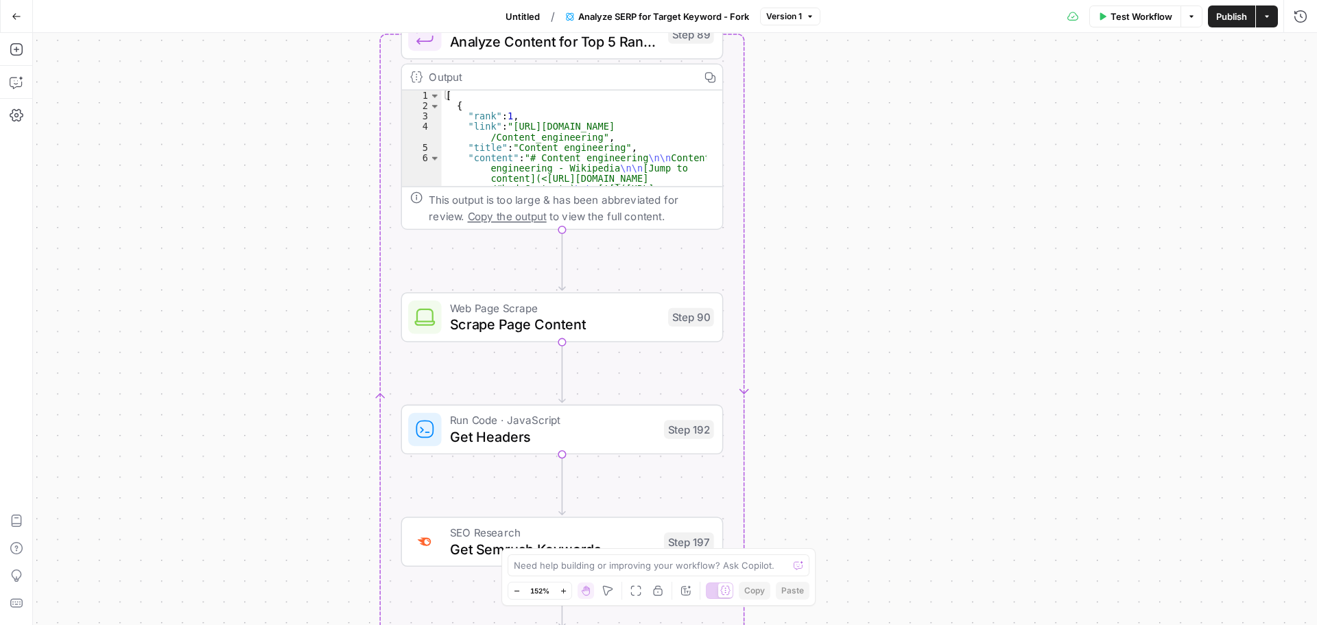
drag, startPoint x: 915, startPoint y: 512, endPoint x: 917, endPoint y: 536, distance: 23.4
click at [917, 555] on div "Workflow Set Inputs Inputs Google Search Perform Google Search Step 51 Output C…" at bounding box center [675, 329] width 1284 height 592
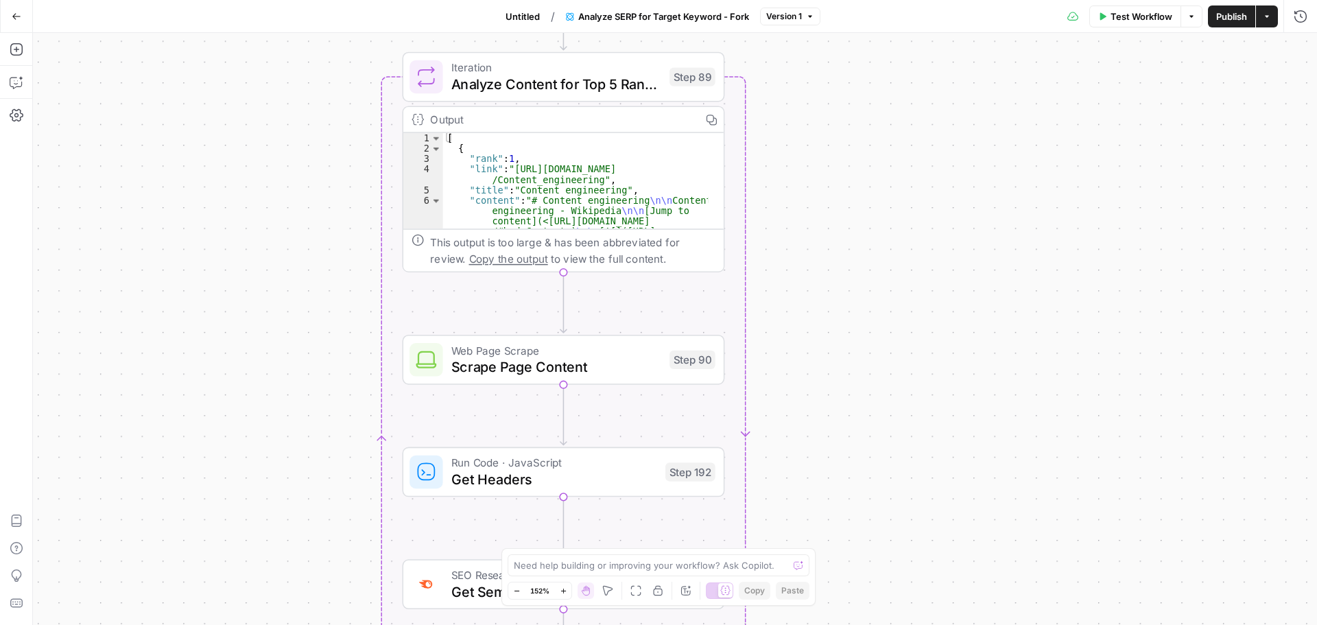
drag, startPoint x: 909, startPoint y: 417, endPoint x: 917, endPoint y: 560, distance: 143.6
click at [917, 560] on div "Workflow Set Inputs Inputs Google Search Perform Google Search Step 51 Output C…" at bounding box center [675, 329] width 1284 height 592
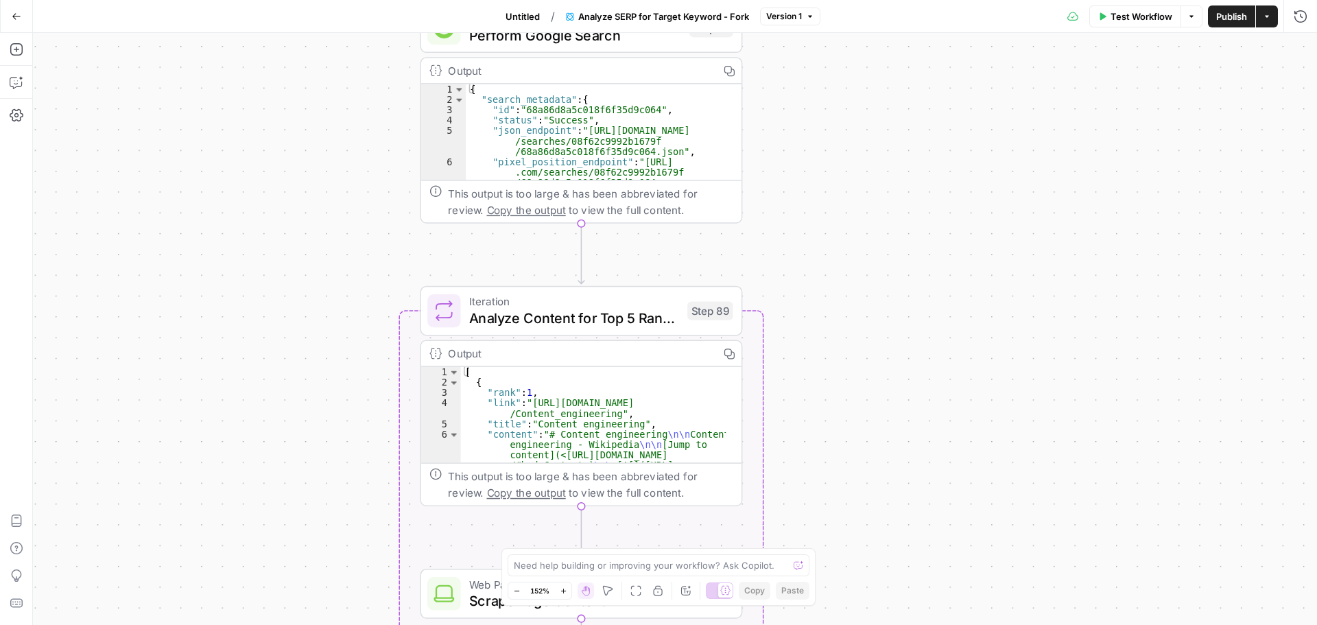
drag, startPoint x: 909, startPoint y: 405, endPoint x: 922, endPoint y: 546, distance: 142.5
click at [922, 546] on div "Workflow Set Inputs Inputs Google Search Perform Google Search Step 51 Output C…" at bounding box center [675, 329] width 1284 height 592
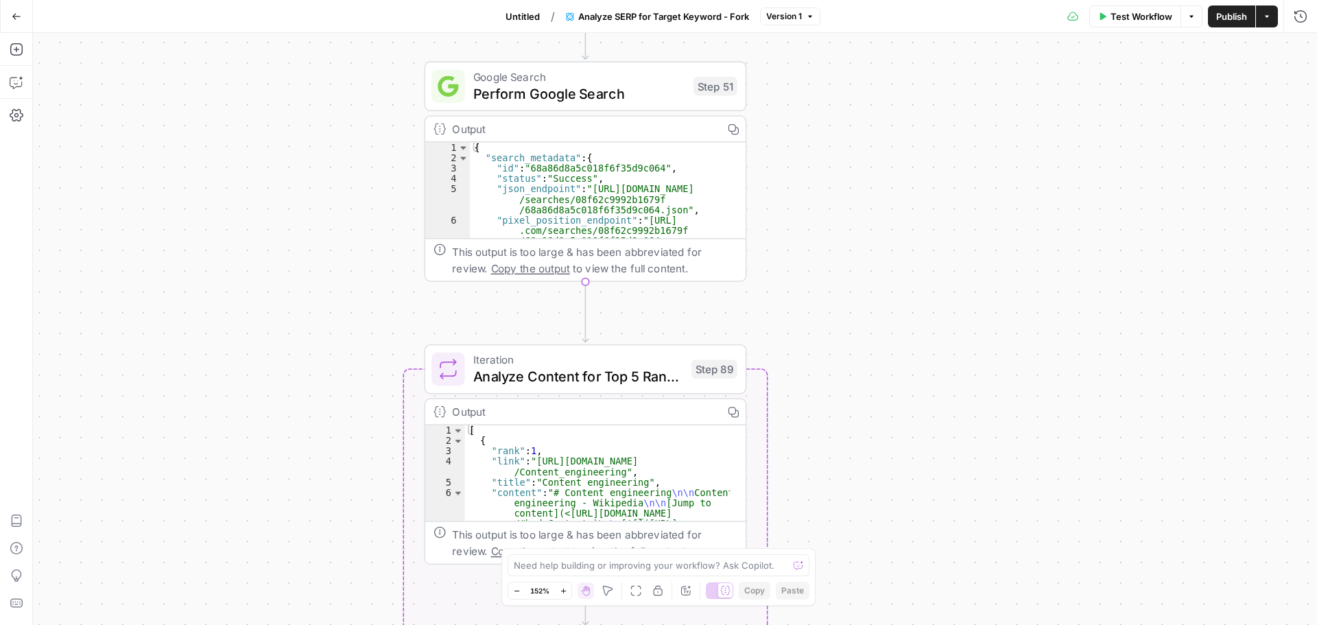
drag
click at [929, 569] on div "Workflow Set Inputs Inputs Google Search Perform Google Search Step 51 Output C…" at bounding box center [675, 329] width 1284 height 592
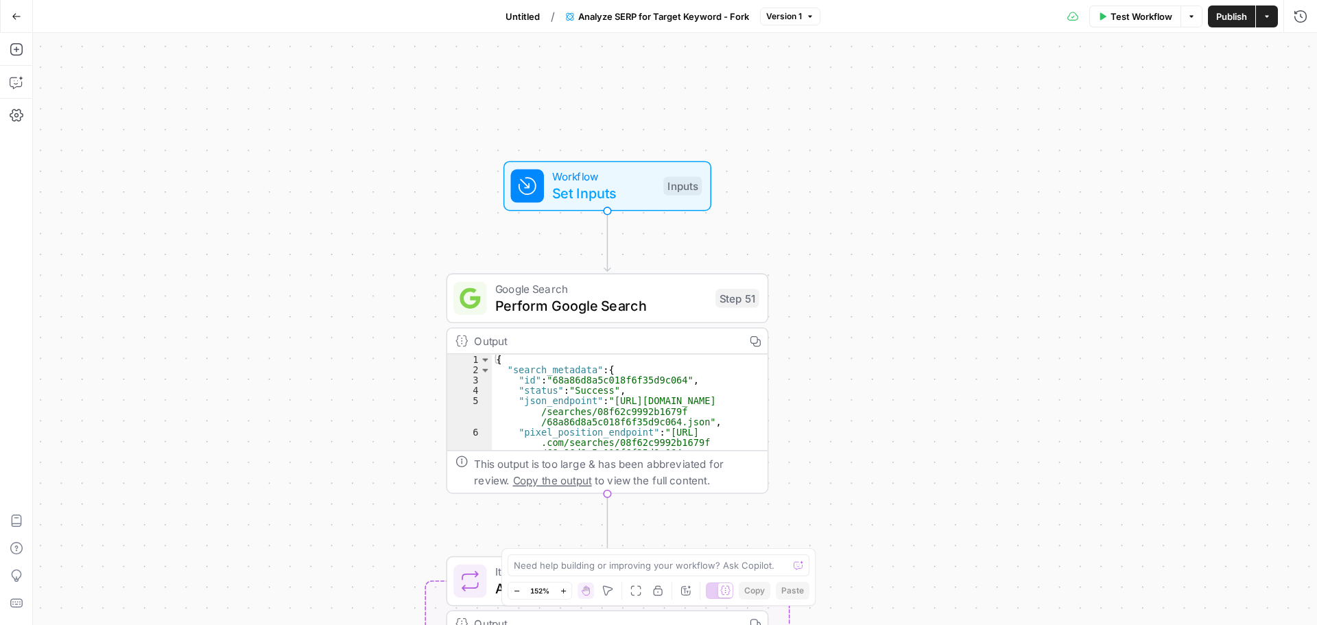
click at [935, 570] on div "Workflow Set Inputs Inputs Google Search Perform Google Search Step 51 Output C…" at bounding box center [675, 329] width 1284 height 592
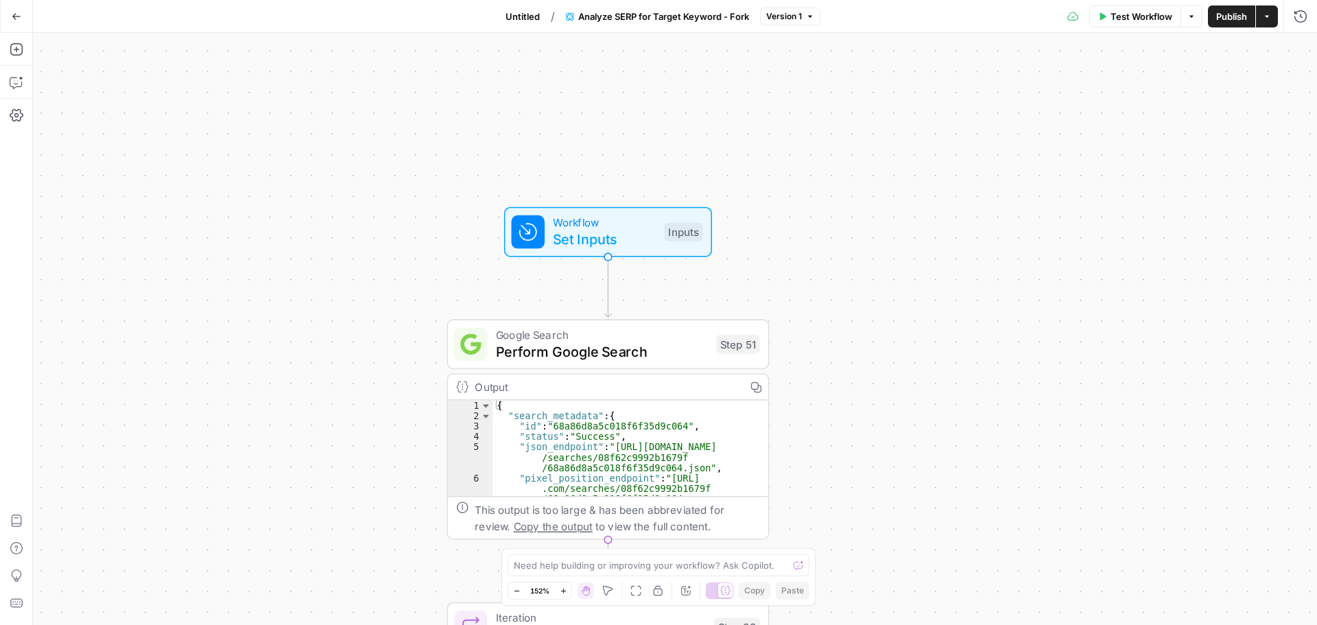
click at [933, 549] on div "Workflow Set Inputs Inputs Google Search Perform Google Search Step 51 Output C…" at bounding box center [675, 329] width 1284 height 592
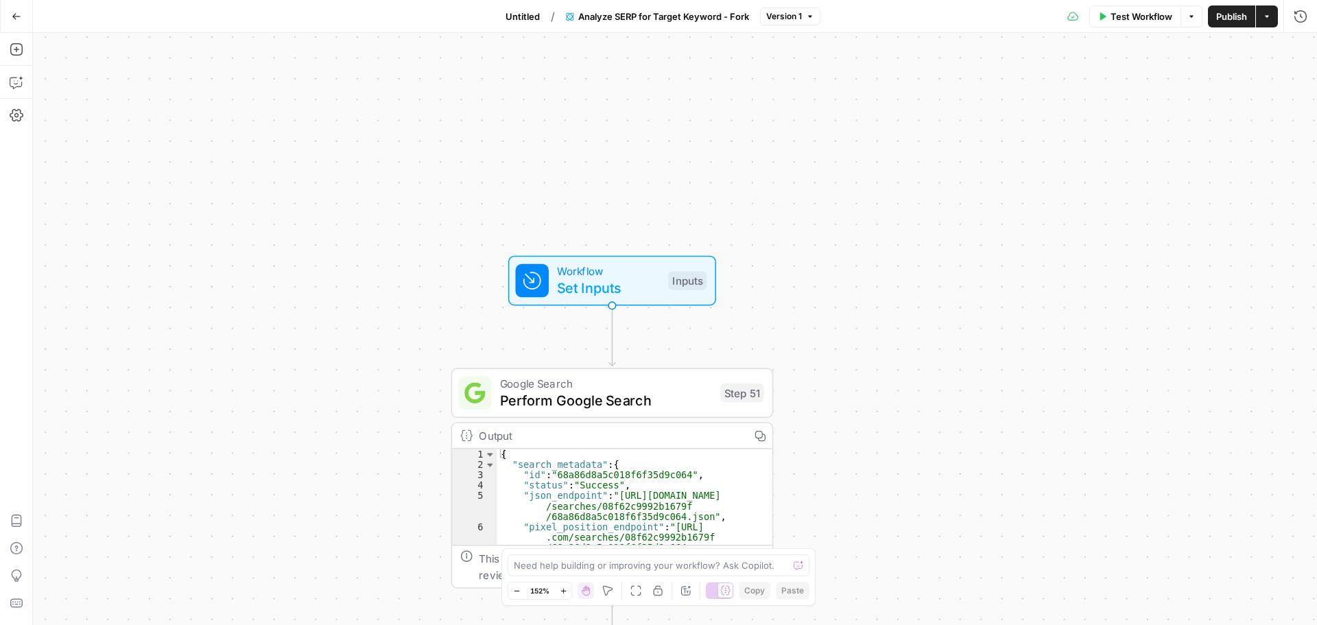
click at [902, 361] on div "Workflow Set Inputs Inputs Google Search Perform Google Search Step 51 Output C…" at bounding box center [675, 329] width 1284 height 592
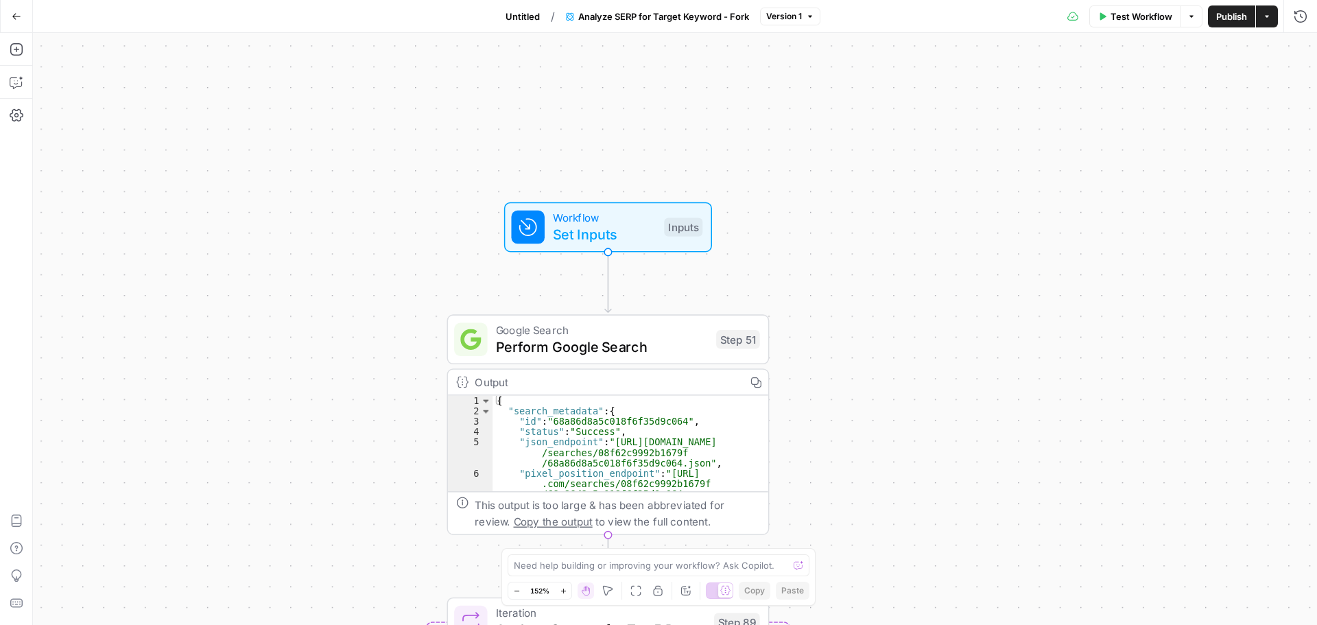
click at [891, 260] on div "Workflow Set Inputs Inputs Google Search Perform Google Search Step 51 Output C…" at bounding box center [675, 329] width 1284 height 592
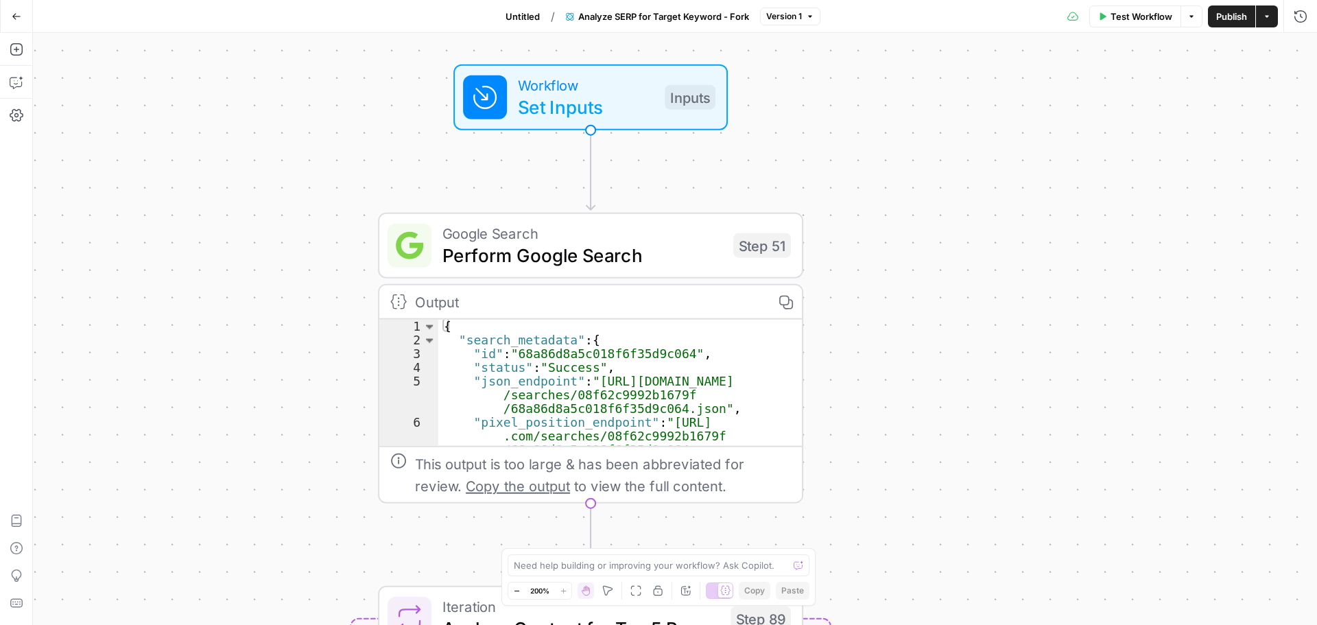
click at [276, 164] on div "Workflow Set Inputs Inputs Google Search Perform Google Search Step 51 Output C…" at bounding box center [675, 329] width 1284 height 592
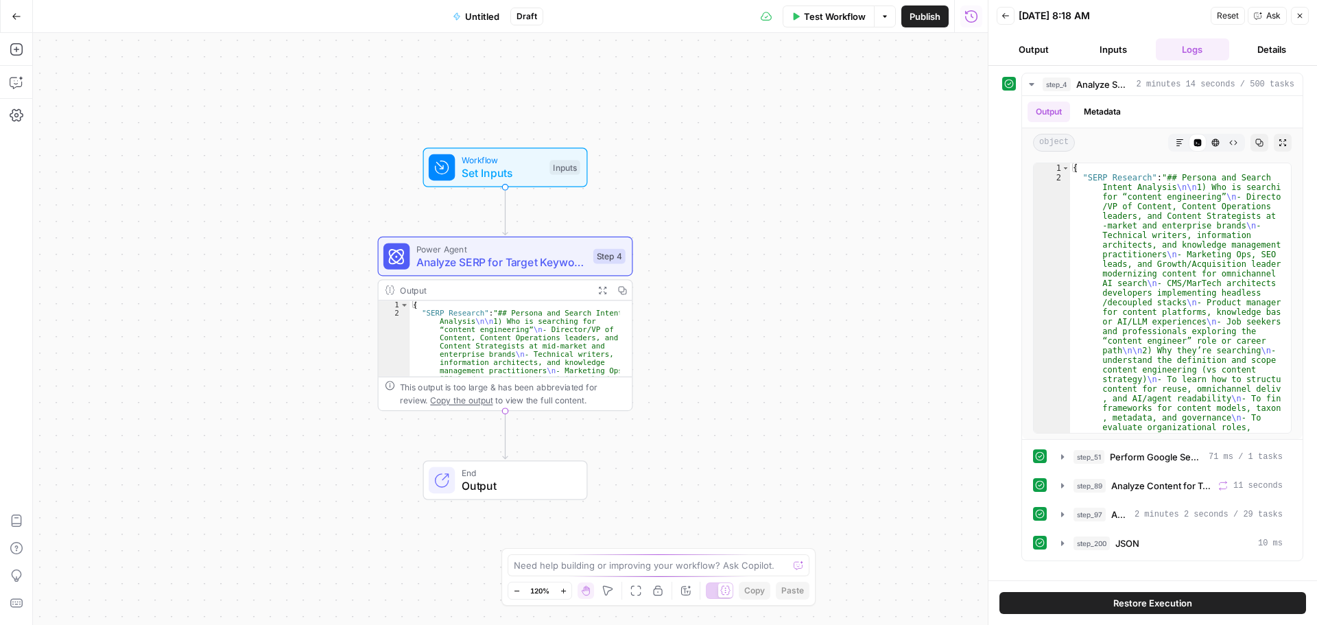
click at [1039, 53] on button "Output" at bounding box center [1033, 49] width 74 height 22
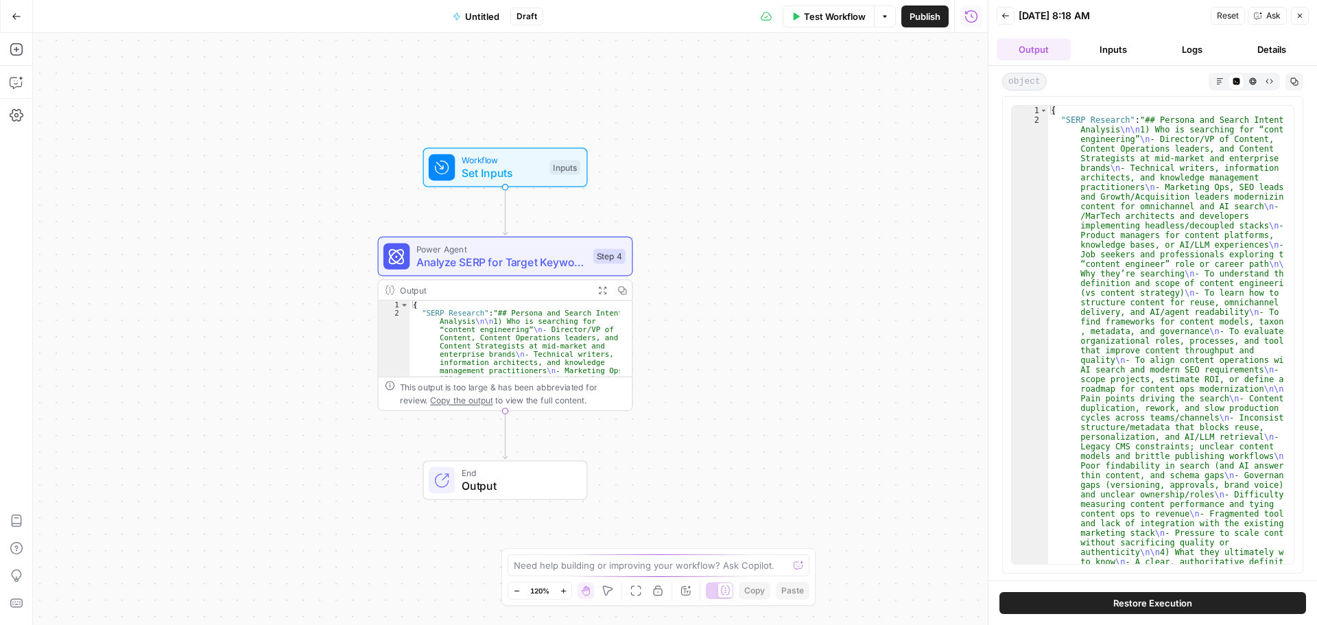
click at [1093, 56] on button "Inputs" at bounding box center [1113, 49] width 74 height 22
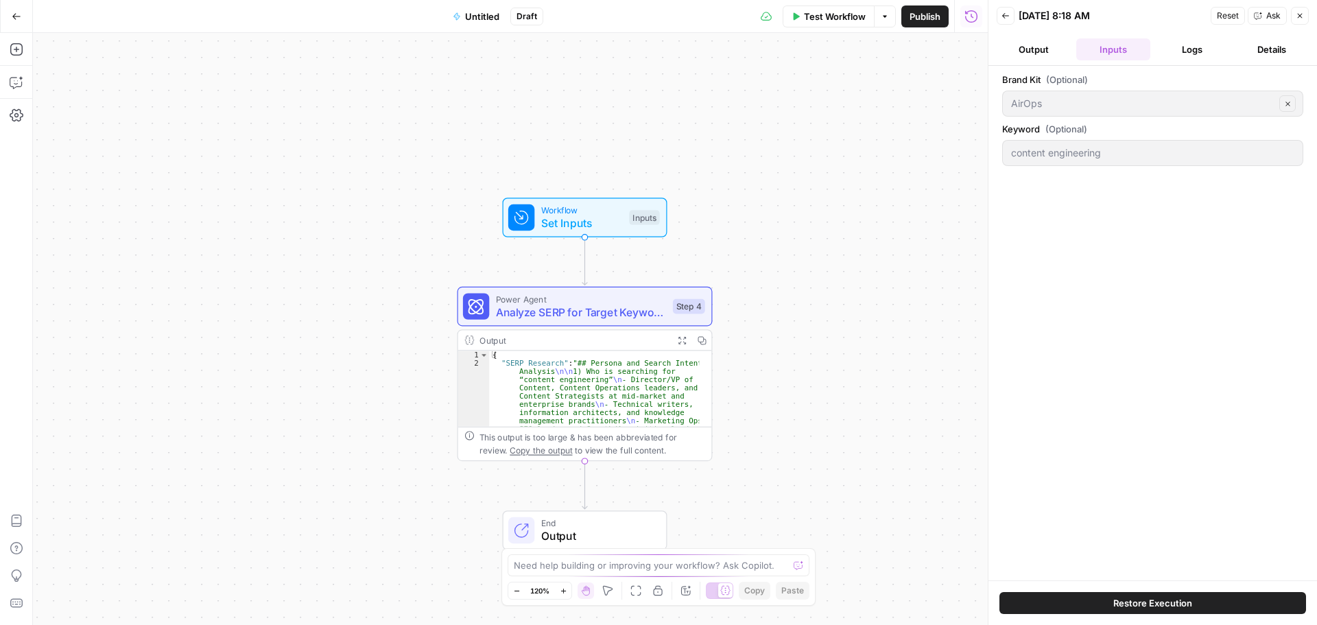
click at [795, 448] on div "Workflow Set Inputs Inputs Power Agent Analyze SERP for Target Keyword - Fork S…" at bounding box center [510, 329] width 954 height 592
click at [23, 62] on div "Add Steps Copilot Settings AirOps Academy Help Give Feedback Shortcuts" at bounding box center [16, 329] width 33 height 592
click at [17, 53] on icon "button" at bounding box center [17, 50] width 14 height 14
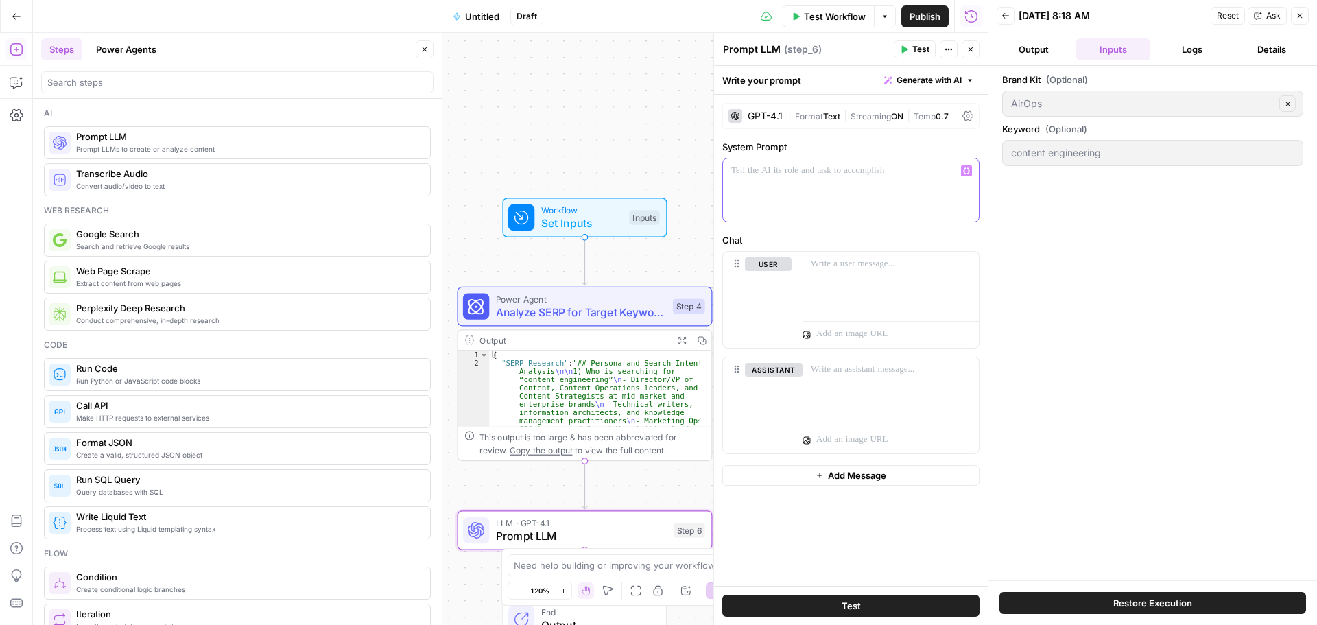
click at [769, 186] on div at bounding box center [851, 189] width 256 height 63
click at [771, 116] on div "GPT-4.1" at bounding box center [764, 116] width 35 height 10
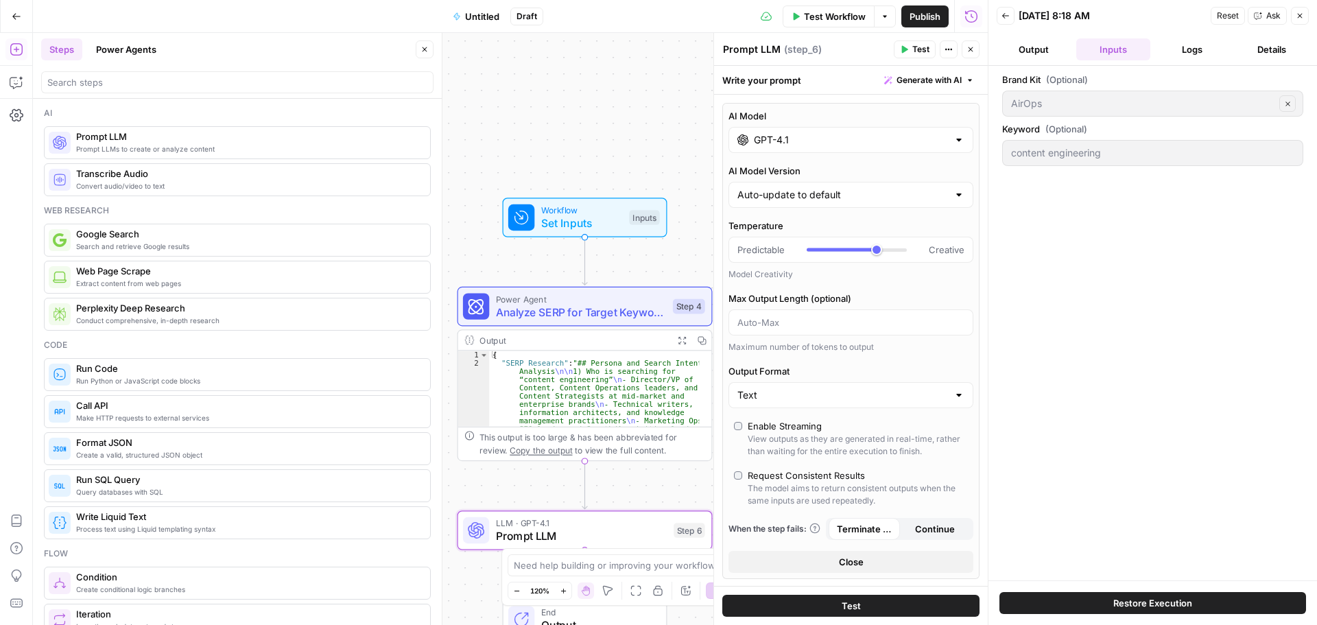
click at [773, 164] on label "AI Model Version" at bounding box center [850, 171] width 245 height 14
click at [773, 188] on input "Auto-update to default" at bounding box center [842, 195] width 211 height 14
click at [773, 143] on input "GPT-4.1" at bounding box center [851, 140] width 194 height 14
type input "Auto-update to default"
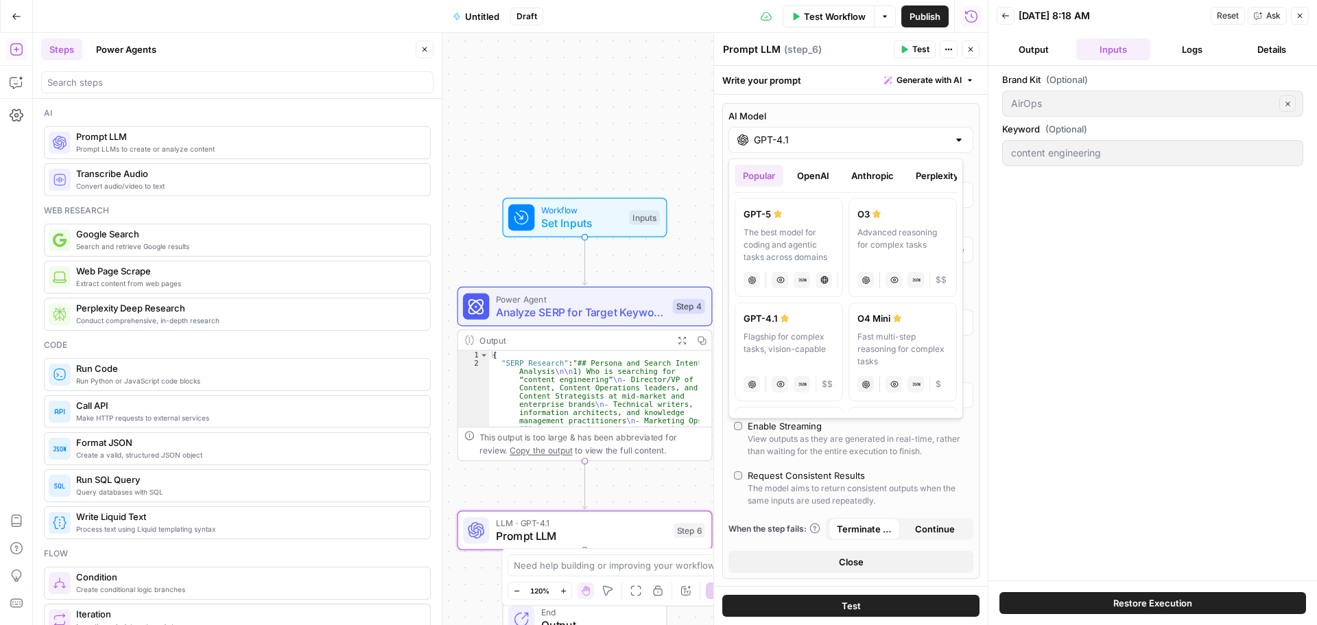
click at [764, 211] on div "GPT-5" at bounding box center [788, 214] width 91 height 14
type input "GPT-5"
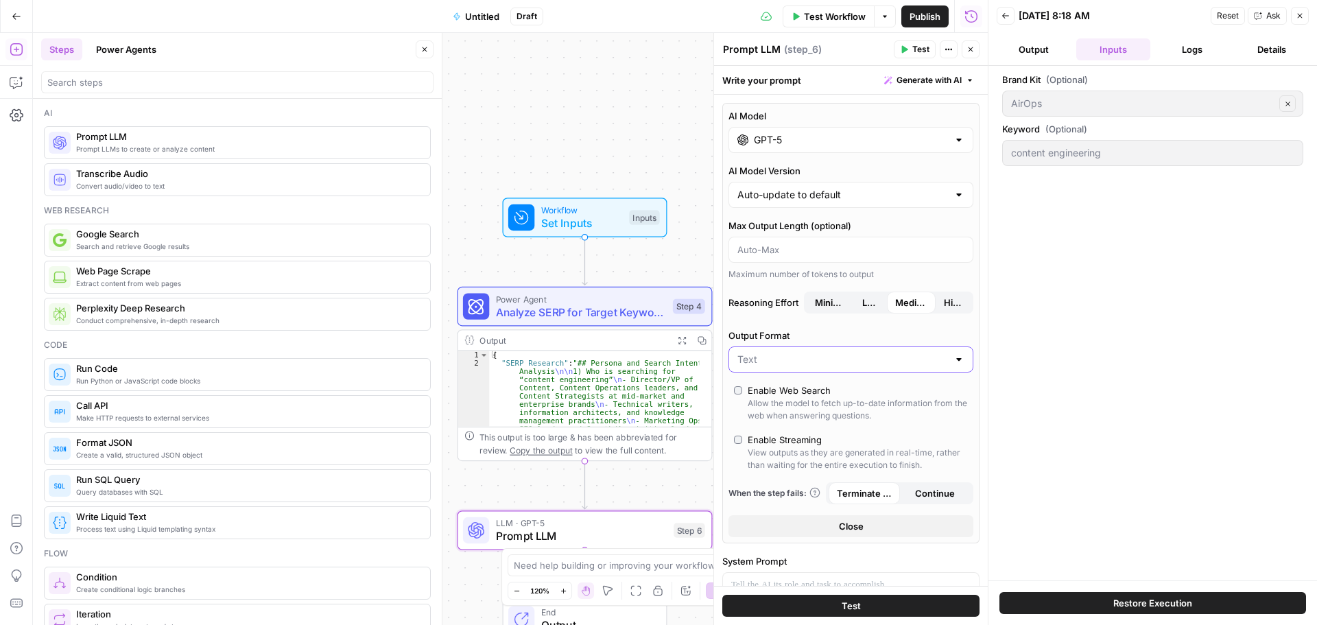
click at [792, 363] on input "Output Format" at bounding box center [842, 359] width 211 height 14
type input "Text"
click at [799, 339] on label "Output Format" at bounding box center [850, 335] width 245 height 14
click at [799, 352] on input "Text" at bounding box center [842, 359] width 211 height 14
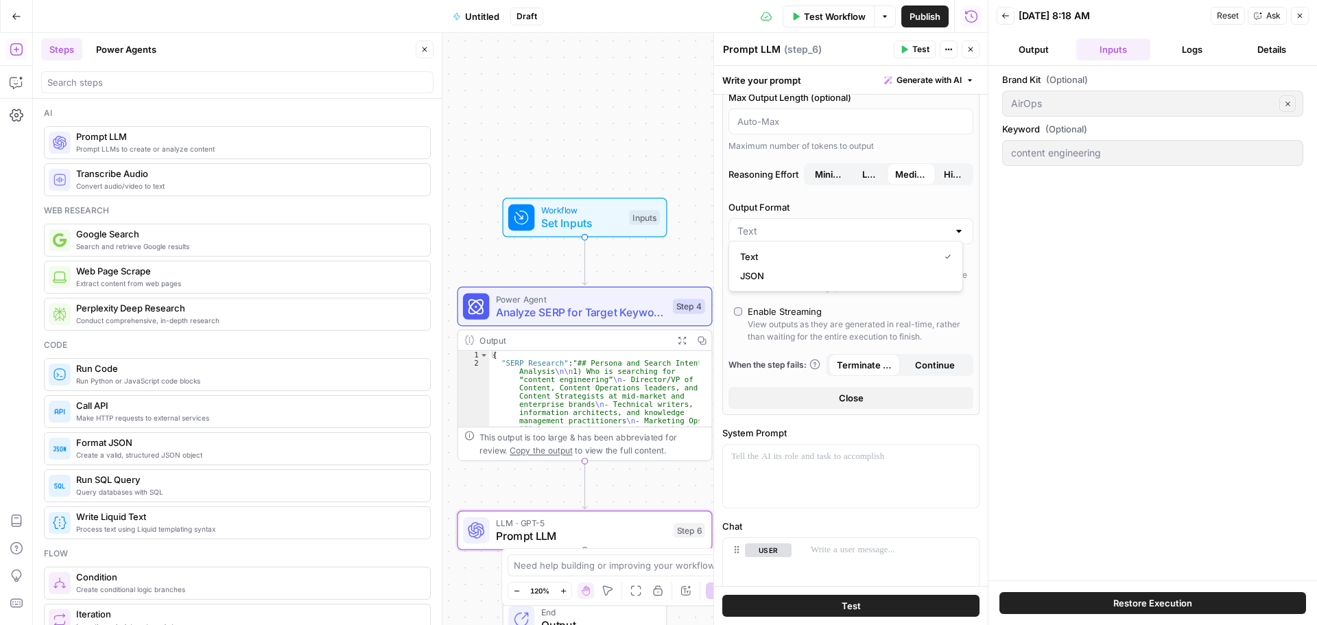
scroll to position [137, 0]
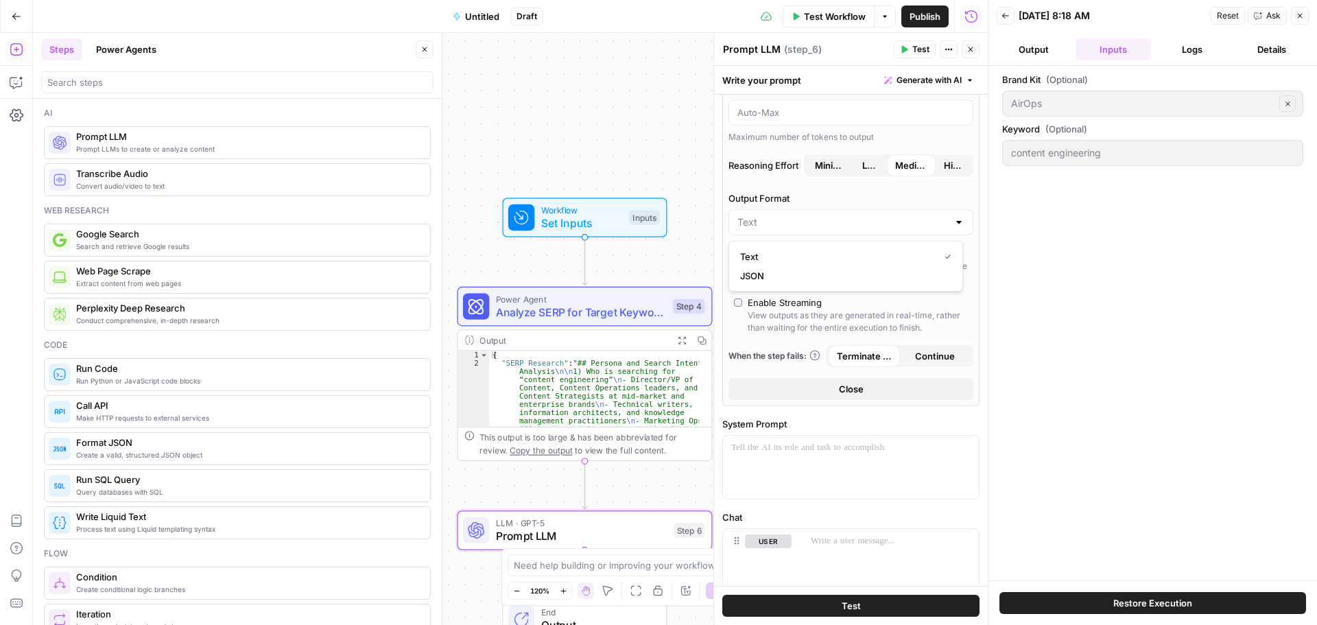
type input "Text"
click at [793, 192] on label "Output Format" at bounding box center [850, 198] width 245 height 14
click at [793, 215] on input "Text" at bounding box center [842, 222] width 211 height 14
type input "Text"
click at [802, 491] on div at bounding box center [851, 466] width 256 height 63
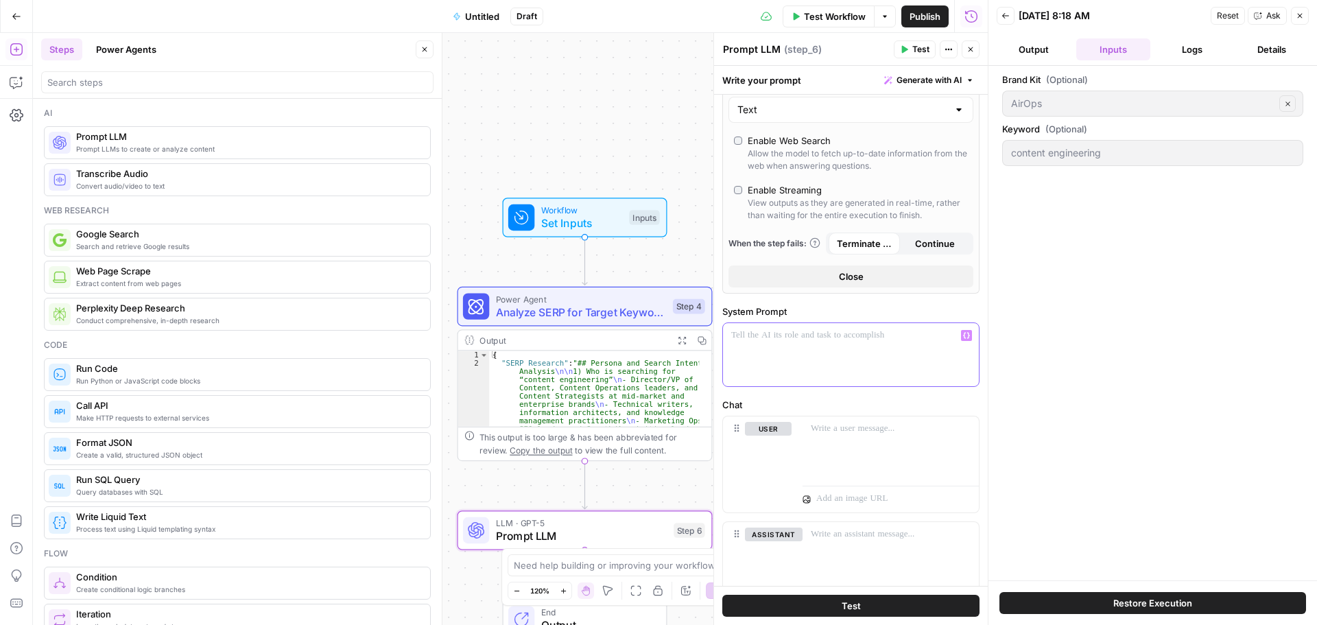
scroll to position [274, 0]
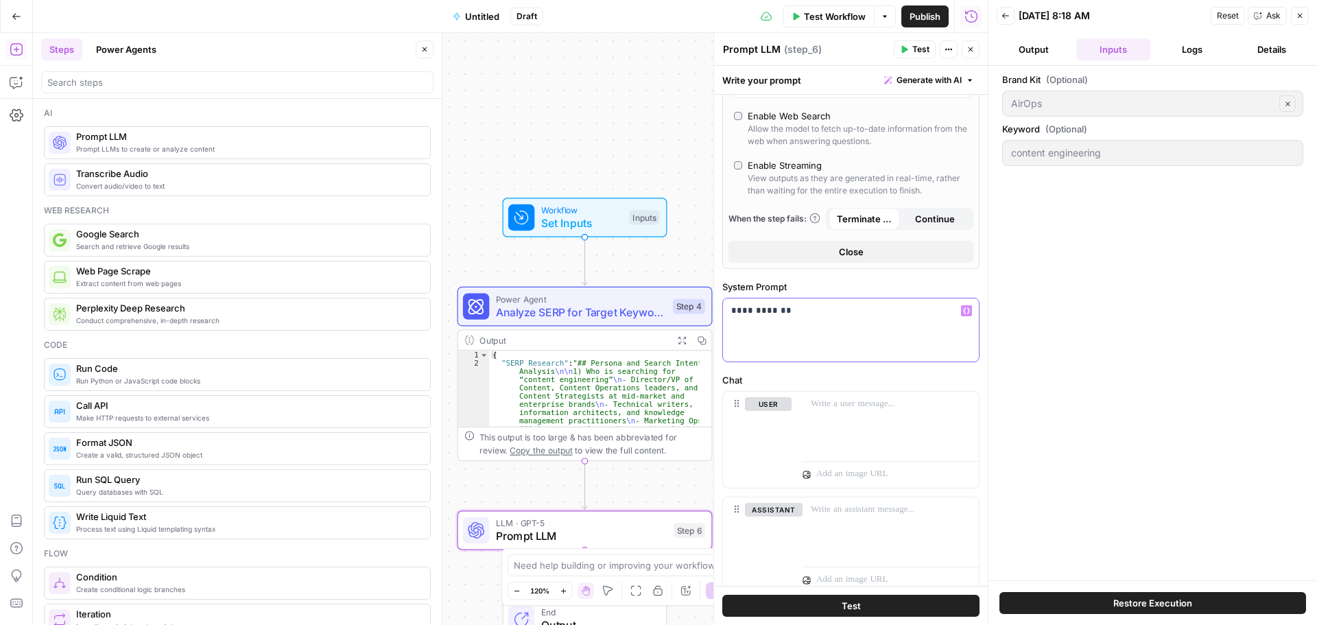
drag, startPoint x: 809, startPoint y: 319, endPoint x: 717, endPoint y: 306, distance: 93.5
click at [717, 306] on div "**********" at bounding box center [850, 329] width 274 height 592
click at [747, 310] on p at bounding box center [845, 311] width 229 height 14
drag, startPoint x: 880, startPoint y: 325, endPoint x: 924, endPoint y: 313, distance: 45.6
click at [924, 313] on p "**********" at bounding box center [845, 317] width 229 height 27
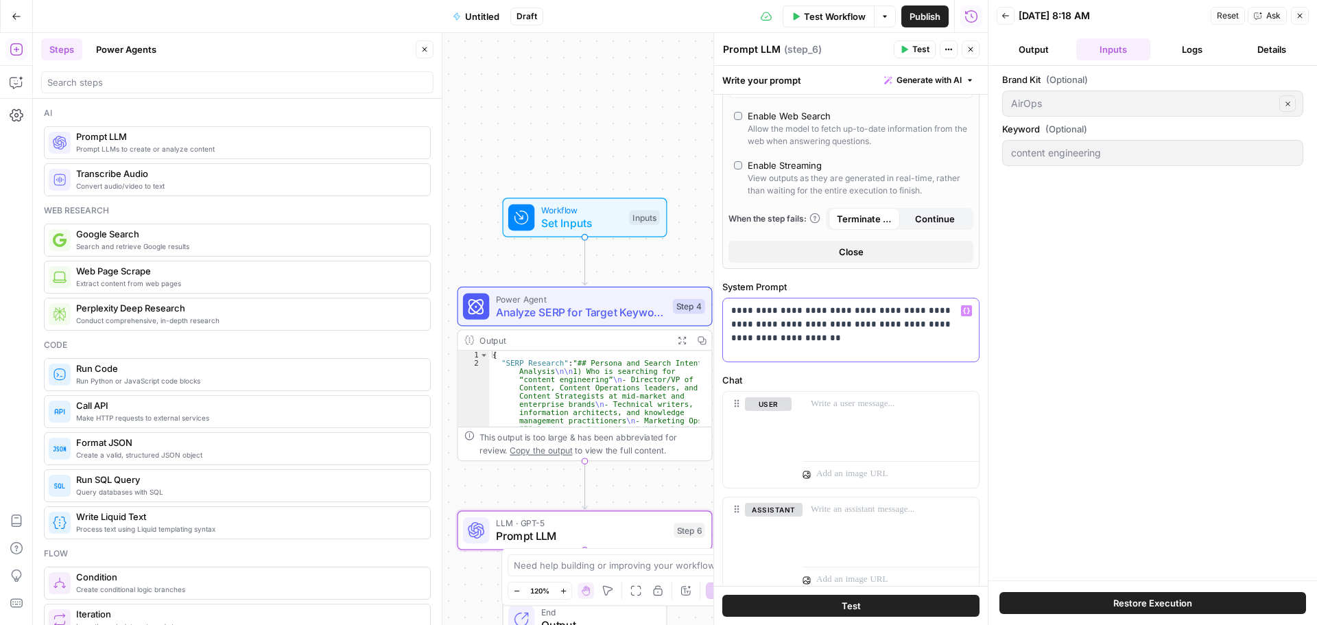
drag, startPoint x: 748, startPoint y: 341, endPoint x: 853, endPoint y: 327, distance: 105.8
click at [853, 327] on p "**********" at bounding box center [845, 324] width 229 height 41
click at [826, 435] on div at bounding box center [890, 423] width 176 height 63
click at [751, 440] on div "user Delete" at bounding box center [768, 439] width 47 height 85
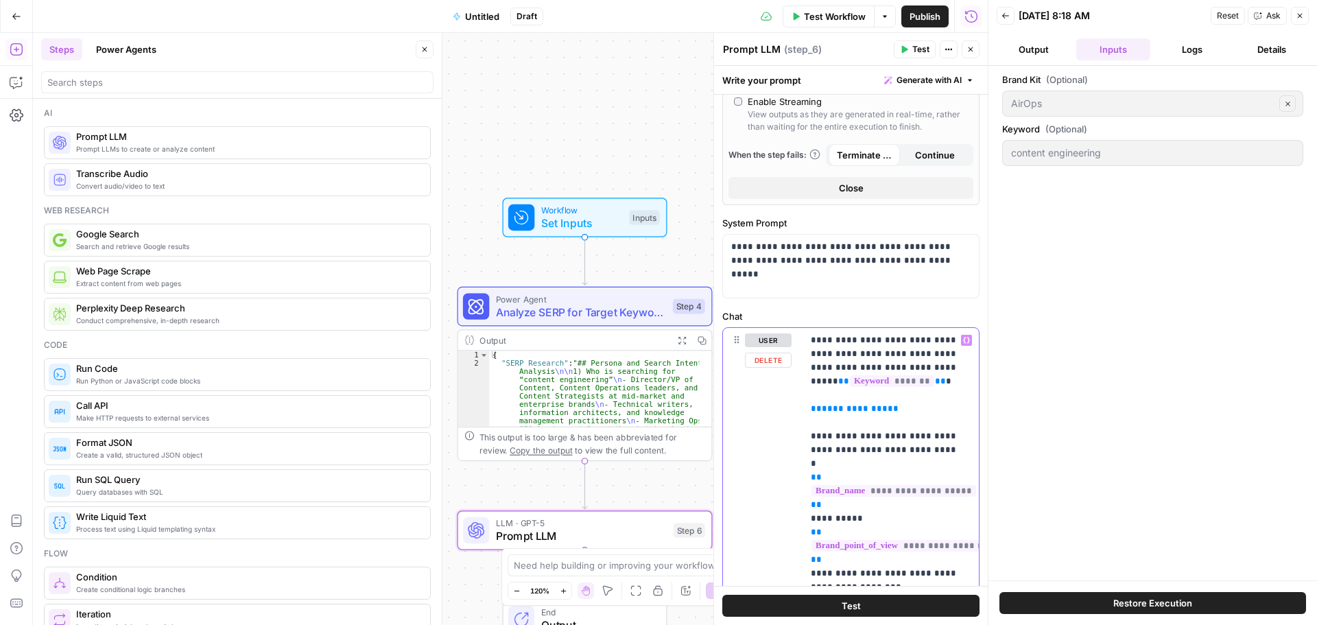
scroll to position [343, 0]
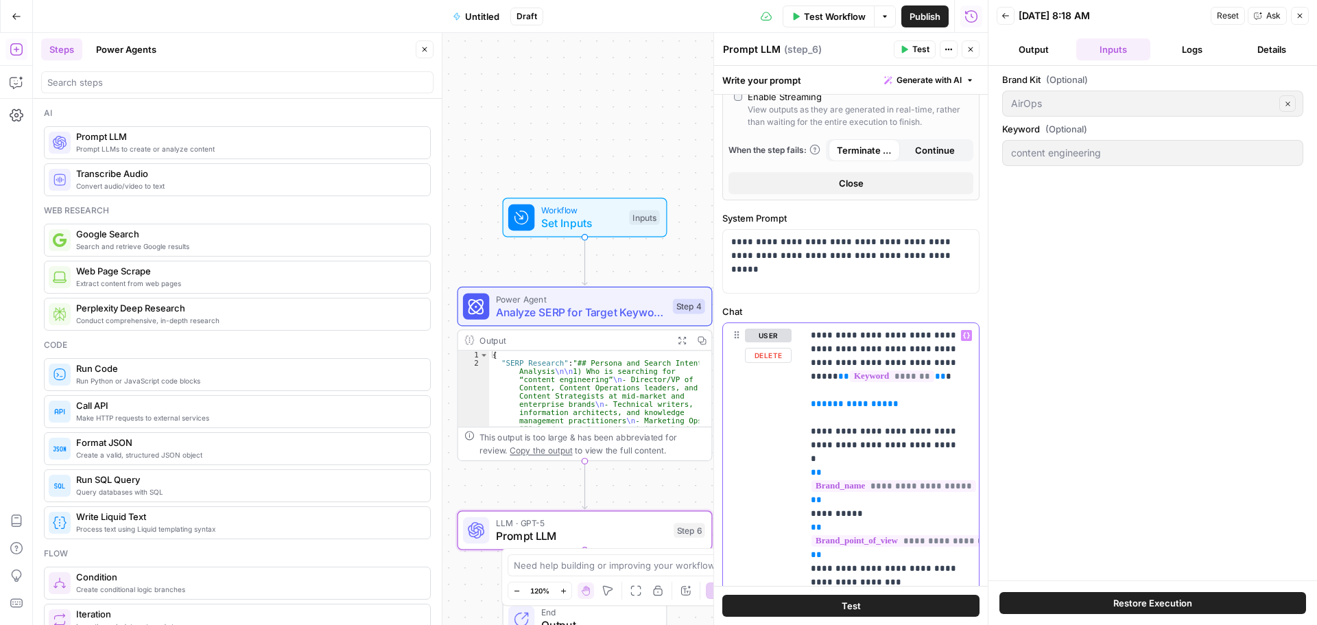
click at [924, 370] on p "**********" at bounding box center [884, 458] width 149 height 261
click at [928, 374] on p "**********" at bounding box center [884, 458] width 149 height 261
click at [913, 377] on p "**********" at bounding box center [884, 458] width 149 height 261
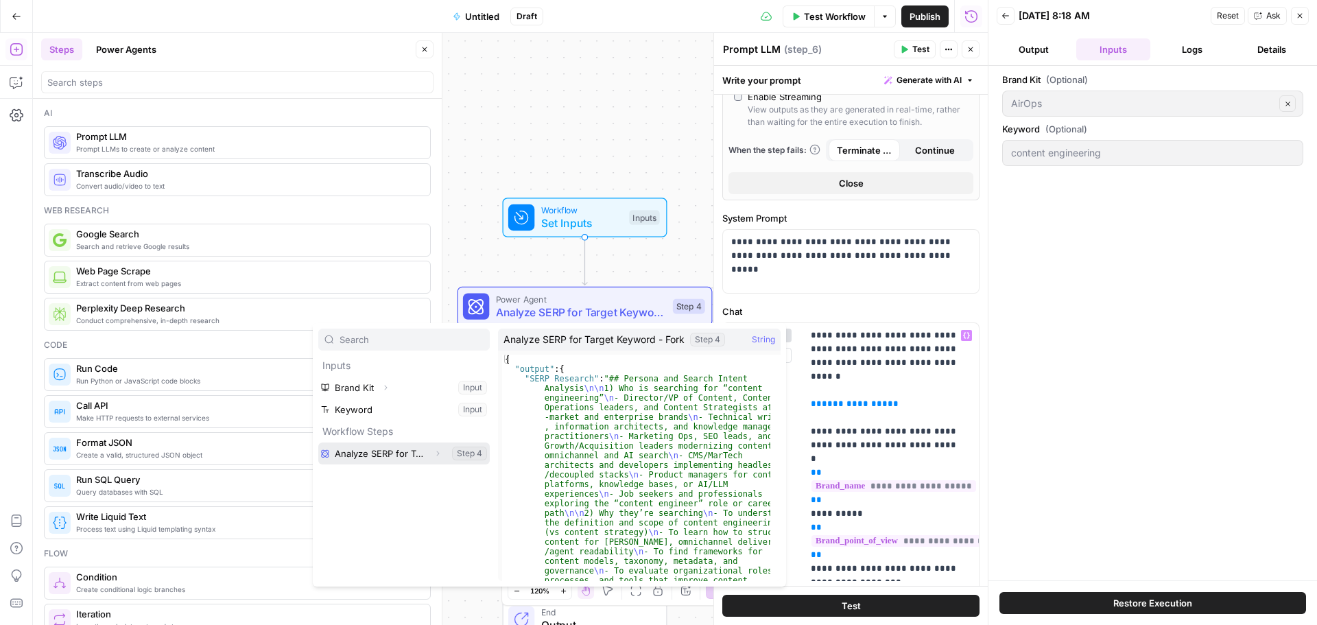
click at [366, 456] on button "Select variable Analyze SERP for Target Keyword - Fork" at bounding box center [403, 453] width 171 height 22
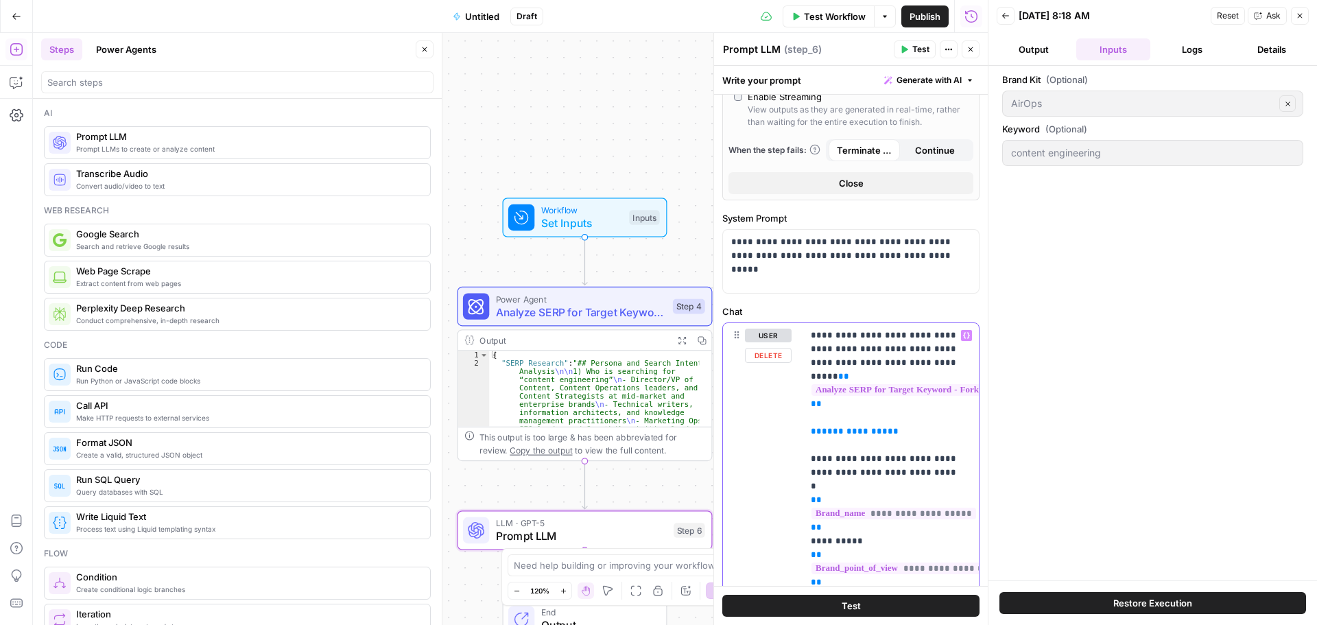
drag, startPoint x: 887, startPoint y: 335, endPoint x: 951, endPoint y: 337, distance: 64.5
click at [951, 337] on div "**********" at bounding box center [890, 472] width 176 height 299
click at [826, 348] on p "**********" at bounding box center [884, 472] width 149 height 288
click at [861, 368] on p "**********" at bounding box center [884, 472] width 149 height 288
drag, startPoint x: 921, startPoint y: 361, endPoint x: 943, endPoint y: 333, distance: 36.2
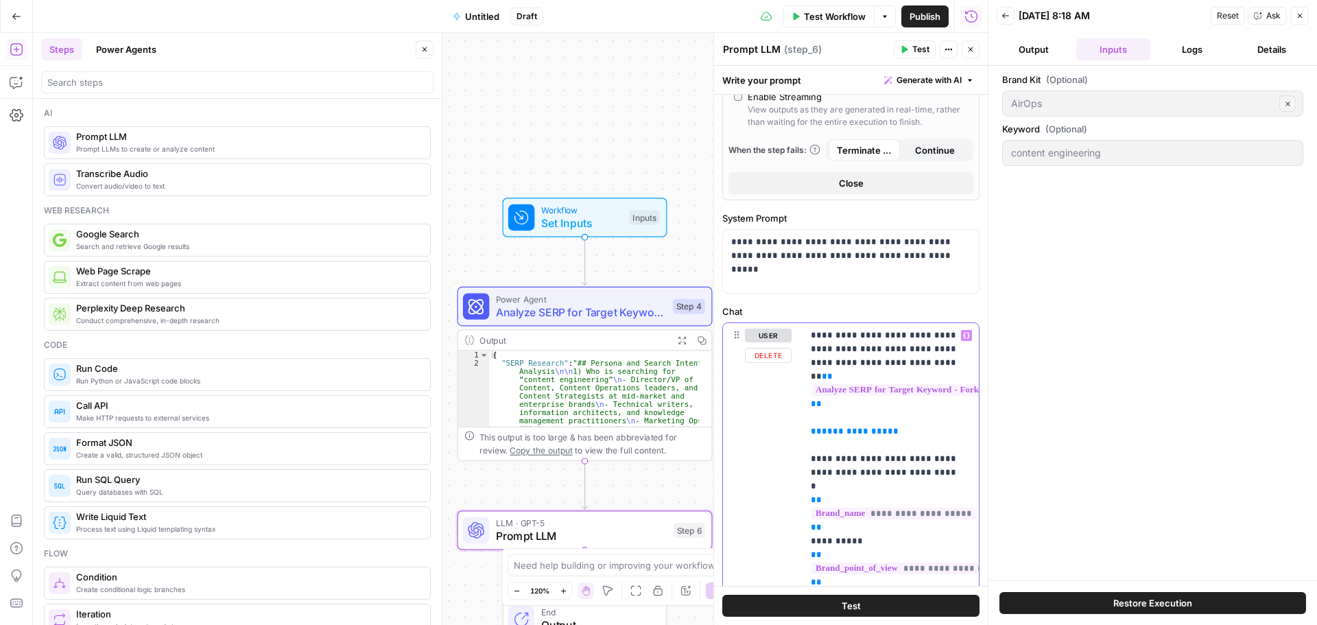
click at [943, 333] on p "**********" at bounding box center [884, 472] width 149 height 288
click at [920, 357] on p "**********" at bounding box center [884, 472] width 149 height 288
drag, startPoint x: 922, startPoint y: 362, endPoint x: 941, endPoint y: 333, distance: 34.2
click at [941, 333] on p "**********" at bounding box center [884, 472] width 149 height 288
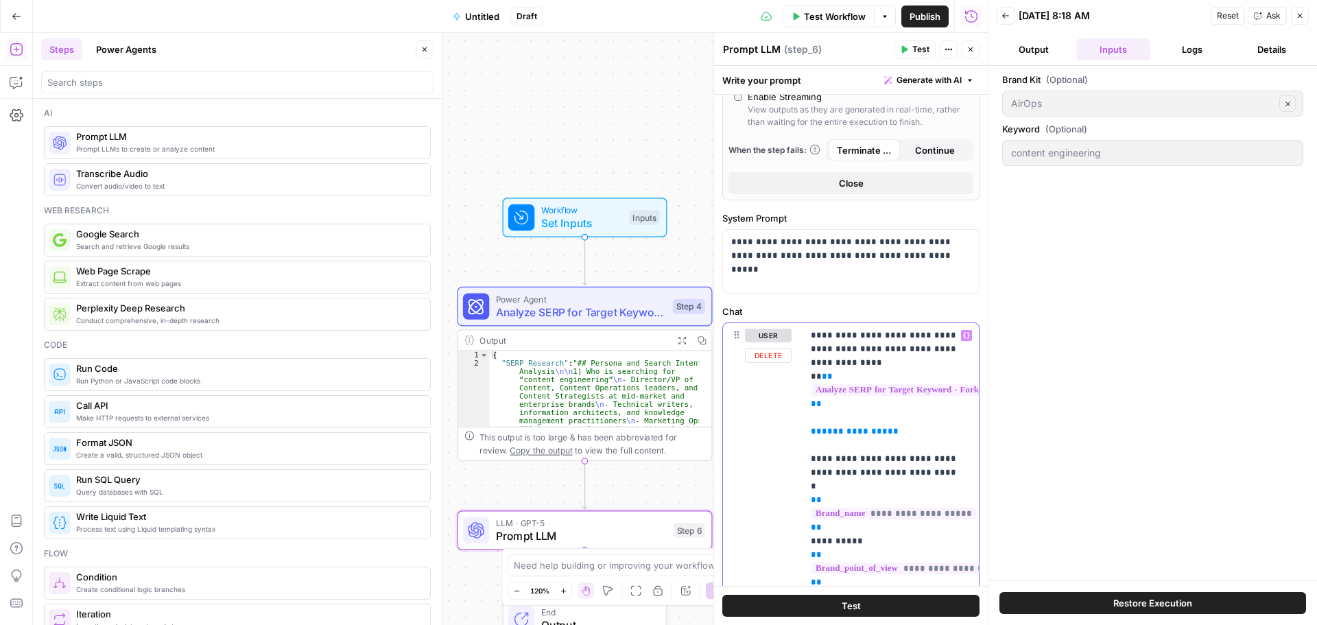
click at [907, 437] on p "**********" at bounding box center [884, 472] width 149 height 288
drag, startPoint x: 889, startPoint y: 431, endPoint x: 808, endPoint y: 429, distance: 81.0
click at [808, 429] on div "**********" at bounding box center [890, 472] width 176 height 299
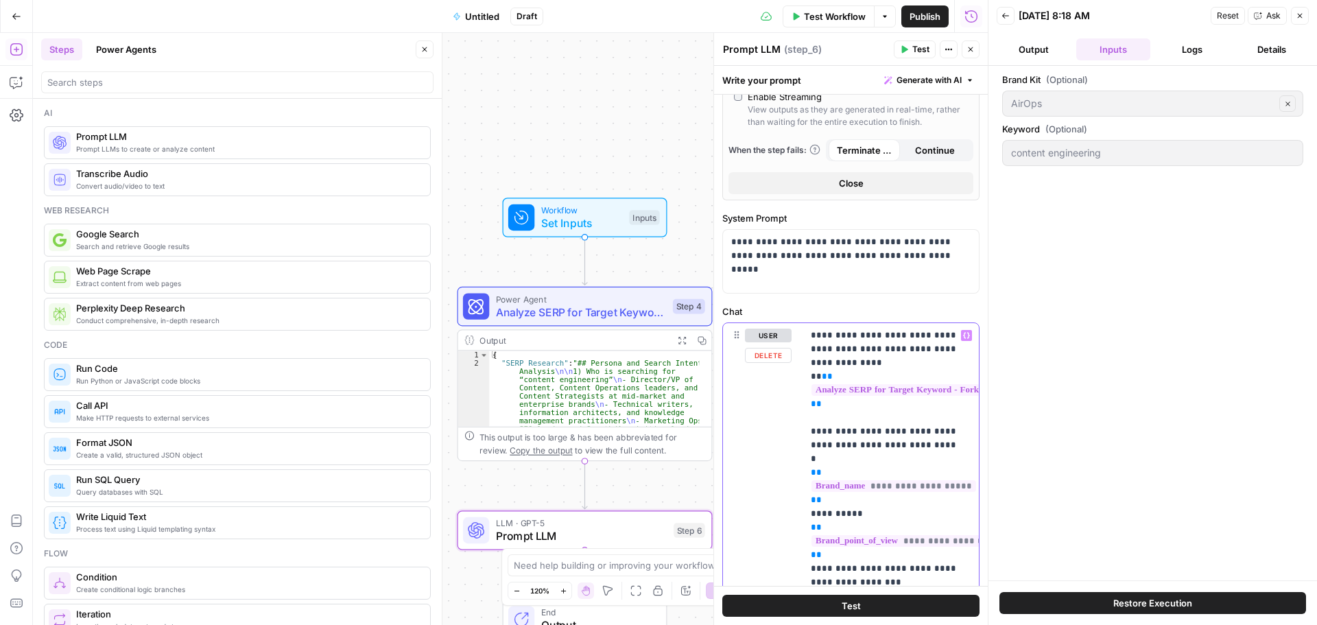
click at [832, 470] on p "**********" at bounding box center [884, 458] width 149 height 261
drag, startPoint x: 805, startPoint y: 485, endPoint x: 891, endPoint y: 485, distance: 86.4
click at [891, 485] on div "**********" at bounding box center [890, 459] width 176 height 272
click at [961, 486] on span "**********" at bounding box center [893, 486] width 165 height 12
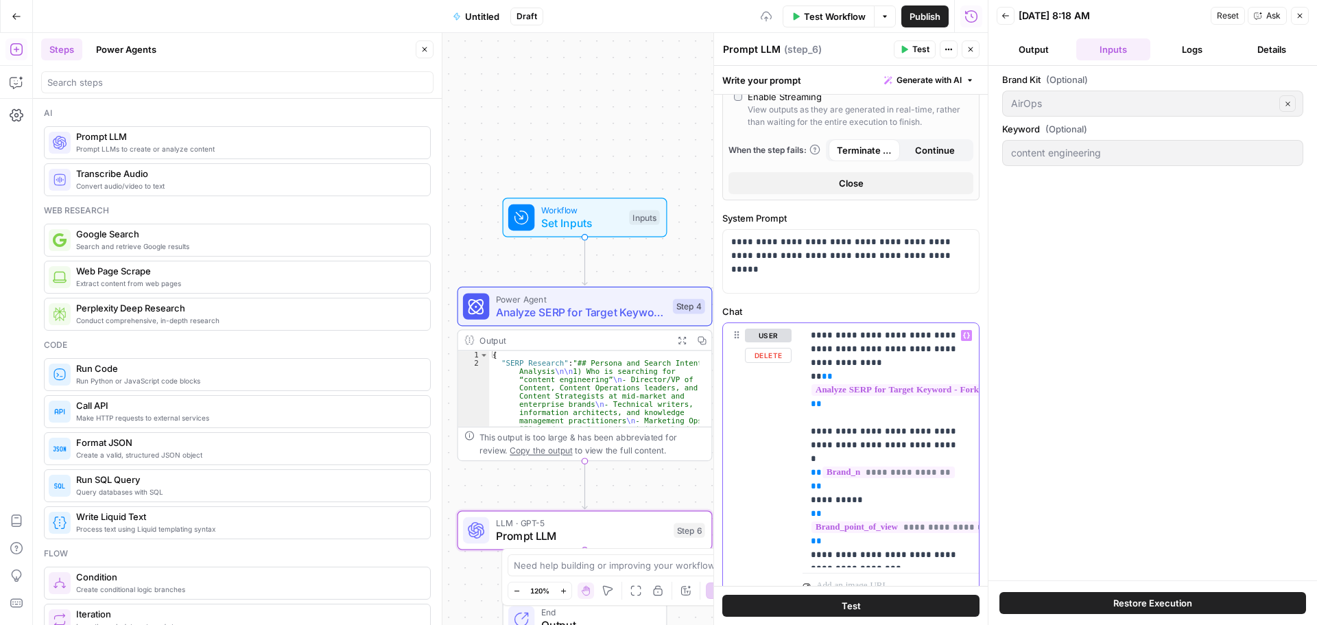
click at [948, 474] on p "**********" at bounding box center [884, 444] width 149 height 233
drag, startPoint x: 951, startPoint y: 474, endPoint x: 810, endPoint y: 473, distance: 140.6
click at [810, 473] on p "**********" at bounding box center [884, 444] width 149 height 233
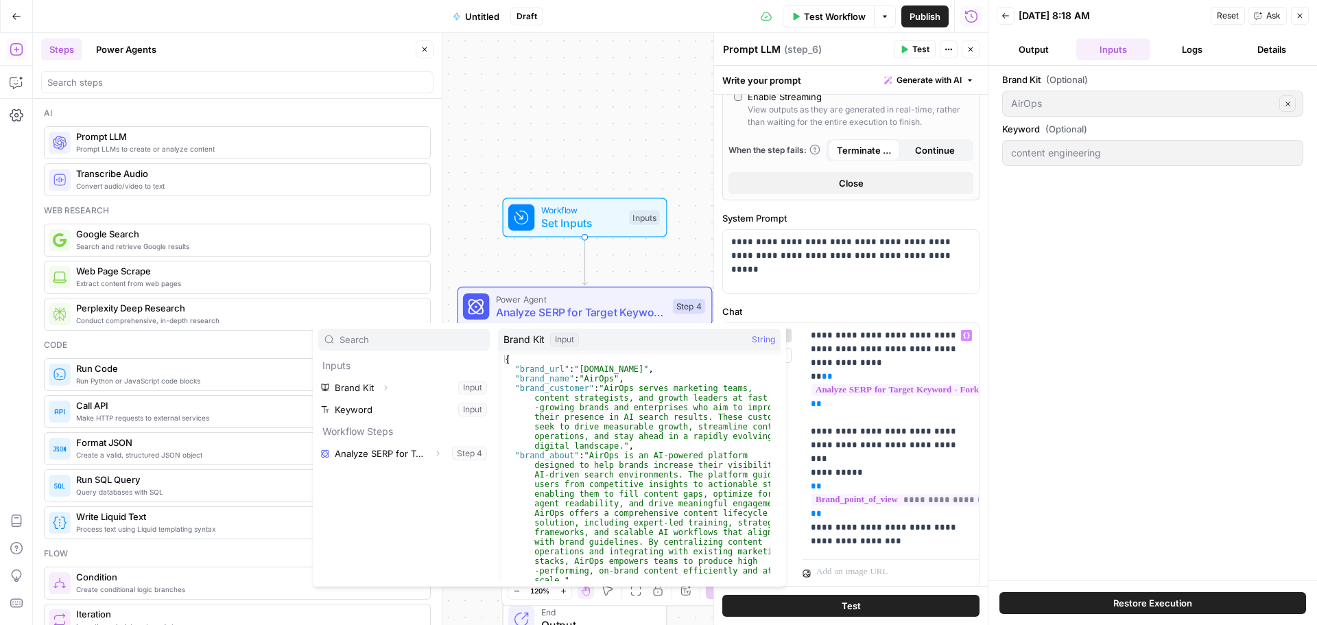
click at [378, 376] on p "Inputs" at bounding box center [403, 366] width 171 height 22
click at [375, 381] on button "Select variable Brand Kit" at bounding box center [403, 387] width 171 height 22
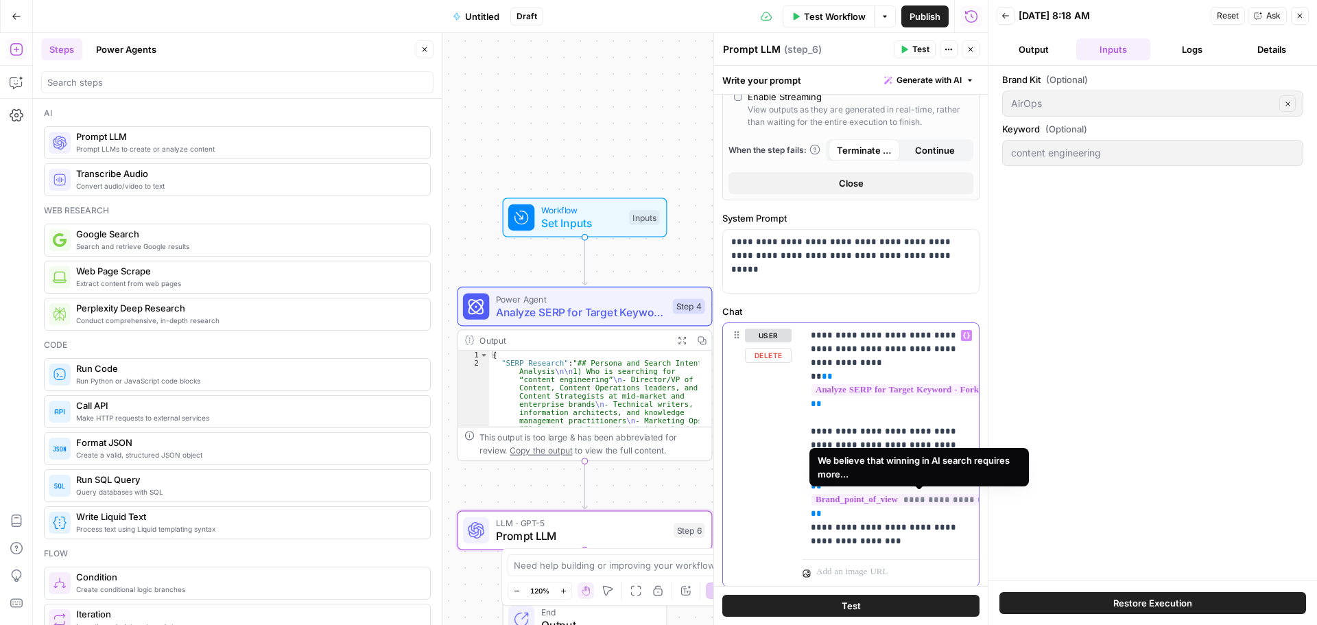
click at [882, 505] on span "**********" at bounding box center [931, 500] width 241 height 12
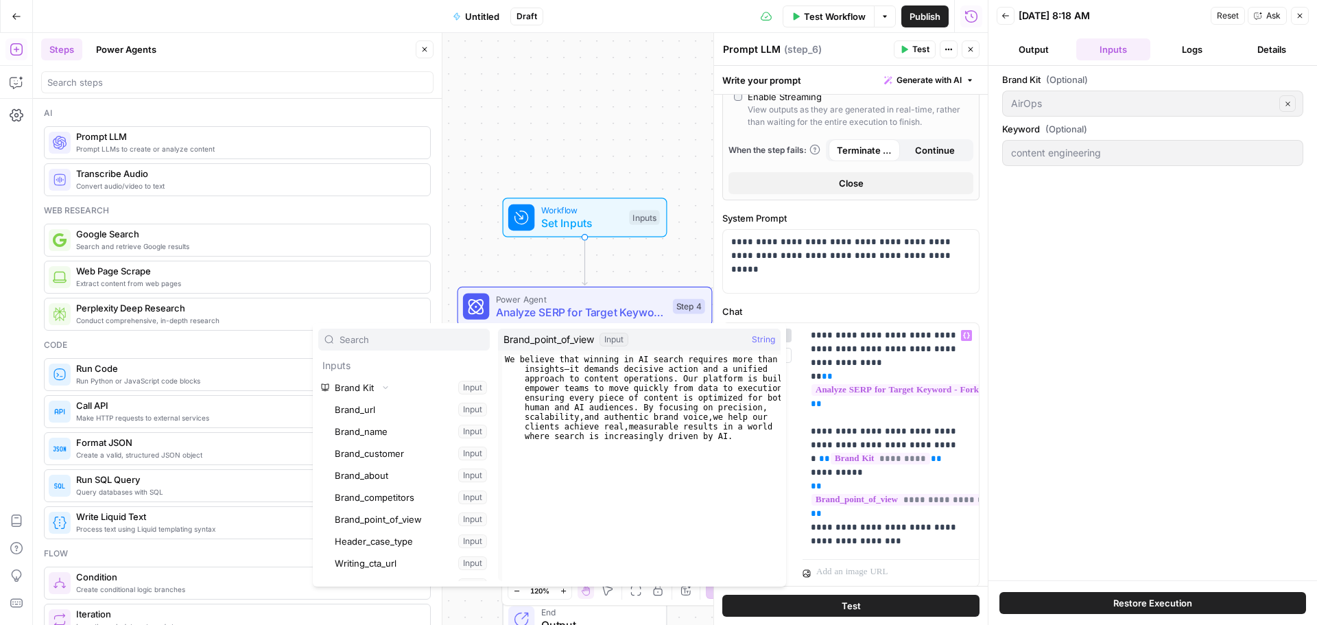
click at [376, 517] on button "Select variable Brand_point_of_view" at bounding box center [411, 519] width 158 height 22
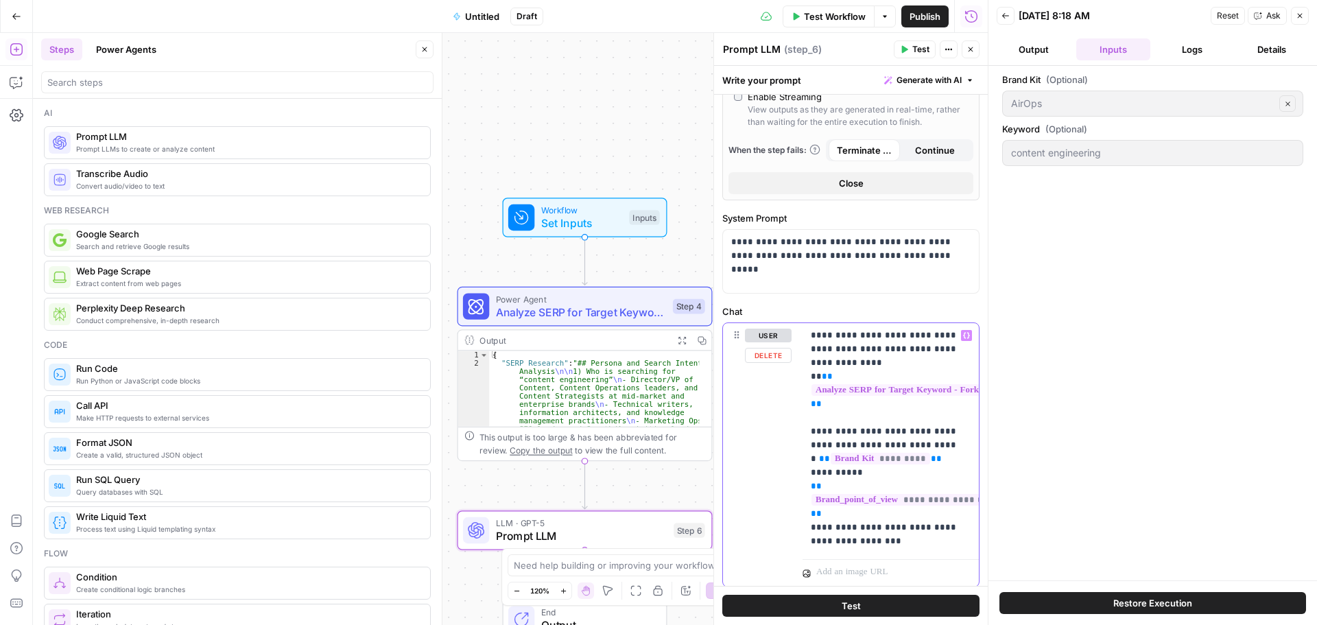
click at [858, 538] on p "**********" at bounding box center [884, 437] width 149 height 219
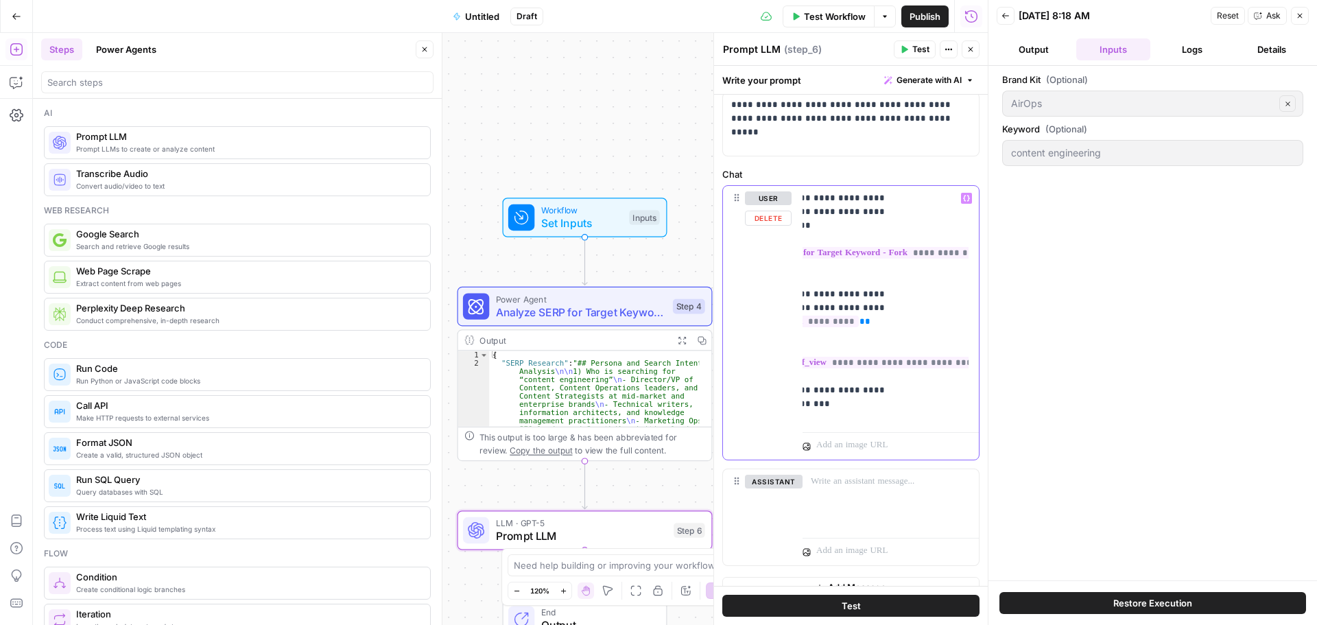
scroll to position [0, 0]
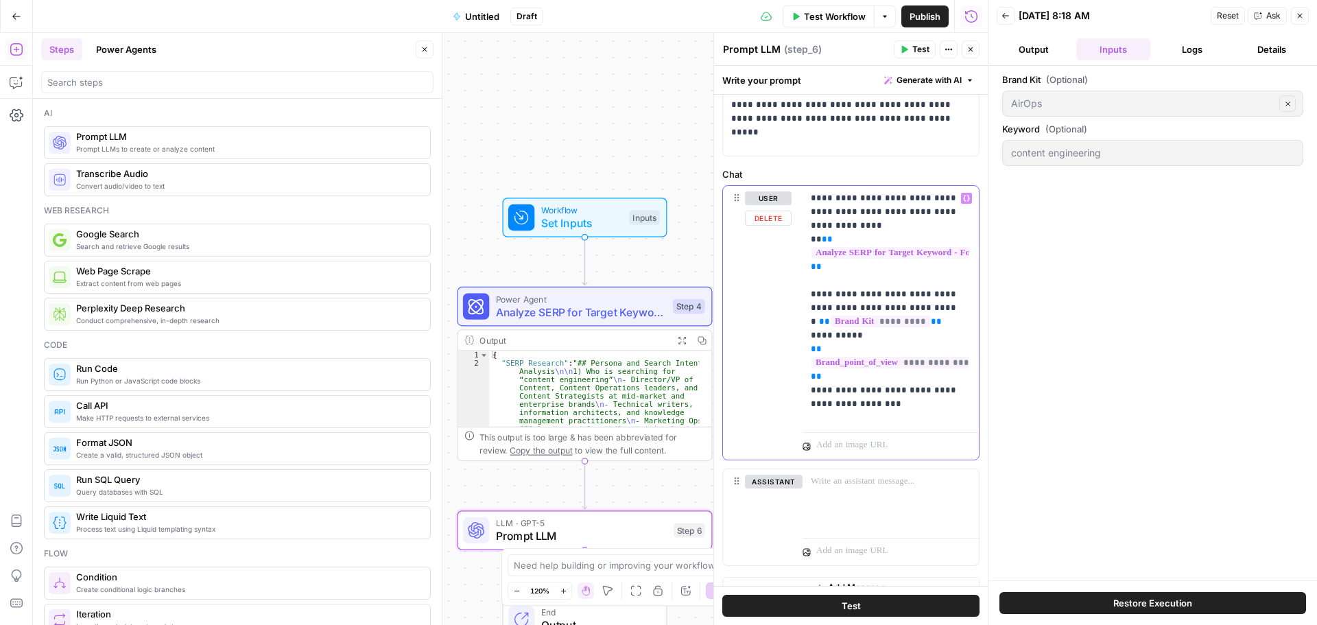
click at [935, 411] on div "**********" at bounding box center [885, 306] width 166 height 241
drag, startPoint x: 939, startPoint y: 406, endPoint x: 815, endPoint y: 406, distance: 124.1
click at [815, 406] on p "**********" at bounding box center [884, 300] width 149 height 219
click at [946, 404] on p "**********" at bounding box center [884, 300] width 149 height 219
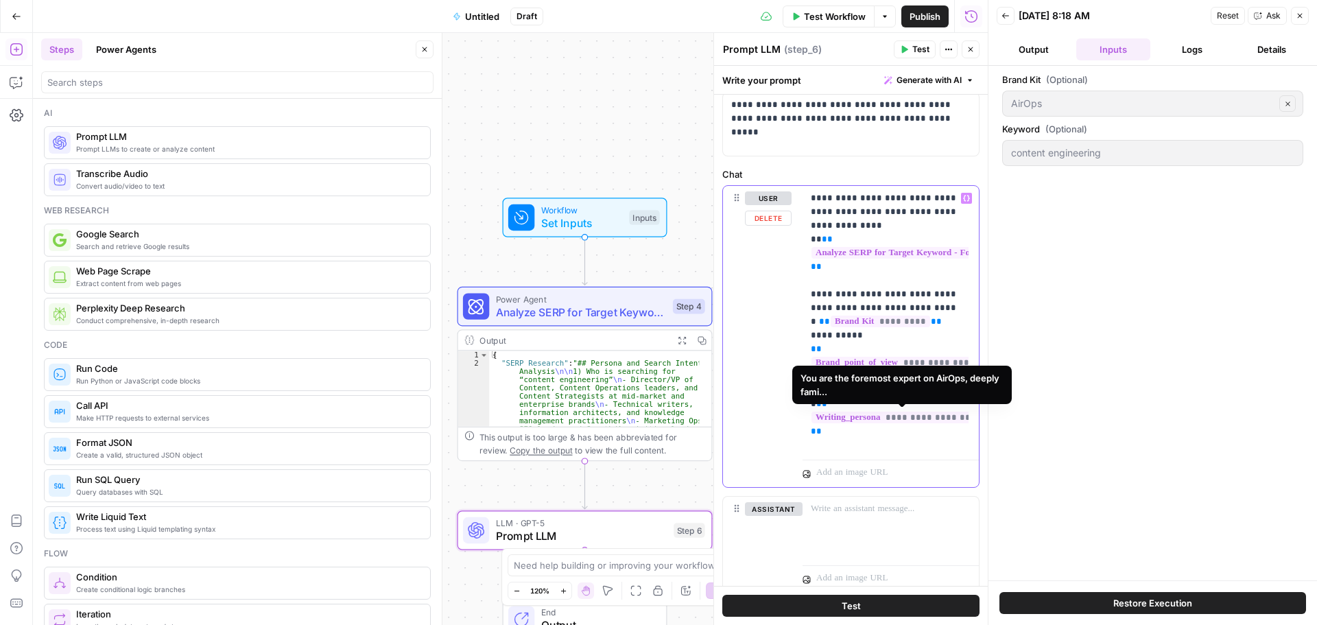
click at [889, 418] on span "**********" at bounding box center [913, 417] width 204 height 12
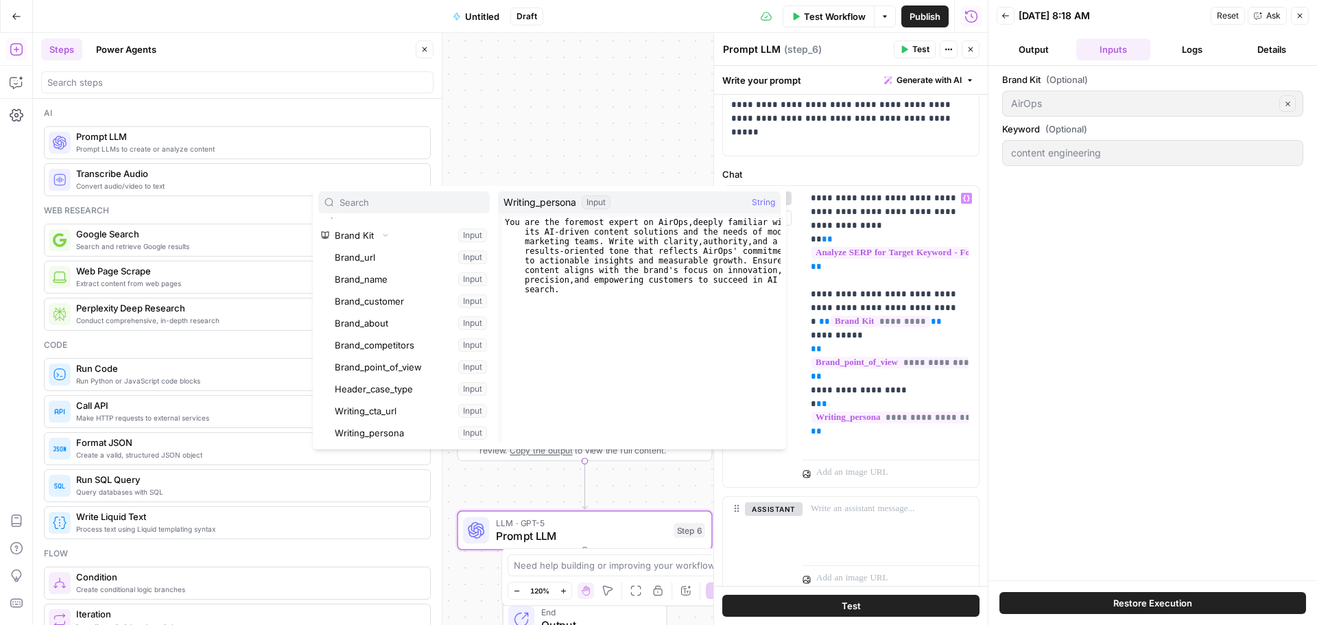
click at [391, 433] on button "Select variable Writing_persona" at bounding box center [411, 433] width 158 height 22
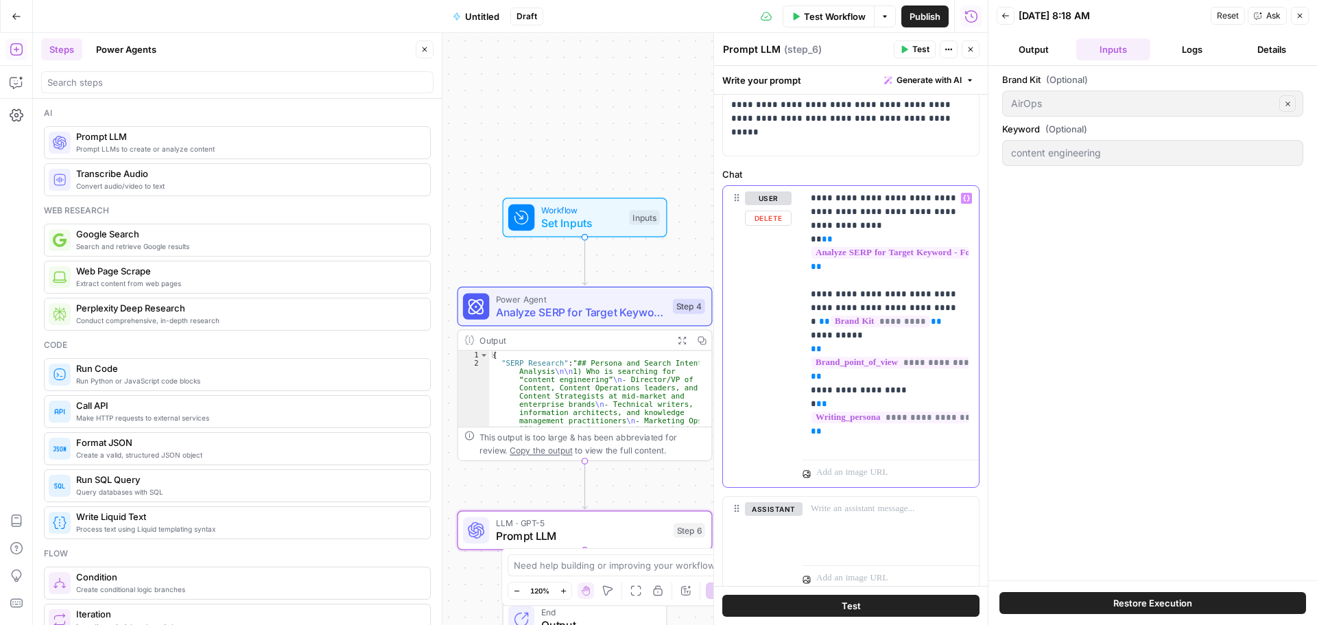
scroll to position [527, 0]
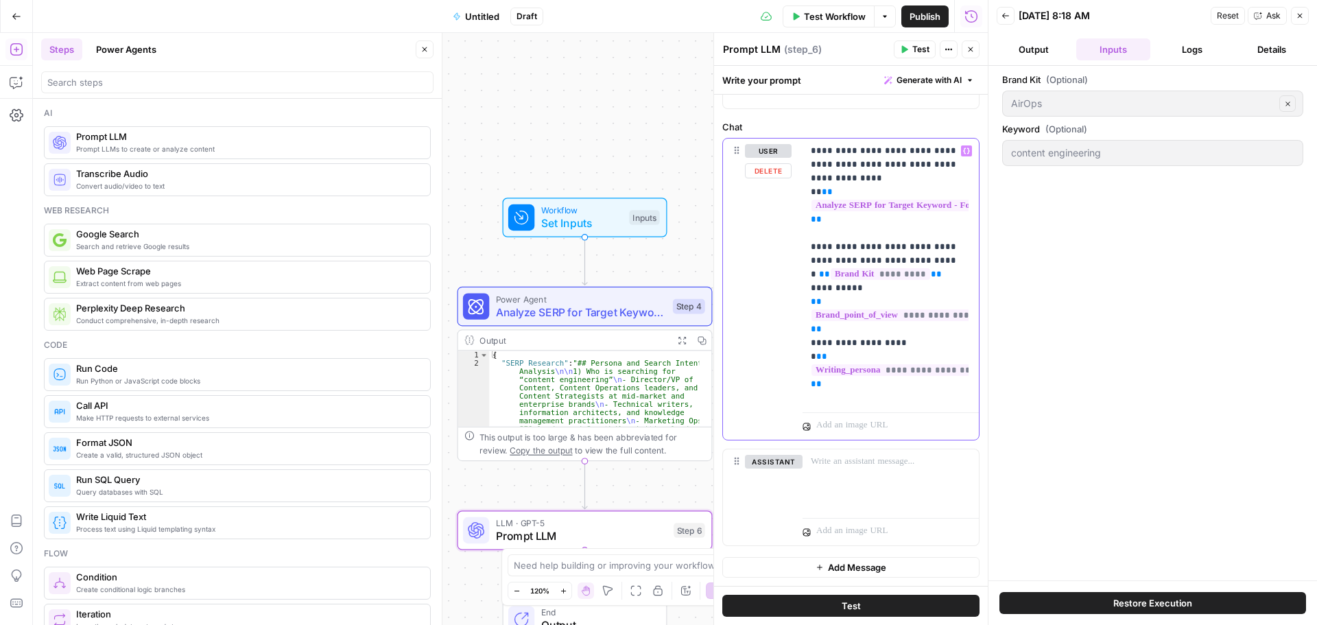
click at [909, 341] on p "**********" at bounding box center [884, 267] width 149 height 247
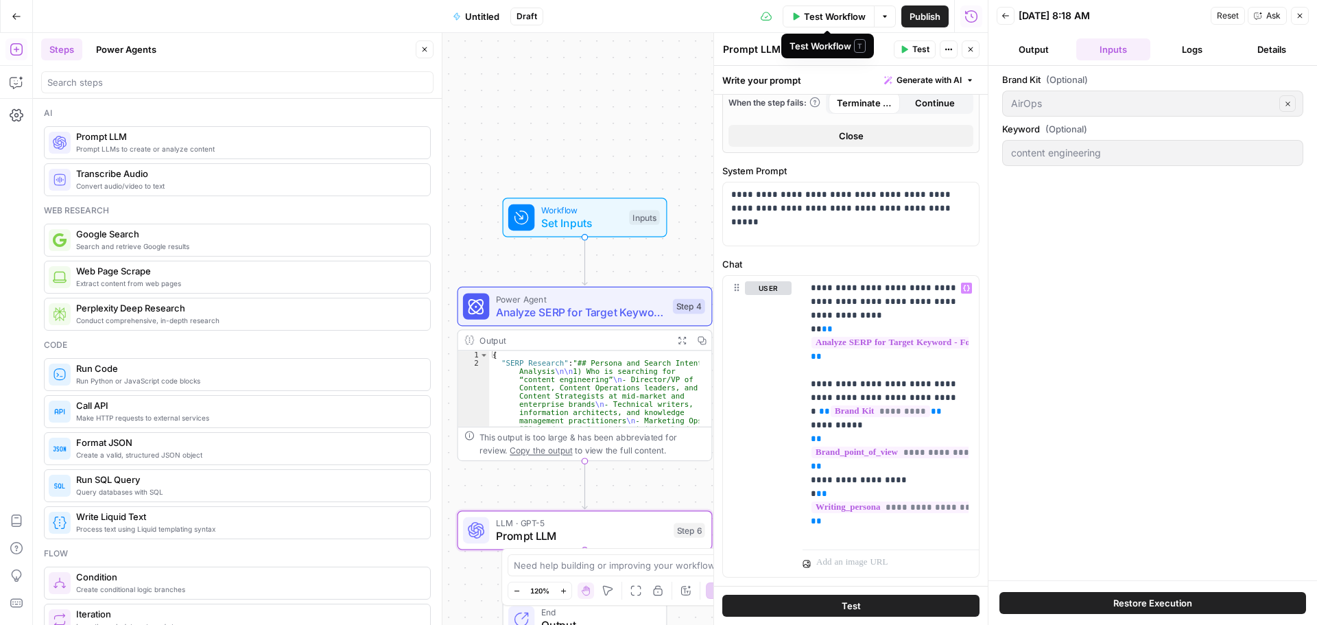
click at [834, 23] on span "Test Workflow" at bounding box center [835, 17] width 62 height 14
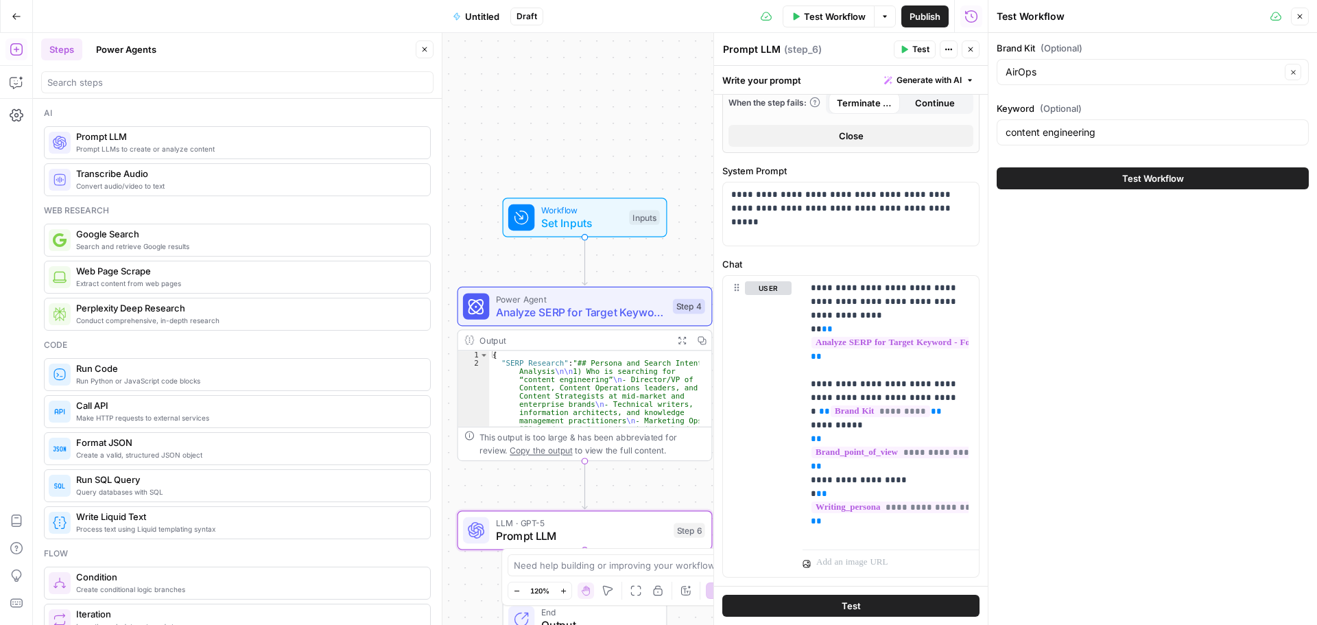
click at [1139, 177] on span "Test Workflow" at bounding box center [1153, 178] width 62 height 14
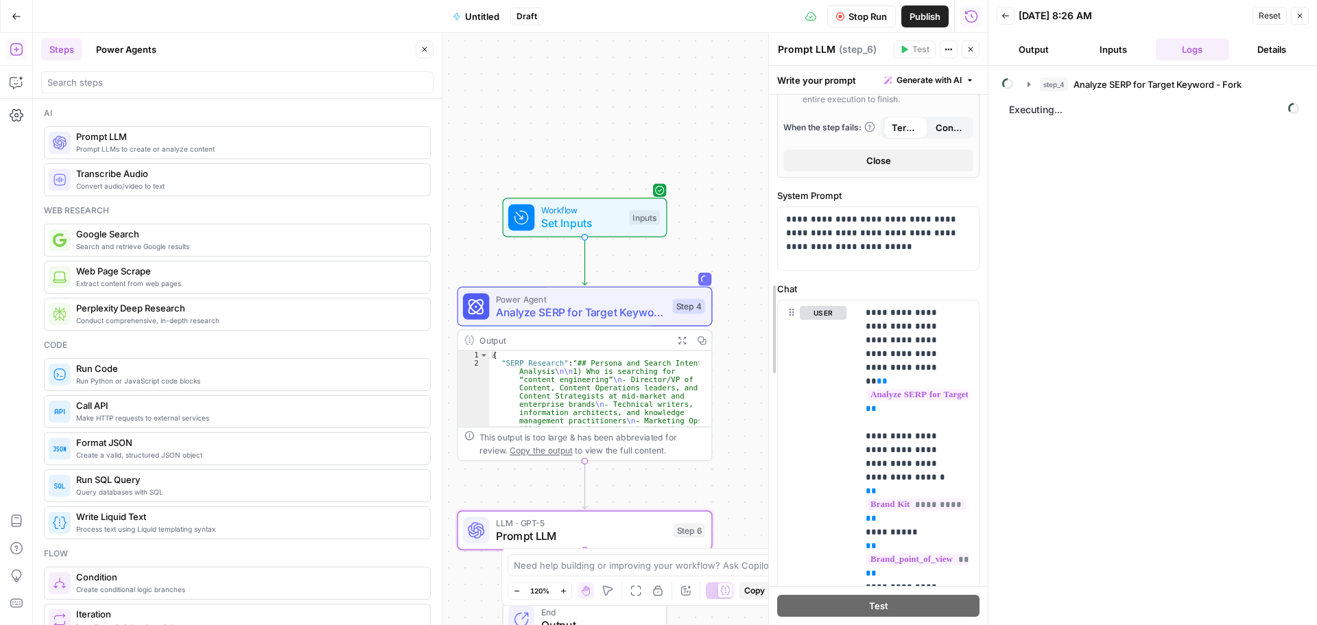
scroll to position [402, 0]
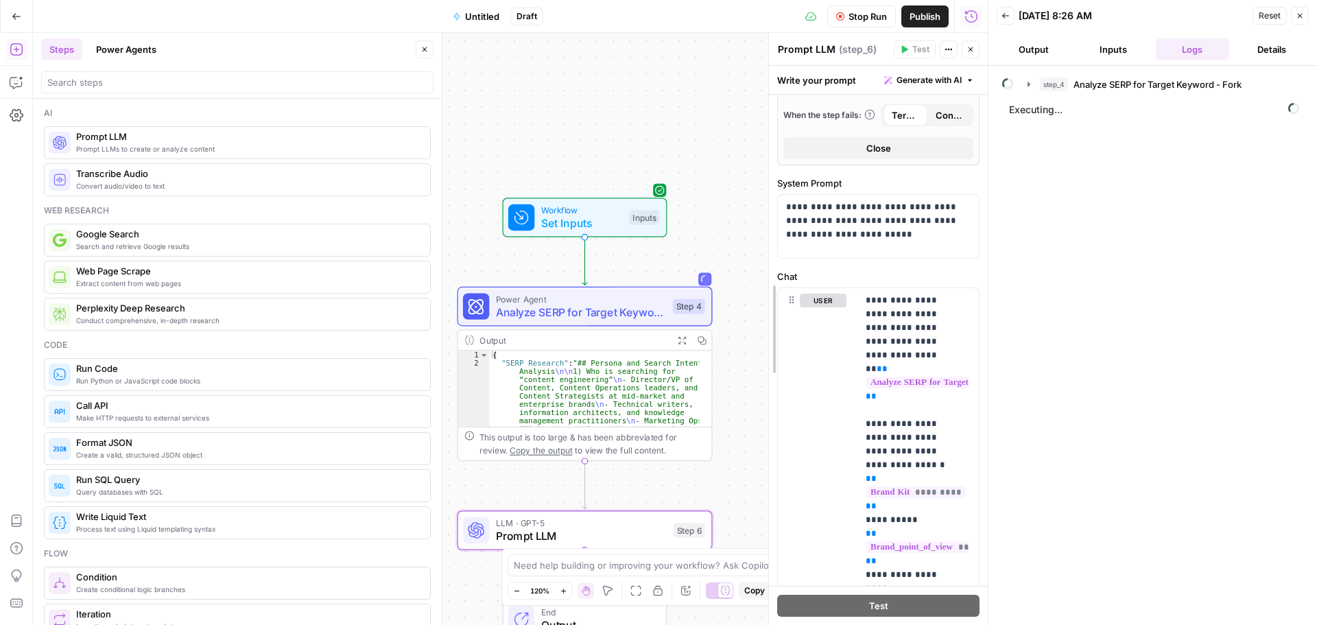
drag, startPoint x: 717, startPoint y: 225, endPoint x: 944, endPoint y: 221, distance: 227.0
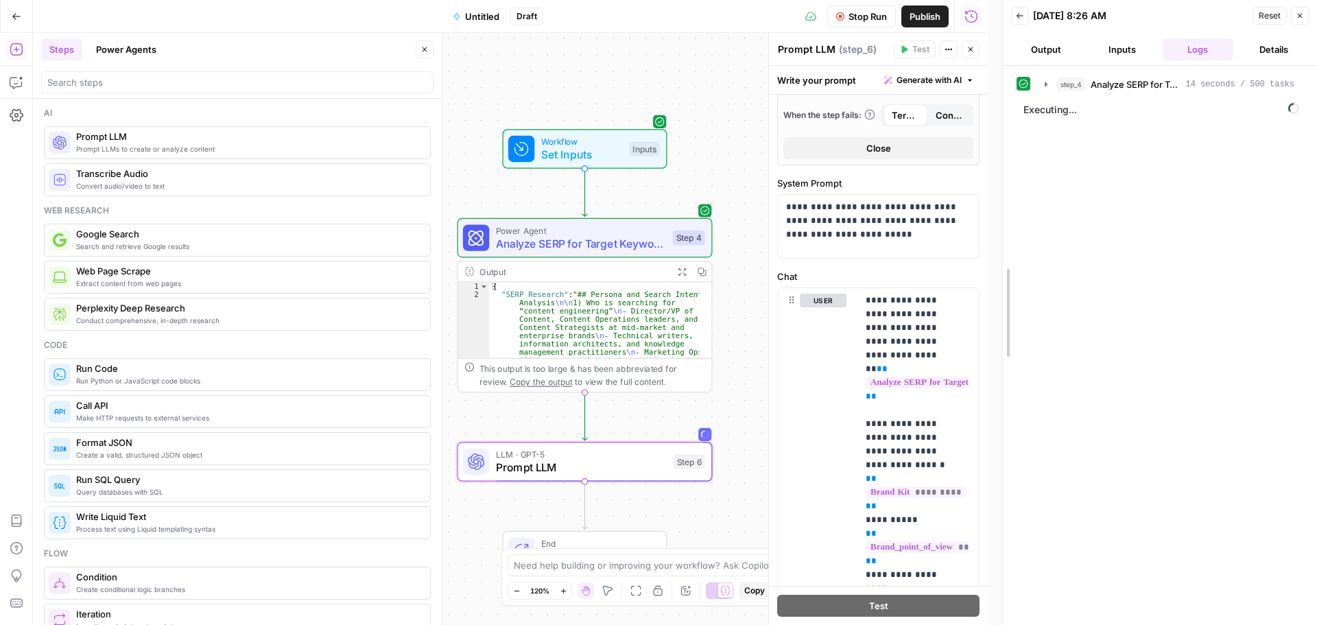
drag, startPoint x: 989, startPoint y: 307, endPoint x: 1003, endPoint y: 307, distance: 14.4
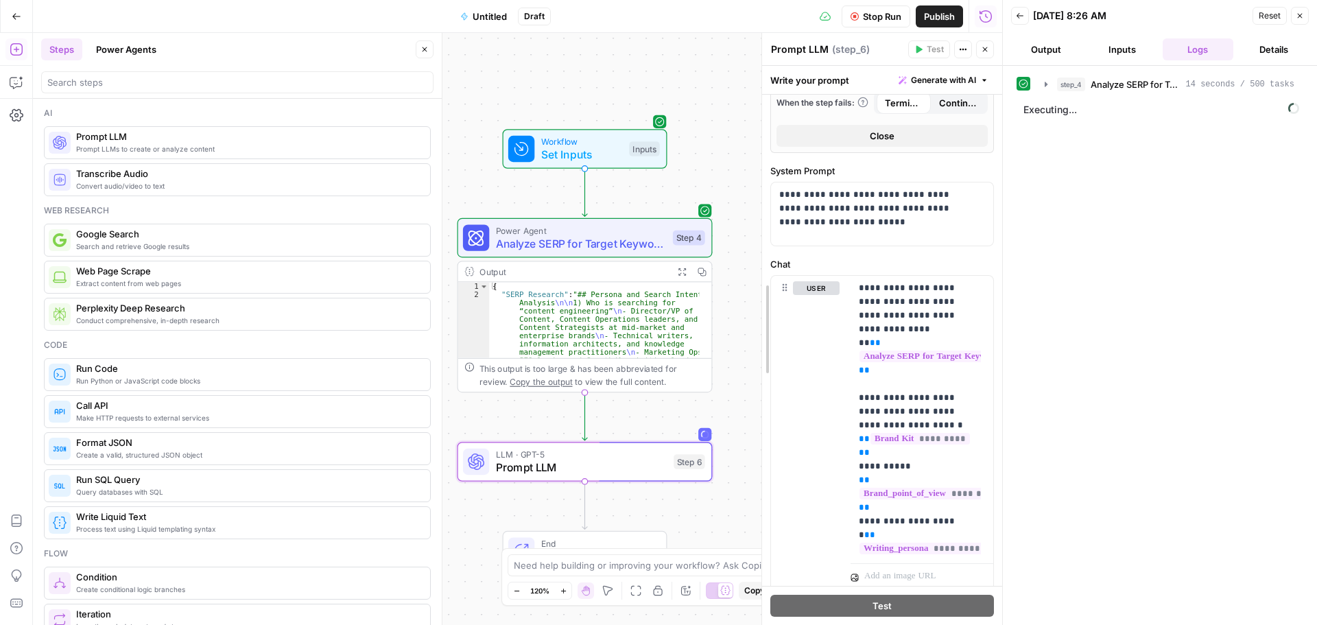
scroll to position [390, 0]
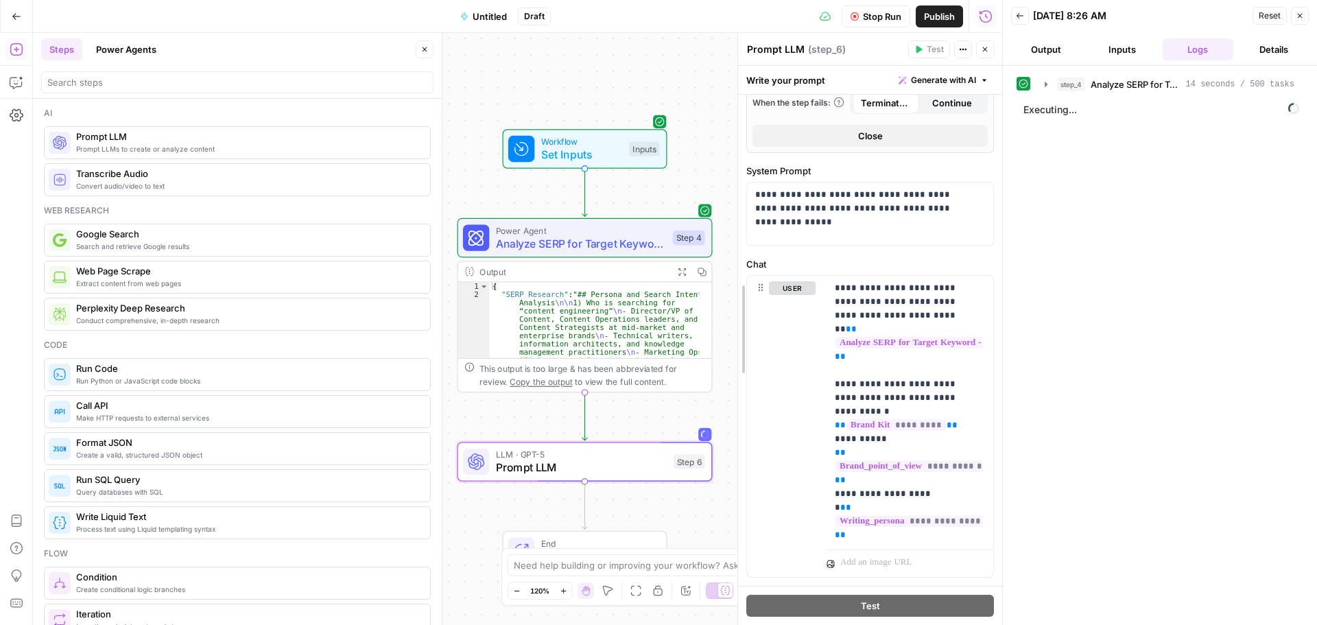
drag, startPoint x: 781, startPoint y: 299, endPoint x: 735, endPoint y: 300, distance: 45.9
click at [735, 300] on div at bounding box center [738, 329] width 14 height 592
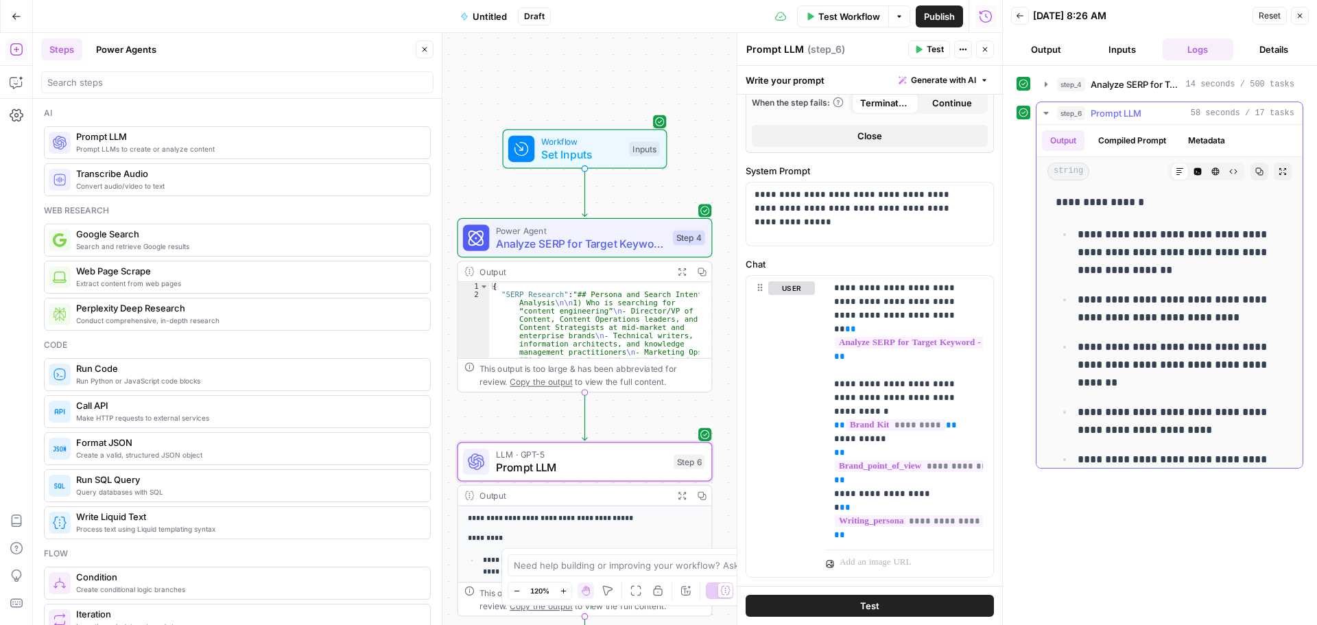
scroll to position [0, 0]
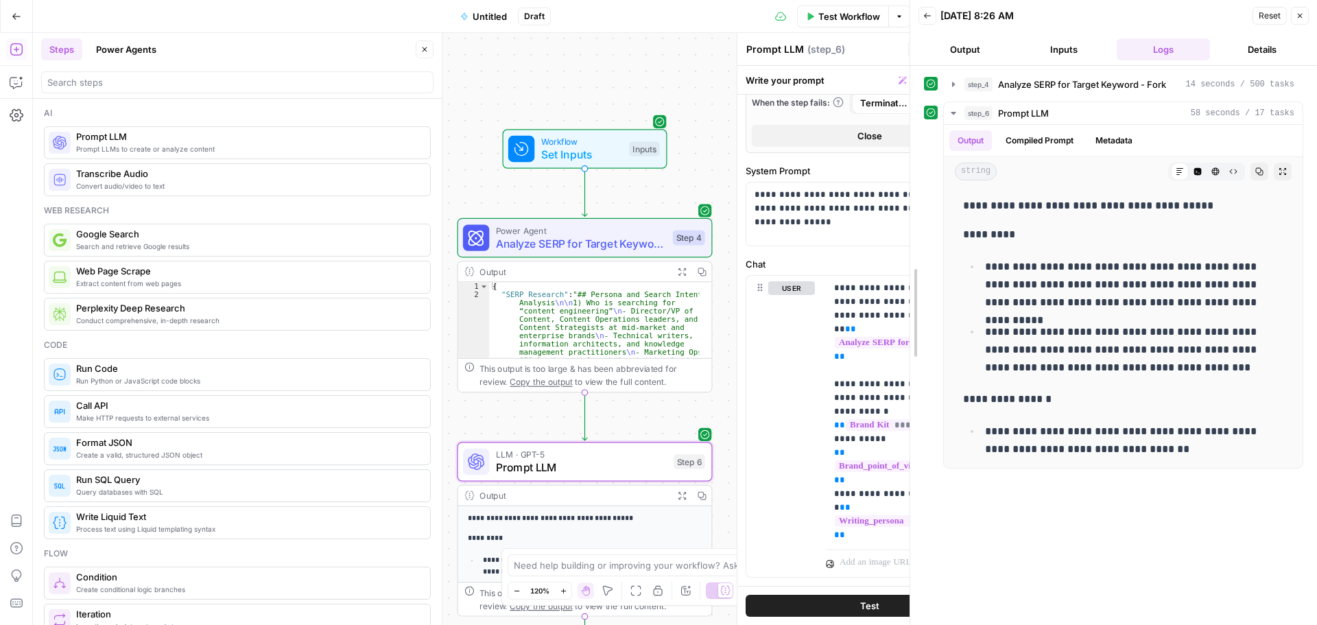
drag, startPoint x: 1007, startPoint y: 180, endPoint x: 921, endPoint y: 184, distance: 86.5
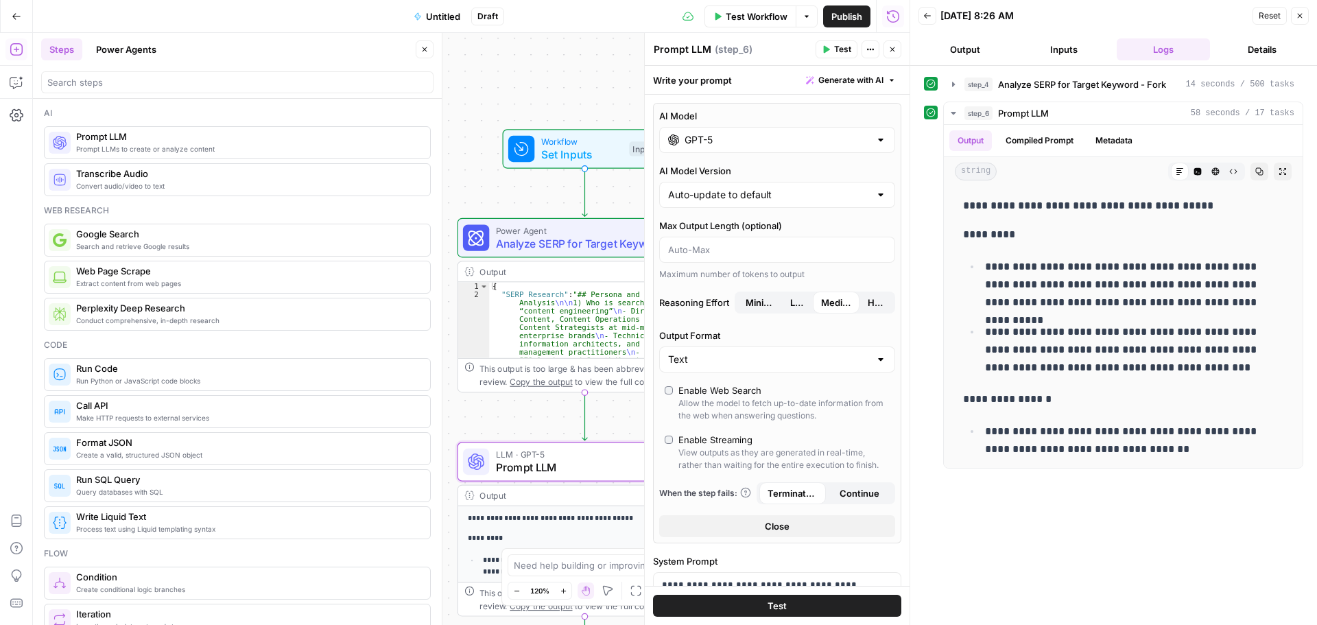
scroll to position [390, 0]
